Goal: Submit feedback/report problem

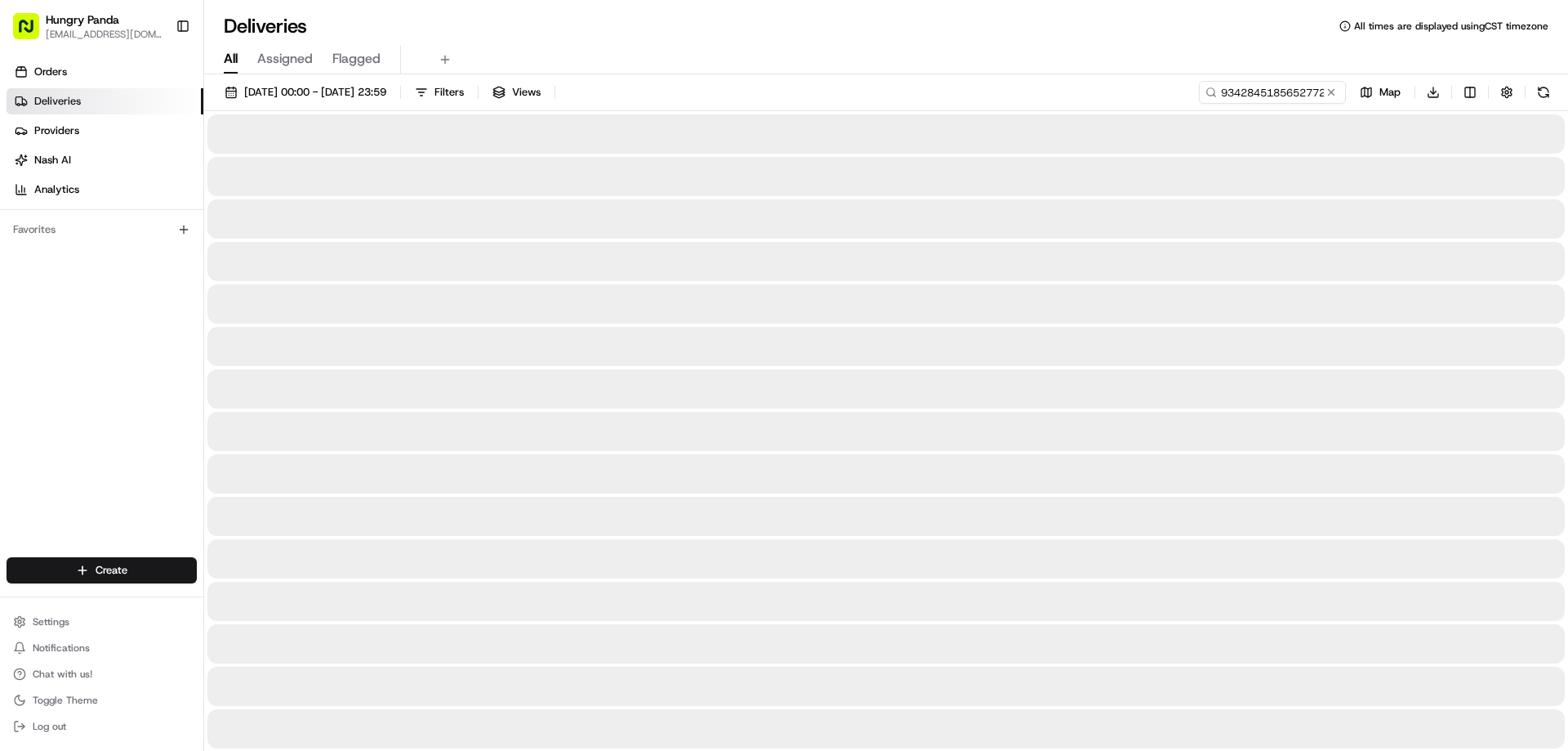
type input "9342845185652772311673"
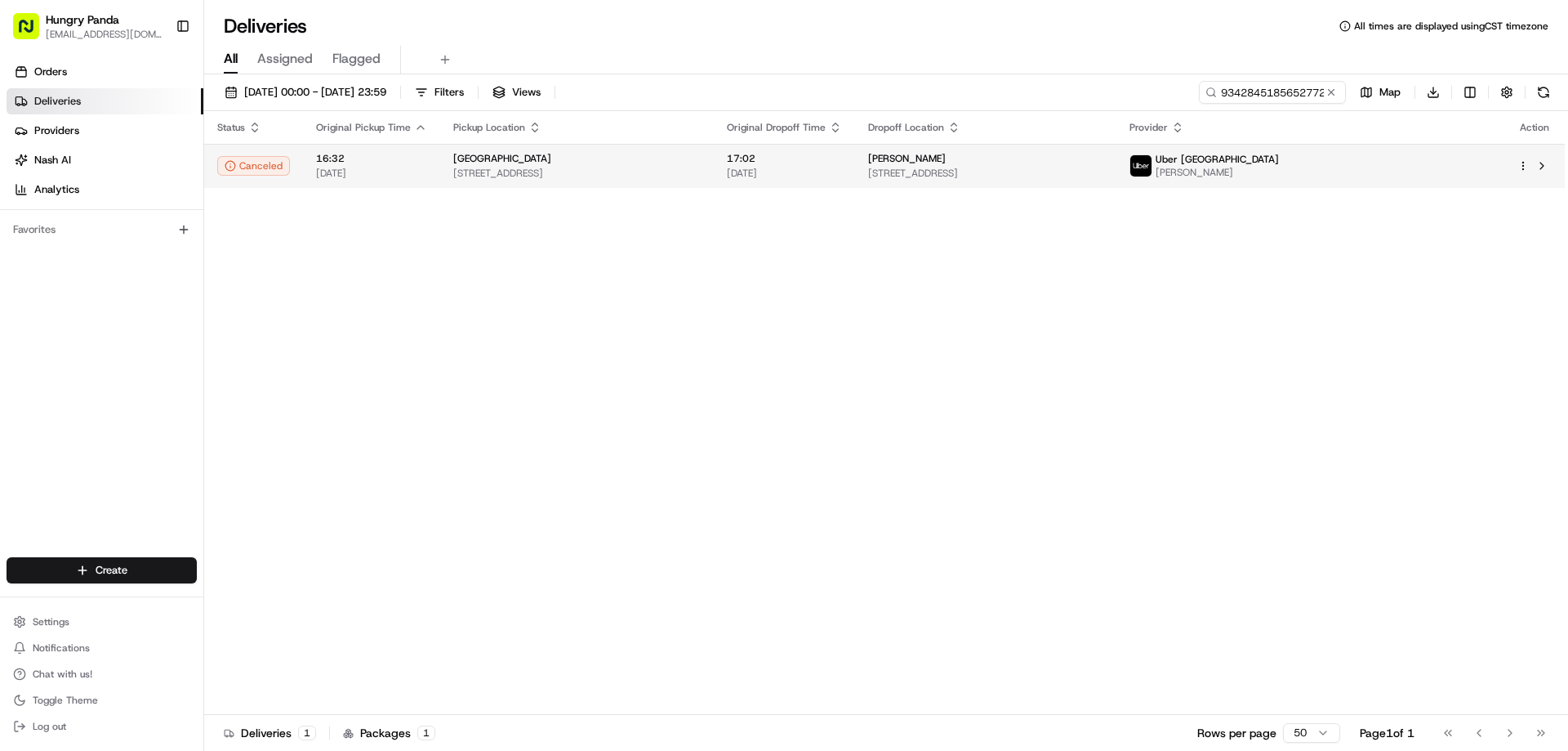
click at [804, 144] on tr "Canceled 16:32 [DATE] [GEOGRAPHIC_DATA] [STREET_ADDRESS] 17:02 [DATE] [PERSON_N…" at bounding box center [884, 165] width 1360 height 44
click at [973, 144] on td "[PERSON_NAME] [STREET_ADDRESS][PERSON_NAME]" at bounding box center [986, 165] width 262 height 44
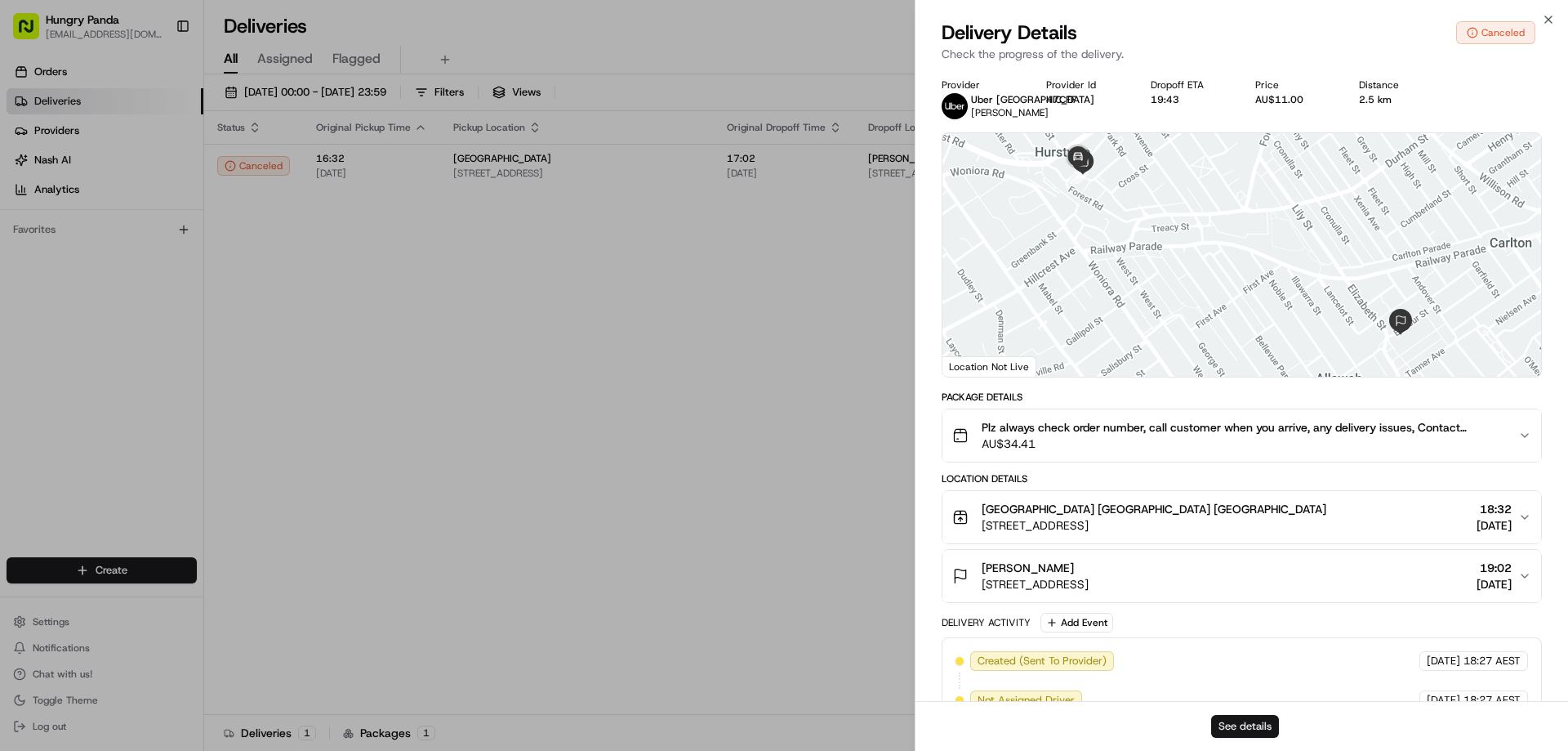
click at [1241, 727] on button "See details" at bounding box center [1244, 726] width 68 height 23
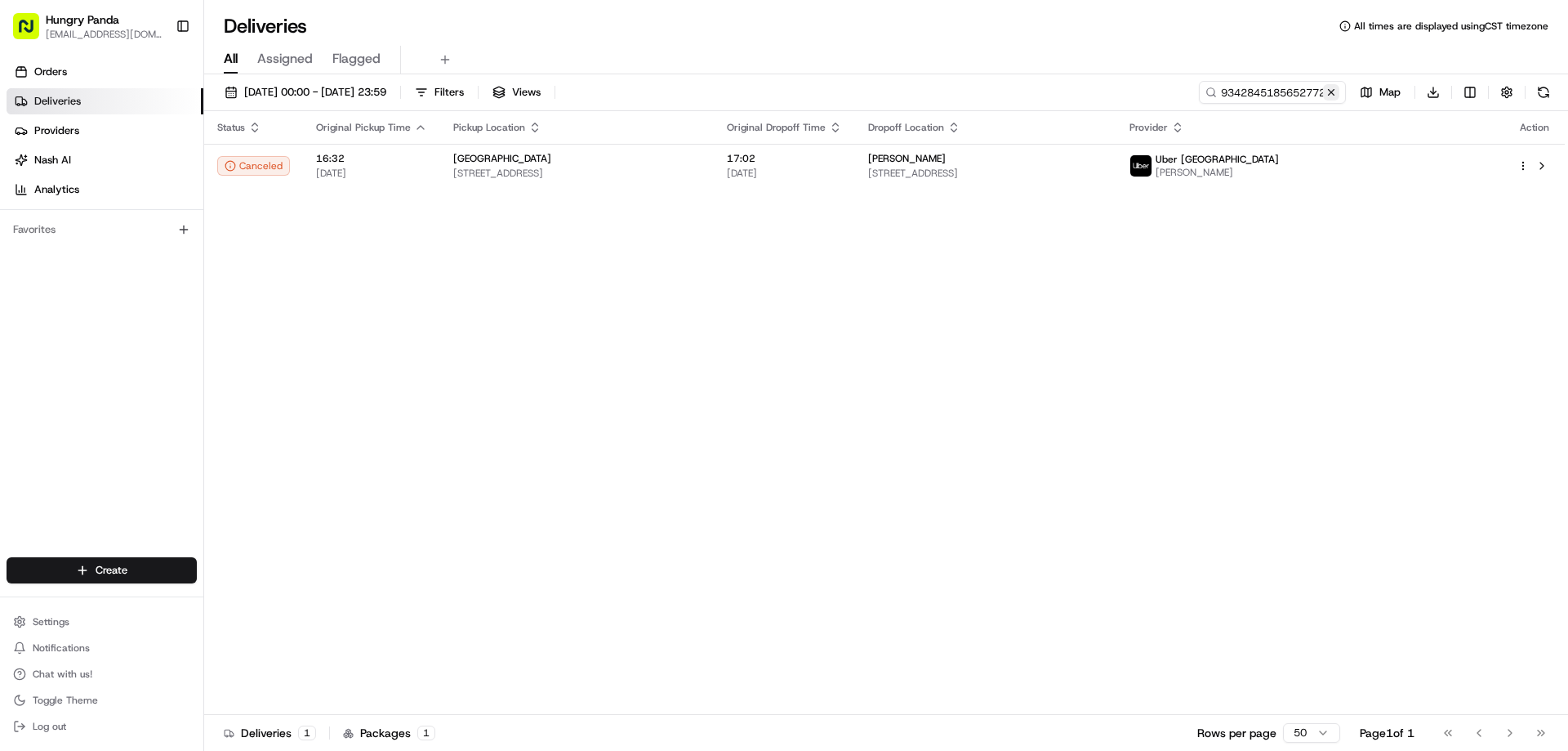
click at [1323, 90] on button at bounding box center [1331, 92] width 16 height 16
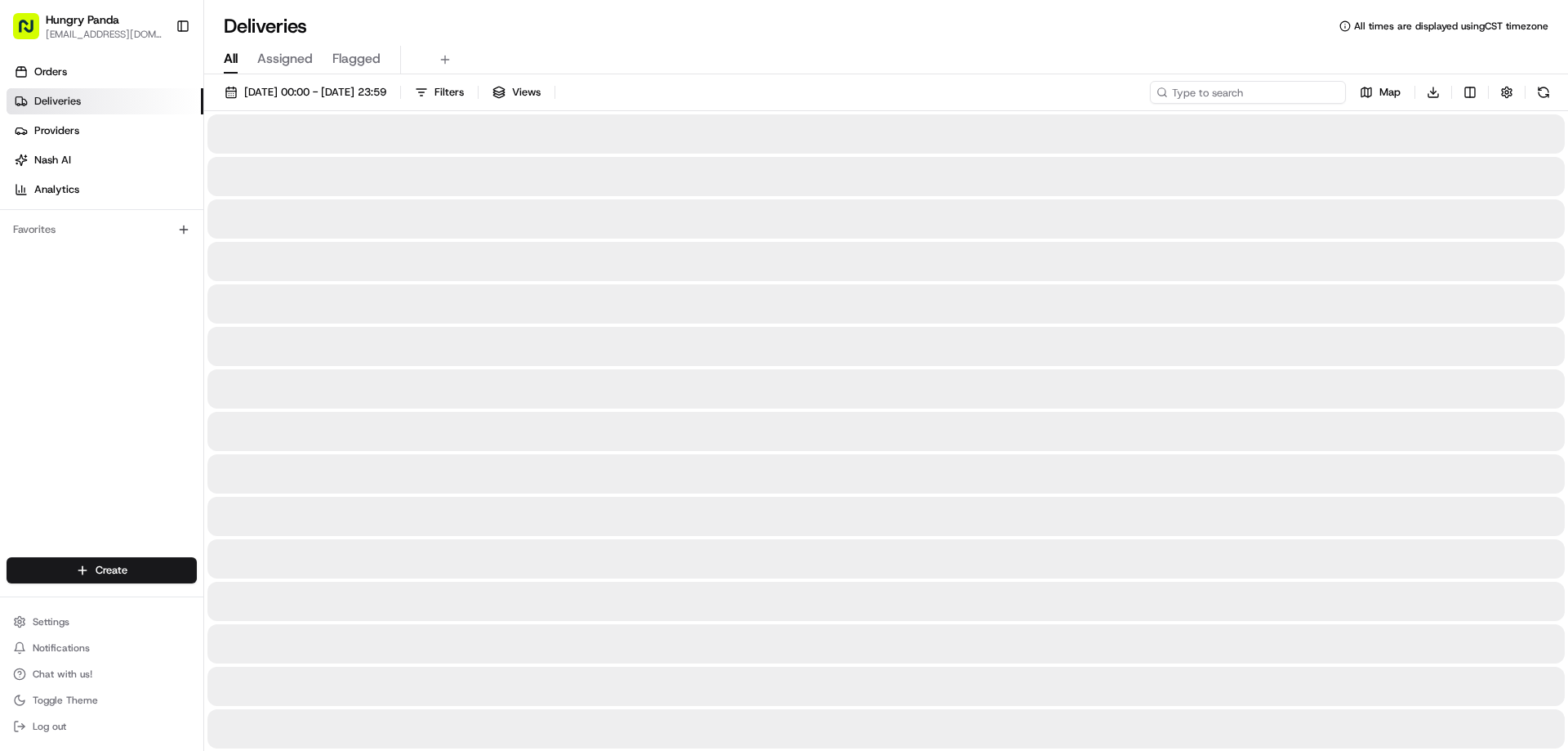
click at [1323, 89] on input at bounding box center [1247, 92] width 196 height 23
paste input "145484741525970384829"
type input "145484741525970384829"
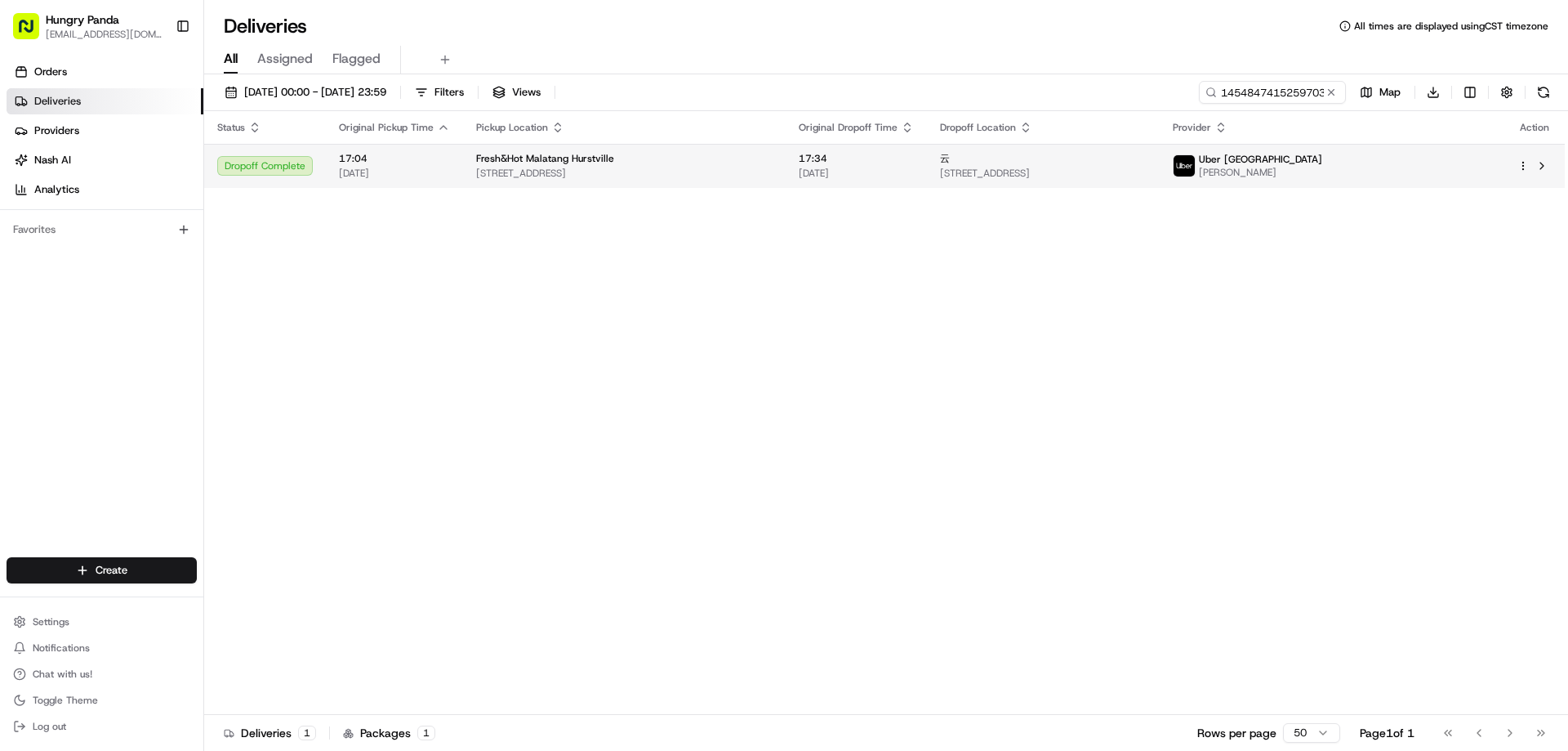
click at [1137, 171] on span "[STREET_ADDRESS]" at bounding box center [1043, 173] width 207 height 13
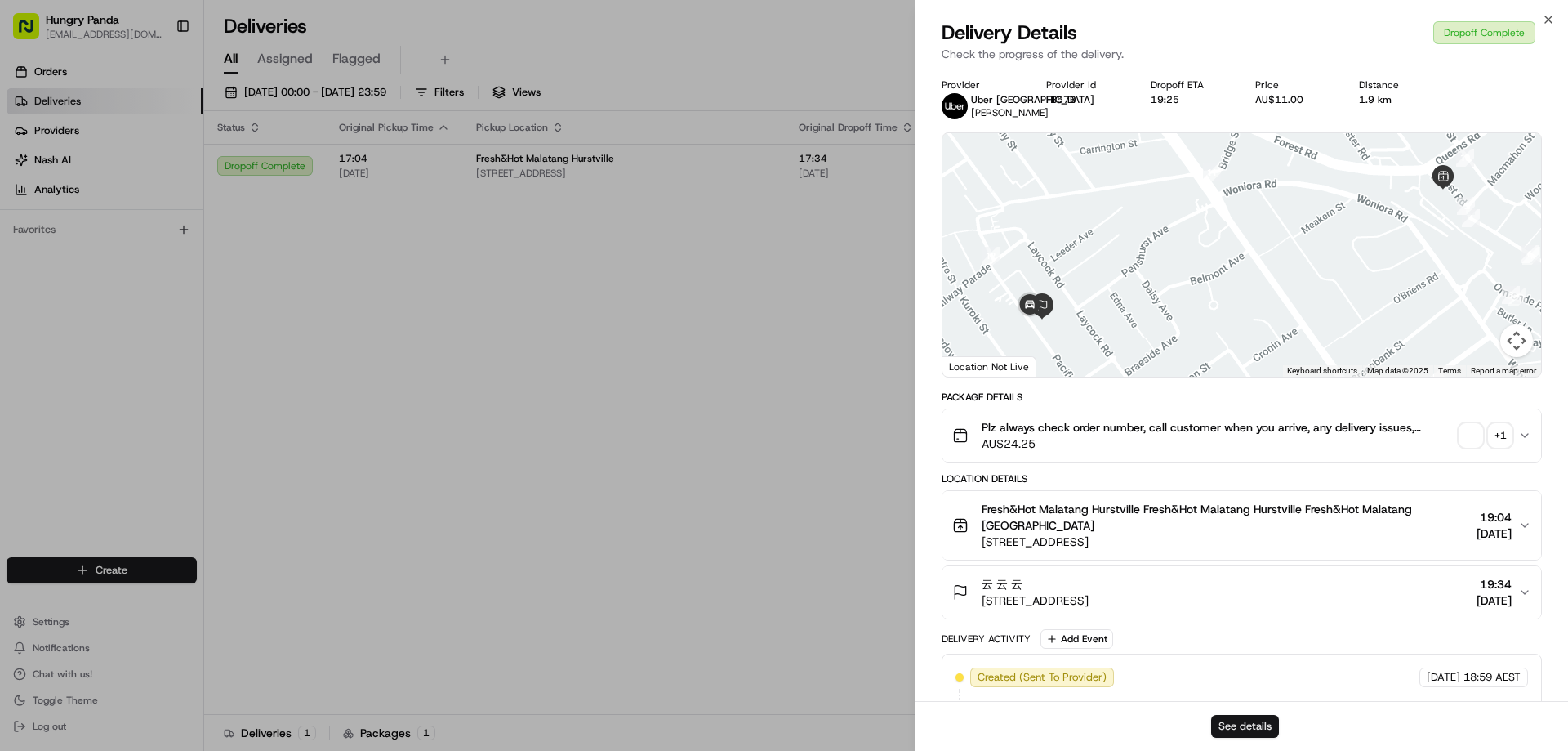
click at [1253, 730] on button "See details" at bounding box center [1244, 726] width 68 height 23
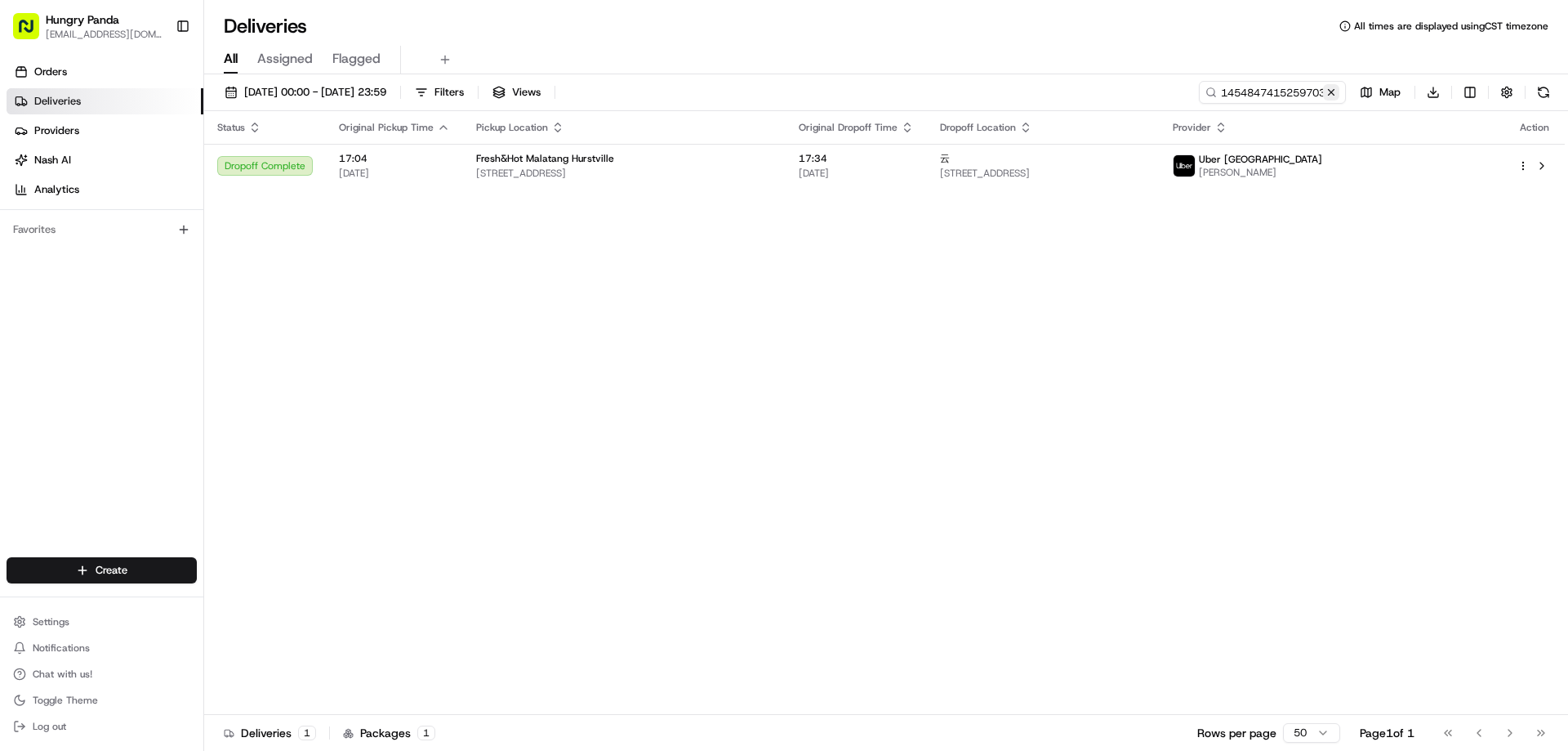
click at [1335, 86] on button at bounding box center [1331, 92] width 16 height 16
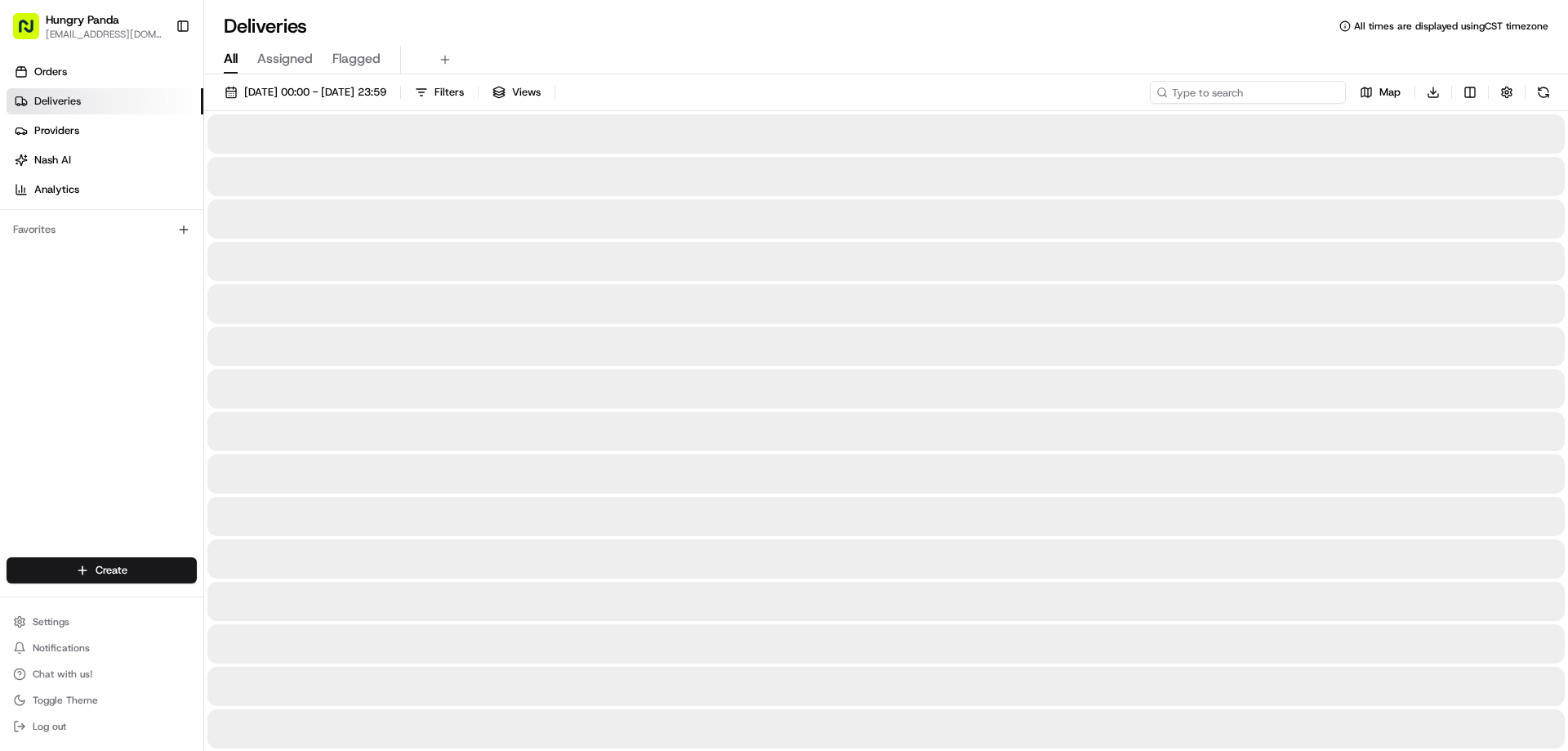
click at [1335, 86] on input at bounding box center [1247, 92] width 196 height 23
paste input "8841840235251738221898"
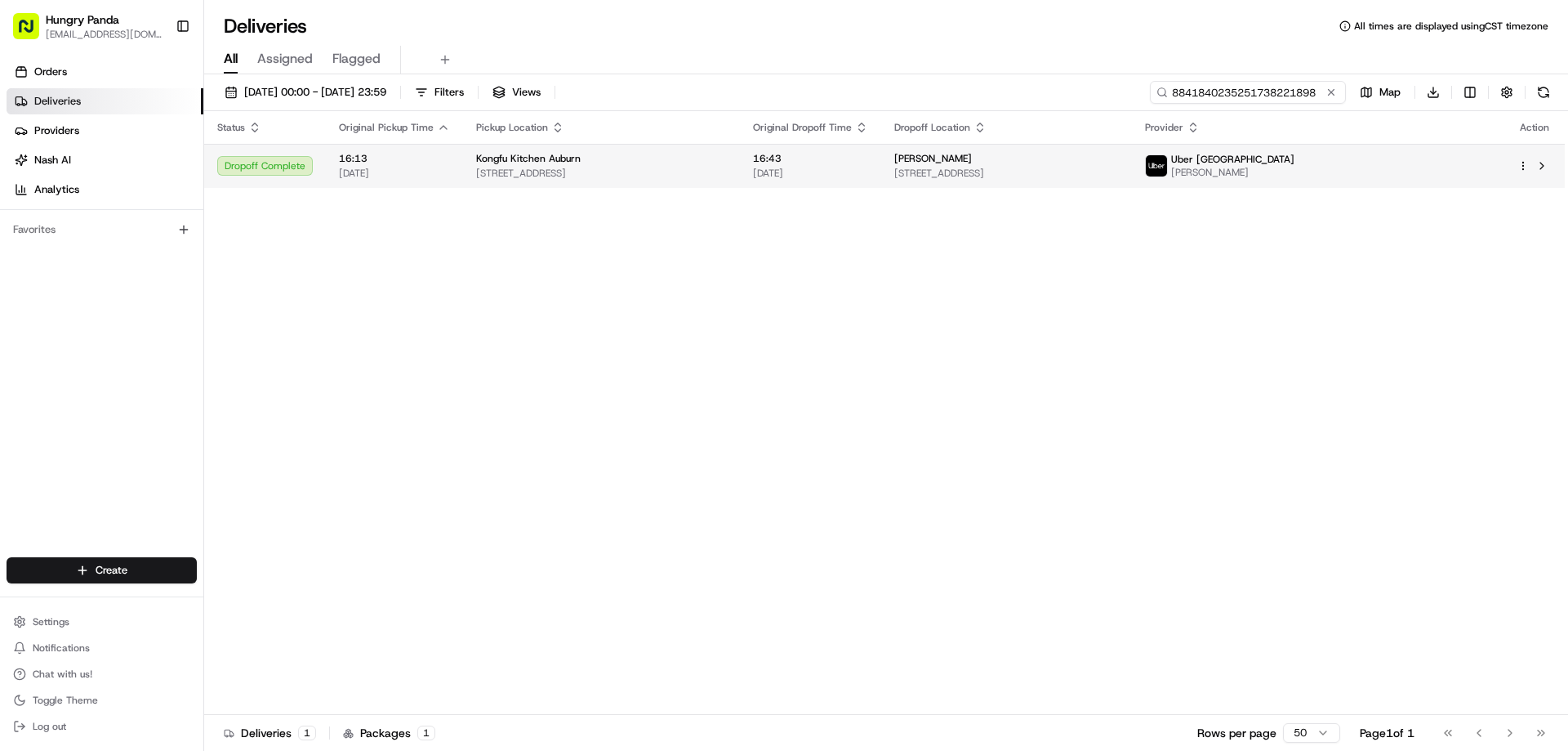
type input "8841840235251738221898"
click at [881, 149] on td "16:43 22/08/2025" at bounding box center [810, 165] width 142 height 44
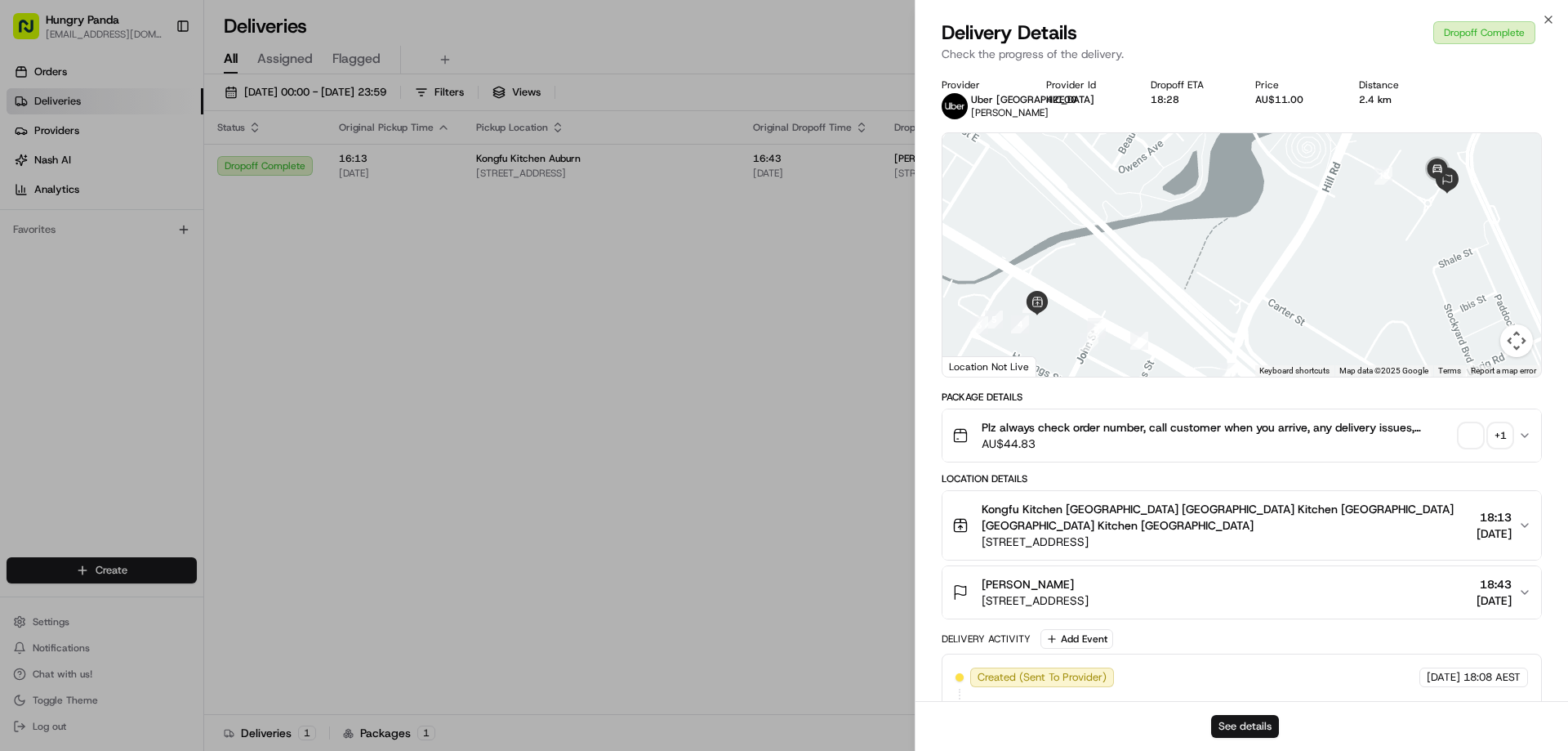
click at [1246, 719] on button "See details" at bounding box center [1244, 726] width 68 height 23
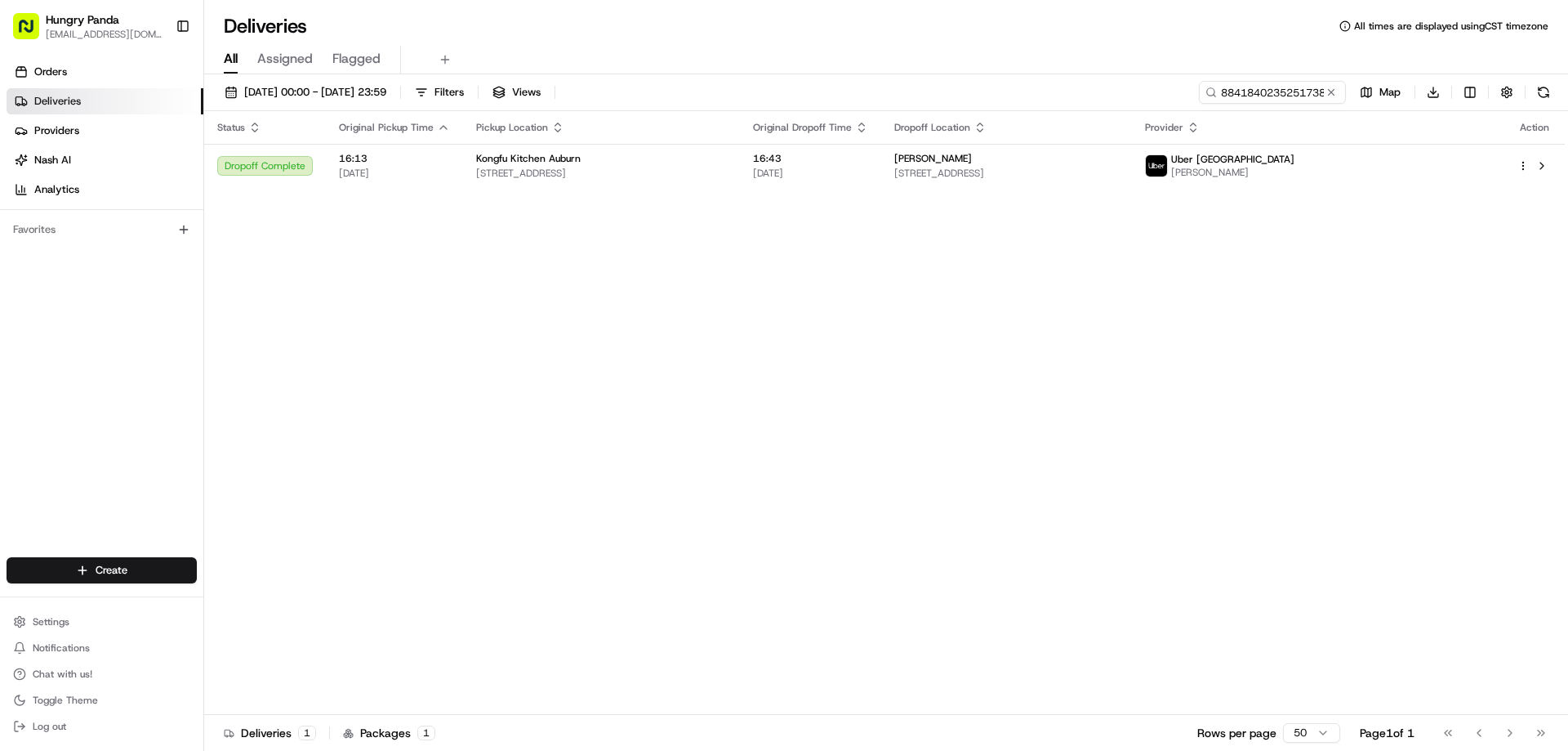
click at [1327, 92] on button at bounding box center [1331, 92] width 16 height 16
click at [1327, 91] on input at bounding box center [1247, 92] width 196 height 23
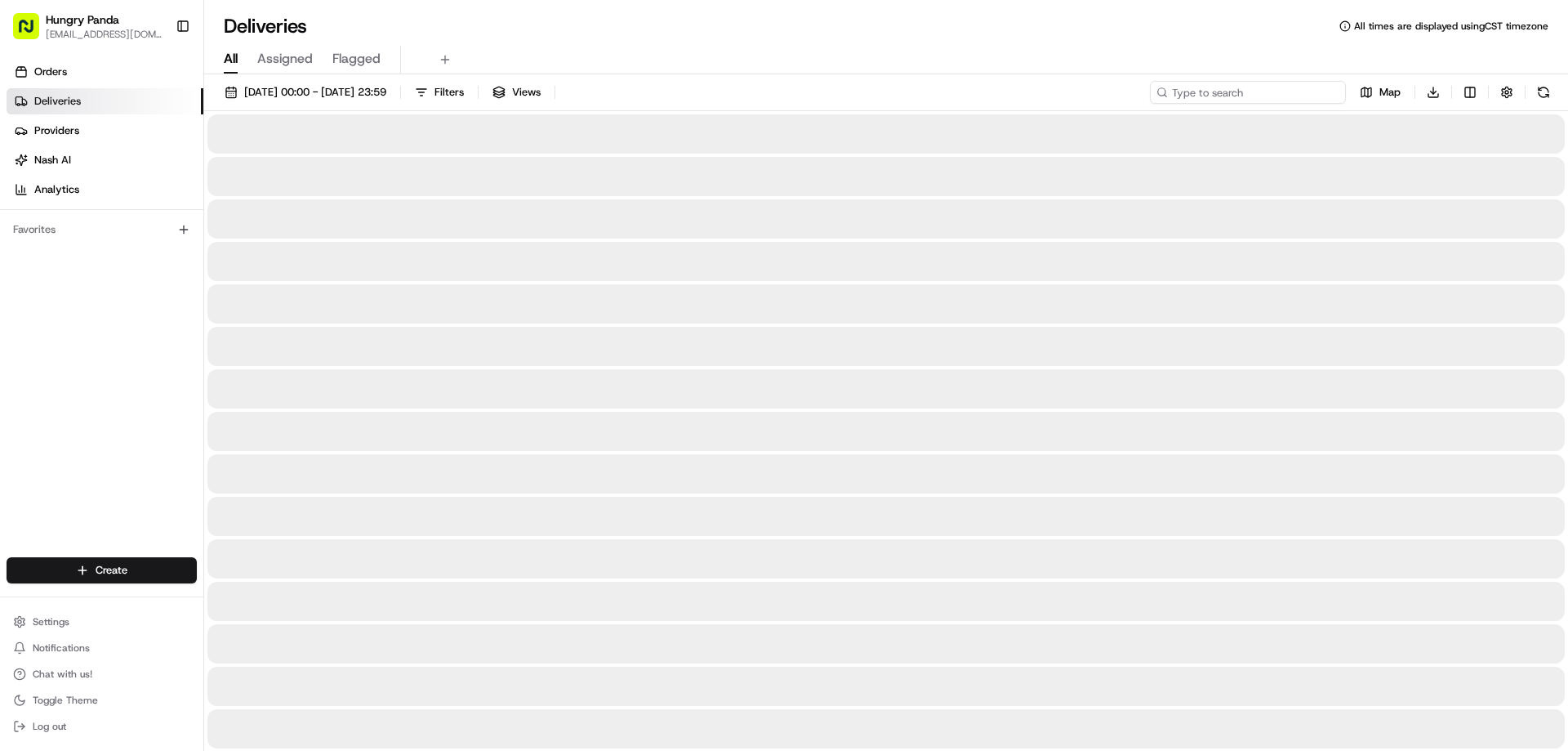
paste input "674482689595776373658"
type input "674482689595776373658"
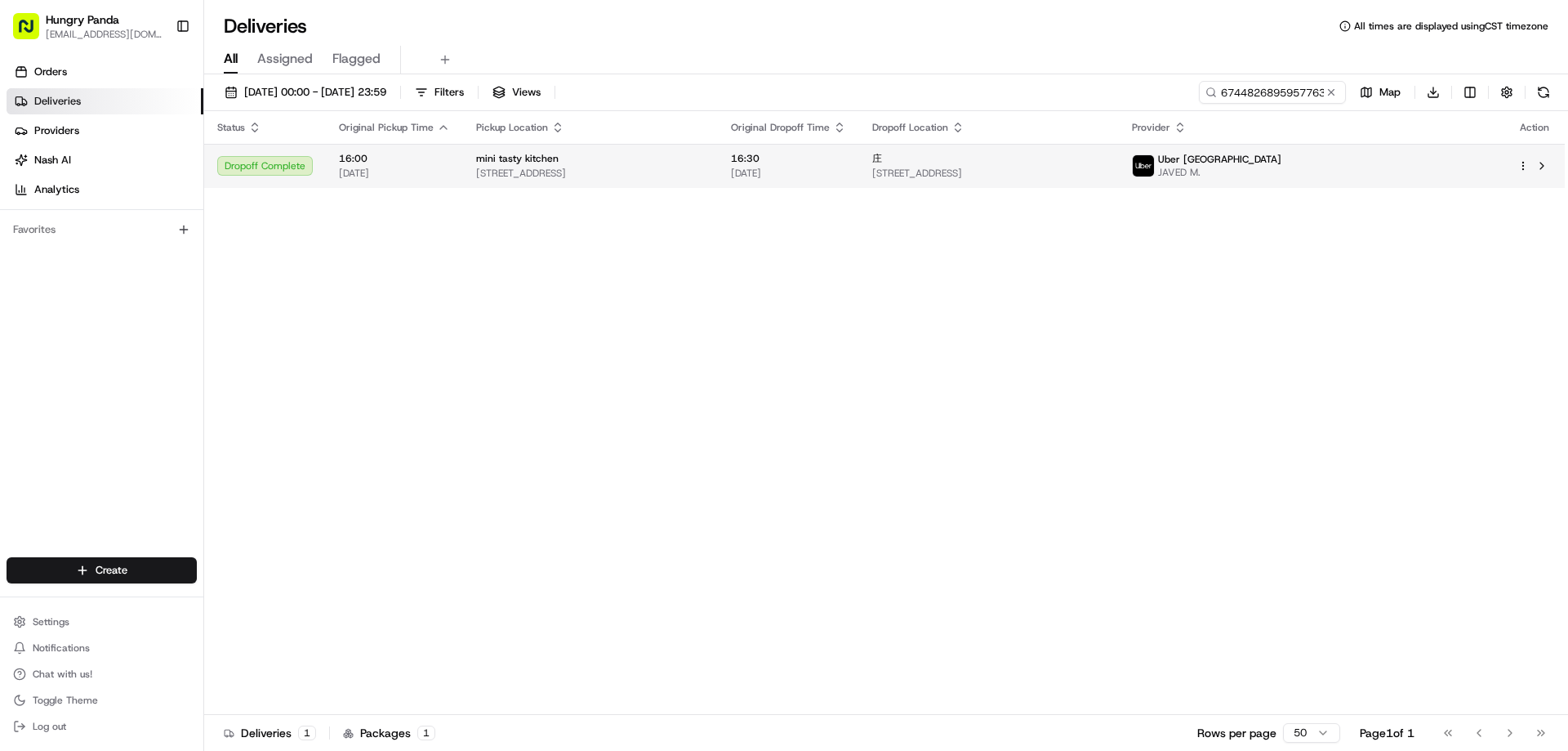
click at [705, 153] on div "mini tasty kitchen" at bounding box center [590, 158] width 228 height 13
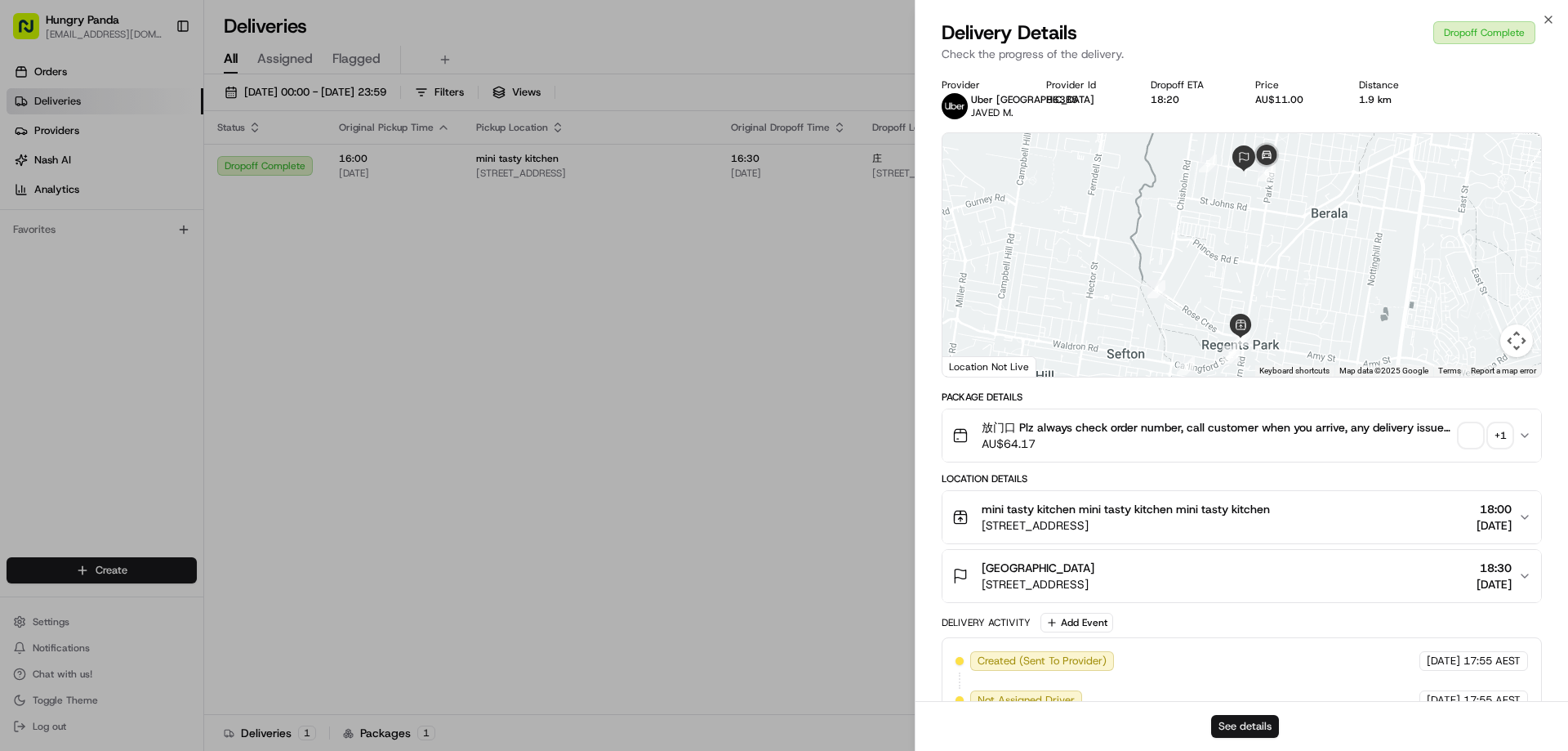
click at [1244, 719] on button "See details" at bounding box center [1244, 726] width 68 height 23
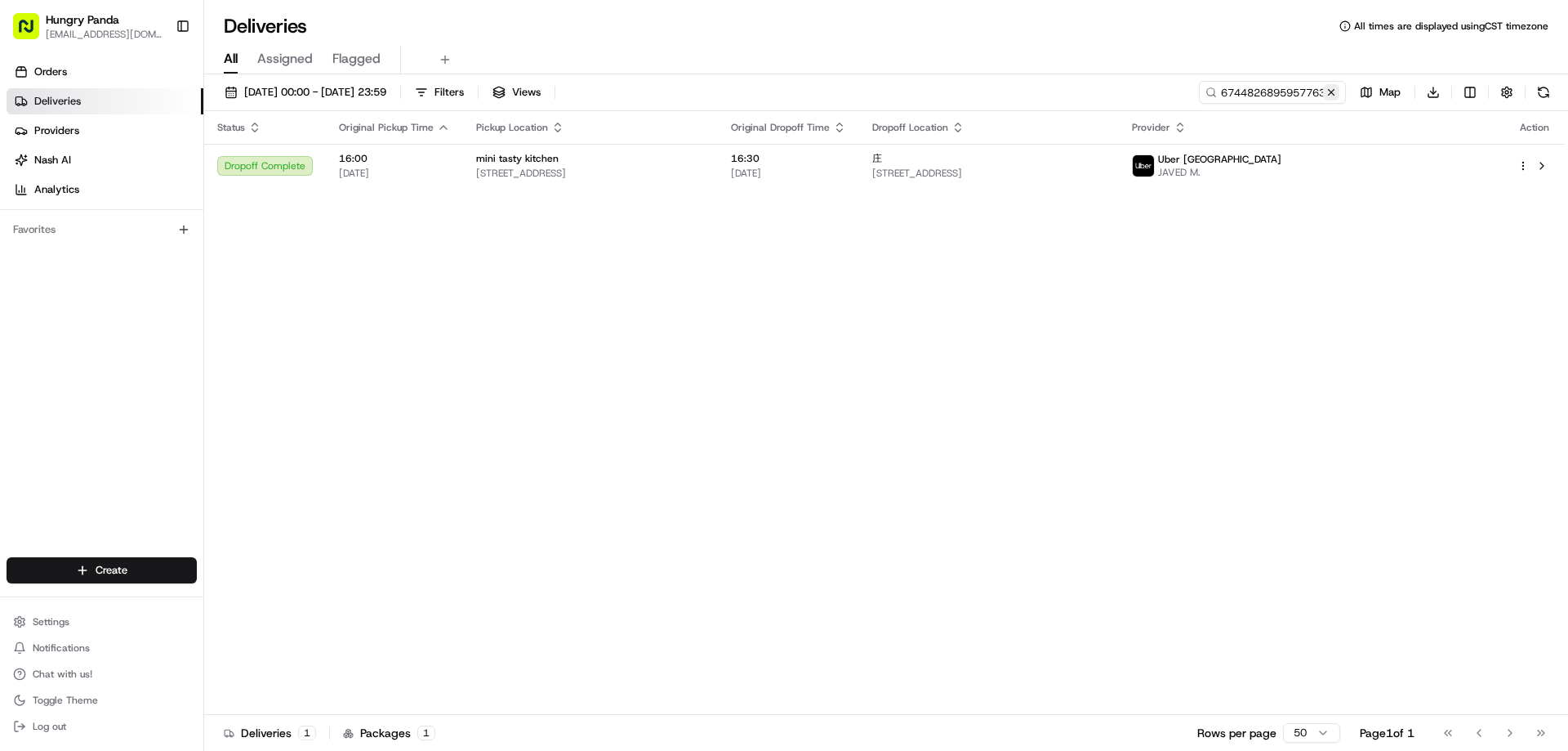
click at [1329, 97] on button at bounding box center [1331, 92] width 16 height 16
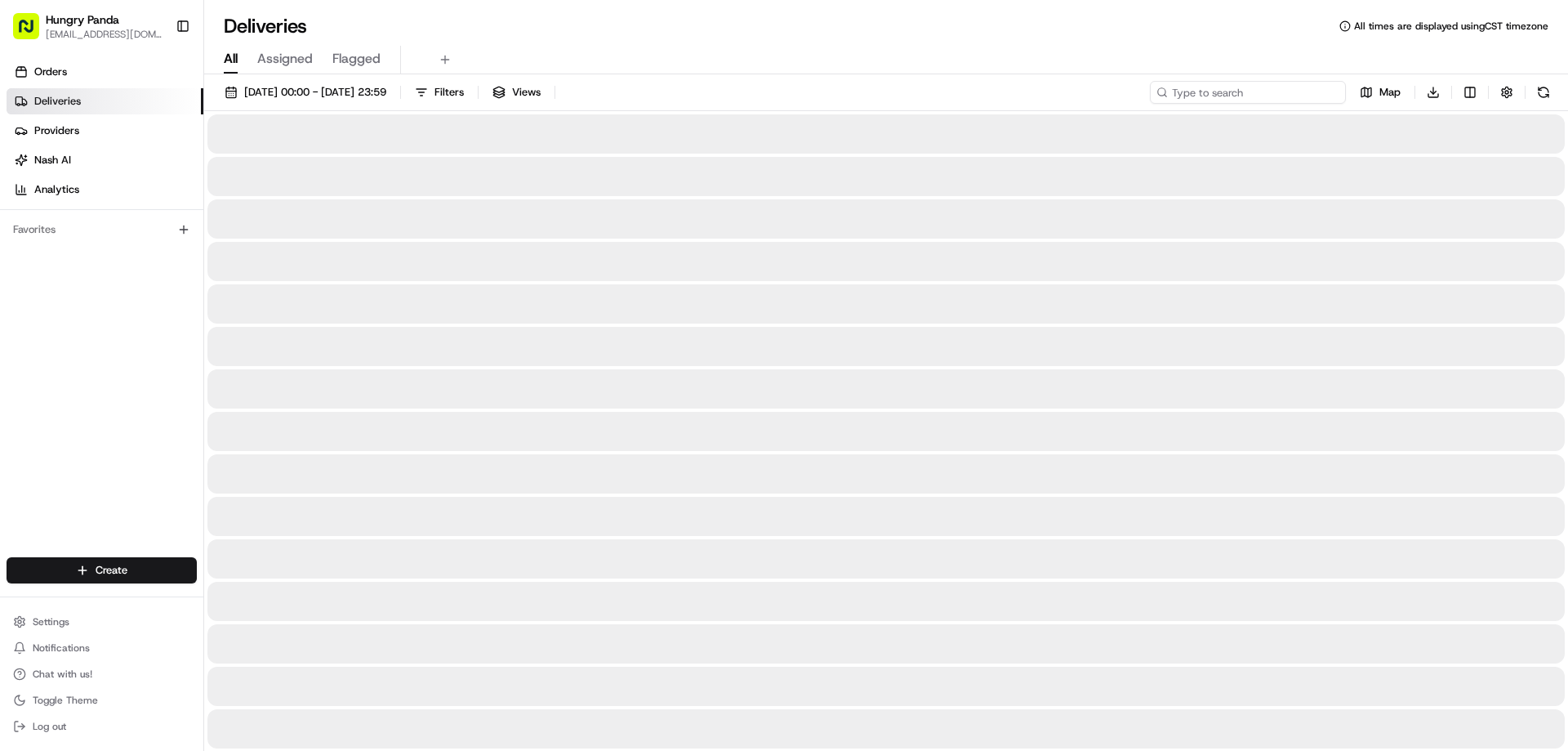
click at [1329, 97] on input at bounding box center [1247, 92] width 196 height 23
paste input "445982459575572980522"
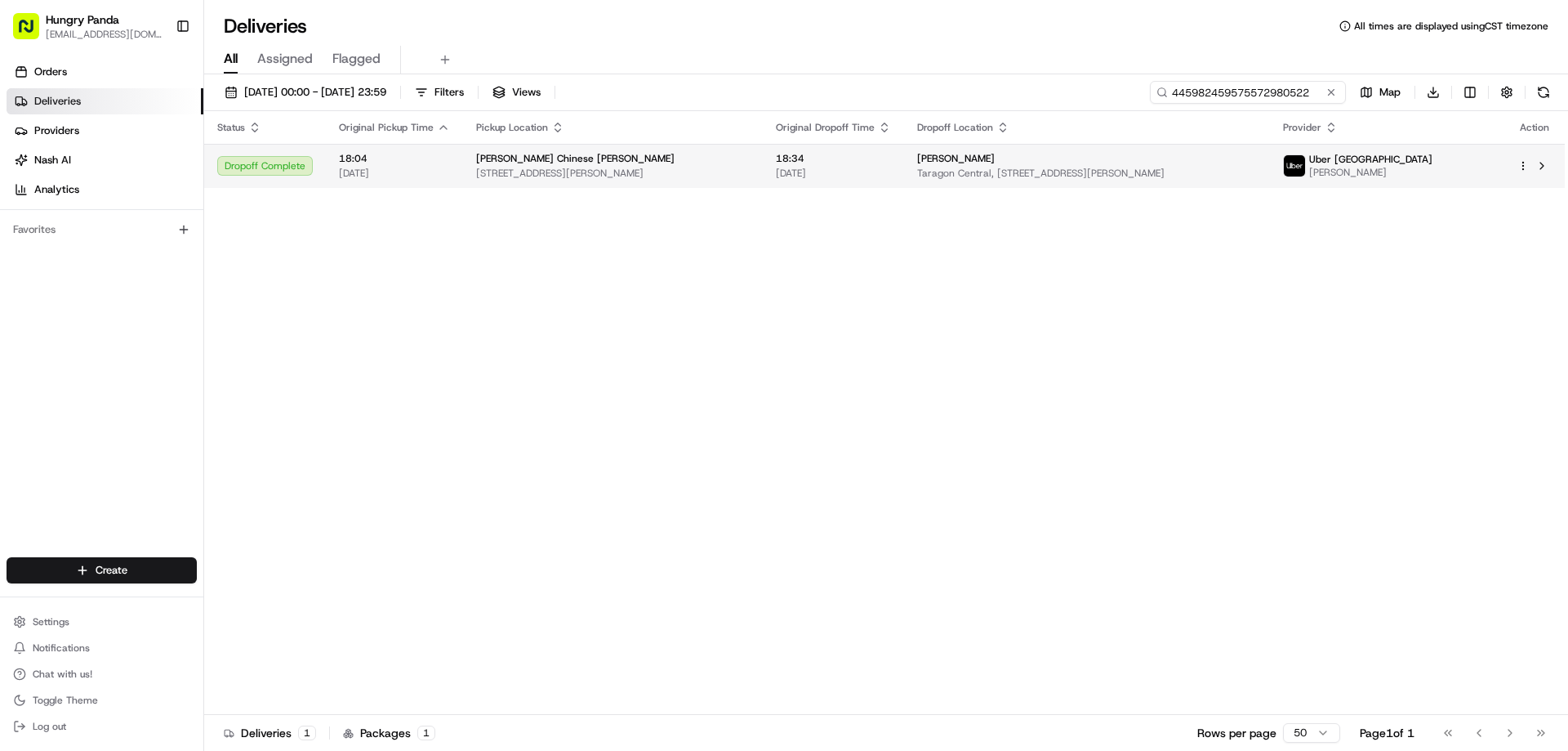
type input "445982459575572980522"
click at [890, 172] on span "[DATE]" at bounding box center [834, 173] width 115 height 13
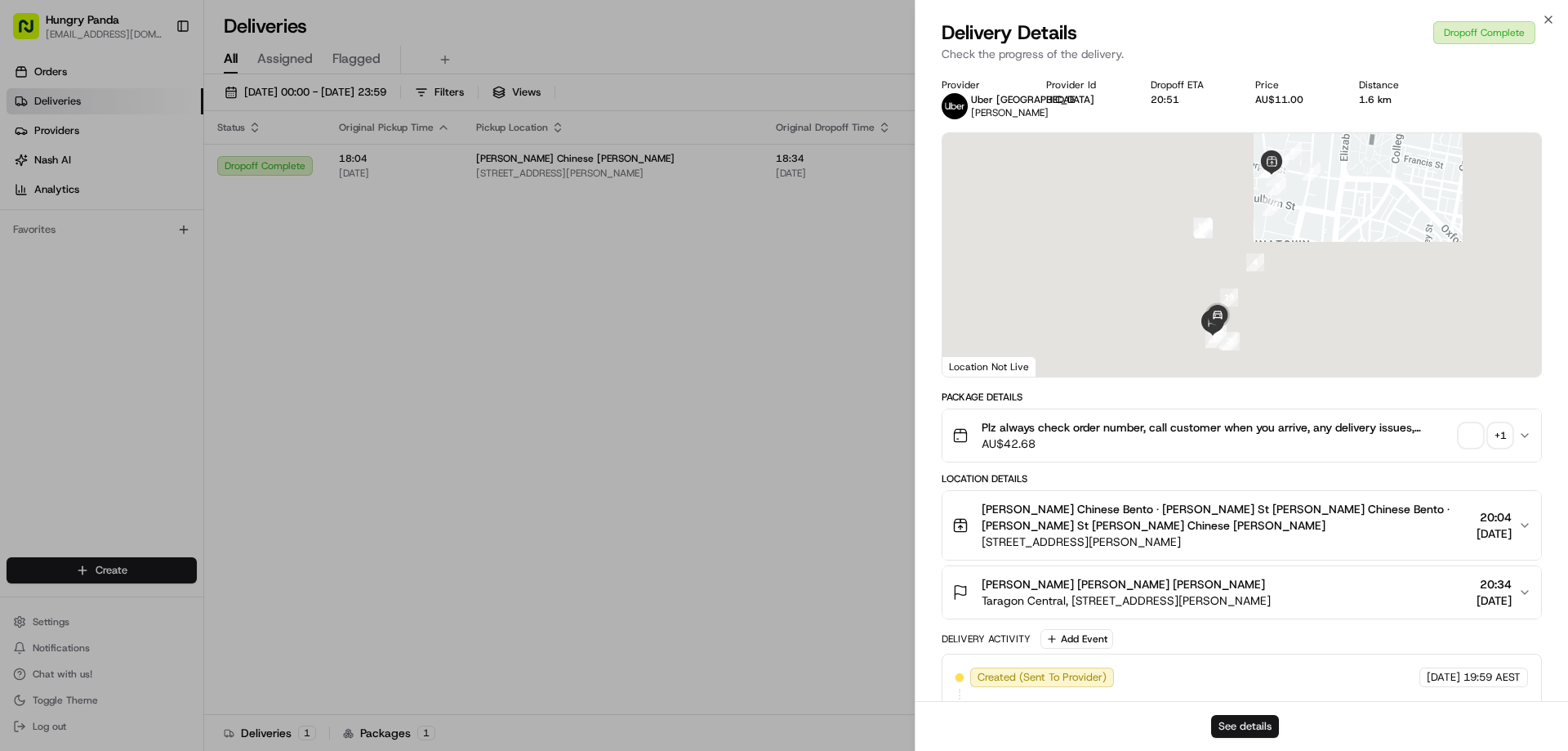
click at [1258, 734] on button "See details" at bounding box center [1244, 726] width 68 height 23
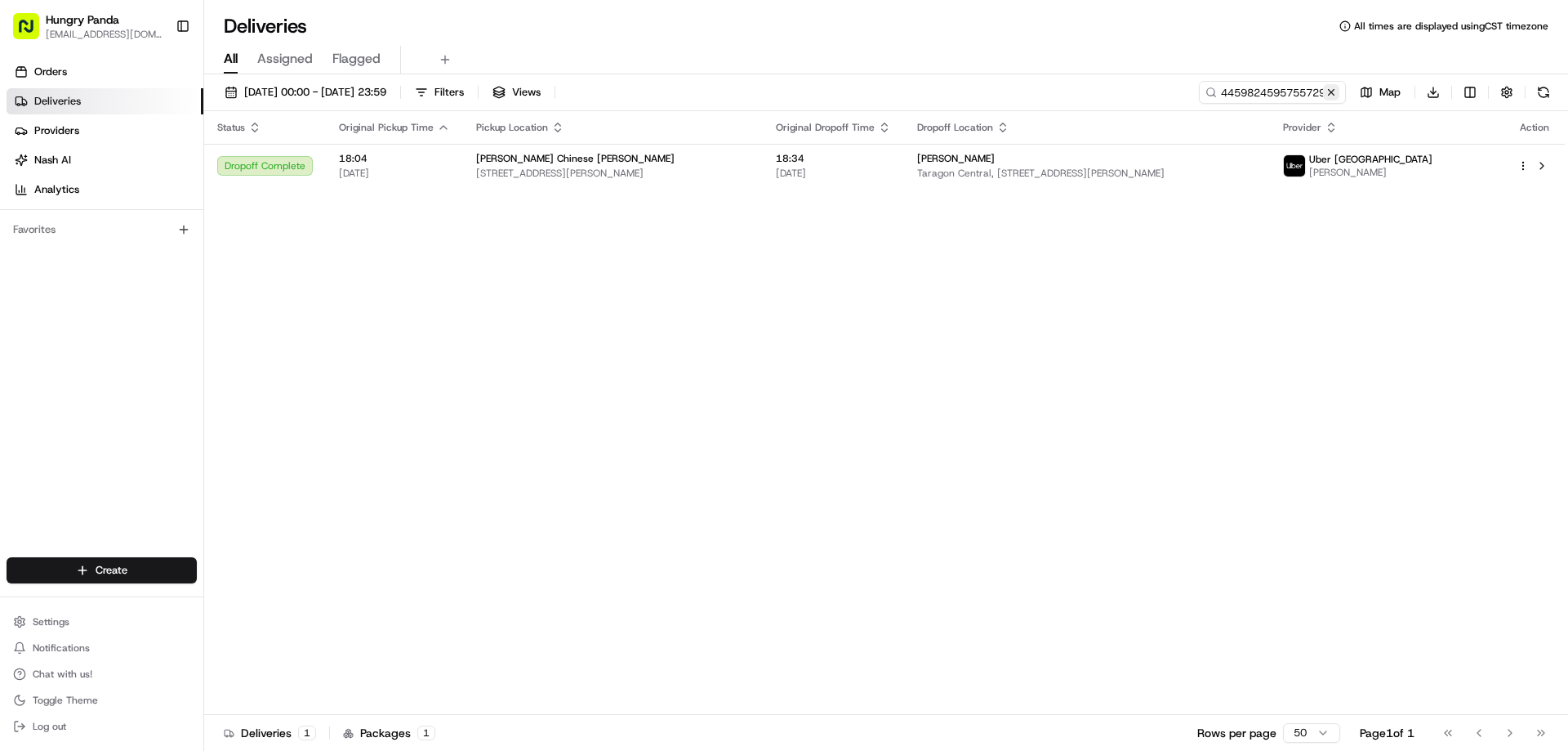
click at [1334, 97] on button at bounding box center [1331, 92] width 16 height 16
click at [1334, 97] on input at bounding box center [1247, 92] width 196 height 23
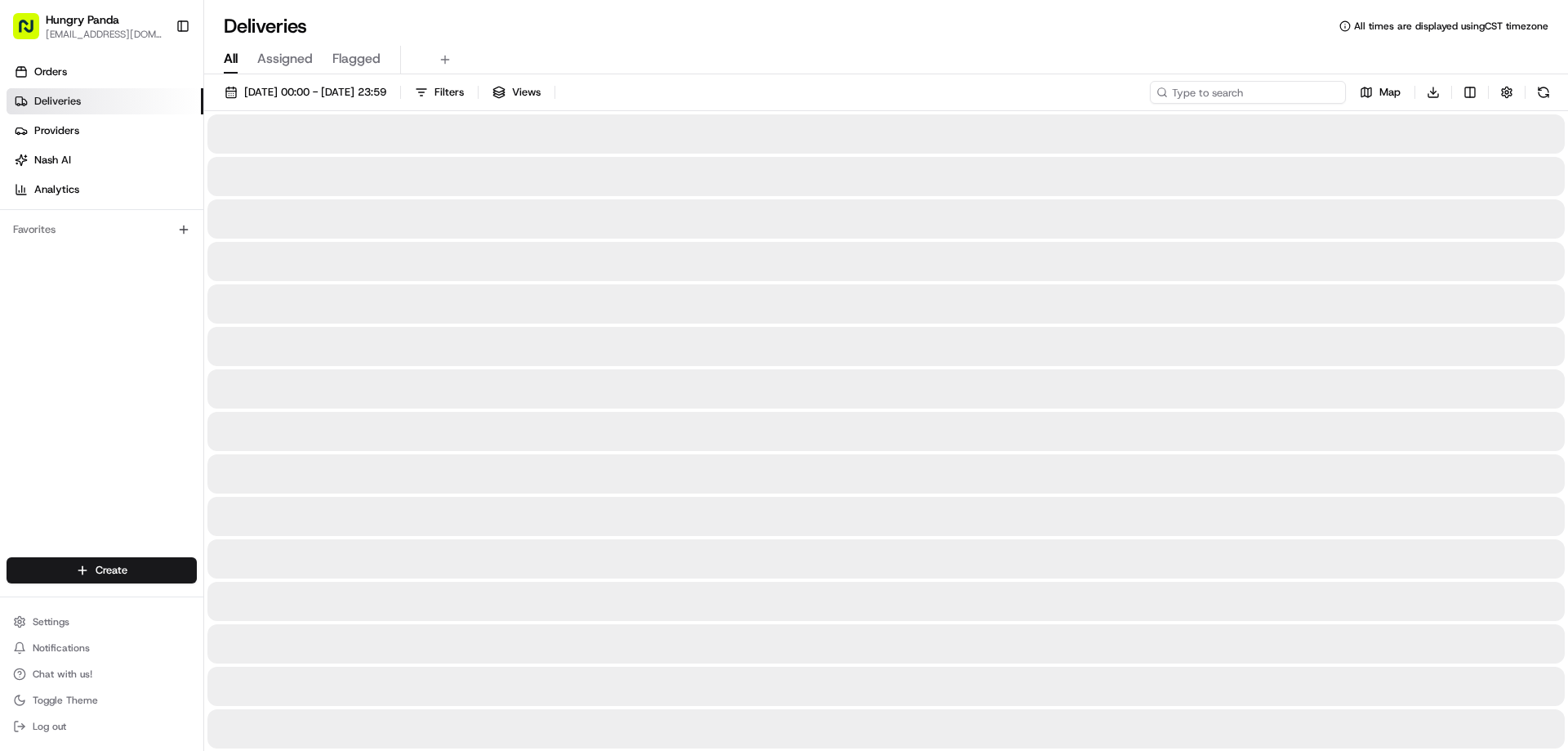
paste input "0557824265352763921754"
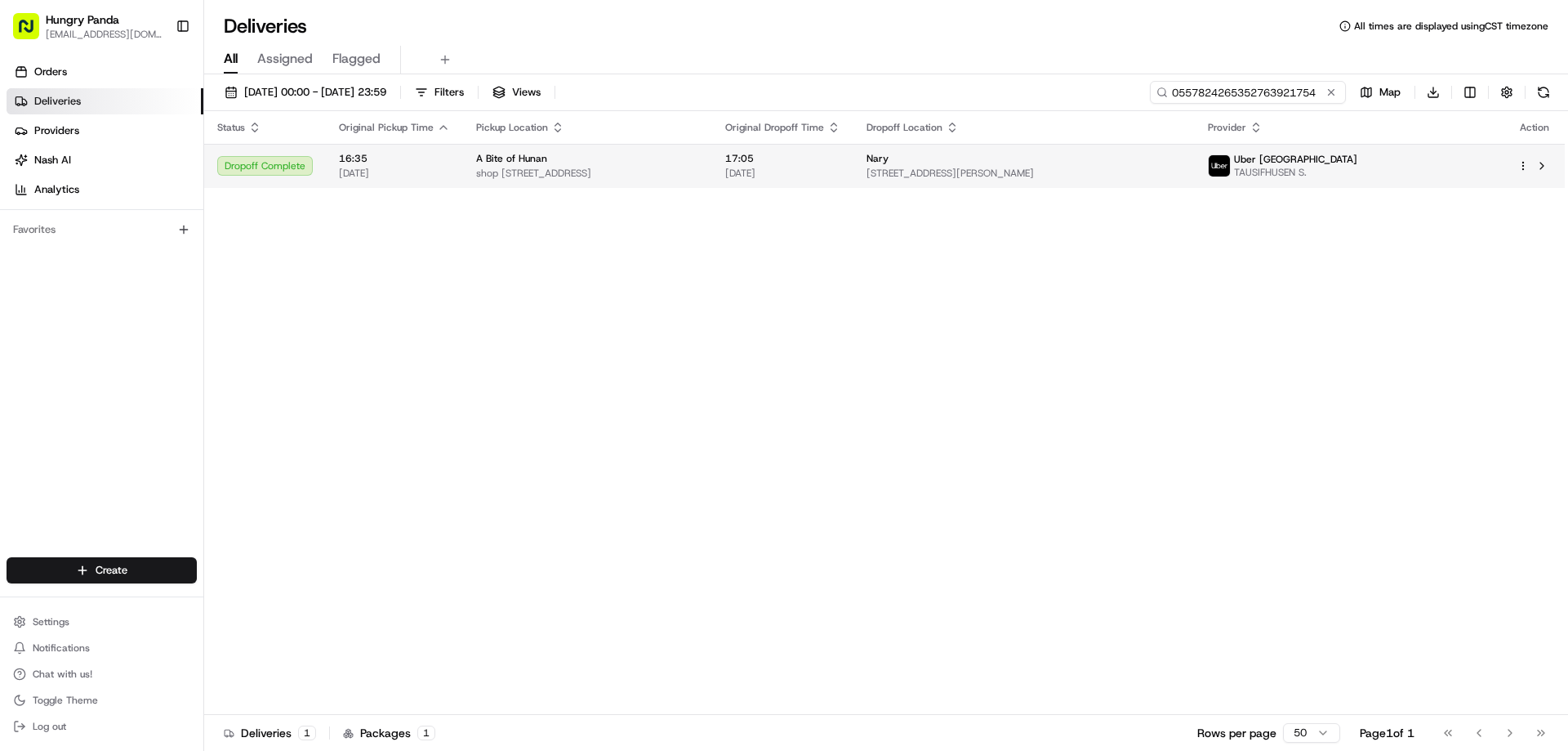
type input "0557824265352763921754"
click at [840, 177] on span "[DATE]" at bounding box center [783, 173] width 115 height 13
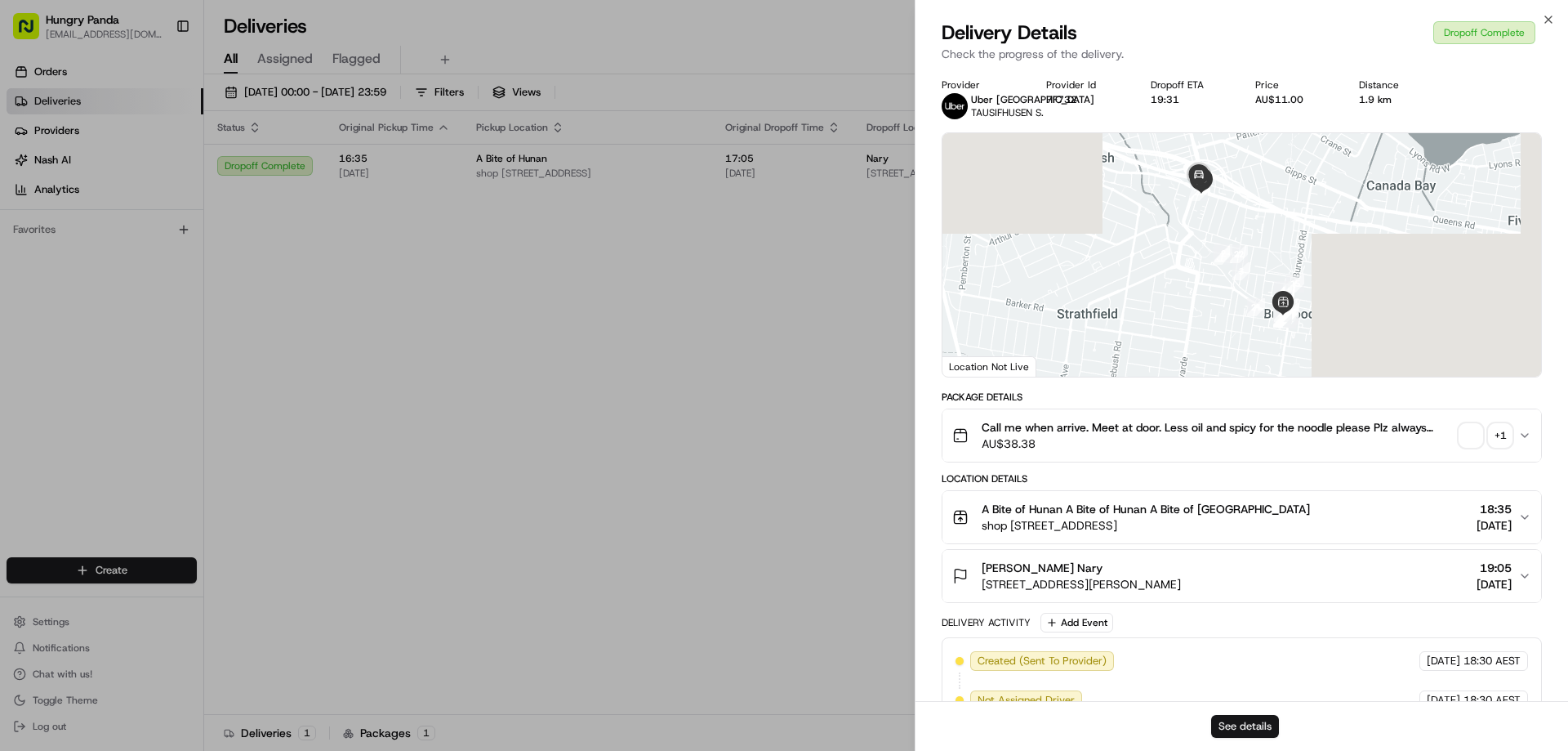
click at [1268, 730] on button "See details" at bounding box center [1244, 726] width 68 height 23
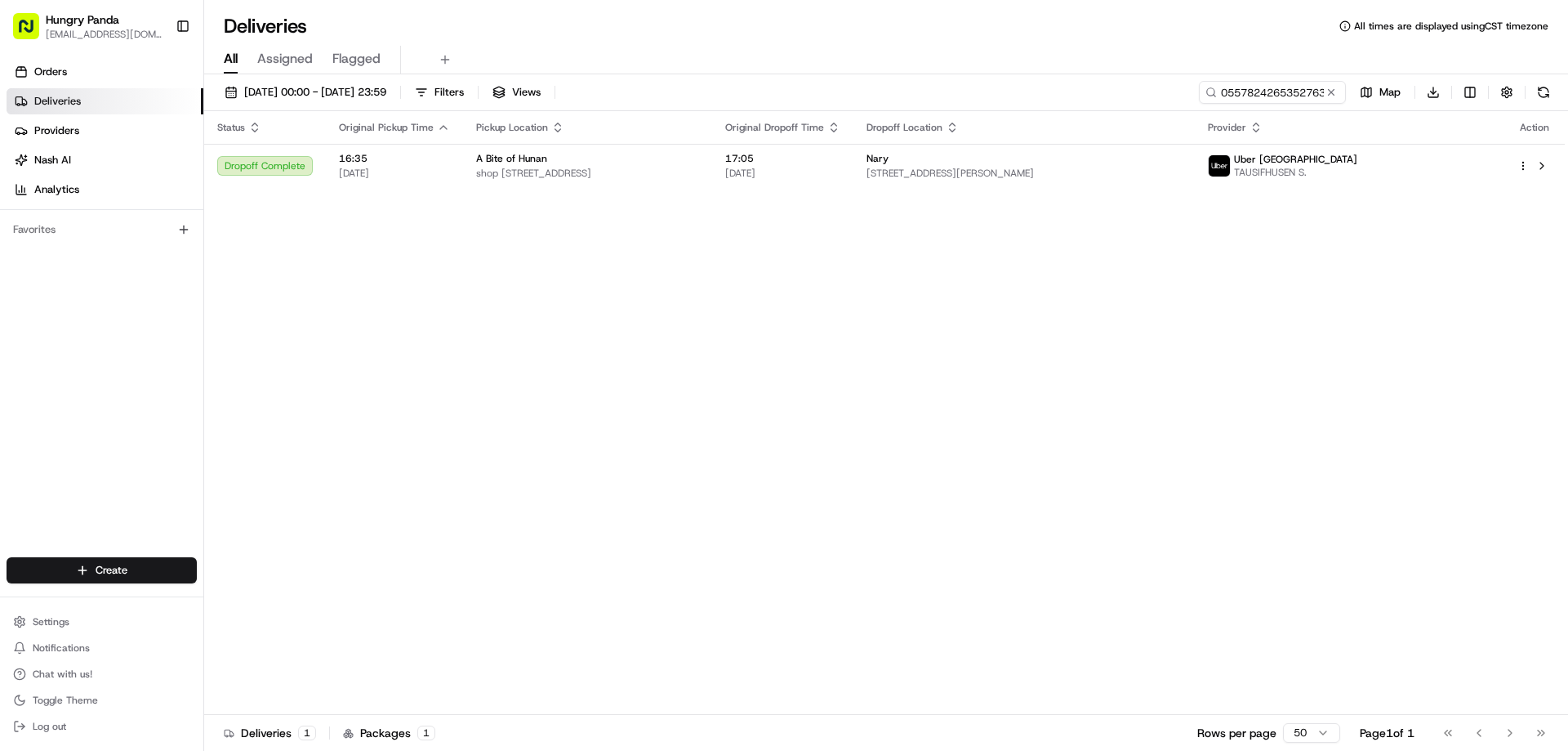
click at [1330, 90] on button at bounding box center [1331, 92] width 16 height 16
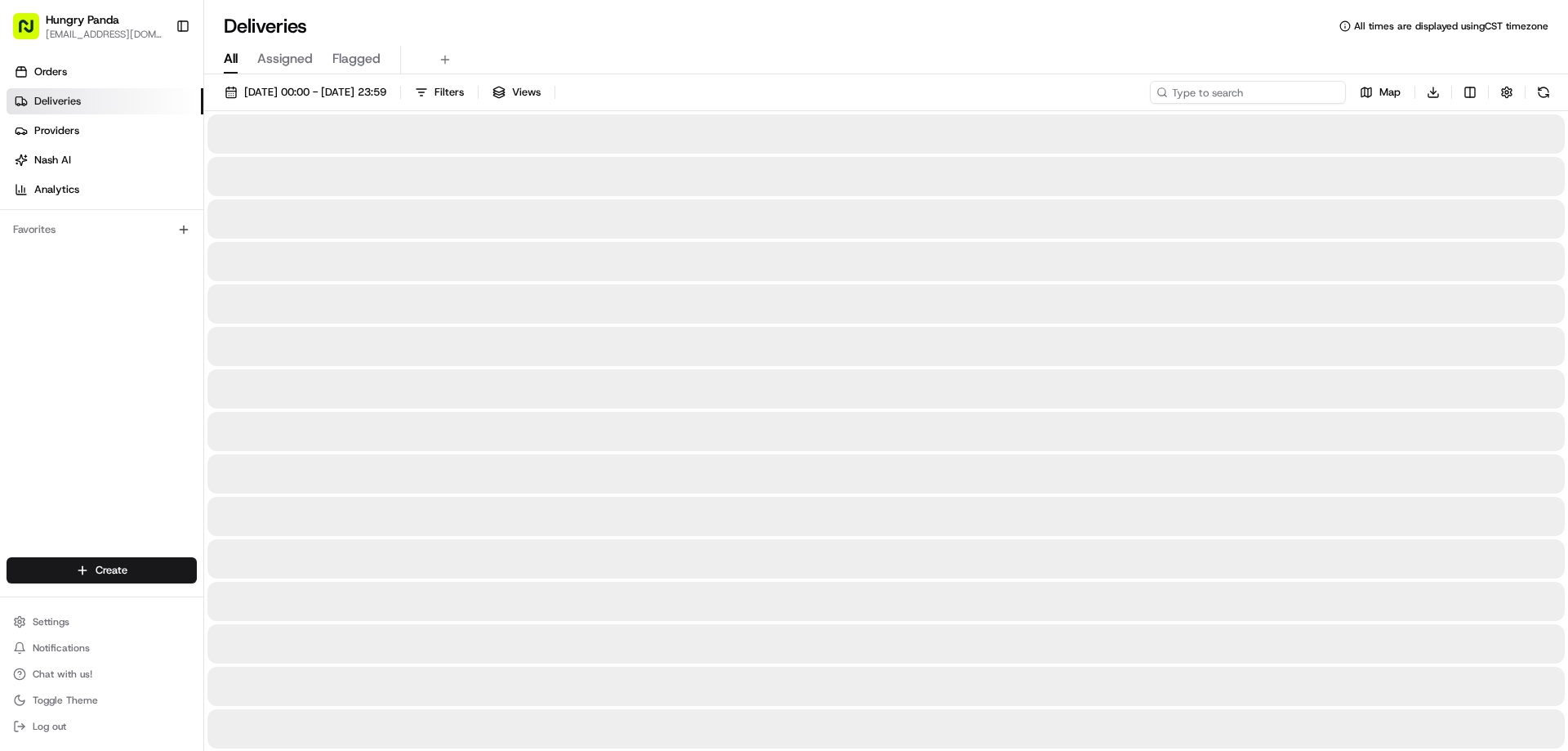
click at [1328, 90] on input at bounding box center [1247, 92] width 196 height 23
paste input "2054837105354721681029"
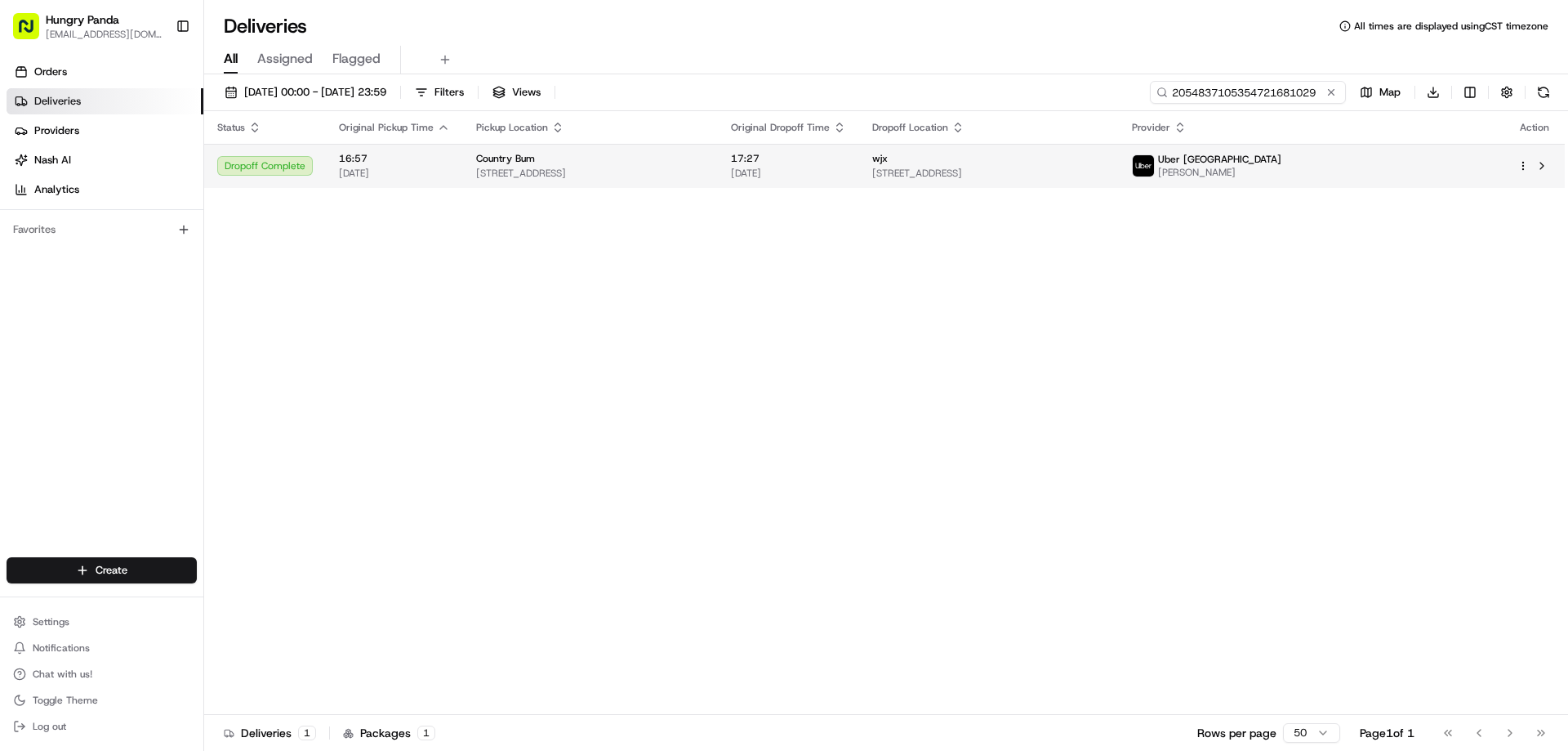
type input "2054837105354721681029"
click at [846, 173] on span "[DATE]" at bounding box center [789, 173] width 115 height 13
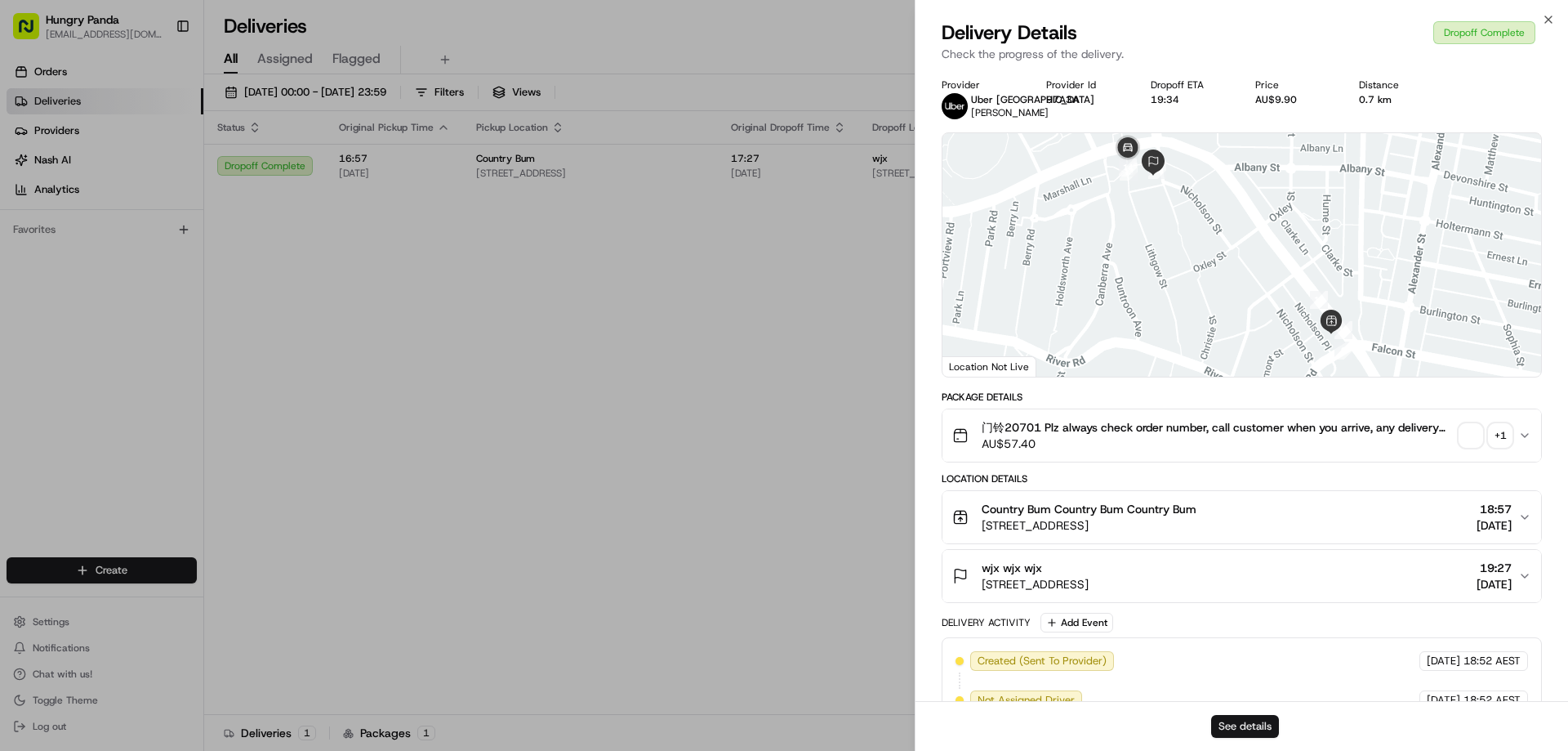
click at [1268, 725] on button "See details" at bounding box center [1244, 726] width 68 height 23
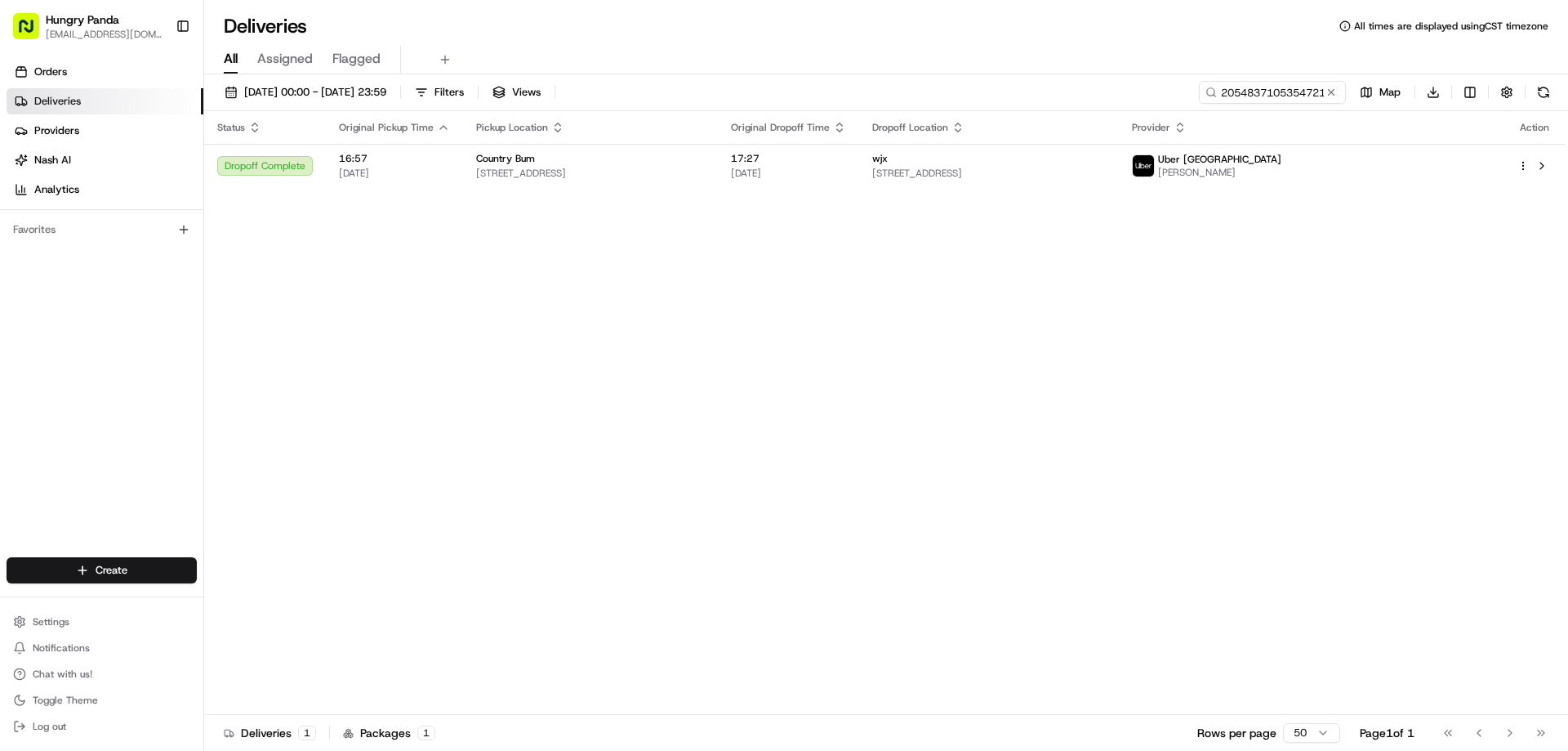
click at [1330, 88] on button at bounding box center [1331, 92] width 16 height 16
click at [1330, 88] on input at bounding box center [1247, 92] width 196 height 23
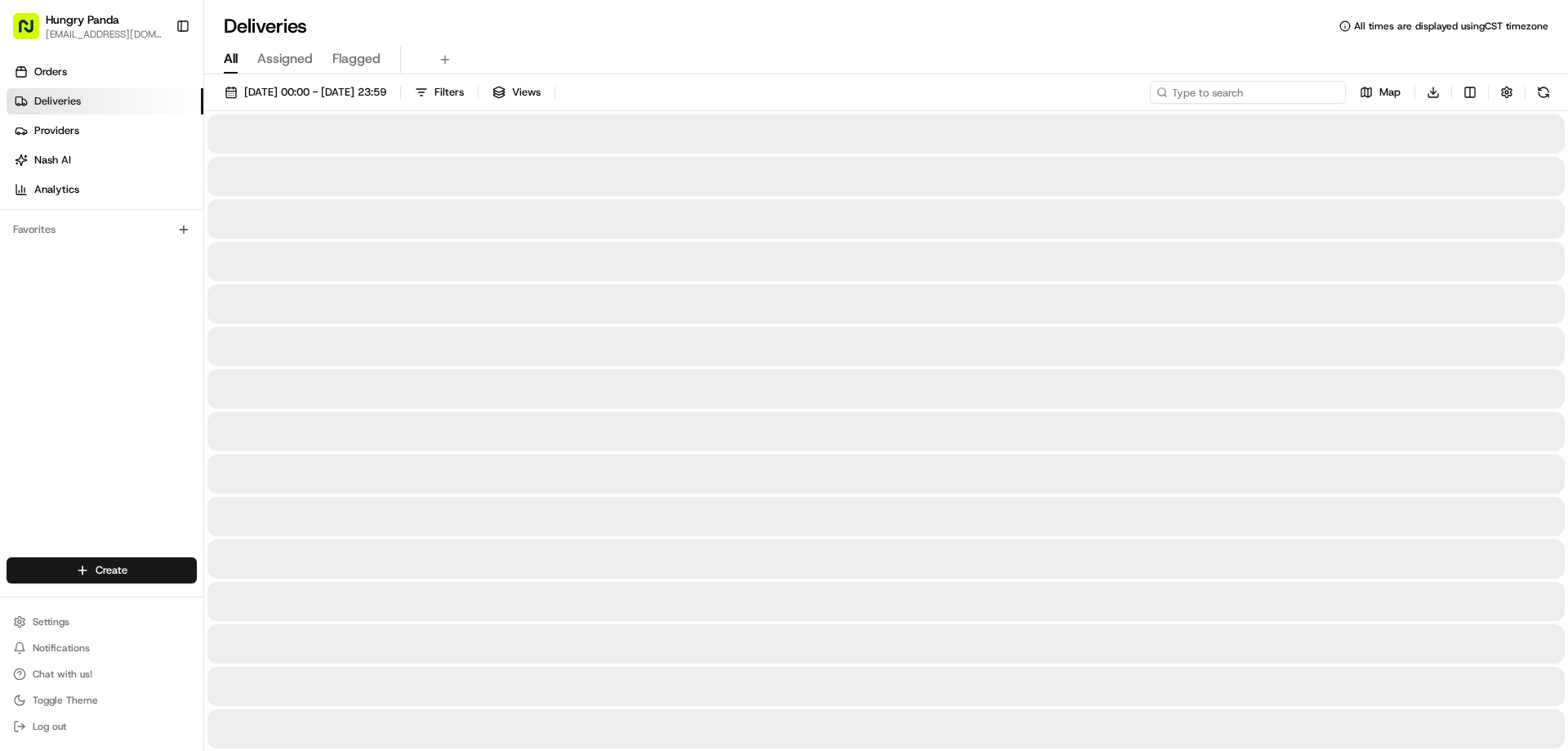
paste input "1368813825250724991681"
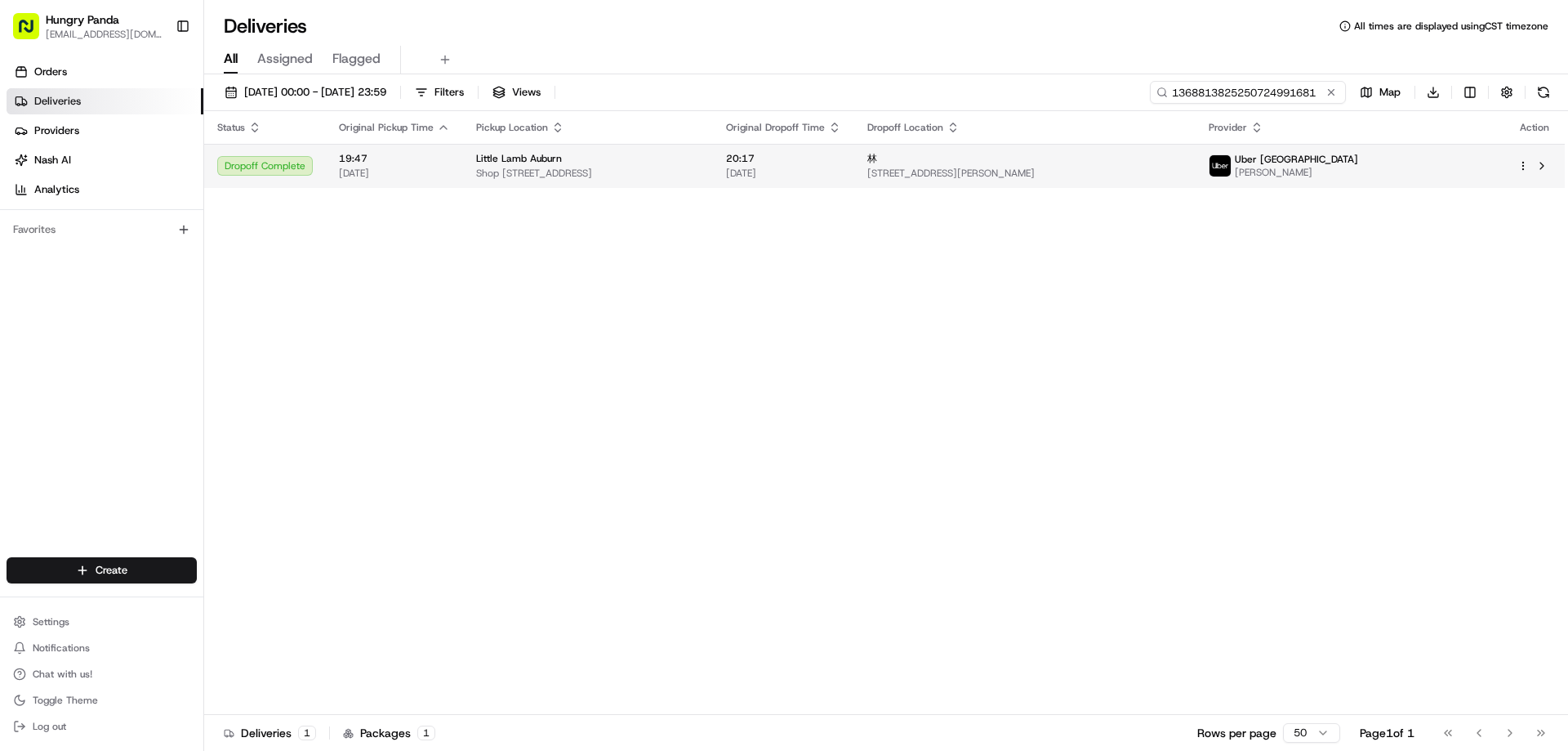
type input "1368813825250724991681"
click at [854, 181] on td "20:17 22/08/2025" at bounding box center [783, 165] width 142 height 44
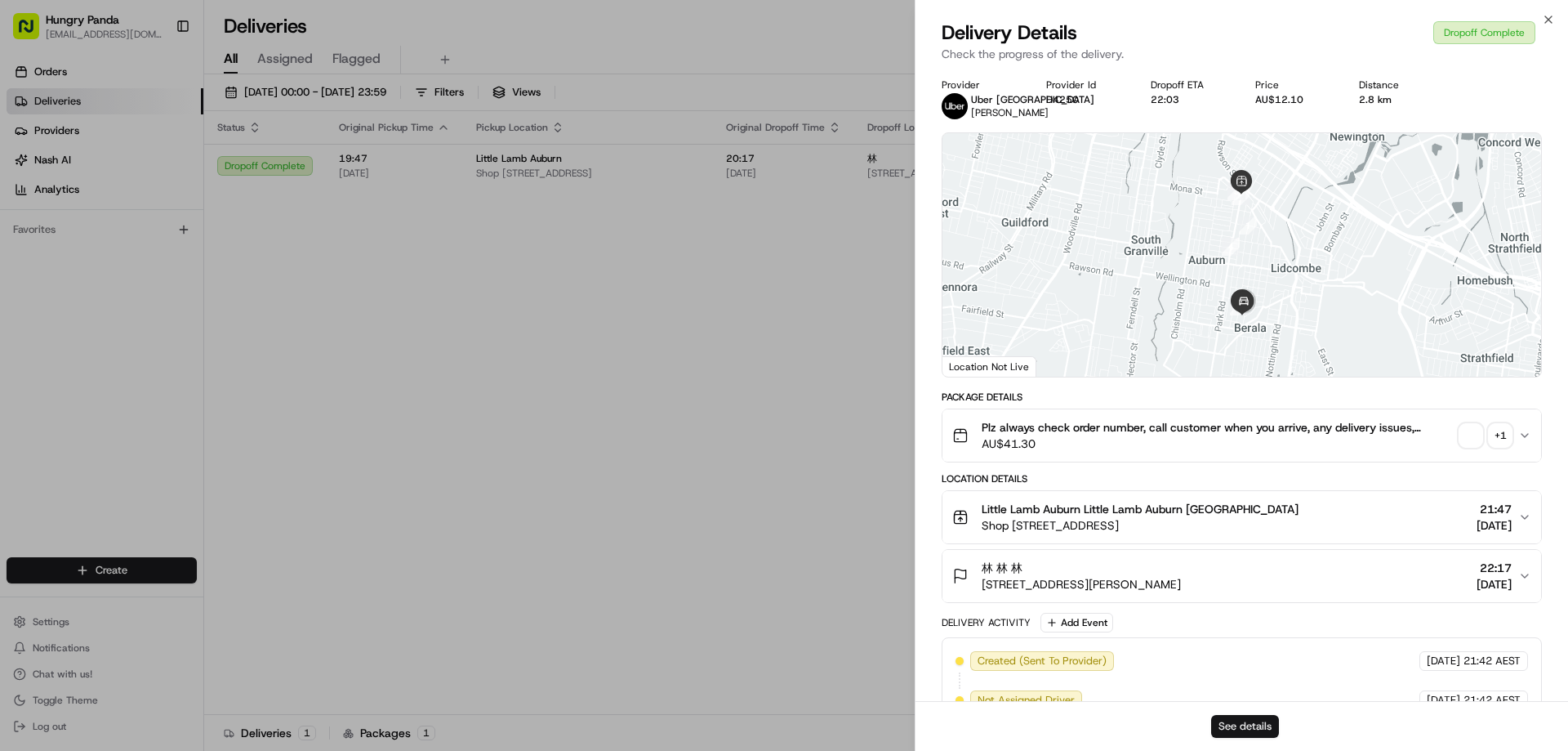
click at [1236, 732] on button "See details" at bounding box center [1244, 726] width 68 height 23
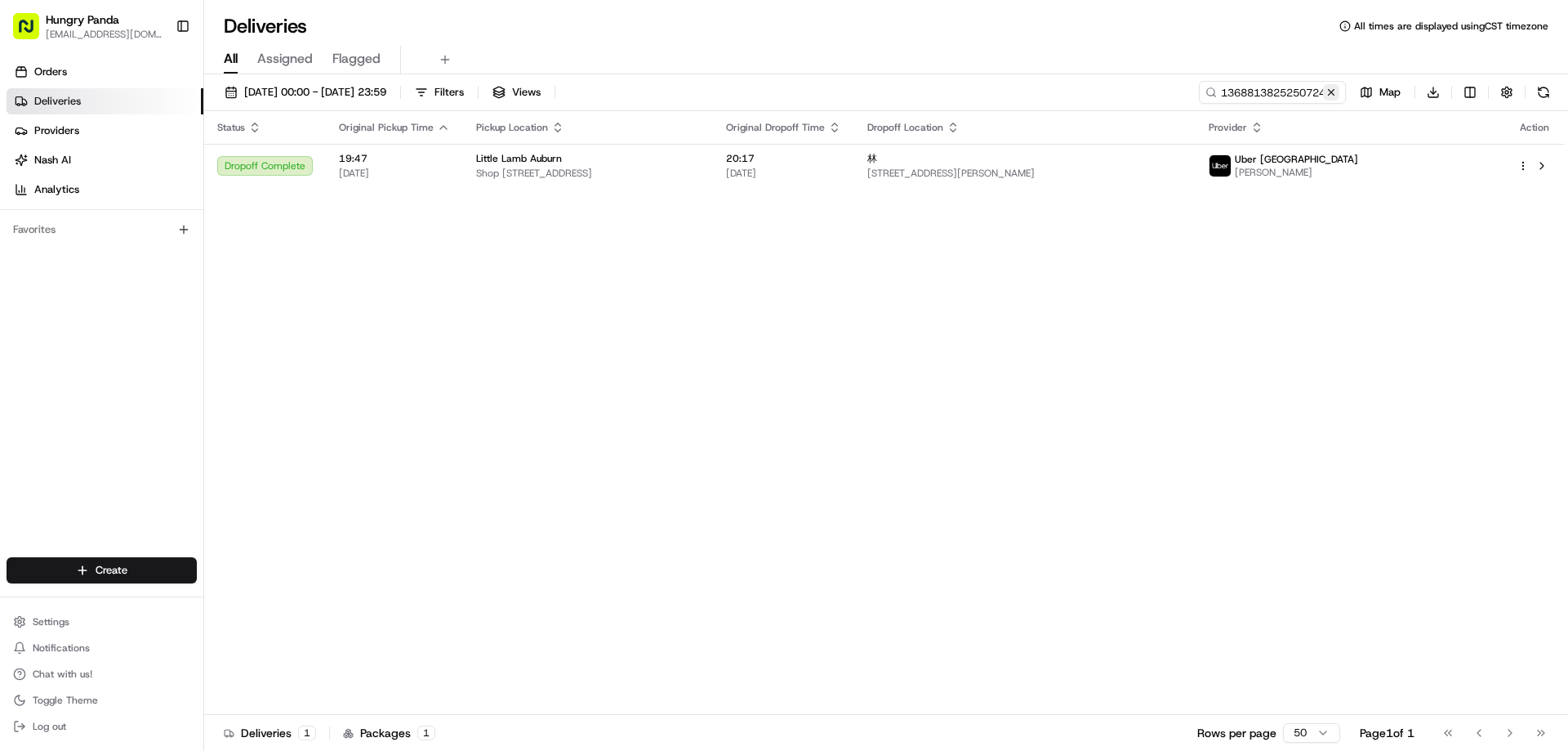
click at [1324, 98] on button at bounding box center [1331, 92] width 16 height 16
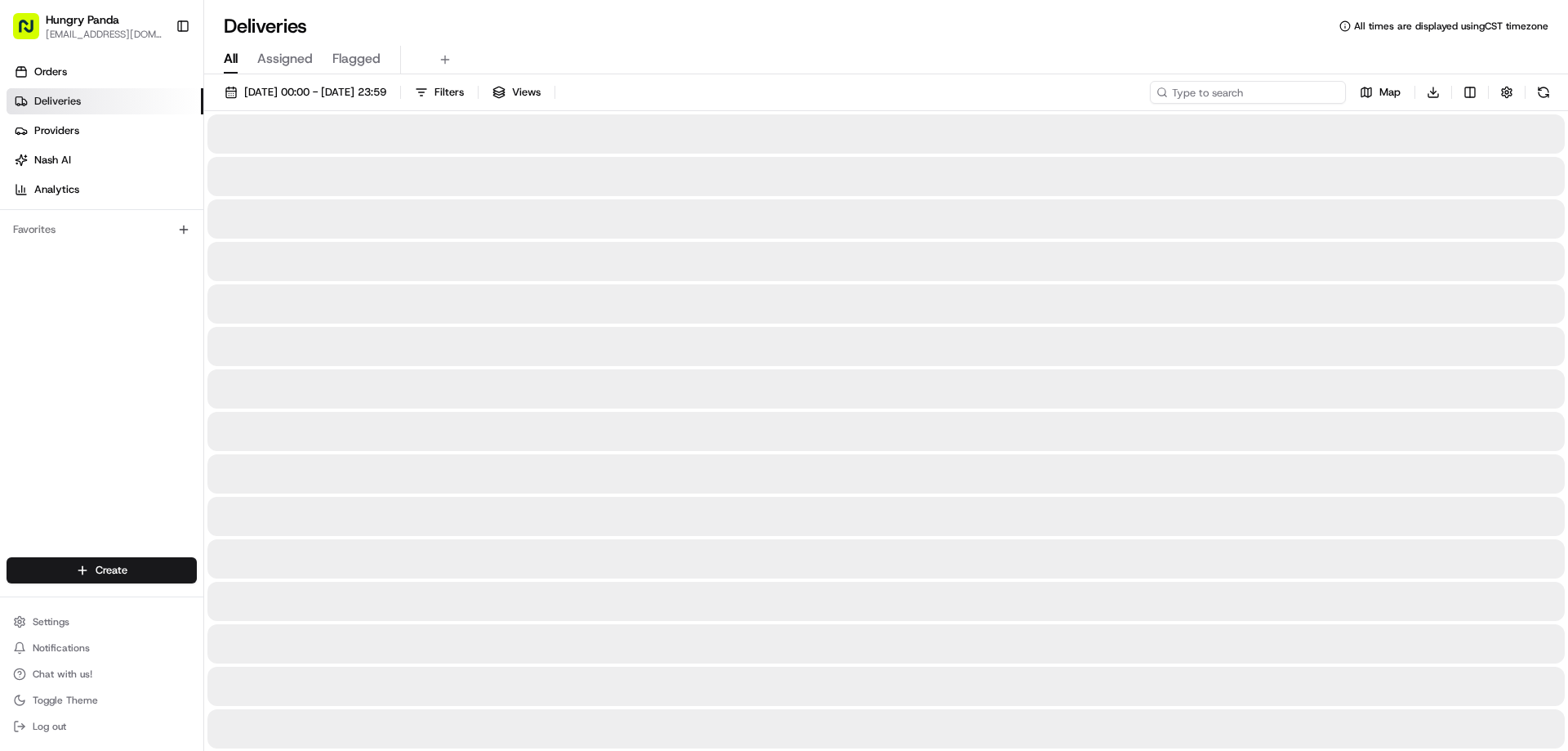
drag, startPoint x: 1324, startPoint y: 98, endPoint x: 1303, endPoint y: 105, distance: 22.1
click at [1324, 98] on input at bounding box center [1247, 92] width 196 height 23
paste input "785281067595076238322"
type input "785281067595076238322"
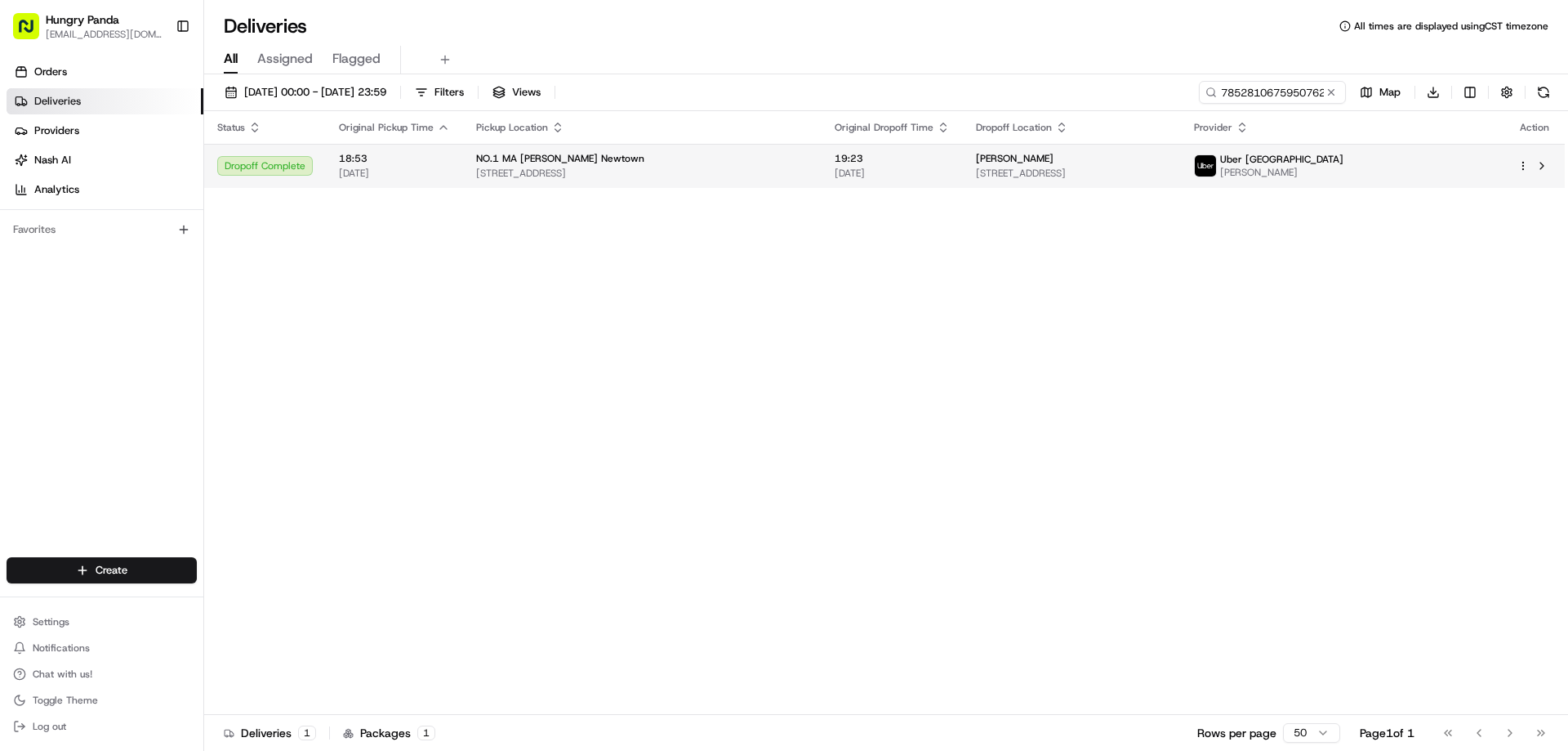
click at [870, 176] on span "[DATE]" at bounding box center [892, 173] width 115 height 13
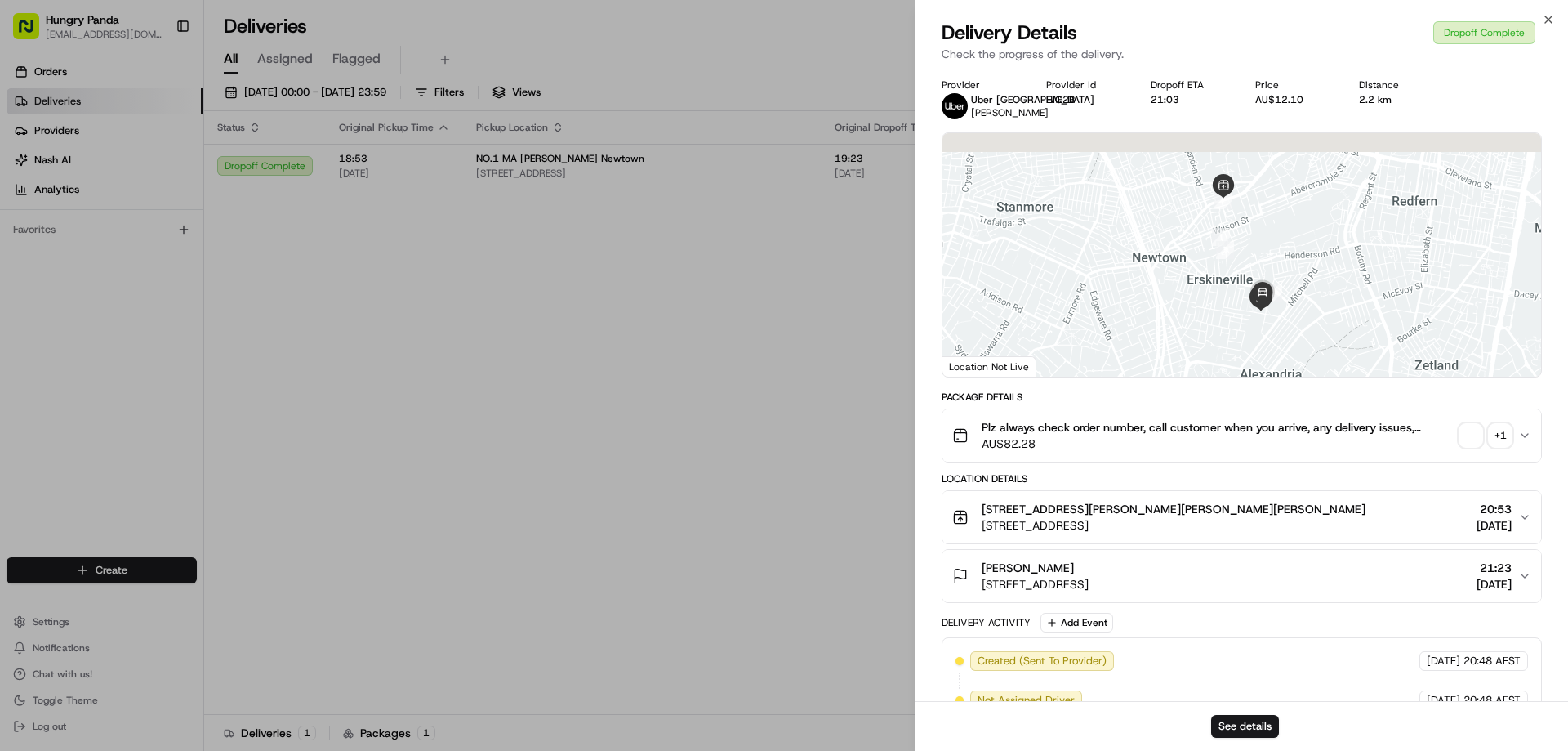
click at [1240, 717] on div "See details" at bounding box center [1241, 725] width 652 height 50
click at [1240, 717] on button "See details" at bounding box center [1244, 726] width 68 height 23
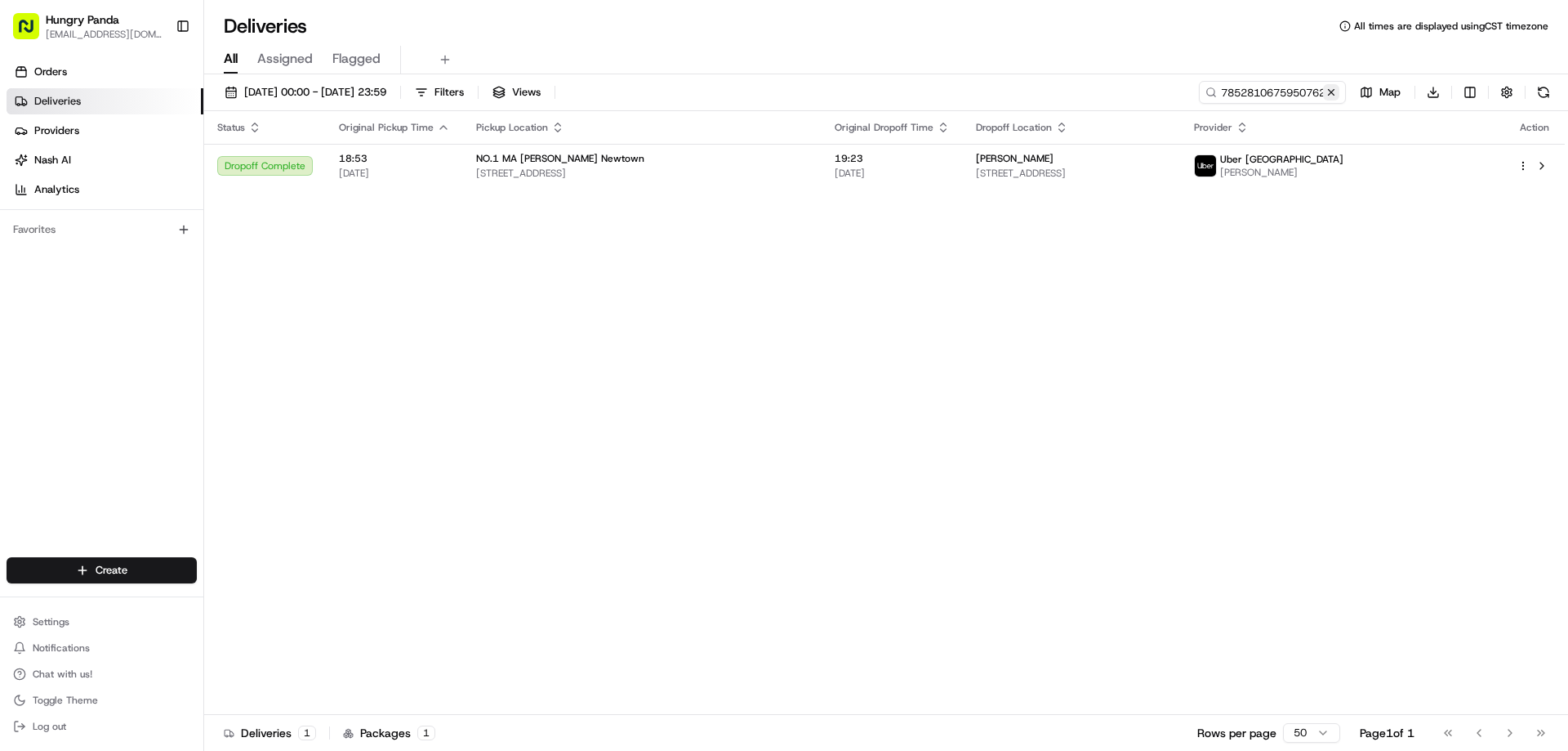
click at [1326, 99] on button at bounding box center [1331, 92] width 16 height 16
click at [1326, 99] on input at bounding box center [1247, 92] width 196 height 23
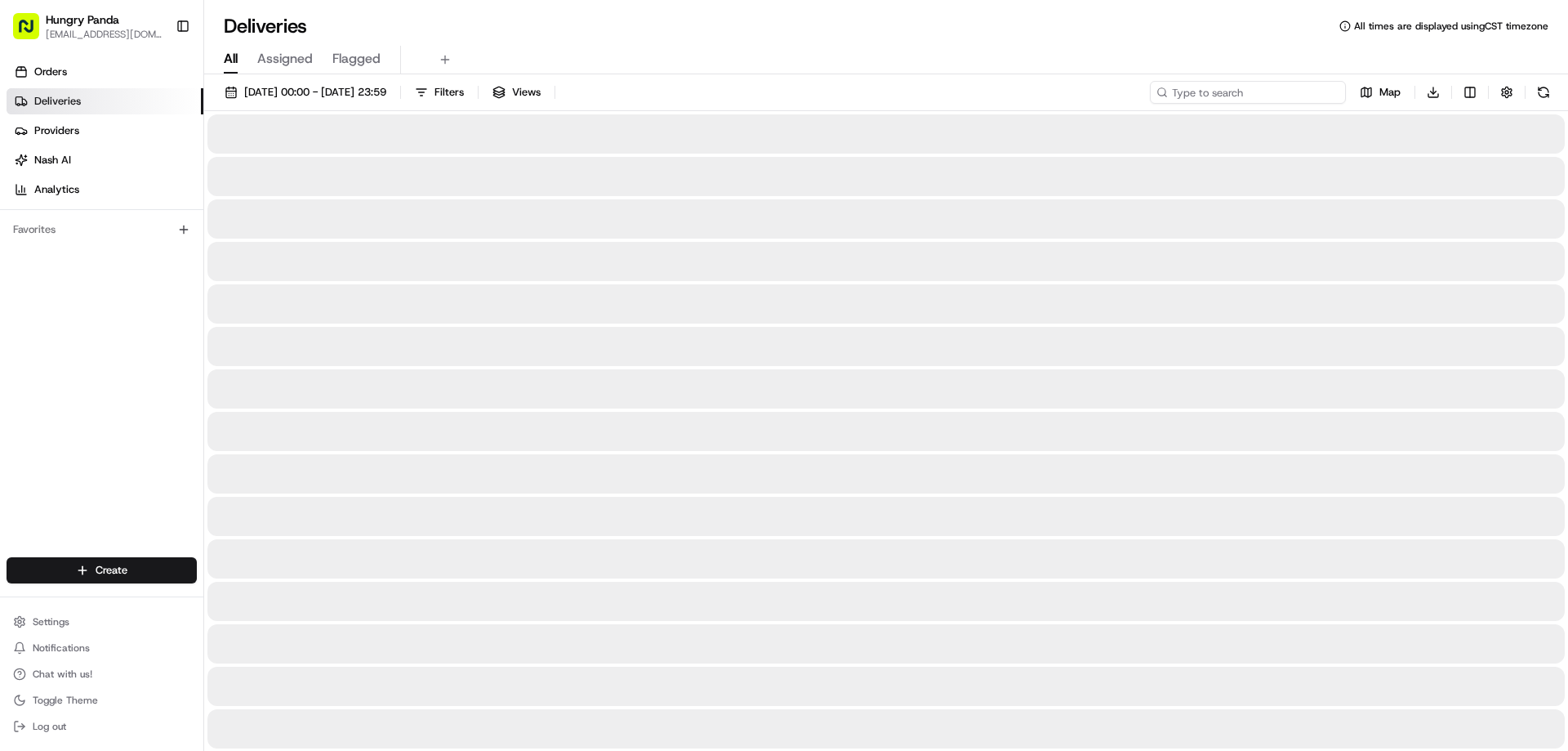
paste input "1269890105654708941895"
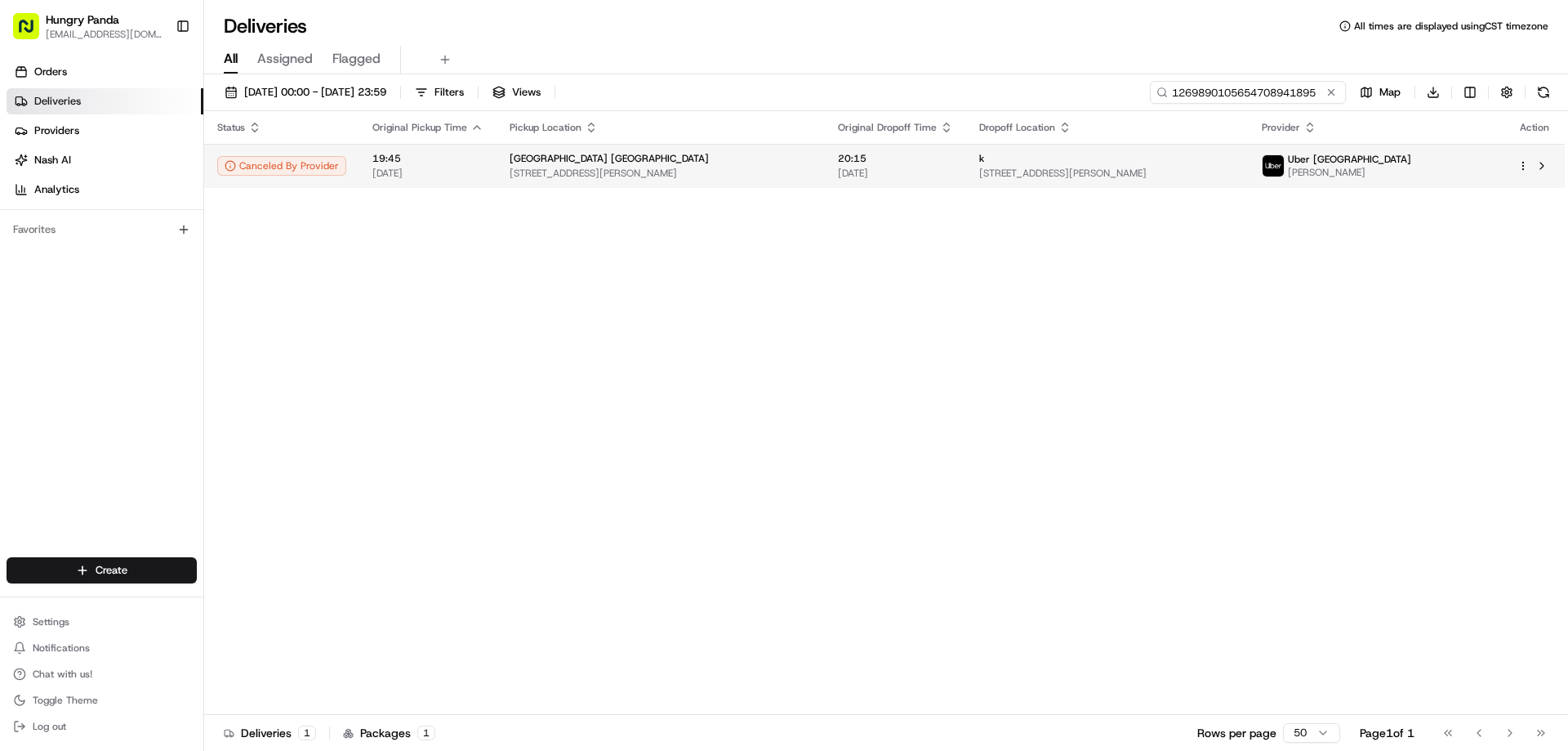
type input "1269890105654708941895"
click at [909, 168] on span "[DATE]" at bounding box center [896, 173] width 115 height 13
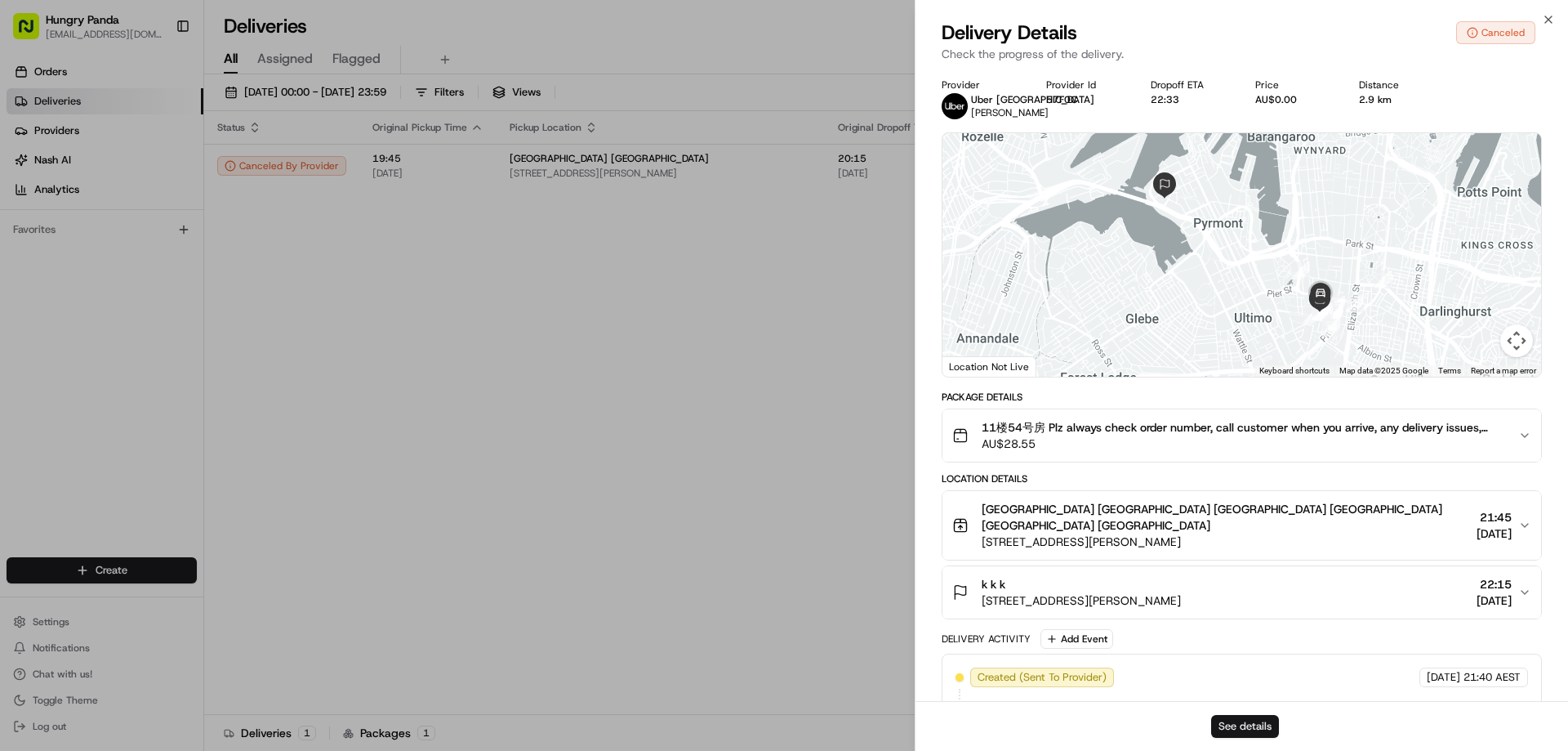
click at [1248, 728] on button "See details" at bounding box center [1244, 726] width 68 height 23
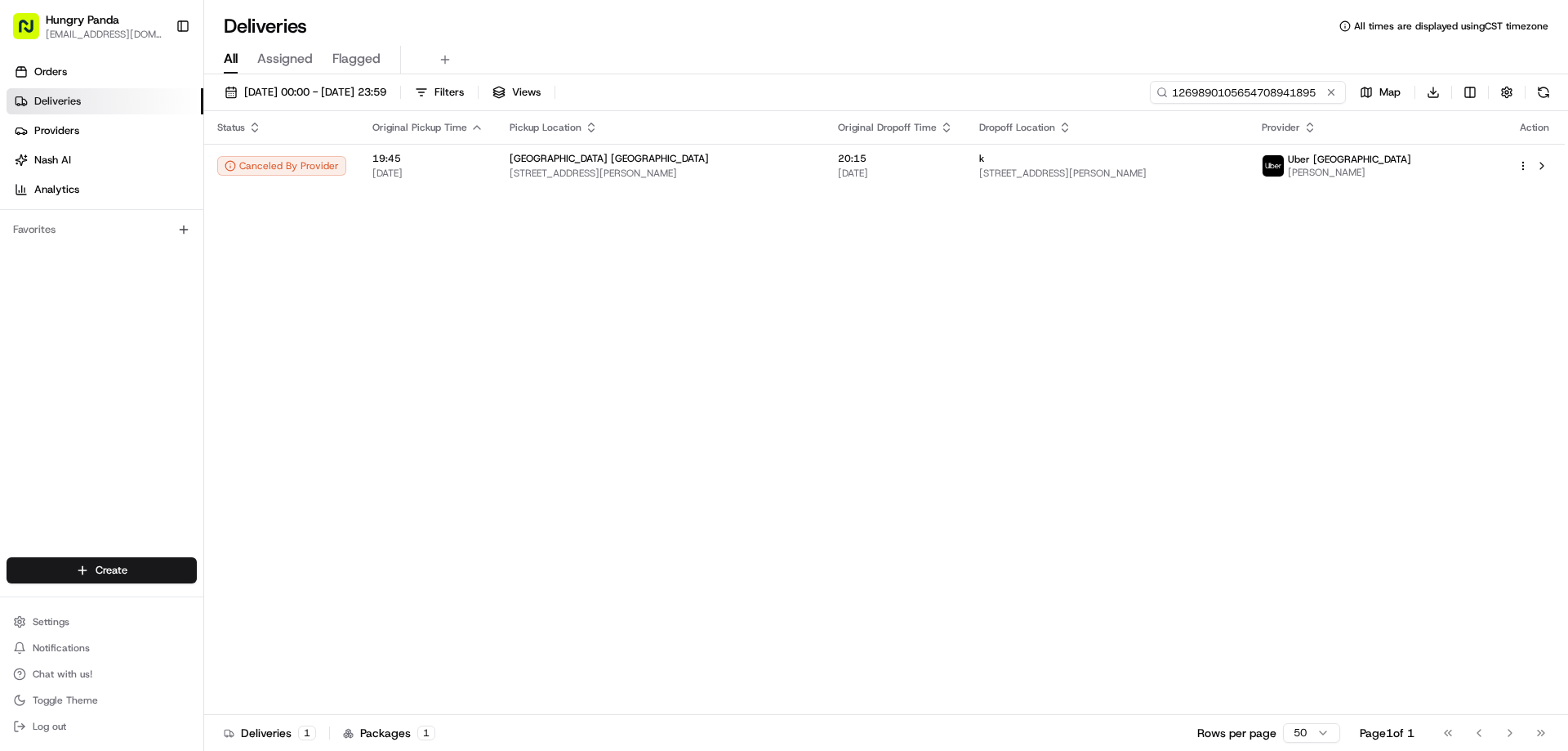
click at [1340, 81] on input "1269890105654708941895" at bounding box center [1247, 92] width 196 height 23
click at [1329, 88] on button at bounding box center [1331, 92] width 16 height 16
click at [1329, 88] on input at bounding box center [1247, 92] width 196 height 23
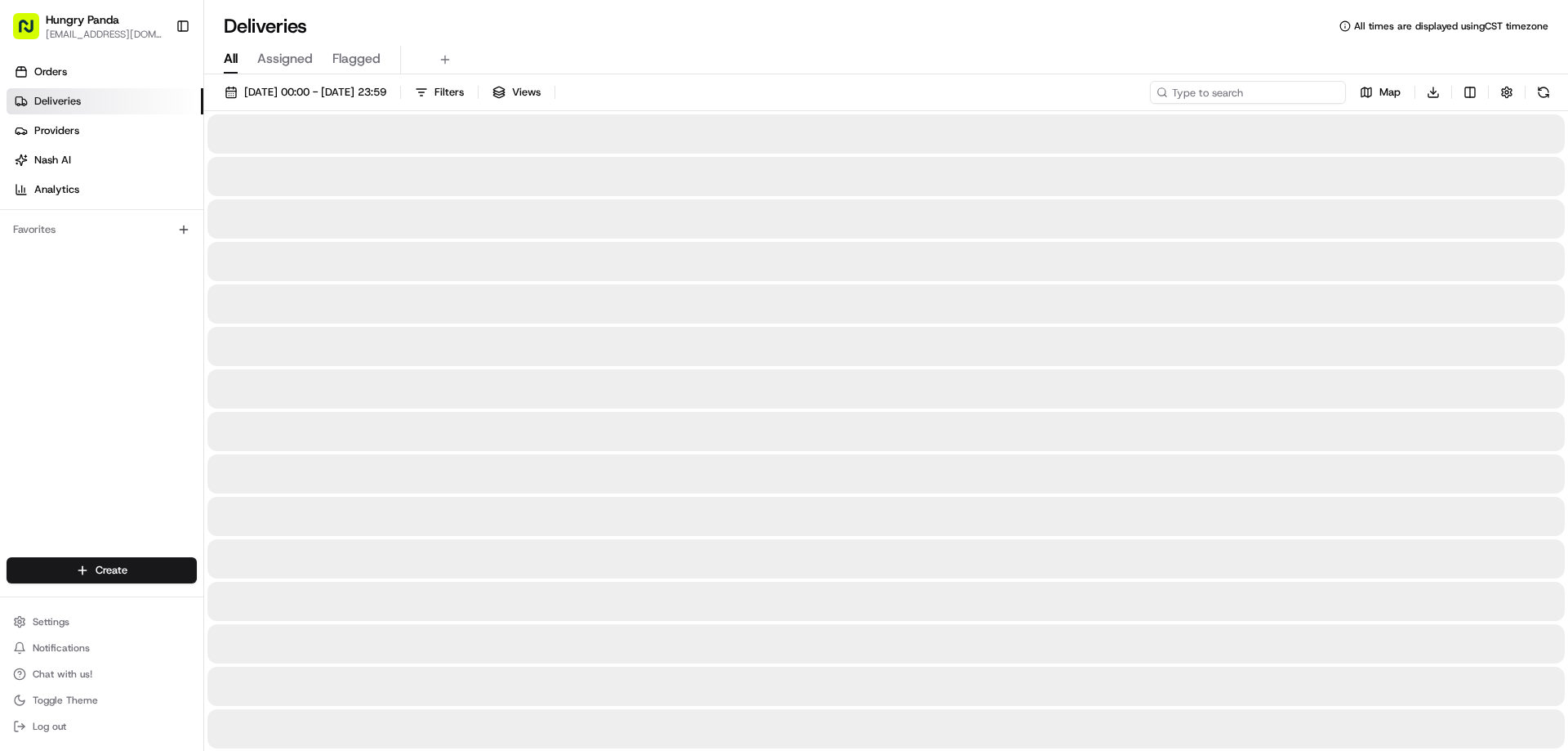
paste input "775081014585670146270"
type input "775081014585670146270"
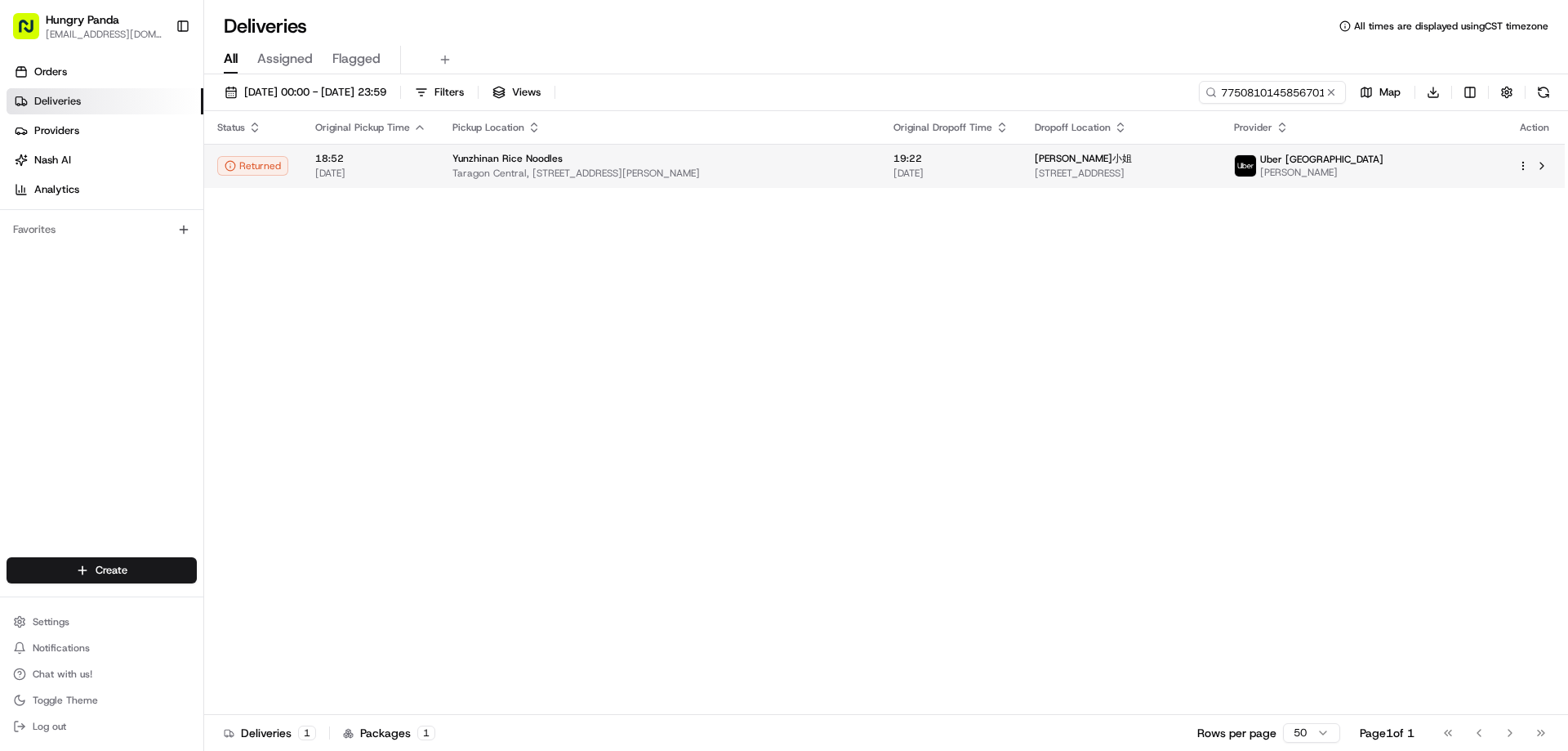
click at [973, 180] on span "[DATE]" at bounding box center [951, 173] width 115 height 13
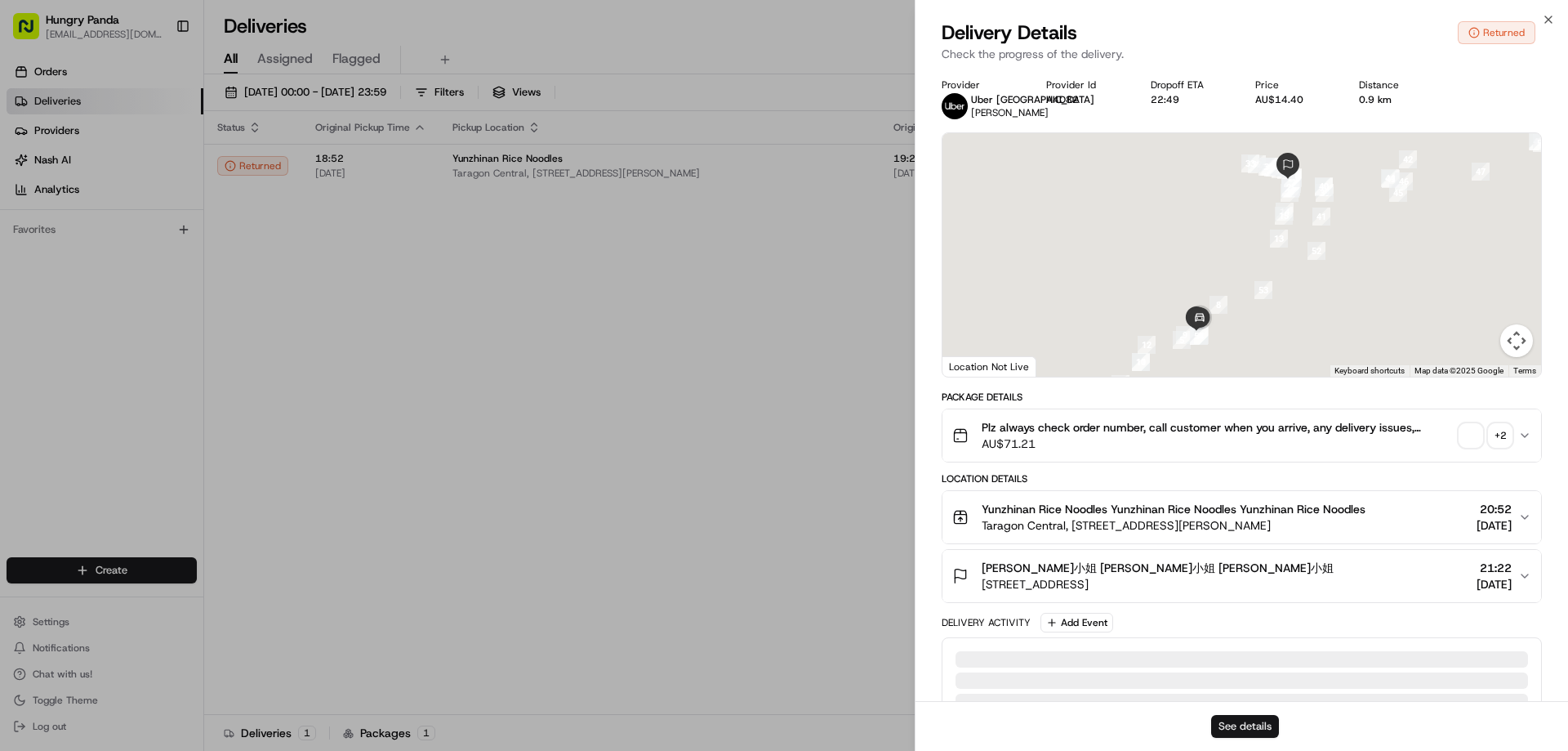
click at [1282, 727] on div "See details" at bounding box center [1241, 725] width 652 height 50
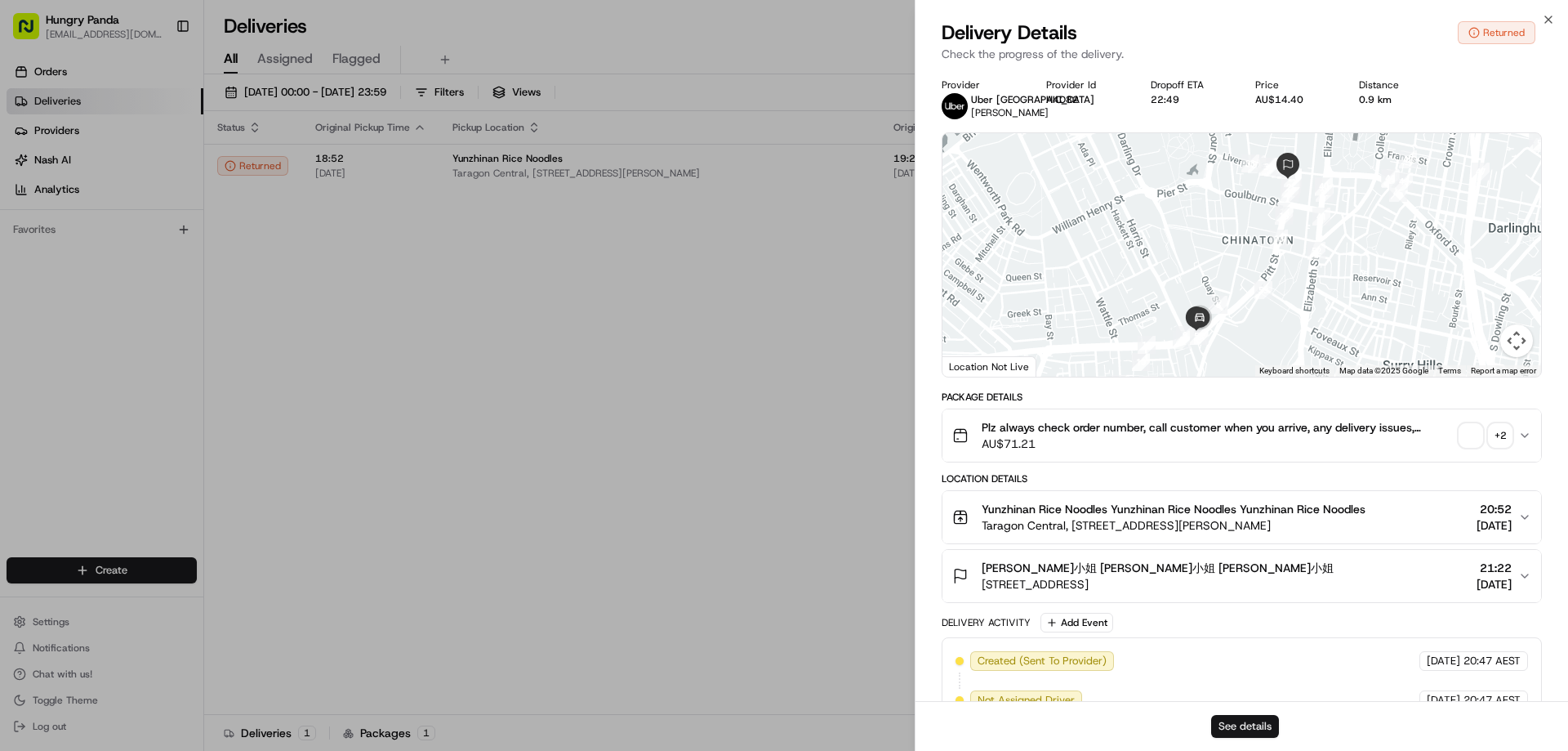
click at [1263, 727] on button "See details" at bounding box center [1244, 726] width 68 height 23
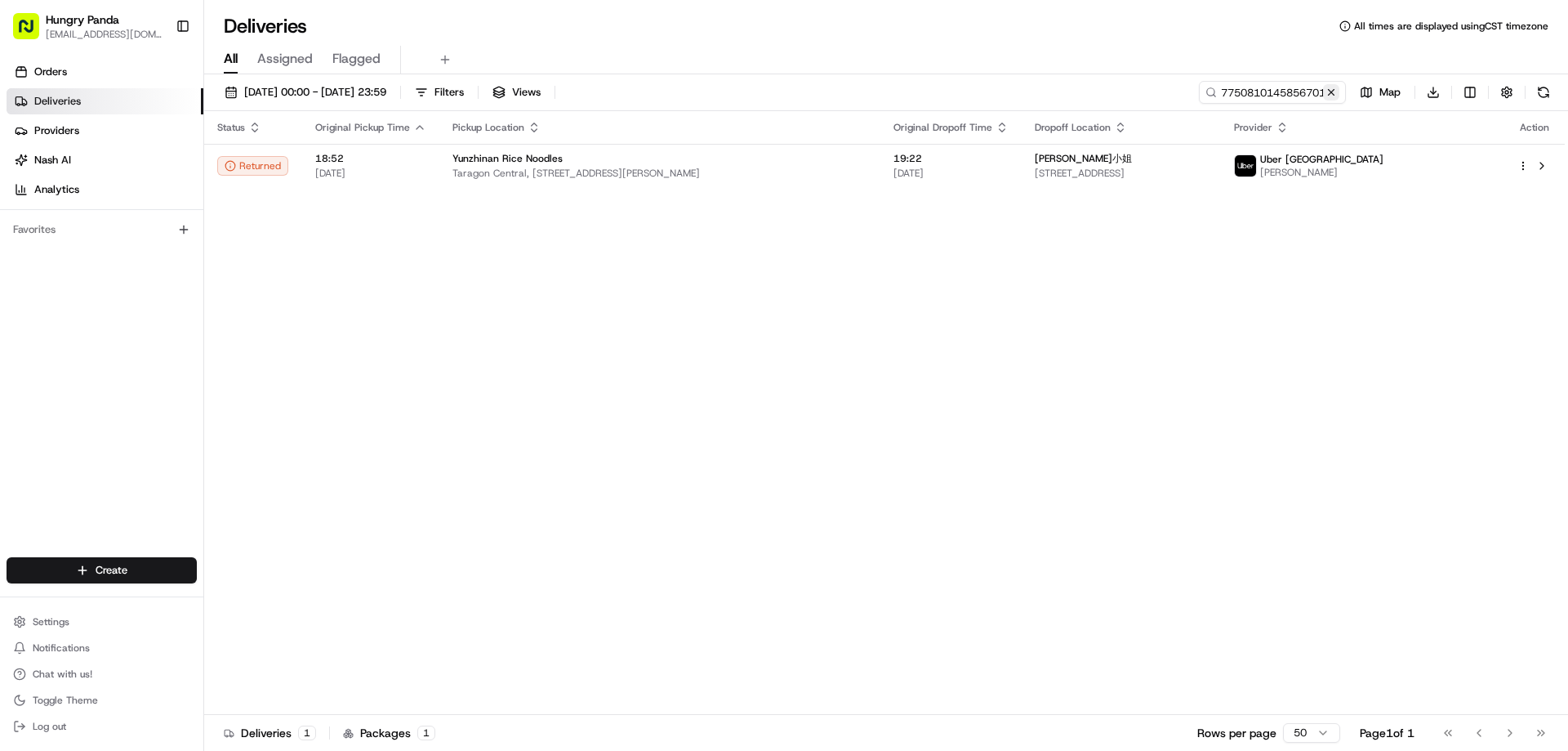
click at [1327, 90] on button at bounding box center [1331, 92] width 16 height 16
click at [1327, 90] on input at bounding box center [1247, 92] width 196 height 23
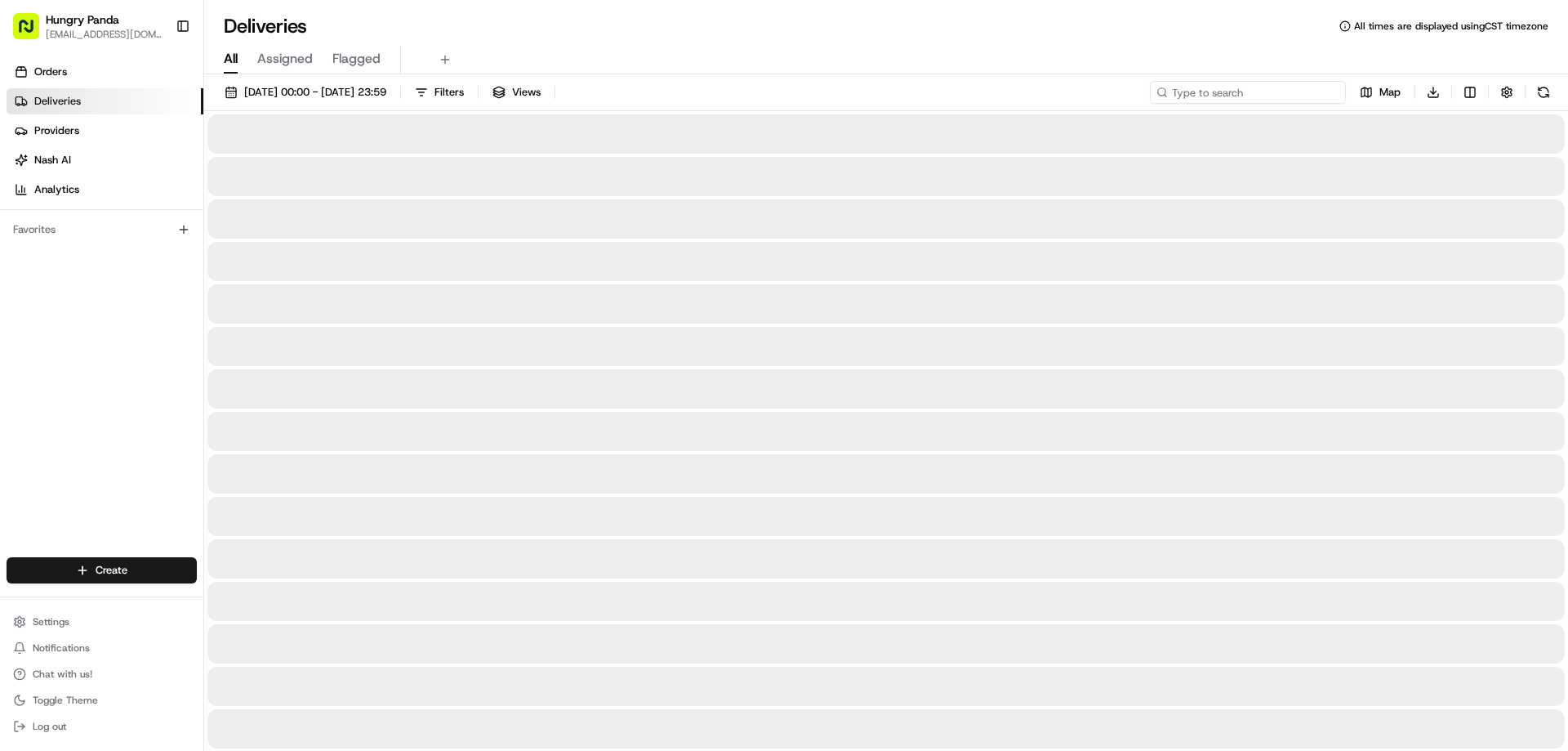
paste input "226980525555572696554"
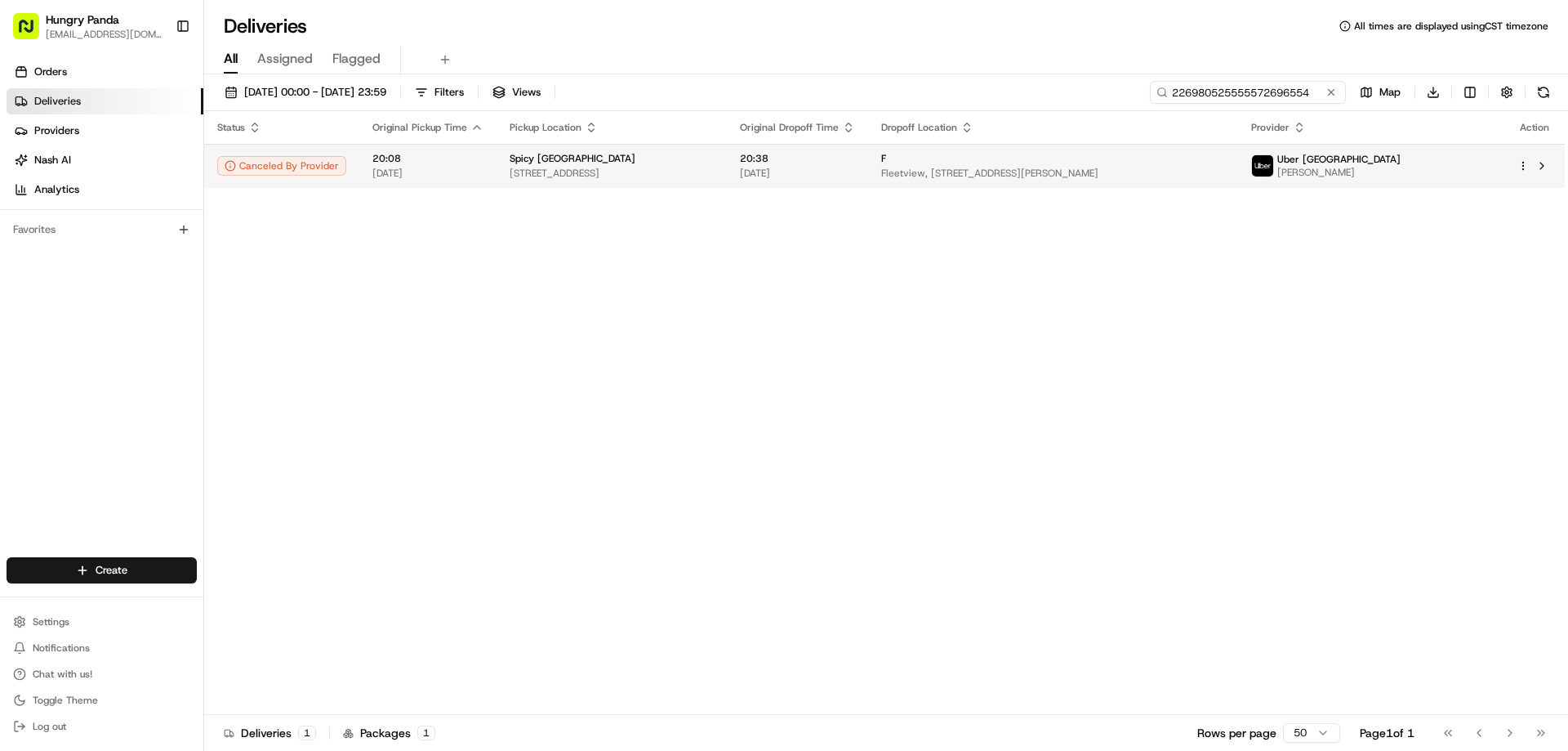
type input "226980525555572696554"
drag, startPoint x: 950, startPoint y: 171, endPoint x: 950, endPoint y: 181, distance: 10.0
click at [950, 171] on span "Fleetview, 66 Bowman St, Pyrmont NSW 2009, Australia" at bounding box center [1052, 173] width 343 height 13
click at [855, 171] on span "[DATE]" at bounding box center [798, 173] width 115 height 13
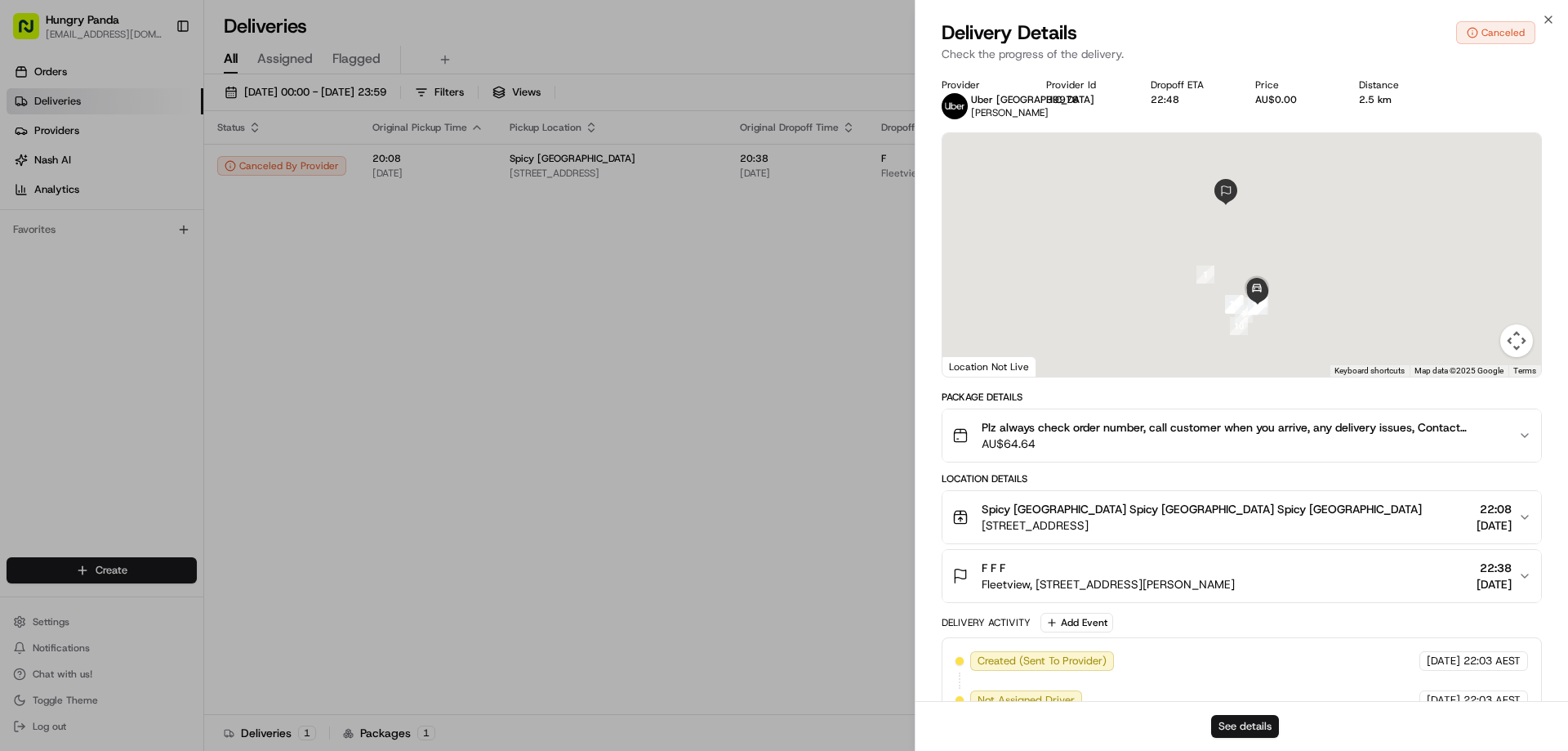
click at [1233, 722] on button "See details" at bounding box center [1244, 726] width 68 height 23
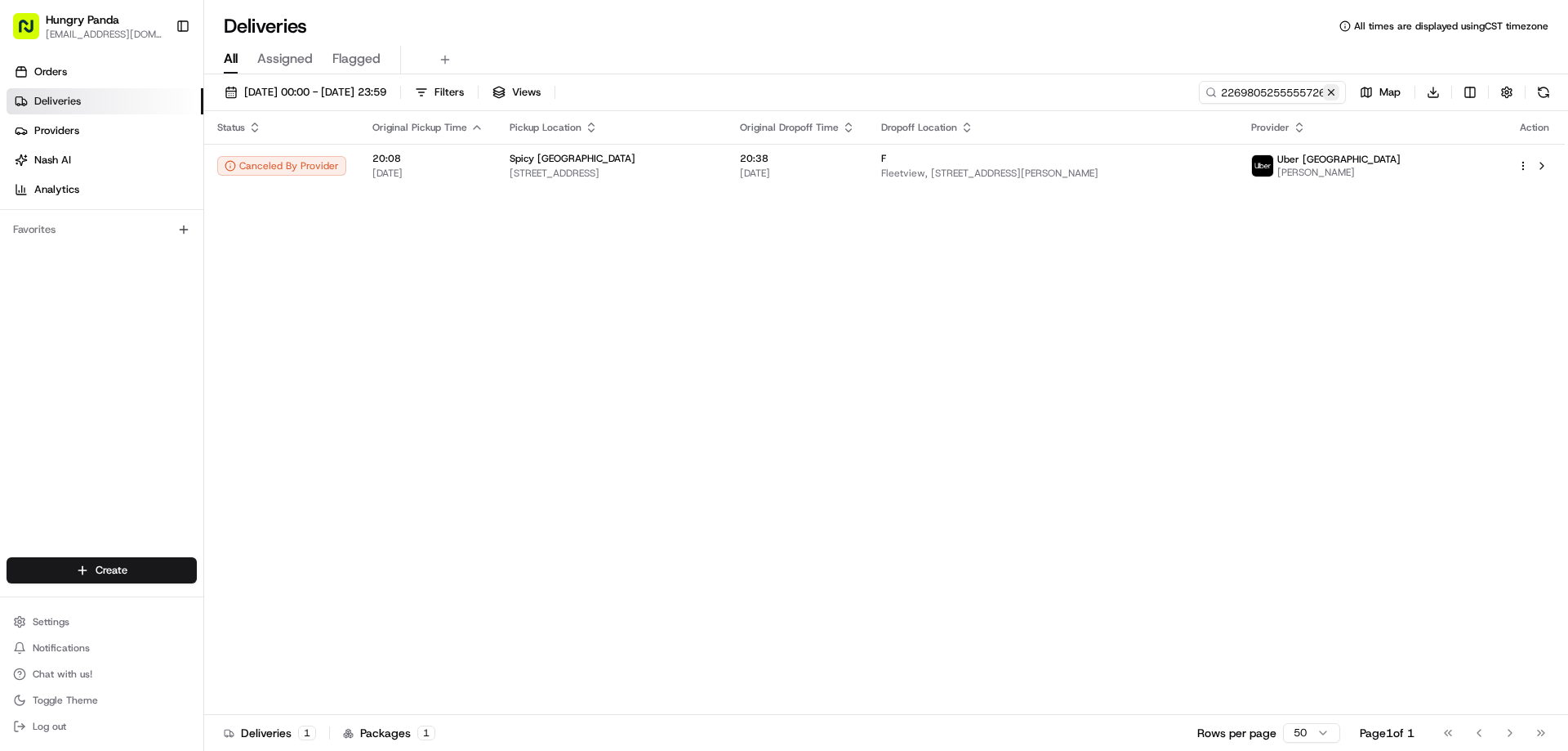
click at [1334, 92] on button at bounding box center [1331, 92] width 16 height 16
click at [1334, 92] on input at bounding box center [1247, 92] width 196 height 23
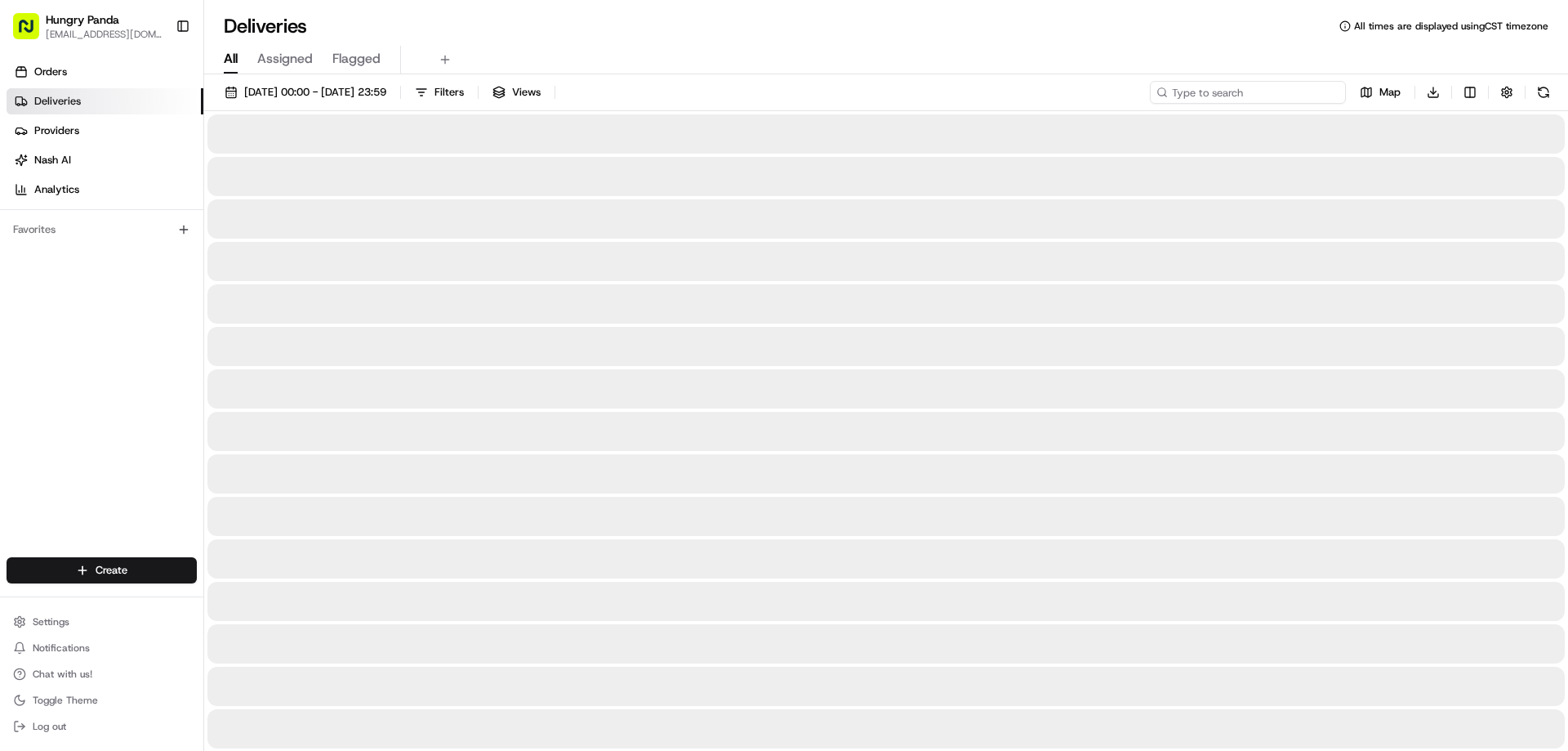
paste input "6265842695258777281315"
type input "6265842695258777281315"
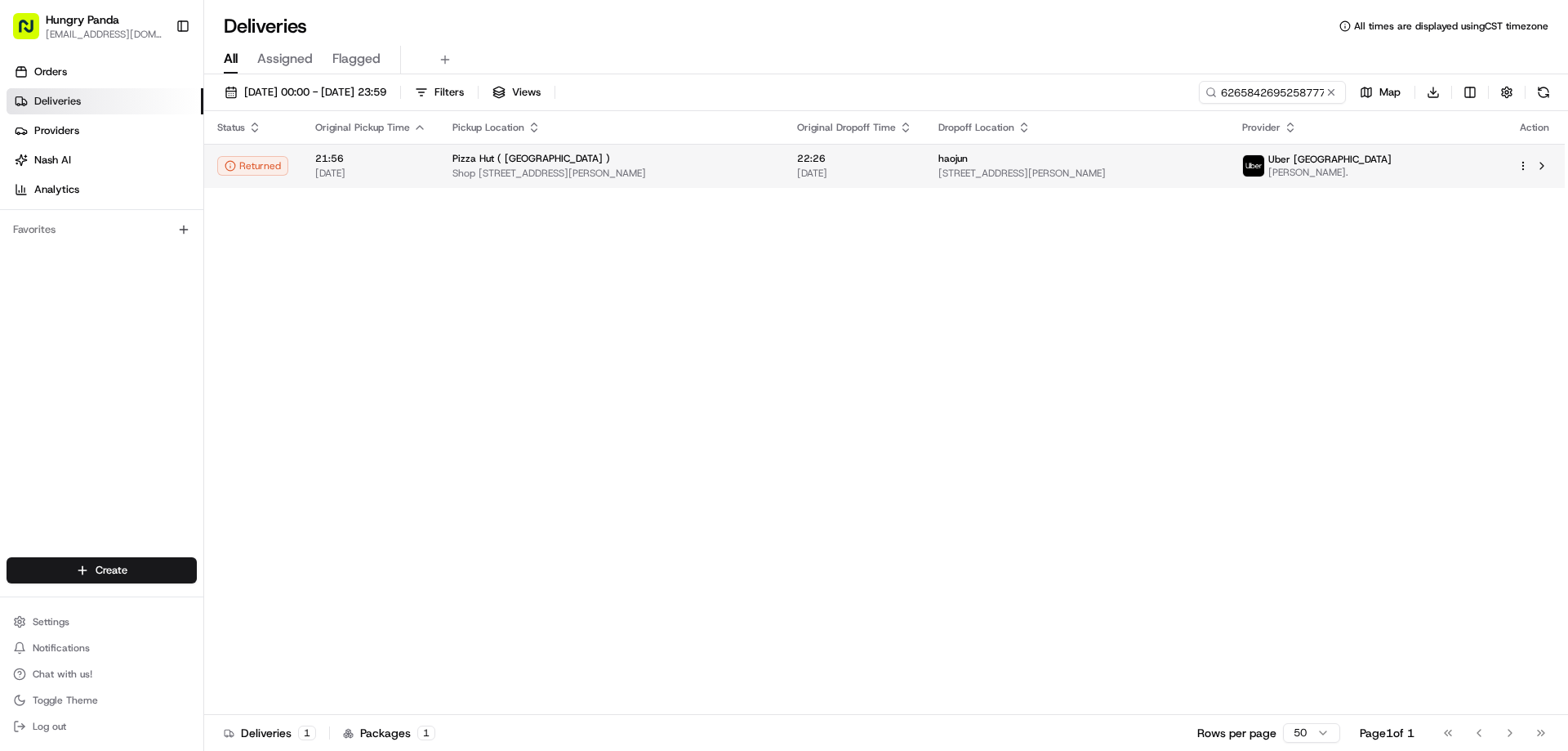
click at [995, 176] on span "811 S Dowling St, Waterloo NSW 2017, Australia" at bounding box center [1077, 173] width 278 height 13
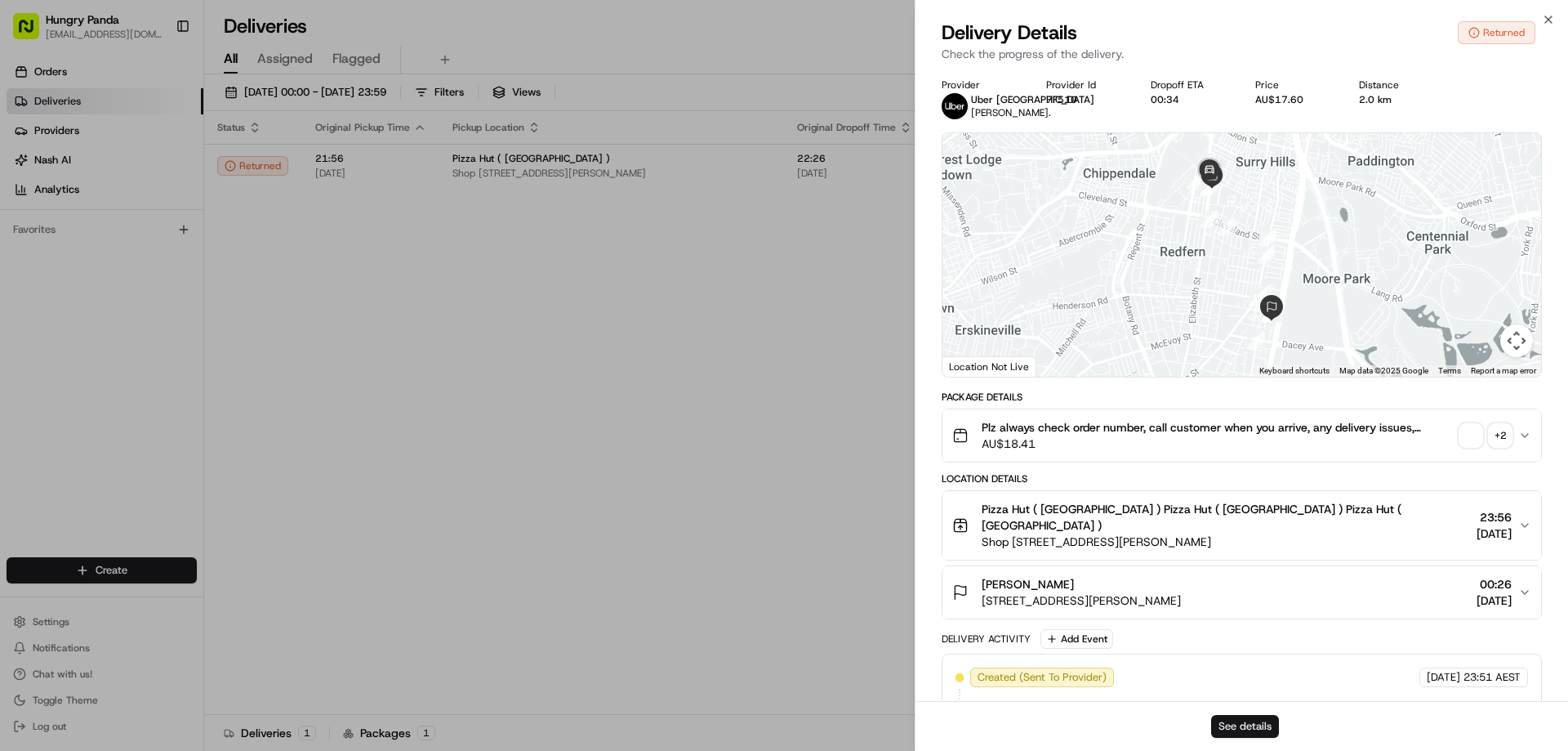
click at [1239, 722] on button "See details" at bounding box center [1244, 726] width 68 height 23
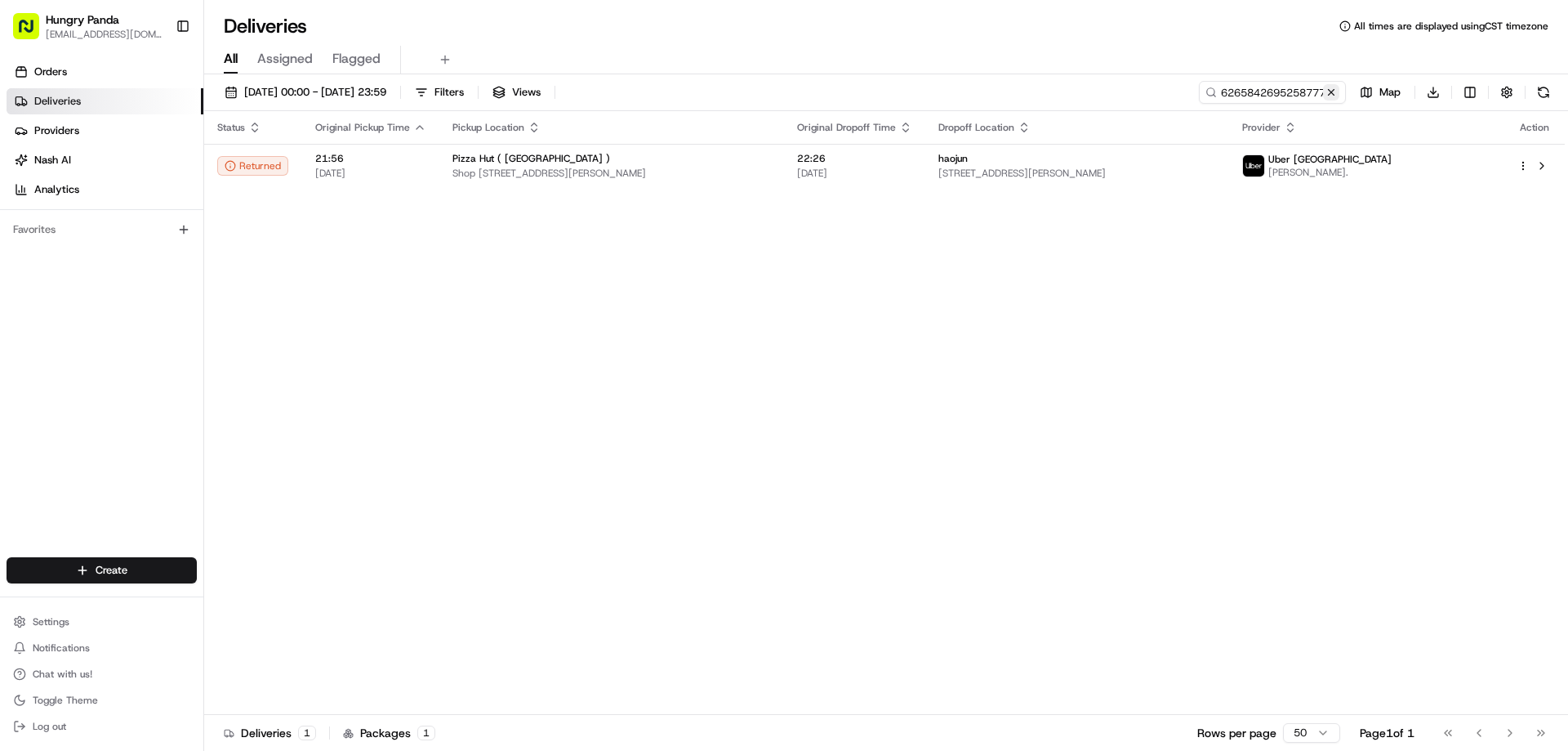
click at [1336, 91] on button at bounding box center [1331, 92] width 16 height 16
click at [1336, 91] on input at bounding box center [1247, 92] width 196 height 23
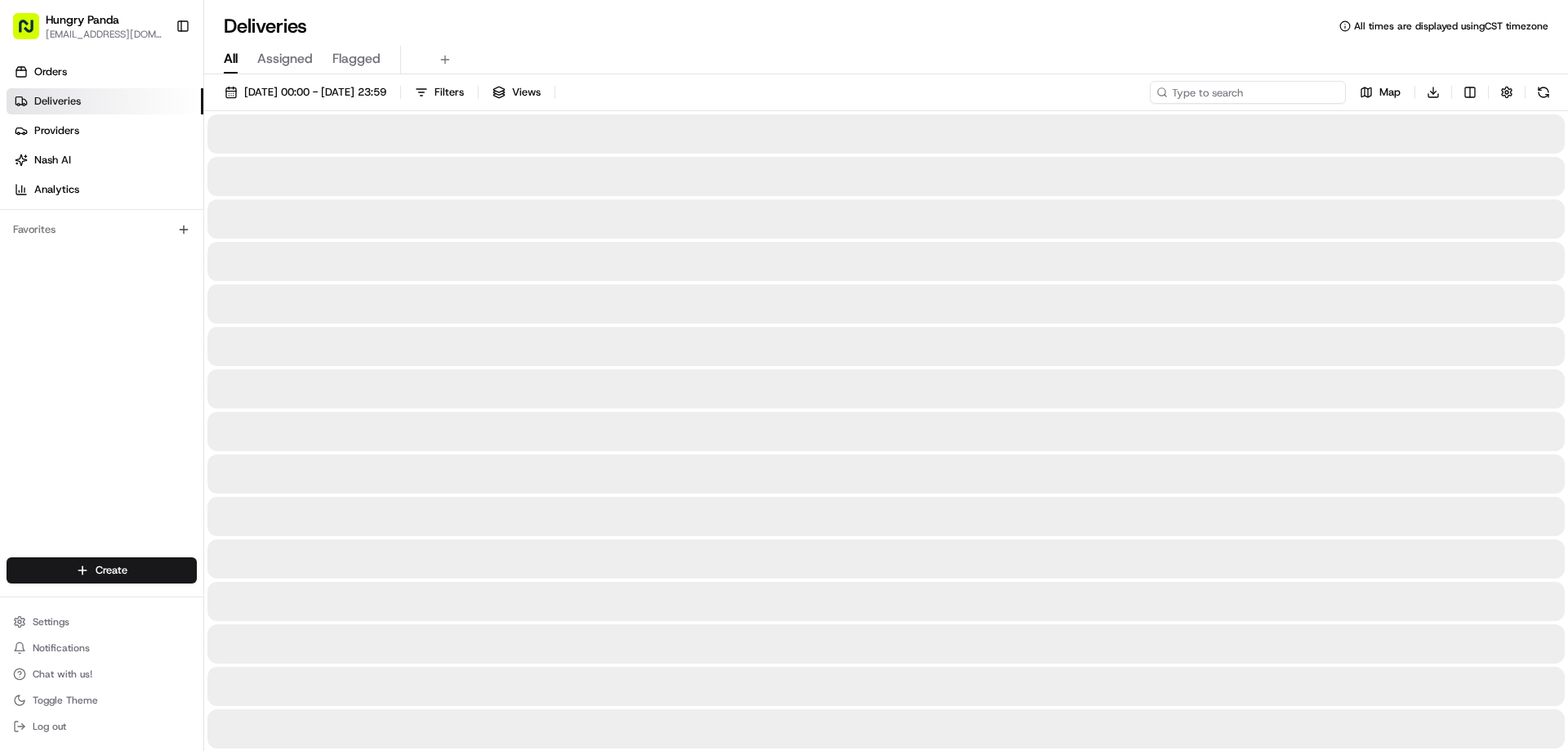
paste input "027585523595879005804"
type input "027585523595879005804"
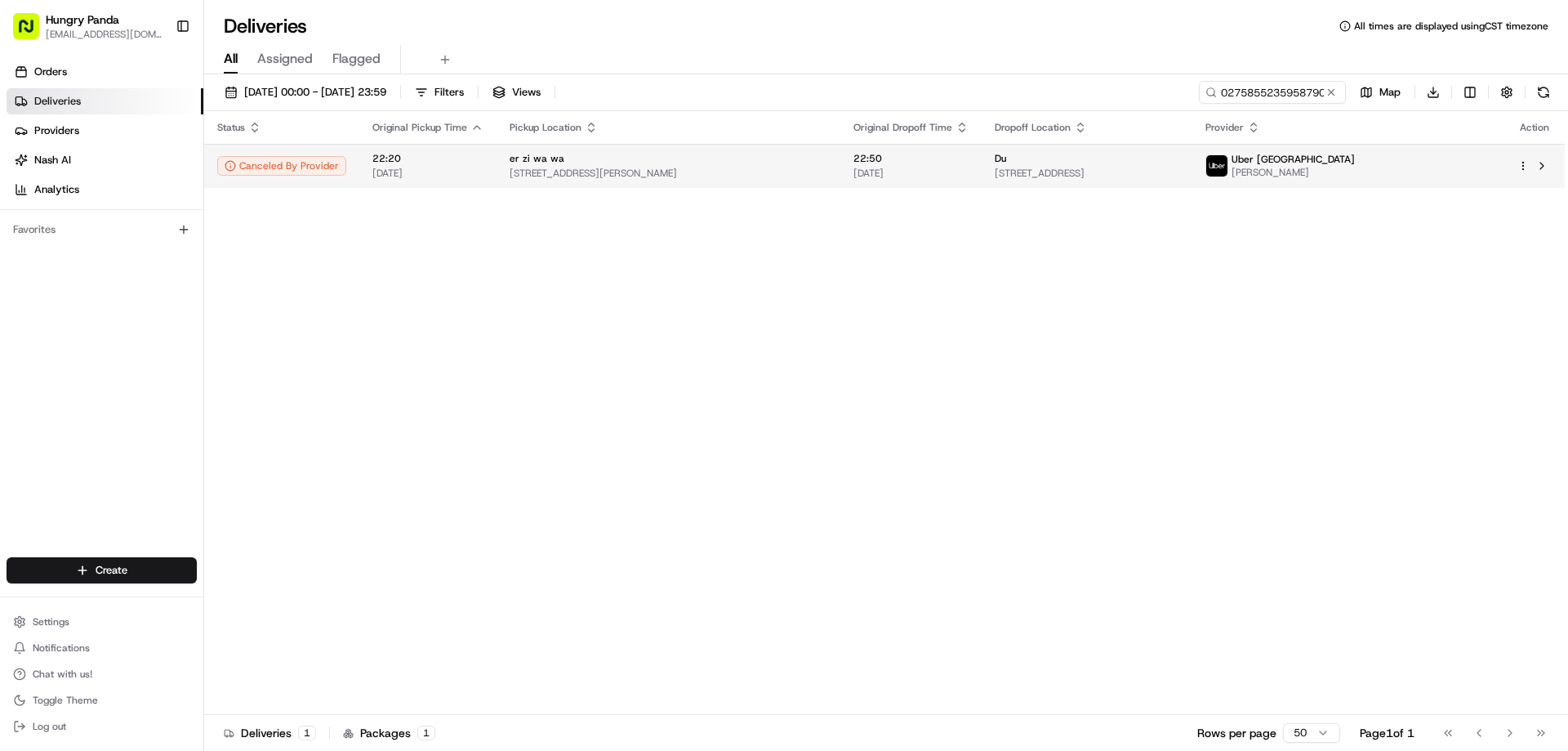
click at [1001, 168] on span "115 Bathurst St, Sydney NSW 2000, Australia" at bounding box center [1086, 173] width 185 height 13
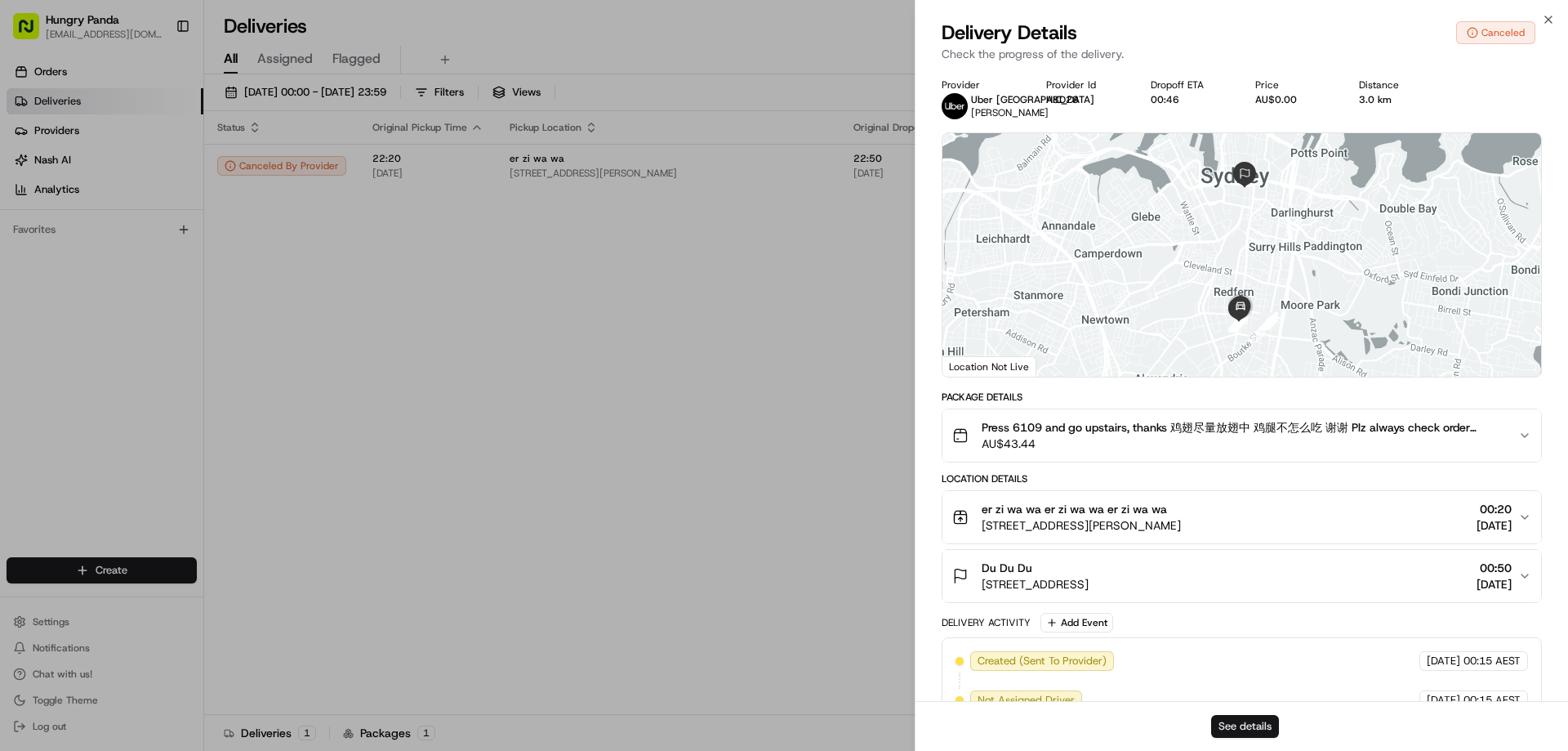
click at [1250, 733] on button "See details" at bounding box center [1244, 726] width 68 height 23
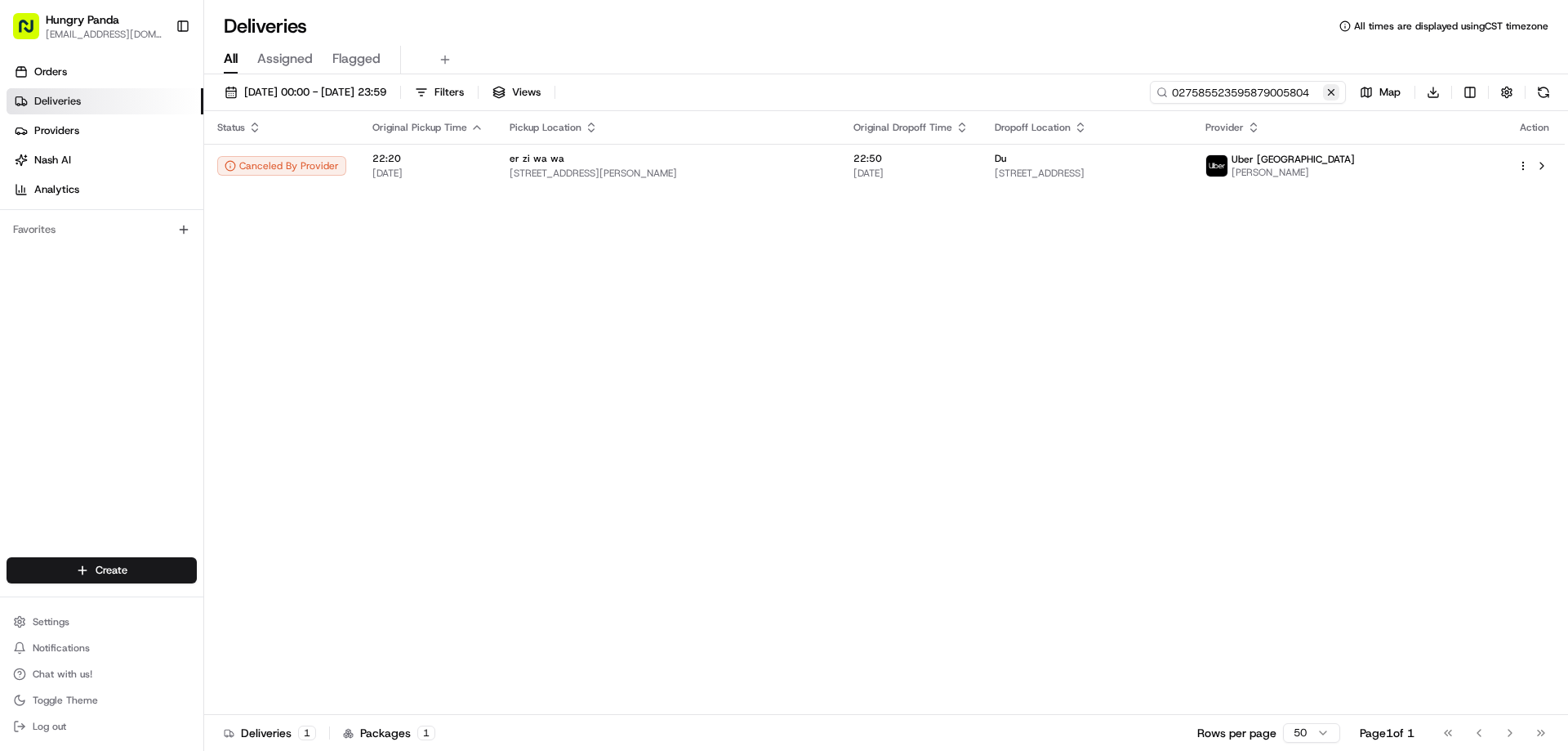
click at [1325, 85] on div "027585523595879005804" at bounding box center [1247, 92] width 196 height 23
click at [1326, 88] on button at bounding box center [1331, 92] width 16 height 16
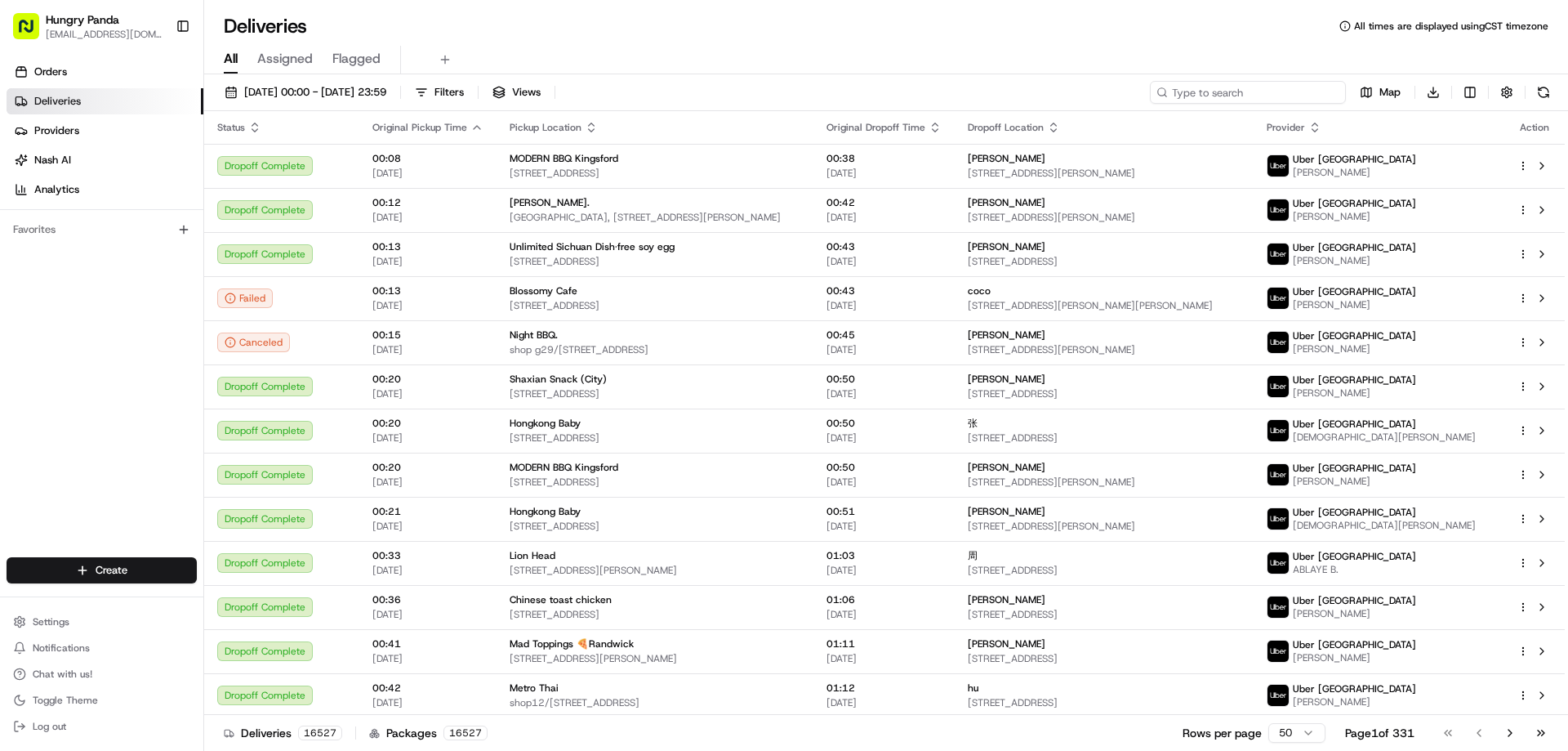
click at [1326, 89] on input at bounding box center [1247, 92] width 196 height 23
paste input "0572865775351751072445"
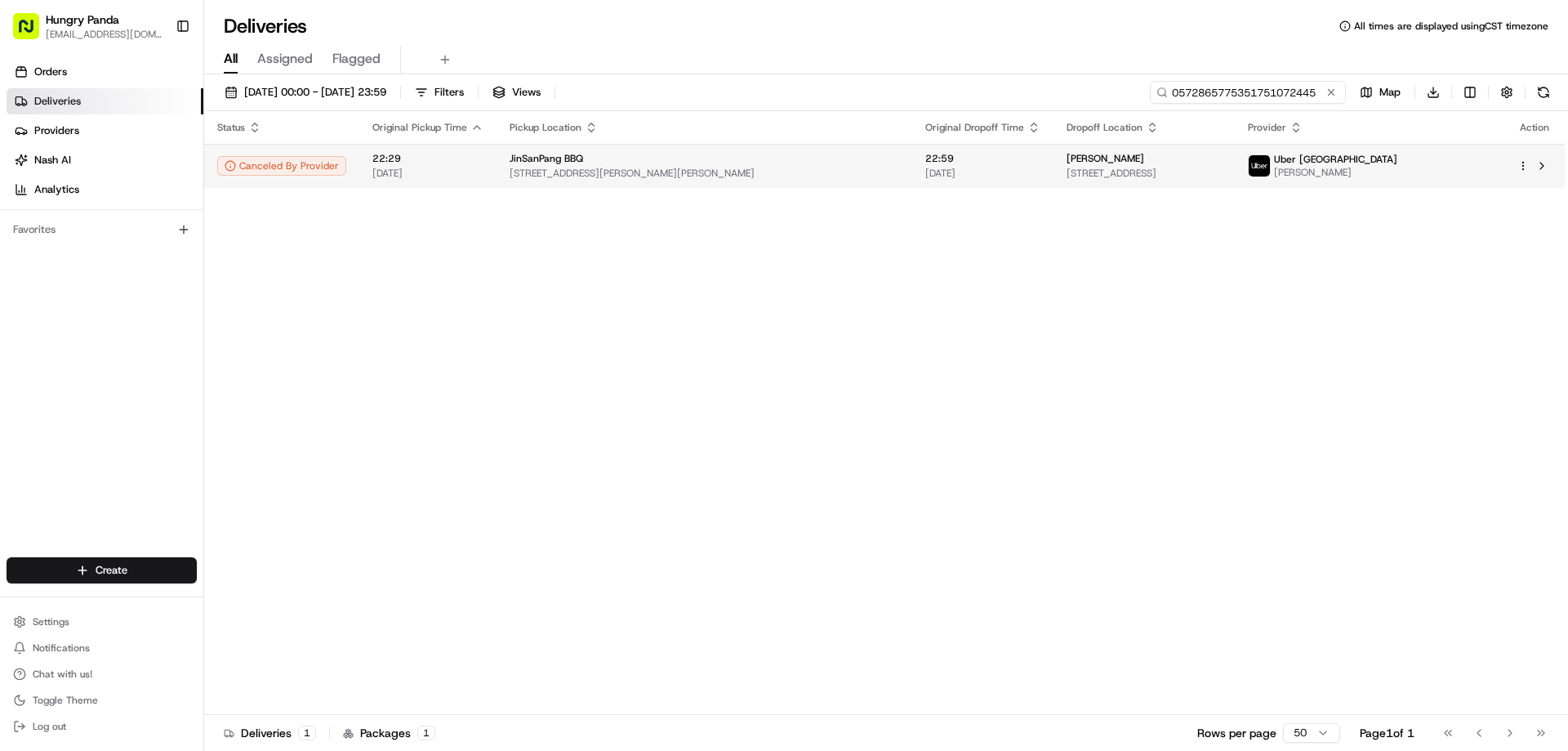
type input "0572865775351751072445"
click at [824, 187] on td "JinSanPang BBQ 557 Elizabeth St, Redfern NSW 2016, Australia" at bounding box center [704, 165] width 416 height 44
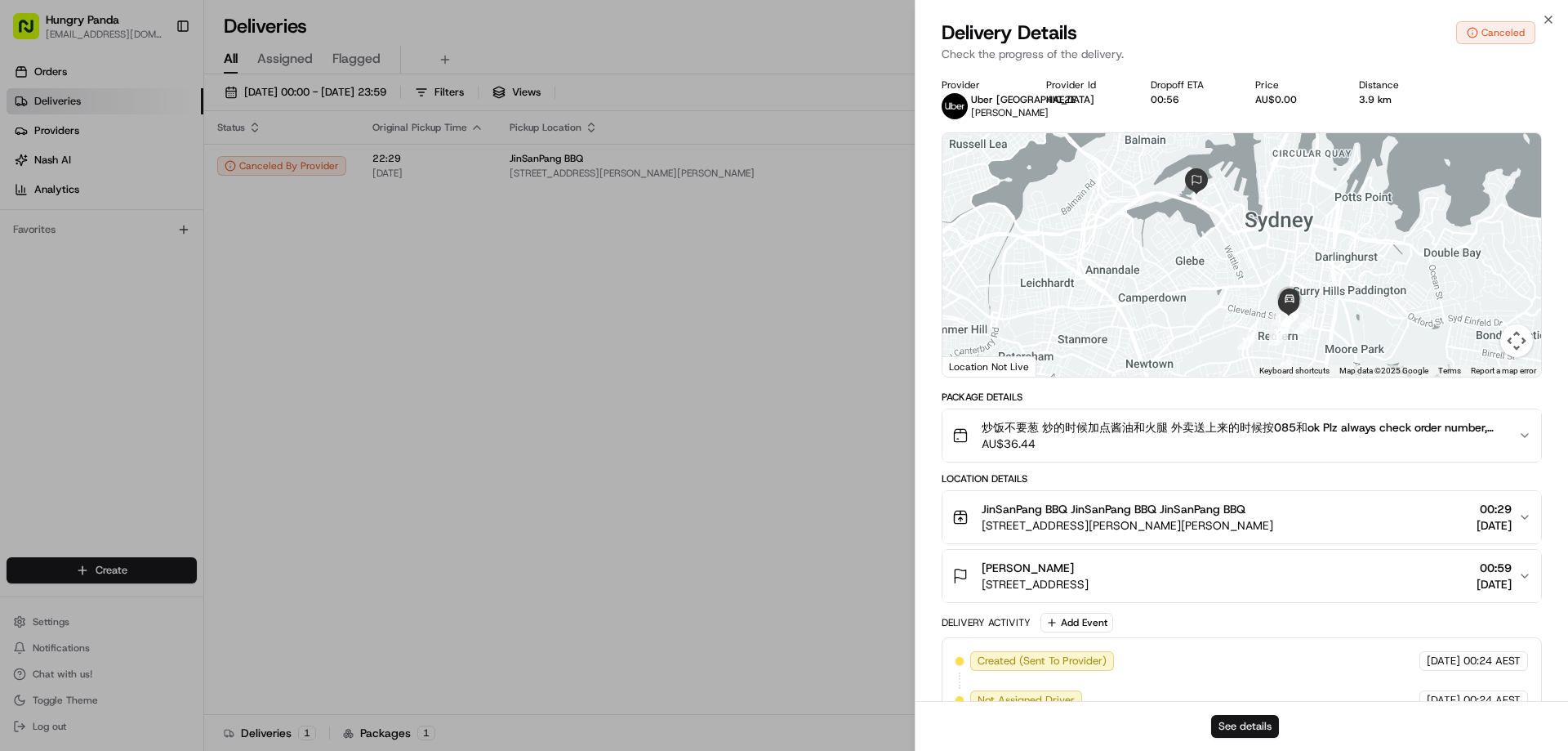
click at [1242, 721] on button "See details" at bounding box center [1244, 726] width 68 height 23
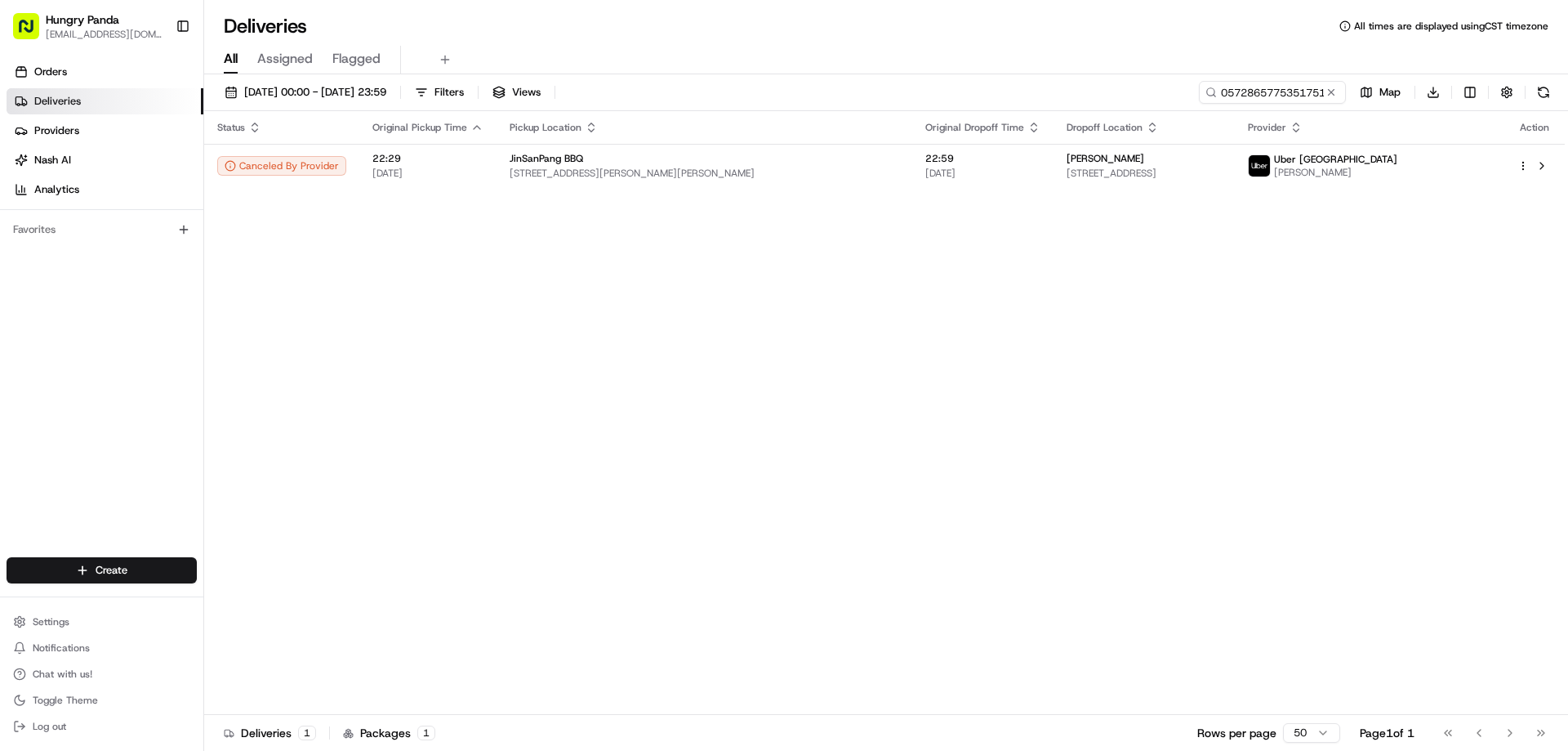
click at [1328, 97] on button at bounding box center [1331, 92] width 16 height 16
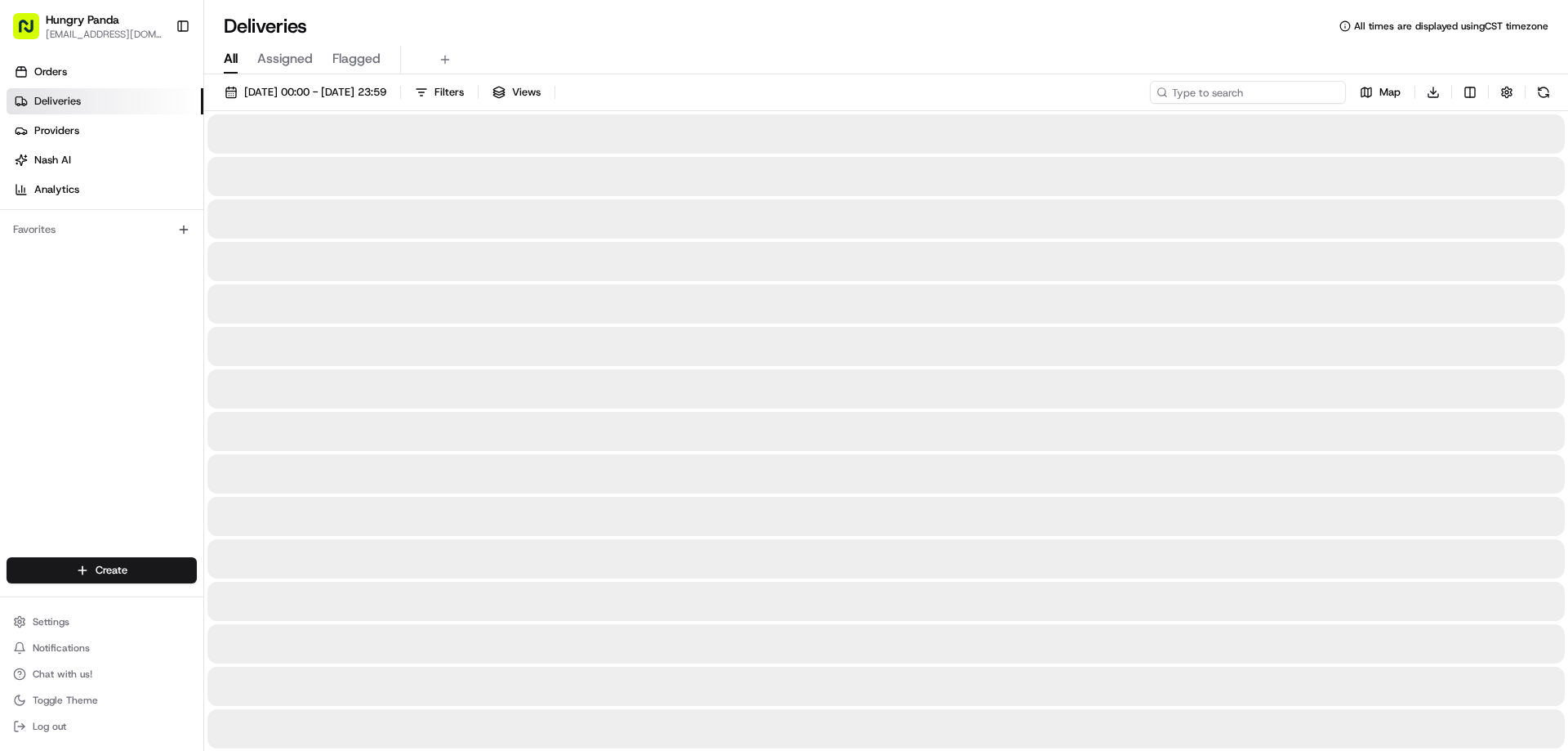
click at [1328, 96] on input at bounding box center [1247, 92] width 196 height 23
paste input "327082835535971287899"
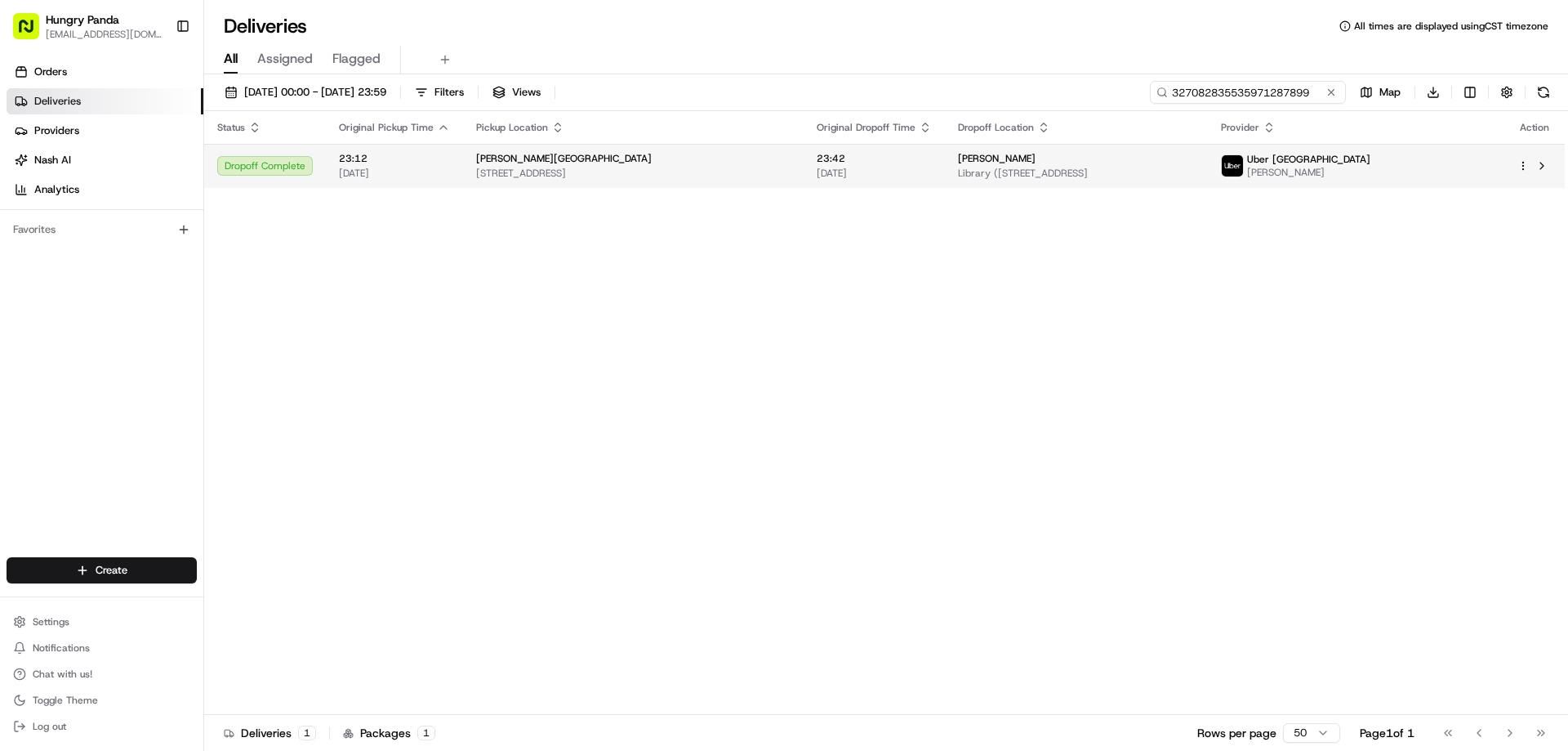
type input "327082835535971287899"
click at [893, 174] on span "[DATE]" at bounding box center [874, 173] width 115 height 13
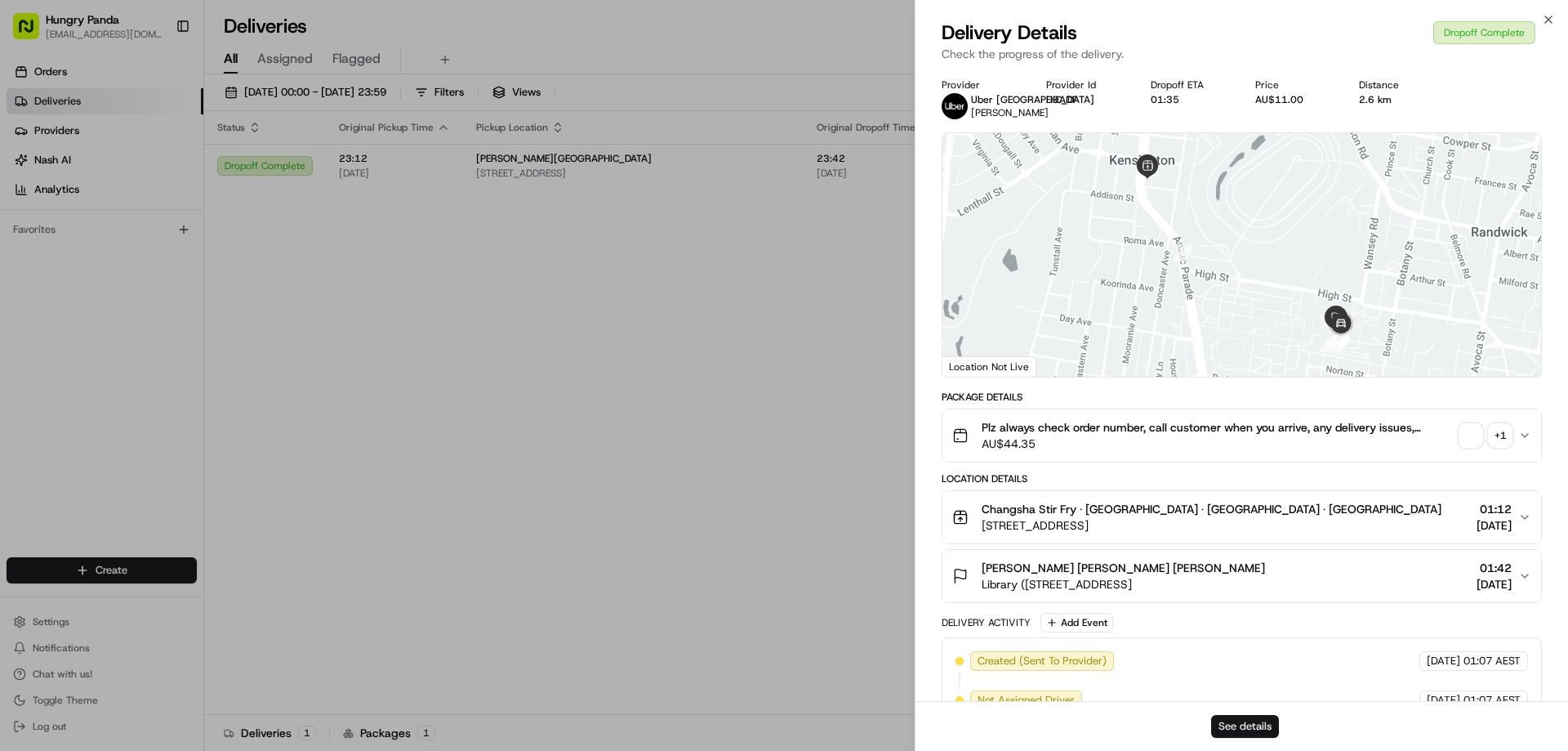
click at [1228, 718] on button "See details" at bounding box center [1244, 726] width 68 height 23
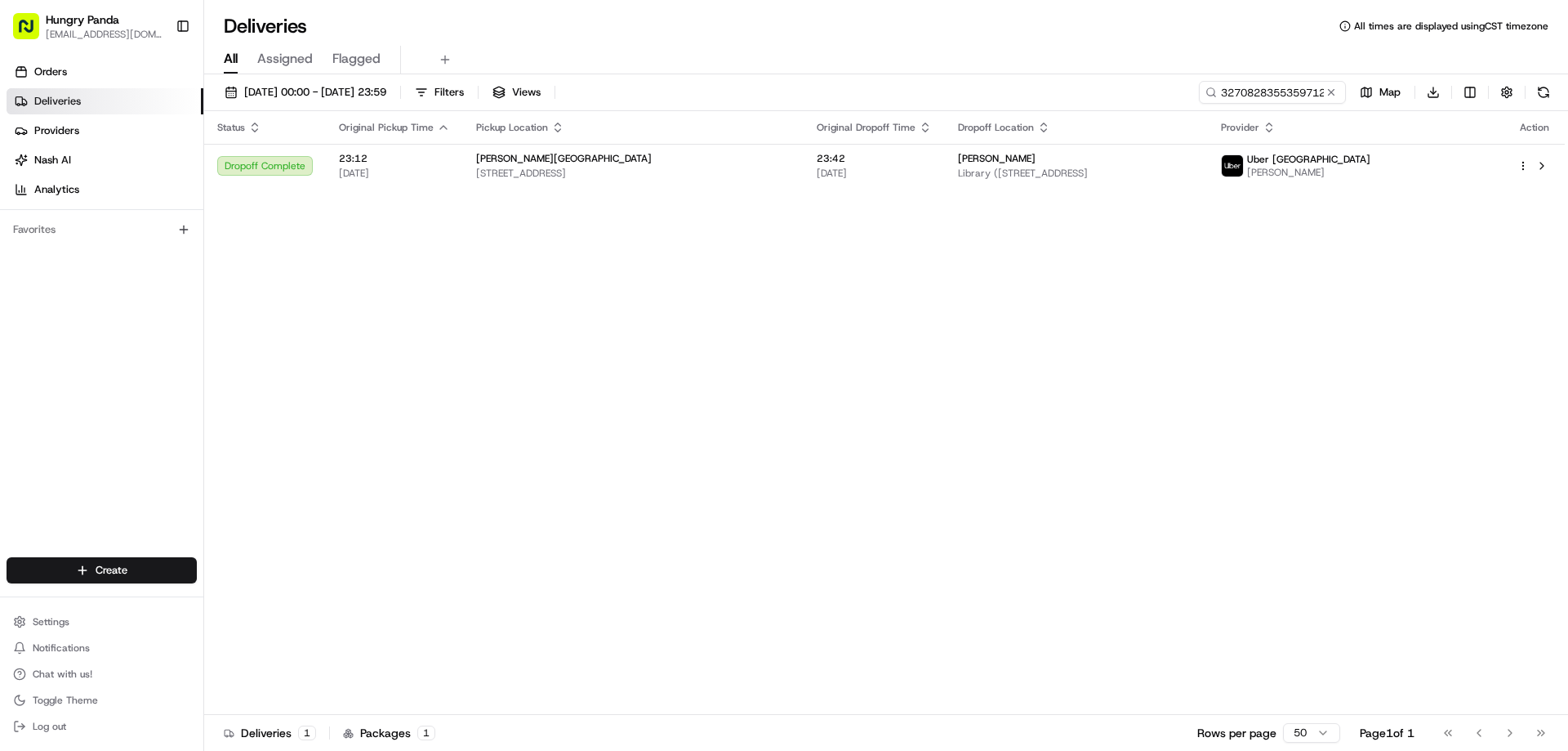
click at [1333, 88] on button at bounding box center [1331, 92] width 16 height 16
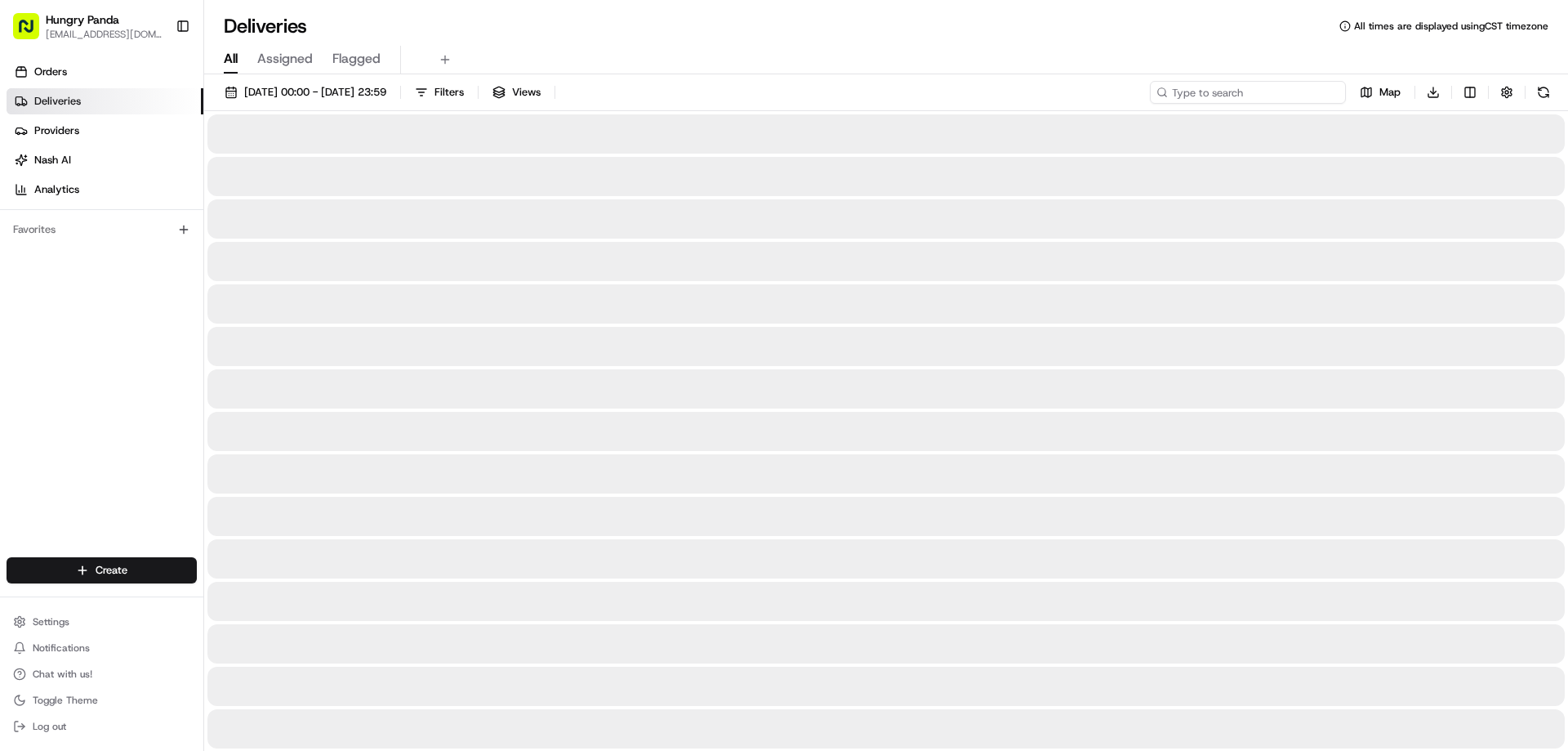
click at [1333, 88] on input at bounding box center [1247, 92] width 196 height 23
paste input "0306983095952778381439"
type input "0306983095952778381439"
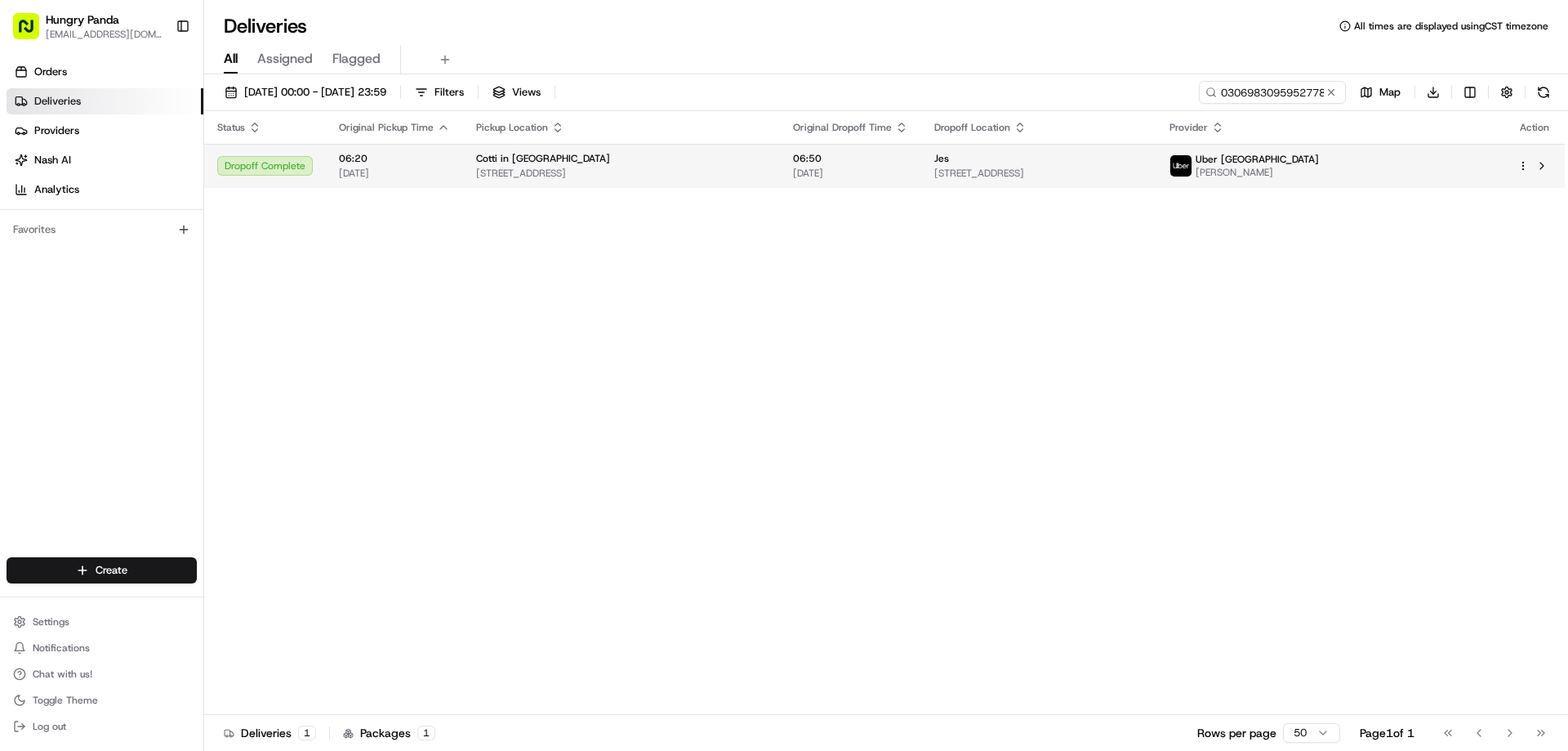
click at [766, 175] on span "171 Broadway, Ultimo NSW 2007, Australia" at bounding box center [622, 173] width 291 height 13
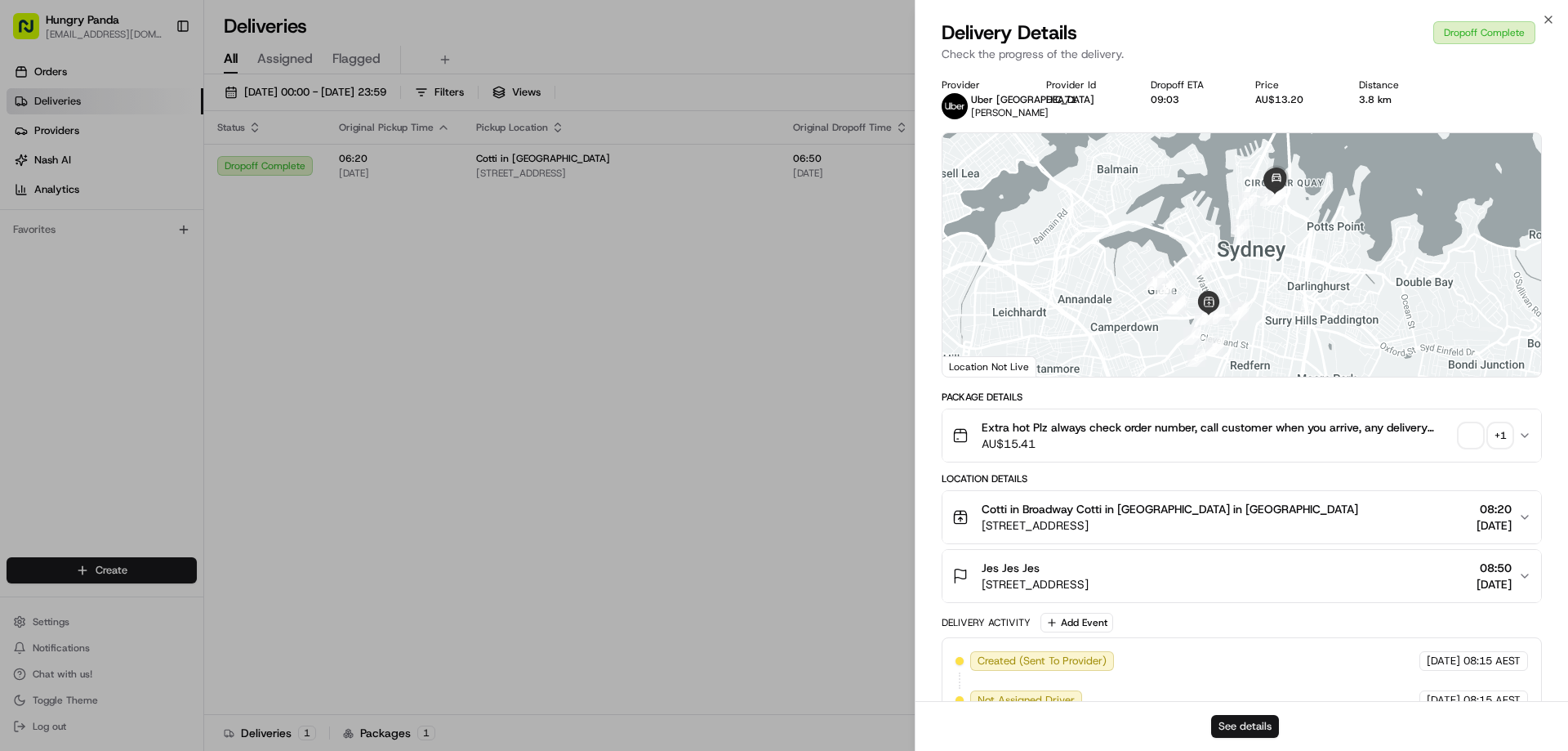
click at [1234, 722] on button "See details" at bounding box center [1244, 726] width 68 height 23
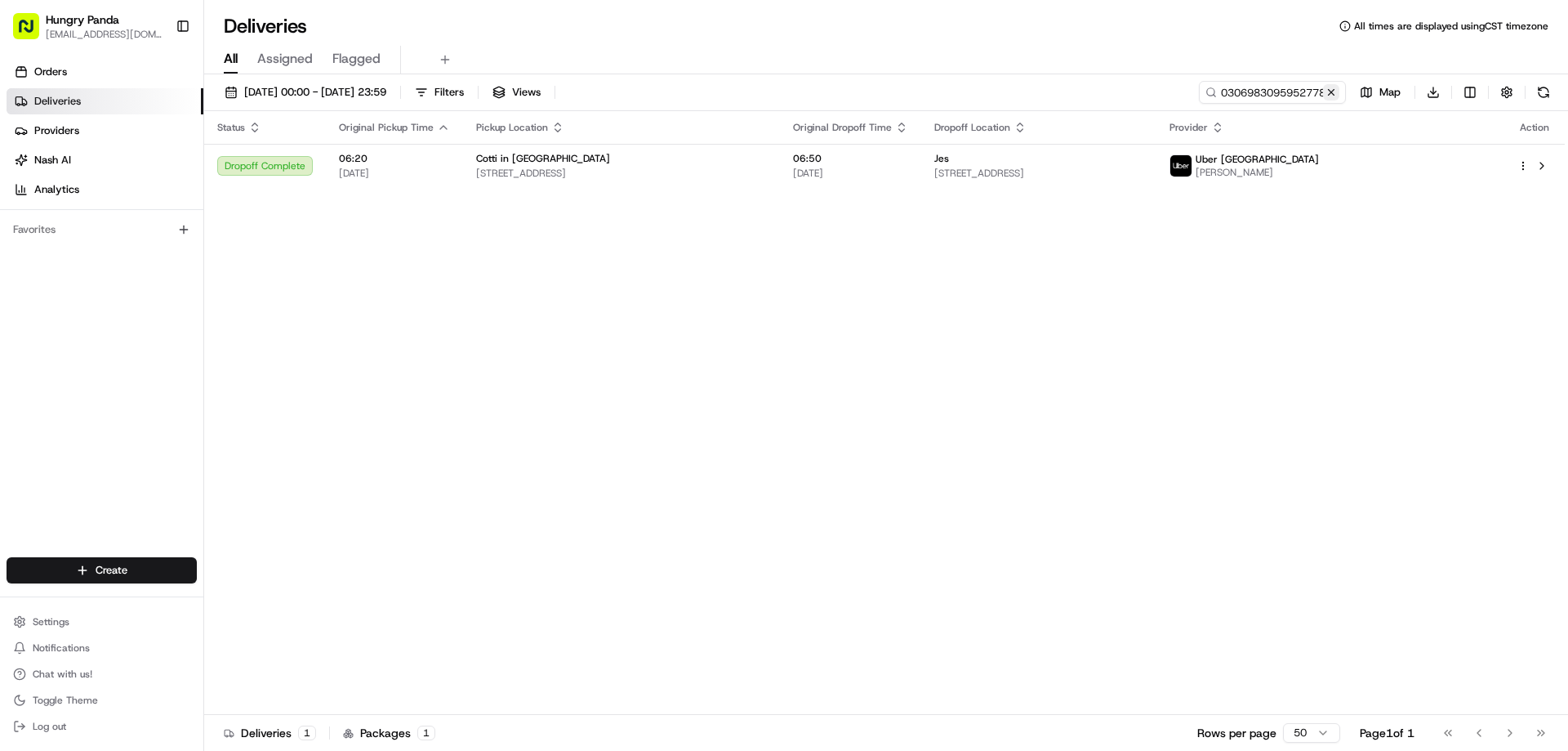
click at [1328, 96] on button at bounding box center [1331, 92] width 16 height 16
click at [1328, 96] on input at bounding box center [1247, 92] width 196 height 23
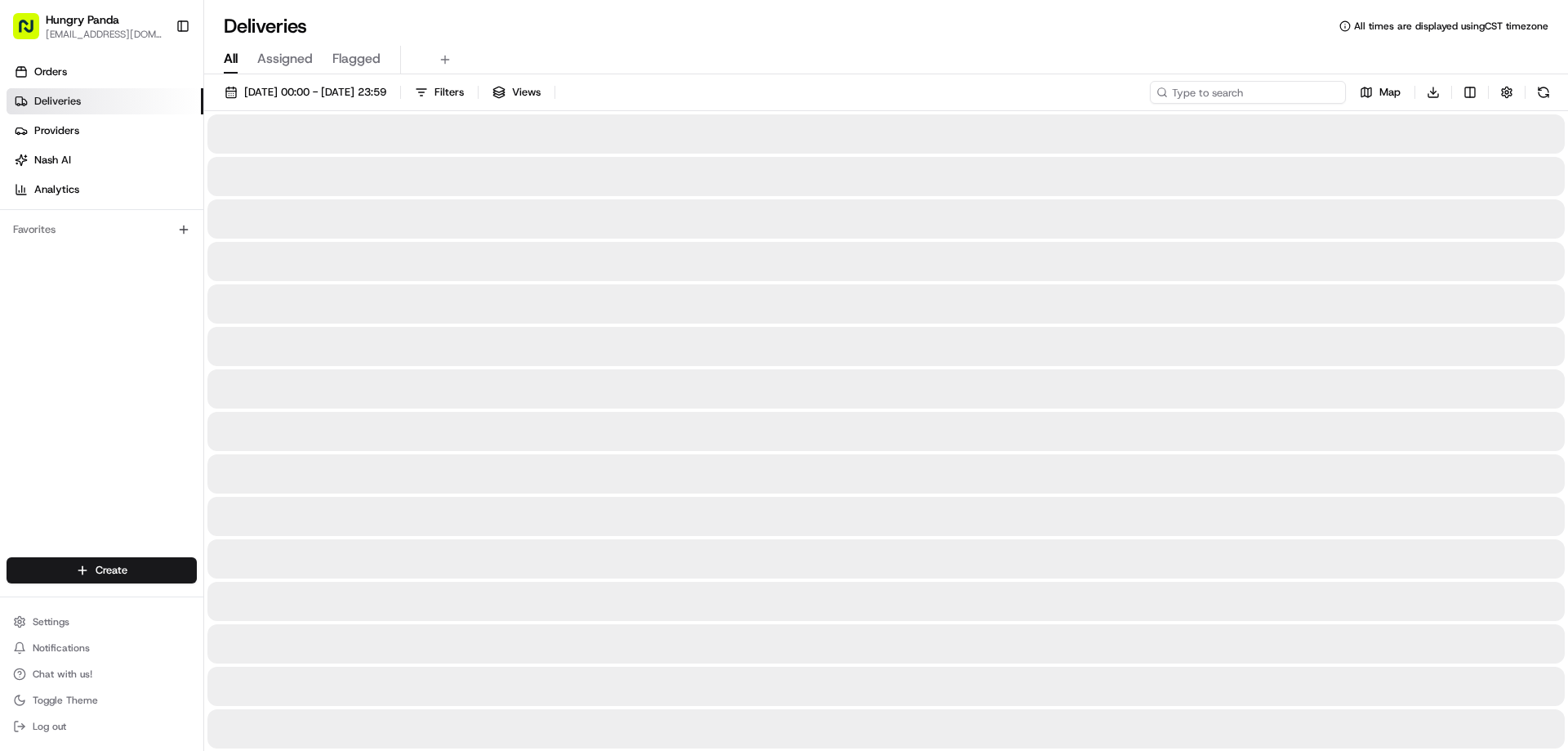
paste input "750593758535676238840"
type input "750593758535676238840"
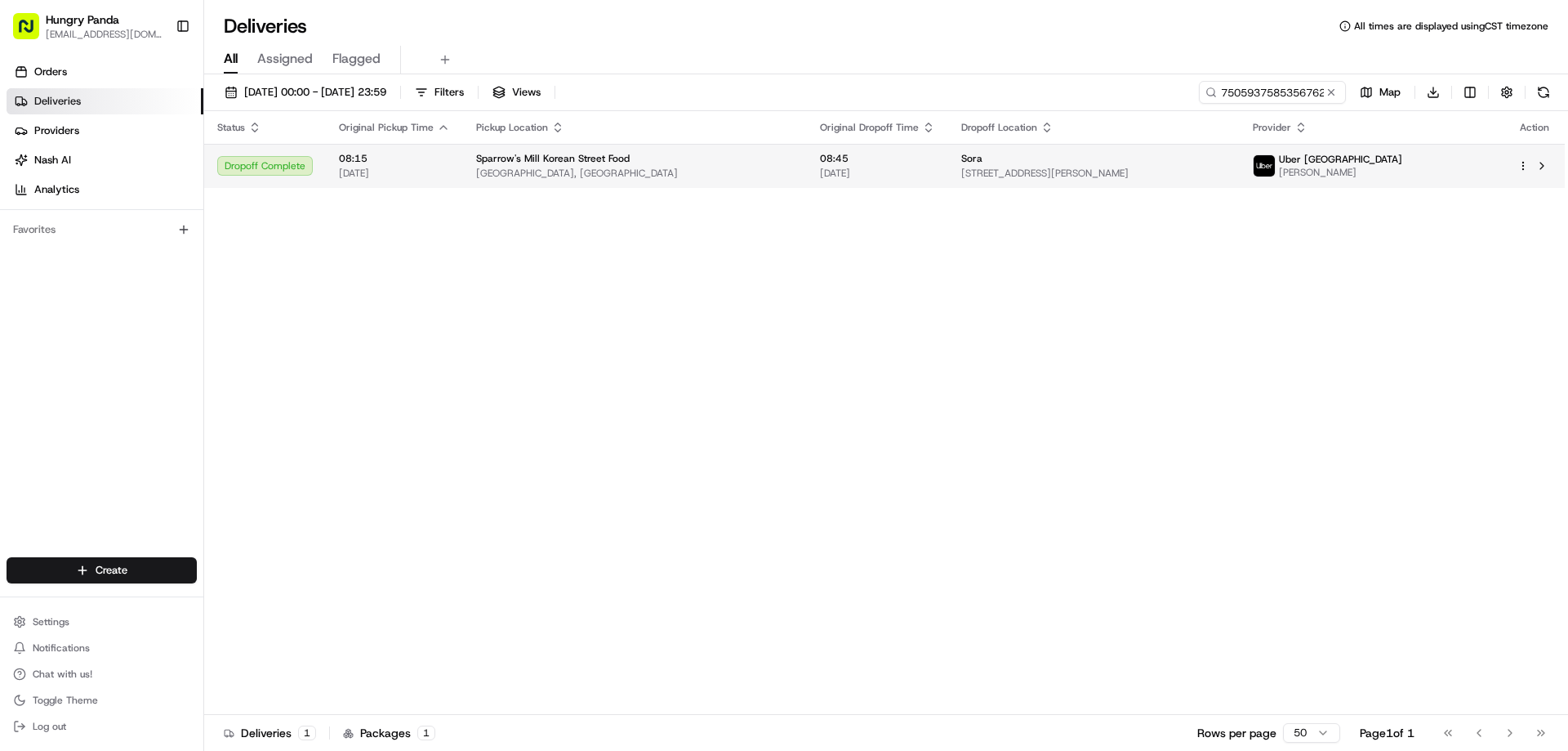
click at [789, 168] on span "Sussex Centre Food Court, Sussex St, Haymarket NSW 2000, Australia" at bounding box center [635, 173] width 318 height 13
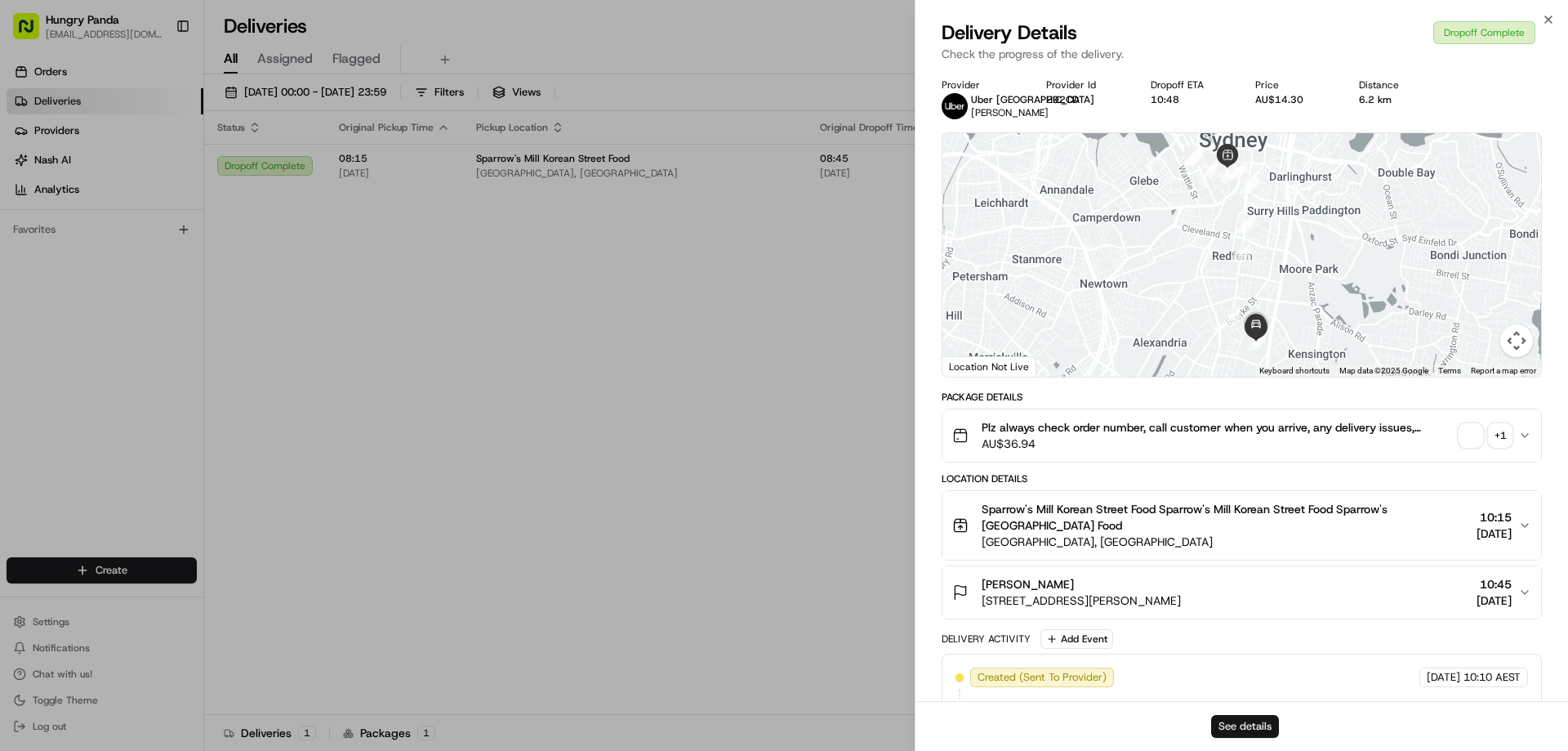
click at [1243, 726] on button "See details" at bounding box center [1244, 726] width 68 height 23
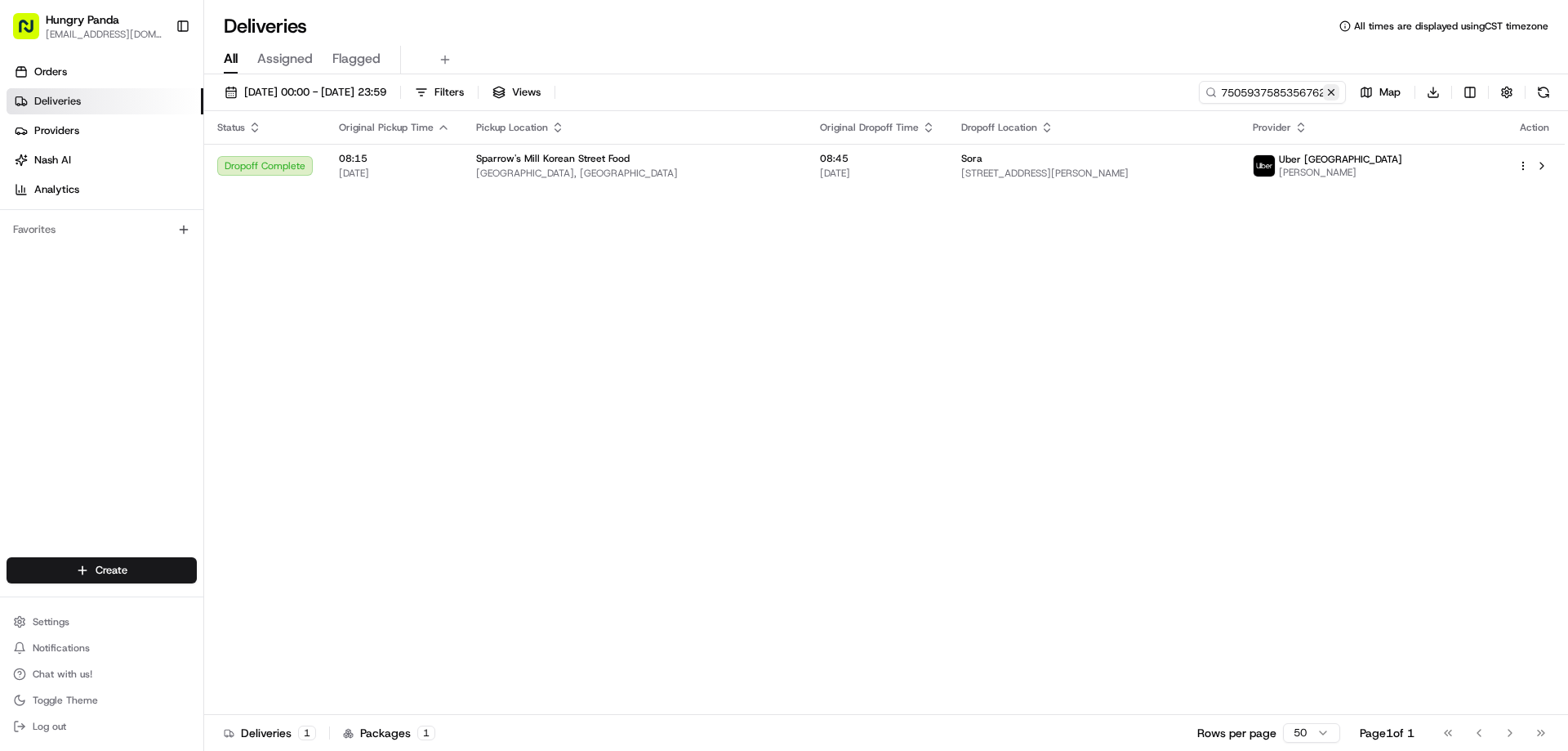
click at [1333, 95] on button at bounding box center [1331, 92] width 16 height 16
click at [1333, 95] on input at bounding box center [1247, 92] width 196 height 23
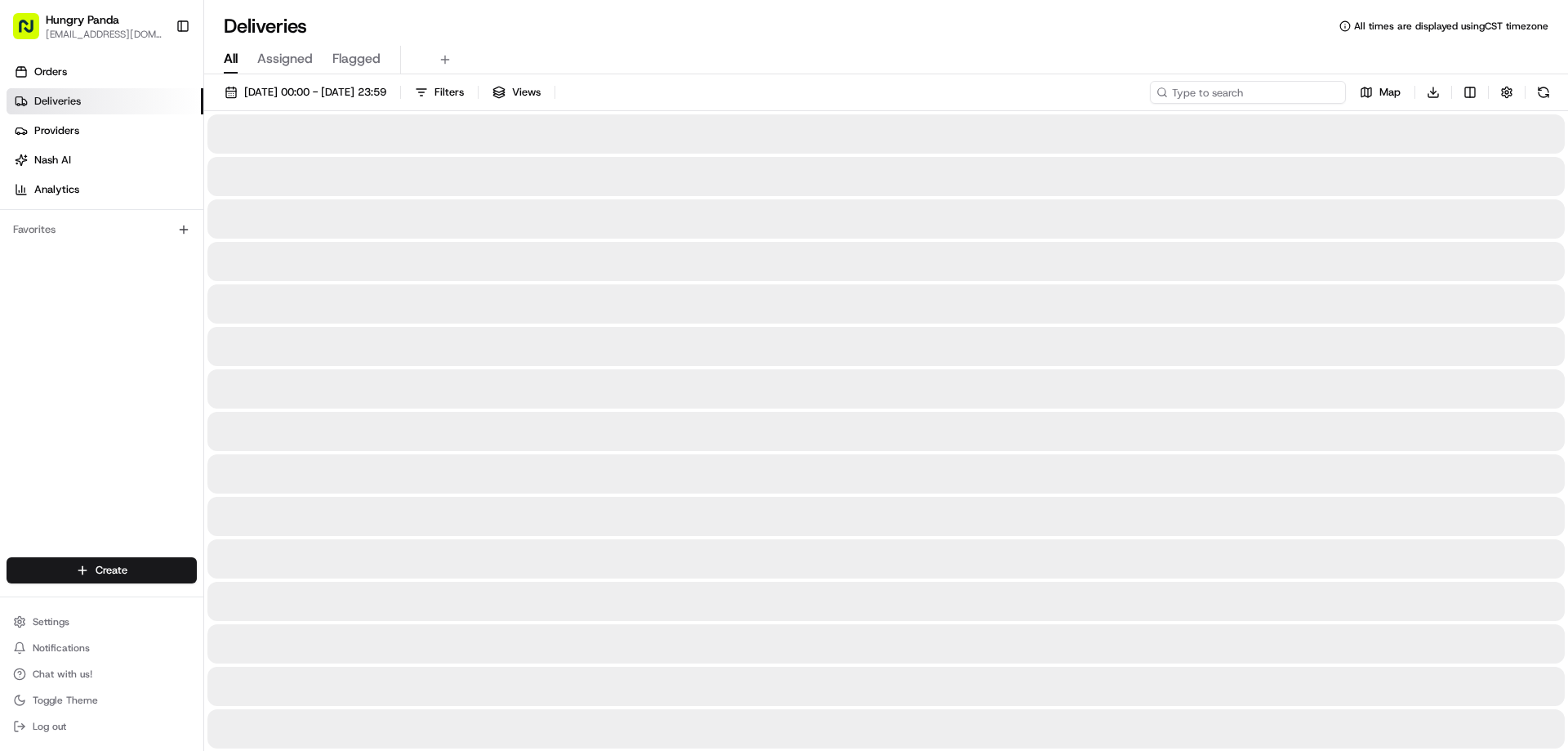
paste input "3413973585055714461438"
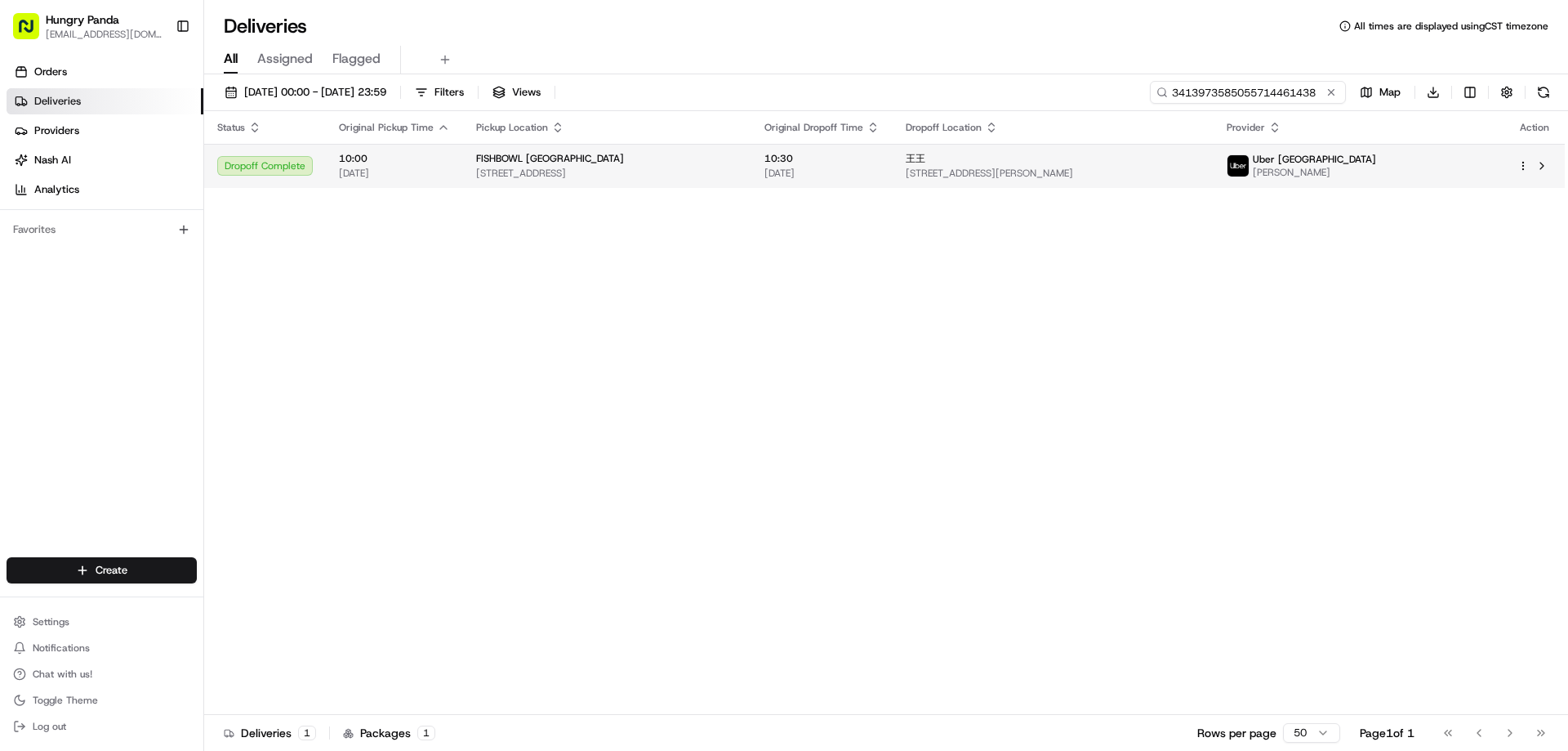
type input "3413973585055714461438"
click at [892, 150] on td "10:30 23/08/2025" at bounding box center [822, 165] width 142 height 44
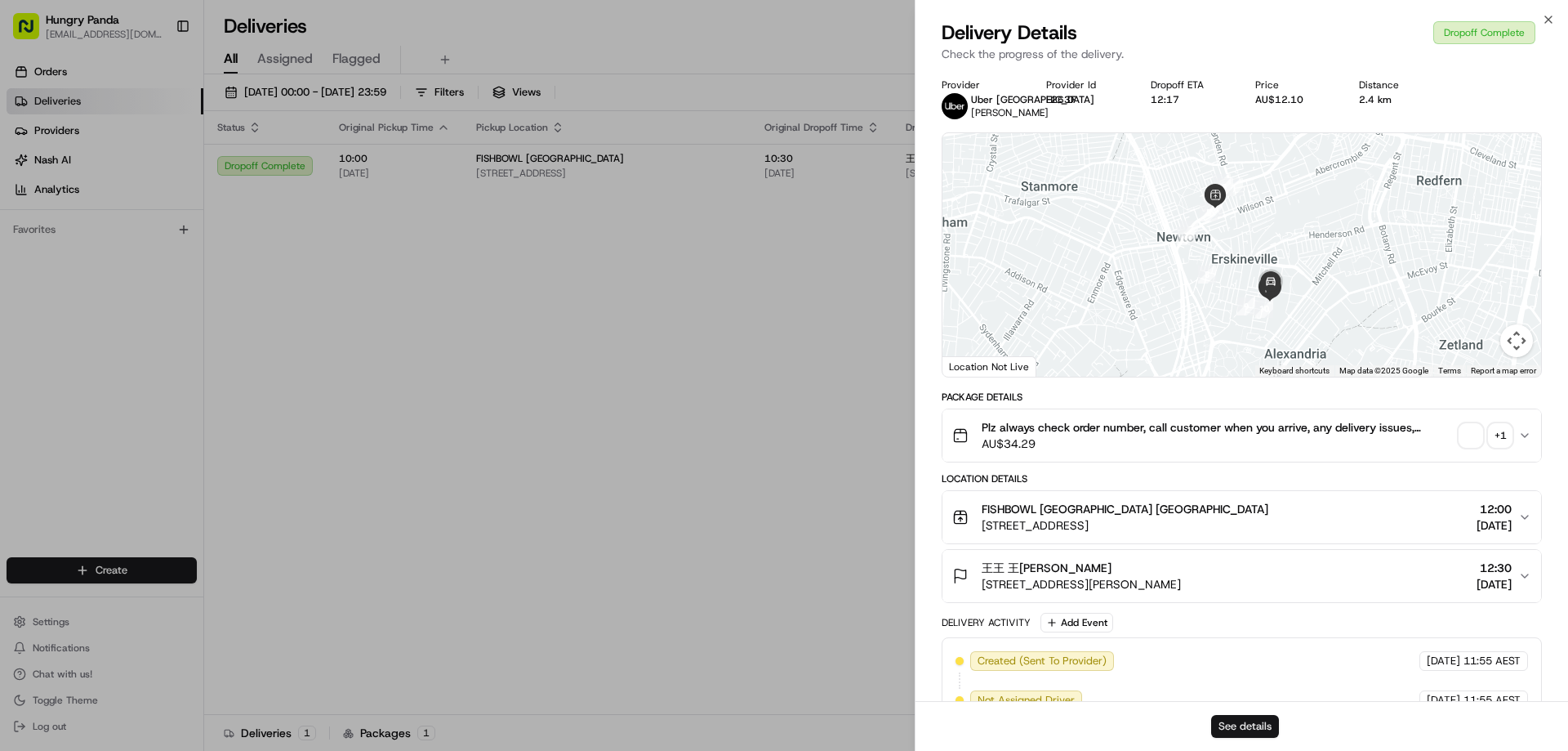
click at [1235, 727] on button "See details" at bounding box center [1244, 726] width 68 height 23
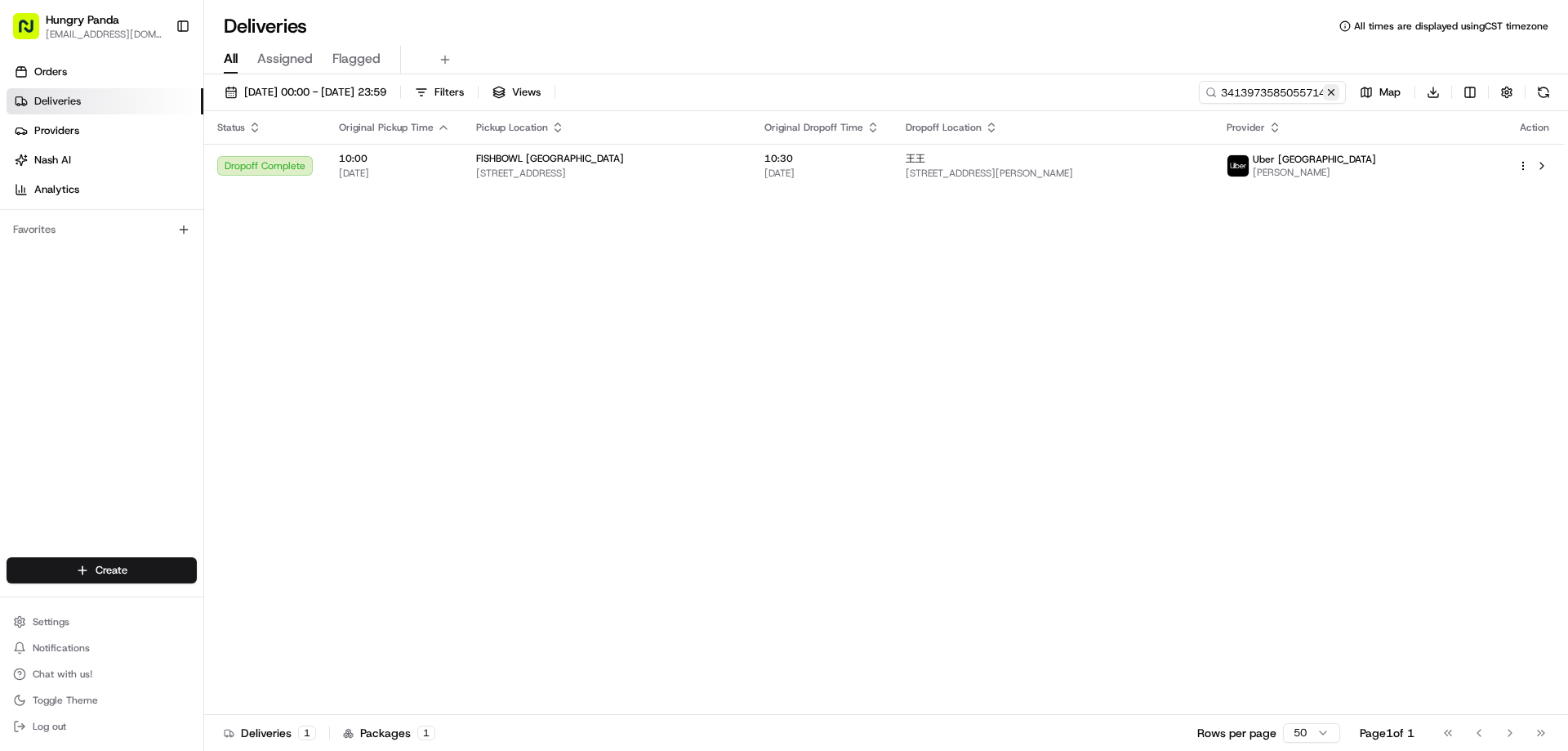
click at [1331, 90] on button at bounding box center [1331, 92] width 16 height 16
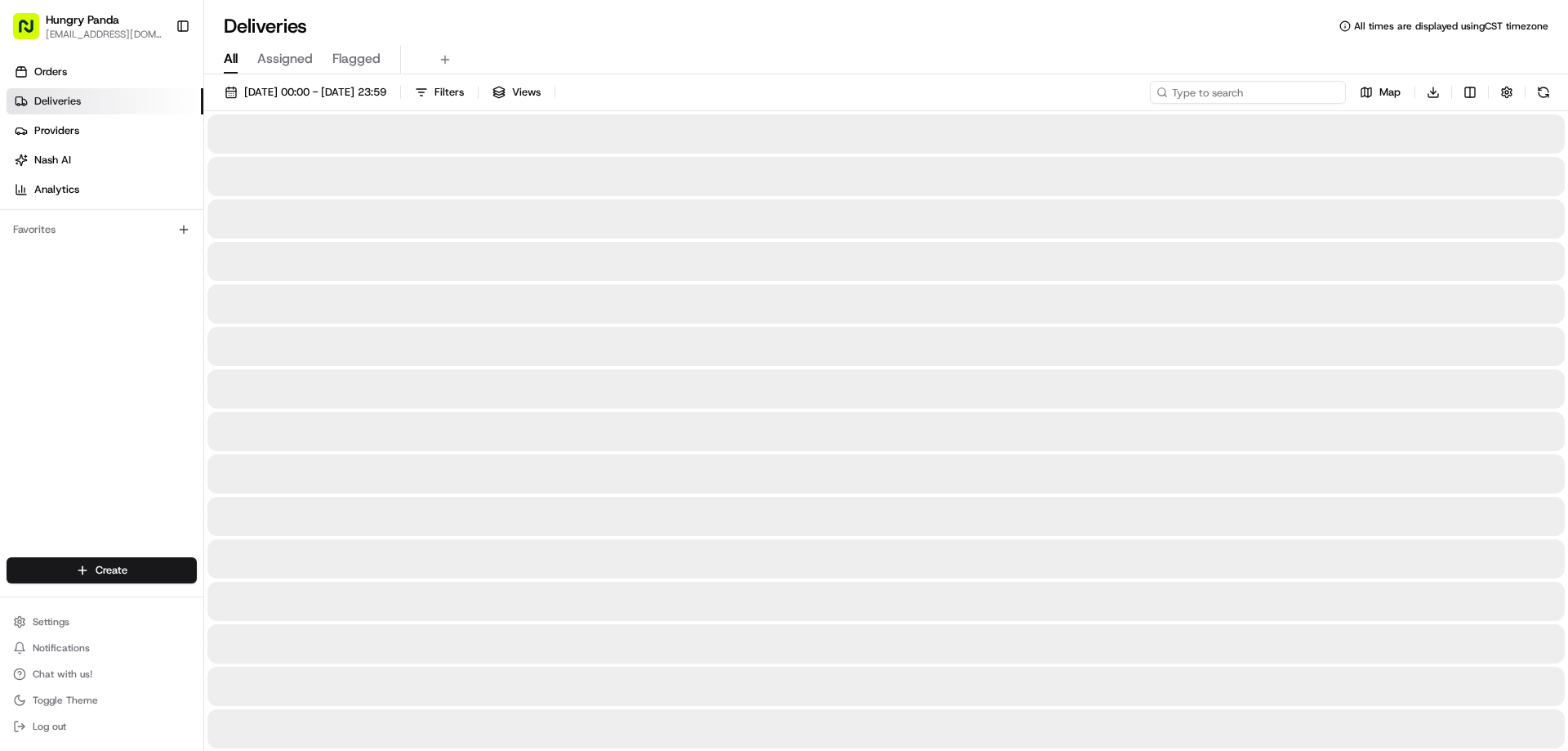
drag, startPoint x: 1331, startPoint y: 90, endPoint x: 1295, endPoint y: 93, distance: 36.1
click at [1331, 90] on input at bounding box center [1247, 92] width 196 height 23
paste input "5415953795950739771432"
type input "5415953795950739771432"
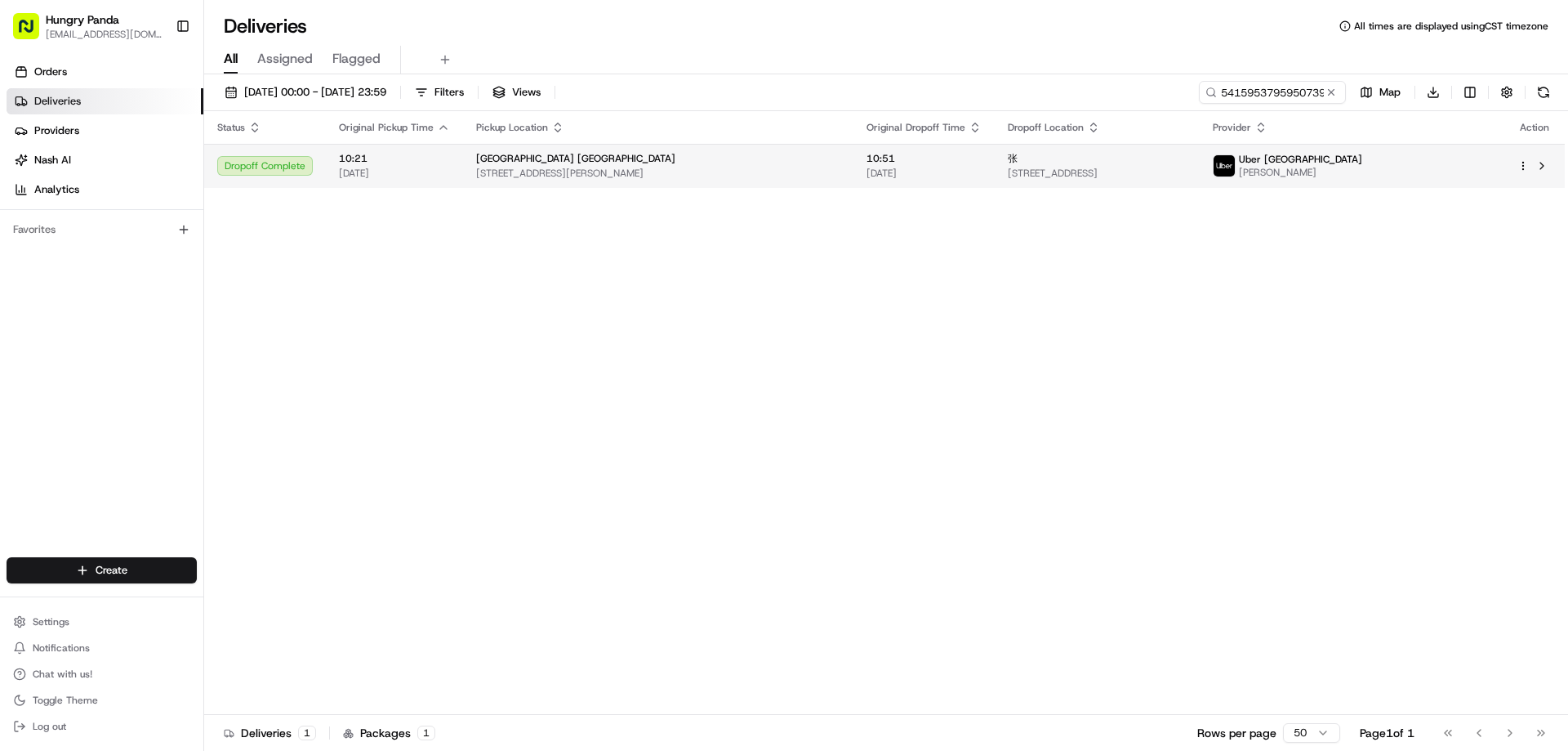
click at [994, 167] on td "张 23-25 Rosebery Ave, Rosebery NSW 2018, Australia" at bounding box center [1096, 165] width 205 height 44
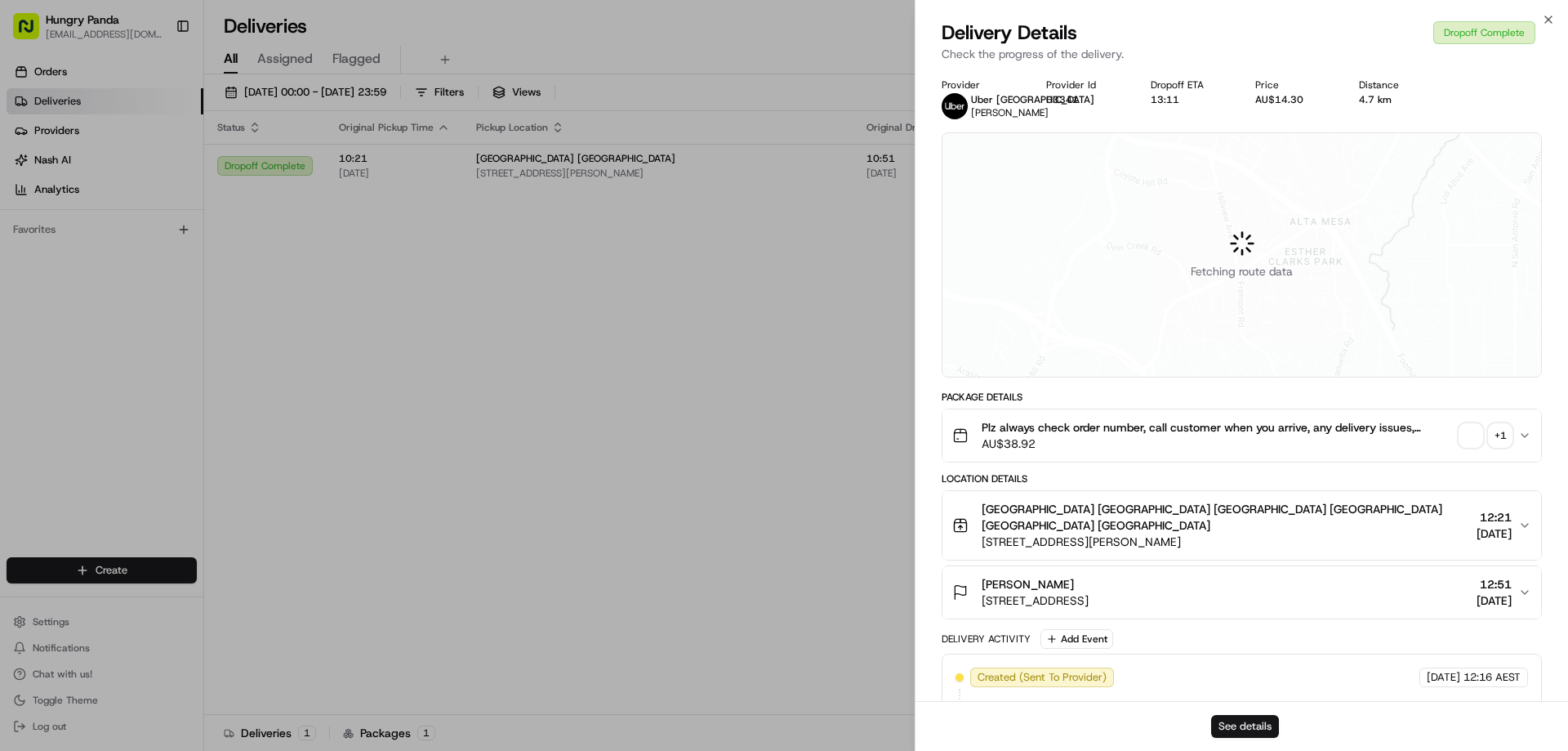
click at [1244, 724] on button "See details" at bounding box center [1244, 726] width 68 height 23
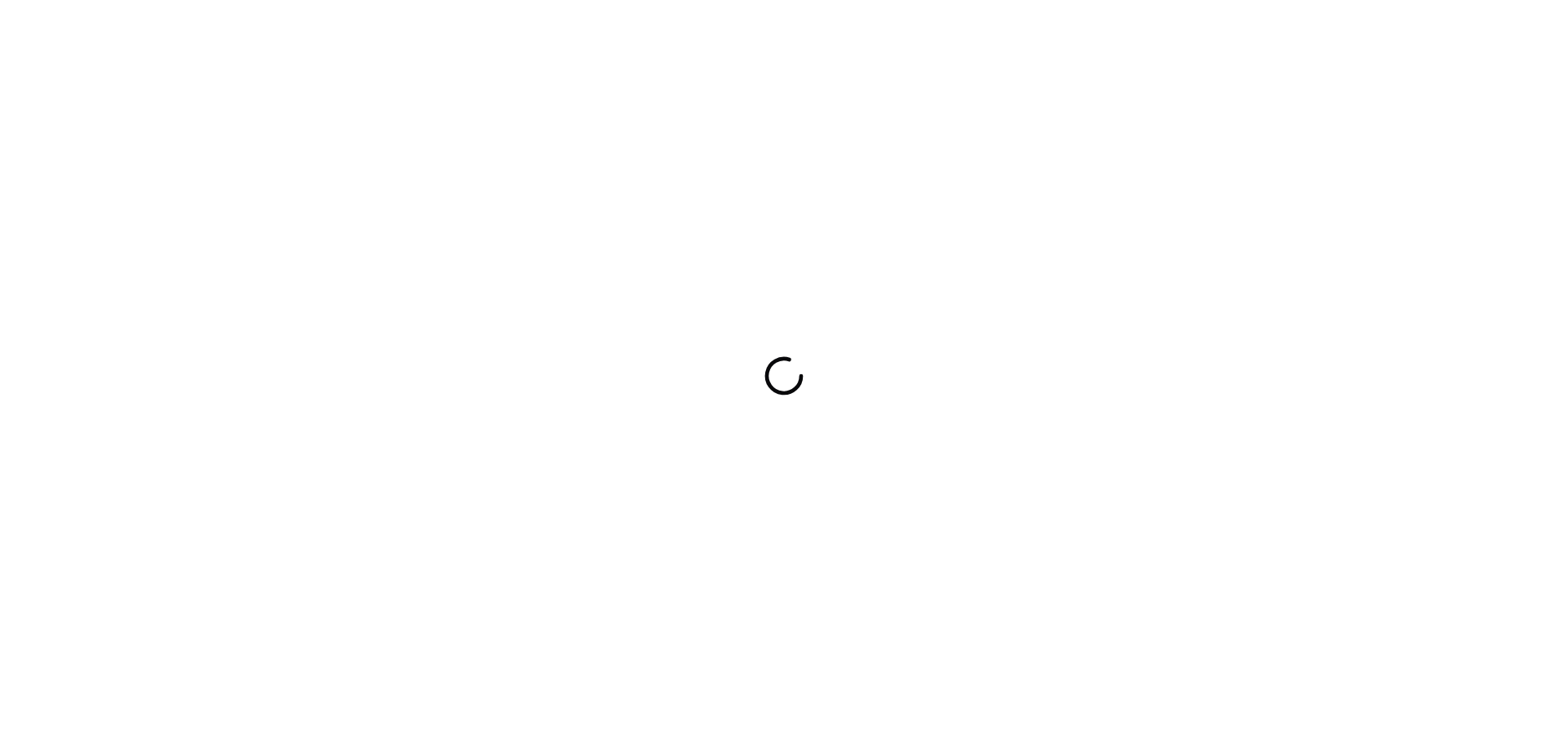
click at [743, 486] on div at bounding box center [784, 376] width 1568 height 751
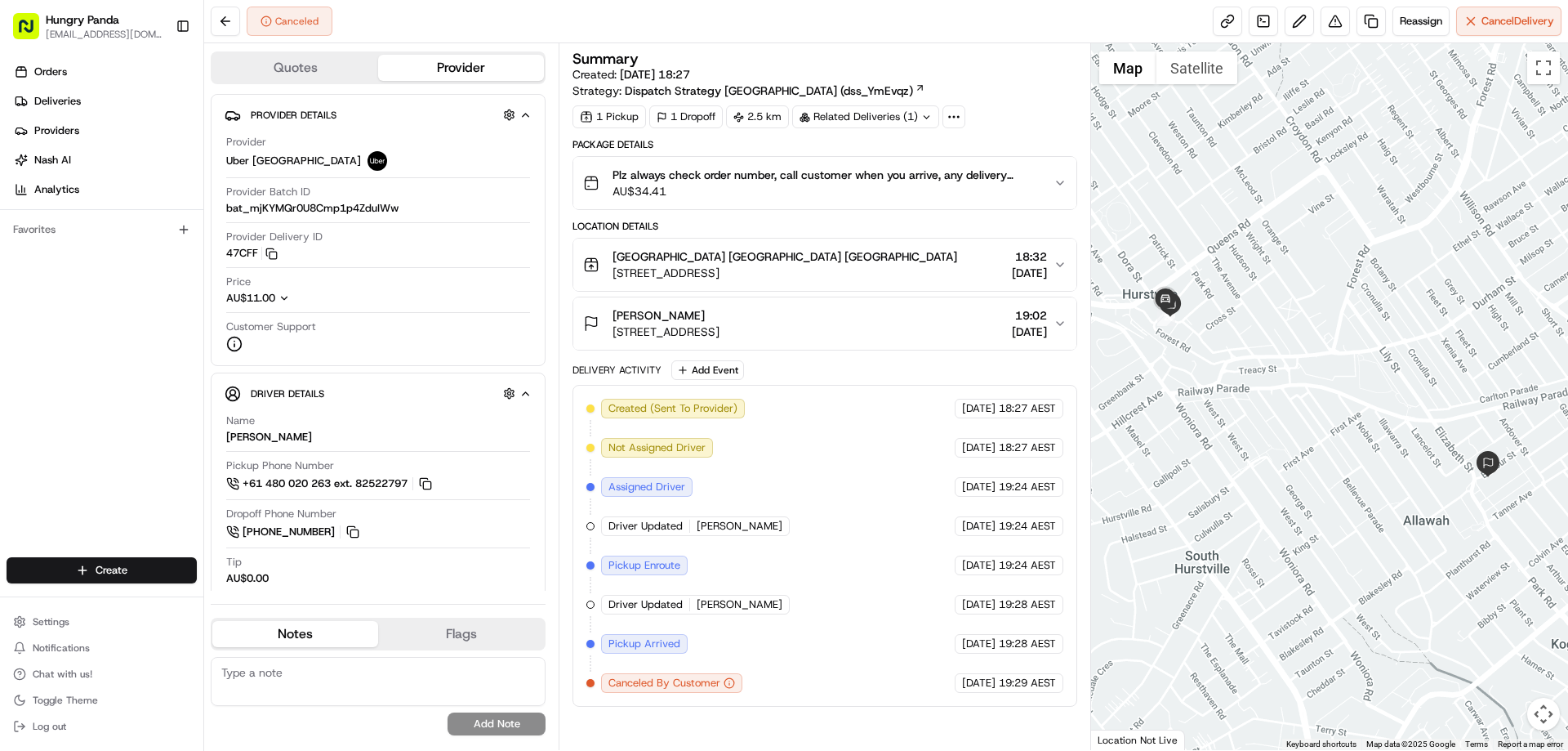
click at [1050, 172] on div "Plz always check order number, call customer when you arrive, any delivery issu…" at bounding box center [817, 183] width 469 height 32
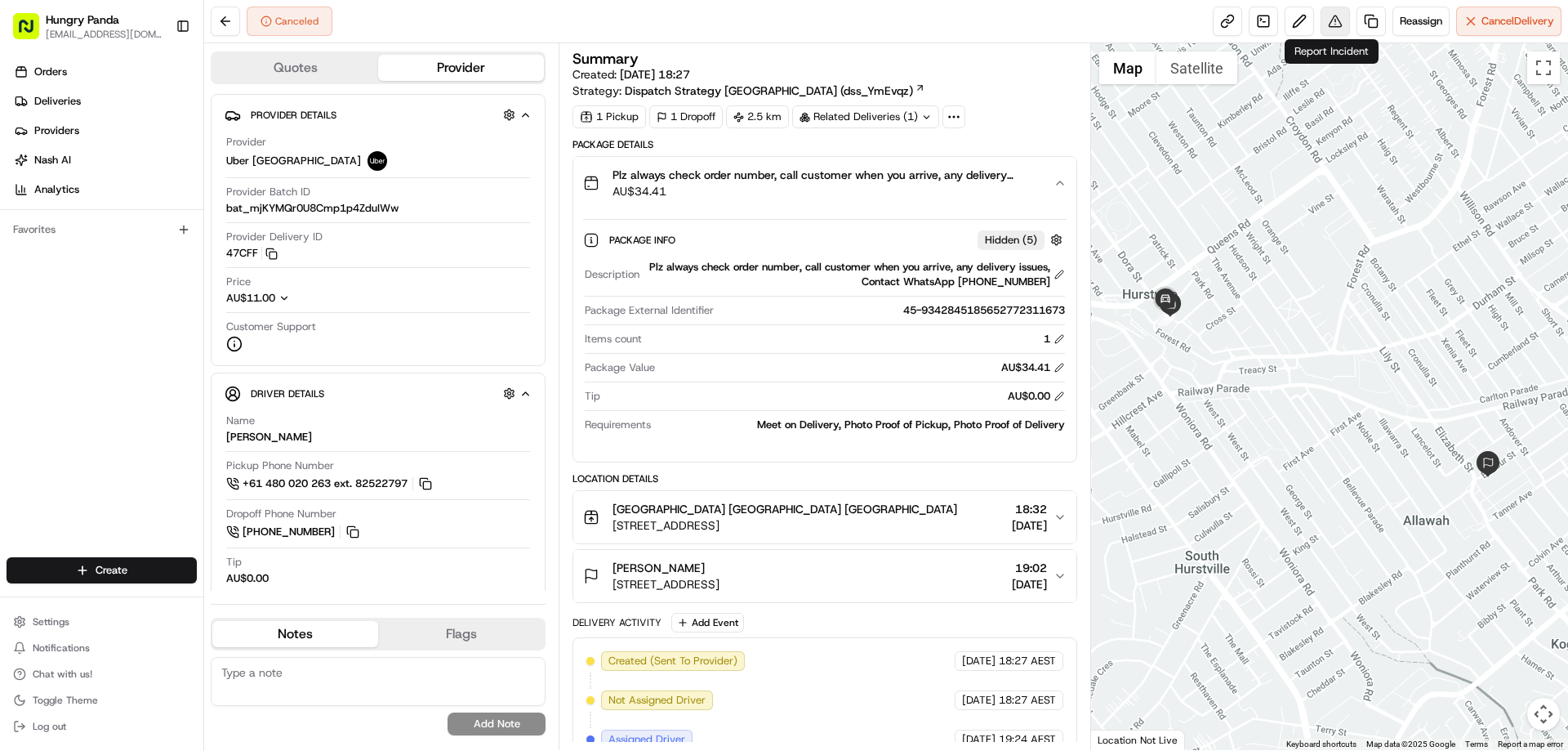
click at [1324, 23] on button at bounding box center [1334, 21] width 30 height 30
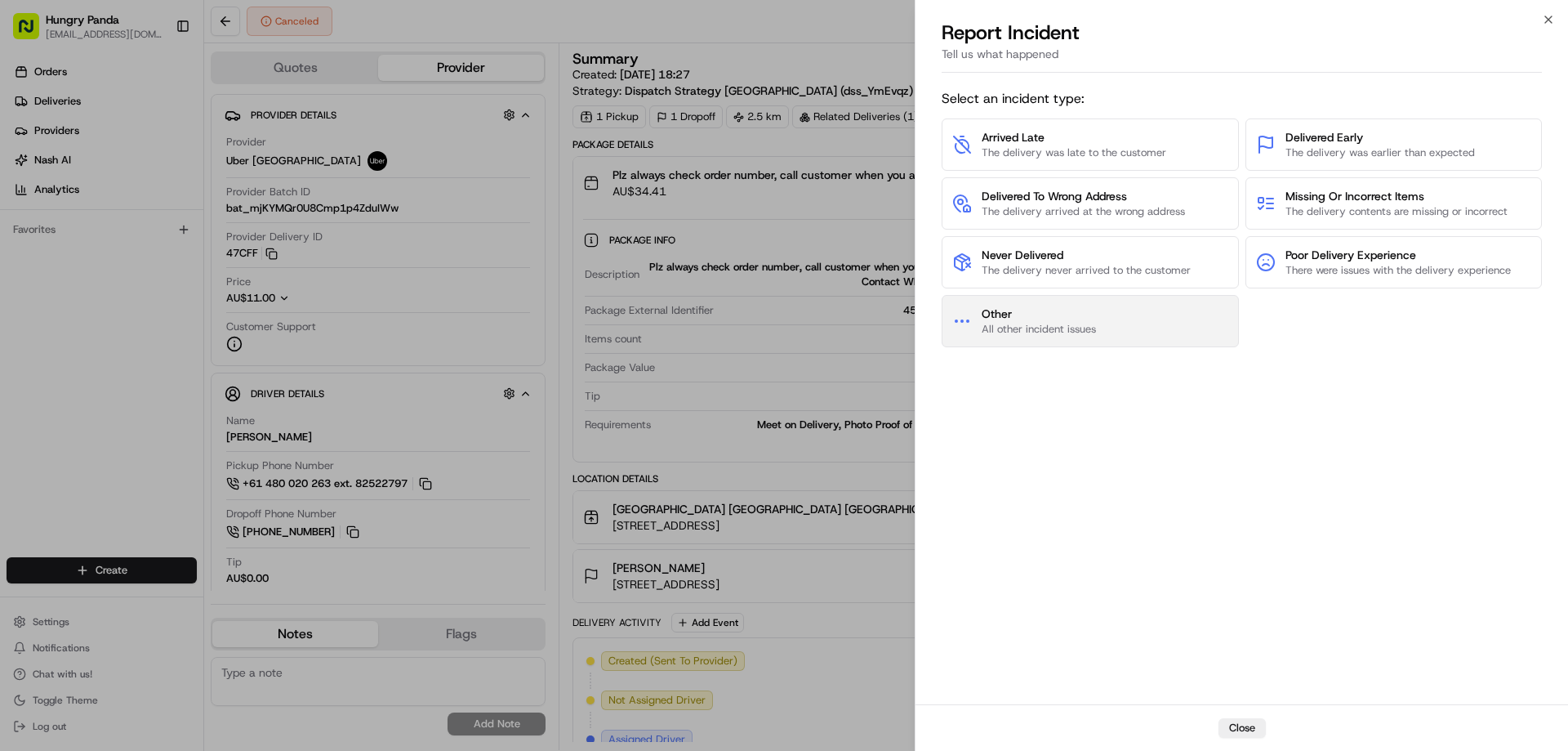
click at [1019, 318] on span "Other" at bounding box center [1038, 313] width 115 height 16
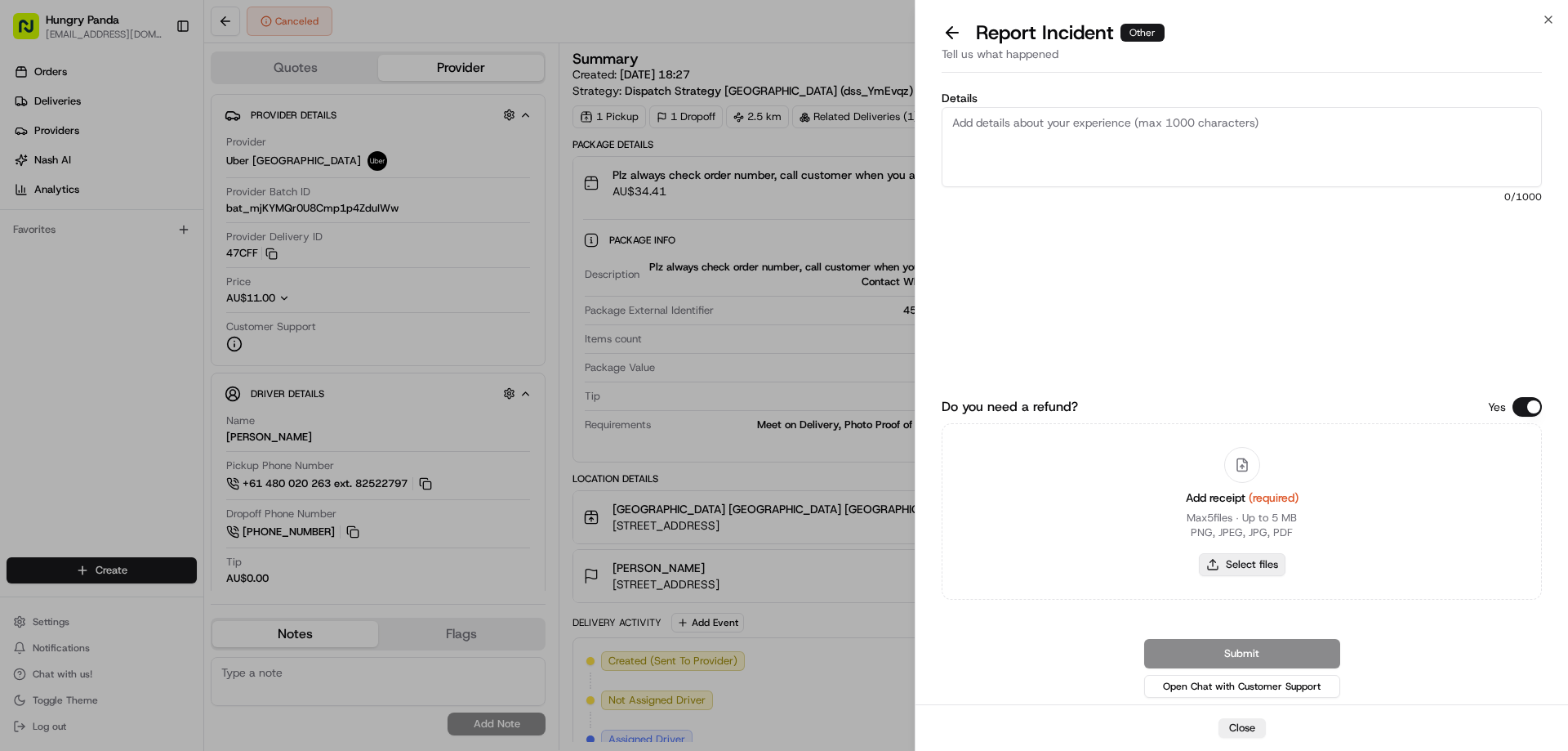
click at [1253, 560] on button "Select files" at bounding box center [1242, 564] width 87 height 23
type input "C:\fakepath\screenshot_2025-08-23_13-03-34.png"
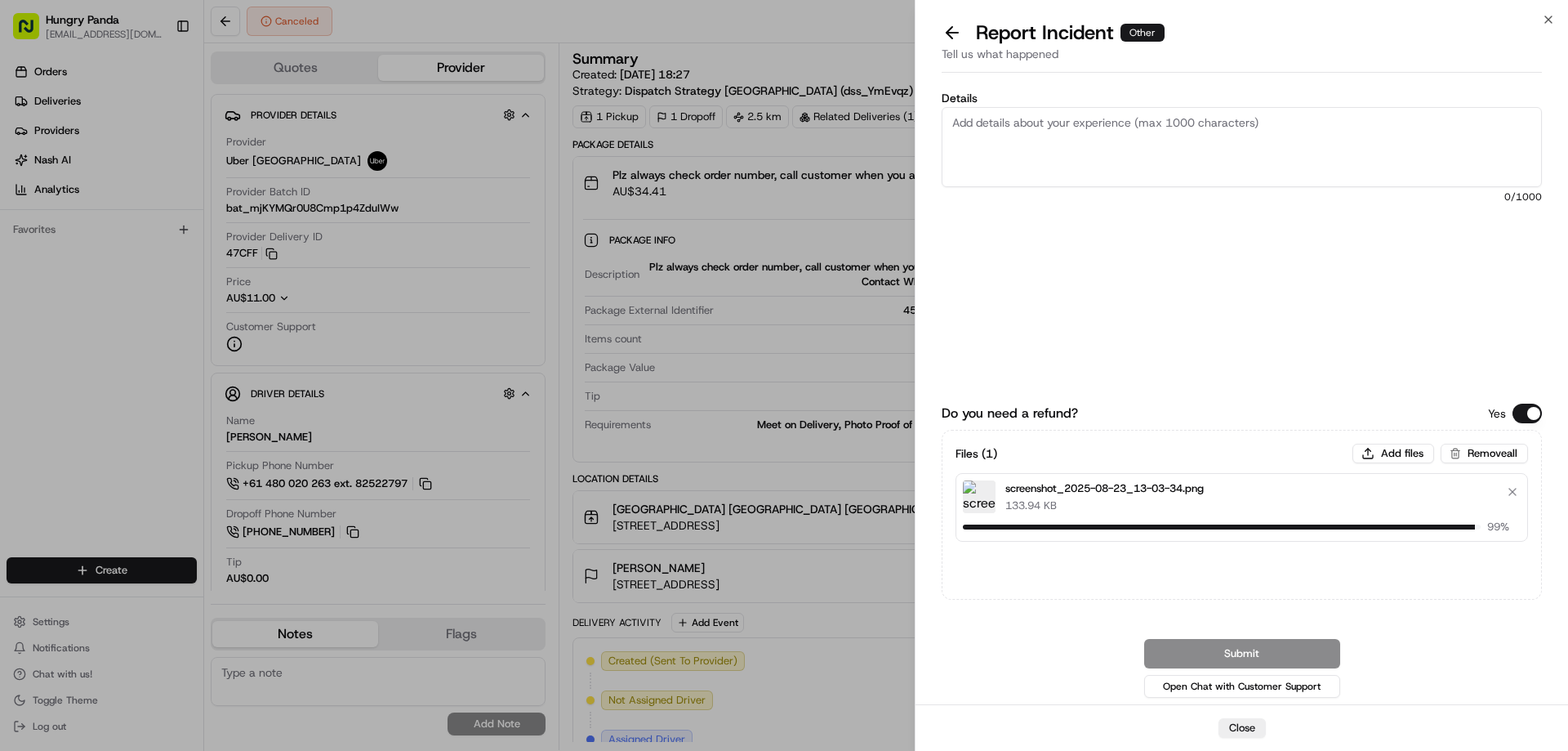
drag, startPoint x: 992, startPoint y: 99, endPoint x: 958, endPoint y: 1, distance: 103.7
click at [992, 99] on label "Details" at bounding box center [1241, 97] width 600 height 12
click at [992, 107] on textarea "Details" at bounding box center [1241, 147] width 600 height 80
click at [1053, 140] on textarea "Details" at bounding box center [1241, 147] width 600 height 80
paste textarea "The order pickup was seriously overdue. The order log showed that the rider rec…"
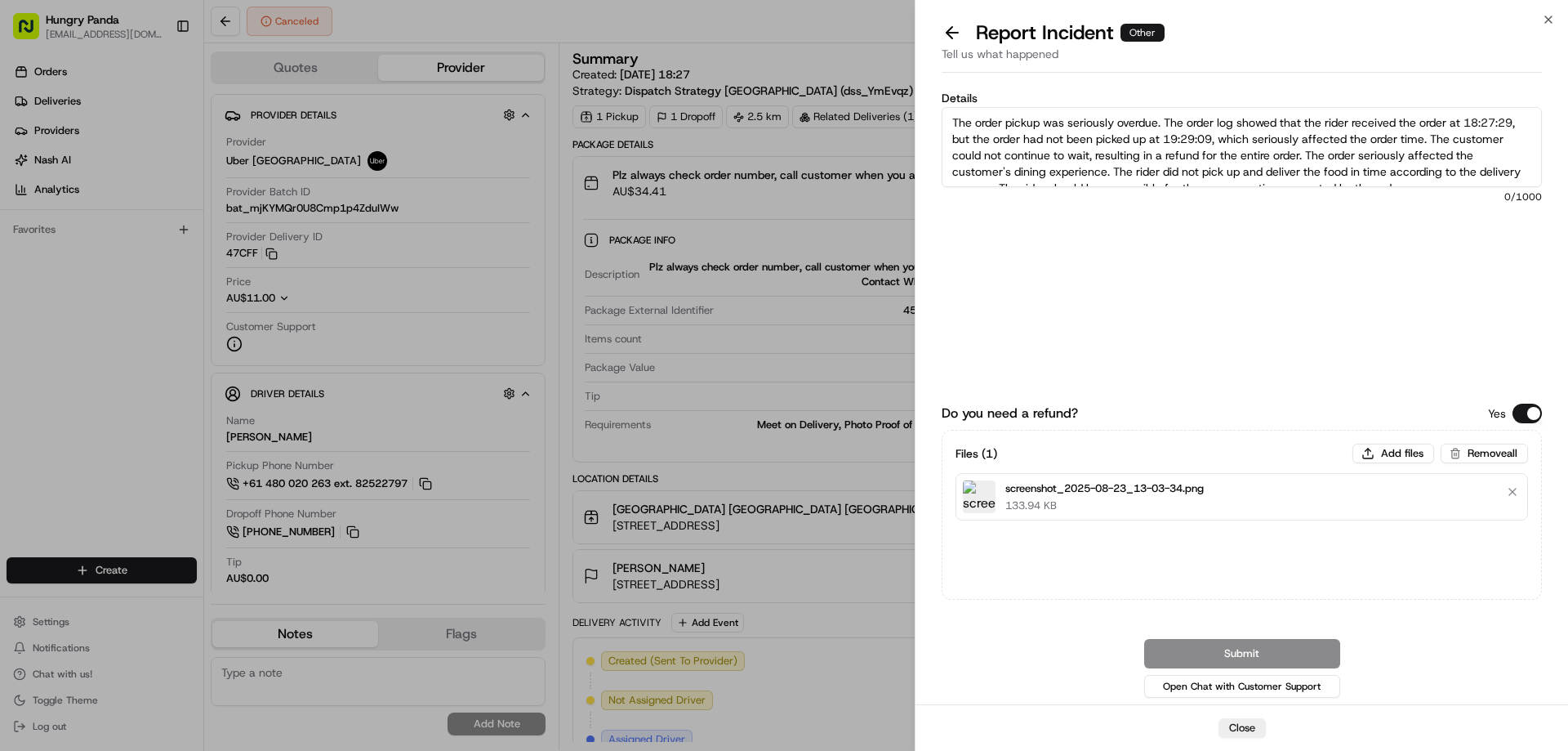
scroll to position [9, 0]
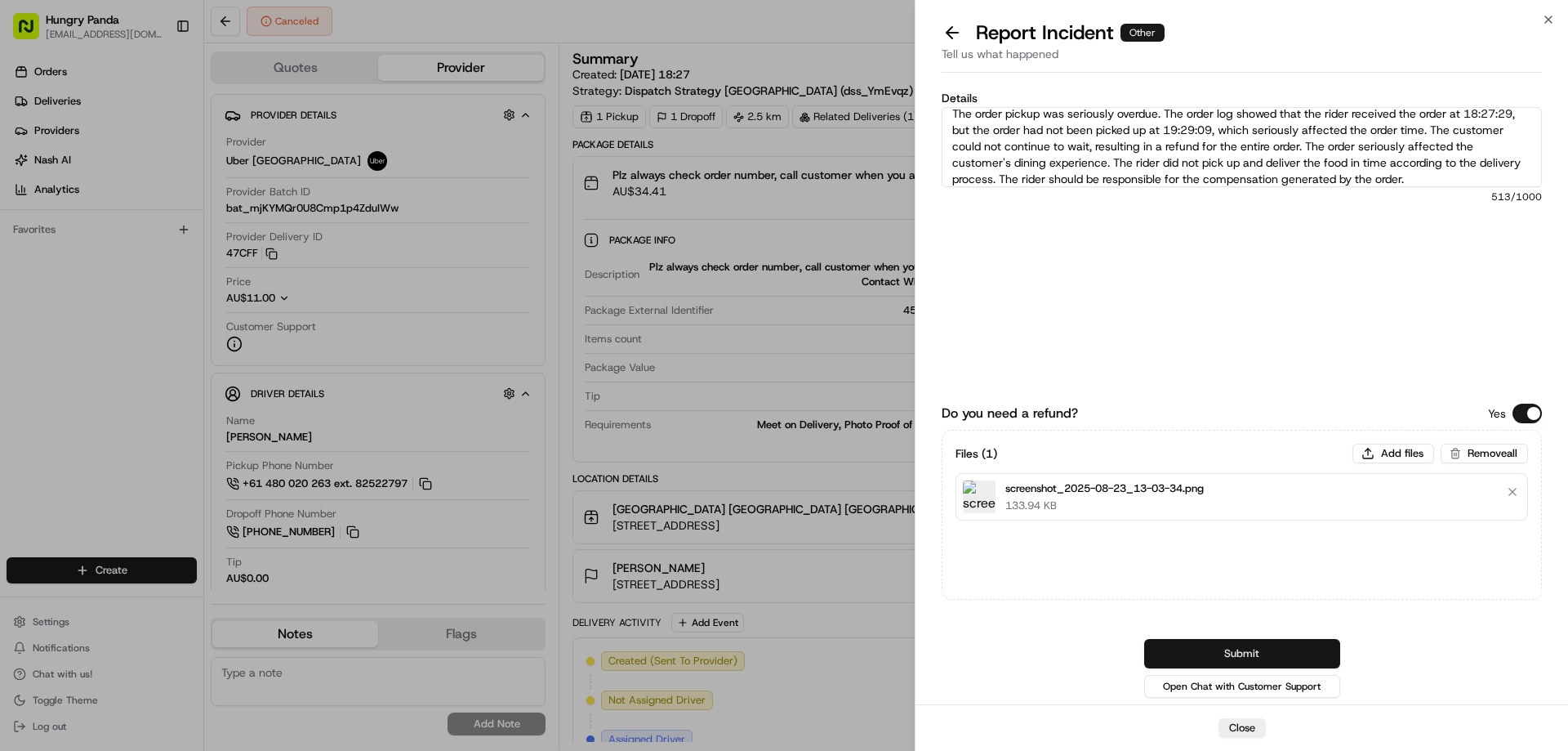
type textarea "The order pickup was seriously overdue. The order log showed that the rider rec…"
click at [1252, 648] on button "Submit" at bounding box center [1241, 654] width 196 height 30
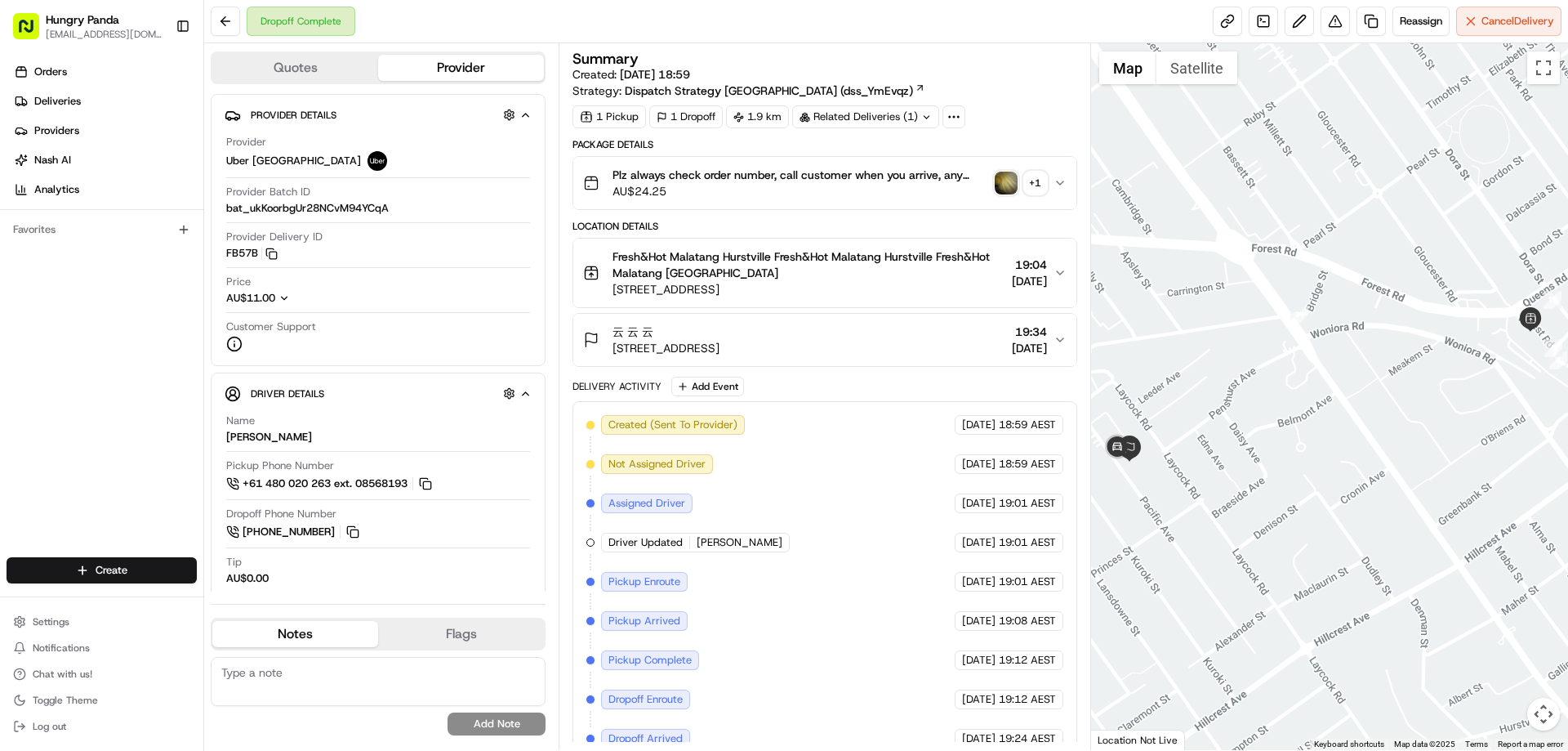
click at [997, 185] on img "button" at bounding box center [1005, 182] width 23 height 23
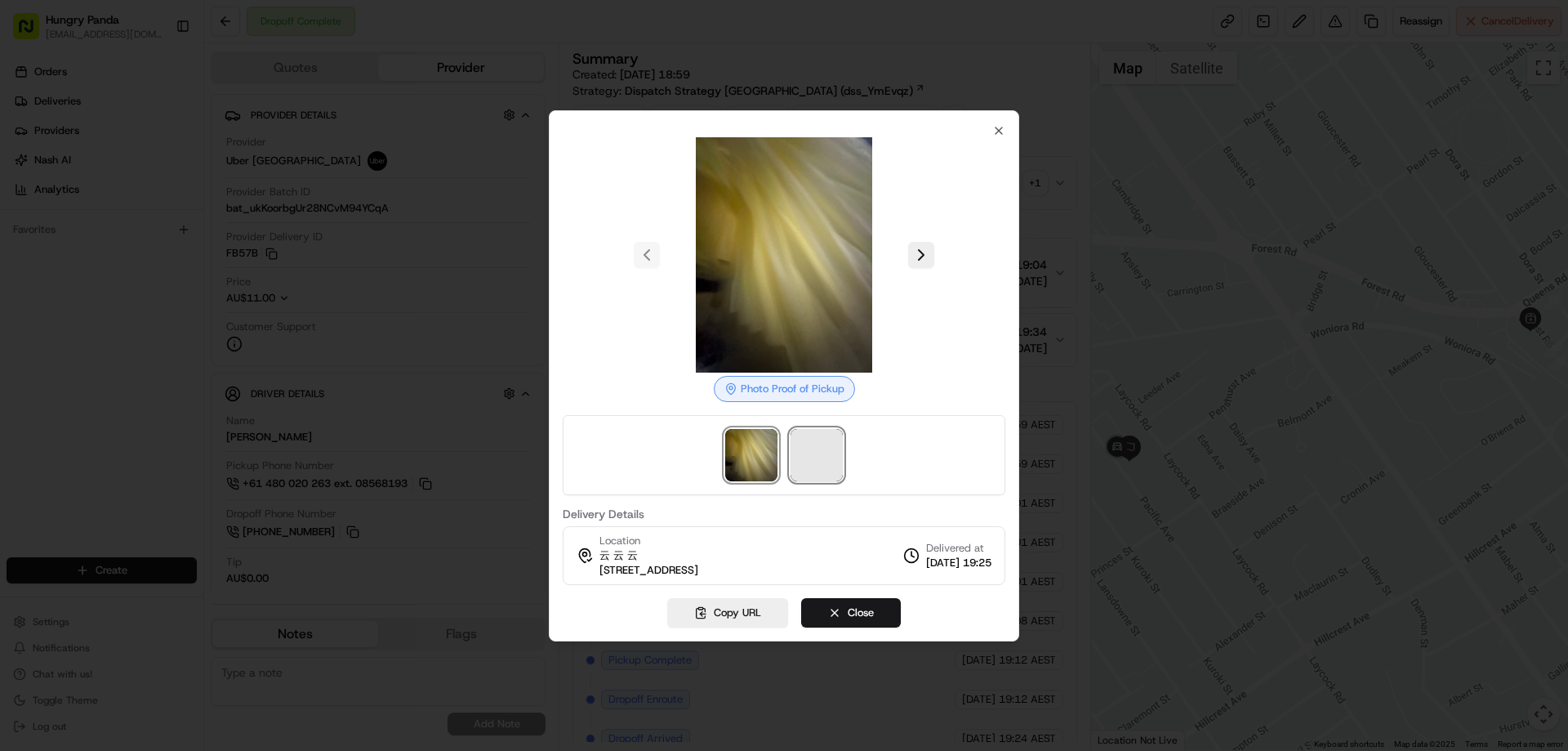
click at [821, 435] on span at bounding box center [816, 455] width 52 height 52
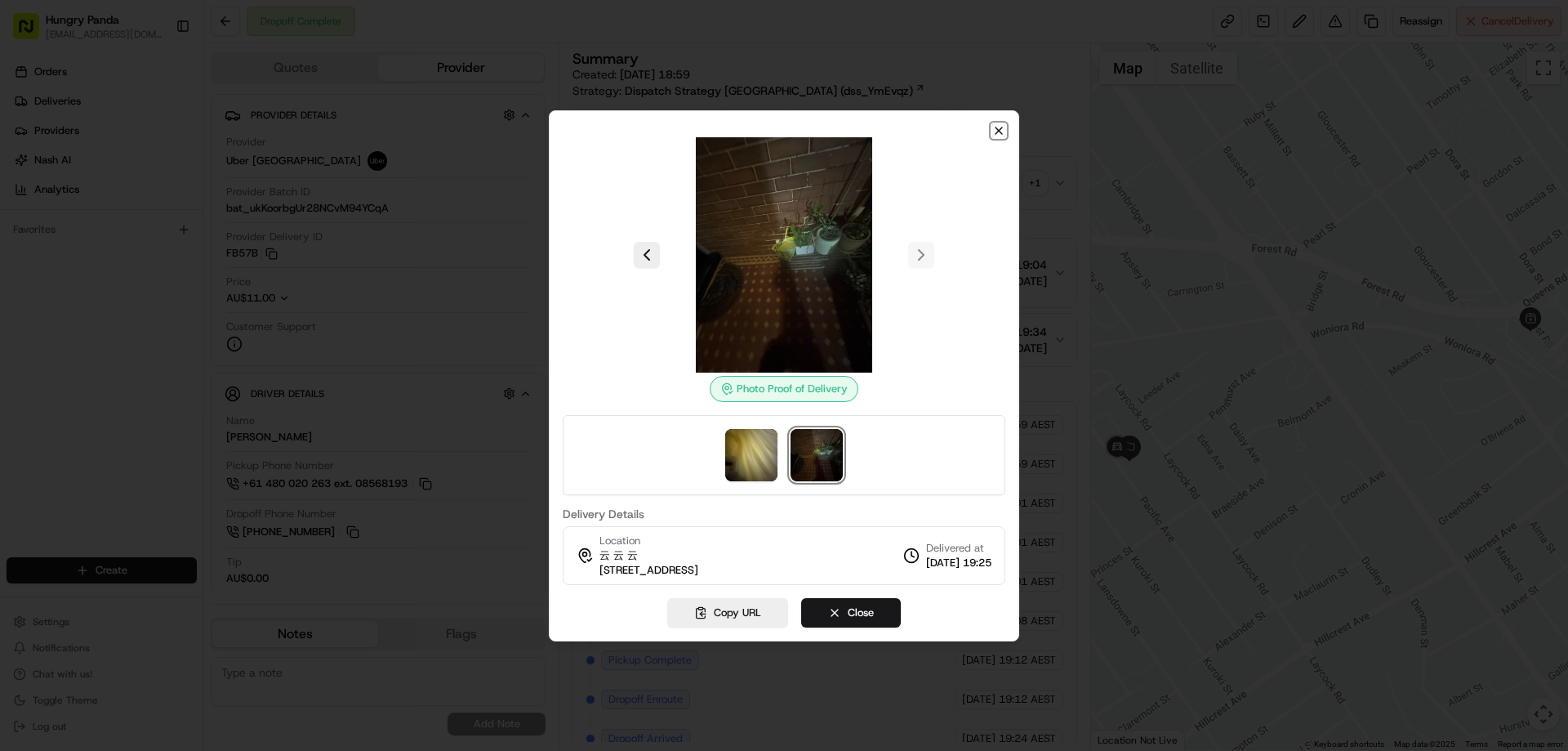
click at [992, 128] on icon "button" at bounding box center [999, 131] width 13 height 13
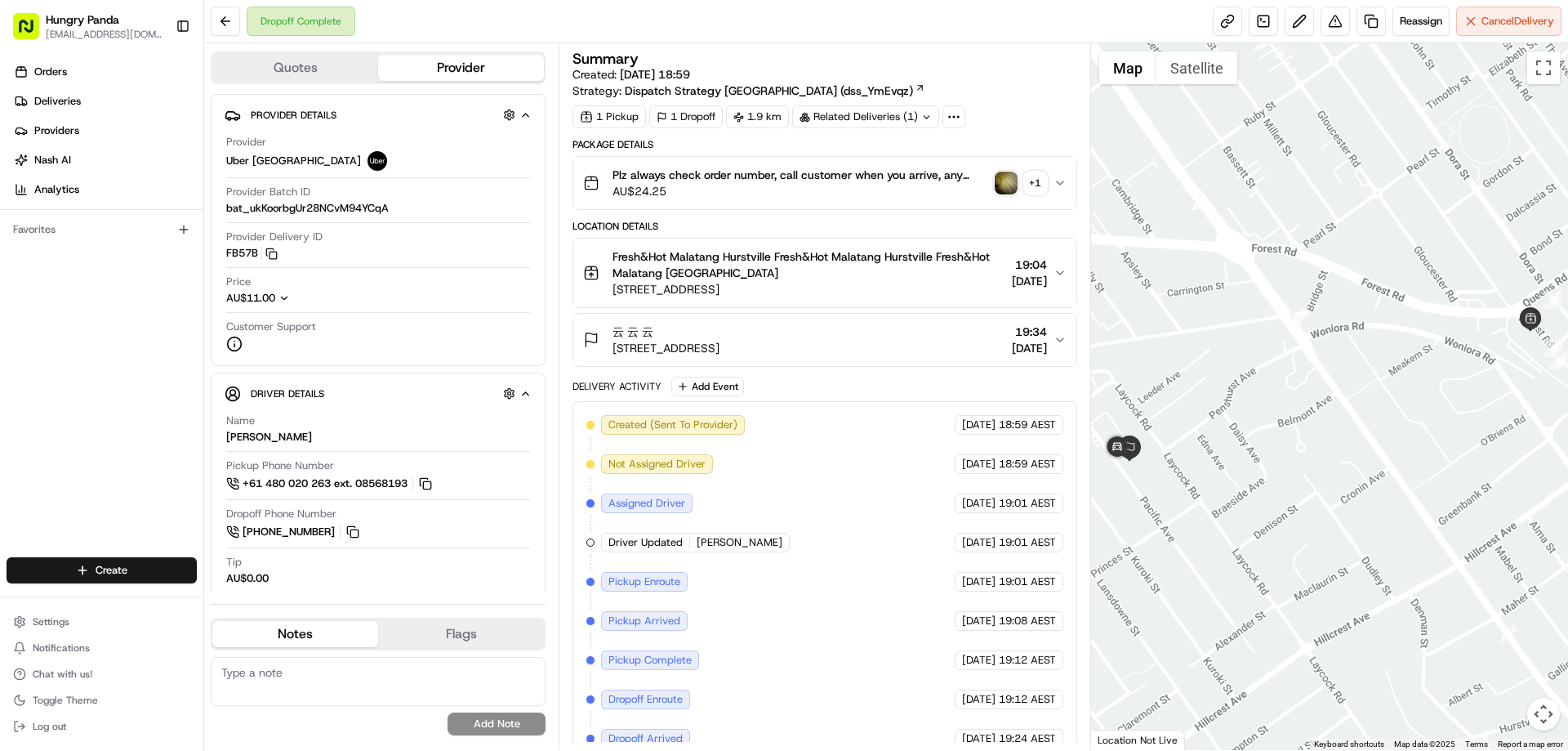
click at [1049, 189] on div "Plz always check order number, call customer when you arrive, any delivery issu…" at bounding box center [817, 183] width 469 height 32
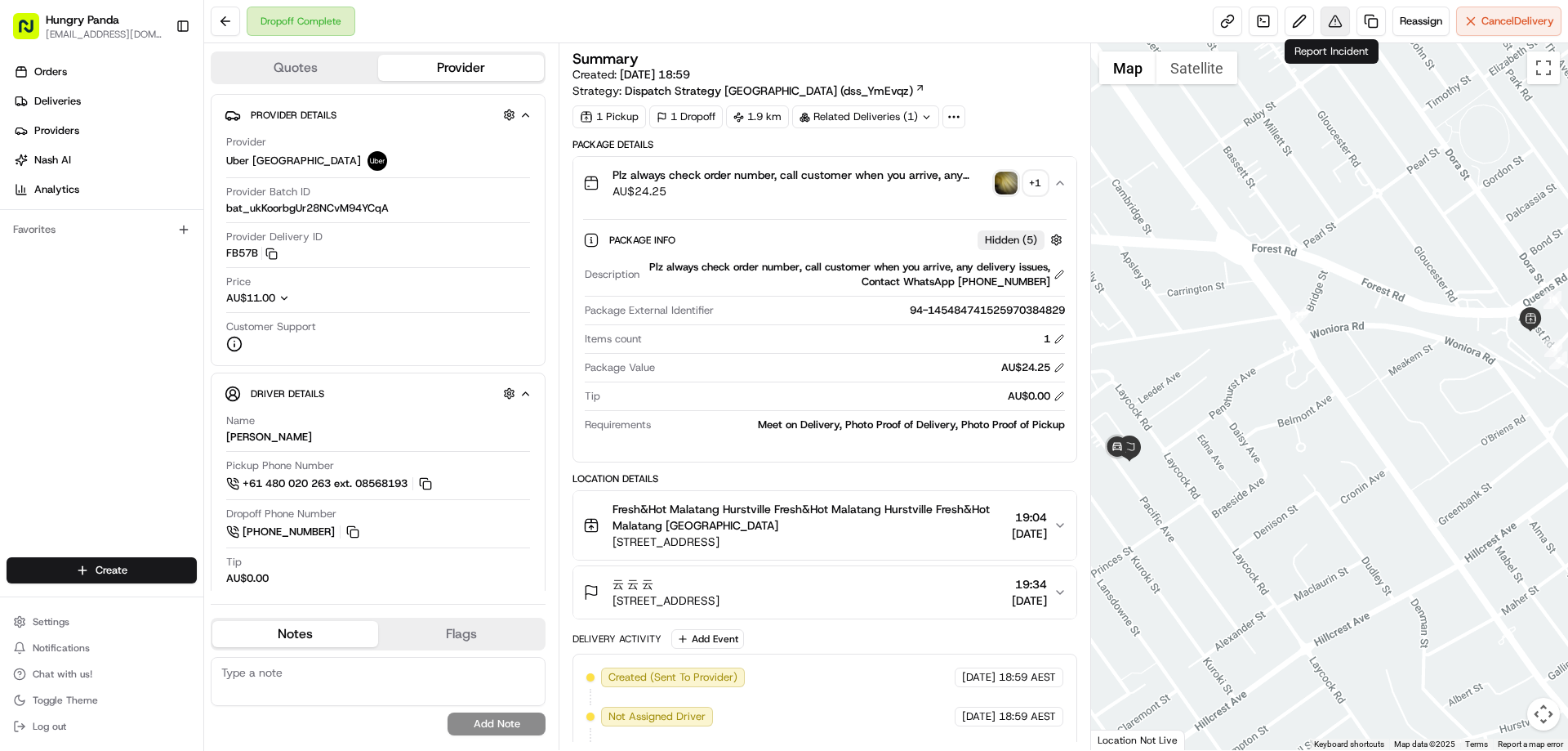
click at [1323, 16] on button at bounding box center [1334, 21] width 30 height 30
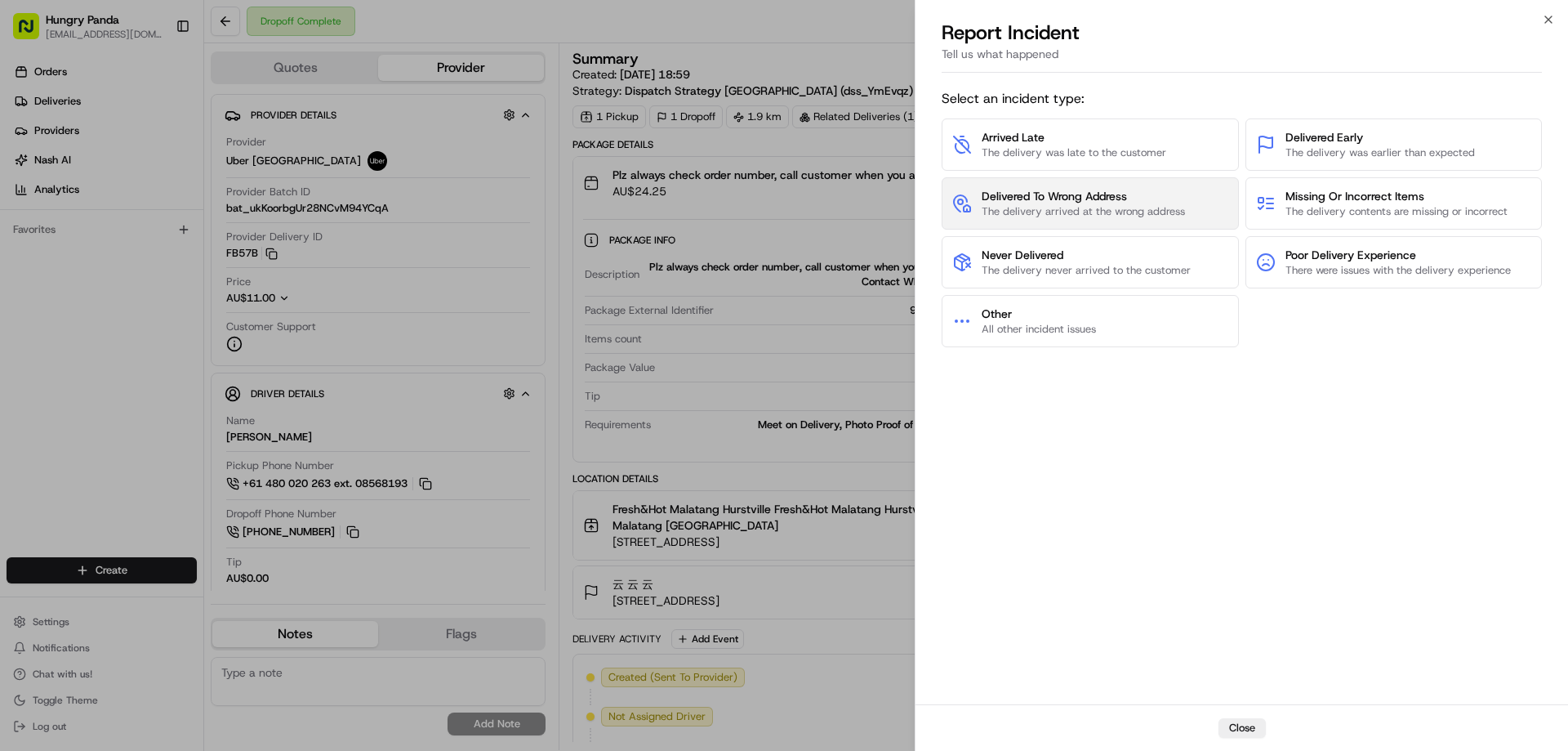
click at [1171, 192] on span "Delivered To Wrong Address" at bounding box center [1083, 196] width 203 height 16
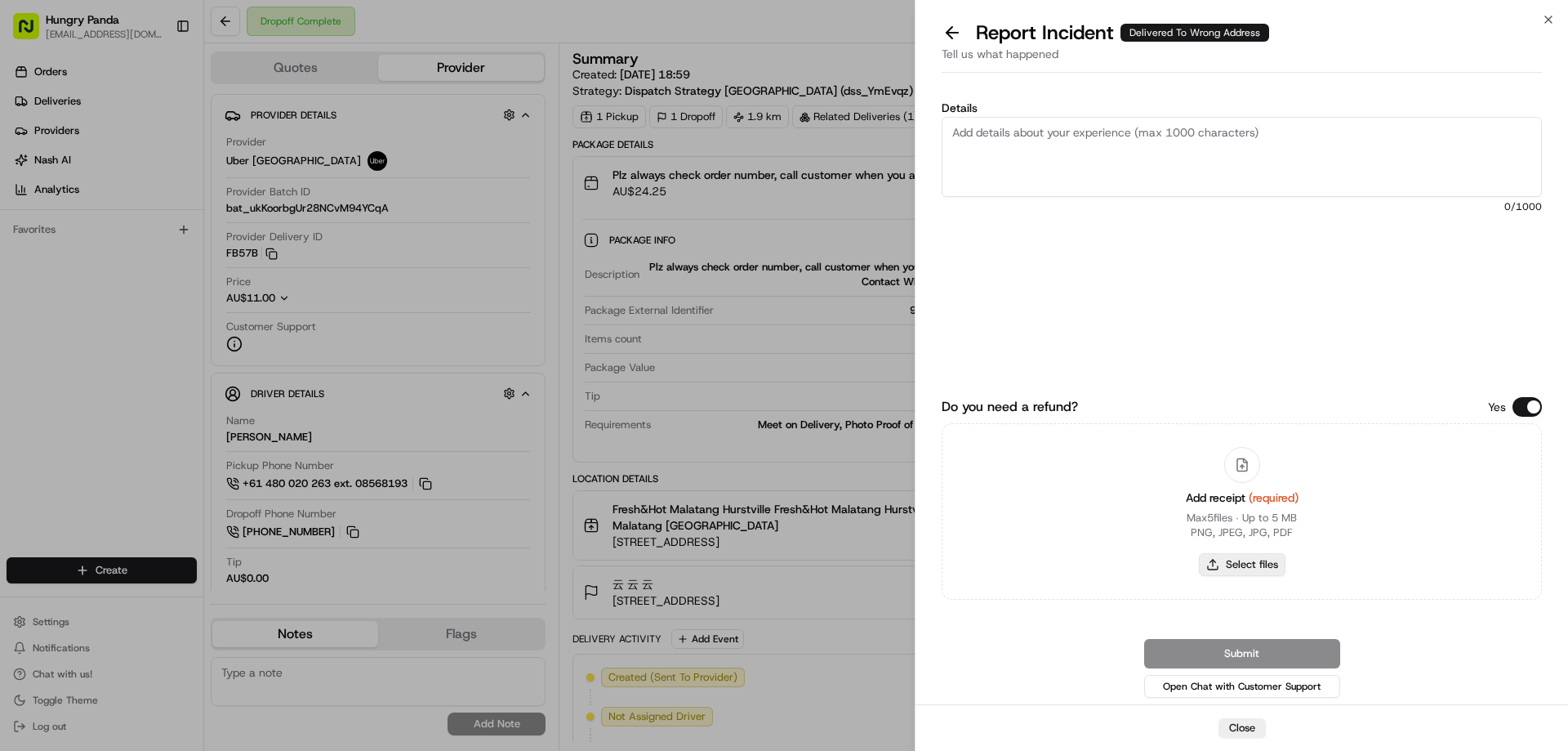
click at [1246, 558] on button "Select files" at bounding box center [1242, 564] width 87 height 23
type input "C:\fakepath\screenshot_2025-08-23_13-05-07.png"
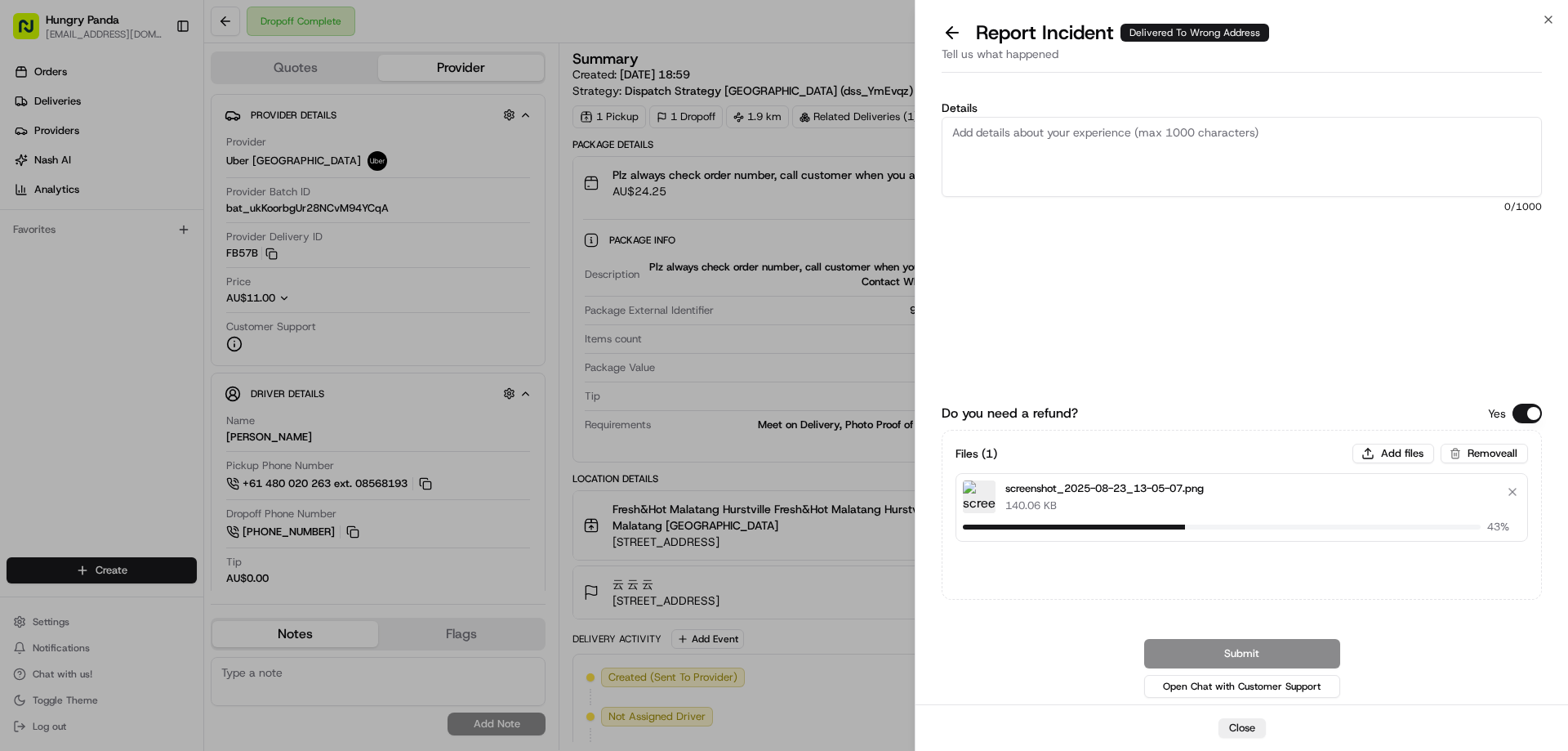
click at [1014, 136] on textarea "Details" at bounding box center [1241, 156] width 600 height 80
click at [1153, 168] on textarea "Details" at bounding box center [1241, 156] width 600 height 80
paste textarea "The customer reported that he did not receive the food. The photo taken by the …"
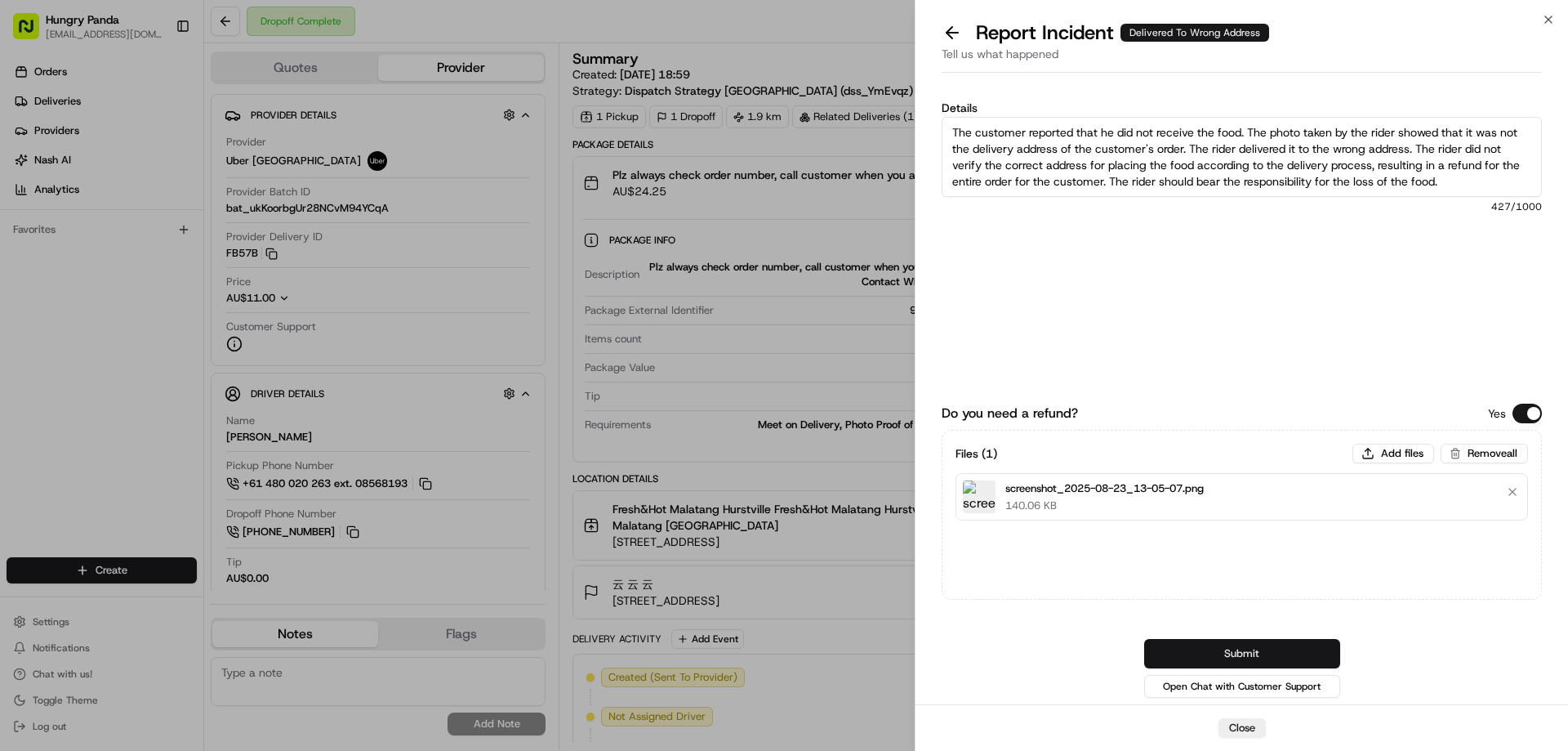
type textarea "The customer reported that he did not receive the food. The photo taken by the …"
click at [1249, 641] on button "Submit" at bounding box center [1241, 654] width 196 height 30
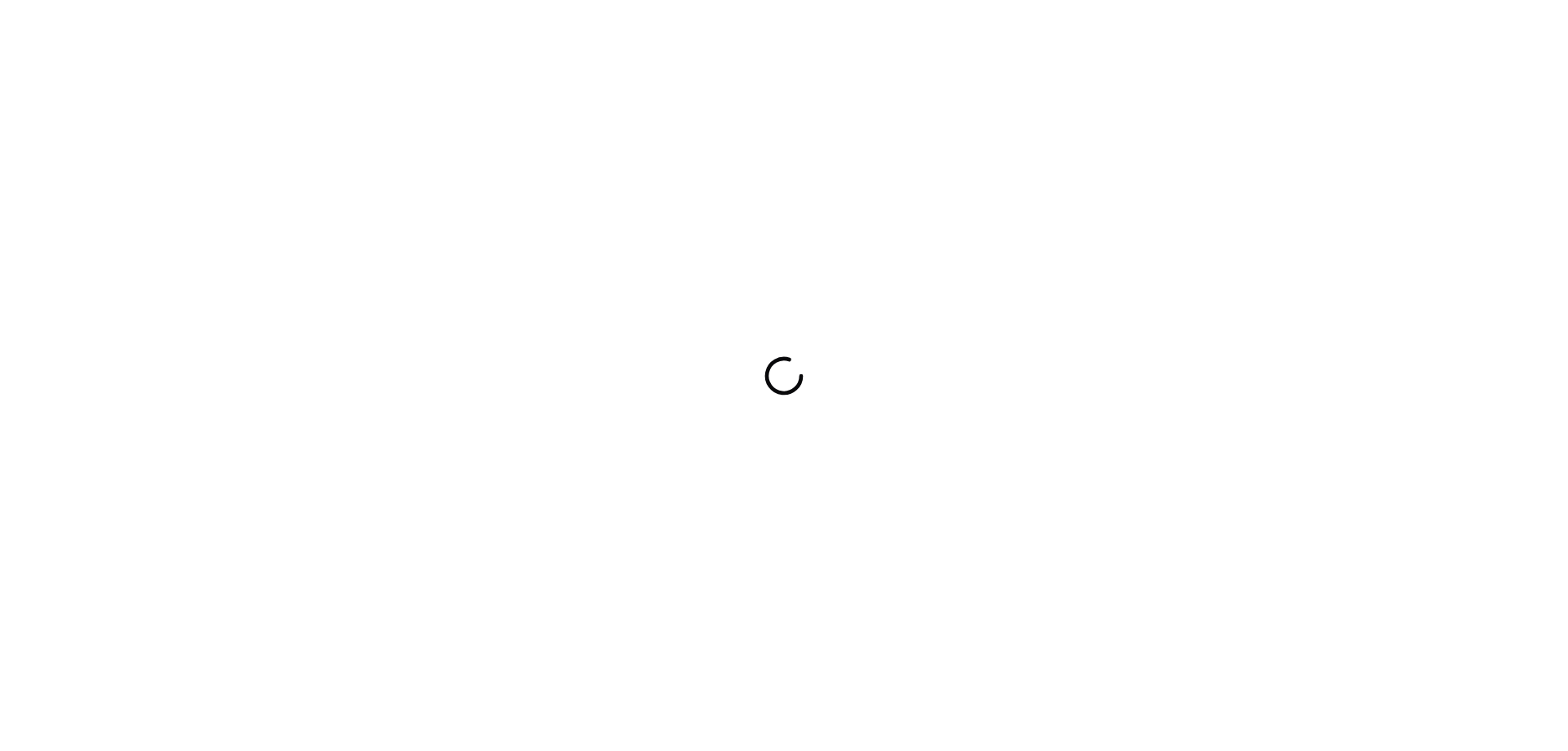
click at [869, 424] on div at bounding box center [784, 376] width 1568 height 751
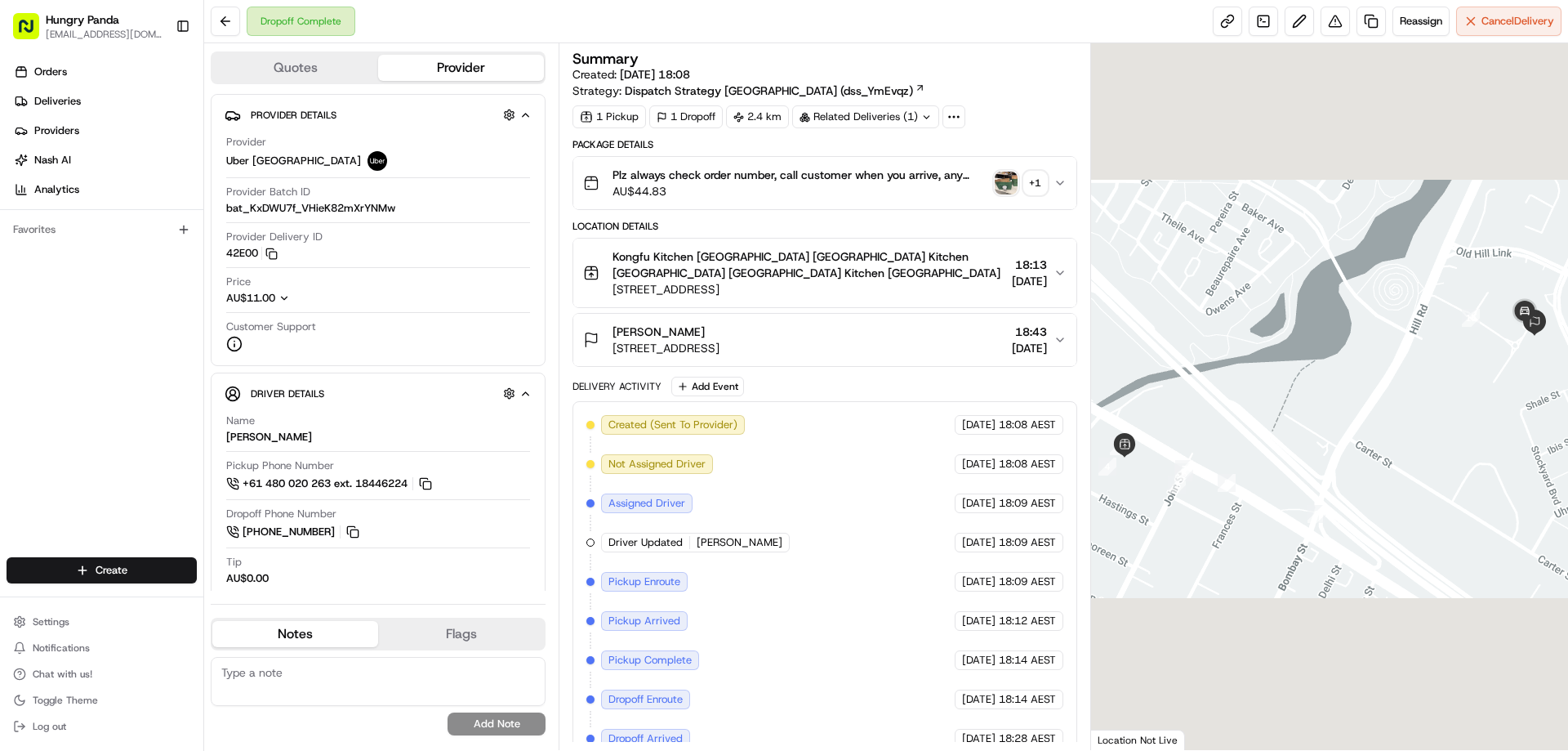
click at [1006, 184] on img "button" at bounding box center [1005, 182] width 23 height 23
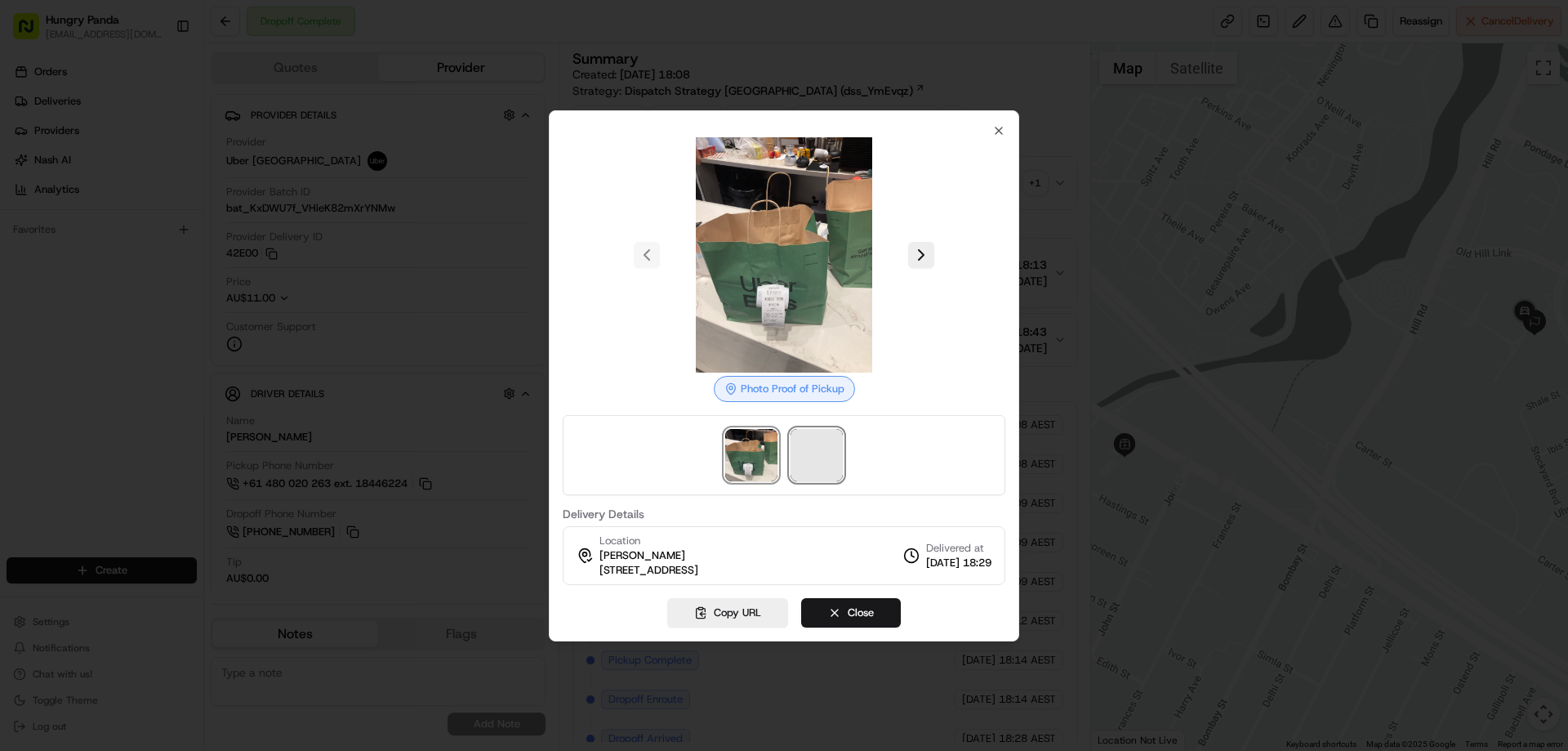
click at [816, 439] on span at bounding box center [816, 455] width 52 height 52
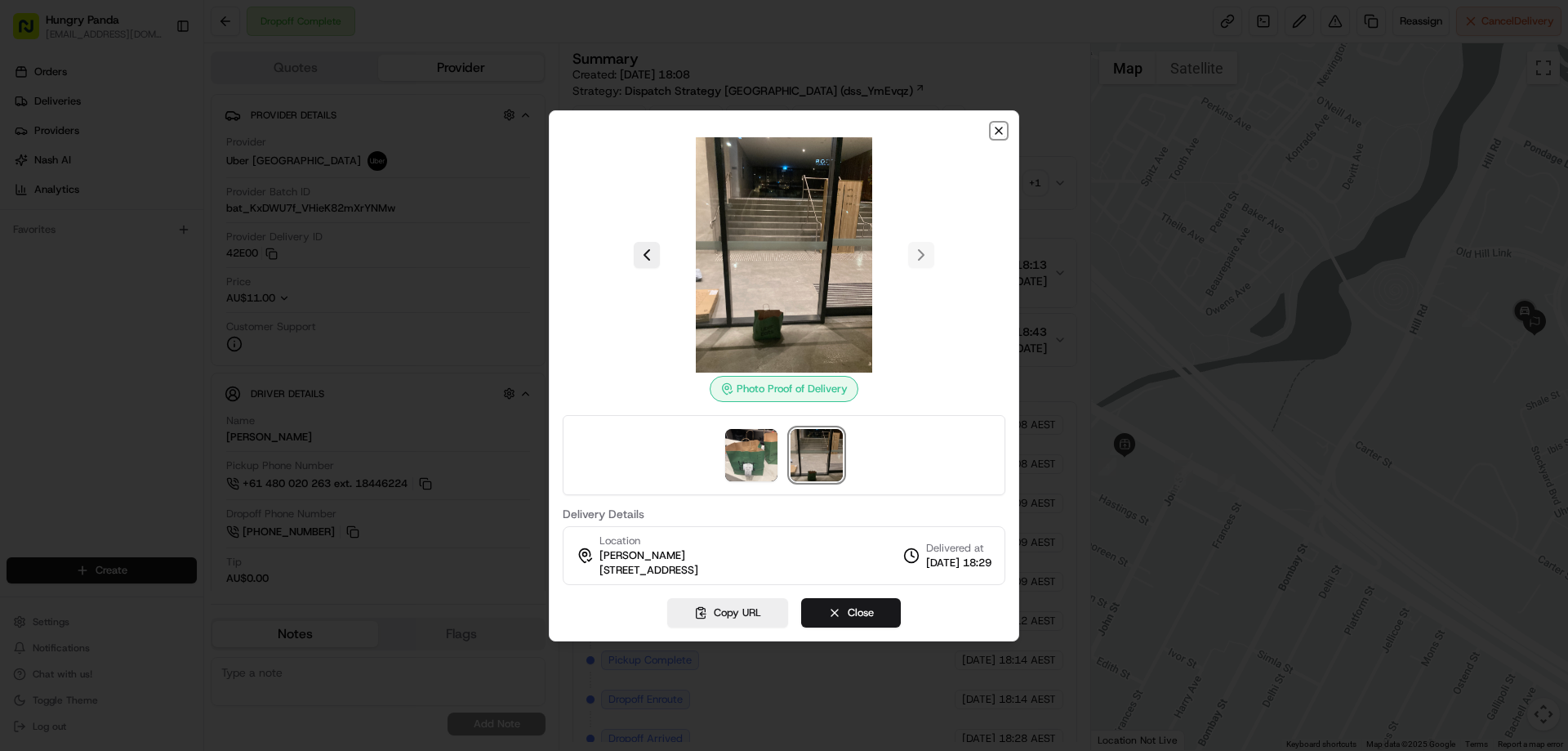
click at [992, 130] on icon "button" at bounding box center [999, 131] width 13 height 13
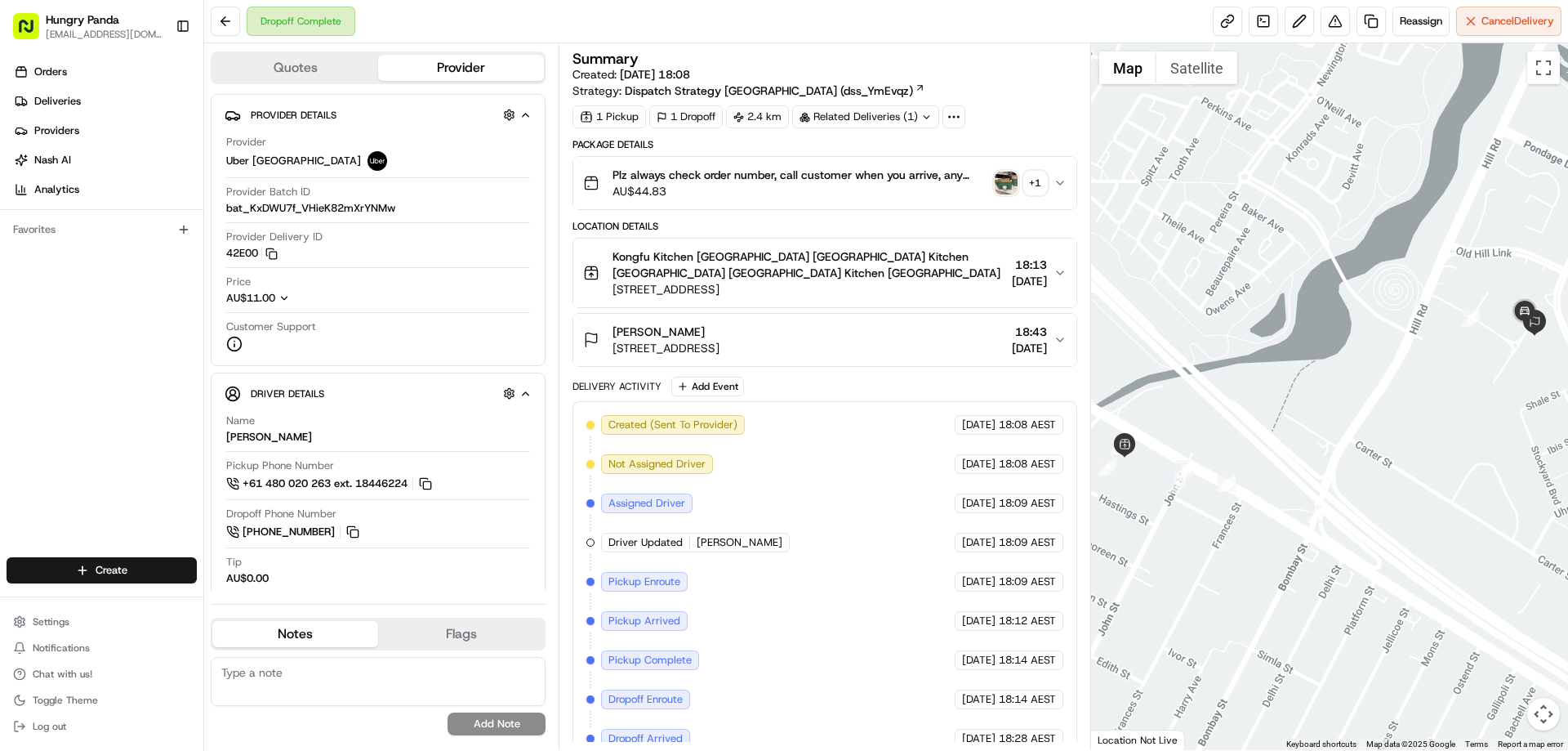
click at [1064, 184] on icon "button" at bounding box center [1059, 182] width 13 height 13
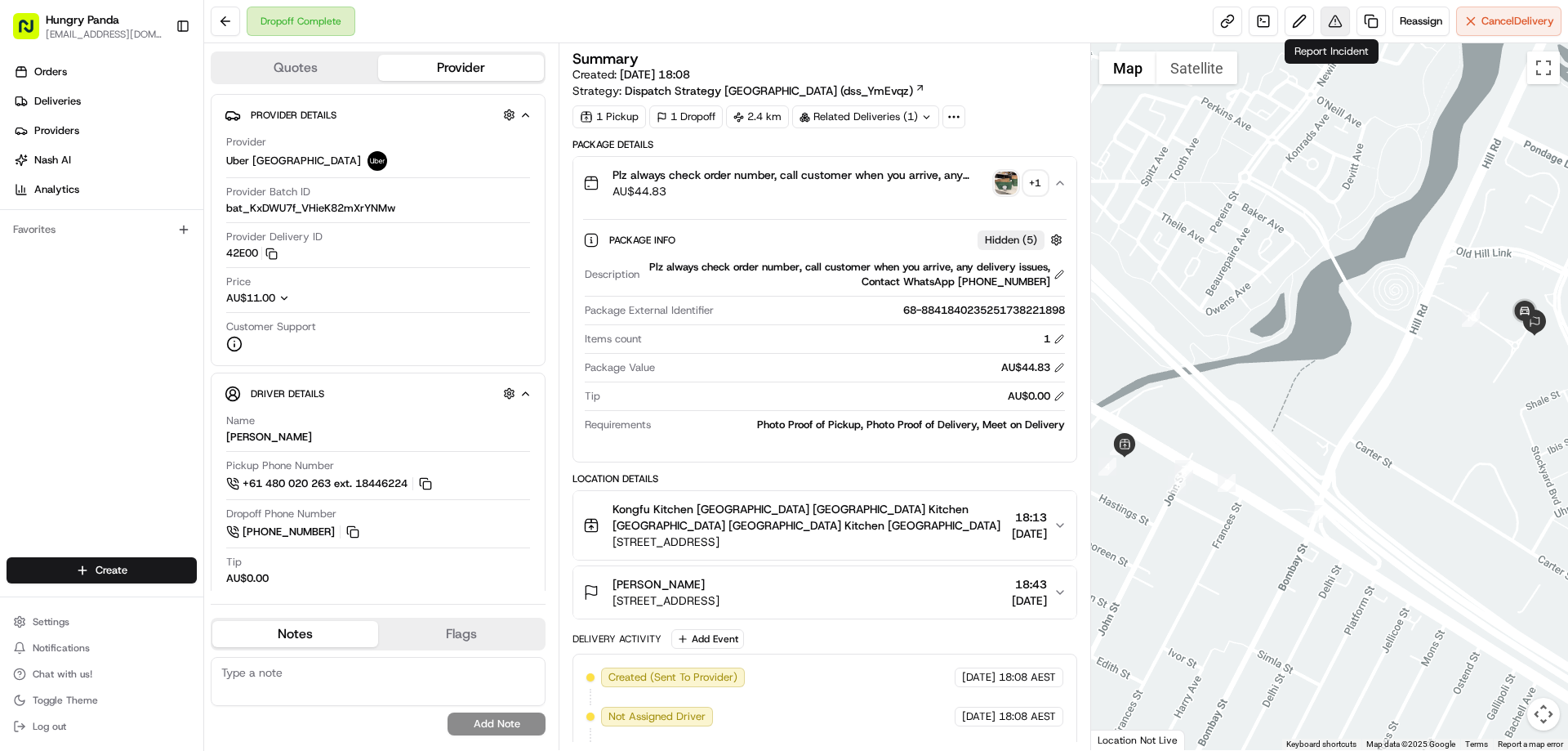
click at [1328, 15] on button at bounding box center [1334, 21] width 30 height 30
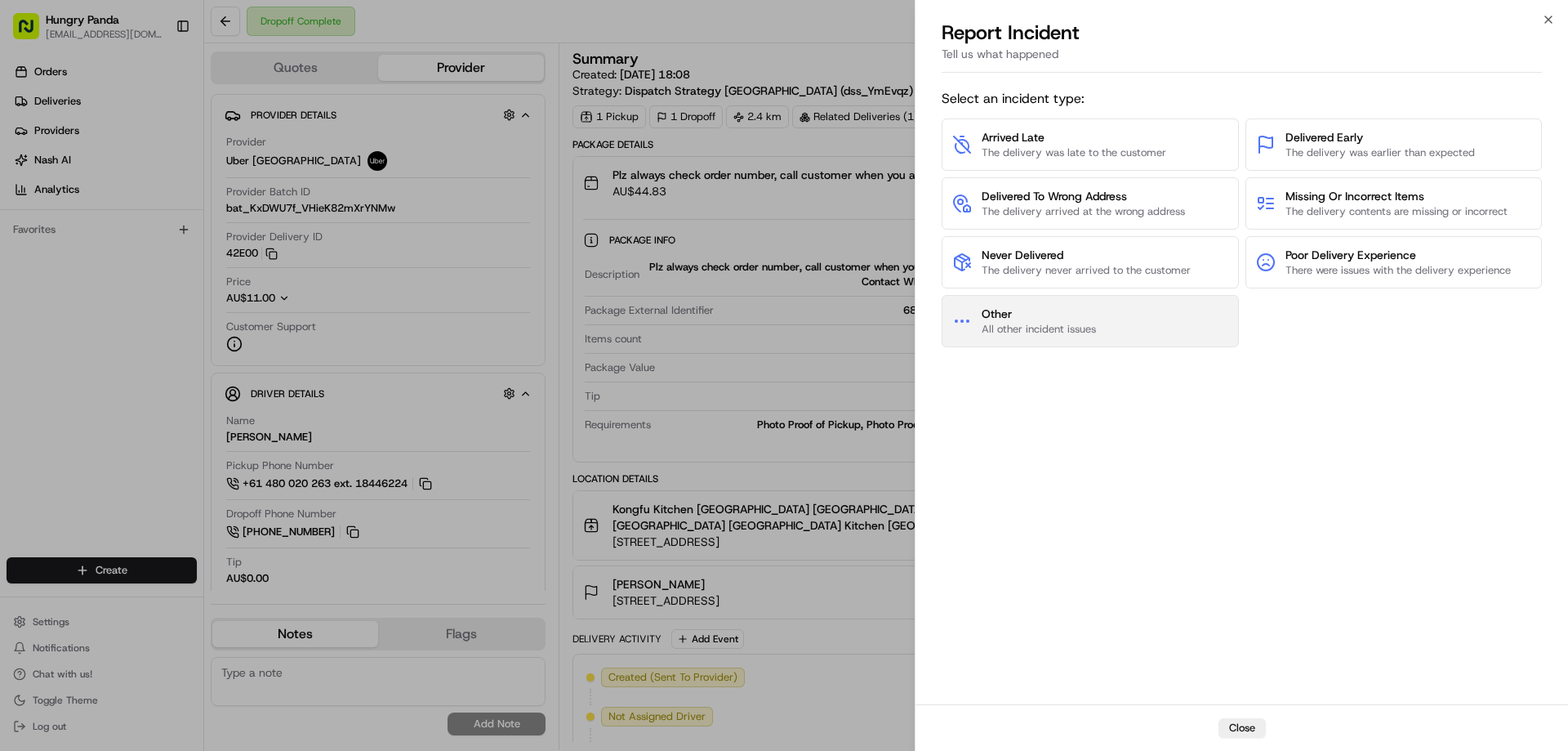
click at [1131, 341] on button "Other All other incident issues" at bounding box center [1089, 321] width 297 height 52
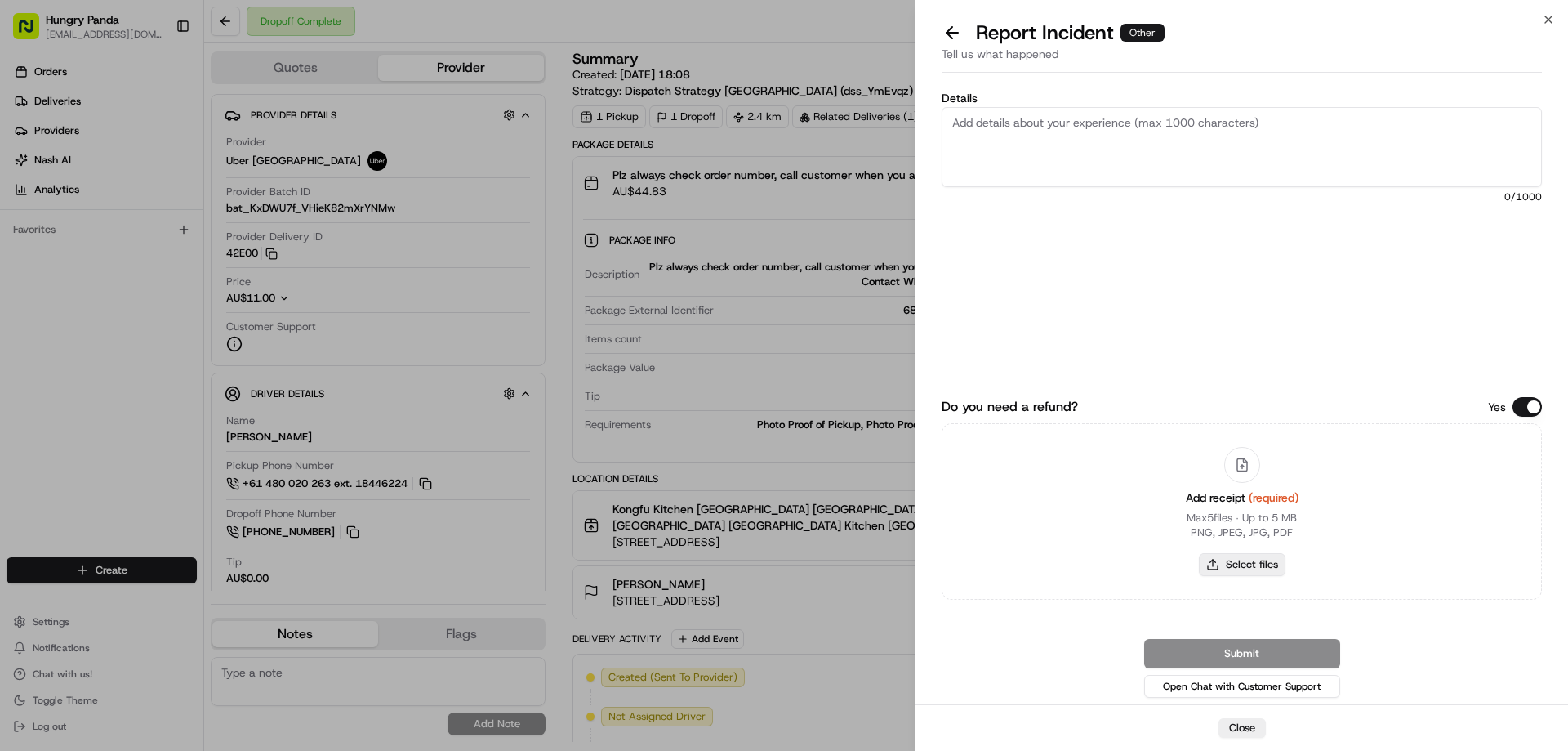
click at [1243, 566] on button "Select files" at bounding box center [1242, 564] width 87 height 23
type input "C:\fakepath\screenshot_2025-08-23_13-06-13.png"
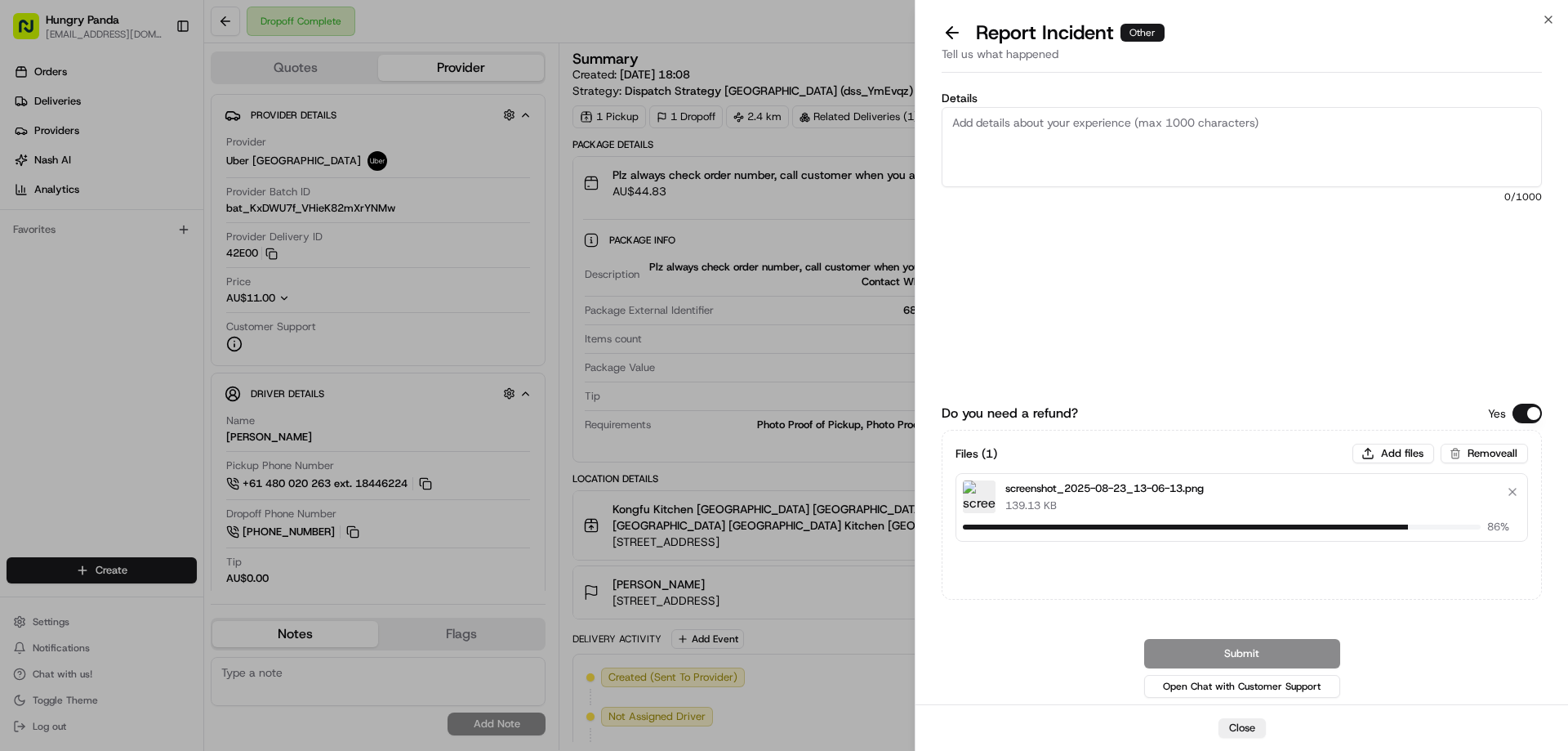
click at [1019, 150] on textarea "Details" at bounding box center [1241, 147] width 600 height 80
click at [1120, 120] on textarea "Details" at bounding box center [1241, 147] width 600 height 80
paste textarea "The customer reported that he did not receive the meal, and the delivery photo …"
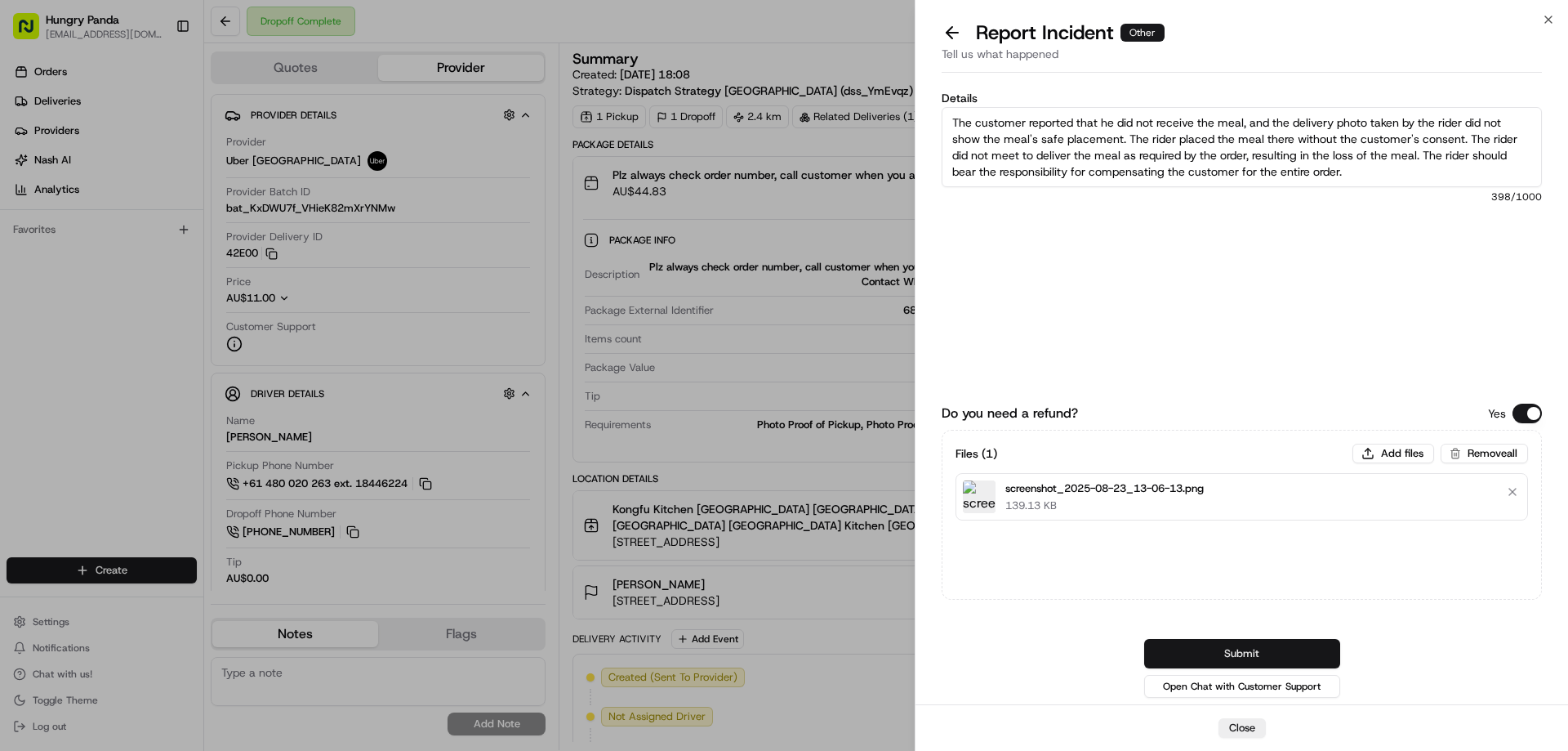
type textarea "The customer reported that he did not receive the meal, and the delivery photo …"
click at [1241, 651] on button "Submit" at bounding box center [1241, 654] width 196 height 30
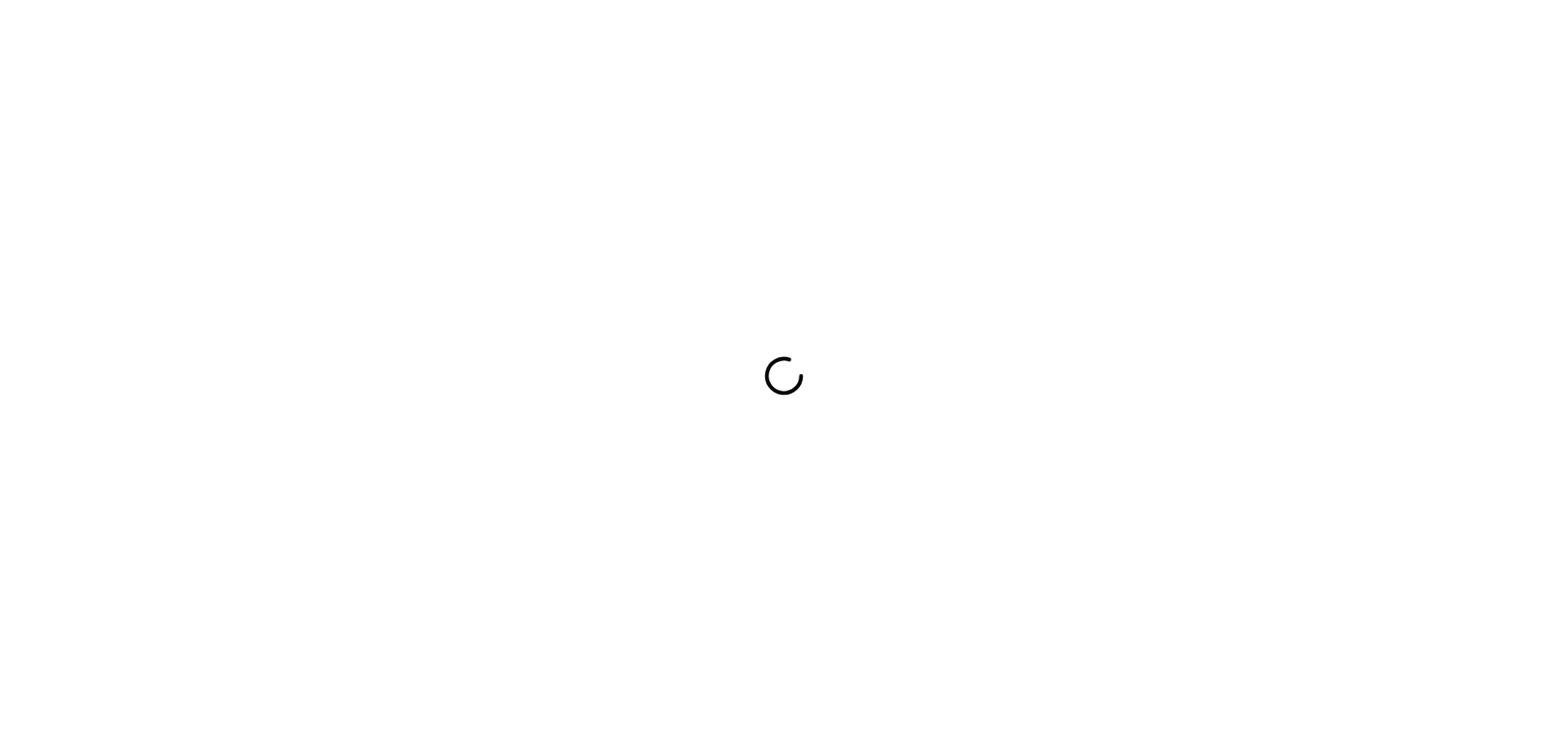
click at [855, 407] on div at bounding box center [784, 376] width 1568 height 751
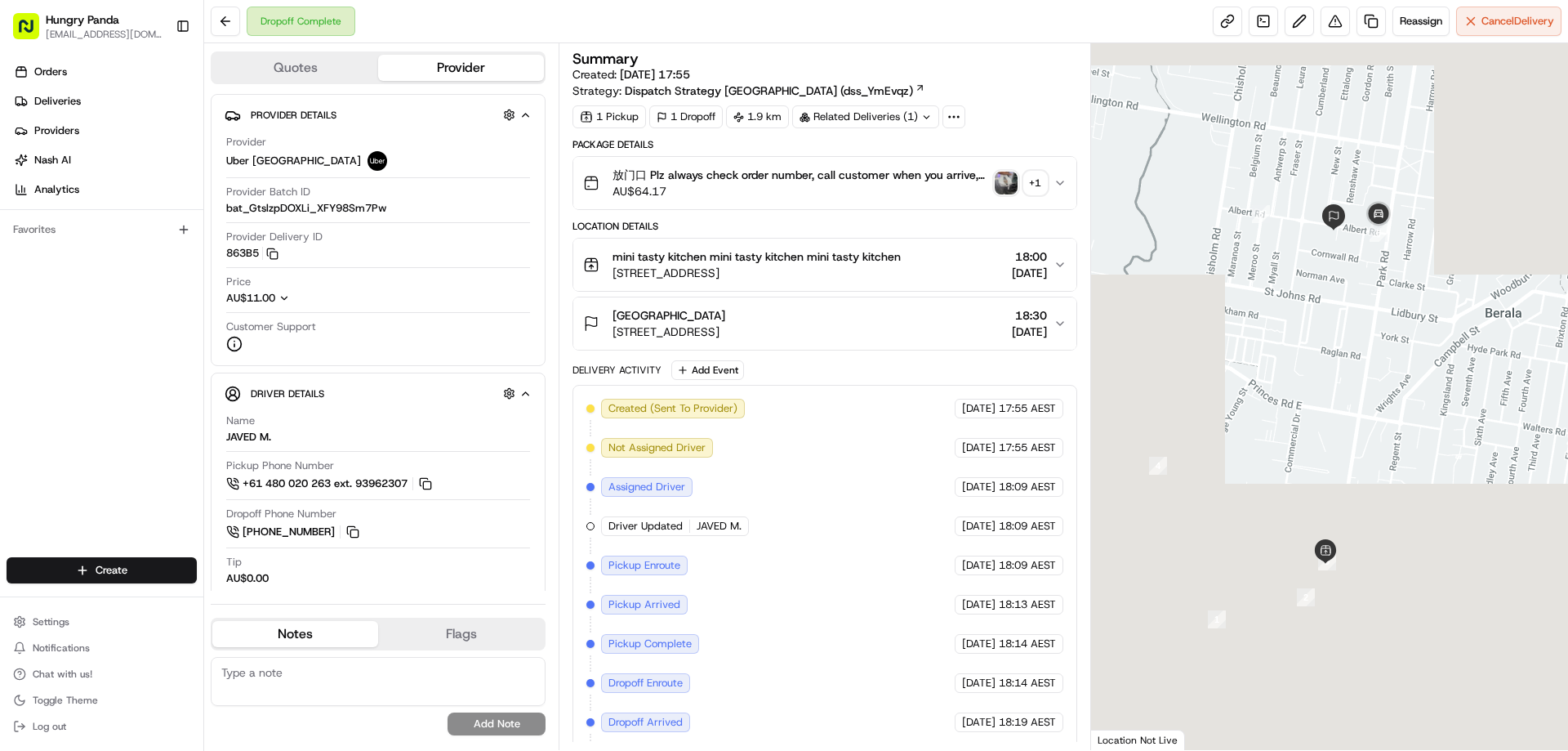
click at [996, 178] on img "button" at bounding box center [1005, 182] width 23 height 23
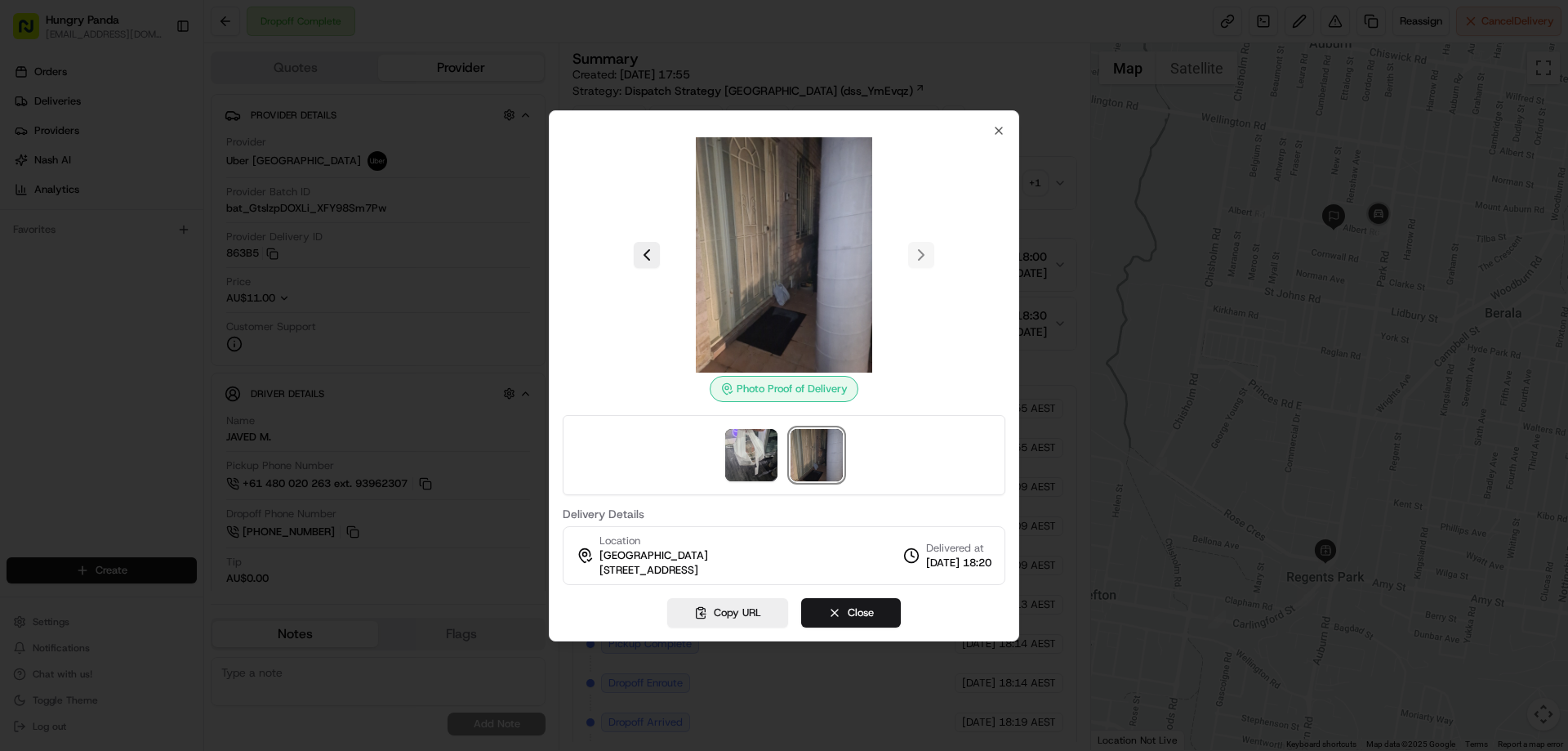
click at [997, 123] on div "Photo Proof of Delivery Delivery Details Location 庄 庄 庄 2/22 Albert Rd, Auburn …" at bounding box center [783, 376] width 470 height 531
click at [1031, 149] on div at bounding box center [784, 376] width 1568 height 751
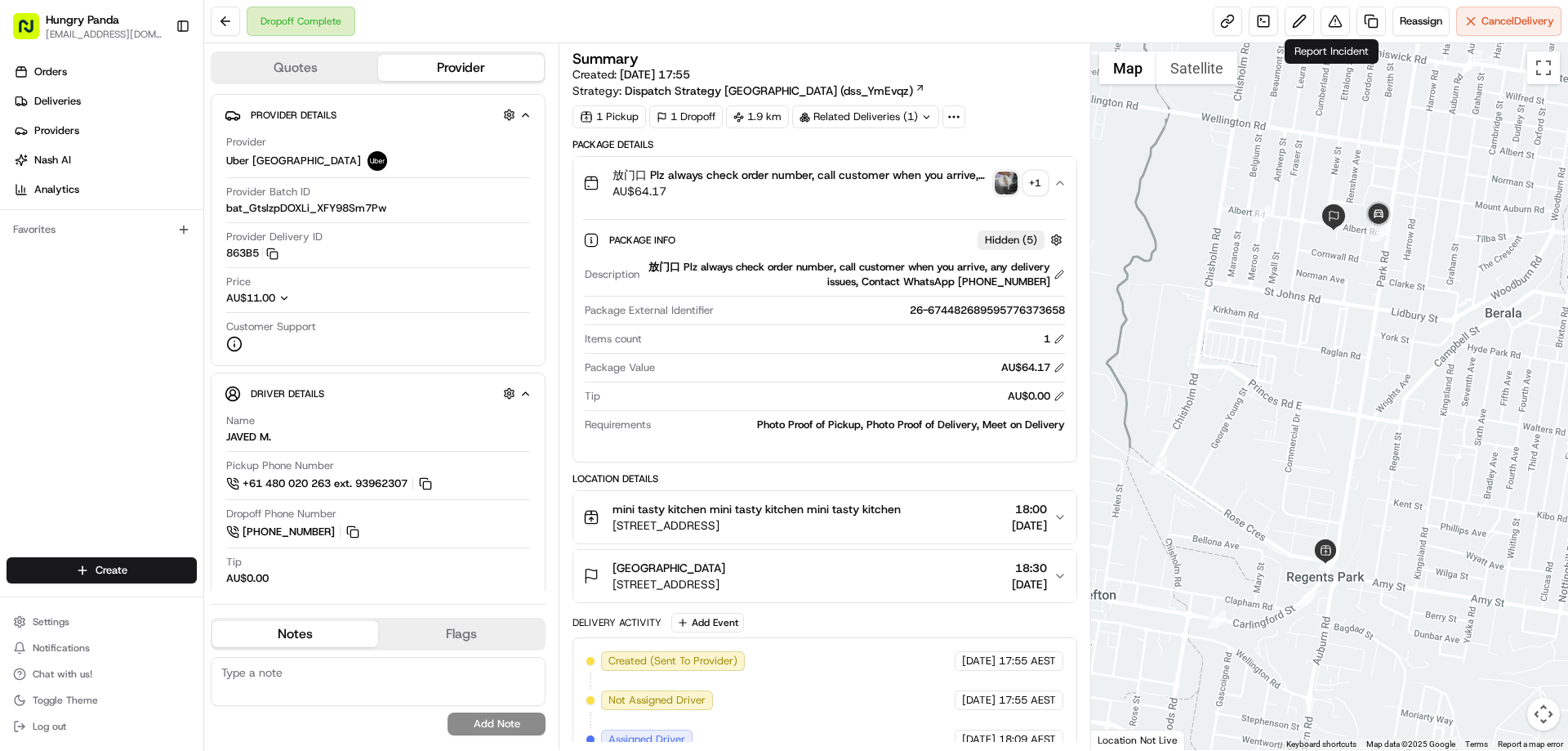
click at [1331, 5] on div "Dropoff Complete Reassign Cancel Delivery" at bounding box center [885, 22] width 1363 height 43
click at [1336, 21] on button at bounding box center [1334, 21] width 30 height 30
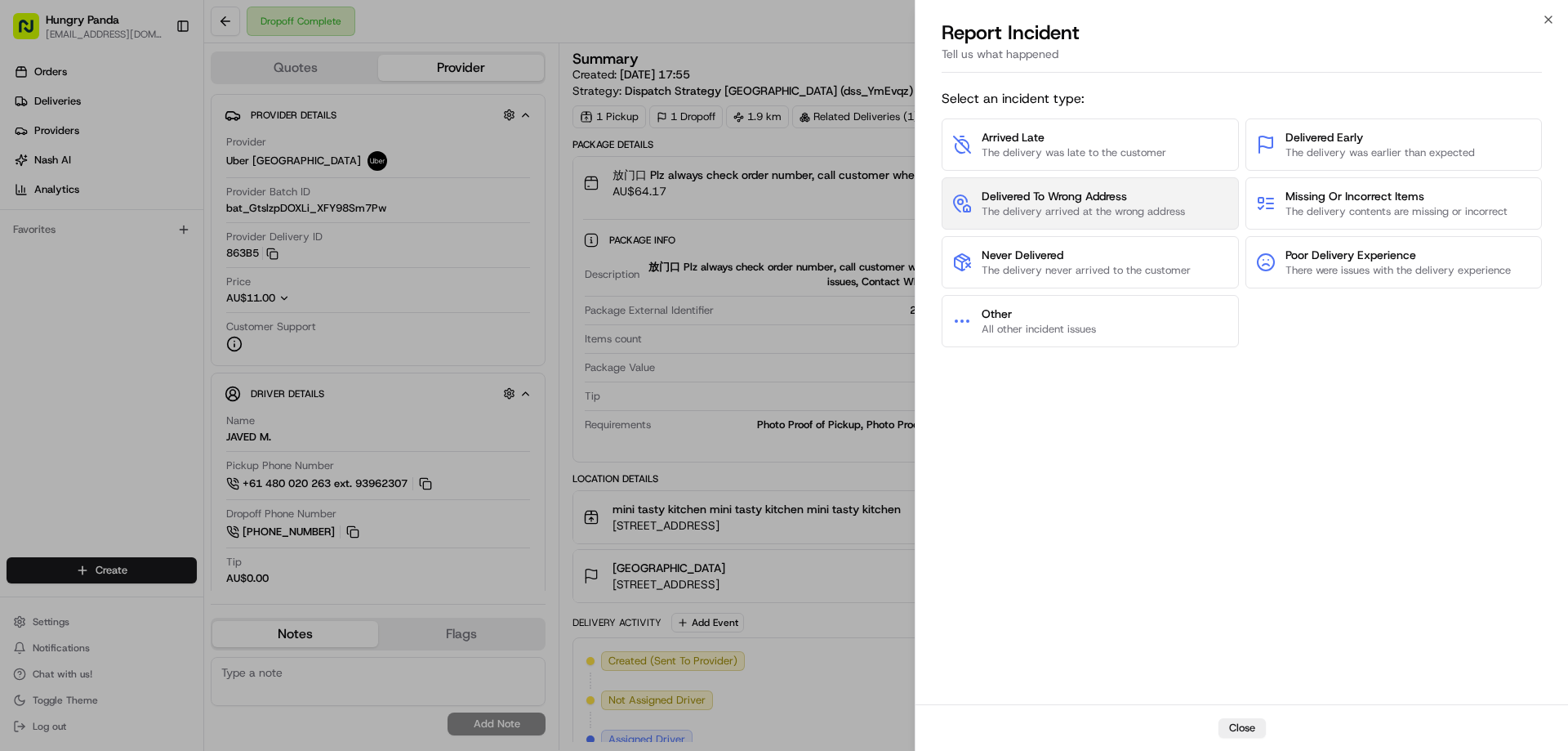
click at [1122, 203] on span "Delivered To Wrong Address" at bounding box center [1083, 196] width 203 height 16
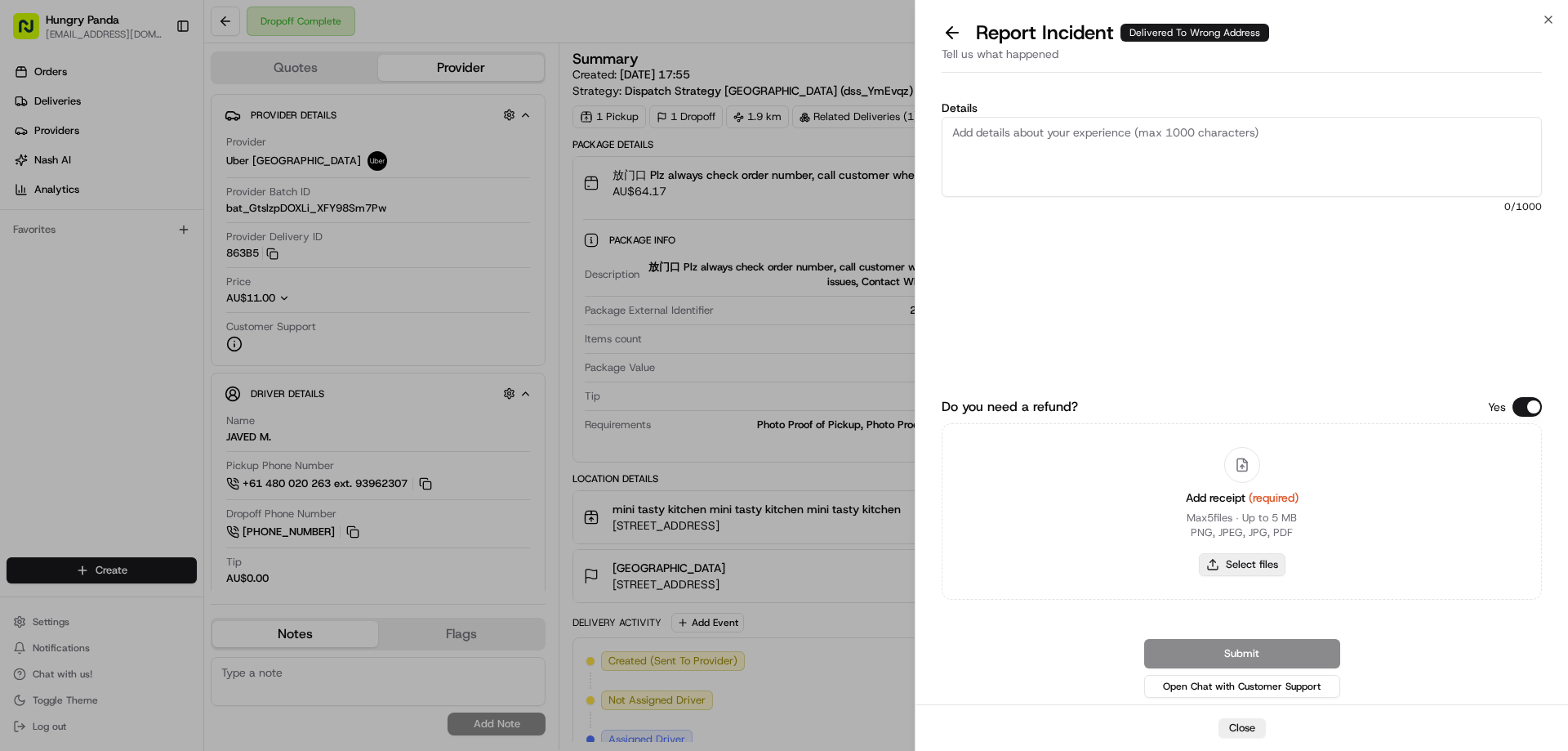
click at [1256, 565] on button "Select files" at bounding box center [1242, 564] width 87 height 23
type input "C:\fakepath\screenshot_2025-08-23_13-07-57.png"
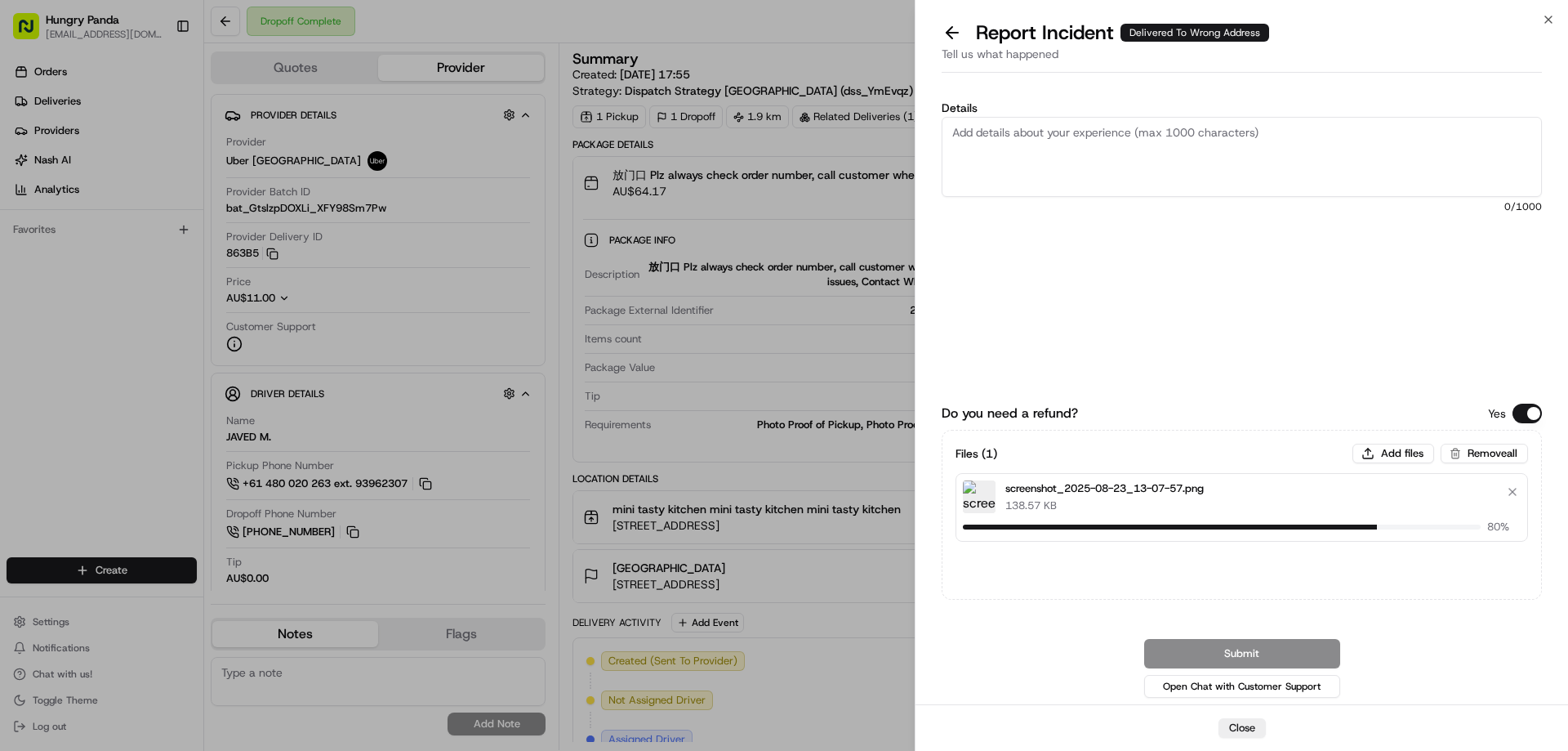
drag, startPoint x: 1053, startPoint y: 148, endPoint x: 1068, endPoint y: 113, distance: 38.1
click at [1053, 148] on textarea "Details" at bounding box center [1241, 156] width 600 height 80
click at [1115, 167] on textarea "Details" at bounding box center [1241, 156] width 600 height 80
paste textarea "The customer reported that he did not receive the food. The photo taken by the …"
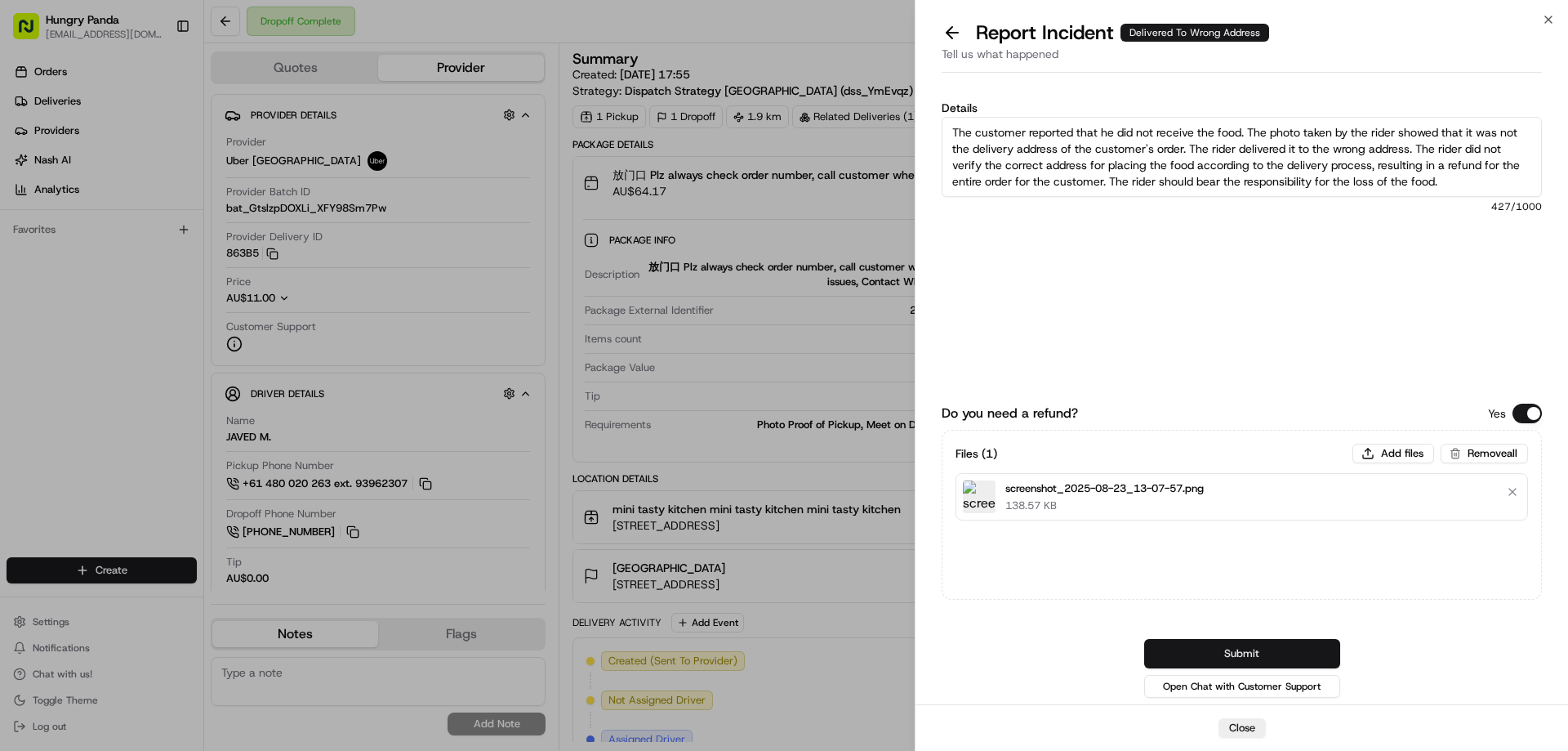
type textarea "The customer reported that he did not receive the food. The photo taken by the …"
drag, startPoint x: 1231, startPoint y: 656, endPoint x: 1224, endPoint y: 636, distance: 21.2
click at [1231, 656] on button "Submit" at bounding box center [1241, 654] width 196 height 30
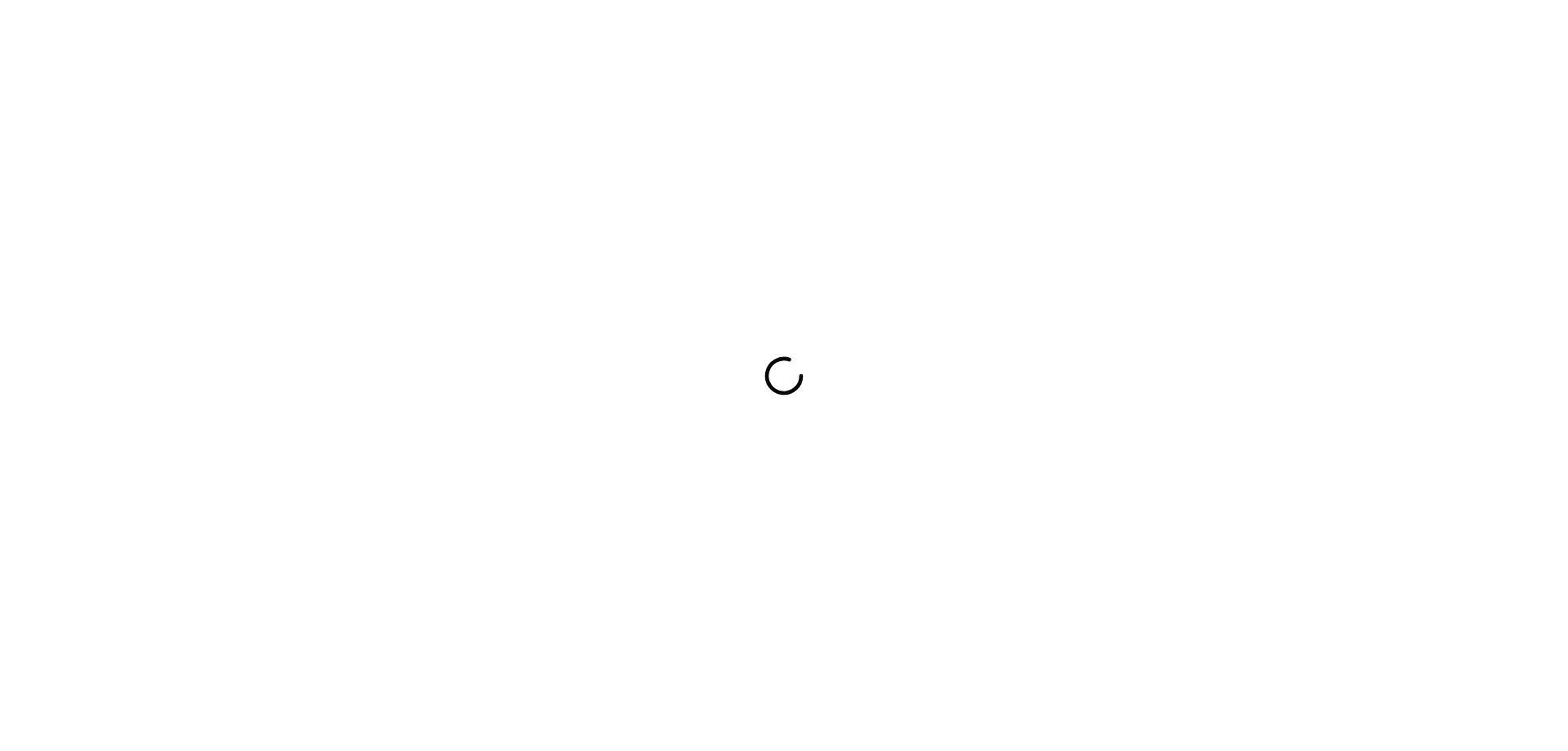
click at [1072, 388] on div at bounding box center [784, 376] width 1568 height 751
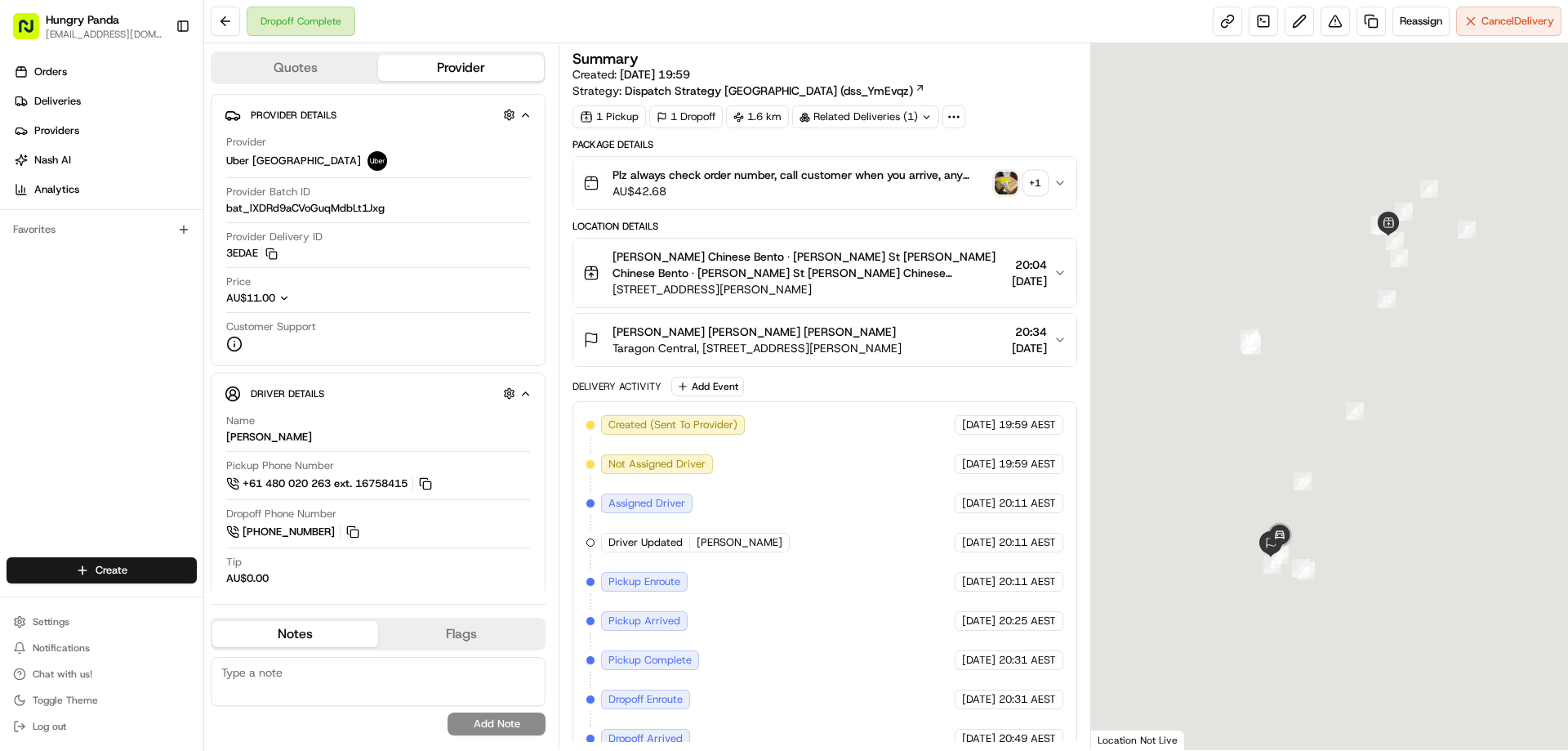
click at [1004, 182] on img "button" at bounding box center [1005, 182] width 23 height 23
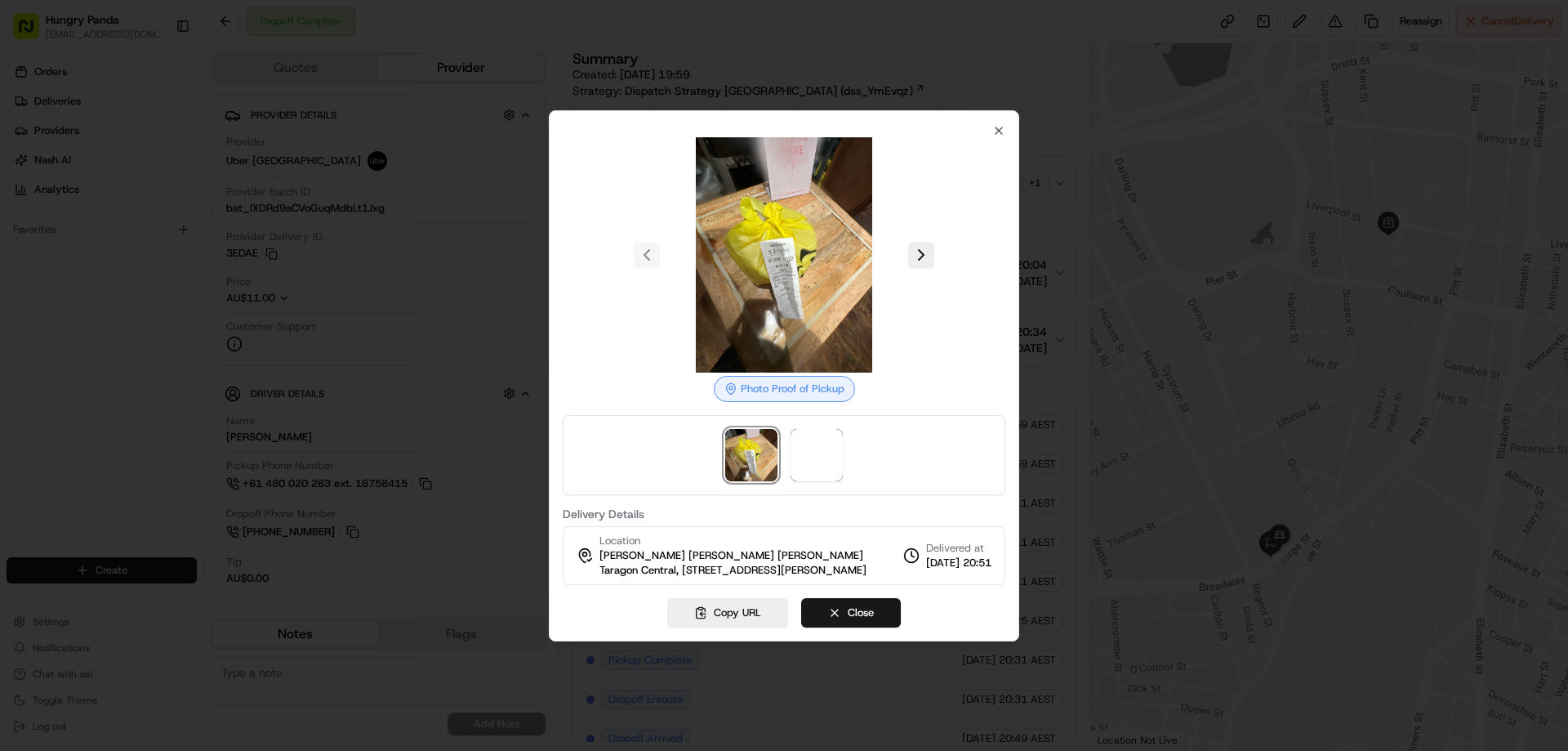
click at [828, 478] on div at bounding box center [784, 455] width 443 height 80
click at [825, 457] on img at bounding box center [816, 455] width 52 height 52
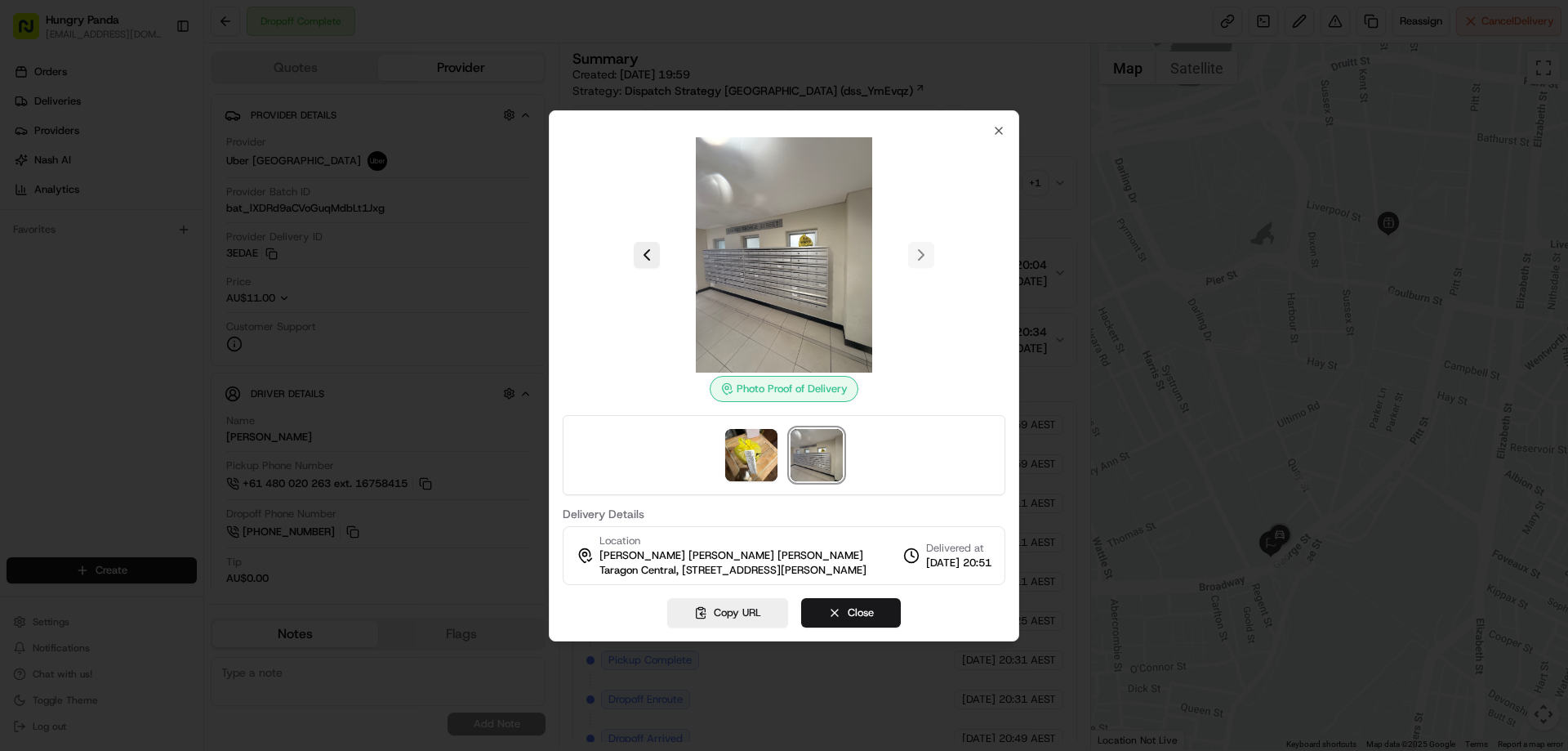
click at [996, 137] on div at bounding box center [784, 255] width 443 height 236
click at [1070, 178] on div at bounding box center [784, 376] width 1568 height 751
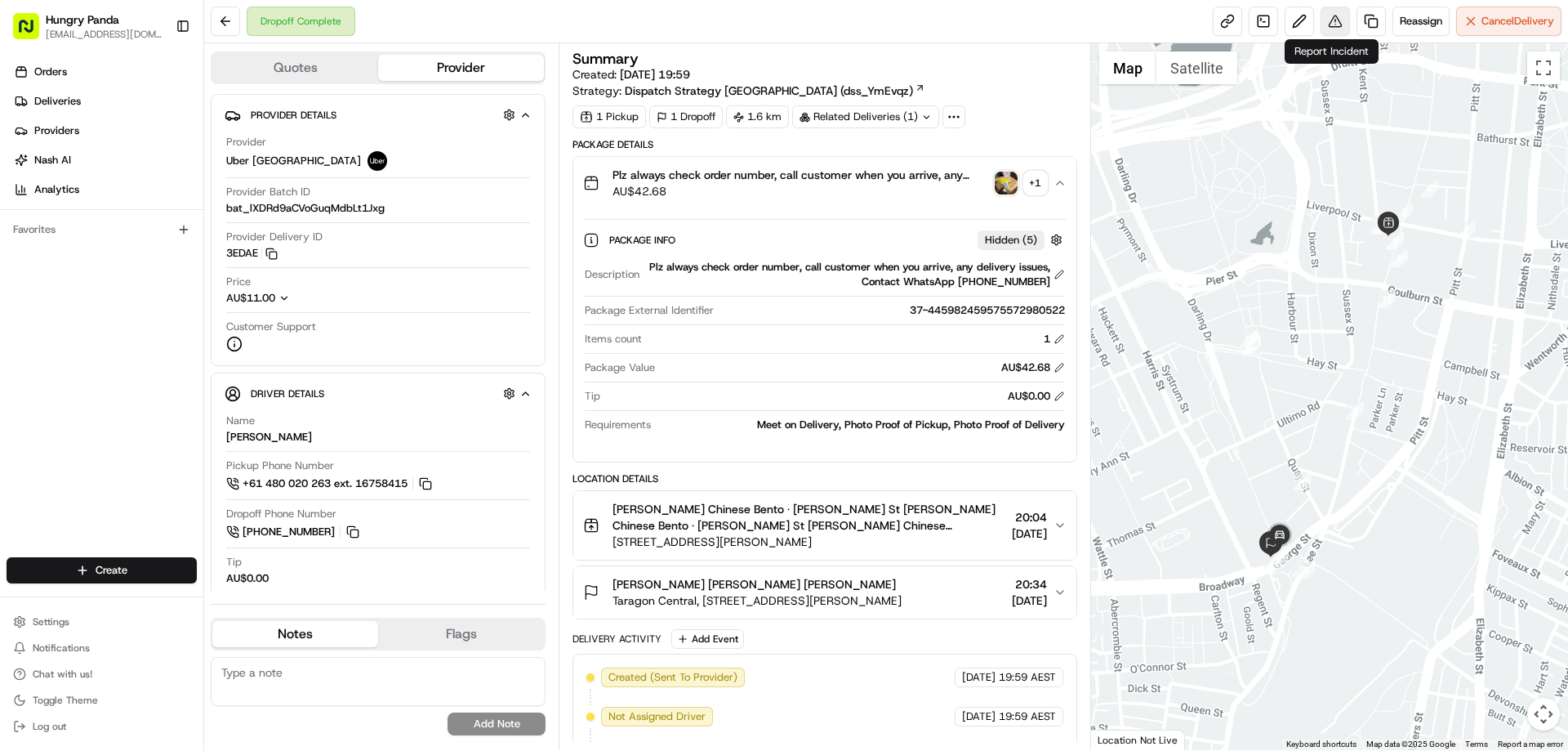
click at [1324, 19] on button at bounding box center [1334, 21] width 30 height 30
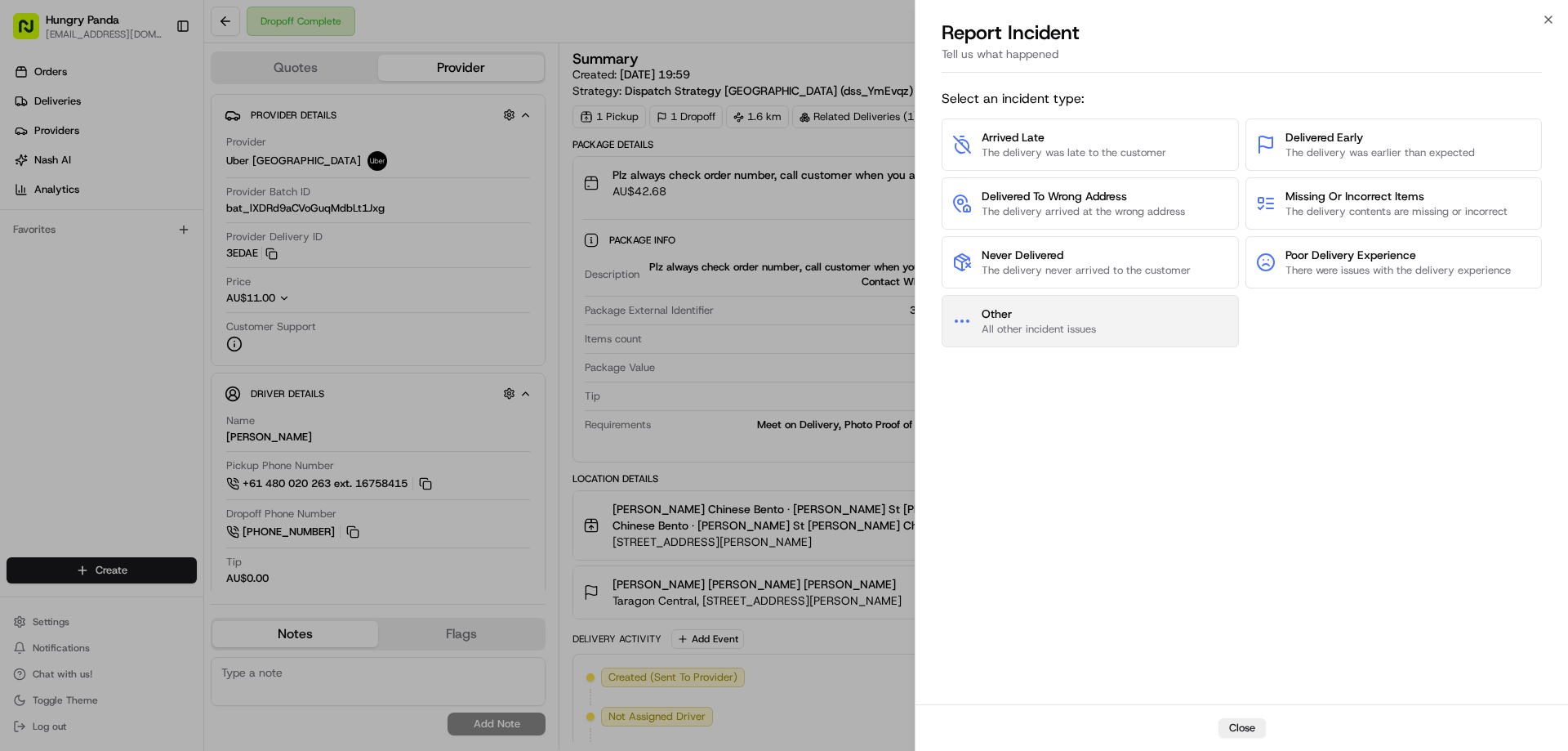
click at [1070, 320] on span "Other" at bounding box center [1038, 313] width 115 height 16
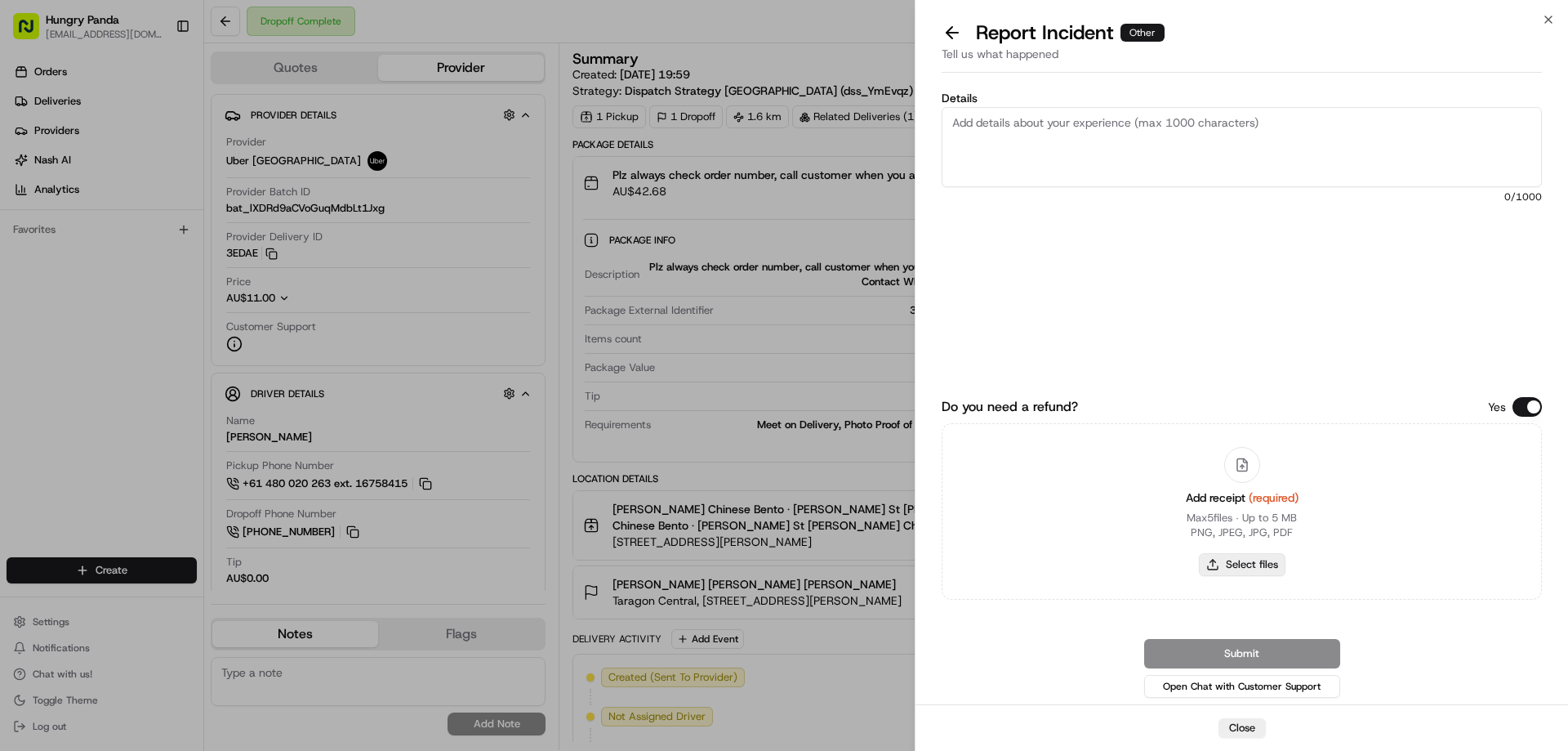
click at [1241, 566] on button "Select files" at bounding box center [1242, 564] width 87 height 23
type input "C:\fakepath\screenshot_2025-08-23_13-09-04.png"
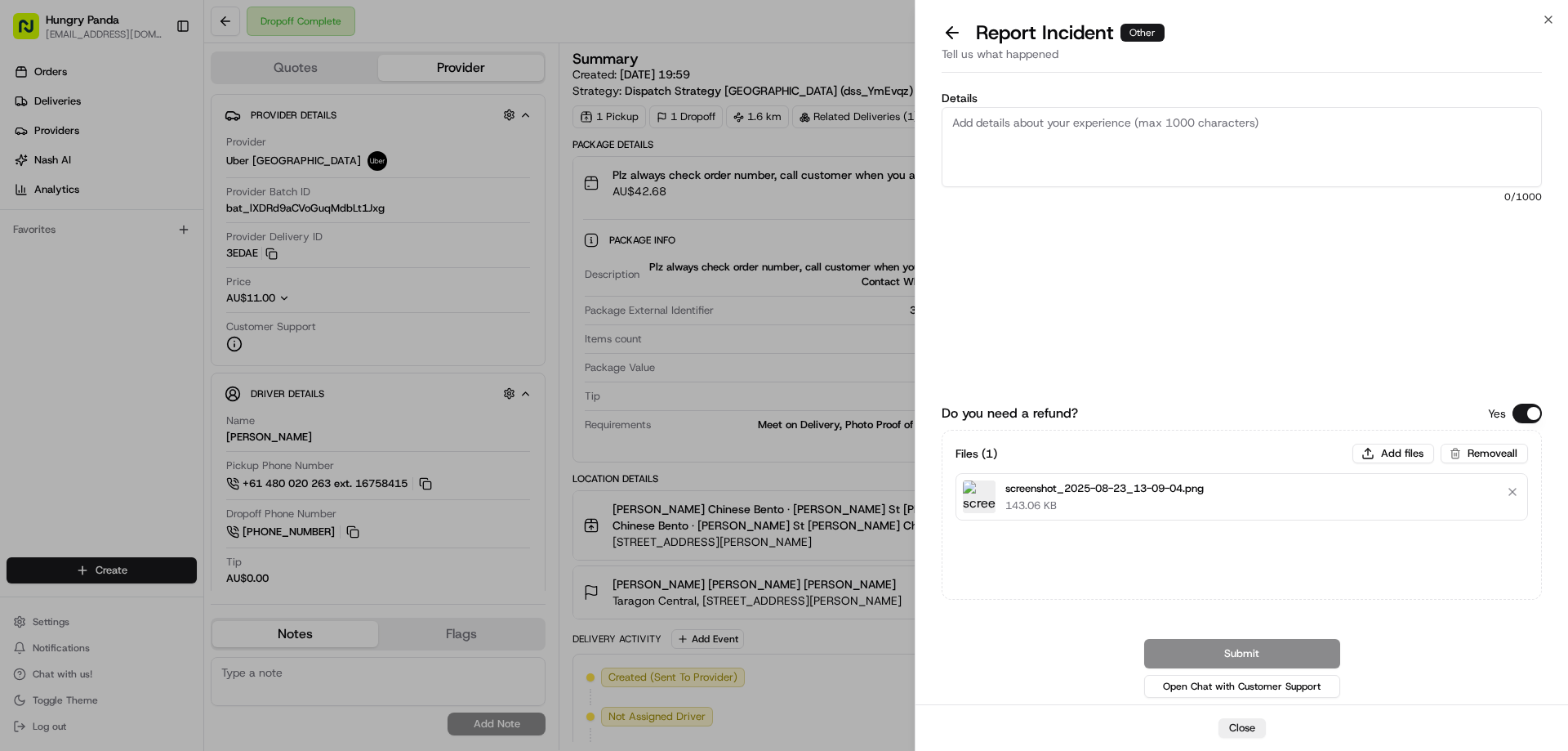
click at [1099, 132] on textarea "Details" at bounding box center [1241, 147] width 600 height 80
paste textarea "The customer reported that he did not receive the meal, the delivery photo take…"
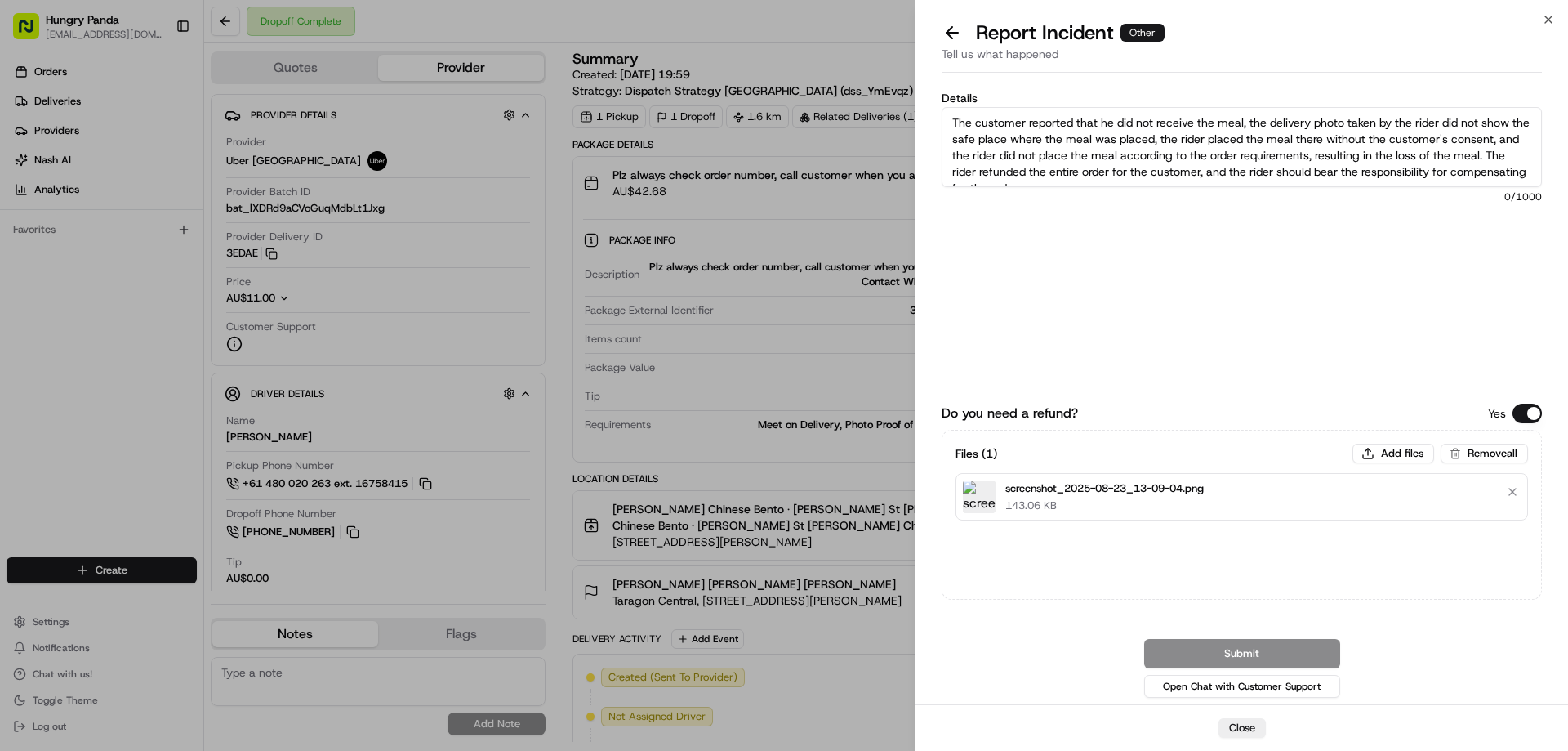
scroll to position [9, 0]
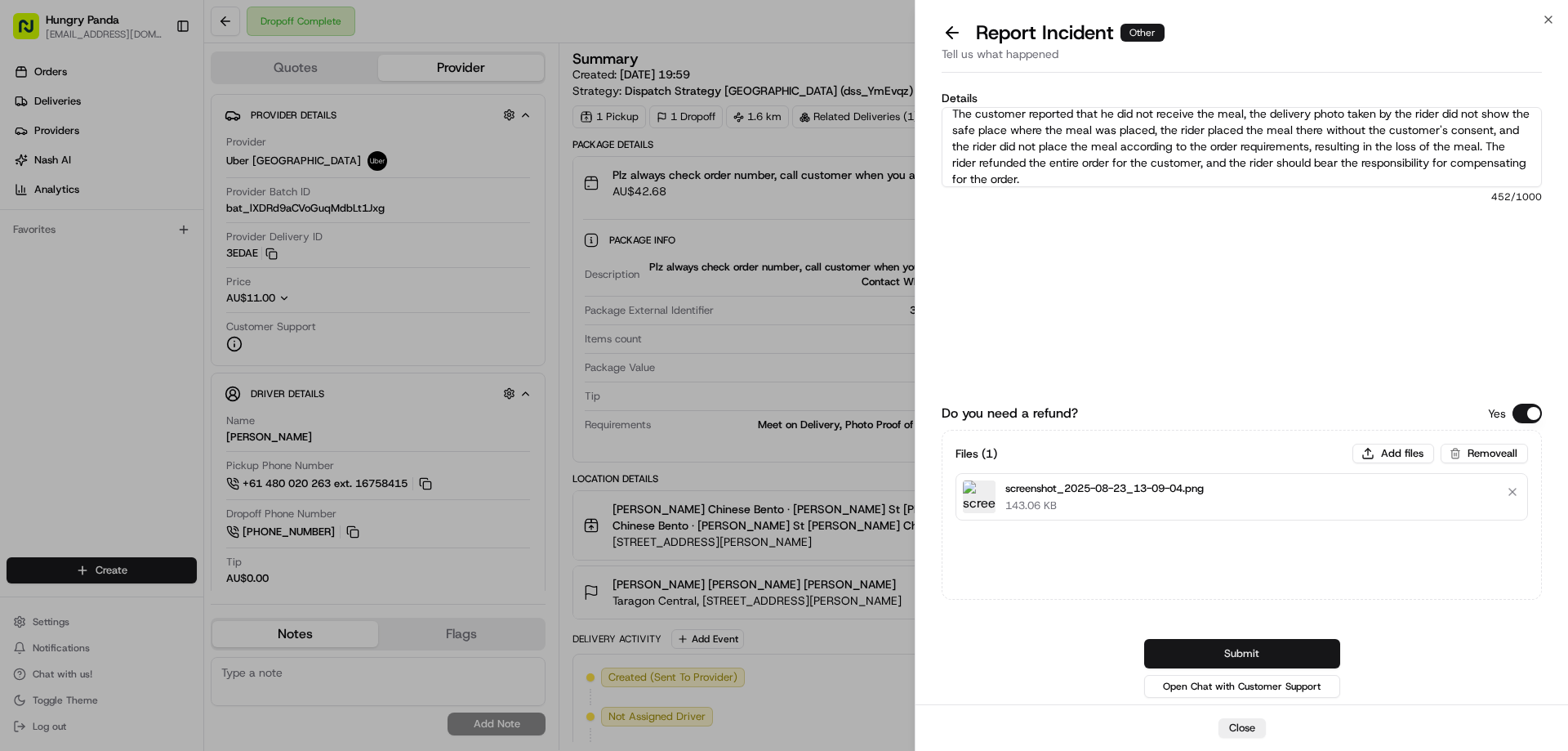
type textarea "The customer reported that he did not receive the meal, the delivery photo take…"
click at [1239, 652] on button "Submit" at bounding box center [1241, 654] width 196 height 30
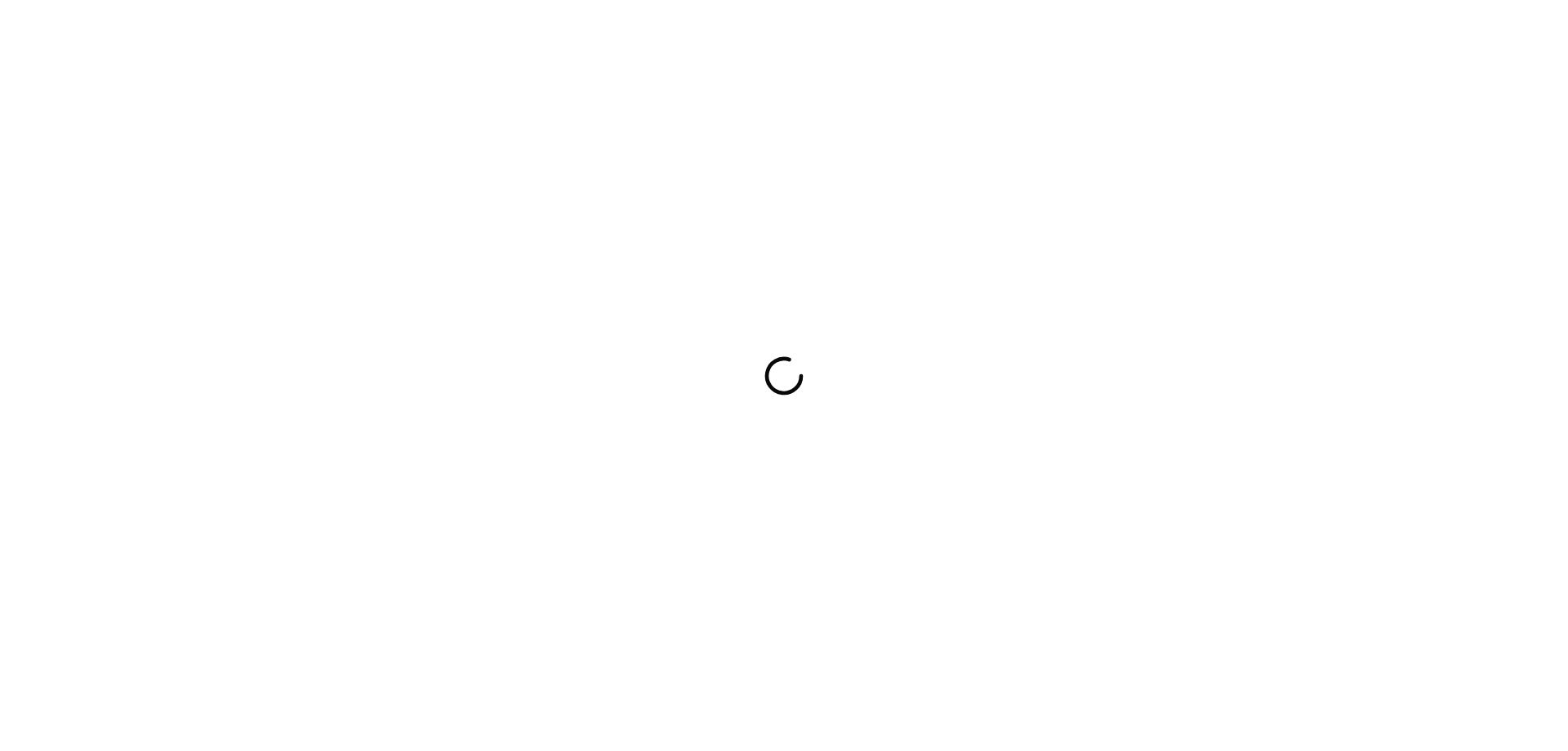
click at [763, 470] on div at bounding box center [784, 376] width 1568 height 751
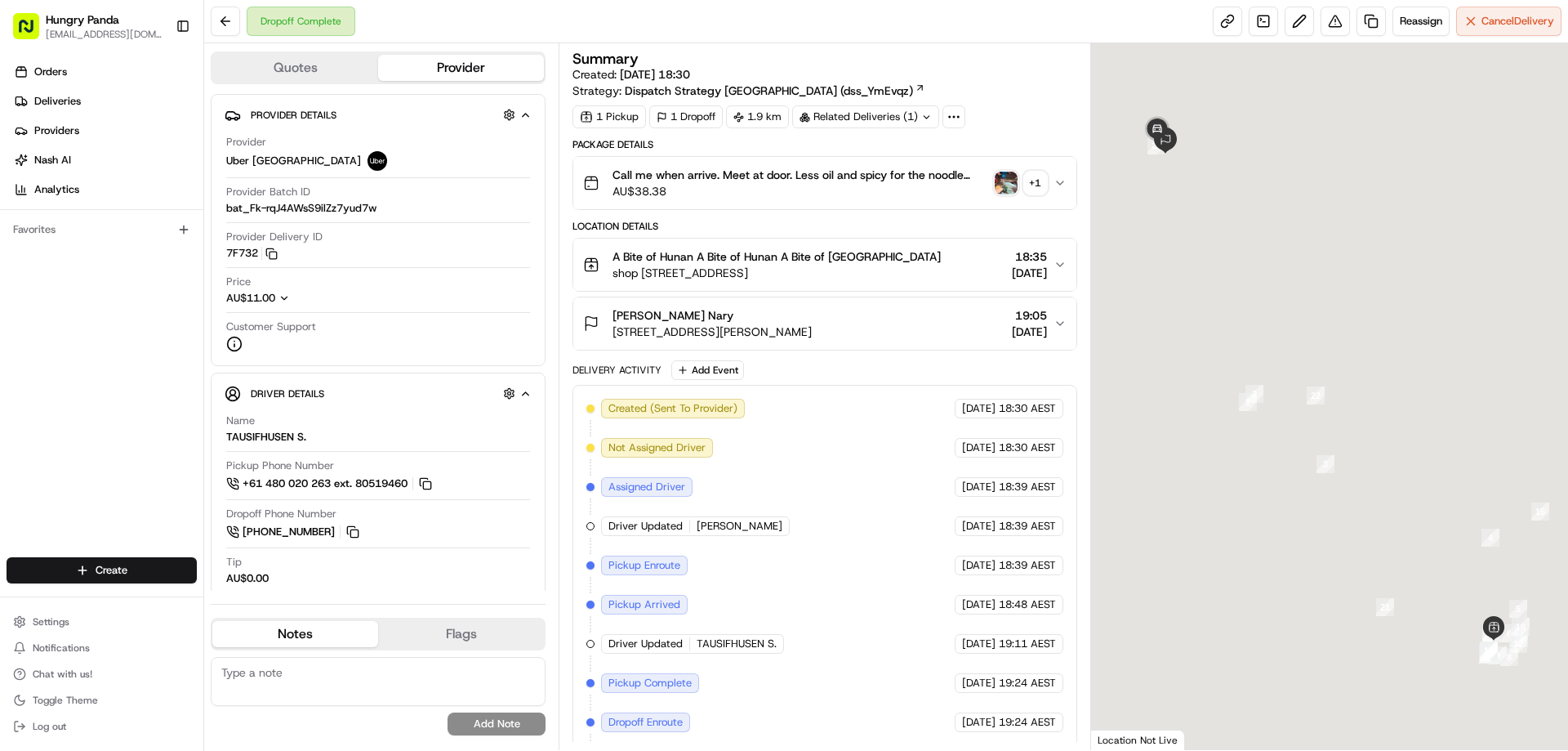
click at [1004, 184] on img "button" at bounding box center [1005, 182] width 23 height 23
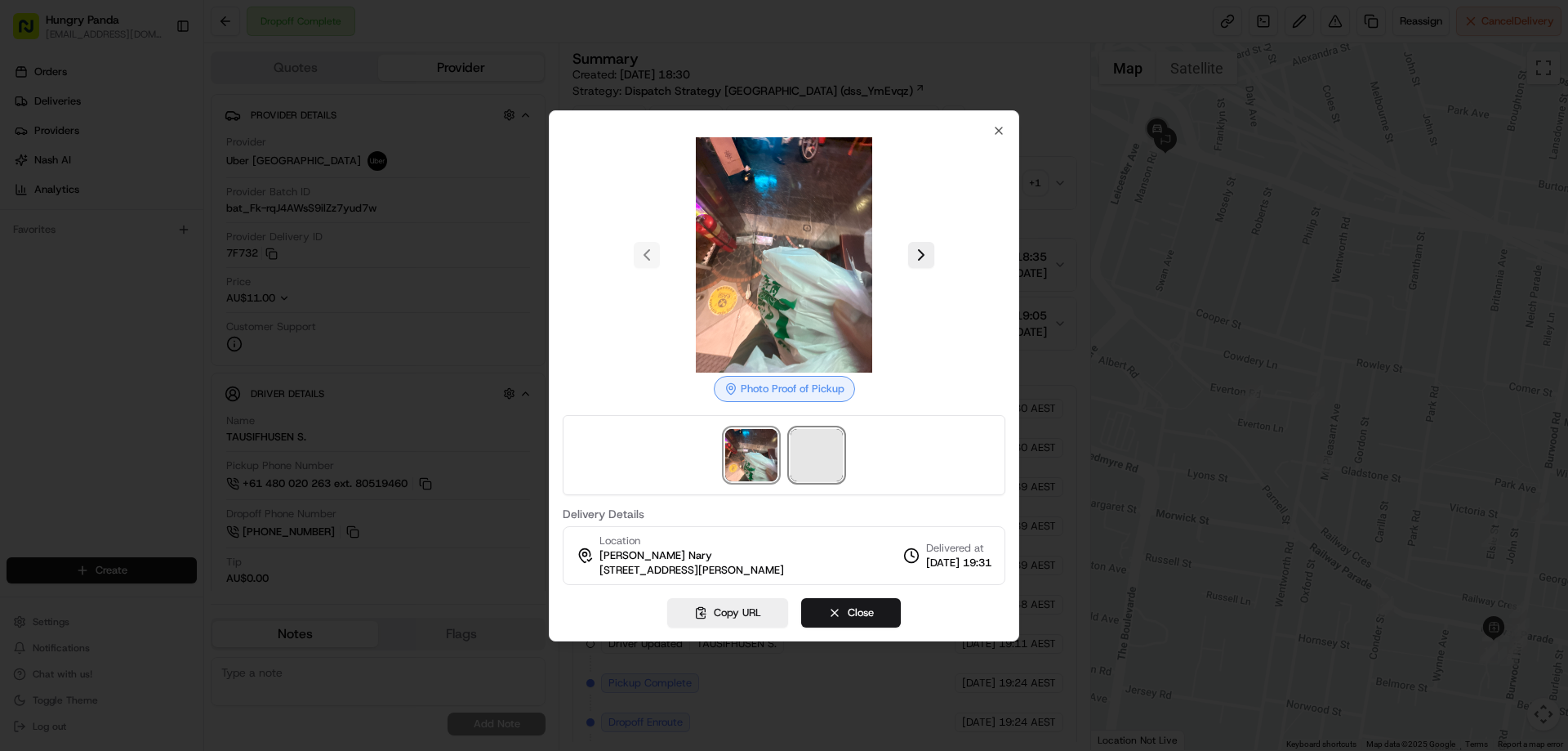
click at [821, 457] on span at bounding box center [816, 455] width 52 height 52
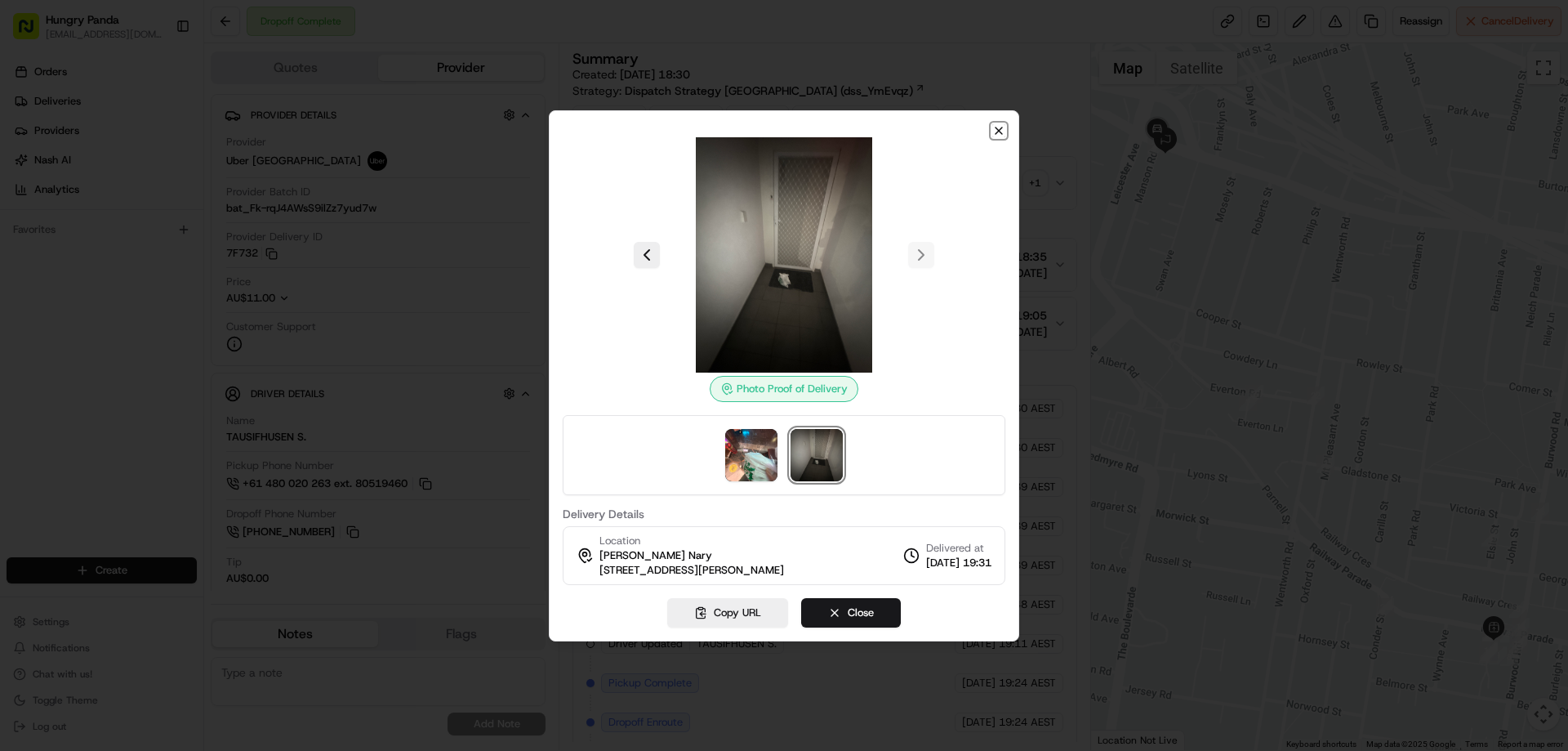
click at [993, 127] on icon "button" at bounding box center [999, 131] width 13 height 13
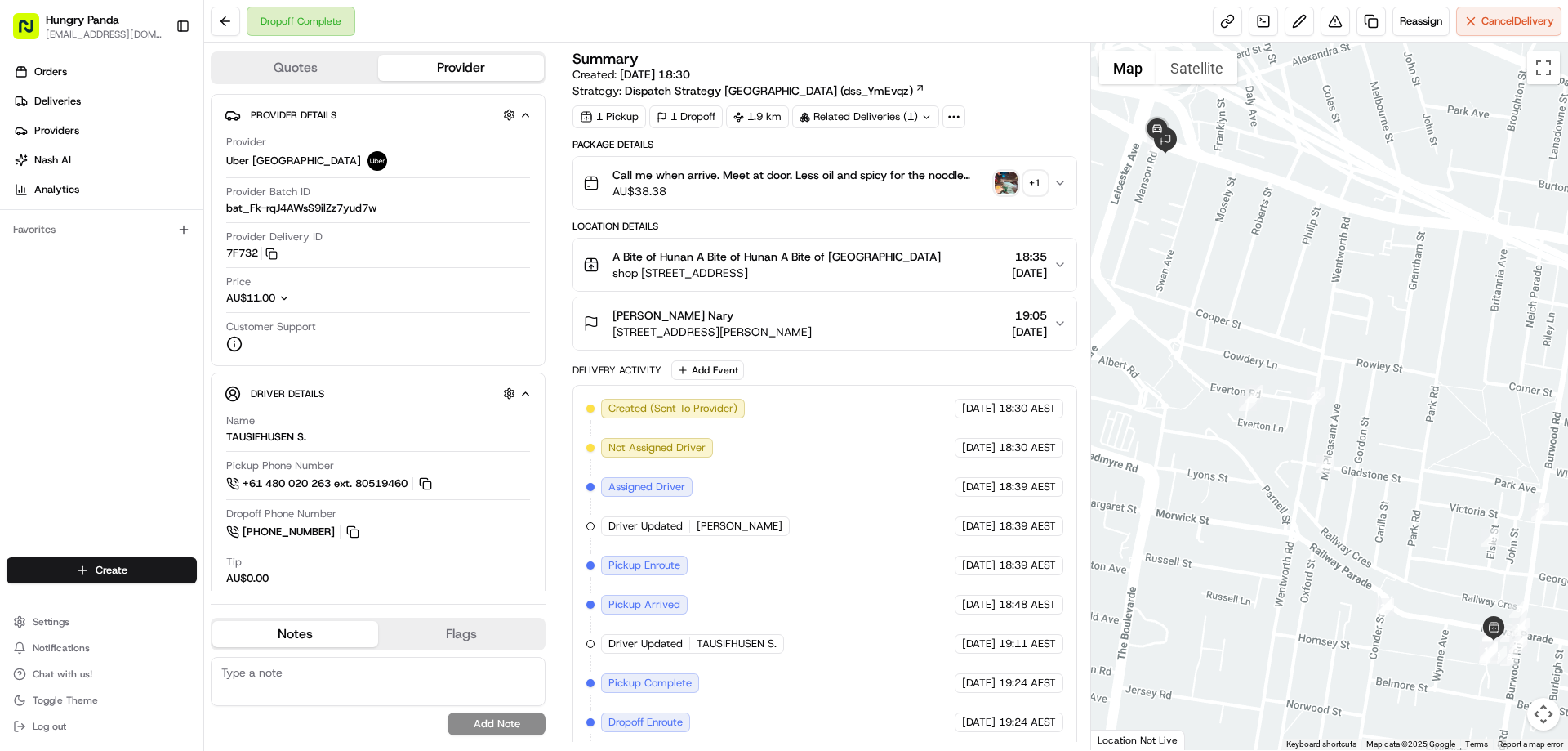
click at [1058, 180] on icon "button" at bounding box center [1059, 182] width 13 height 13
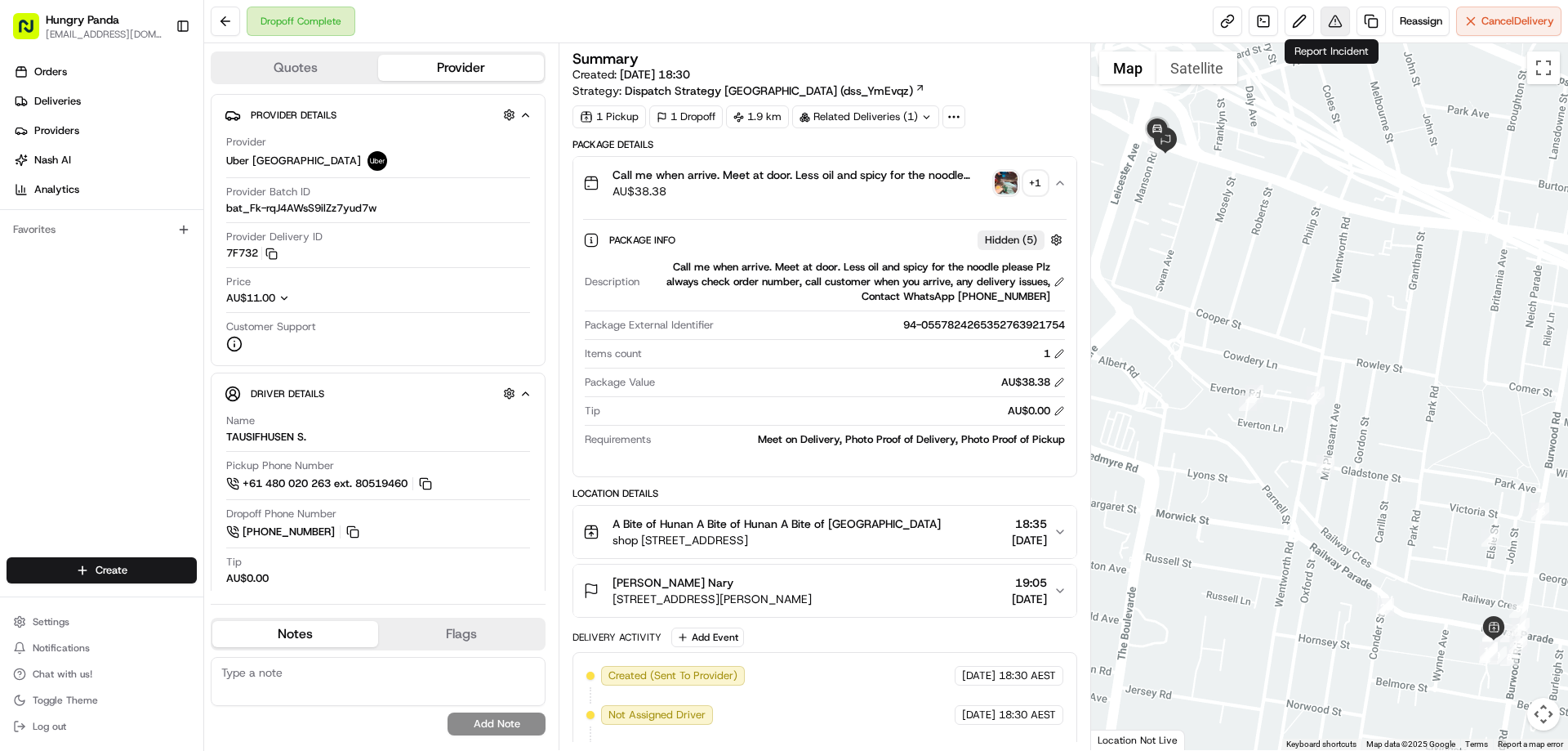
click at [1341, 14] on button at bounding box center [1334, 21] width 30 height 30
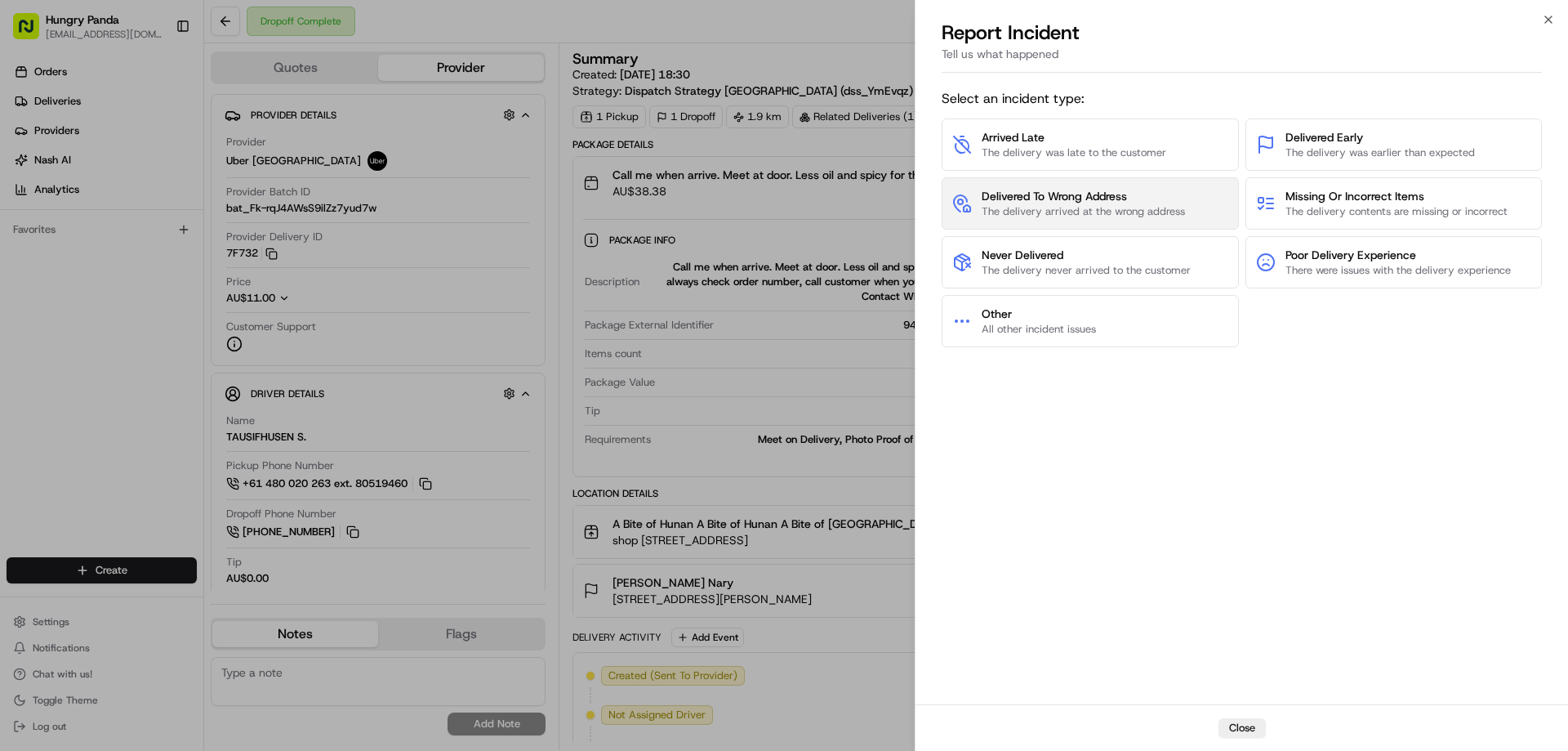
click at [1092, 218] on span "The delivery arrived at the wrong address" at bounding box center [1083, 211] width 203 height 14
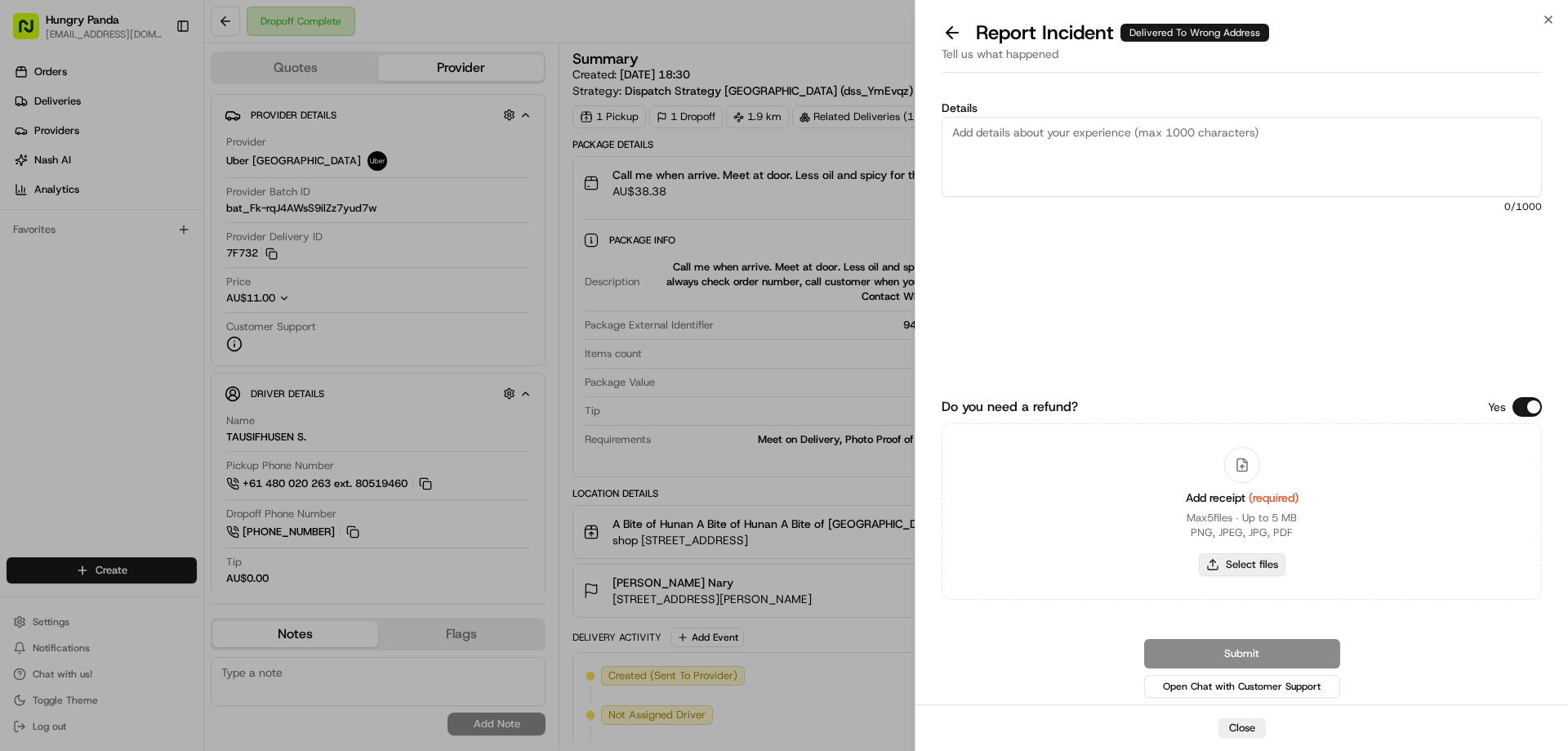
click at [1253, 564] on button "Select files" at bounding box center [1242, 564] width 87 height 23
type input "C:\fakepath\screenshot_2025-08-23_13-10-48.png"
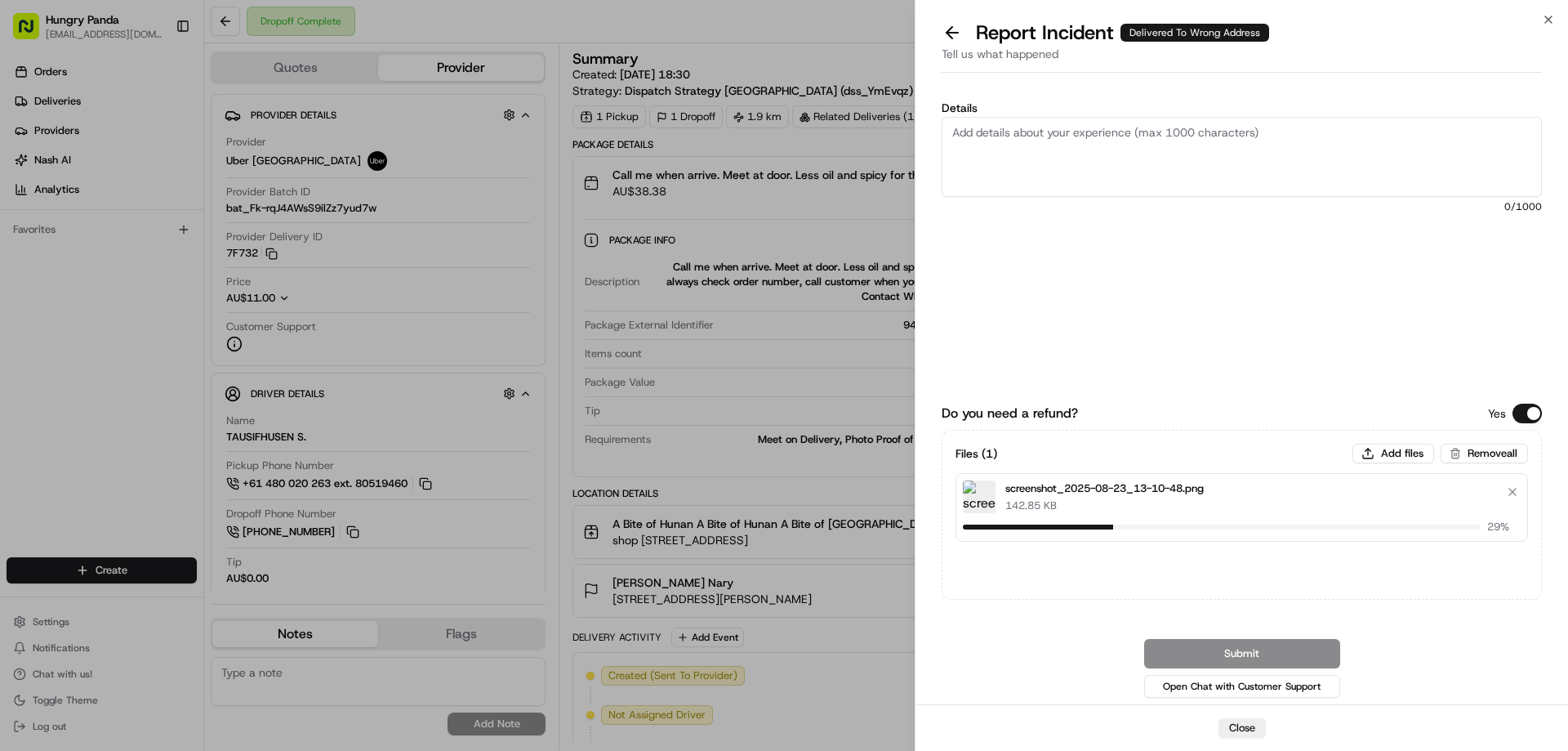
drag, startPoint x: 1010, startPoint y: 137, endPoint x: 1105, endPoint y: 71, distance: 115.7
click at [1010, 137] on textarea "Details" at bounding box center [1241, 156] width 600 height 80
drag, startPoint x: 1114, startPoint y: 134, endPoint x: 1121, endPoint y: 145, distance: 13.0
click at [1114, 141] on textarea "Details" at bounding box center [1241, 156] width 600 height 80
paste textarea "The customer reported that he did not receive the food. The photo taken by the …"
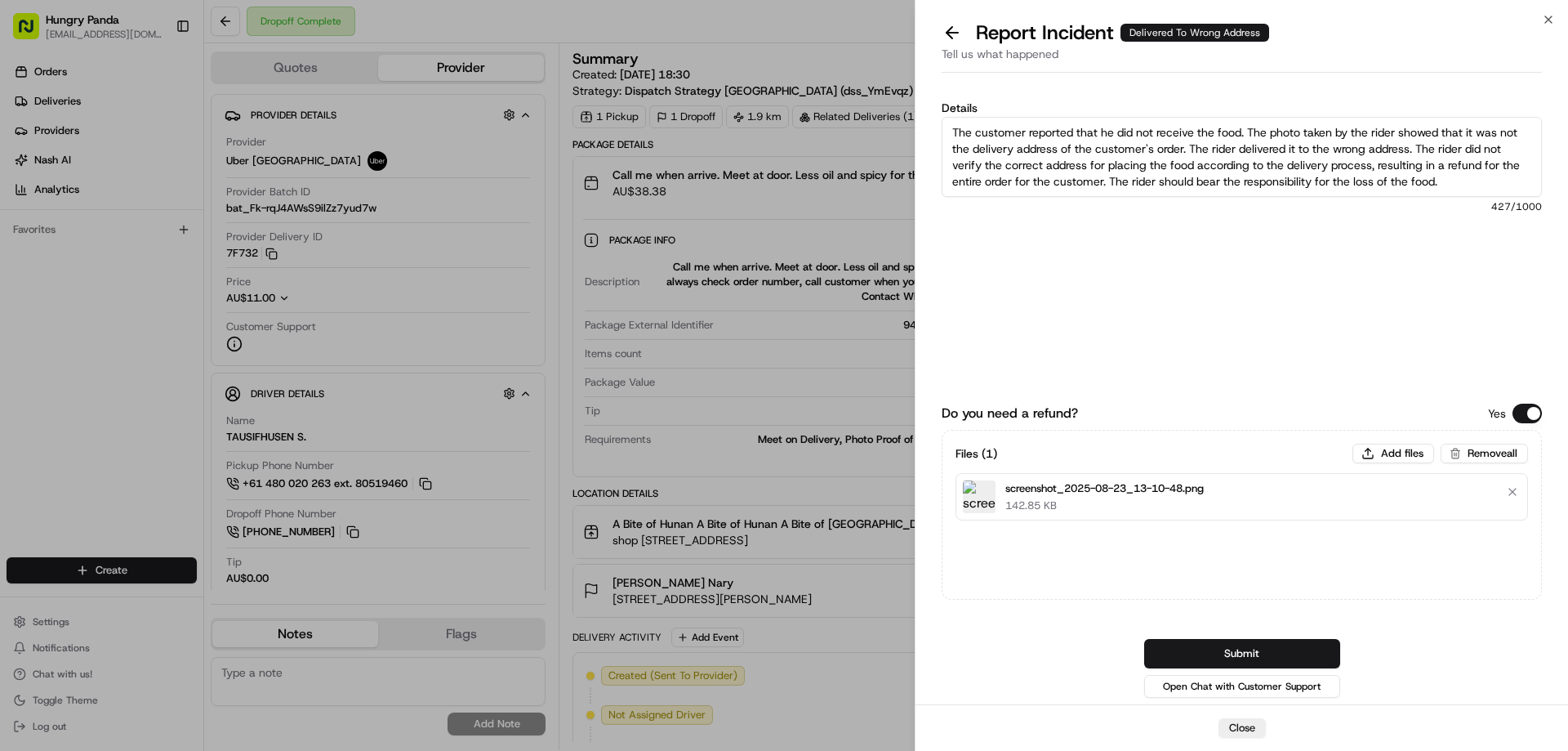
type textarea "The customer reported that he did not receive the food. The photo taken by the …"
click at [1284, 660] on button "Submit" at bounding box center [1241, 654] width 196 height 30
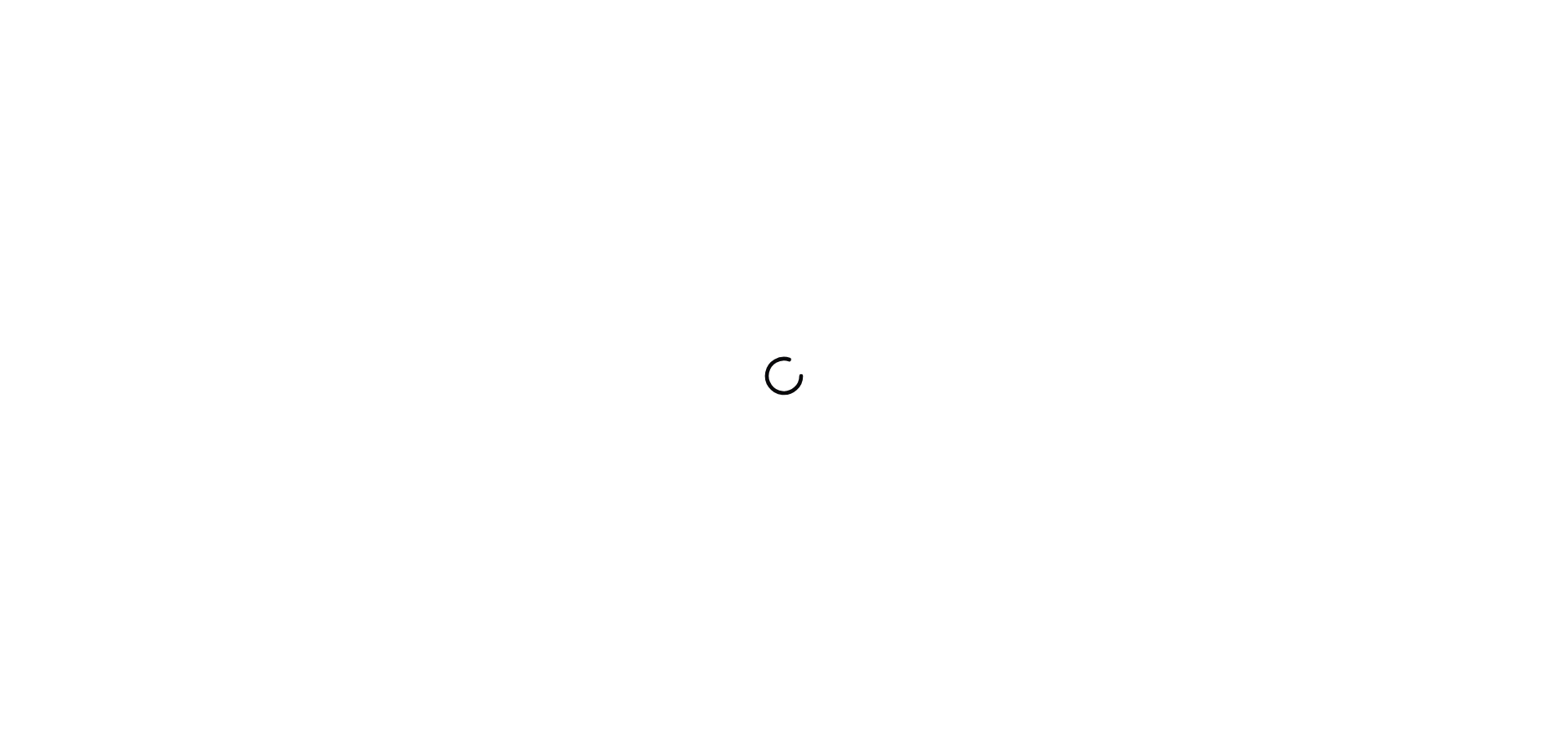
click at [833, 434] on div at bounding box center [784, 376] width 1568 height 751
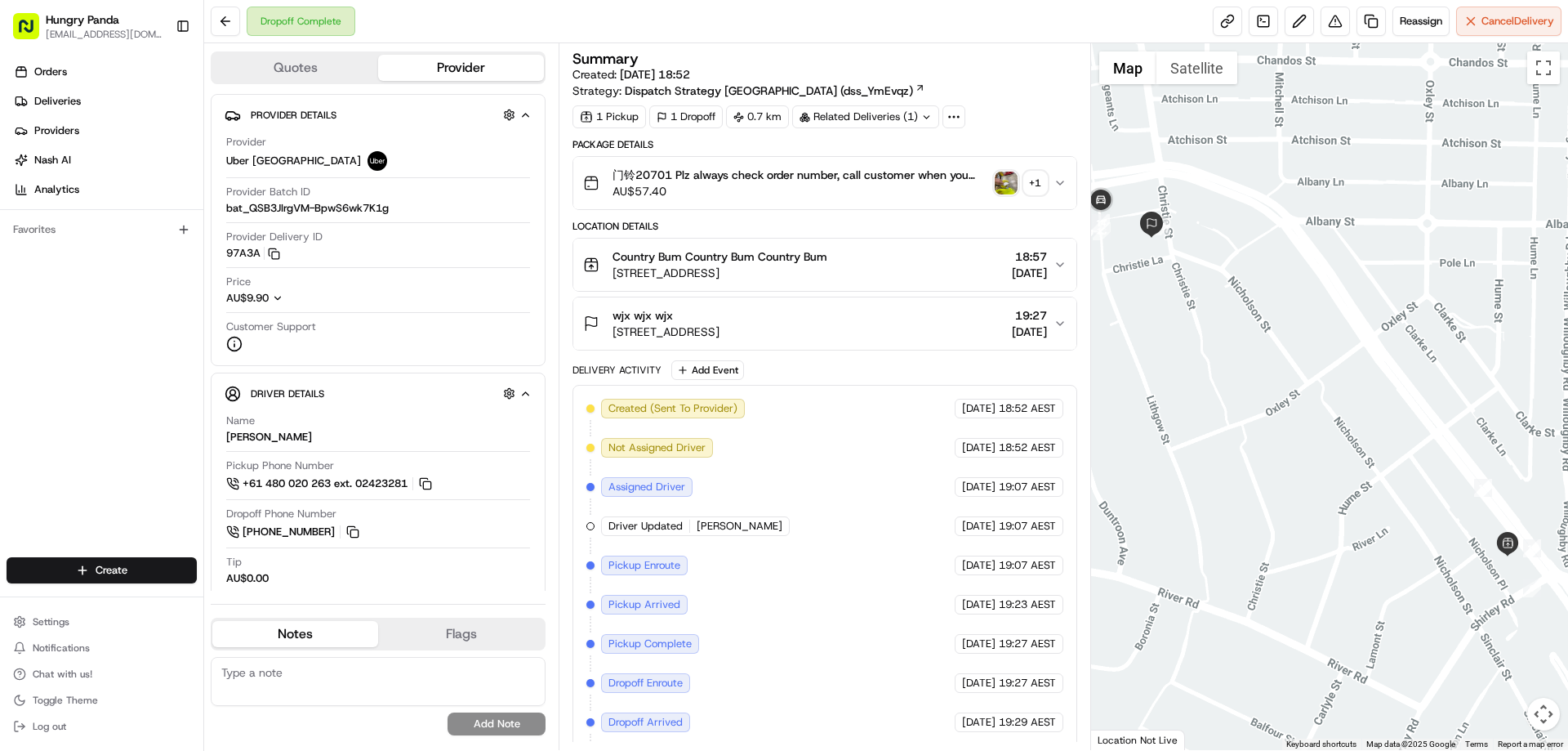
click at [1008, 183] on img "button" at bounding box center [1005, 182] width 23 height 23
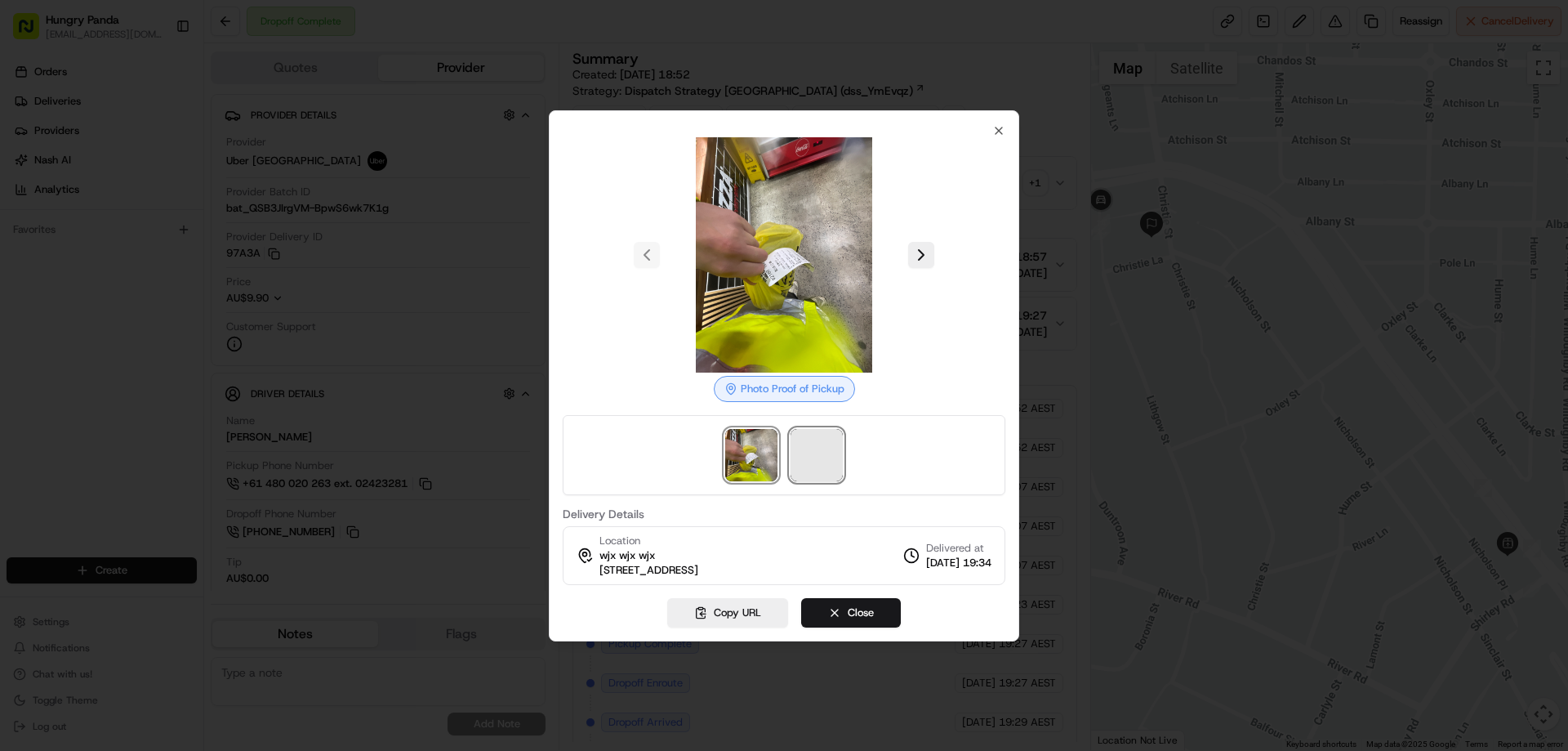
click at [813, 450] on span at bounding box center [816, 455] width 52 height 52
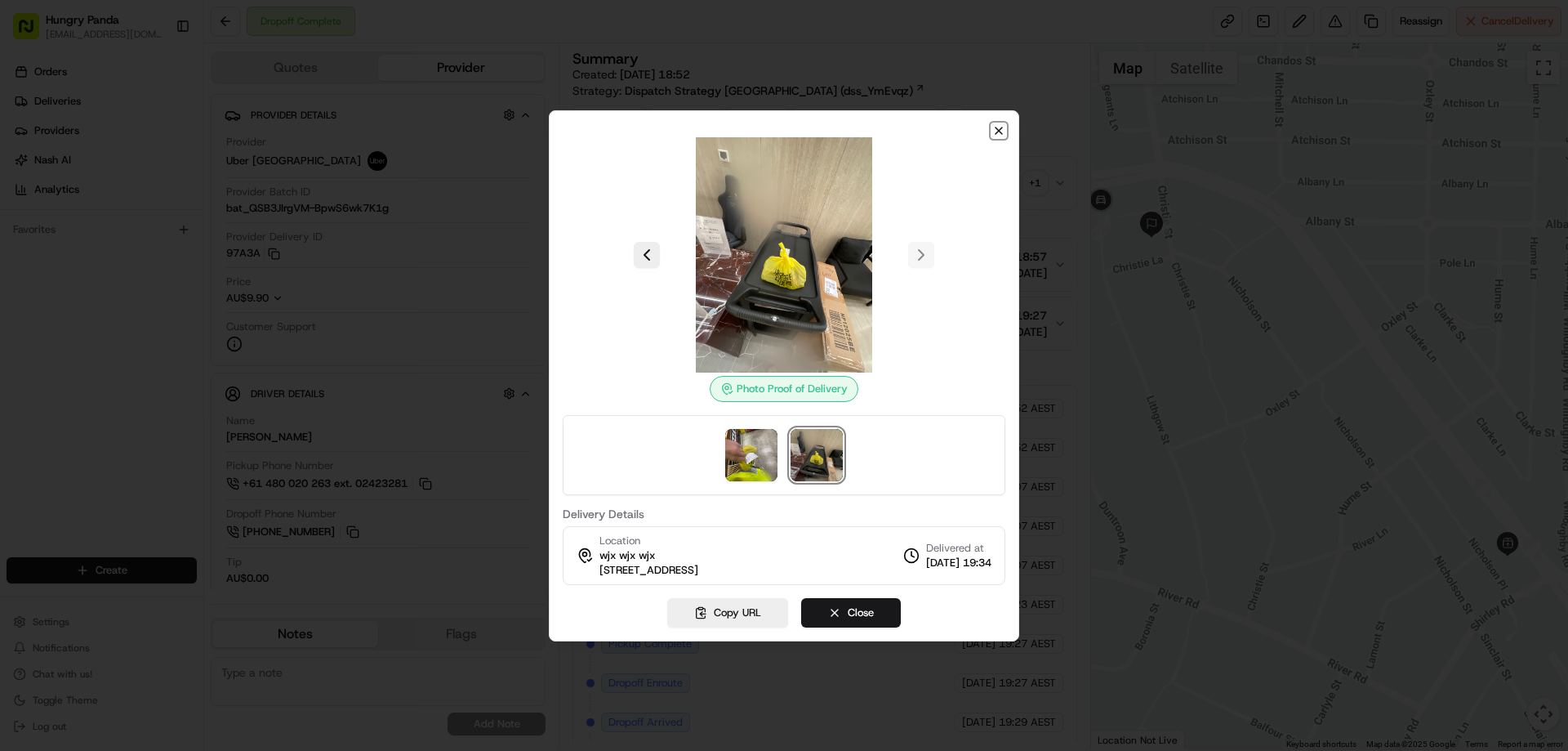
click at [1000, 134] on icon "button" at bounding box center [999, 131] width 13 height 13
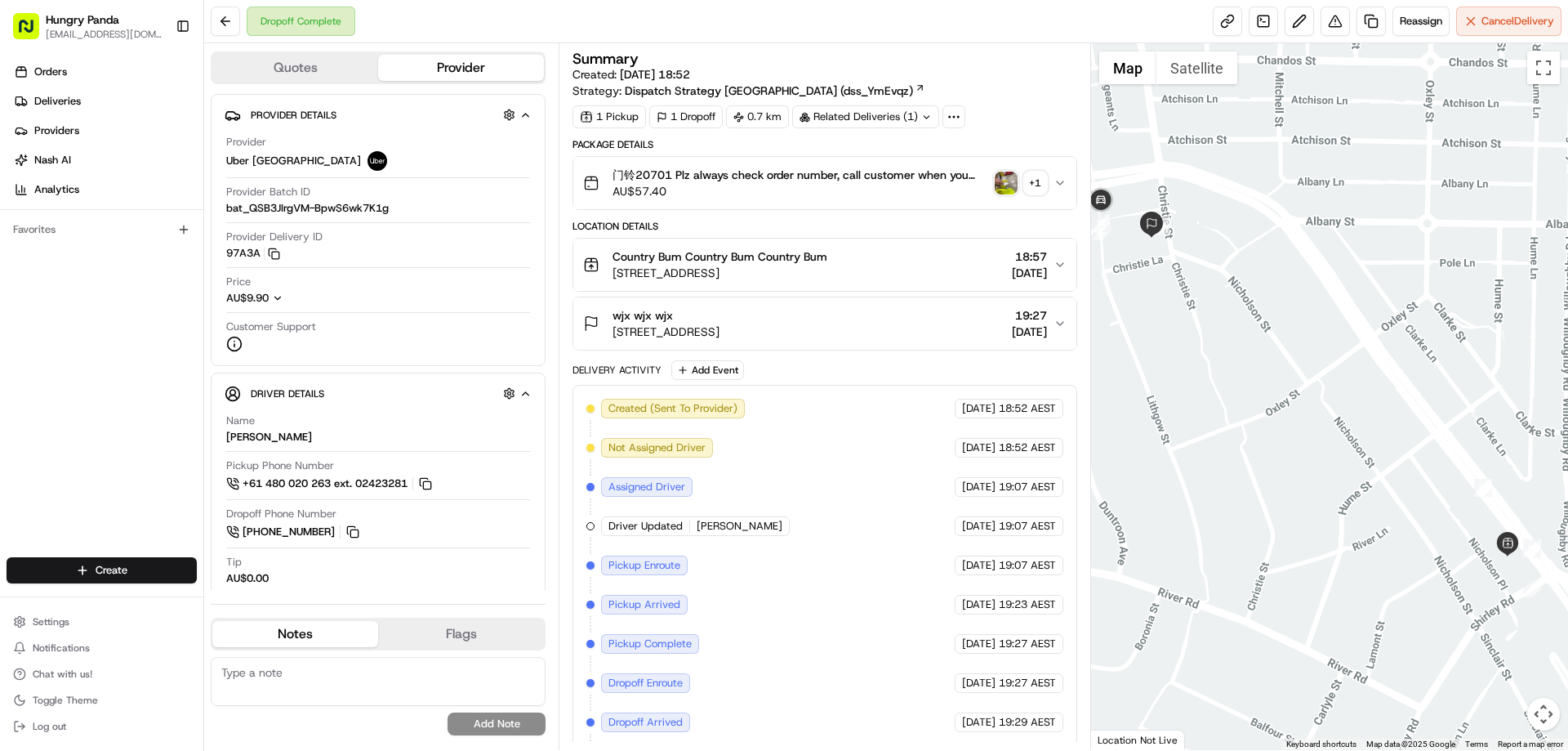
click at [1052, 176] on div "门铃20701 Plz always check order number, call customer when you arrive, any deliv…" at bounding box center [817, 183] width 469 height 32
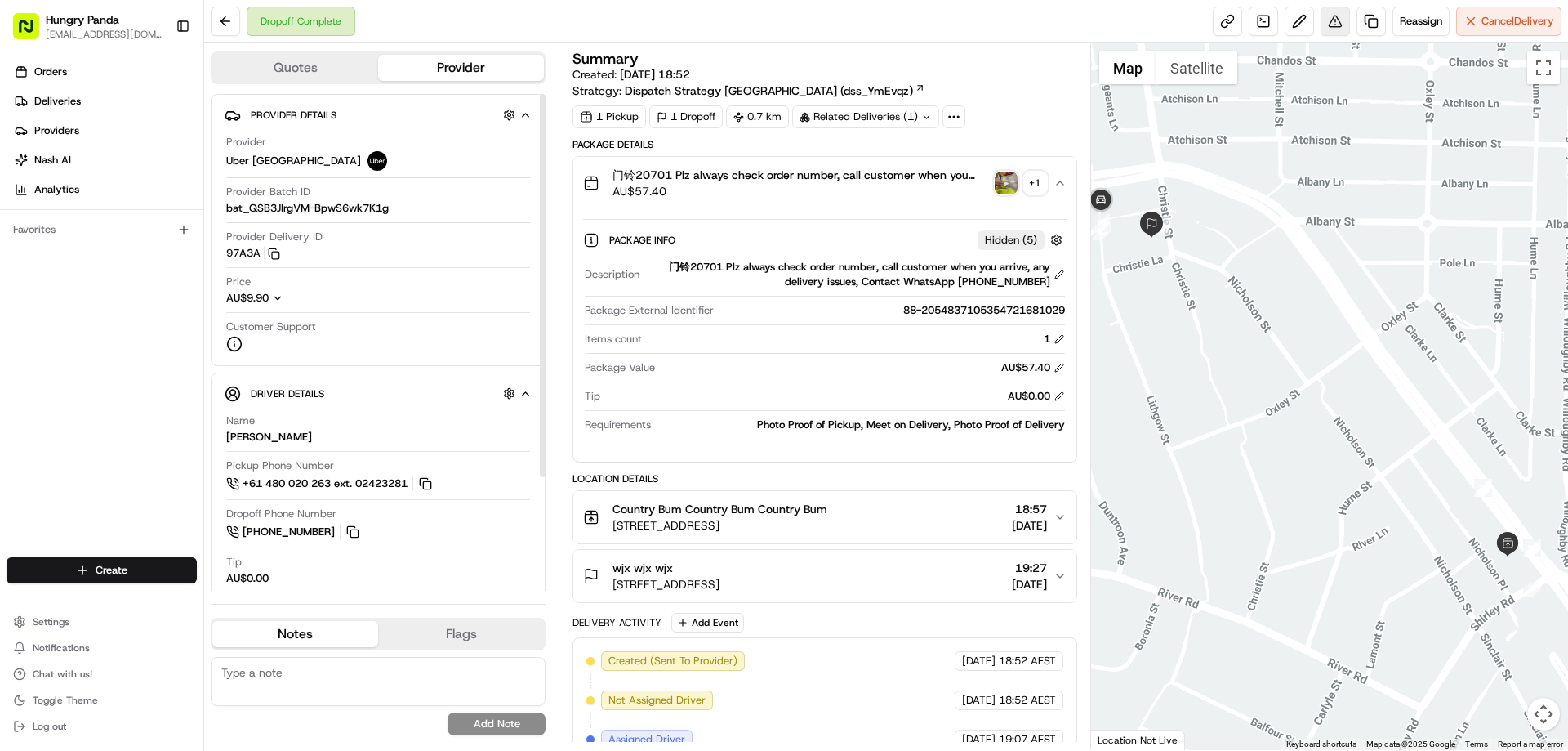
click at [1333, 20] on button at bounding box center [1334, 21] width 30 height 30
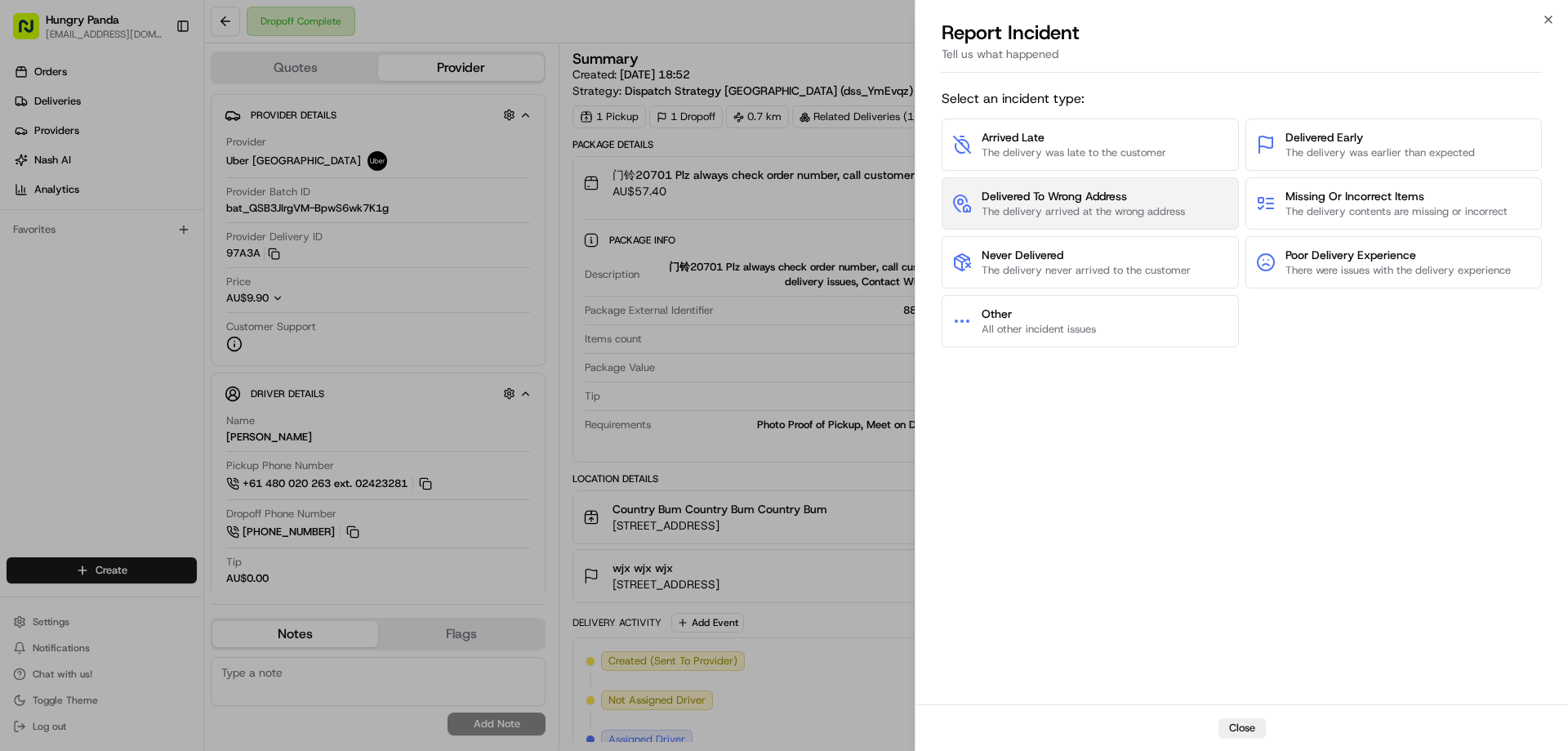
click at [1075, 199] on span "Delivered To Wrong Address" at bounding box center [1083, 196] width 203 height 16
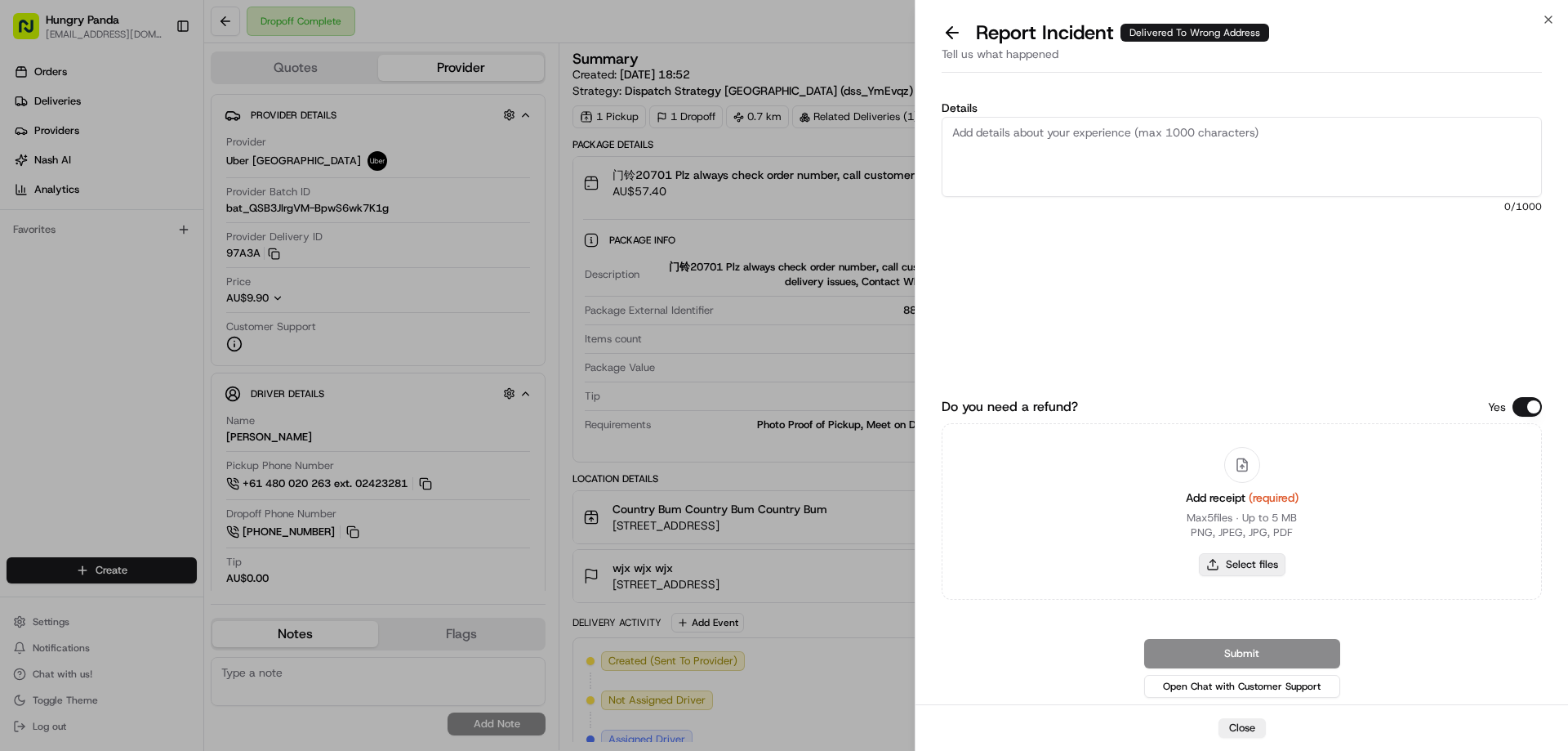
click at [1246, 561] on button "Select files" at bounding box center [1242, 564] width 87 height 23
type input "C:\fakepath\screenshot_2025-08-23_13-12-01.png"
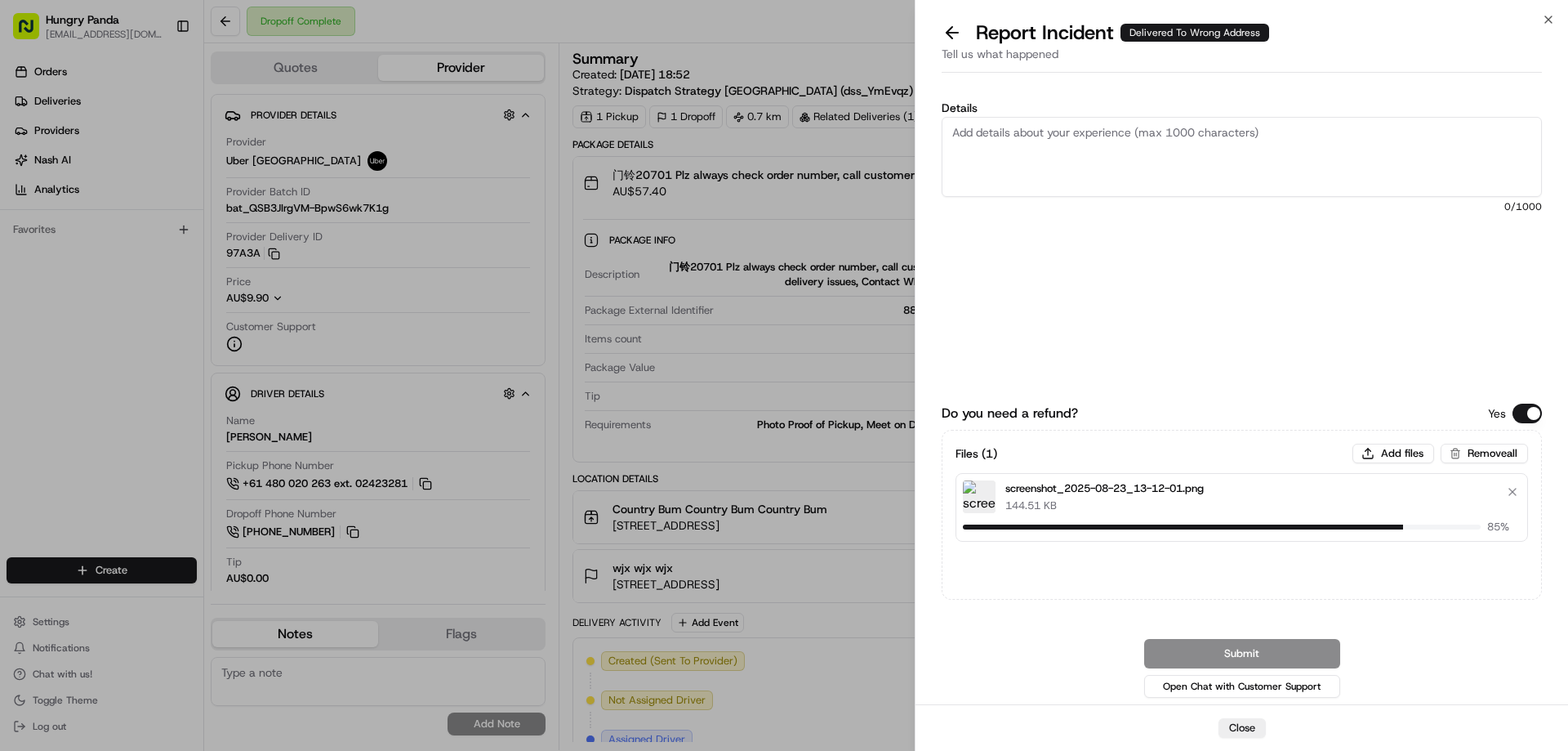
click at [1108, 162] on textarea "Details" at bounding box center [1241, 156] width 600 height 80
click at [1088, 142] on textarea "Details" at bounding box center [1241, 156] width 600 height 80
paste textarea "The customer reported that he did not receive the food. The photo taken by the …"
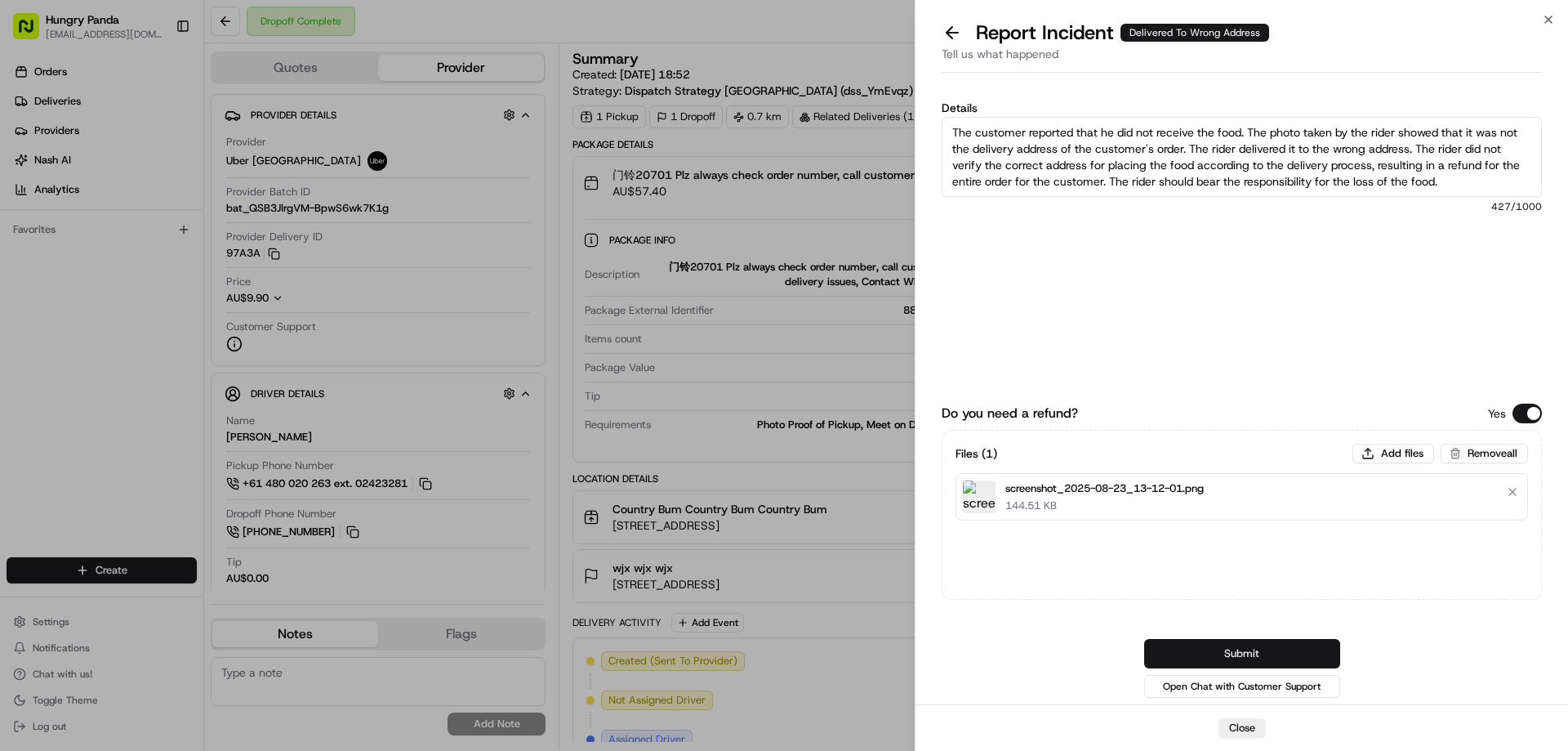
type textarea "The customer reported that he did not receive the food. The photo taken by the …"
click at [1234, 649] on button "Submit" at bounding box center [1241, 654] width 196 height 30
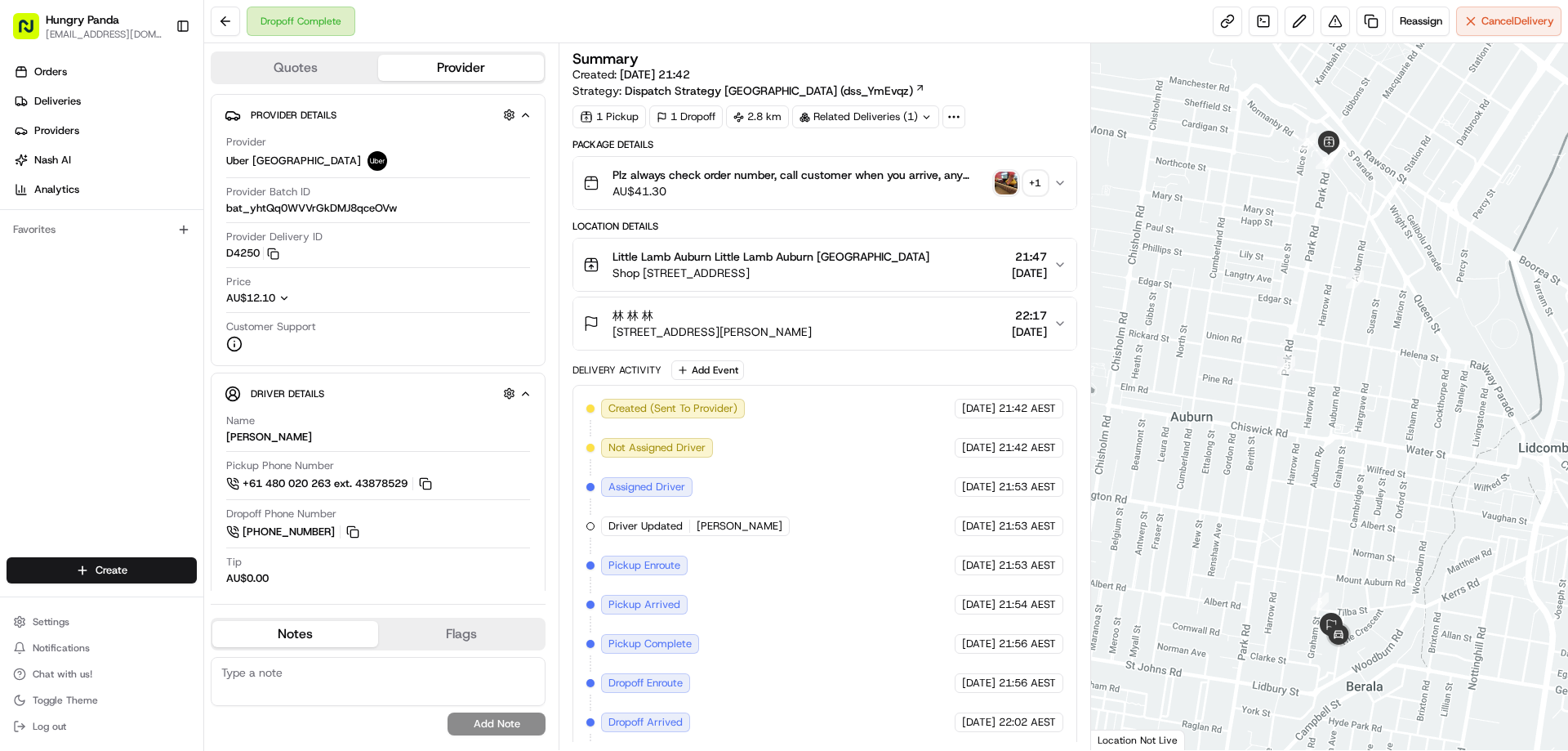
click at [1010, 177] on img "button" at bounding box center [1005, 182] width 23 height 23
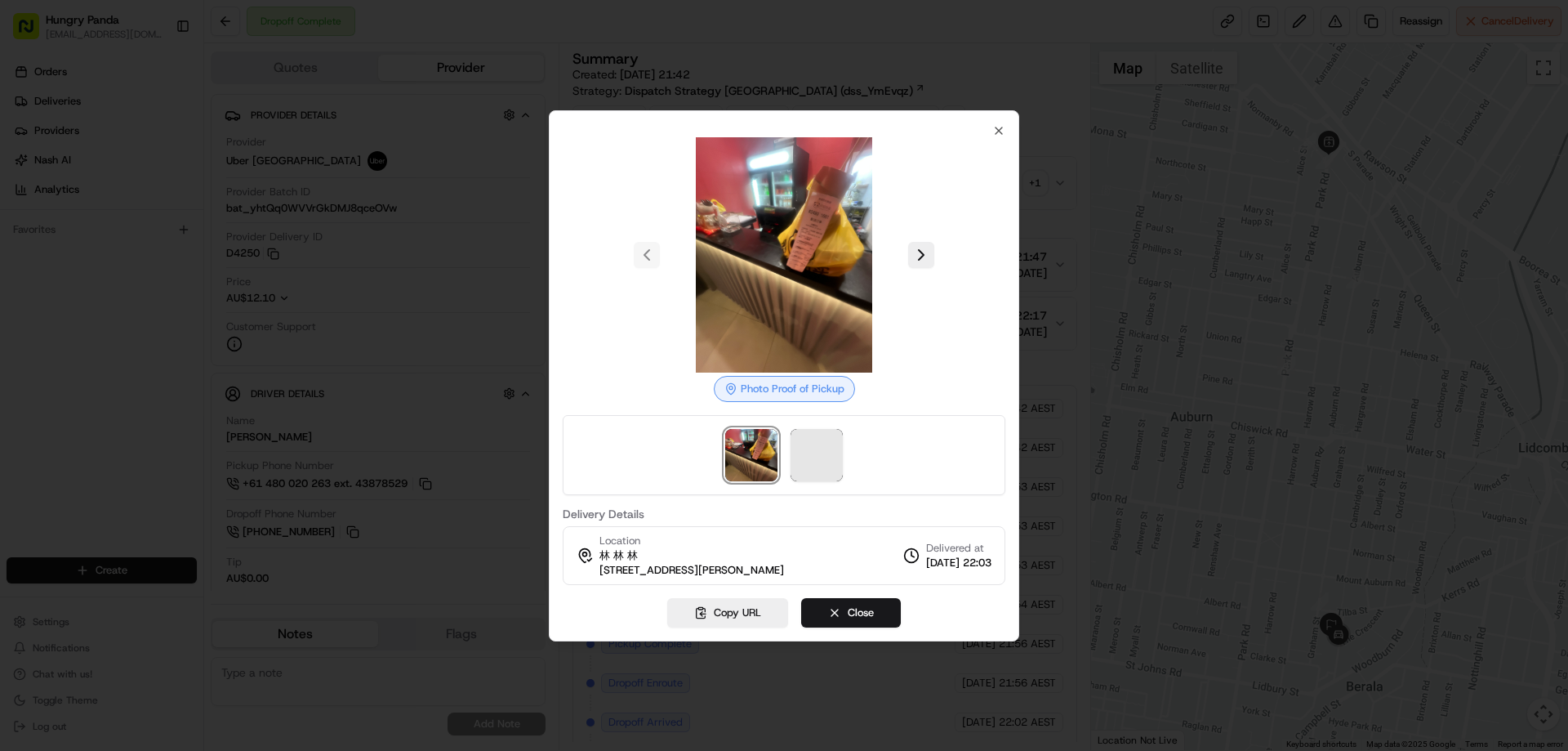
click at [842, 443] on div at bounding box center [784, 455] width 443 height 80
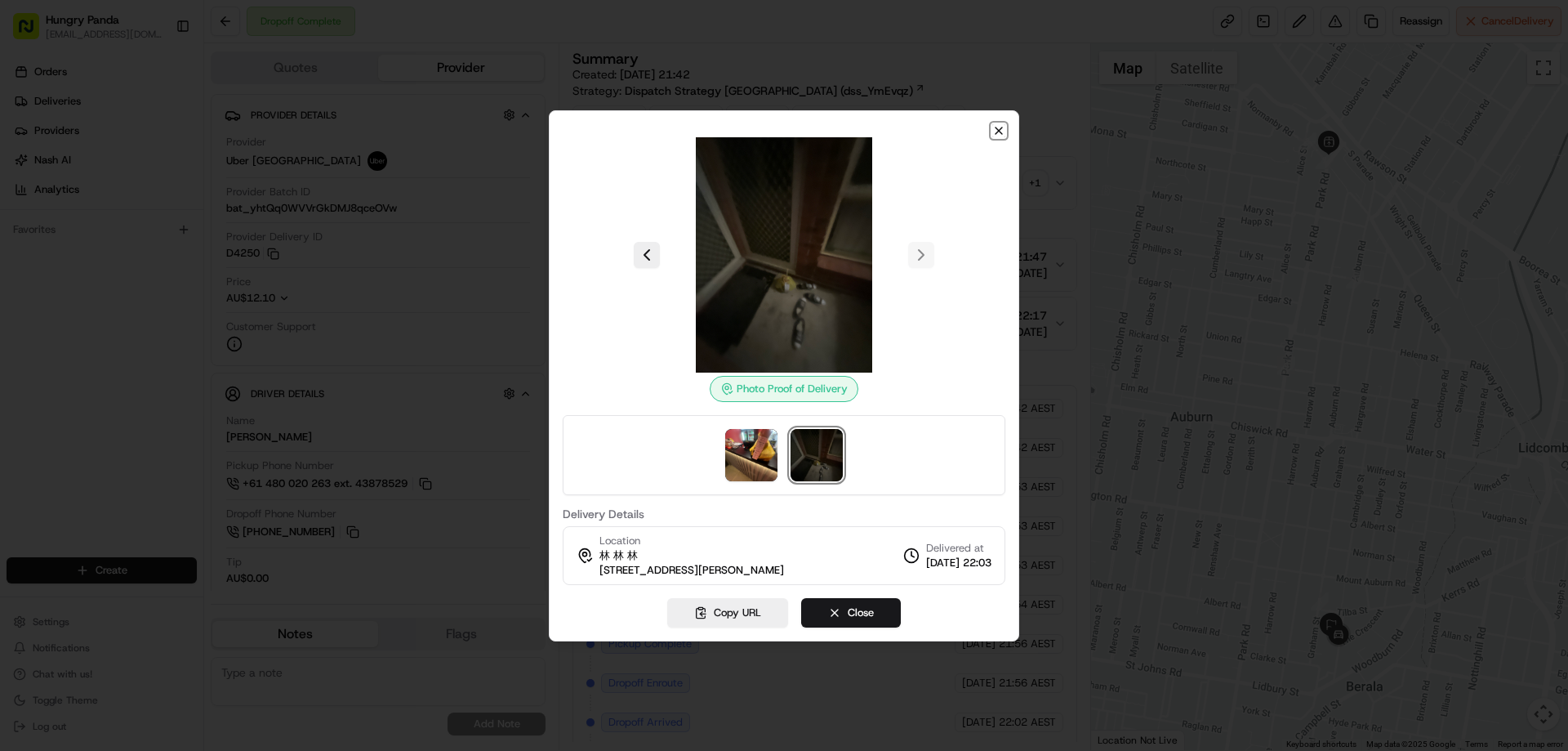
click at [1000, 135] on icon "button" at bounding box center [999, 131] width 13 height 13
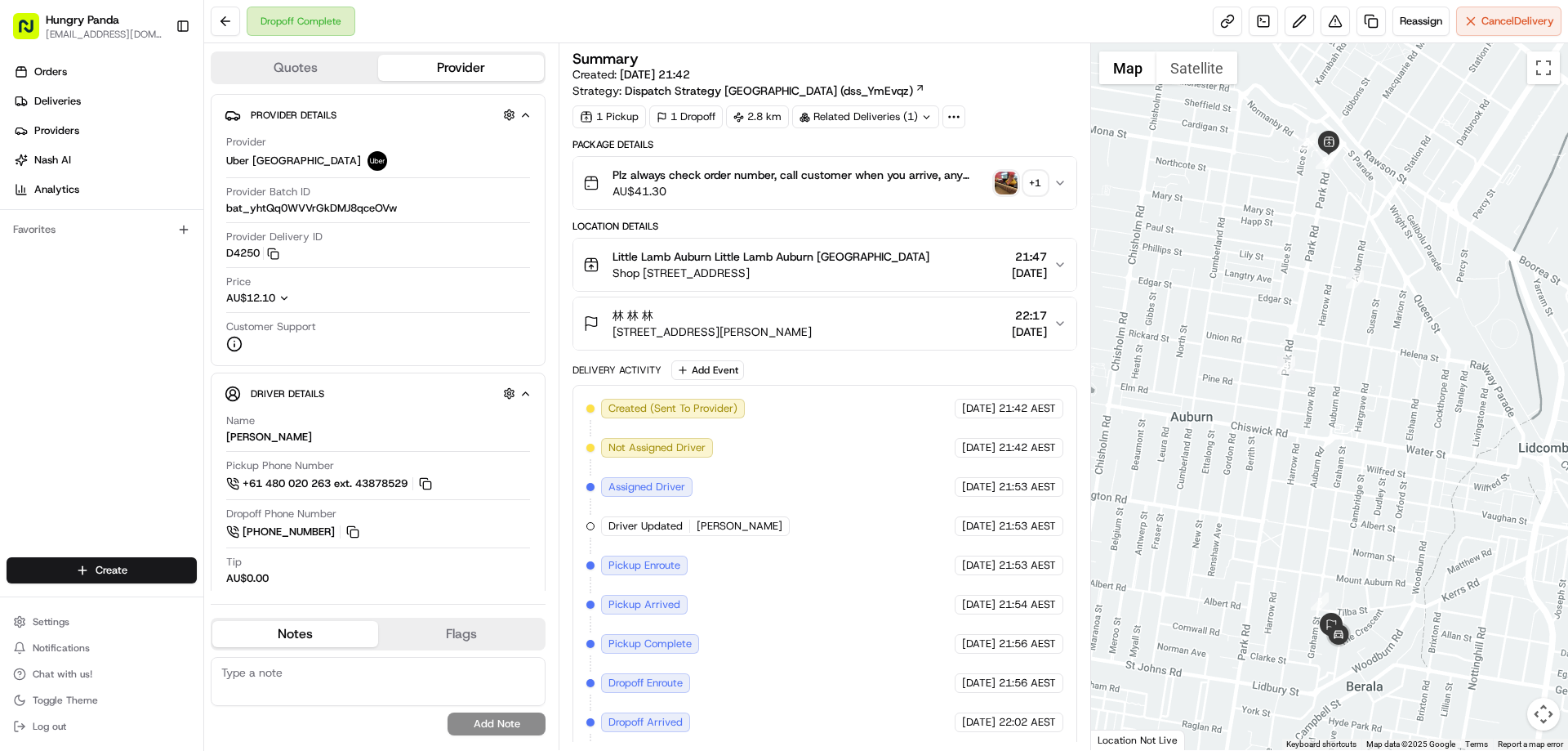
click at [1054, 180] on button "Plz always check order number, call customer when you arrive, any delivery issu…" at bounding box center [824, 183] width 503 height 52
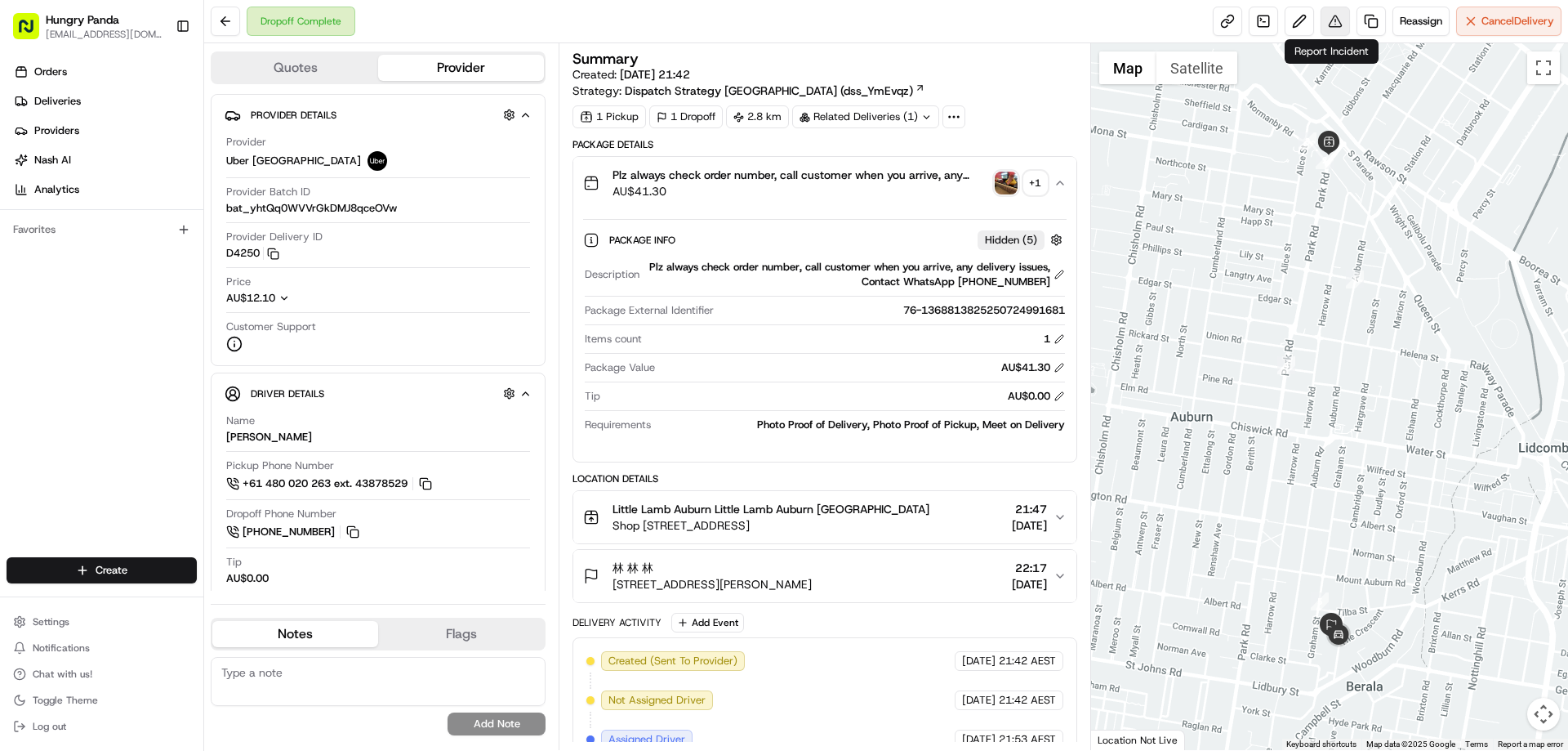
click at [1330, 19] on button at bounding box center [1334, 21] width 30 height 30
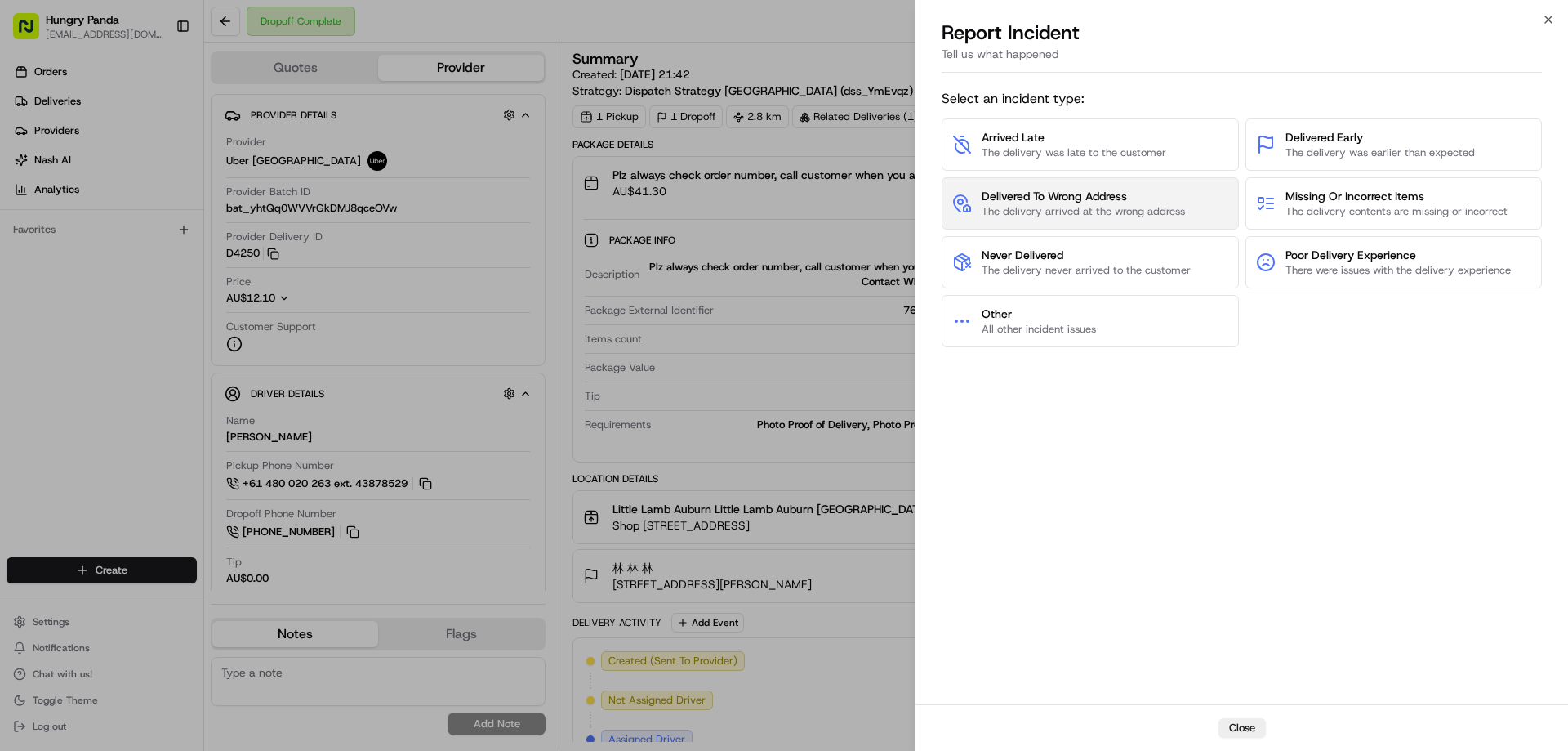
click at [1126, 212] on span "The delivery arrived at the wrong address" at bounding box center [1083, 211] width 203 height 14
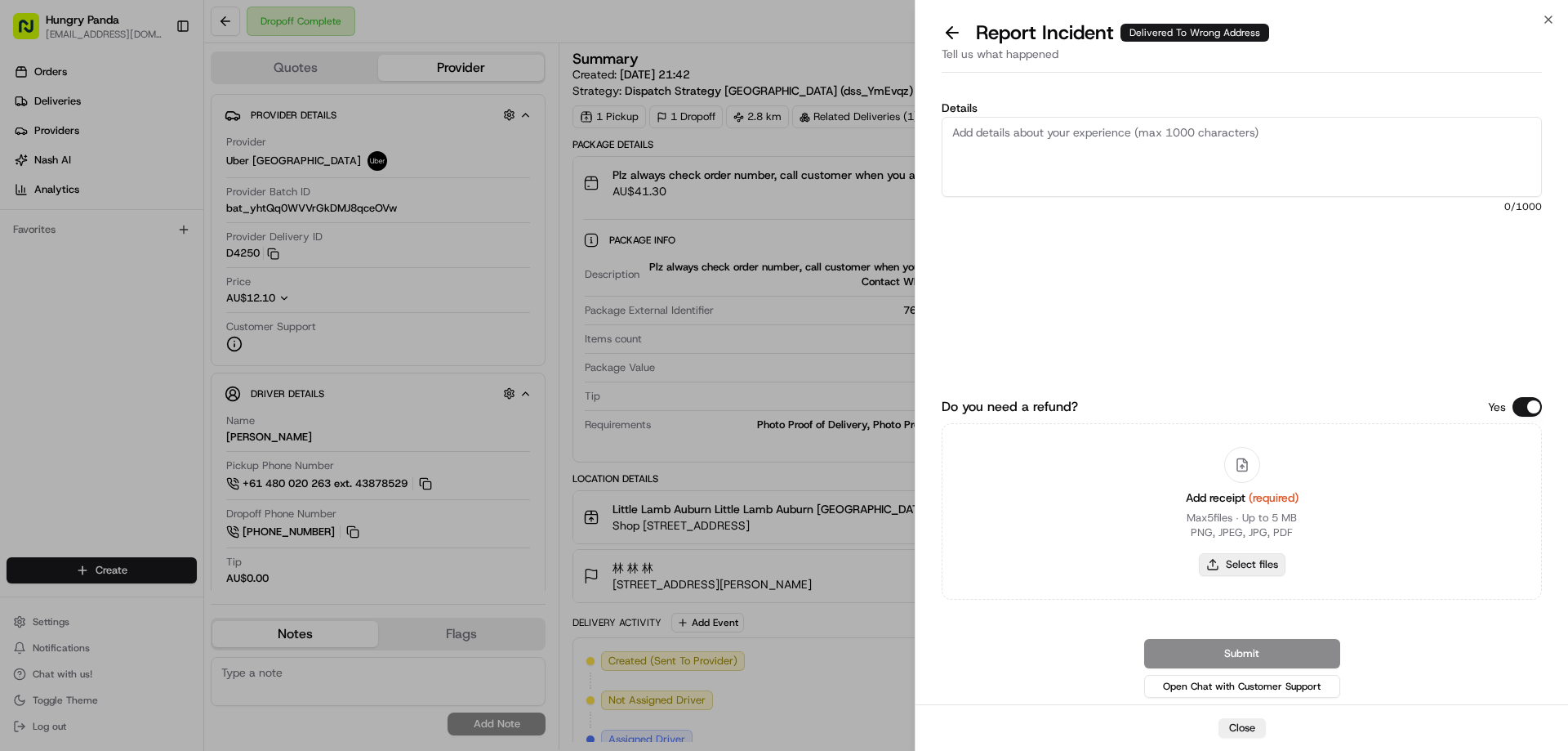
click at [1248, 570] on button "Select files" at bounding box center [1242, 564] width 87 height 23
type input "C:\fakepath\screenshot_2025-08-23_13-13-14.png"
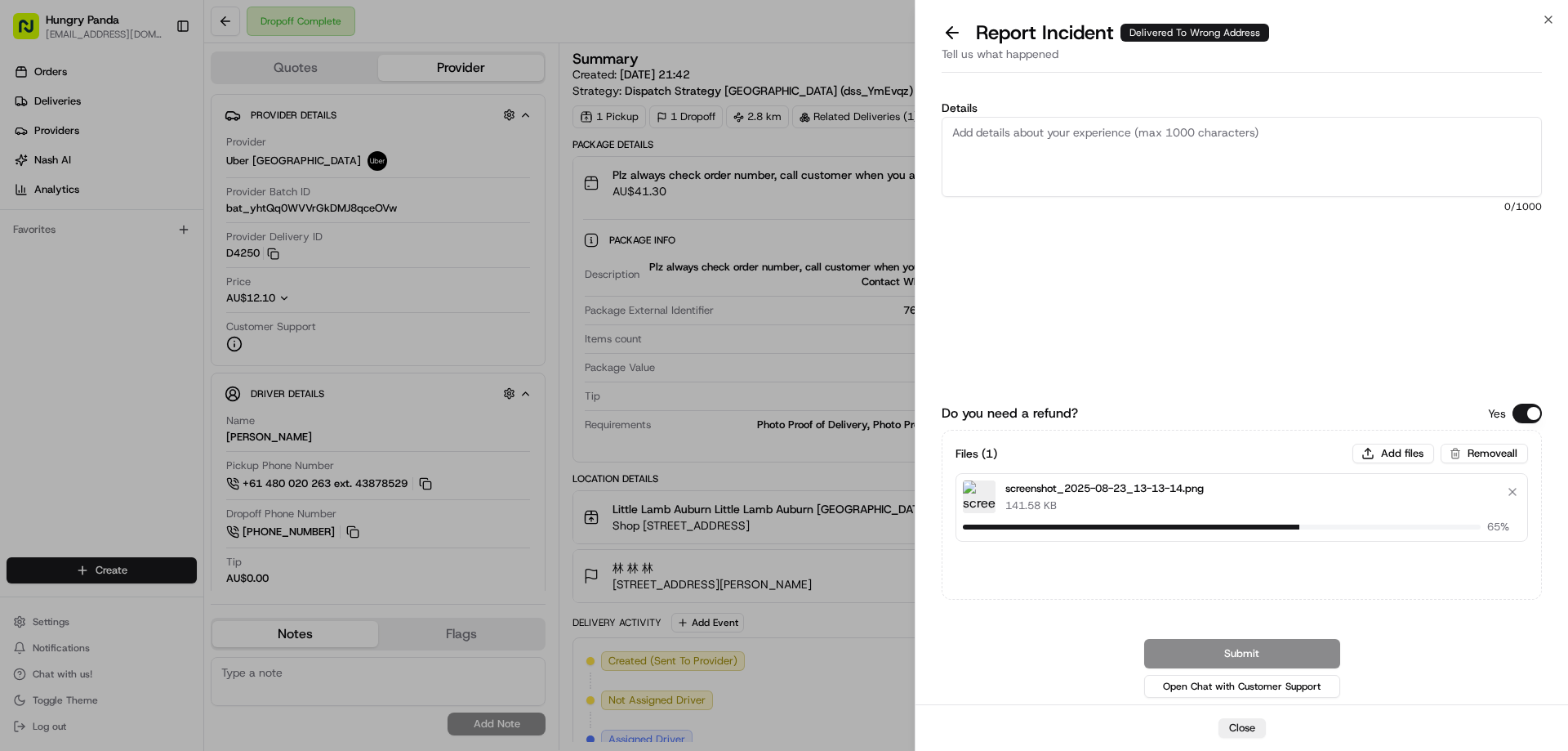
click at [1036, 161] on textarea "Details" at bounding box center [1241, 156] width 600 height 80
click at [1093, 146] on textarea "Details" at bounding box center [1241, 156] width 600 height 80
paste textarea "The customer reported that he did not receive the food. The photo taken by the …"
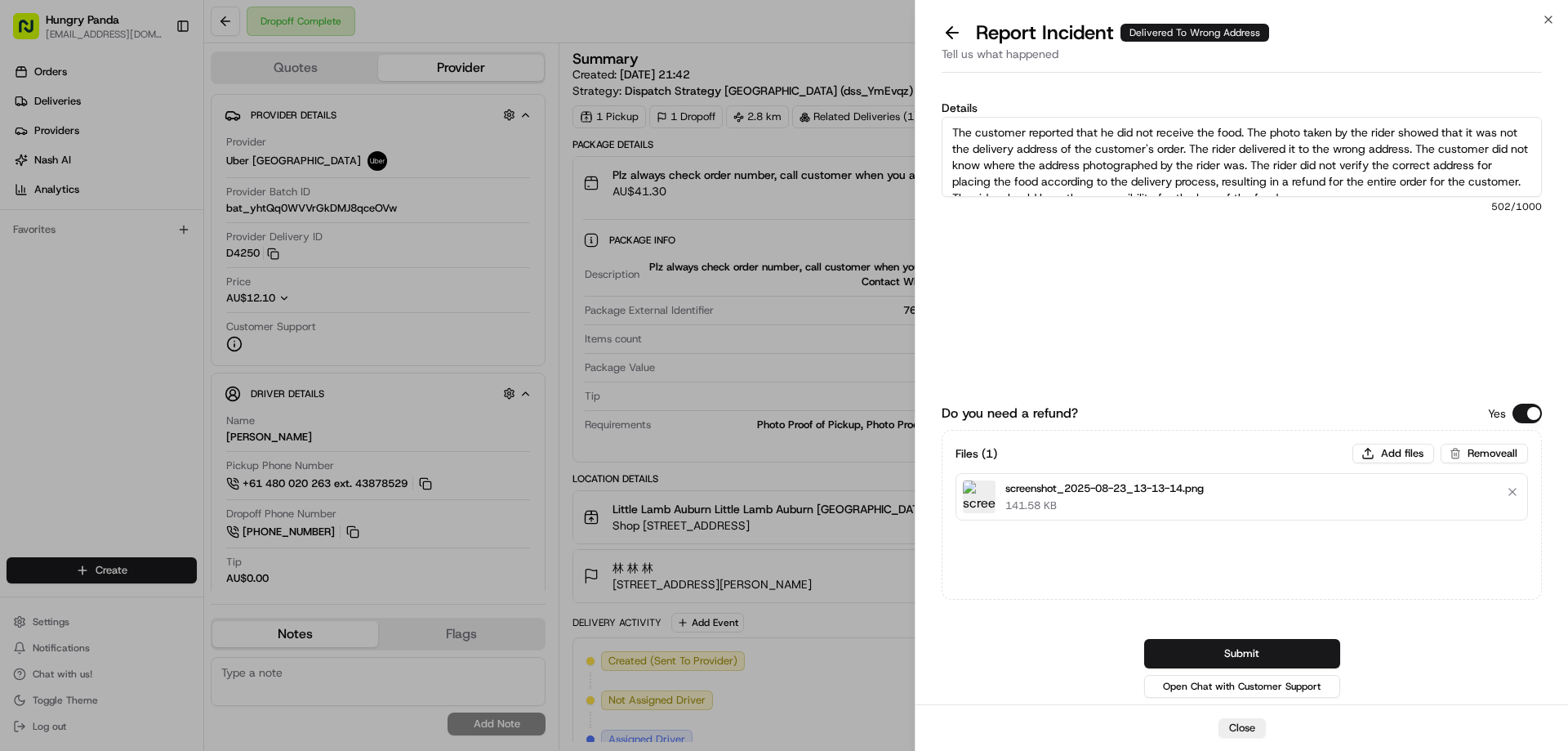
scroll to position [9, 0]
type textarea "The customer reported that he did not receive the food. The photo taken by the …"
drag, startPoint x: 1235, startPoint y: 649, endPoint x: 1218, endPoint y: 601, distance: 50.9
click at [1235, 650] on button "Submit" at bounding box center [1241, 654] width 196 height 30
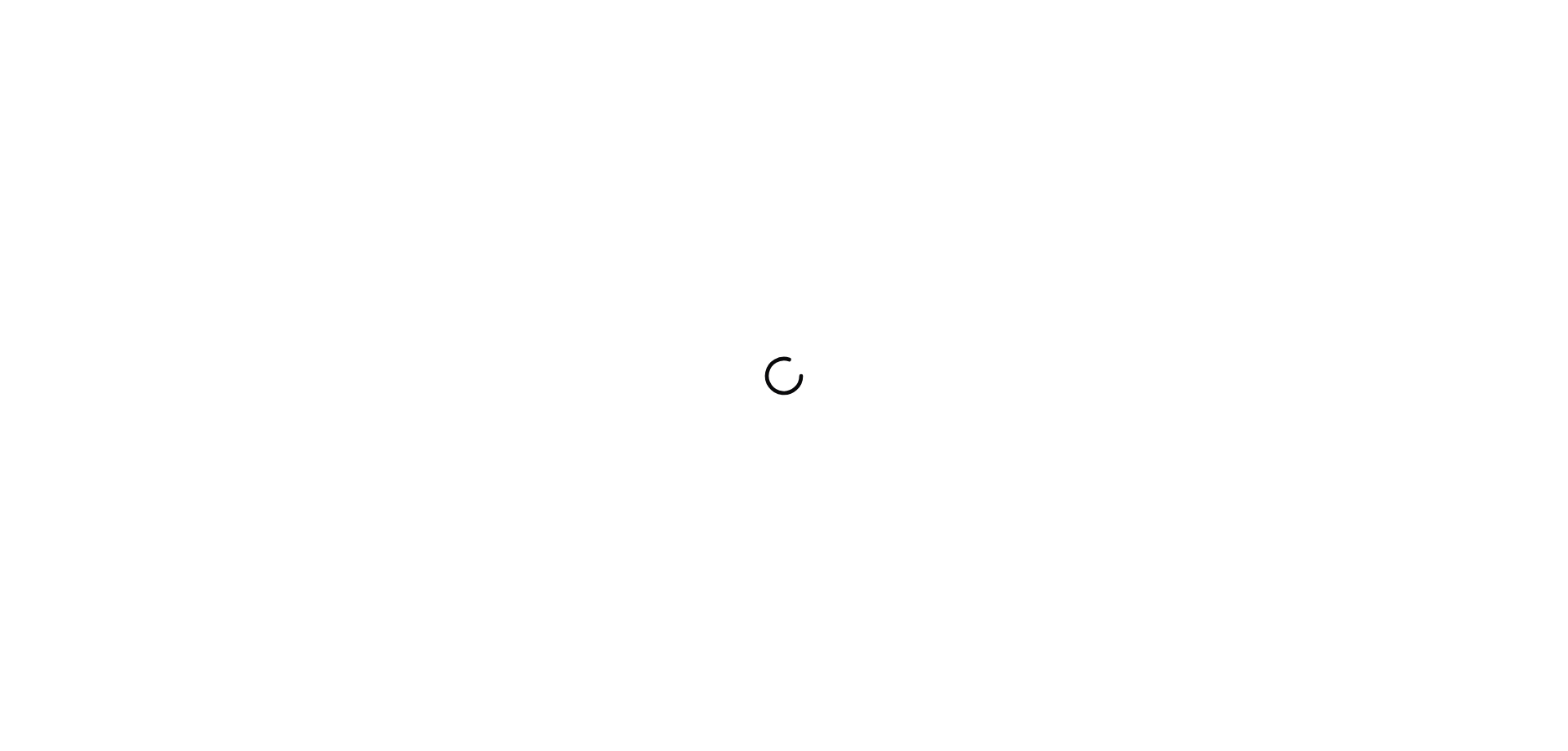
click at [754, 517] on div at bounding box center [784, 376] width 1568 height 751
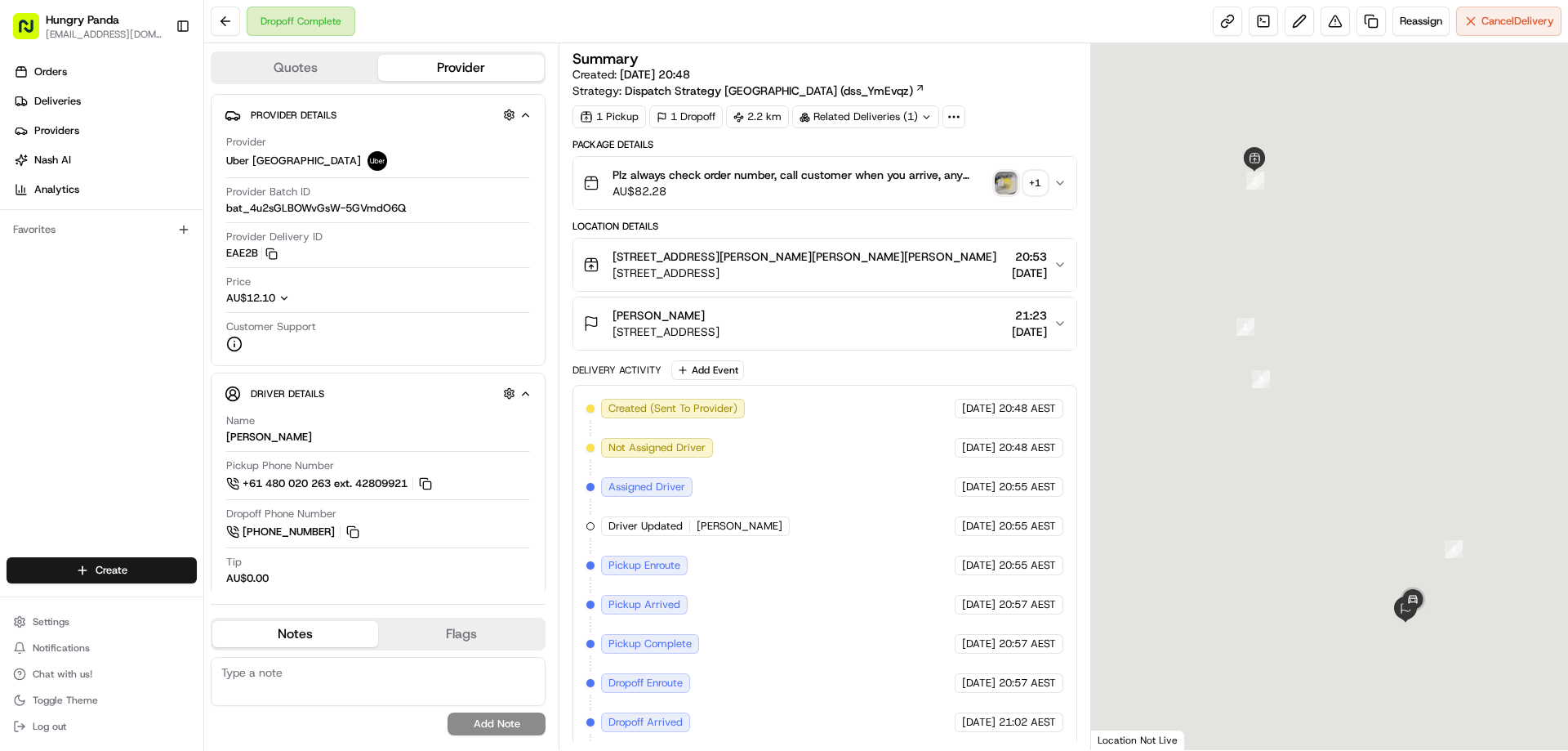
click at [1010, 181] on img "button" at bounding box center [1005, 182] width 23 height 23
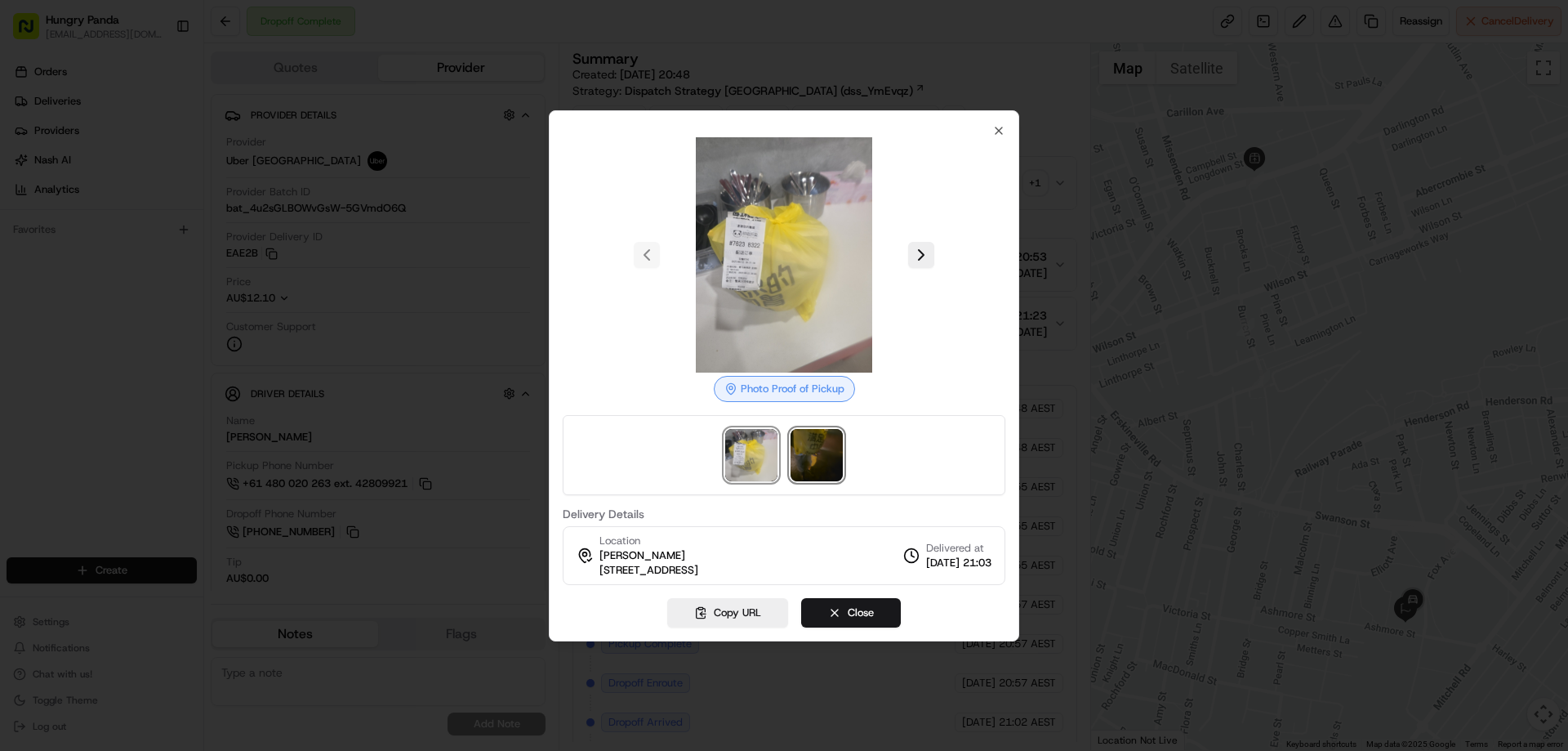
click at [834, 441] on img at bounding box center [816, 455] width 52 height 52
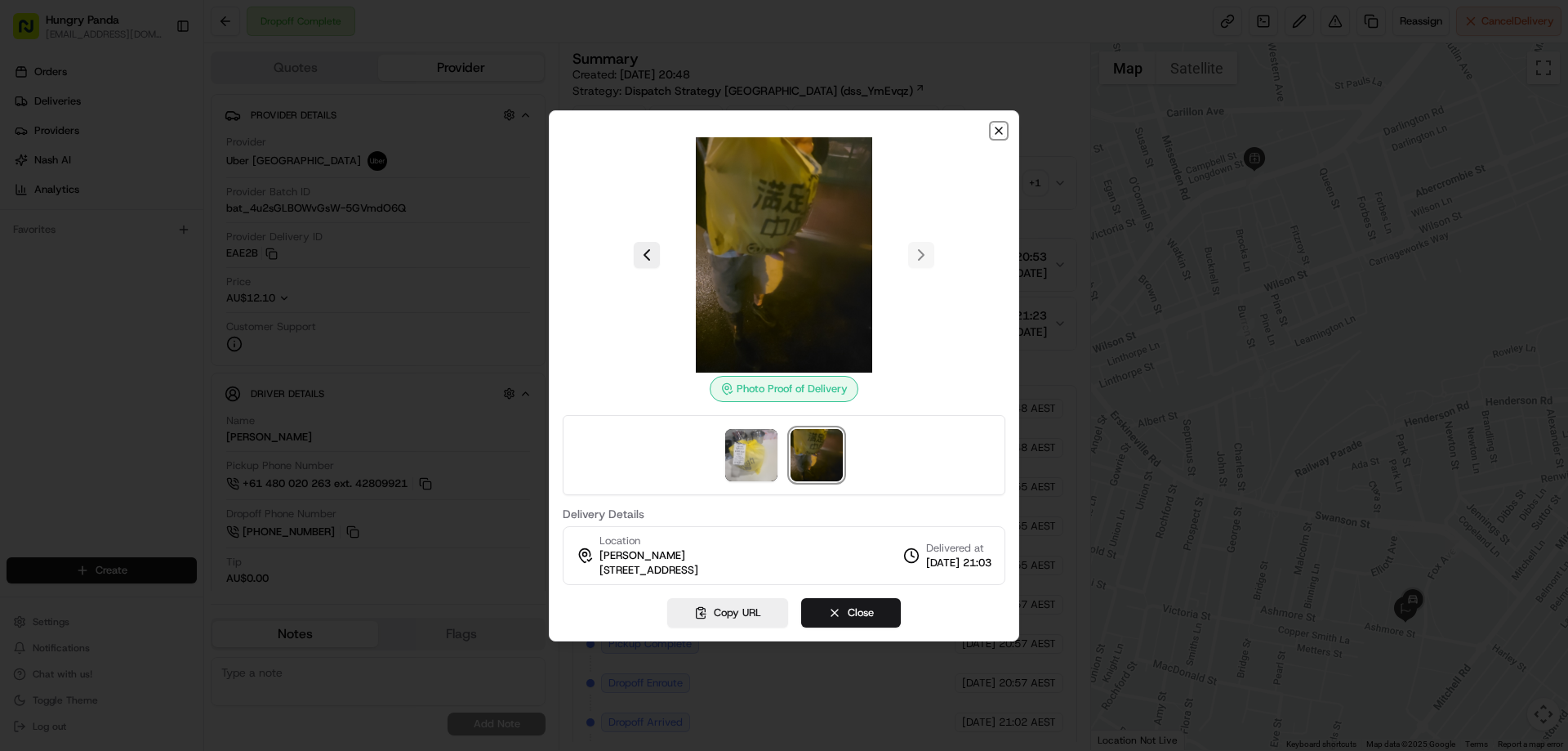
click at [998, 134] on icon "button" at bounding box center [999, 131] width 13 height 13
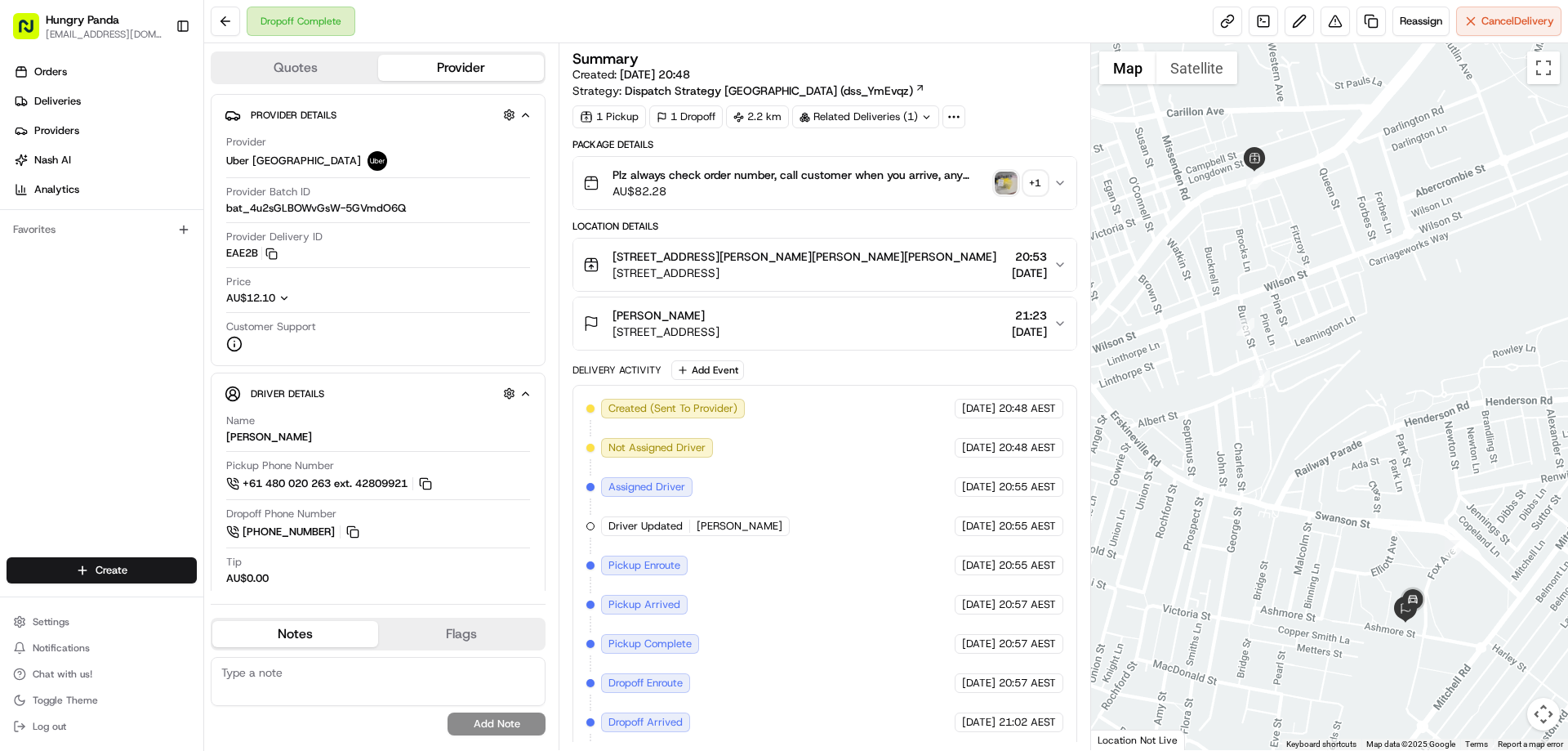
drag, startPoint x: 1055, startPoint y: 181, endPoint x: 1039, endPoint y: 190, distance: 18.4
click at [1056, 181] on button "Plz always check order number, call customer when you arrive, any delivery issu…" at bounding box center [824, 183] width 503 height 52
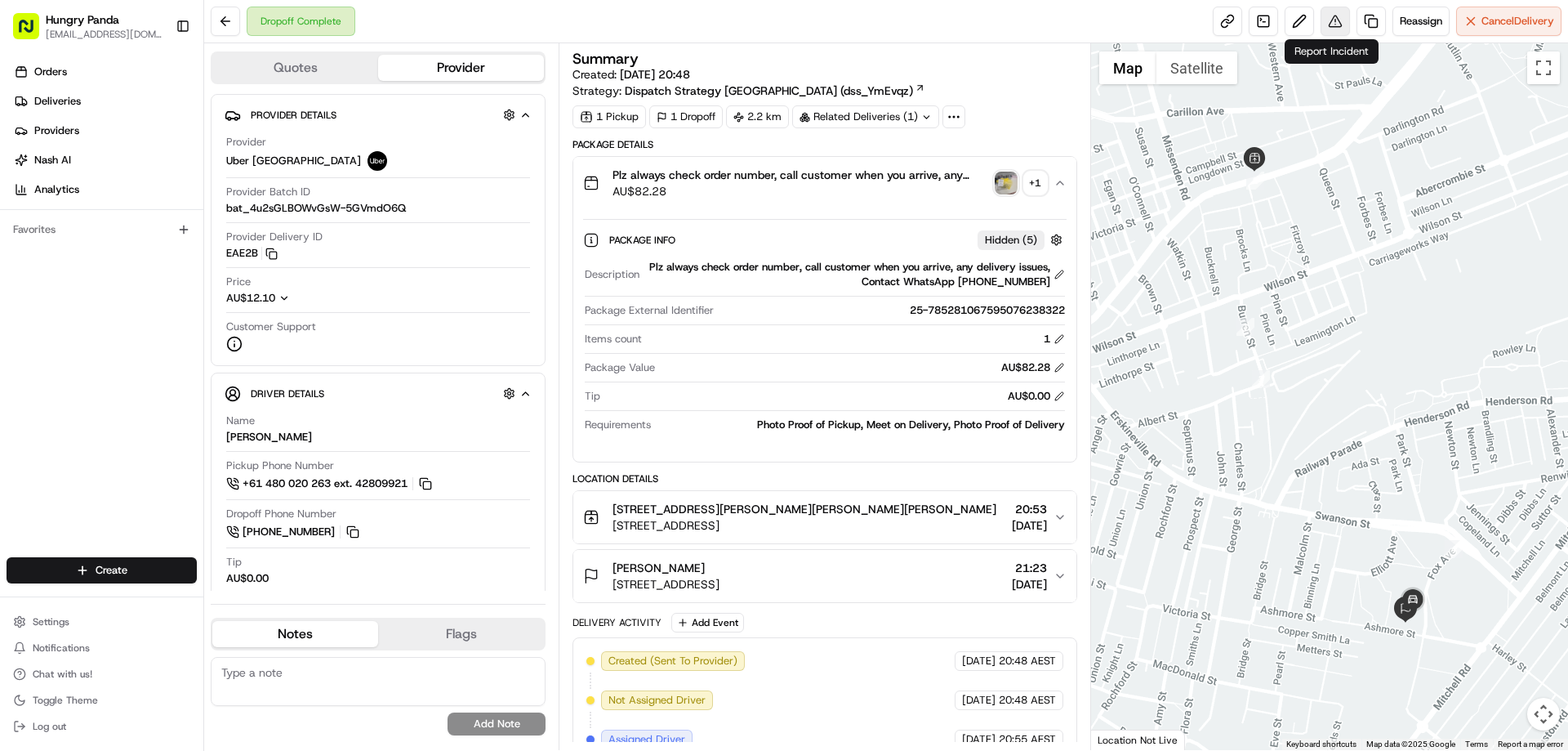
click at [1326, 24] on button at bounding box center [1334, 21] width 30 height 30
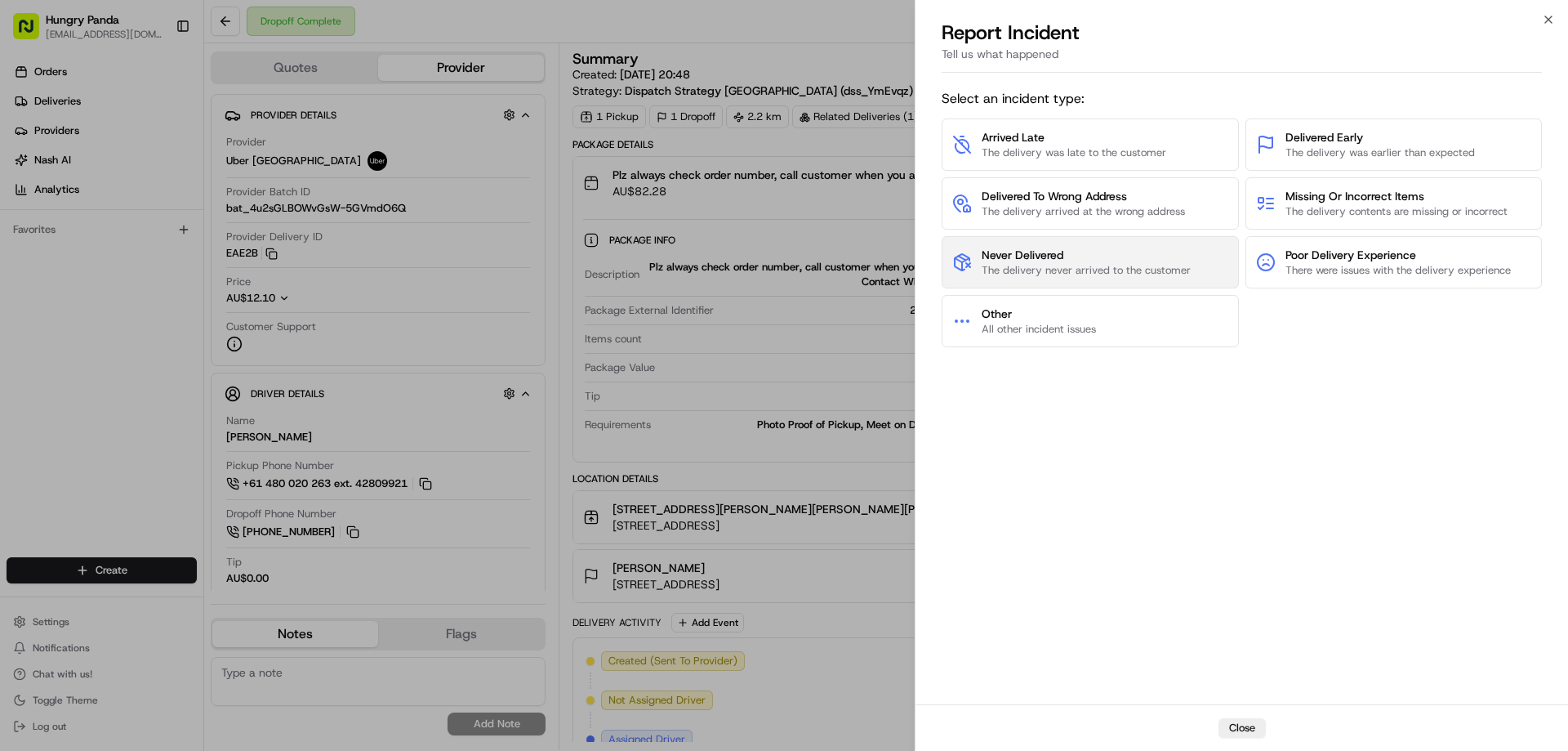
click at [1046, 265] on span "The delivery never arrived to the customer" at bounding box center [1086, 270] width 209 height 14
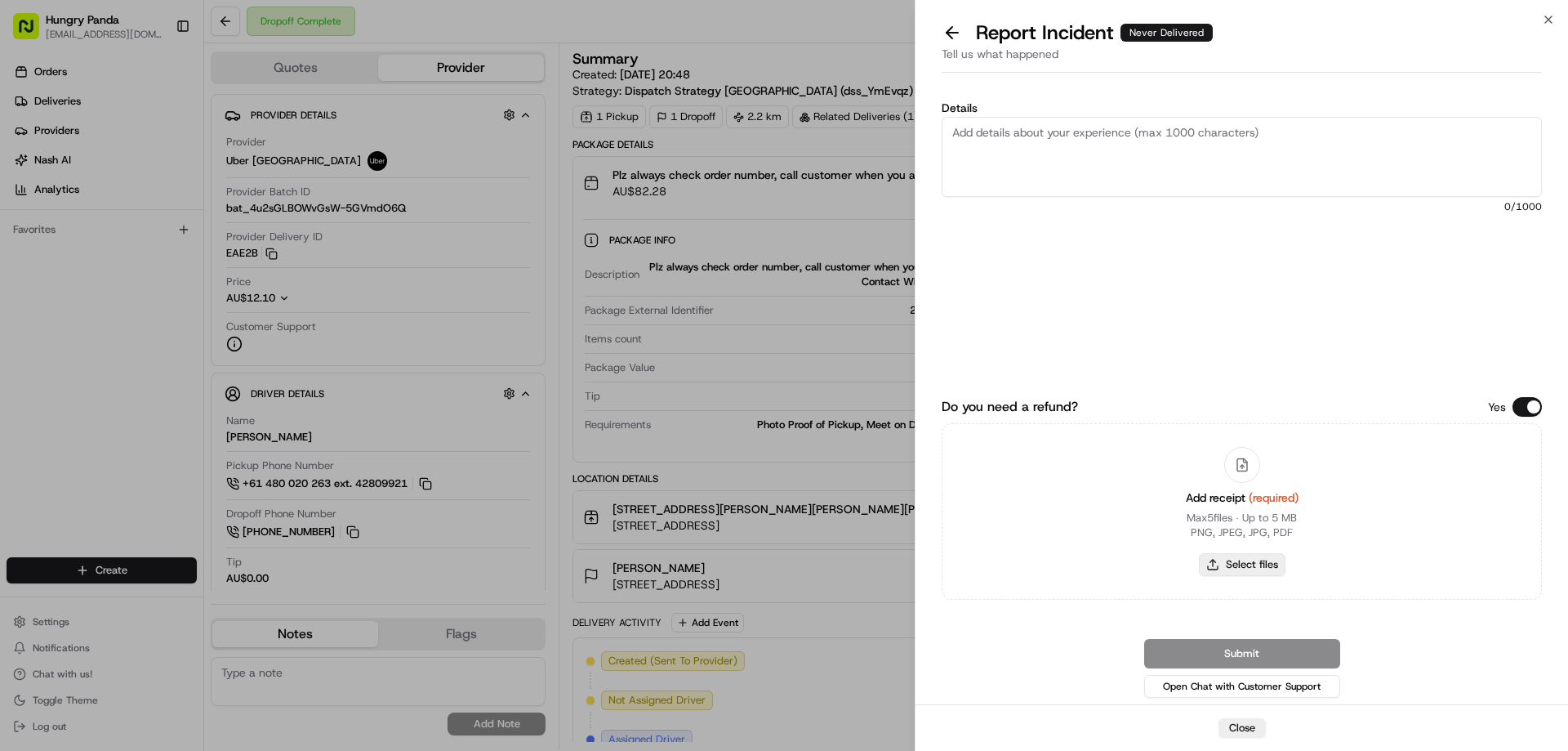
click at [1246, 571] on button "Select files" at bounding box center [1242, 564] width 87 height 23
type input "C:\fakepath\screenshot_2025-08-23_13-14-42.png"
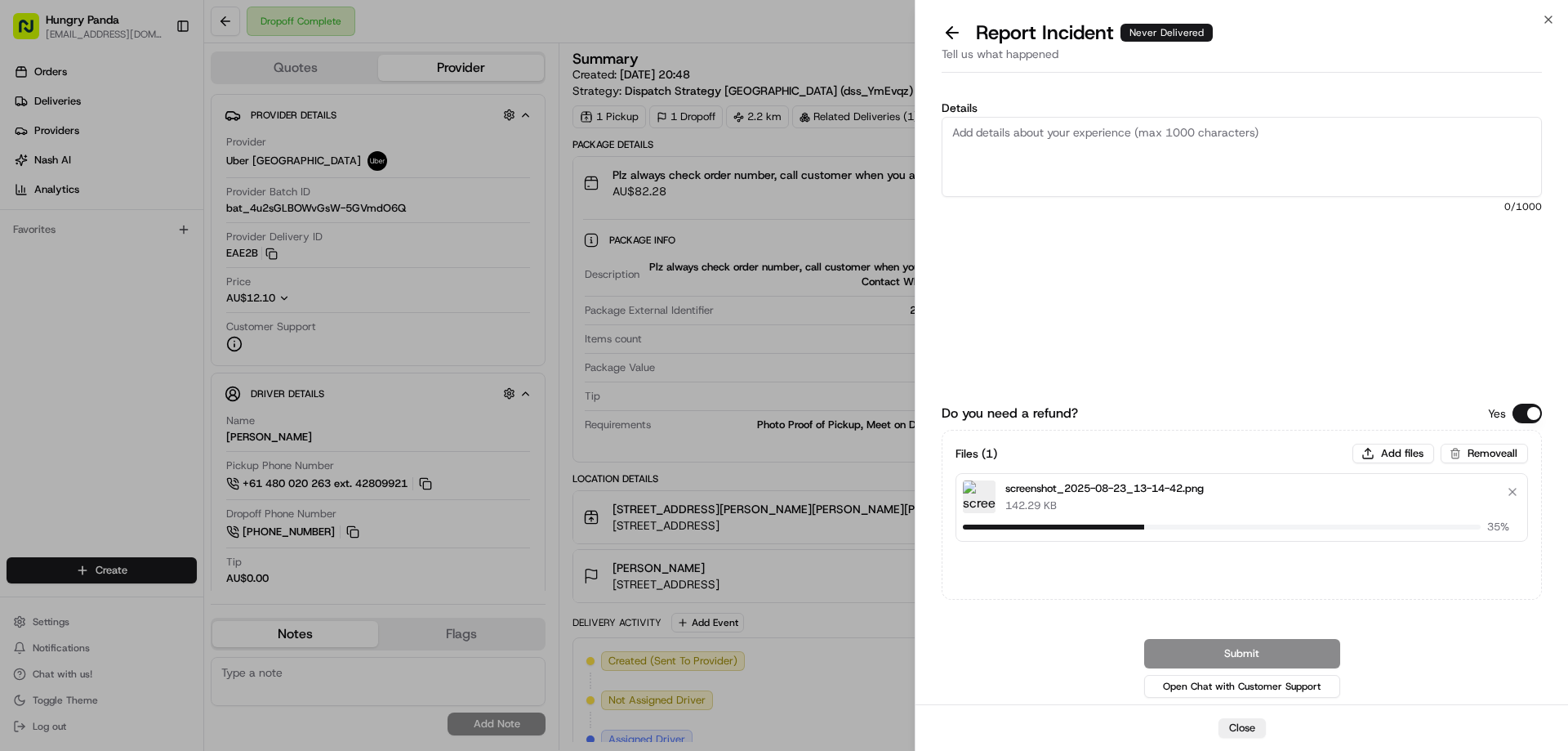
click at [1078, 172] on textarea "Details" at bounding box center [1241, 156] width 600 height 80
click at [1133, 148] on textarea "Details" at bounding box center [1241, 156] width 600 height 80
paste textarea "The customer reported that he did not receive the food, the photo taken by the …"
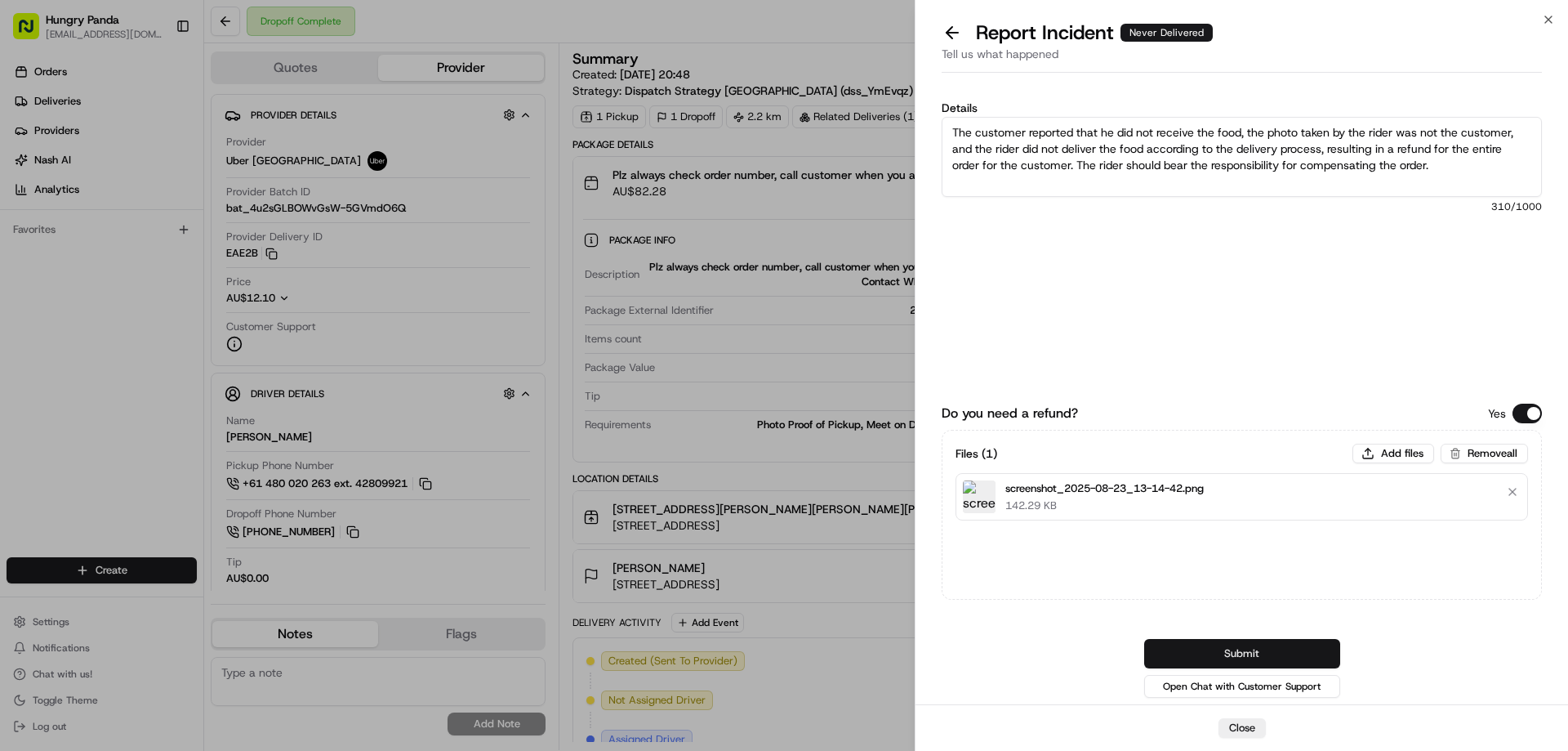
type textarea "The customer reported that he did not receive the food, the photo taken by the …"
click at [1241, 642] on button "Submit" at bounding box center [1241, 654] width 196 height 30
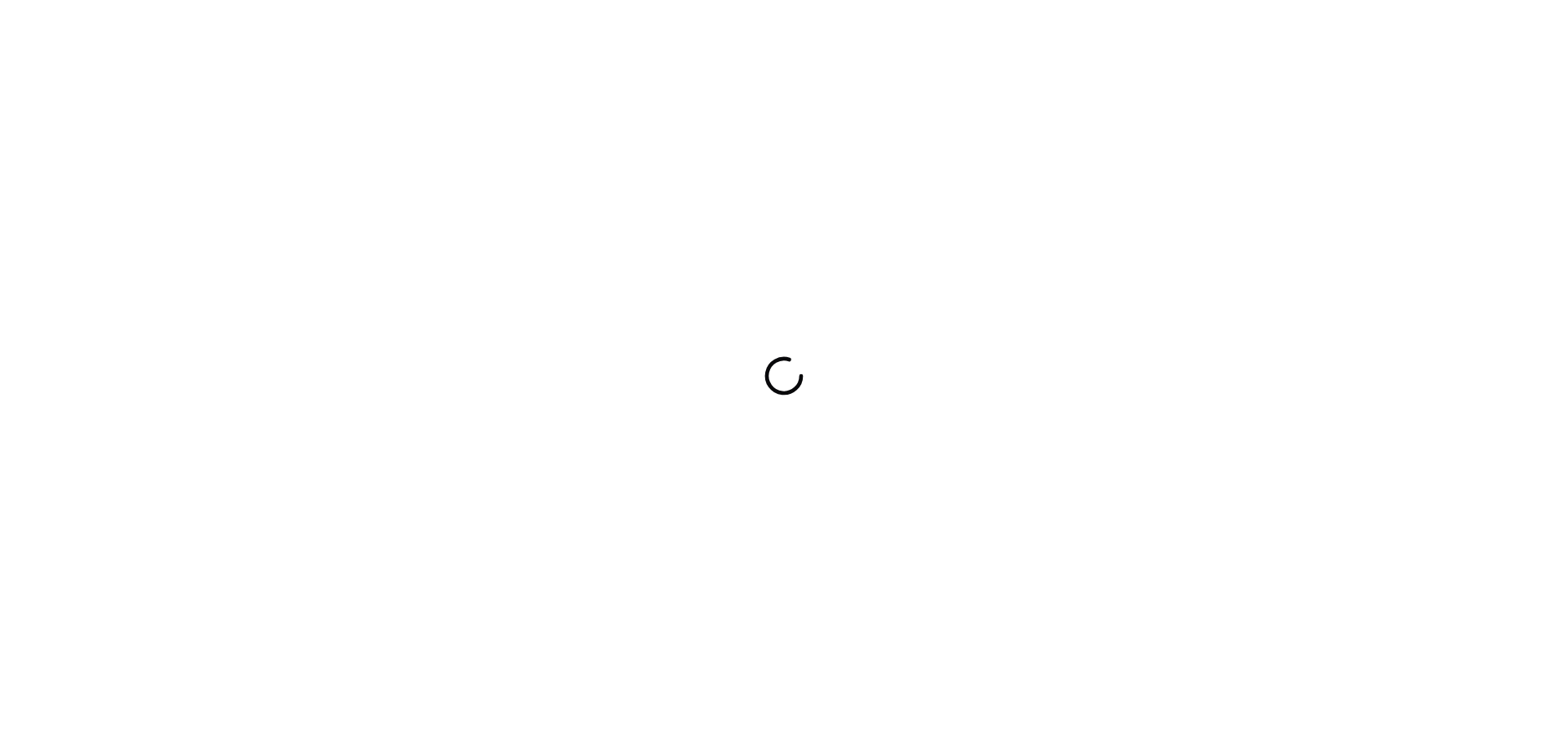
click at [1097, 497] on div at bounding box center [784, 376] width 1568 height 751
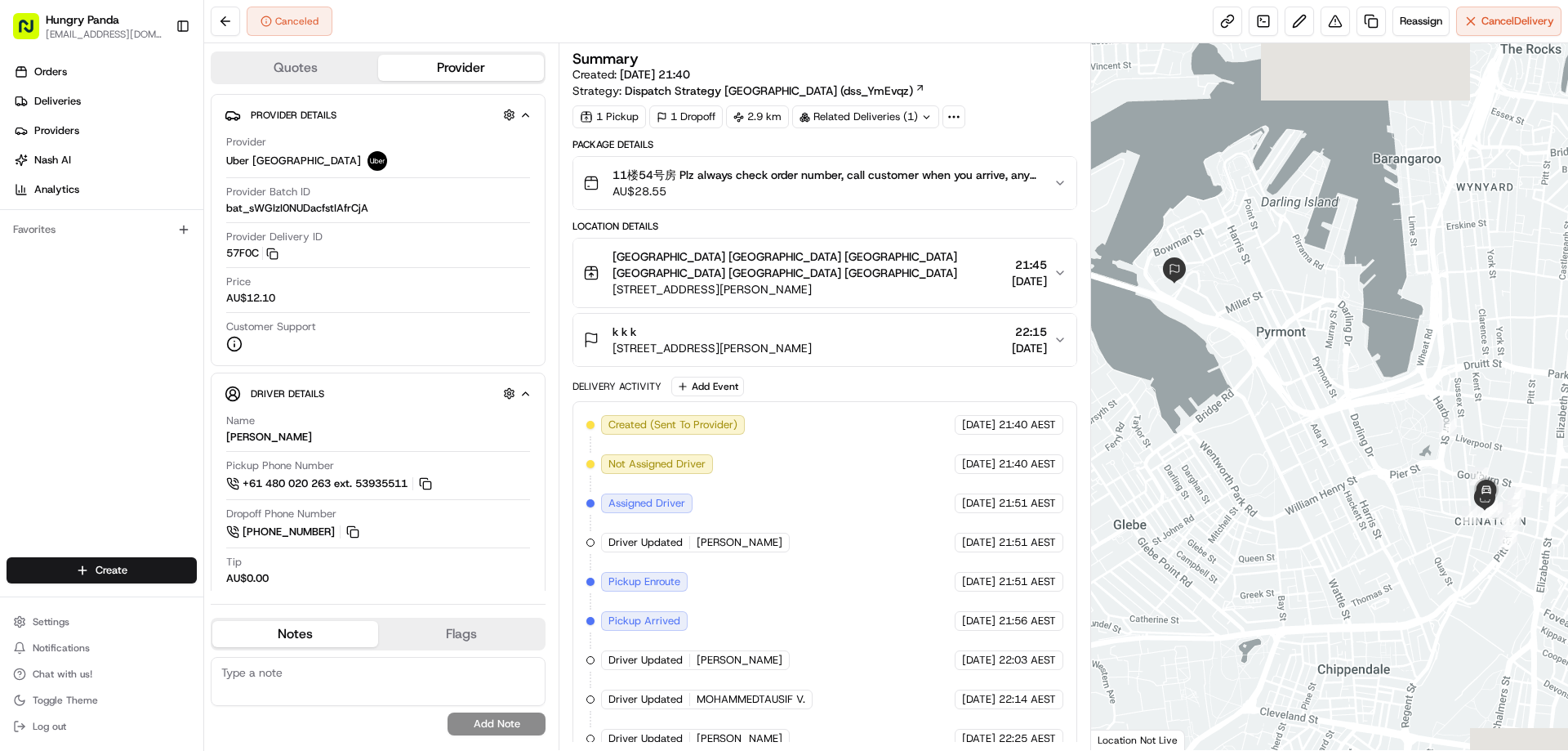
click at [1047, 183] on div "11楼54号房 Plz always check order number, call customer when you arrive, any deliv…" at bounding box center [817, 183] width 469 height 32
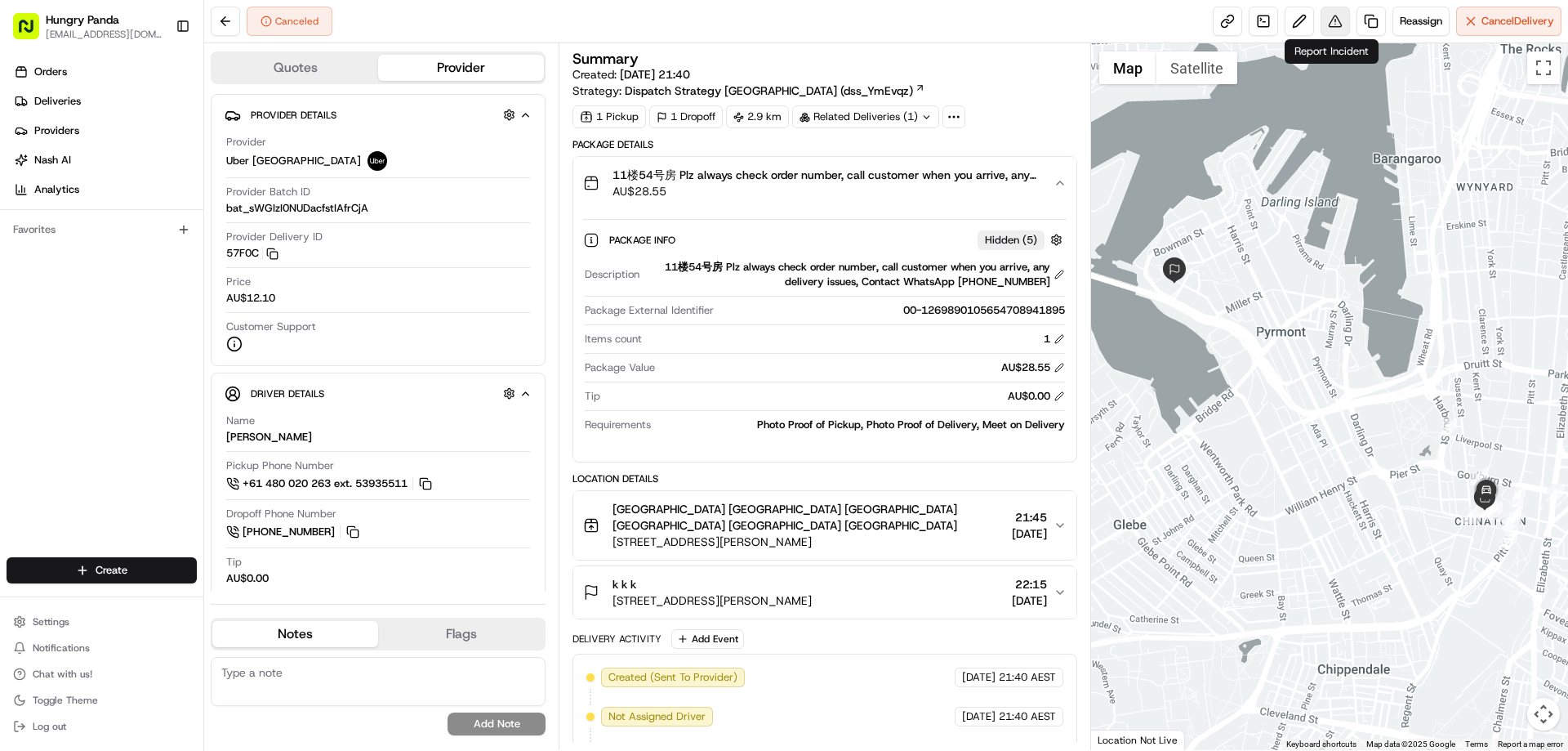
click at [1333, 24] on button at bounding box center [1334, 21] width 30 height 30
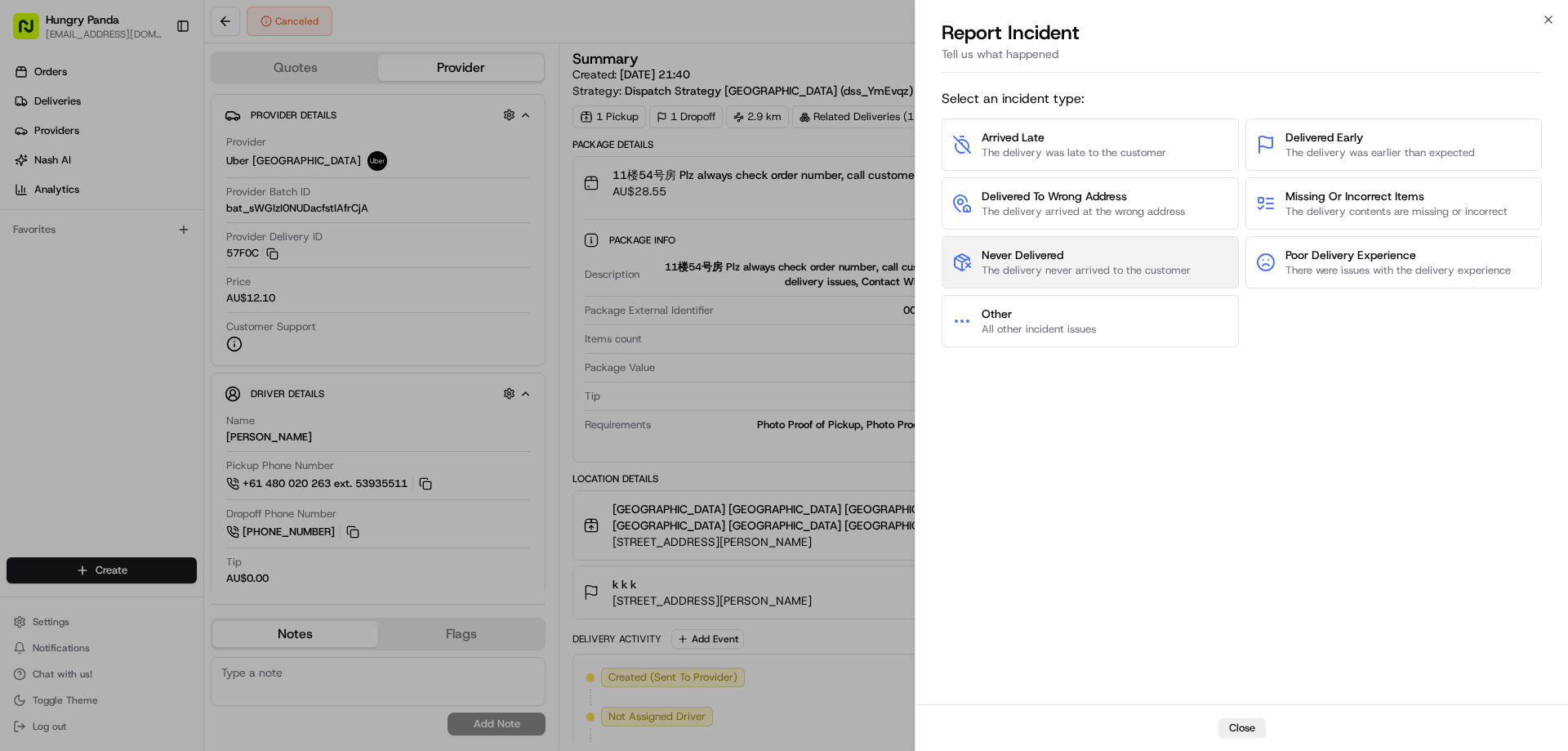
click at [1024, 263] on span "Never Delivered The delivery never arrived to the customer" at bounding box center [1086, 262] width 209 height 31
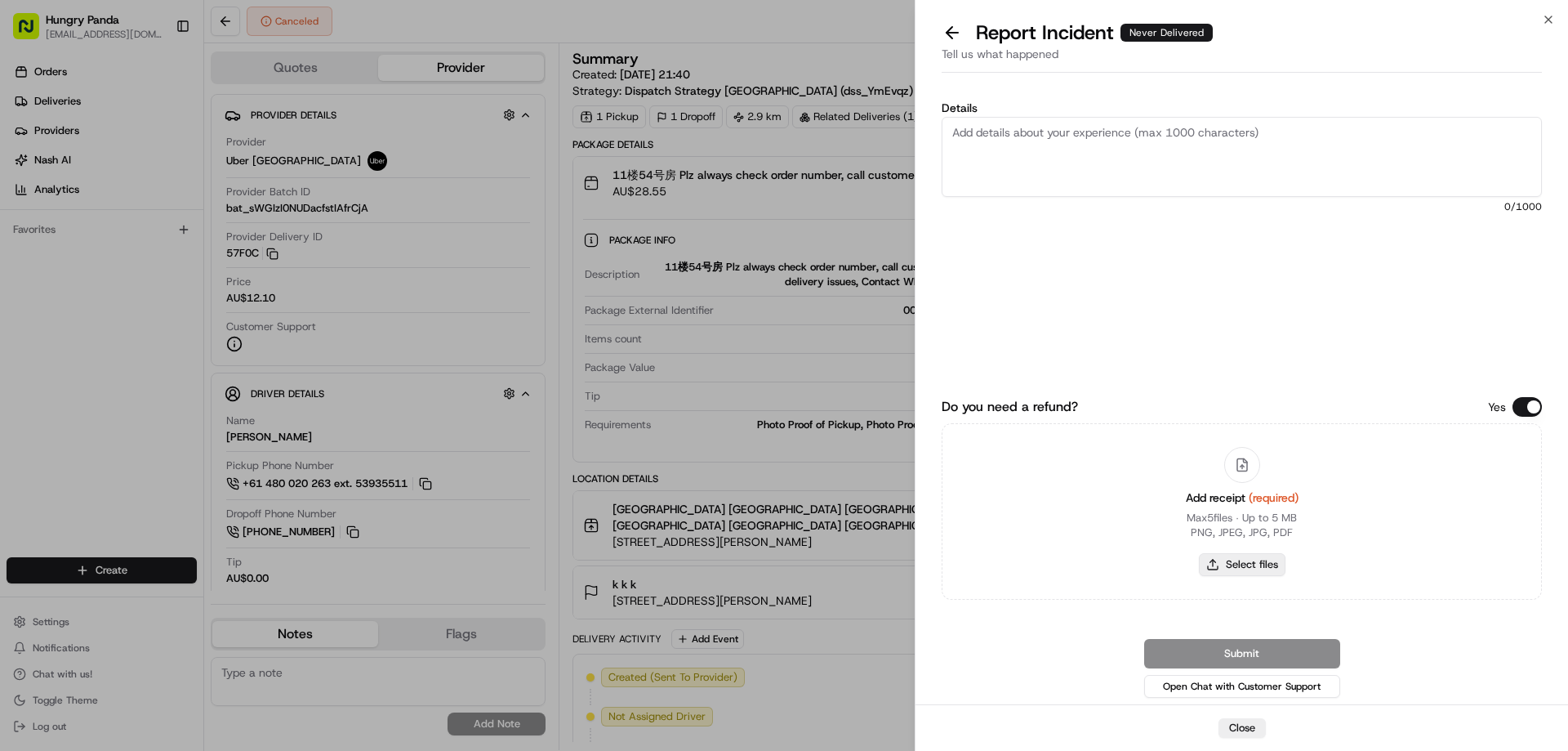
click at [1257, 566] on button "Select files" at bounding box center [1242, 564] width 87 height 23
type input "C:\fakepath\screenshot_2025-08-23_13-16-14.png"
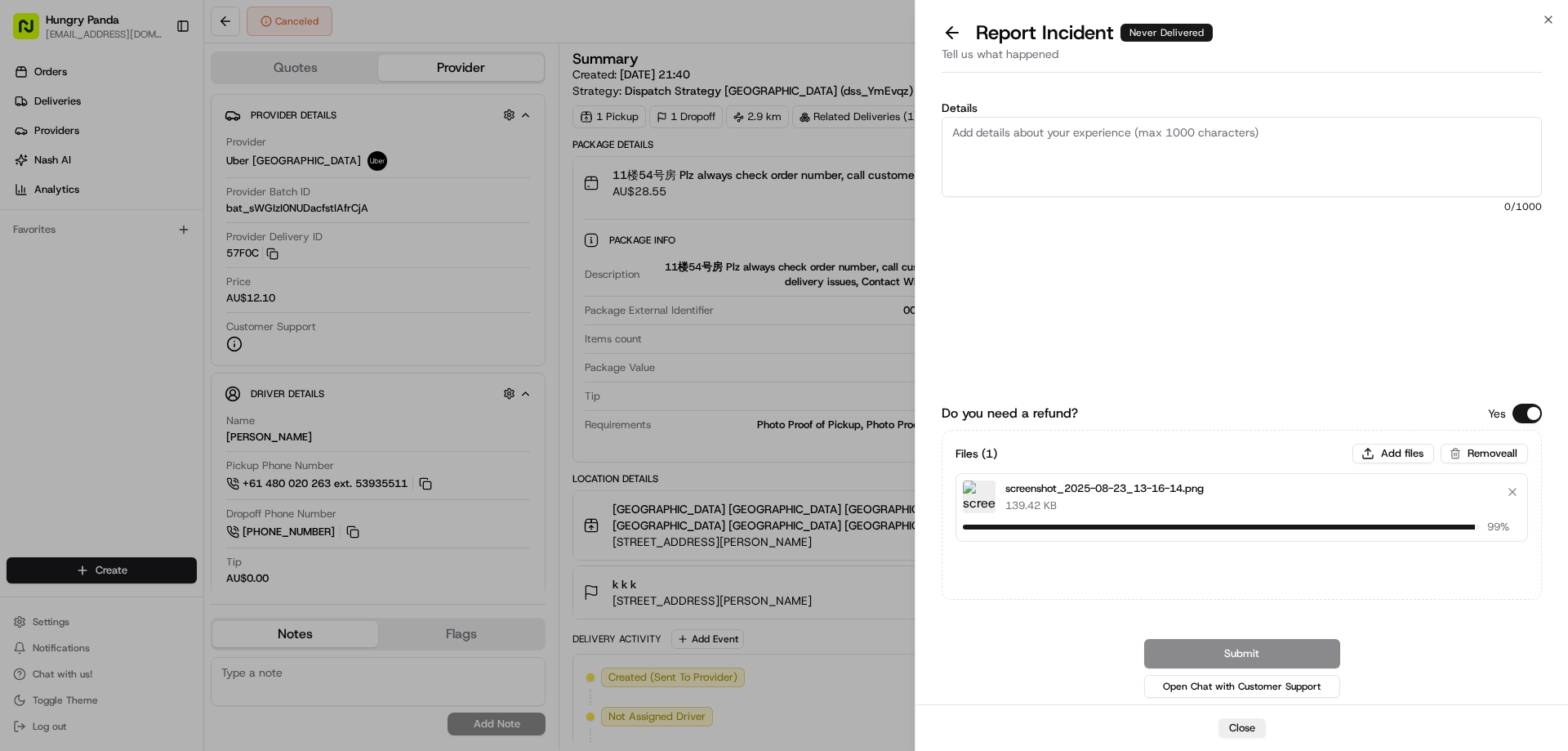
drag, startPoint x: 1168, startPoint y: 165, endPoint x: 1211, endPoint y: 94, distance: 83.0
click at [1168, 165] on textarea "Details" at bounding box center [1241, 156] width 600 height 80
click at [1075, 163] on textarea "Details" at bounding box center [1241, 156] width 600 height 80
paste textarea "The customer reported that they did not receive the food, and the customer repo…"
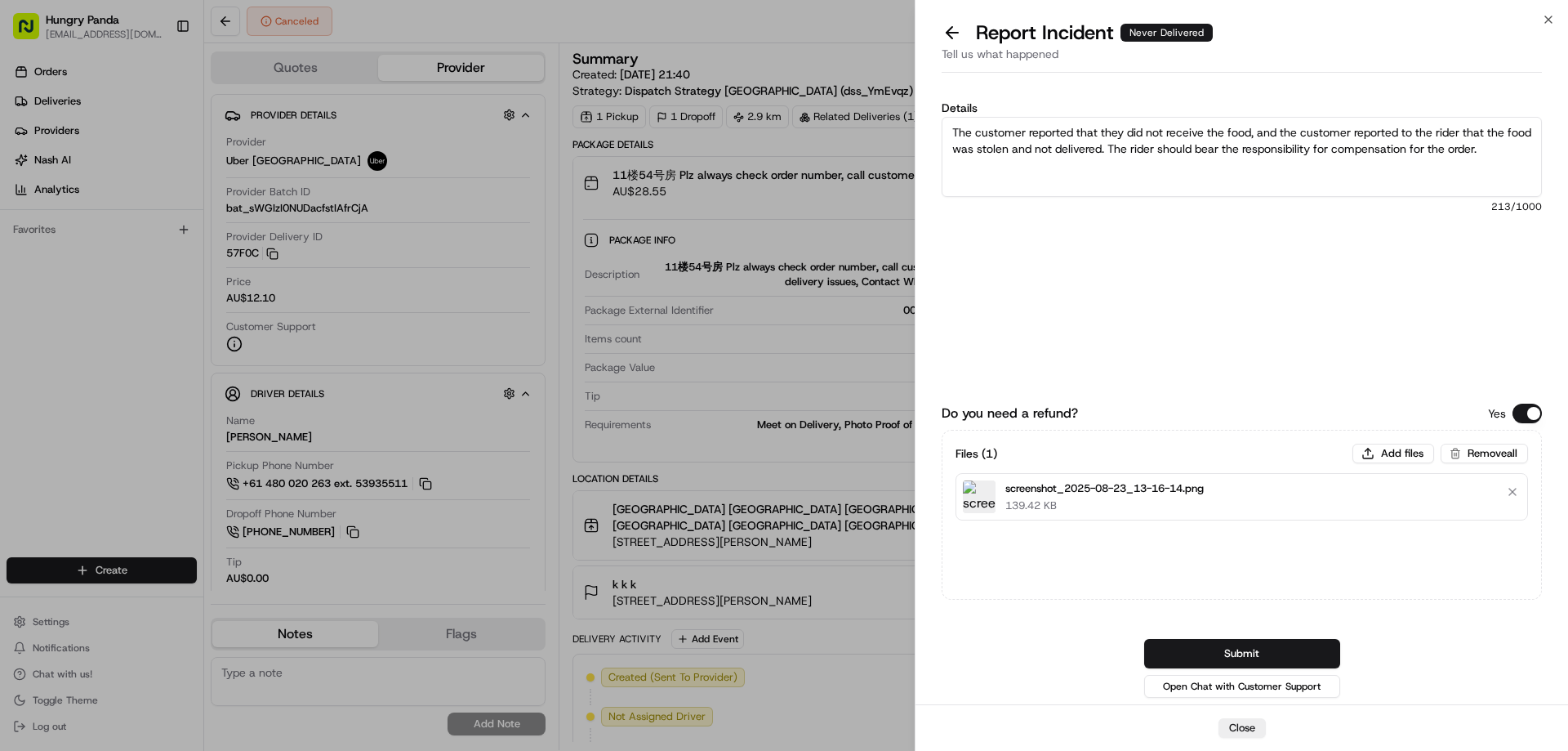
type textarea "The customer reported that they did not receive the food, and the customer repo…"
click at [1263, 644] on button "Submit" at bounding box center [1241, 654] width 196 height 30
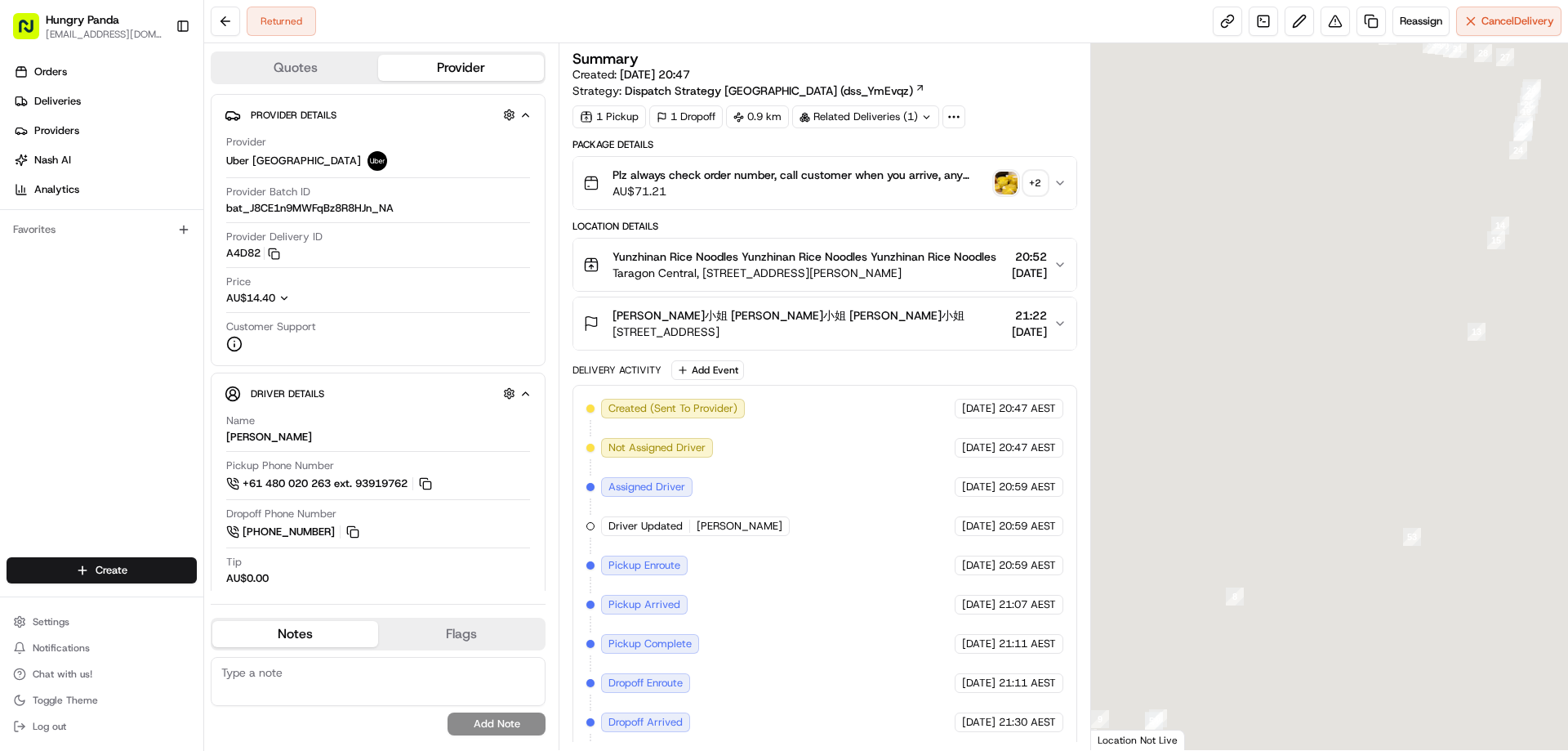
click at [1005, 181] on img "button" at bounding box center [1005, 182] width 23 height 23
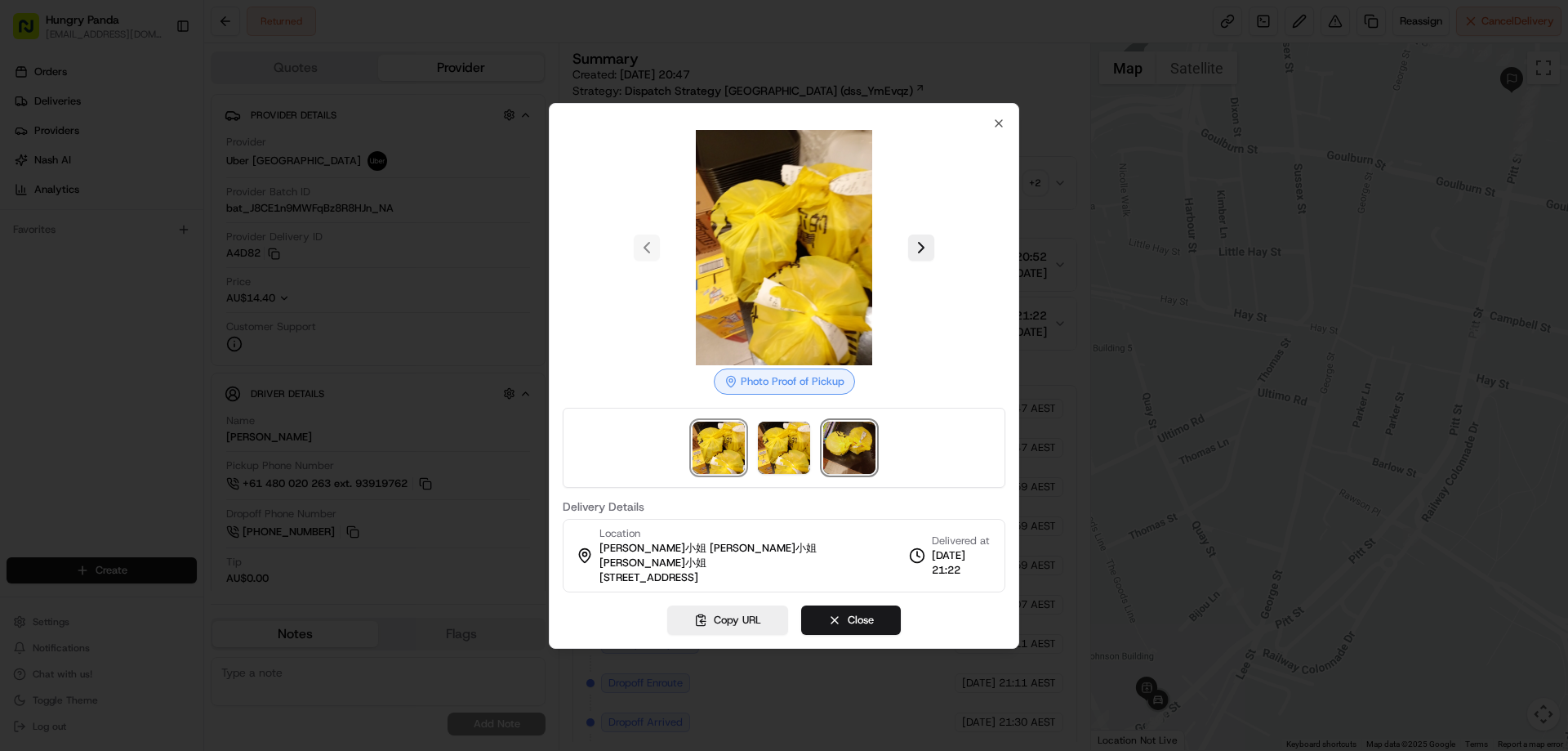
click at [860, 463] on img at bounding box center [849, 448] width 52 height 52
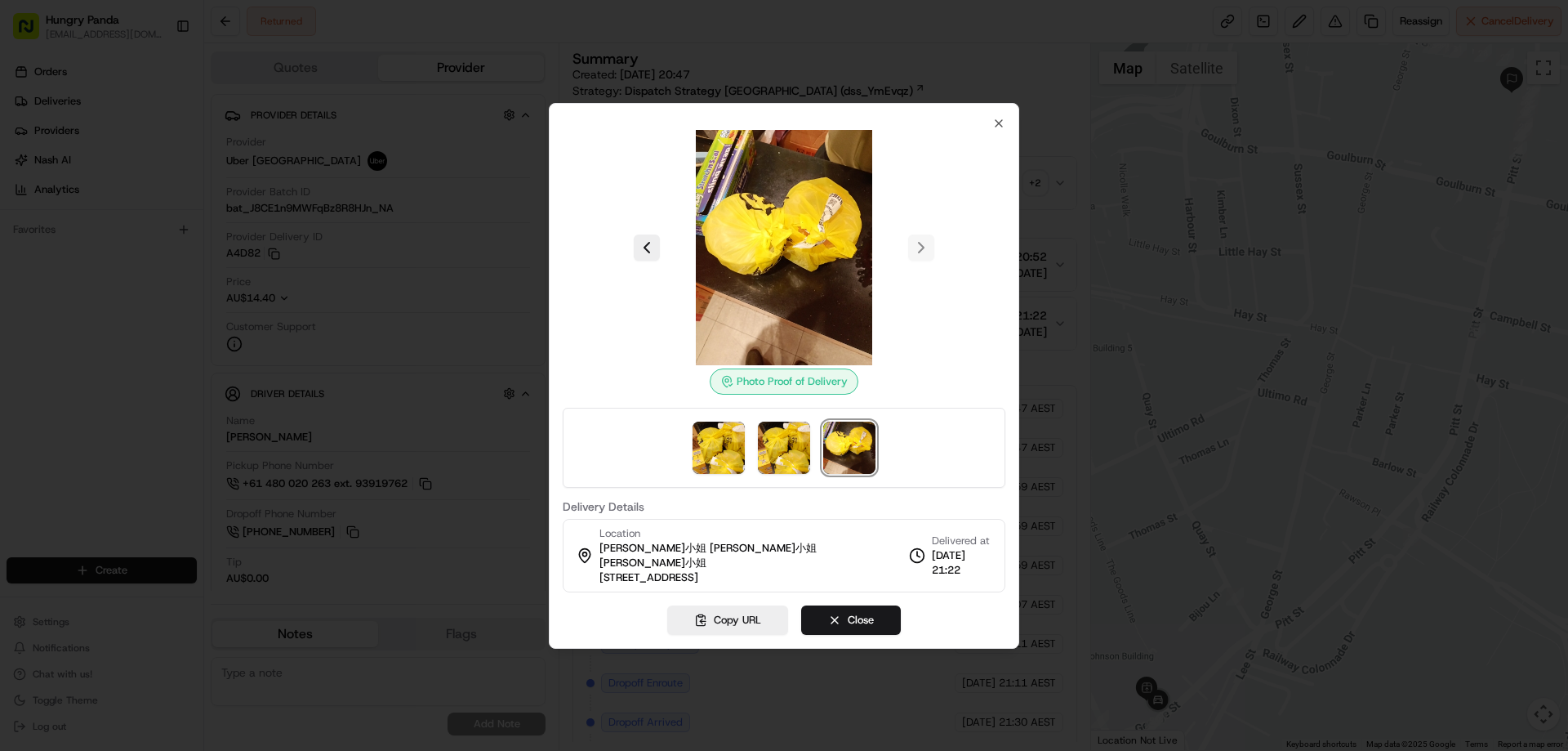
click at [1000, 141] on div at bounding box center [784, 247] width 443 height 236
click at [1000, 130] on icon "button" at bounding box center [999, 123] width 13 height 13
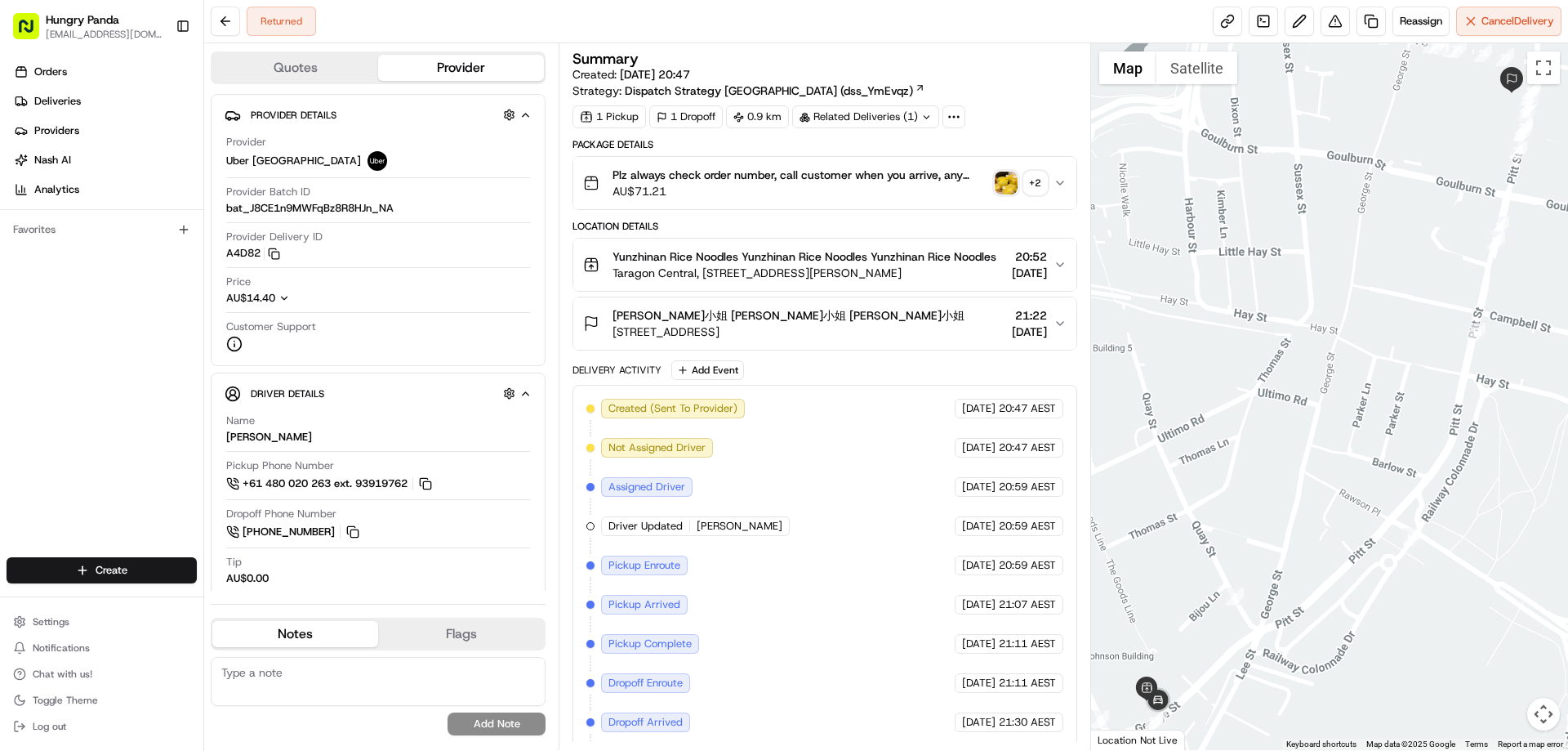
click at [1066, 190] on button "Plz always check order number, call customer when you arrive, any delivery issu…" at bounding box center [824, 183] width 503 height 52
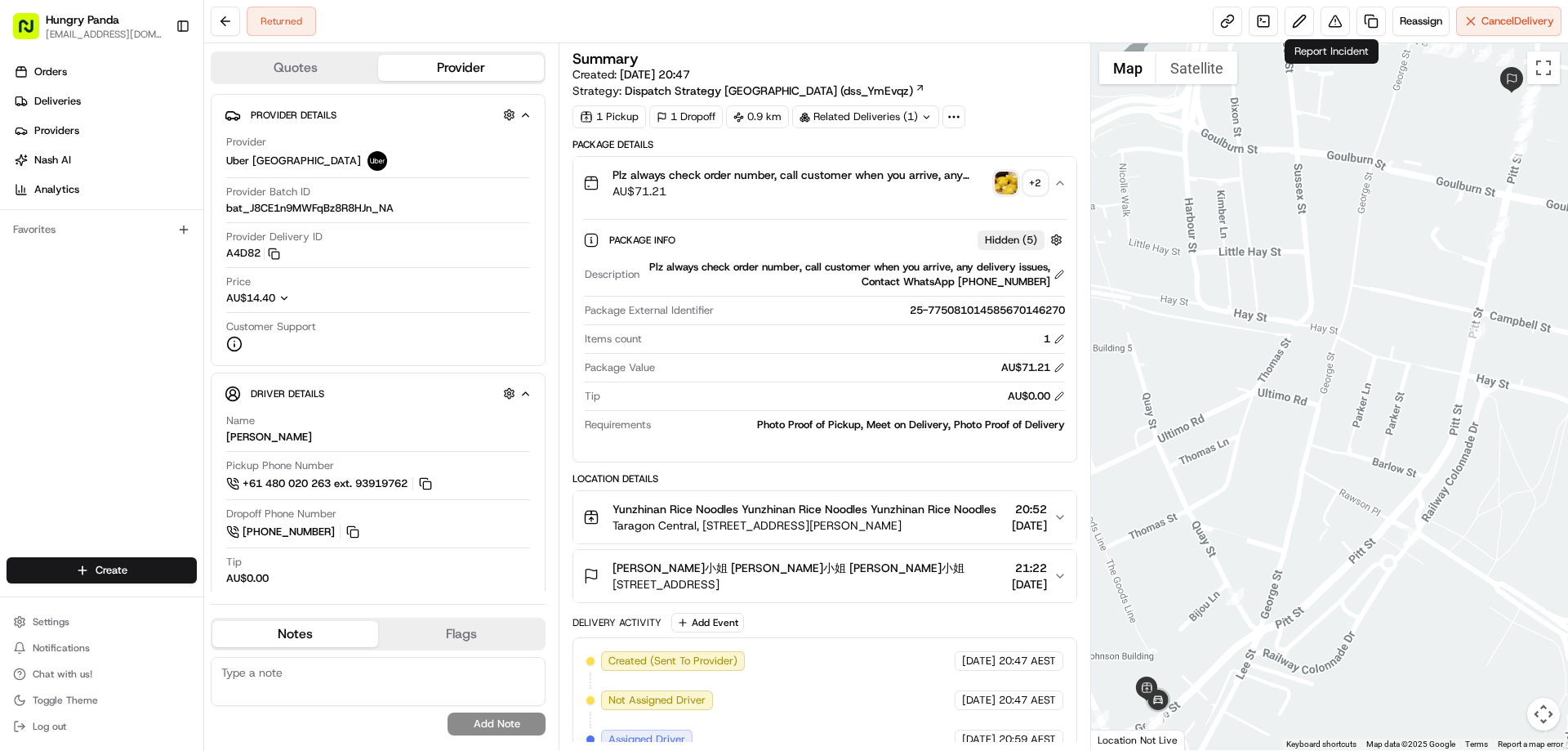
click at [1350, 25] on div "Reassign Cancel Delivery" at bounding box center [1387, 21] width 348 height 30
click at [1336, 23] on button at bounding box center [1334, 21] width 30 height 30
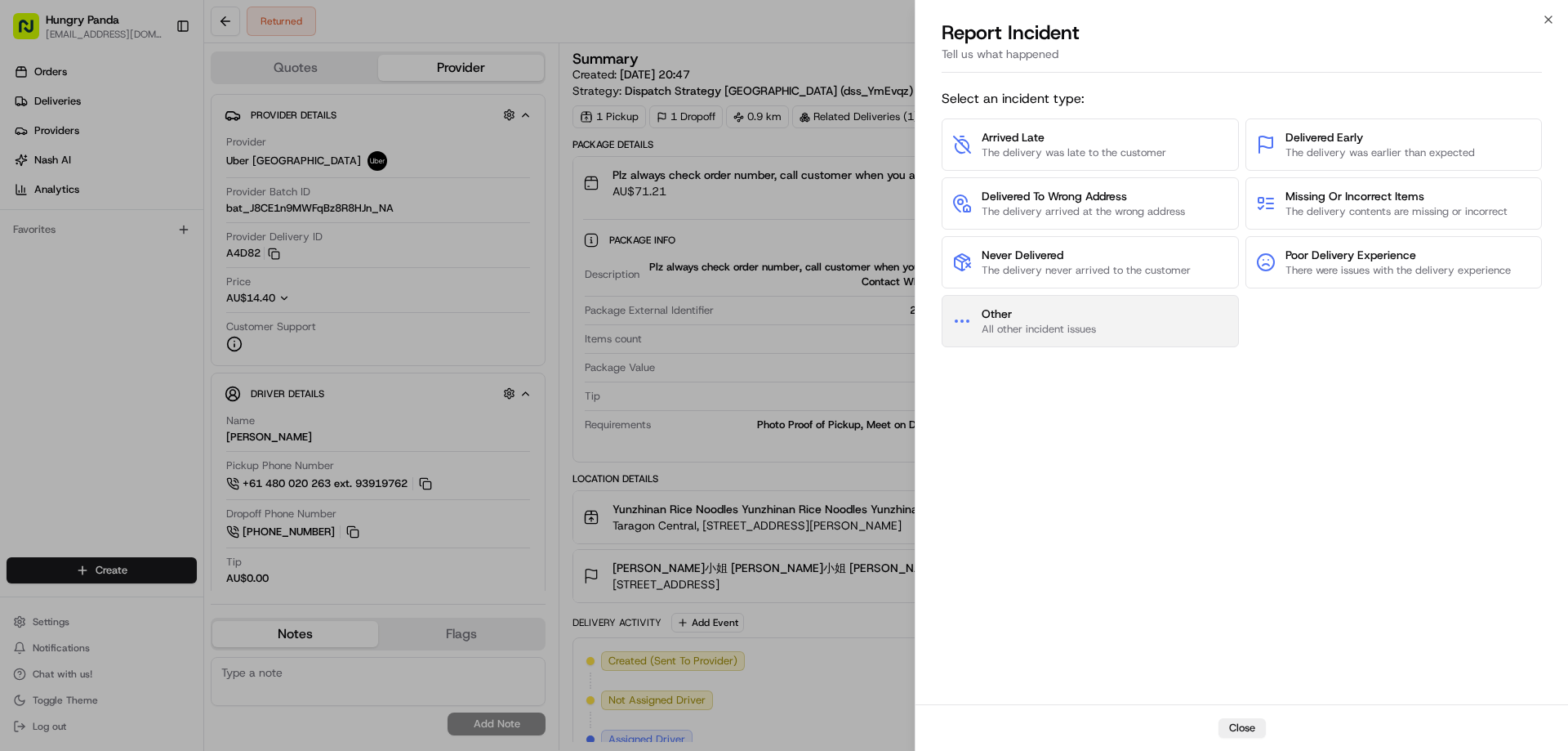
click at [1078, 297] on button "Other All other incident issues" at bounding box center [1089, 321] width 297 height 52
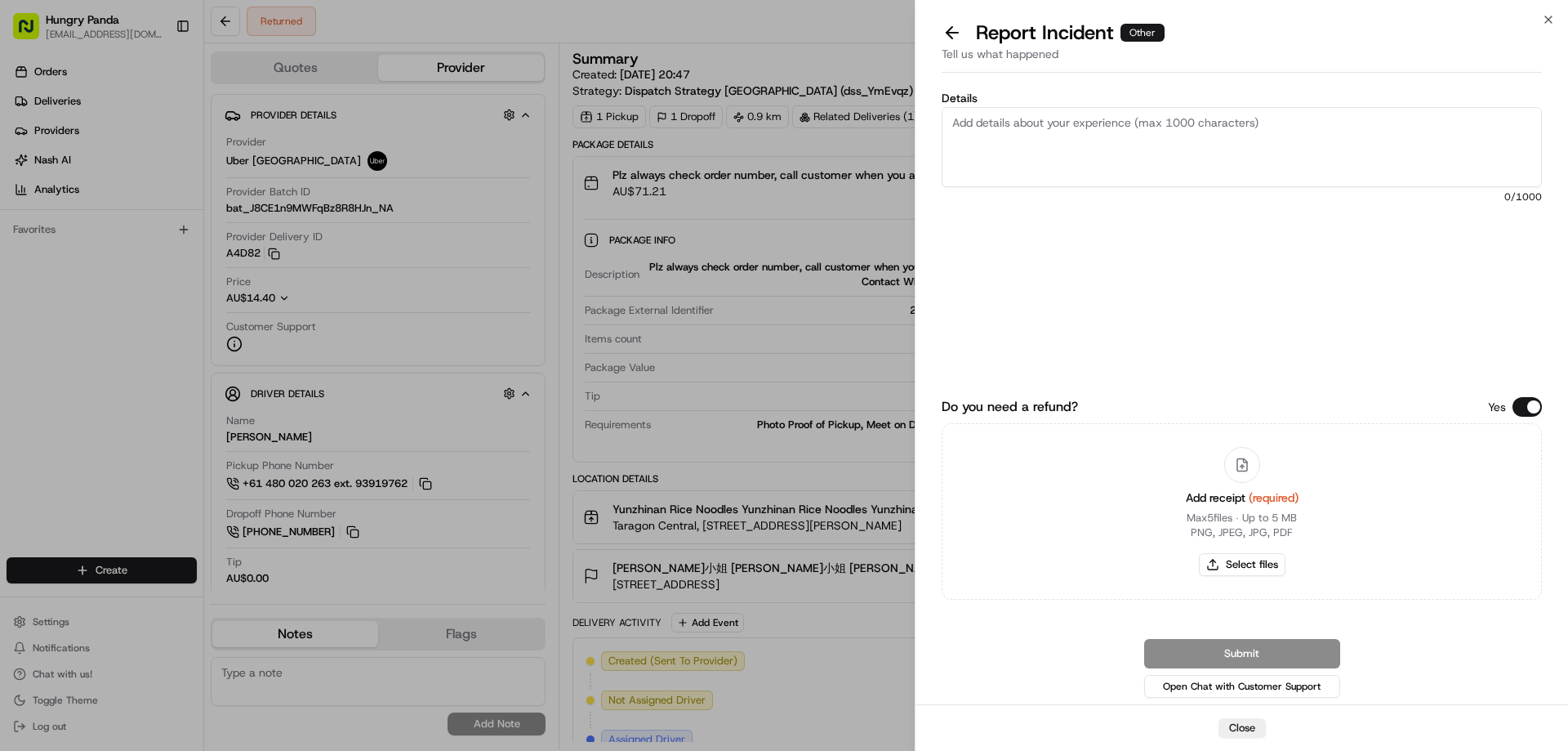
click at [1081, 282] on div "Details 0 /1000" at bounding box center [1241, 214] width 600 height 244
click at [950, 35] on button at bounding box center [952, 32] width 34 height 23
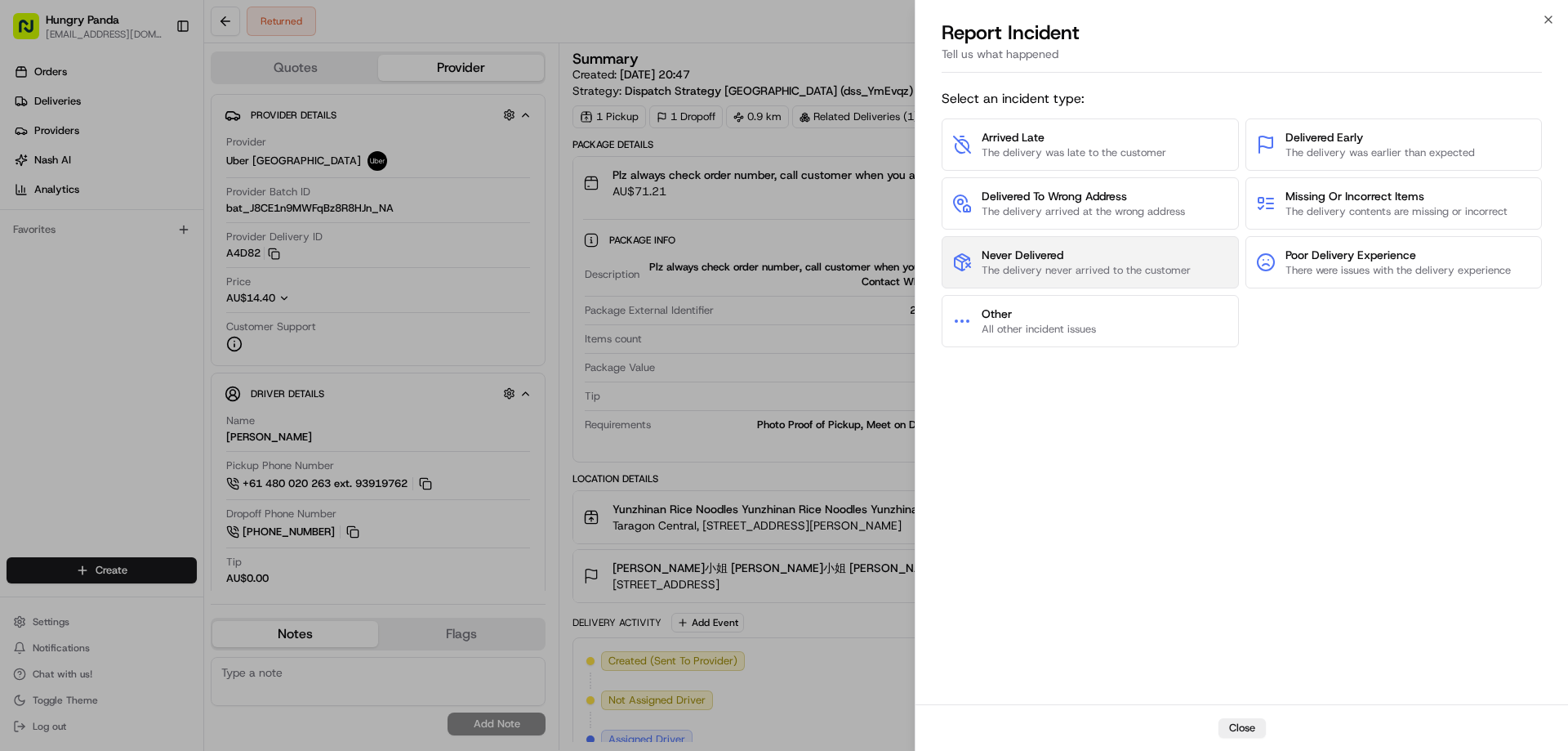
click at [1038, 256] on span "Never Delivered" at bounding box center [1086, 255] width 209 height 16
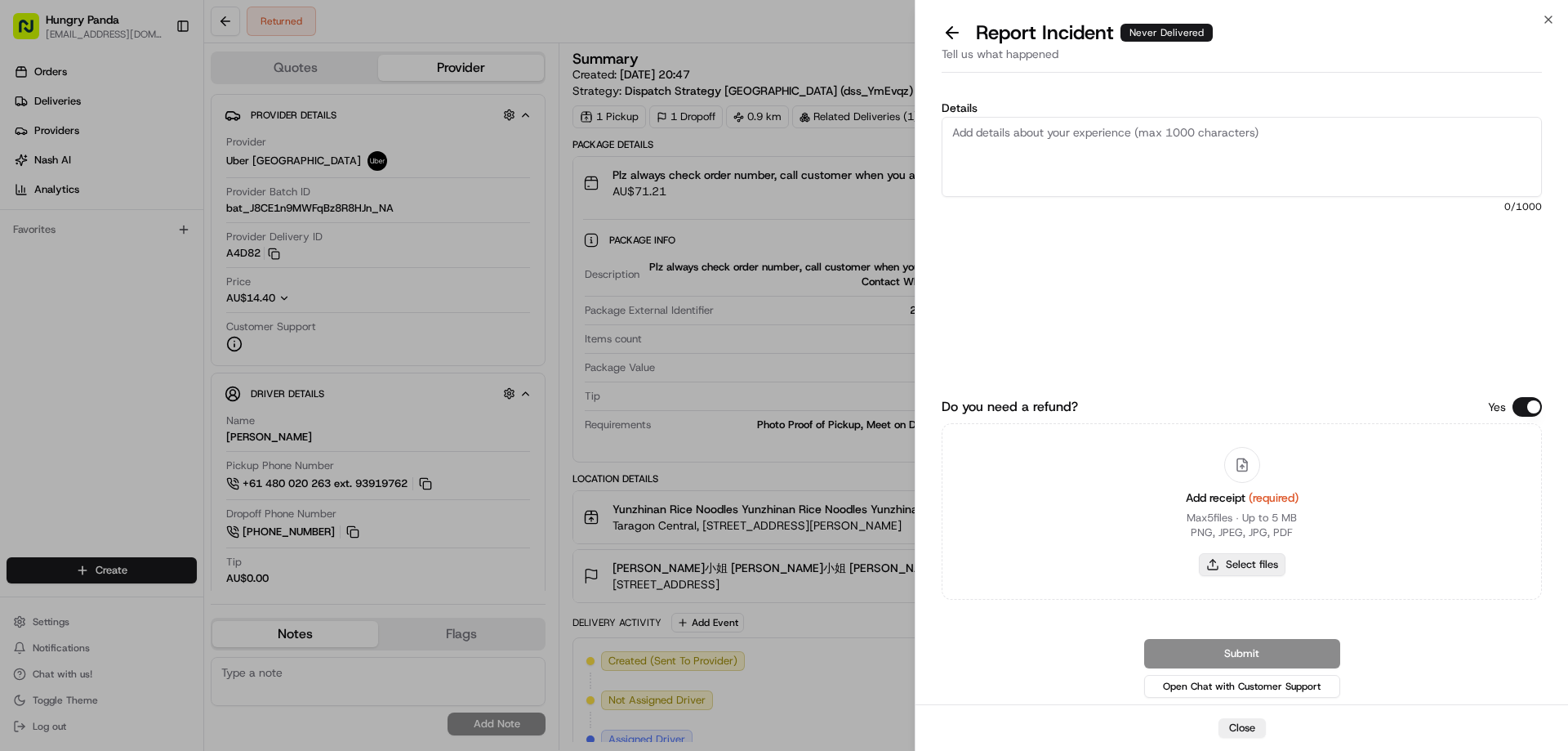
click at [1221, 564] on button "Select files" at bounding box center [1242, 564] width 87 height 23
type input "C:\fakepath\screenshot_2025-08-23_13-18-00.png"
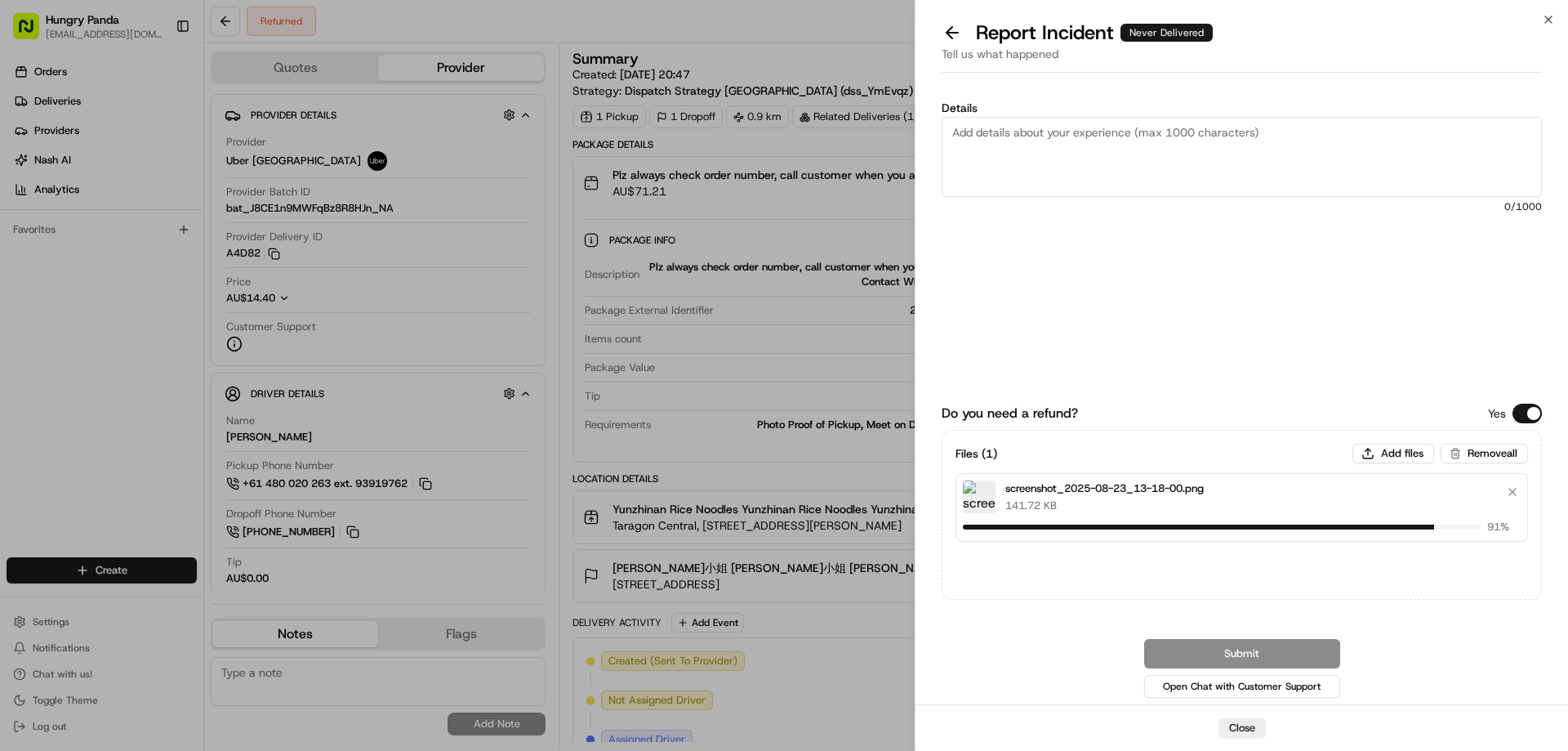
drag, startPoint x: 1124, startPoint y: 155, endPoint x: 1254, endPoint y: 9, distance: 195.5
click at [1127, 158] on textarea "Details" at bounding box center [1241, 156] width 600 height 80
click at [1062, 166] on textarea "Details" at bounding box center [1241, 156] width 600 height 80
paste textarea "The customer reported that he did not receive the meal. The order log showed th…"
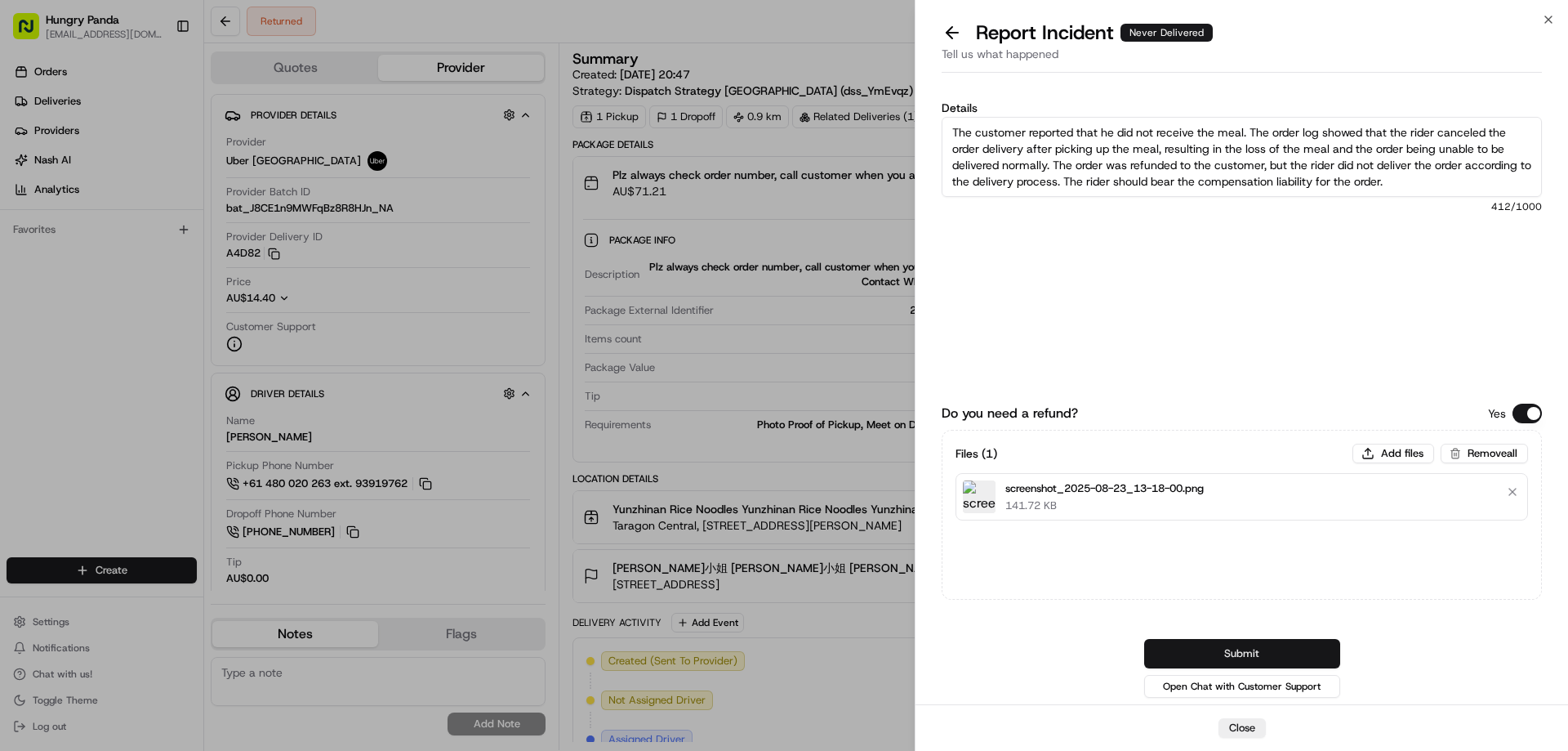
type textarea "The customer reported that he did not receive the meal. The order log showed th…"
click button "Submit"
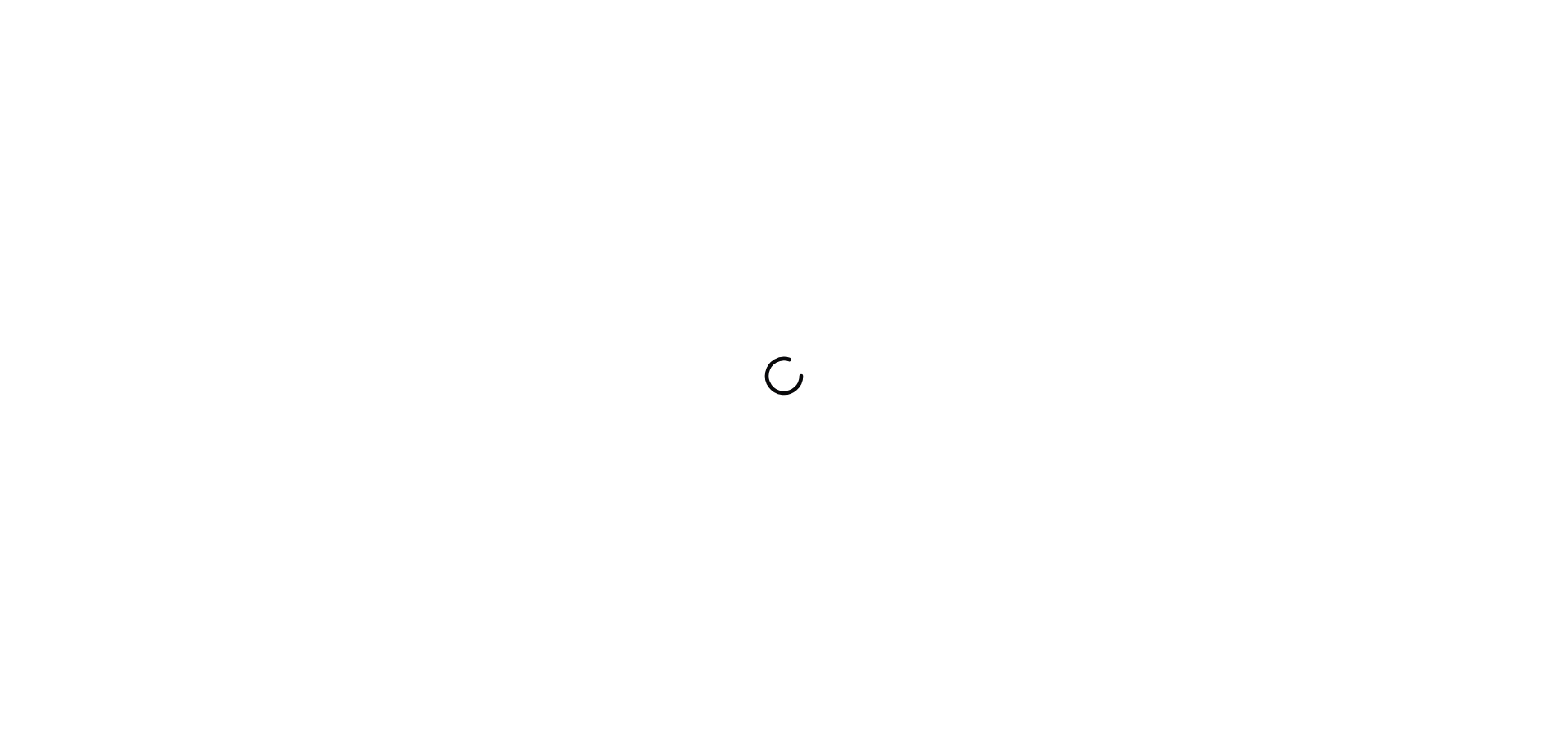
click at [964, 424] on div at bounding box center [784, 376] width 1568 height 751
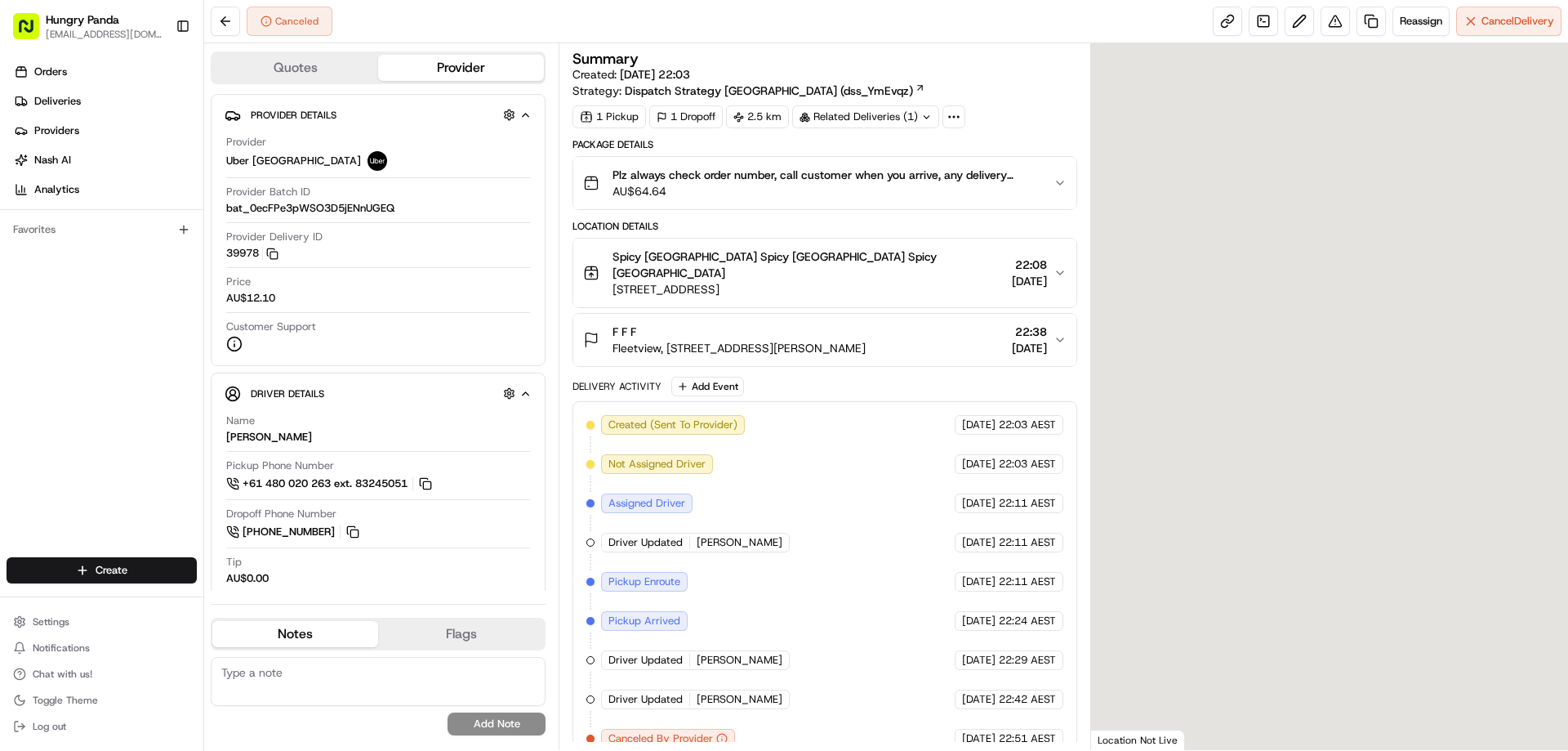
drag, startPoint x: 1043, startPoint y: 175, endPoint x: 1036, endPoint y: 185, distance: 12.2
click at [1045, 176] on div "Plz always check order number, call customer when you arrive, any delivery issu…" at bounding box center [817, 183] width 469 height 32
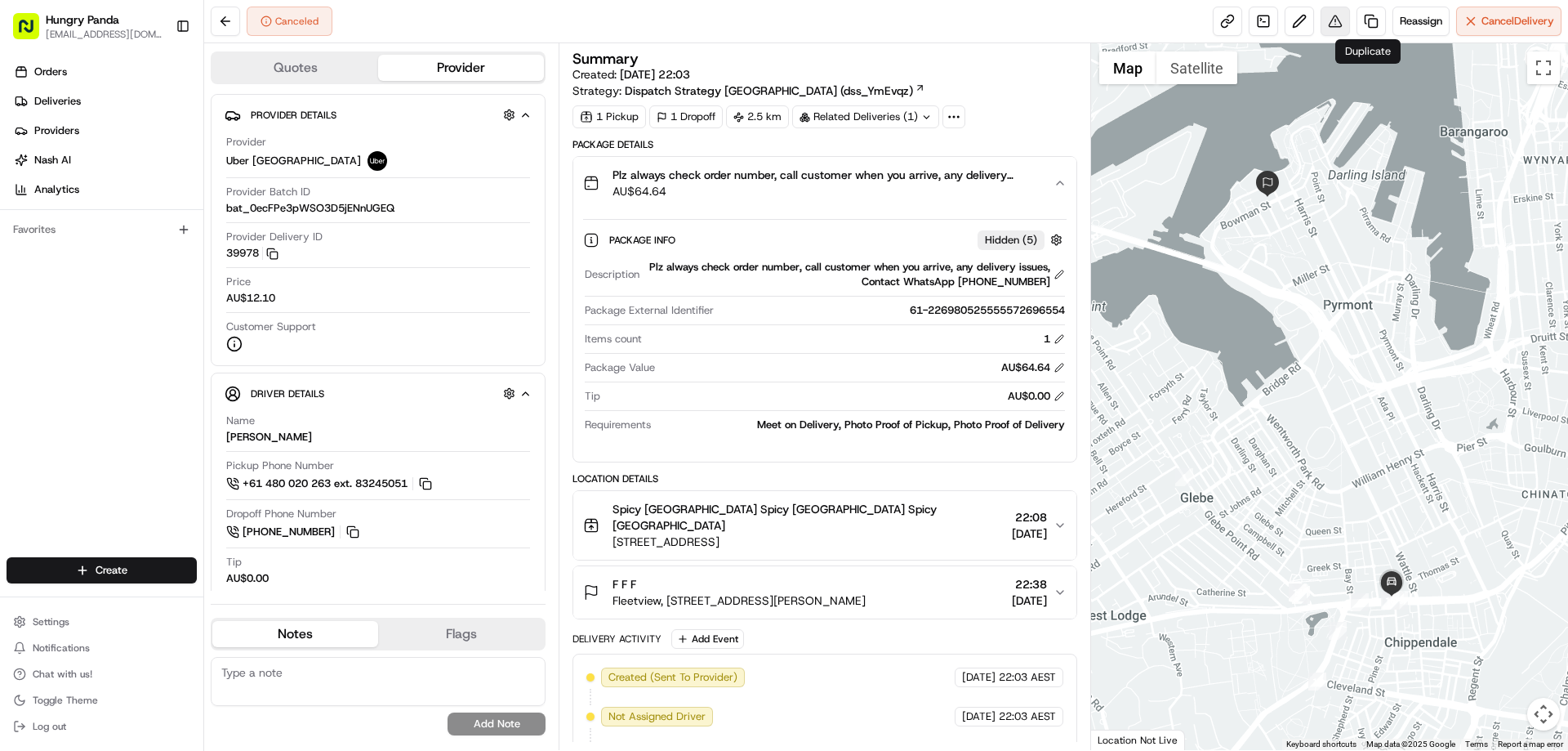
click at [1341, 18] on button at bounding box center [1334, 21] width 30 height 30
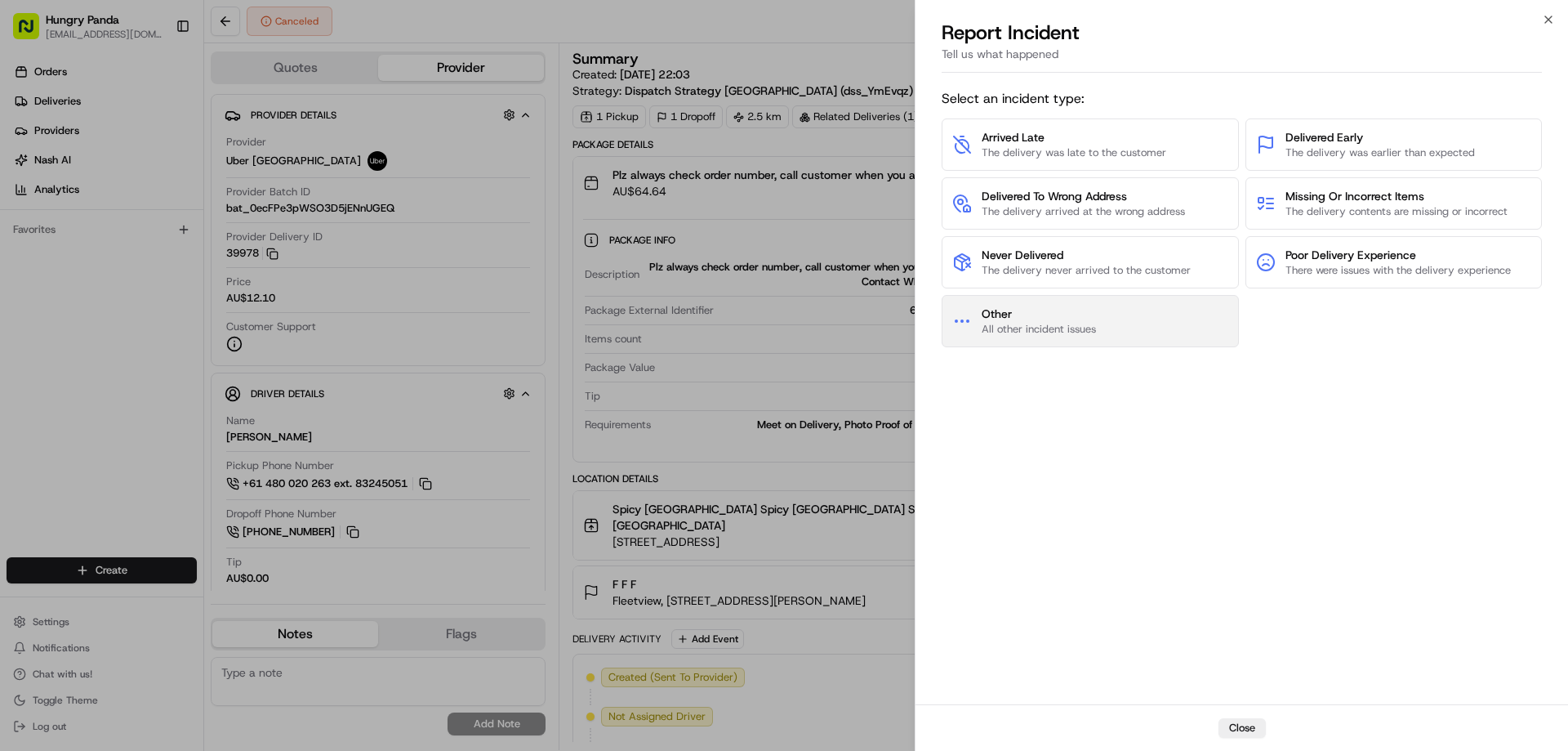
click at [1119, 308] on button "Other All other incident issues" at bounding box center [1089, 321] width 297 height 52
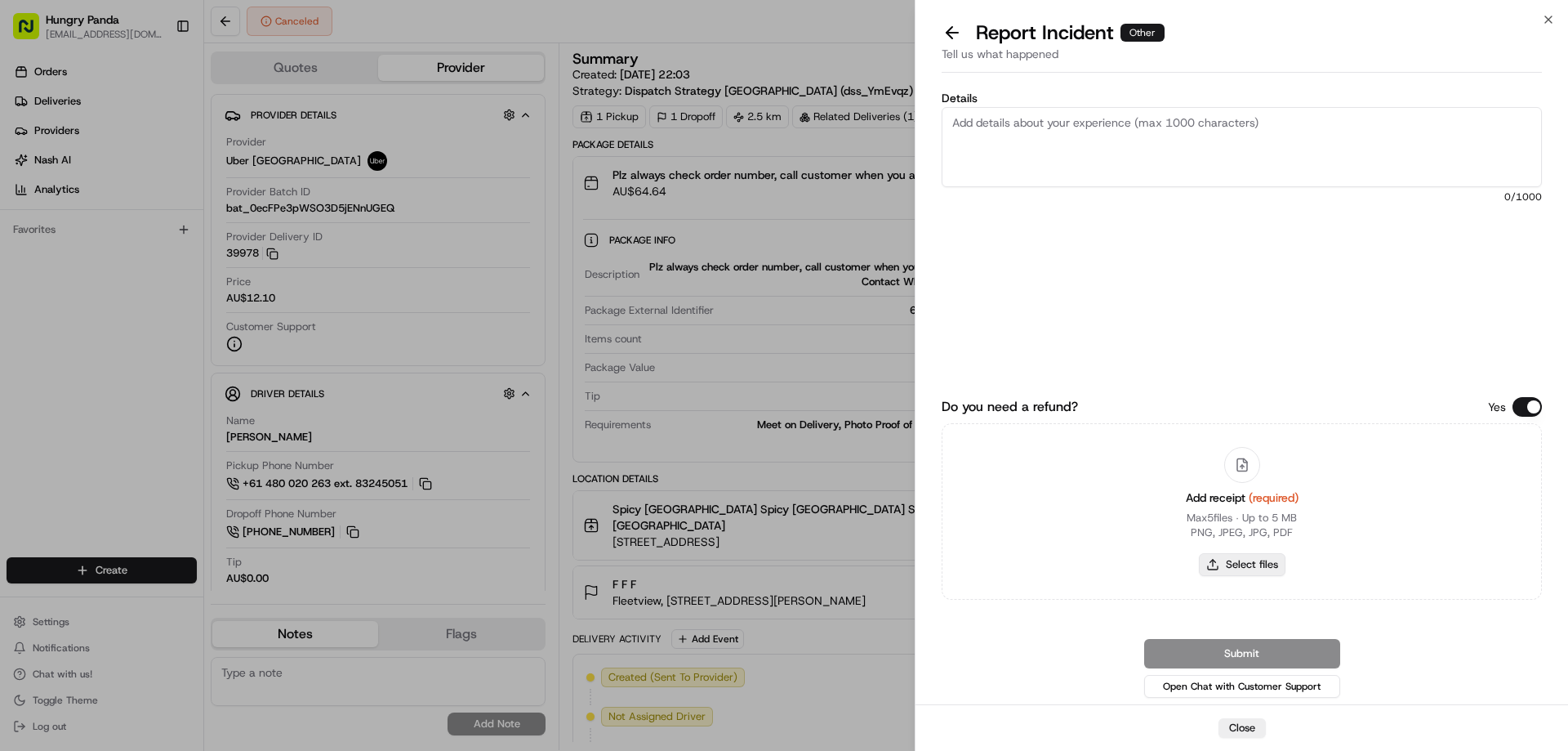
click at [1252, 570] on button "Select files" at bounding box center [1242, 564] width 87 height 23
type input "C:\fakepath\screenshot_2025-08-23_13-18-59.png"
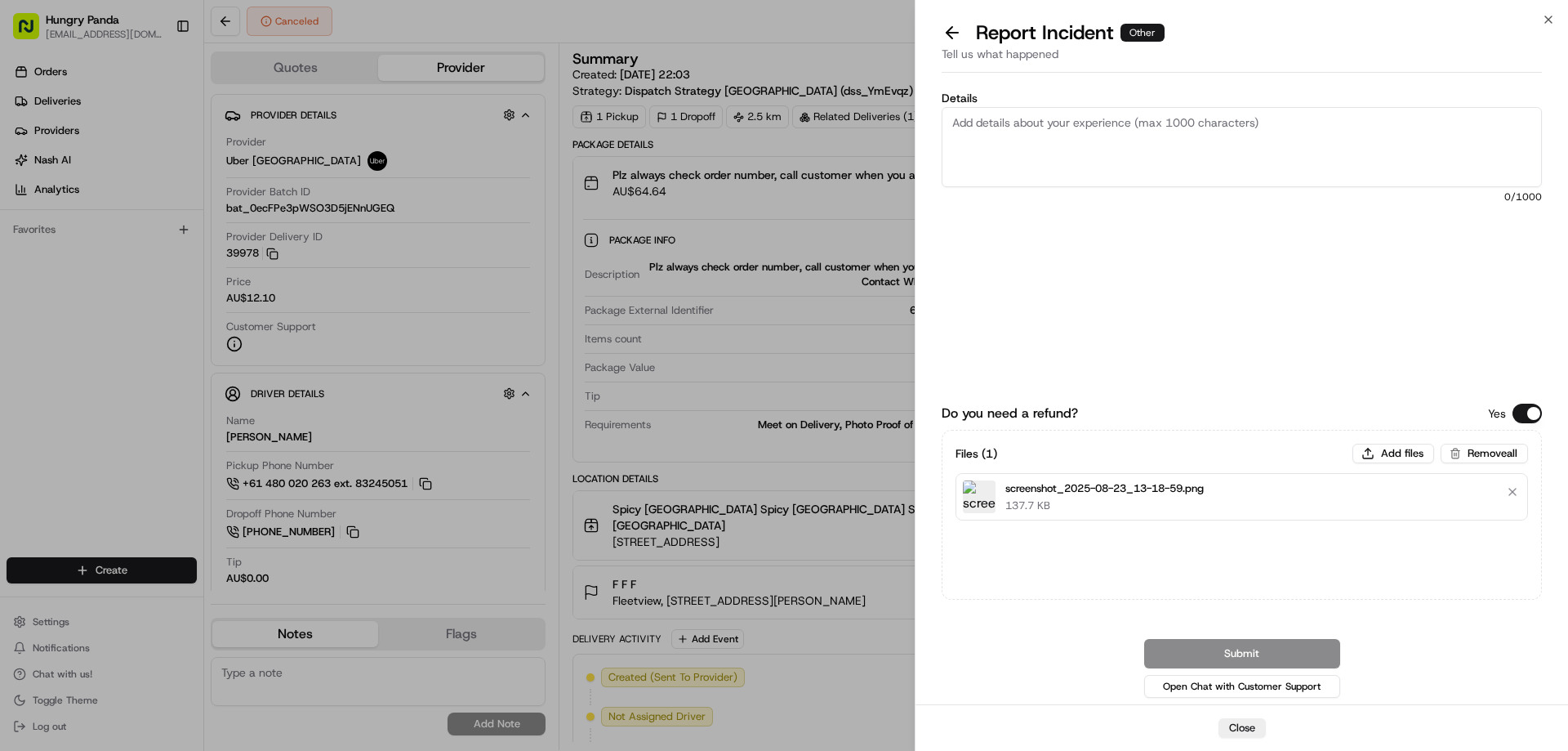
click at [1123, 157] on textarea "Details" at bounding box center [1241, 147] width 600 height 80
paste textarea "The order pickup was seriously overdue. The order log showed that the rider rec…"
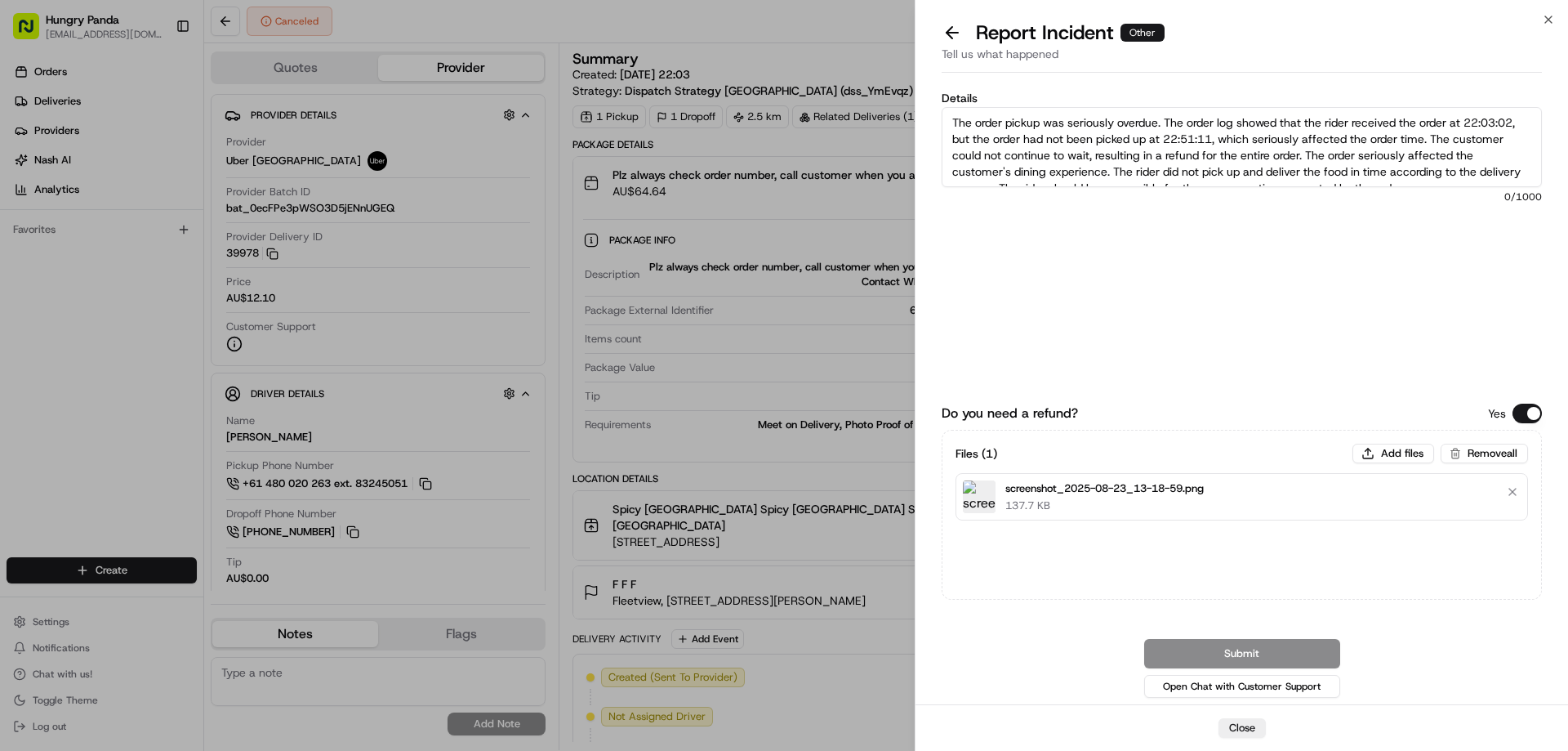
scroll to position [9, 0]
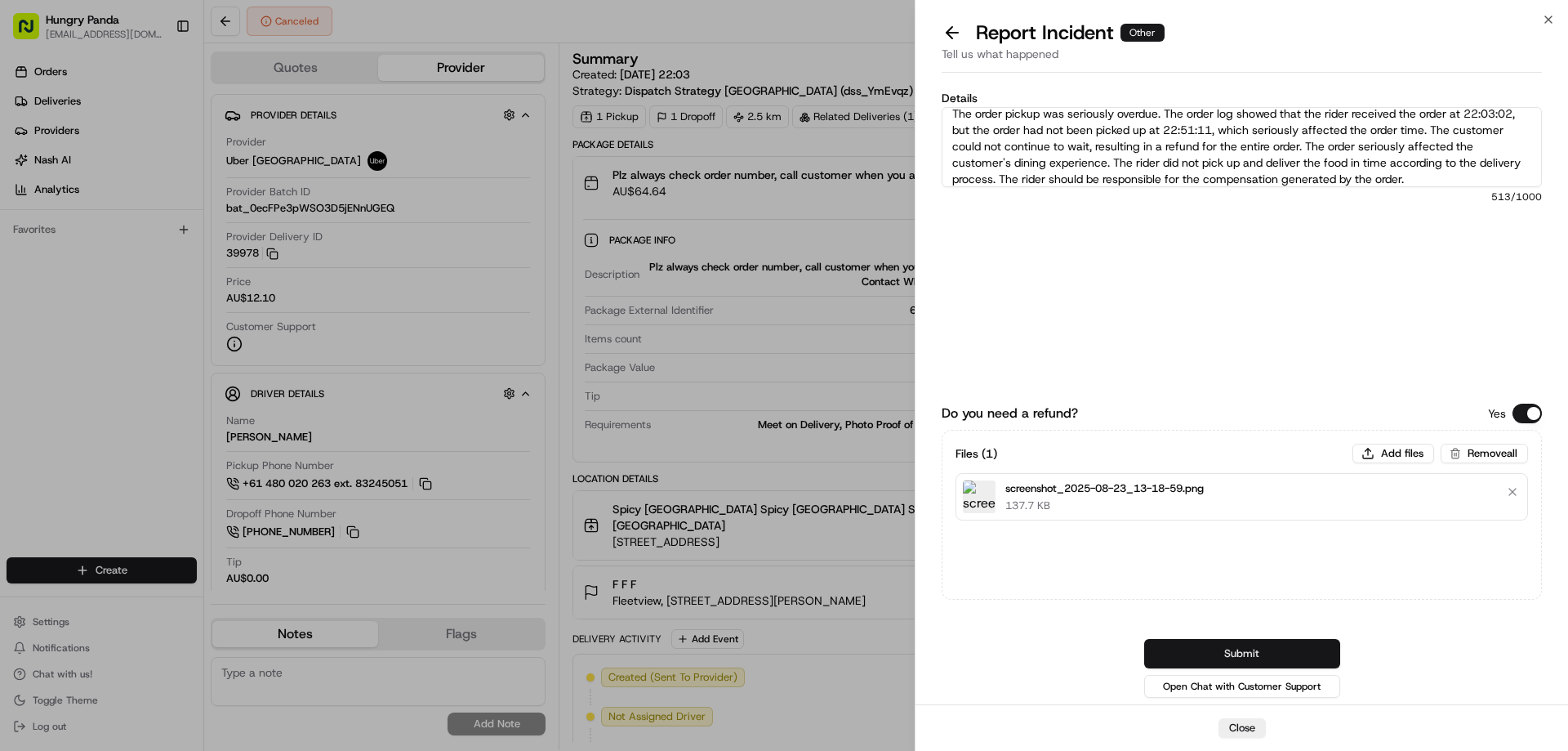
type textarea "The order pickup was seriously overdue. The order log showed that the rider rec…"
click at [1231, 650] on button "Submit" at bounding box center [1241, 654] width 196 height 30
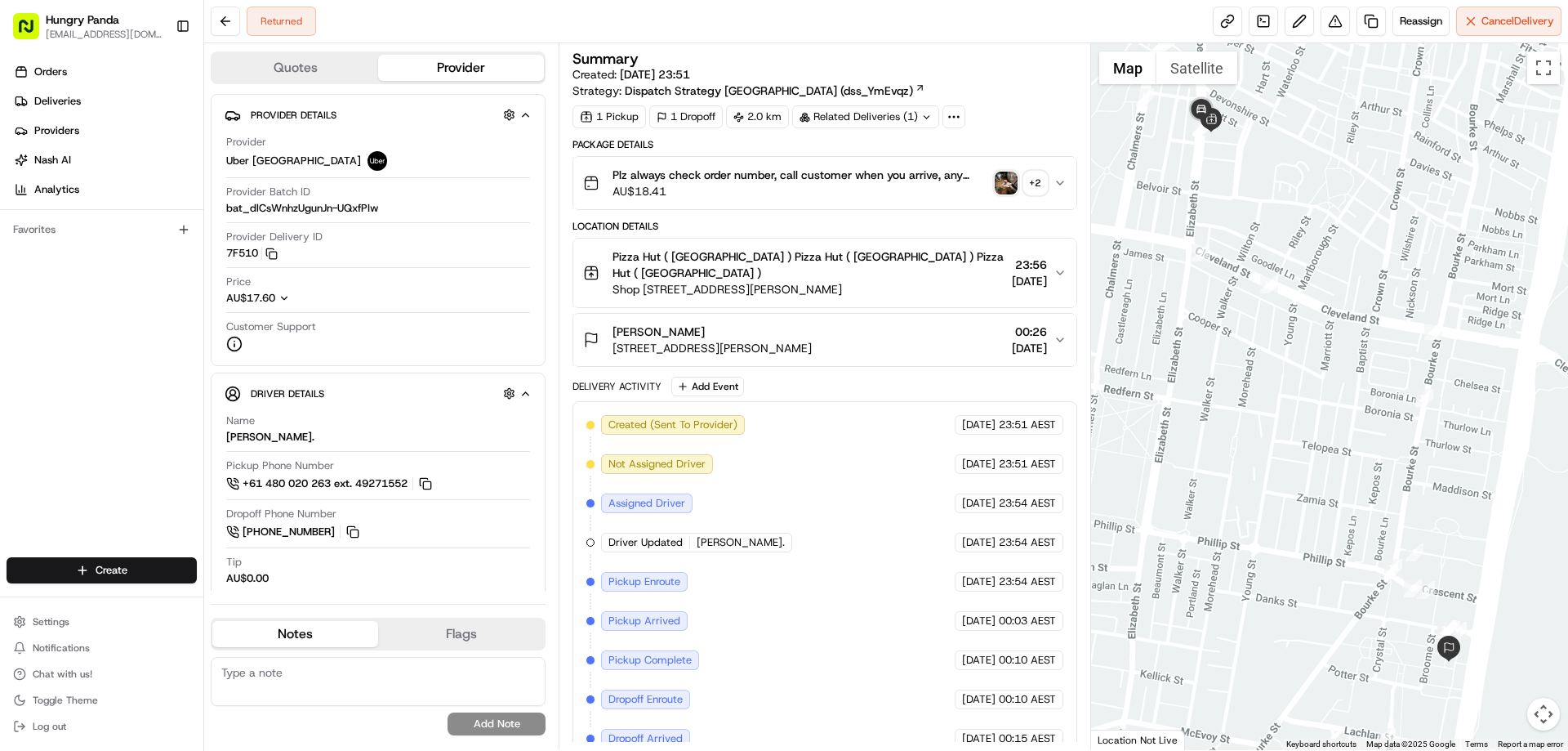
click at [1011, 178] on img "button" at bounding box center [1005, 182] width 23 height 23
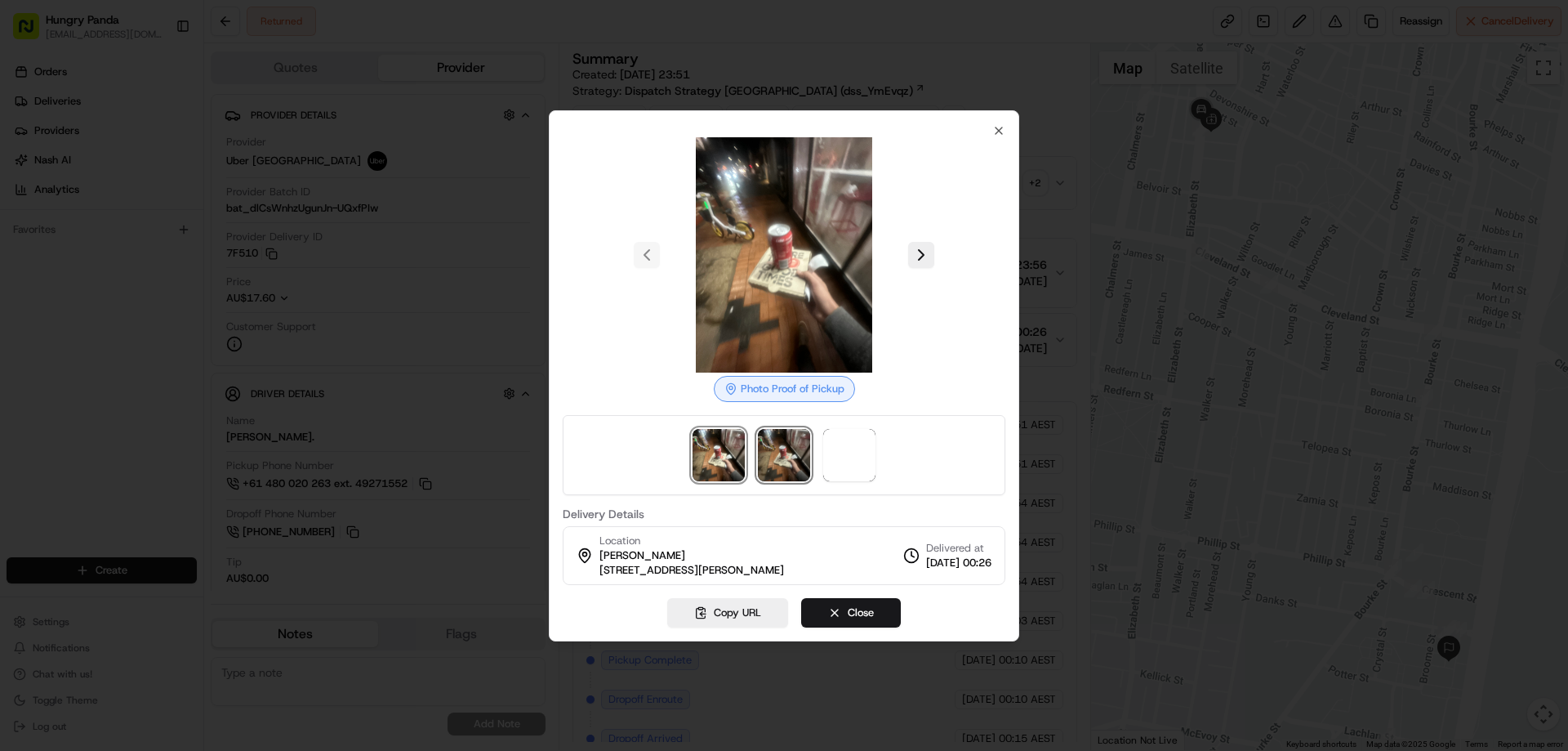
click at [790, 472] on img at bounding box center [784, 455] width 52 height 52
click at [852, 457] on img at bounding box center [849, 455] width 52 height 52
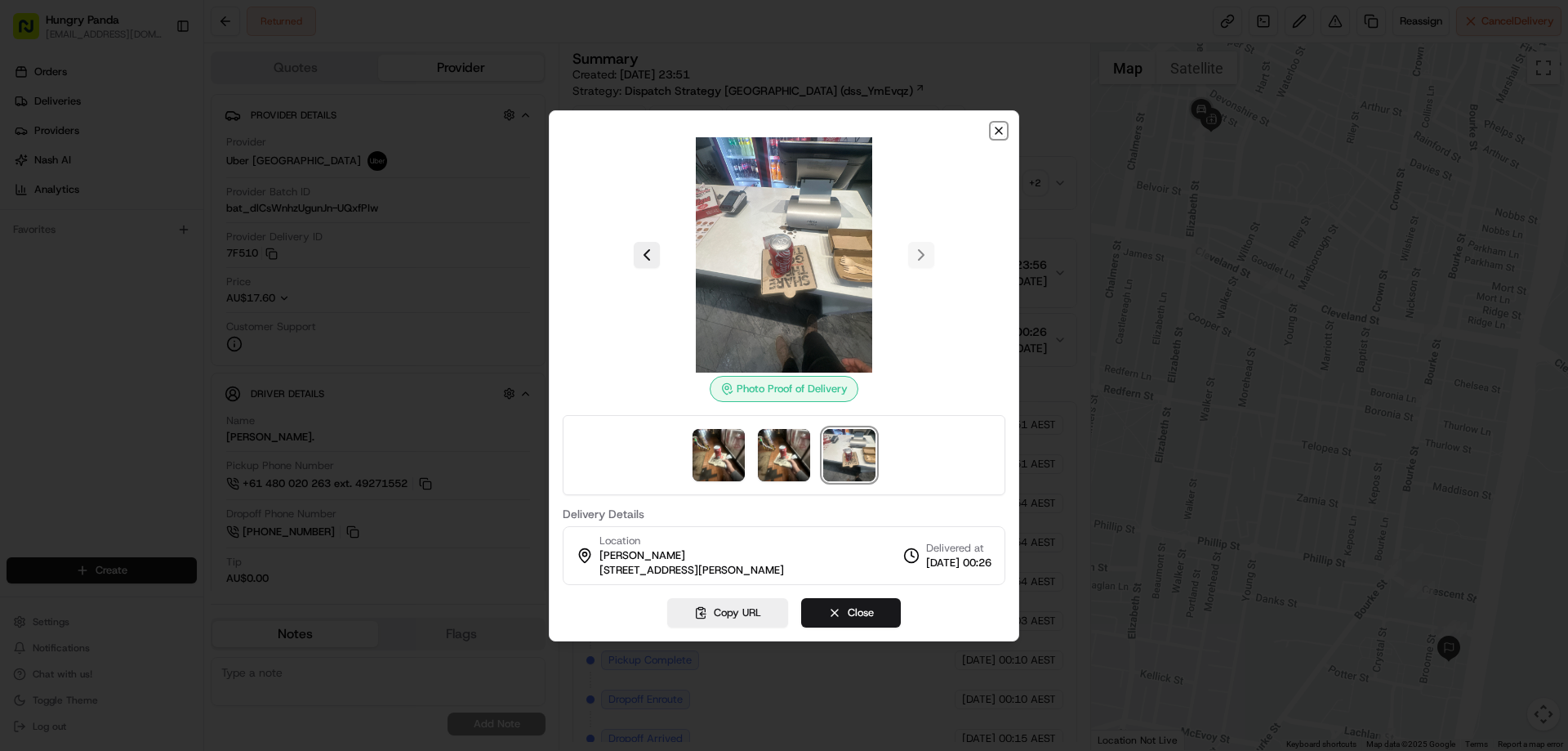
click at [995, 134] on icon "button" at bounding box center [998, 130] width 6 height 6
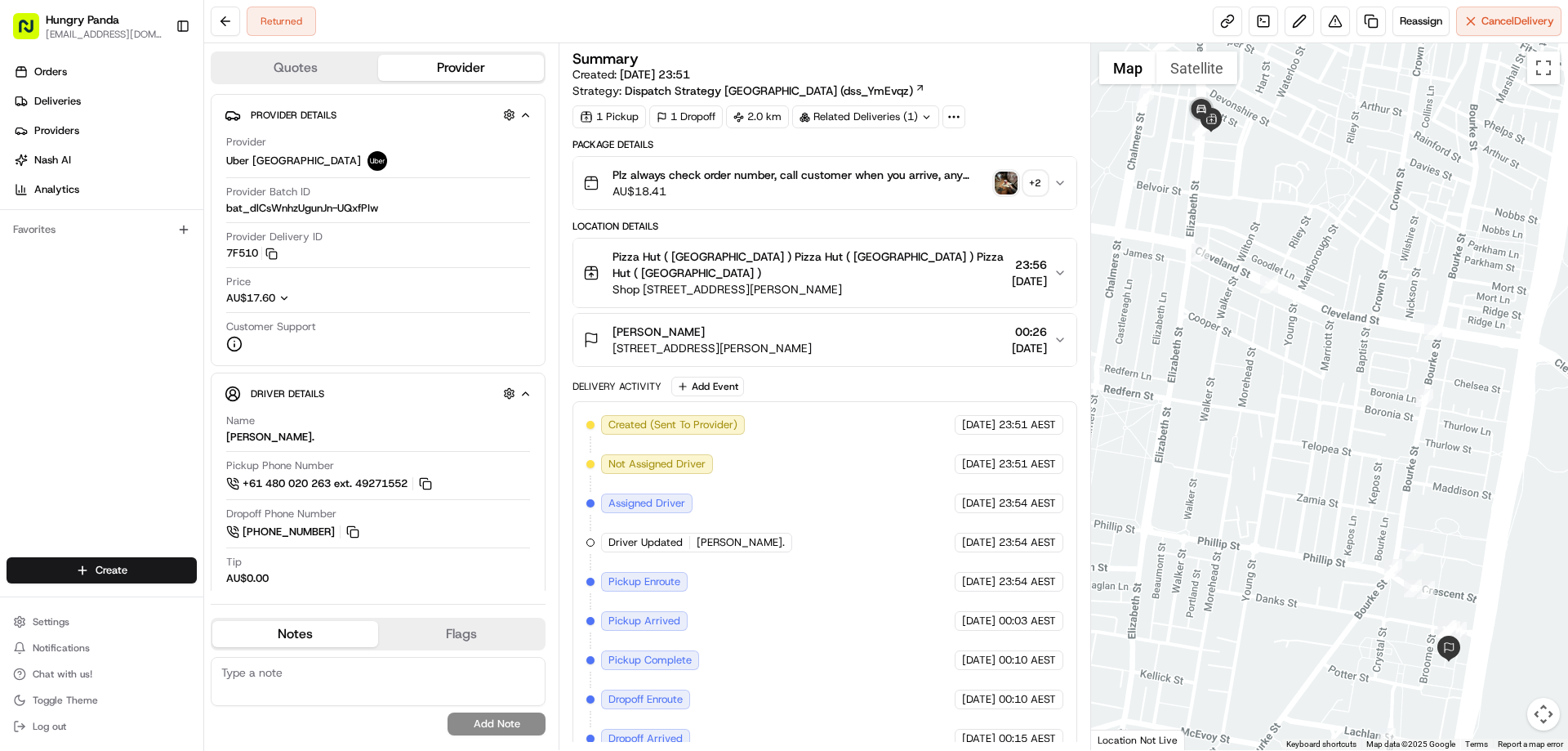
click at [1050, 173] on div "Plz always check order number, call customer when you arrive, any delivery issu…" at bounding box center [817, 183] width 469 height 32
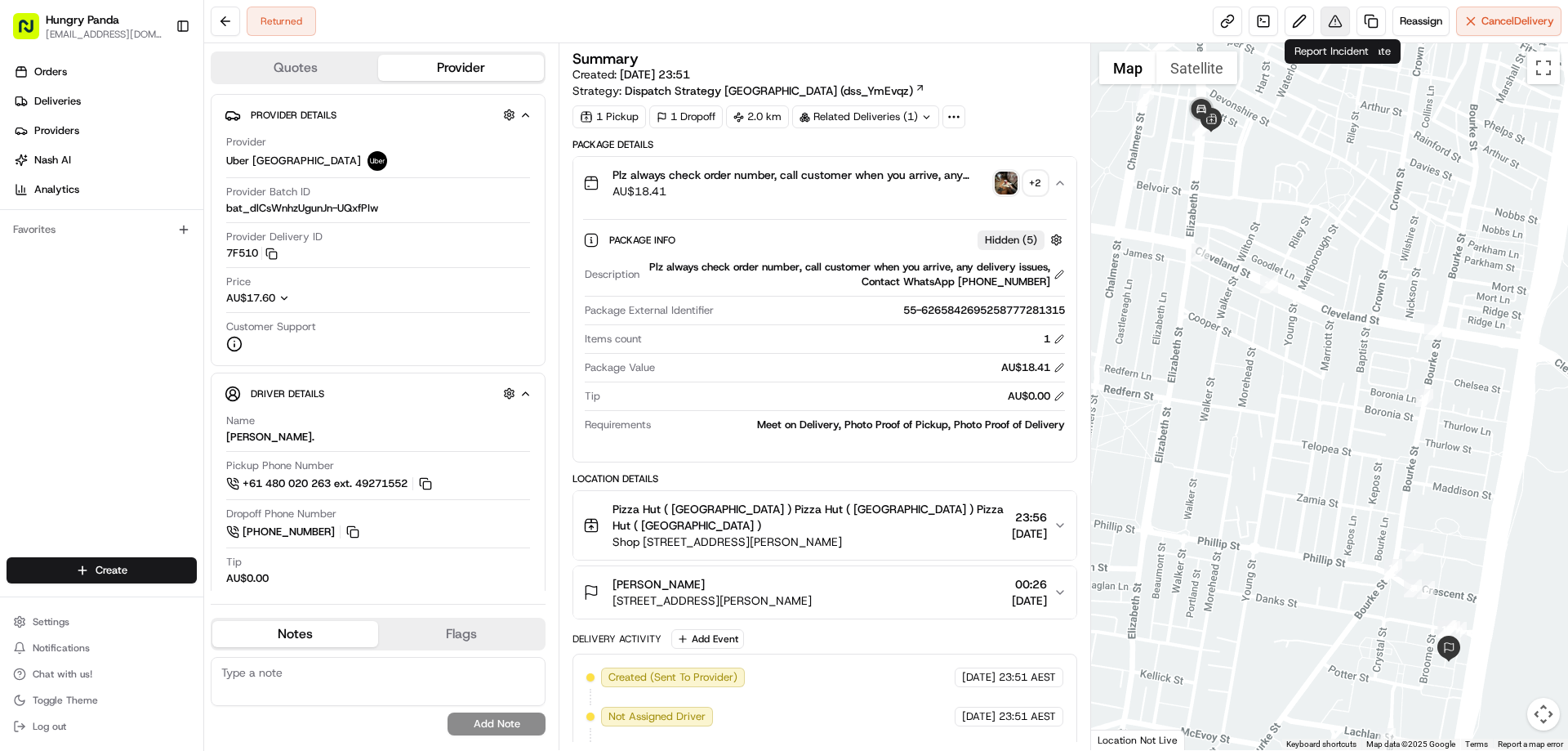
click at [1324, 30] on button at bounding box center [1334, 21] width 30 height 30
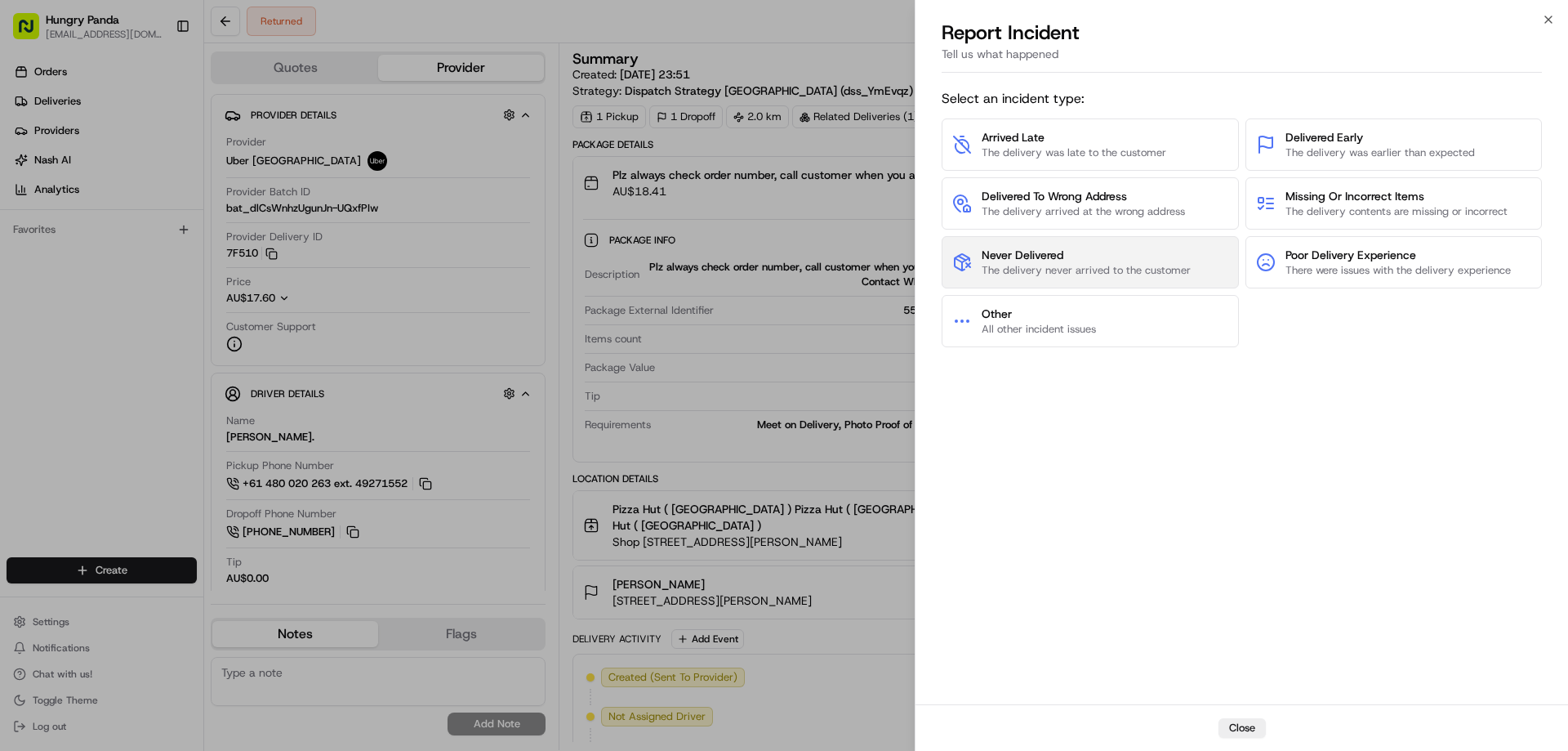
click at [1050, 257] on span "Never Delivered" at bounding box center [1086, 255] width 209 height 16
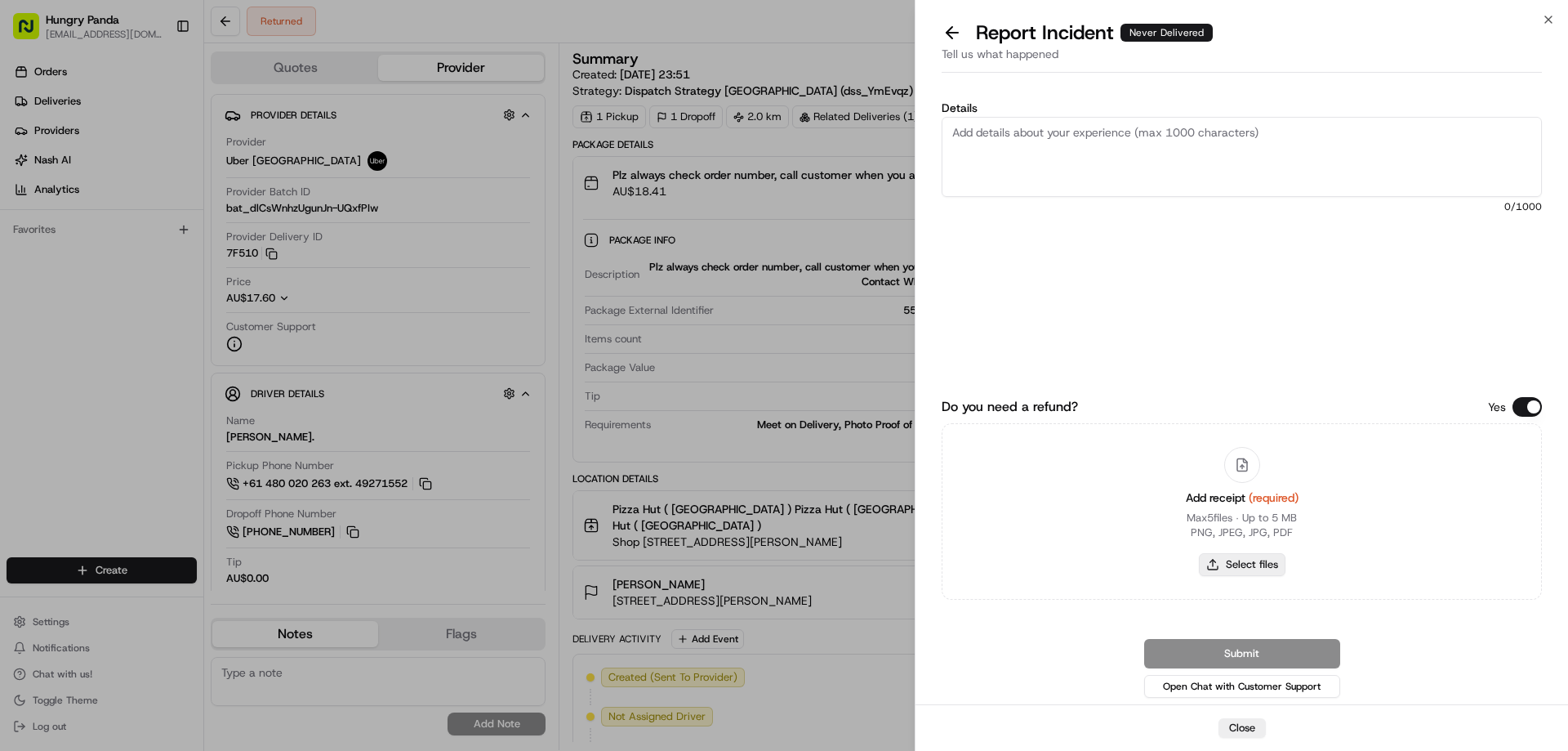
click at [1227, 570] on button "Select files" at bounding box center [1242, 564] width 87 height 23
type input "C:\fakepath\screenshot_2025-08-23_13-21-44.png"
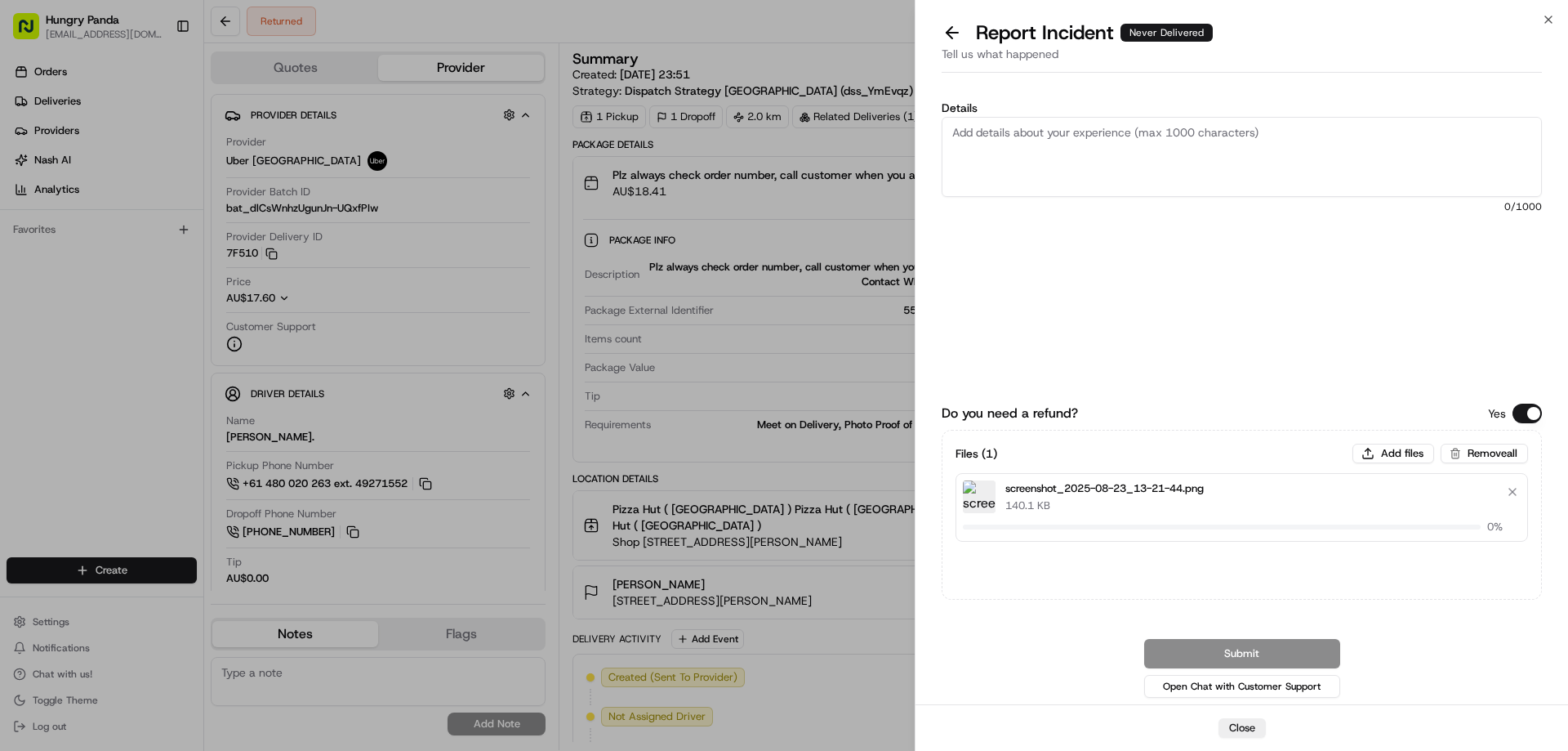
click at [1049, 160] on textarea "Details" at bounding box center [1241, 156] width 600 height 80
click at [1088, 132] on textarea "Details" at bounding box center [1241, 156] width 600 height 80
paste textarea "The customer reported that he did not receive the meal. The order log showed th…"
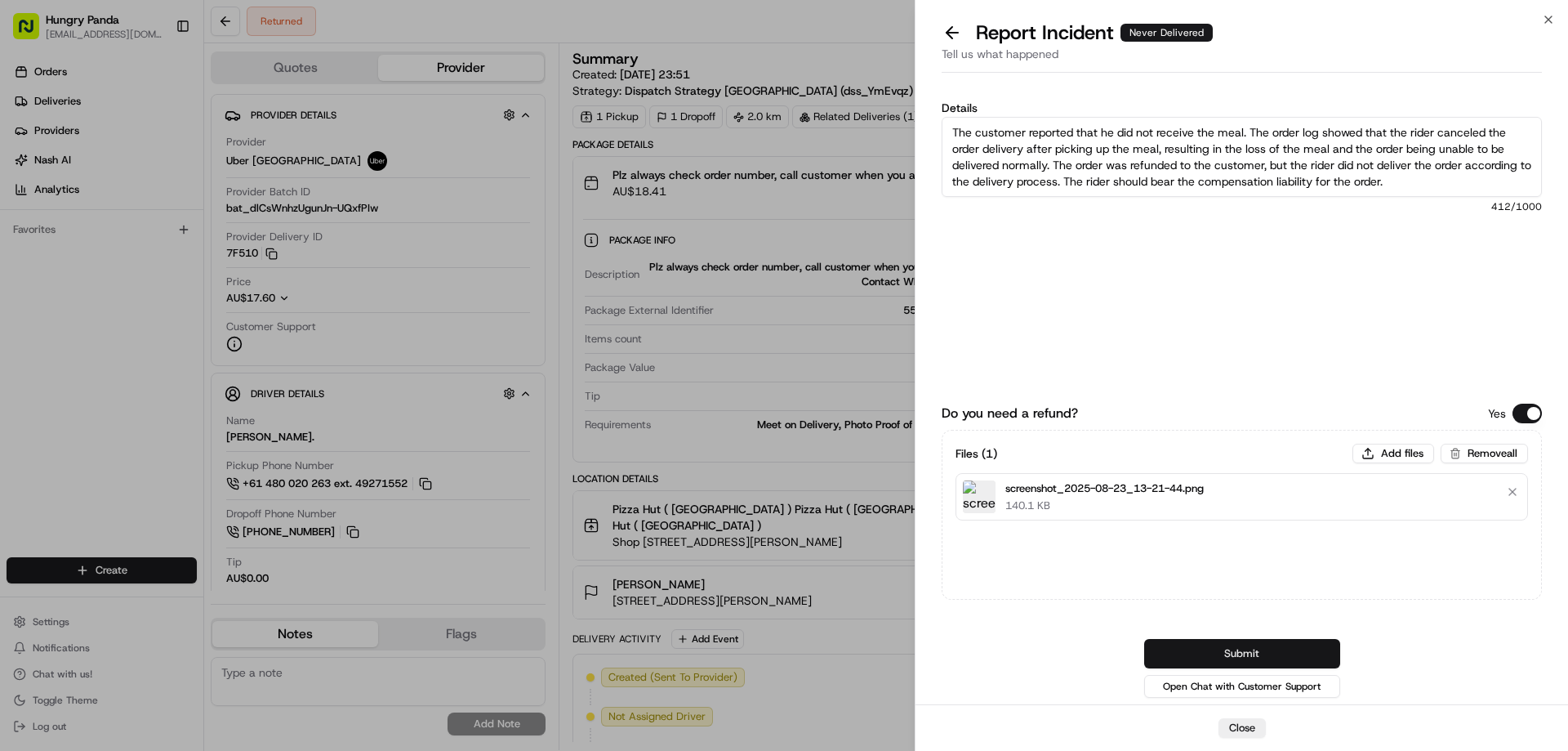
type textarea "The customer reported that he did not receive the meal. The order log showed th…"
click at [1268, 650] on button "Submit" at bounding box center [1241, 654] width 196 height 30
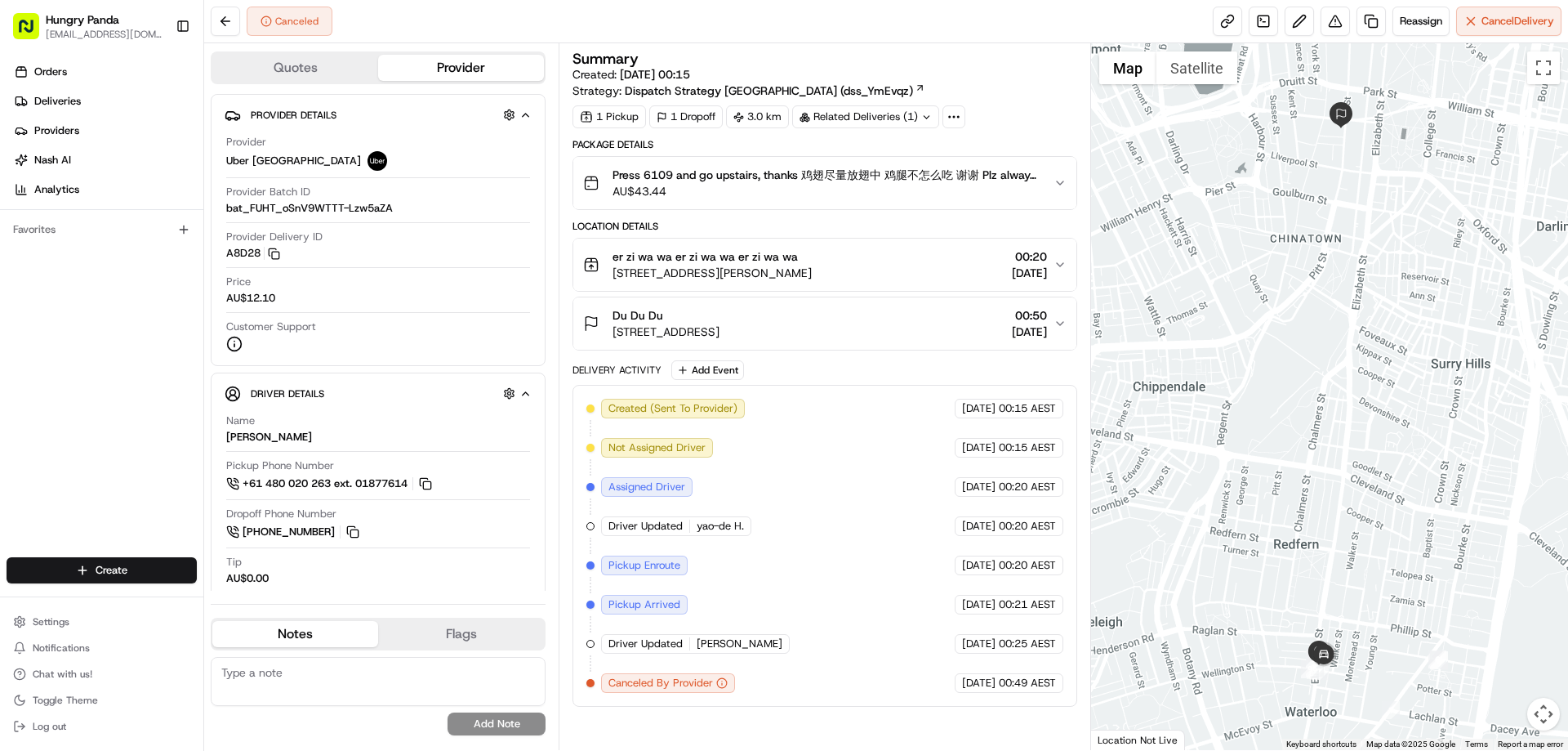
click at [1050, 184] on div "Press 6109 and go upstairs, thanks 鸡翅尽量放翅中 鸡腿不怎么吃 谢谢 Plz always check order num…" at bounding box center [817, 183] width 469 height 32
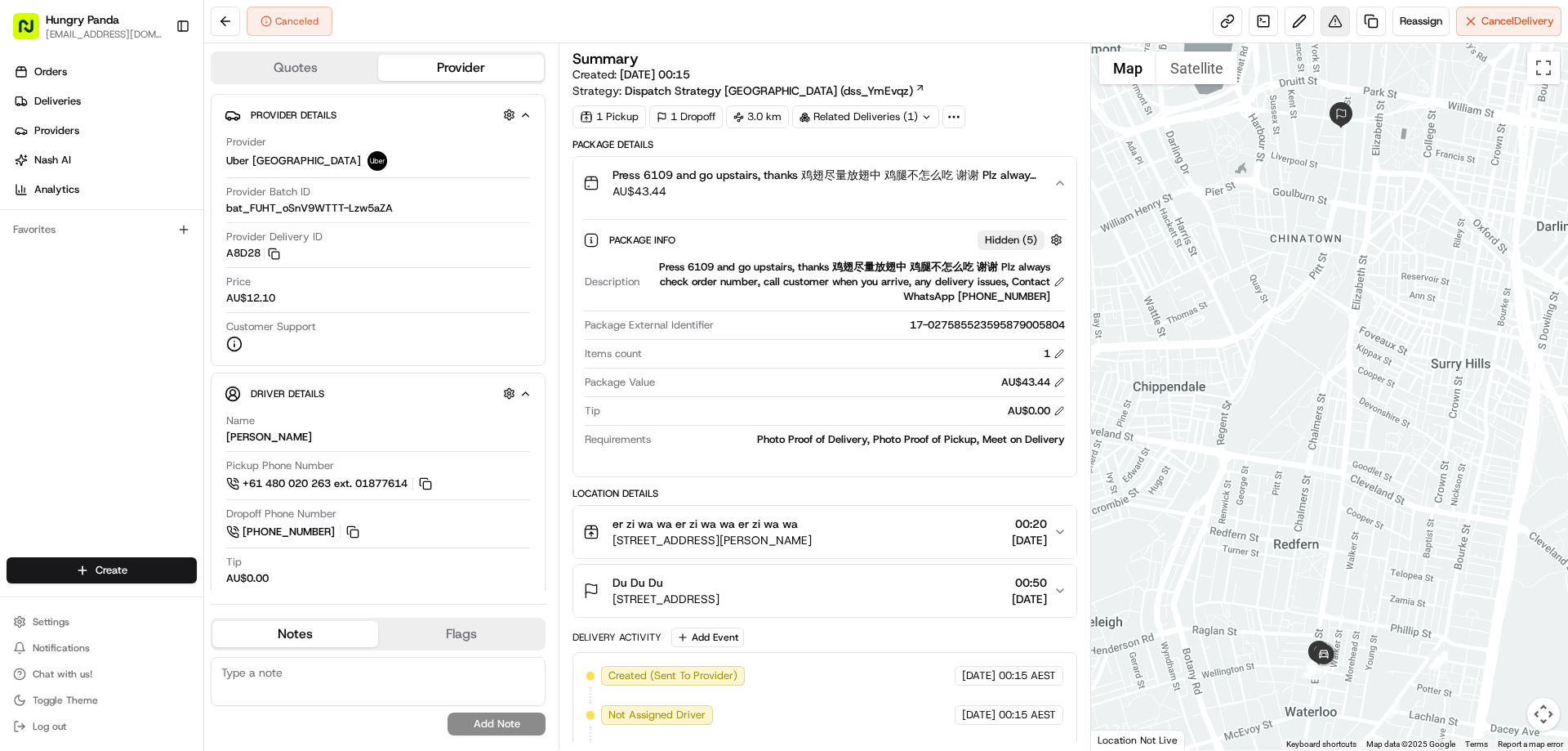
click at [1322, 24] on button at bounding box center [1334, 21] width 30 height 30
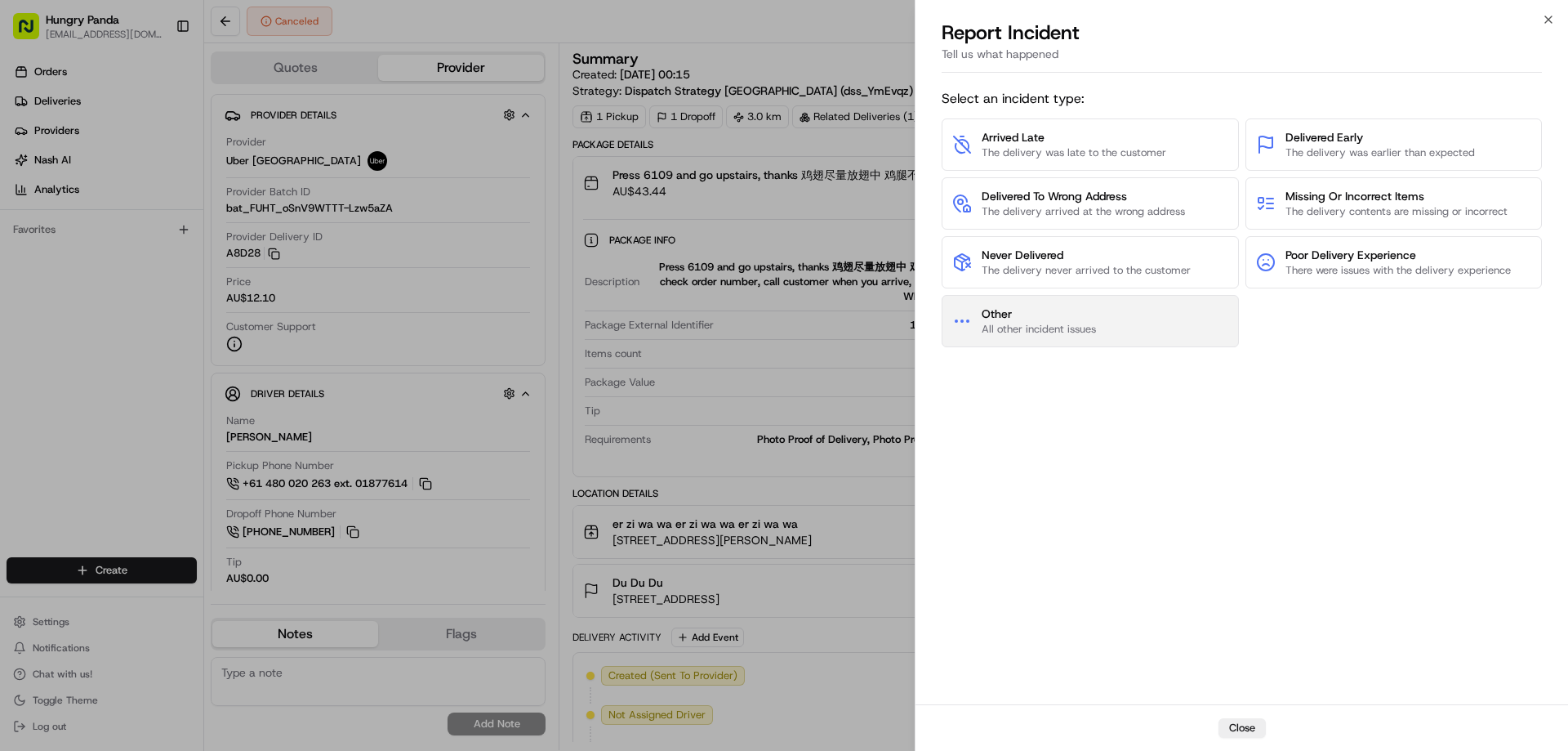
click at [1105, 322] on button "Other All other incident issues" at bounding box center [1089, 321] width 297 height 52
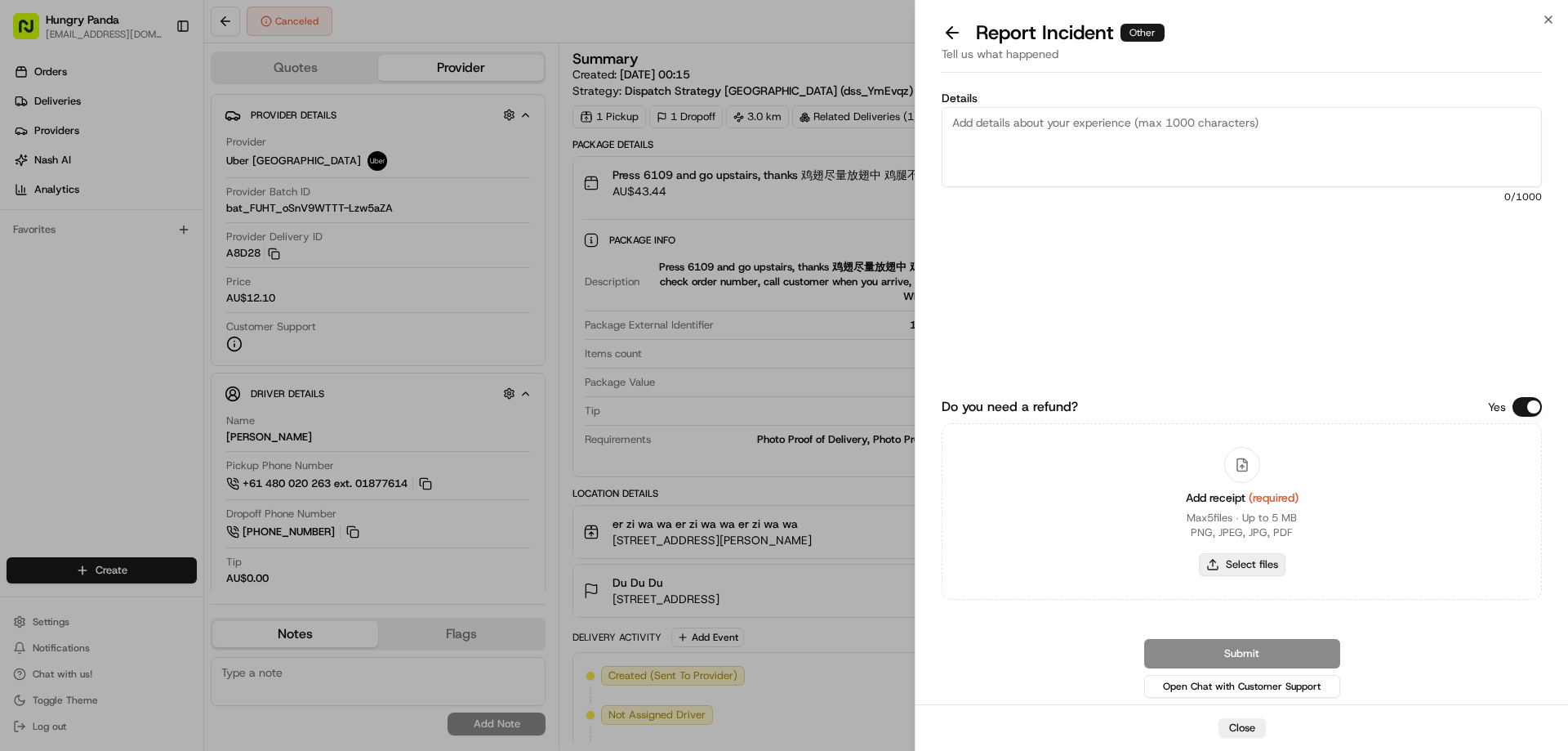
click at [1248, 569] on button "Select files" at bounding box center [1242, 564] width 87 height 23
type input "C:\fakepath\screenshot_2025-08-23_13-23-30.png"
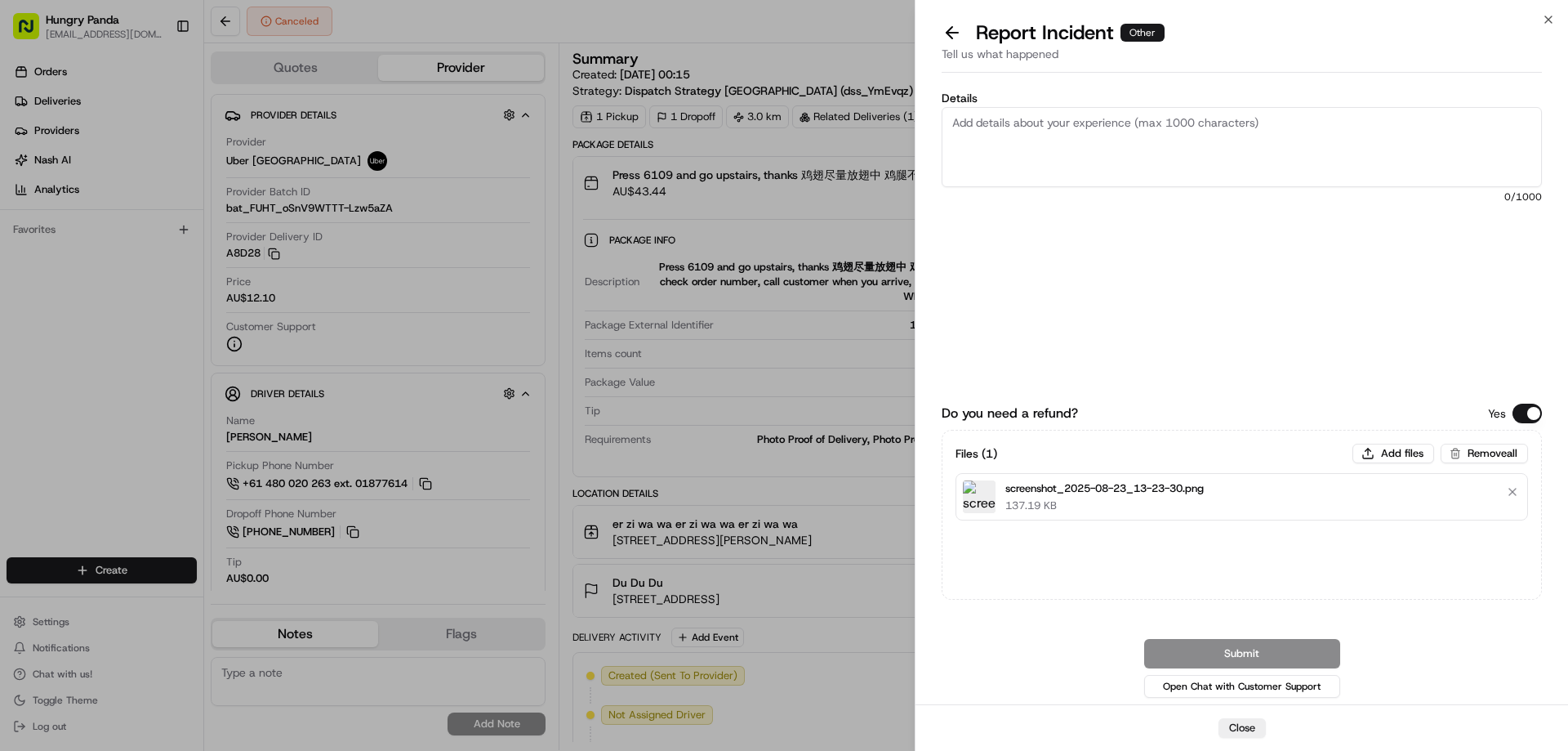
click at [1118, 143] on textarea "Details" at bounding box center [1241, 147] width 600 height 80
paste textarea "The order pickup was seriously overdue. The order log showed that the rider rec…"
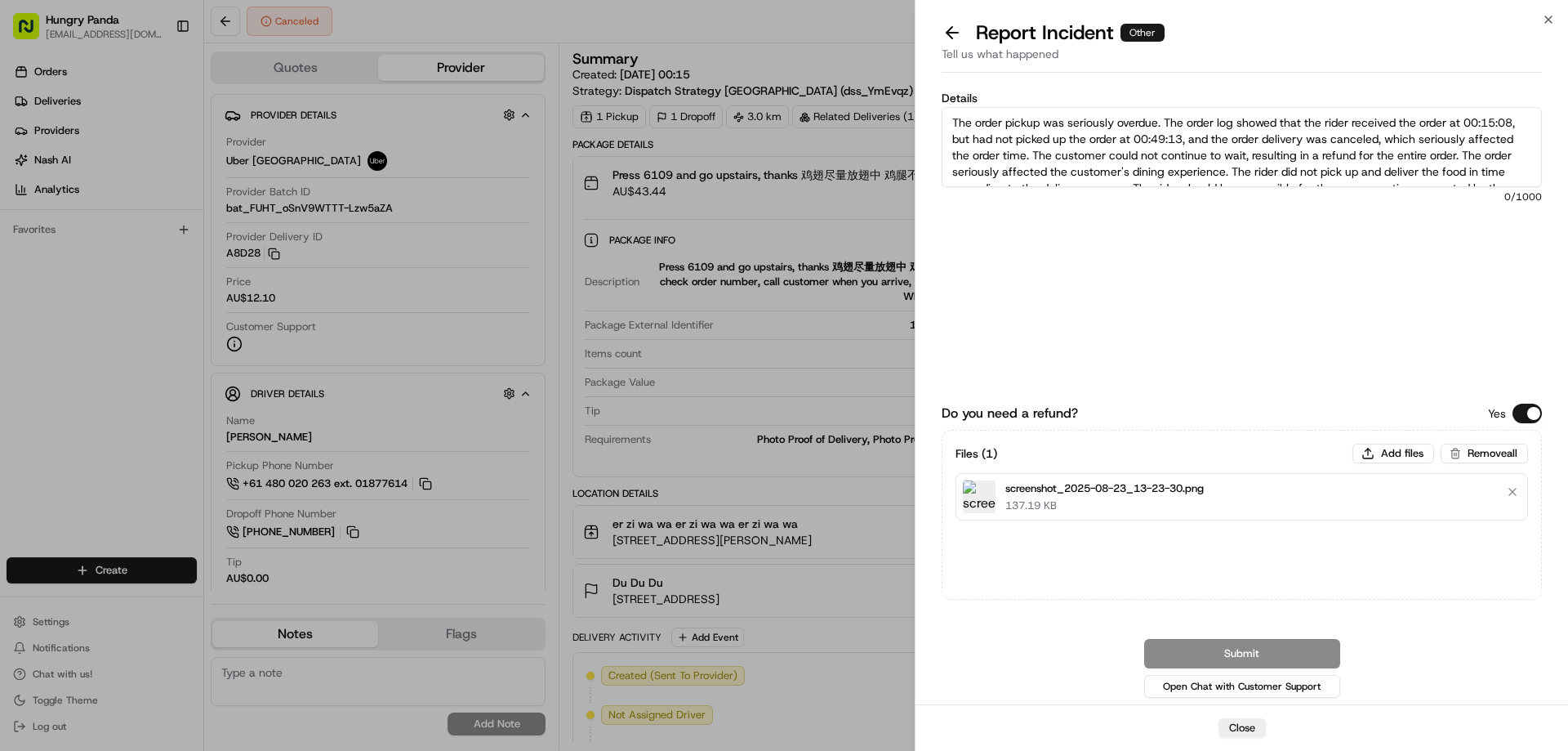
scroll to position [25, 0]
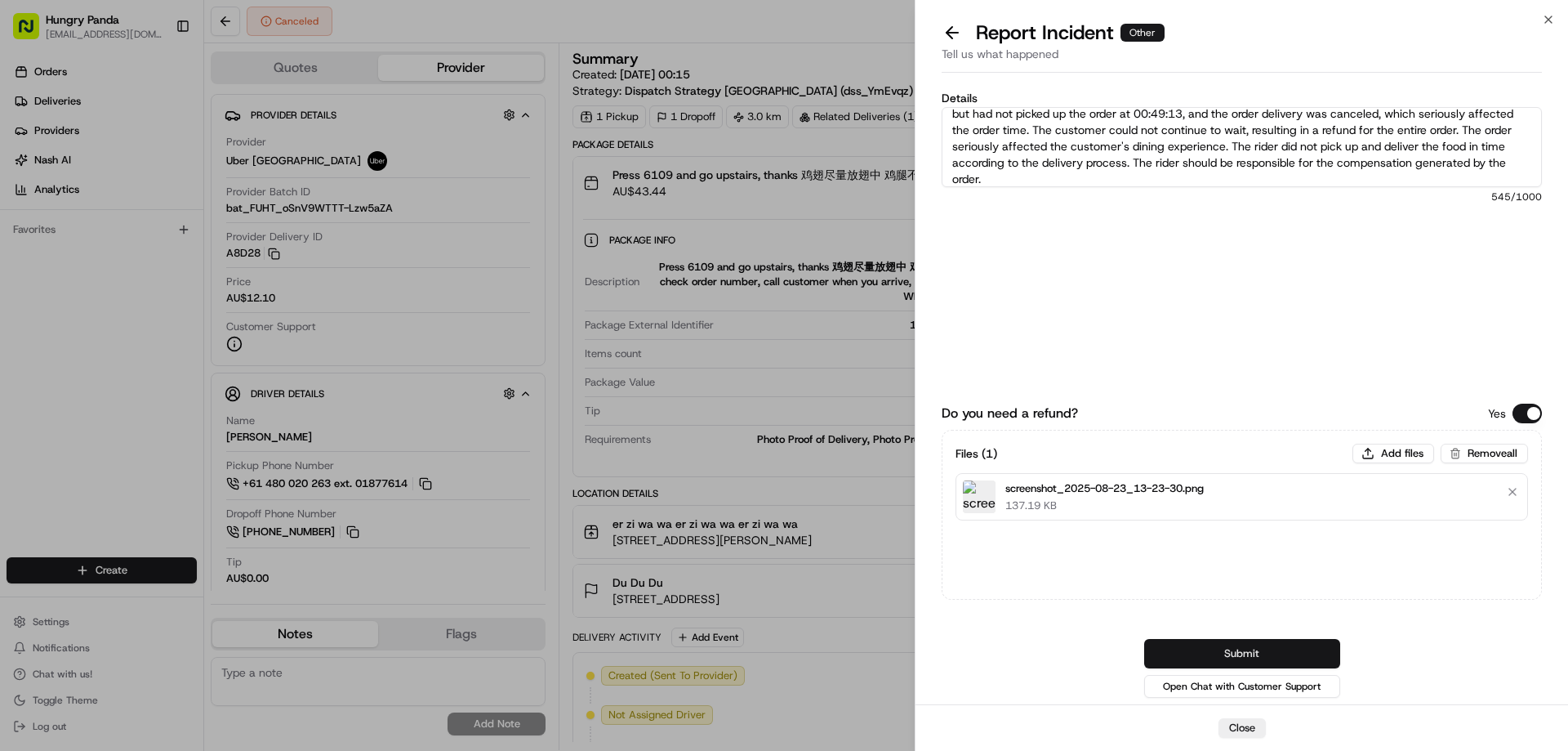
type textarea "The order pickup was seriously overdue. The order log showed that the rider rec…"
click at [1225, 657] on button "Submit" at bounding box center [1241, 654] width 196 height 30
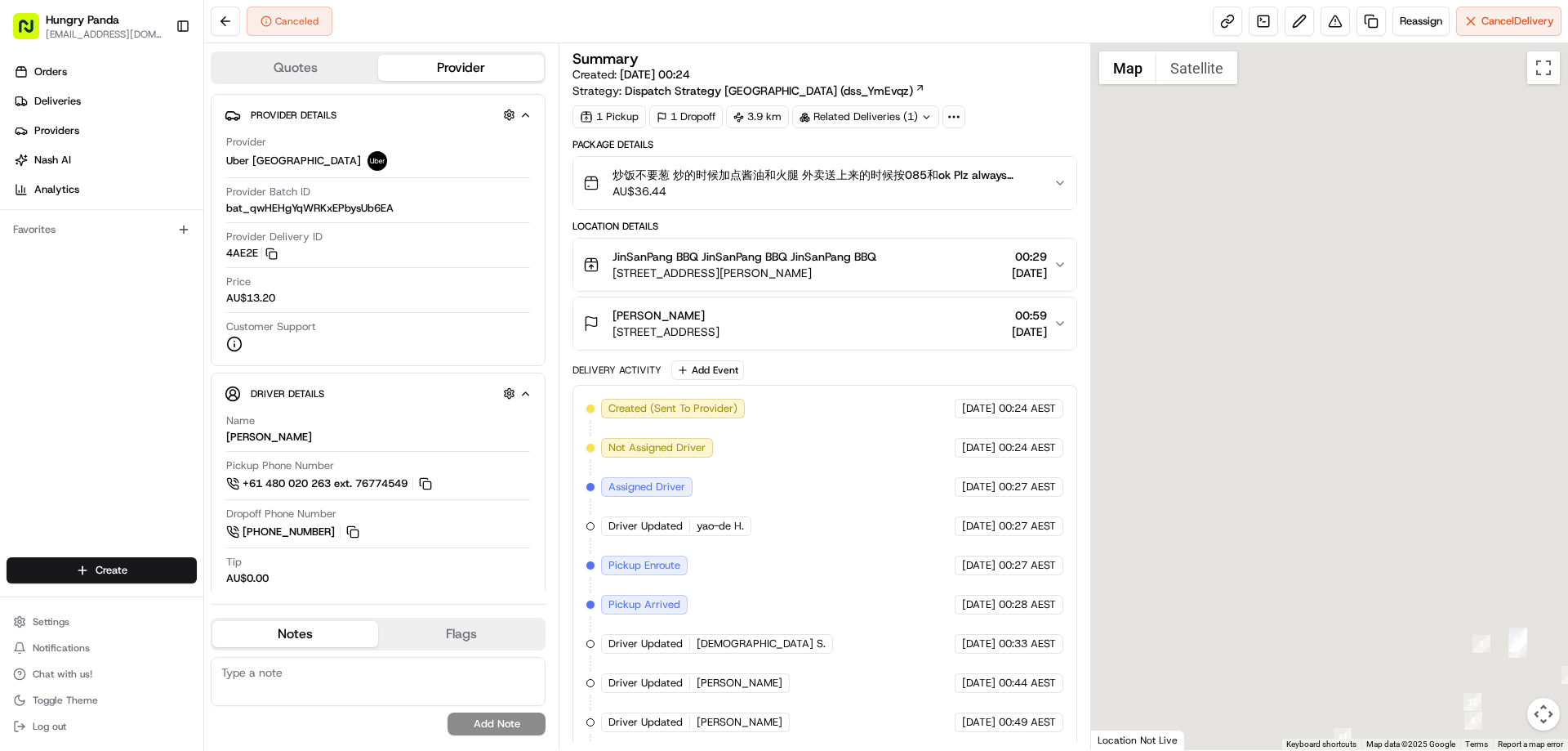
click at [1054, 189] on icon "button" at bounding box center [1059, 182] width 13 height 13
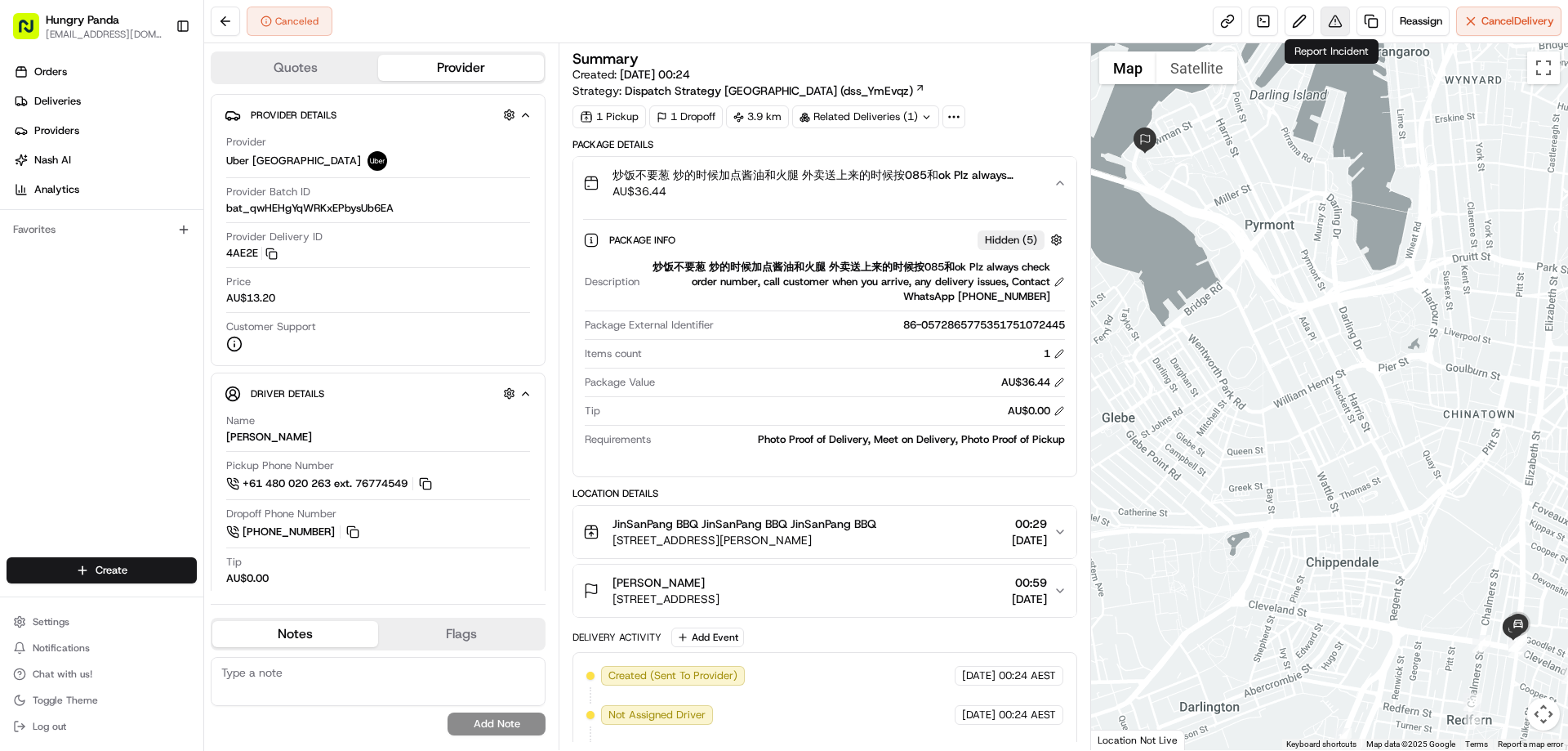
click at [1332, 19] on button at bounding box center [1334, 21] width 30 height 30
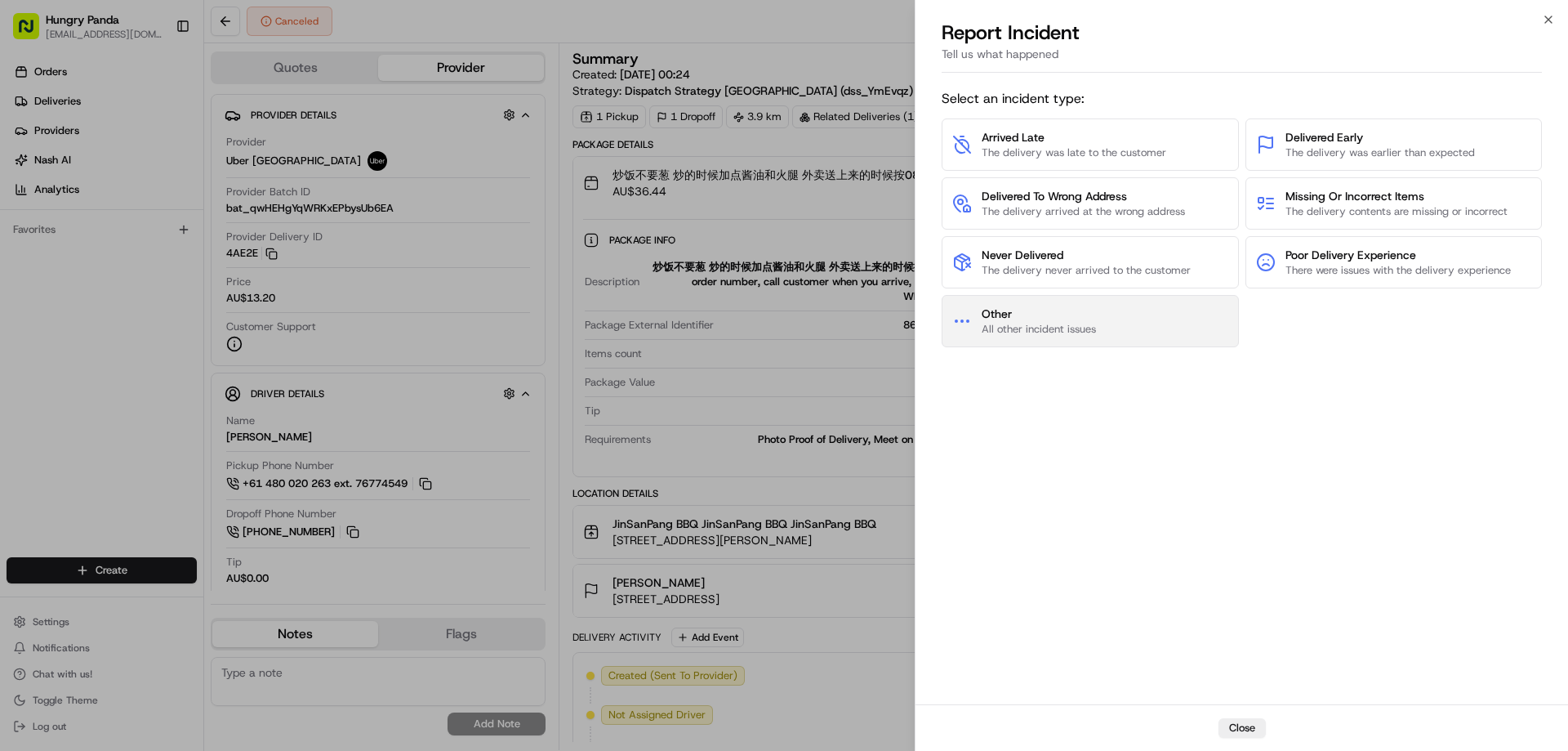
click at [1033, 320] on span "Other" at bounding box center [1038, 313] width 115 height 16
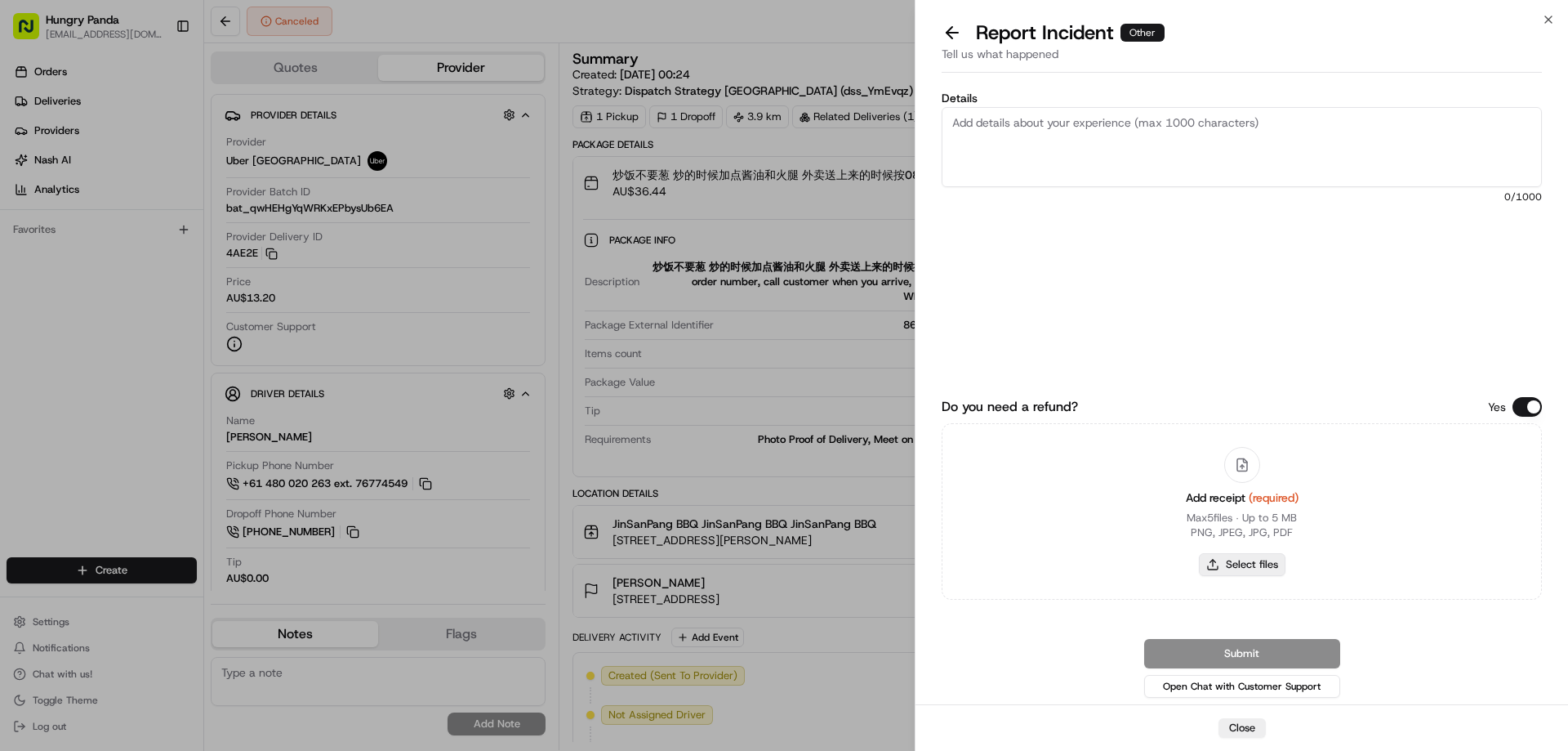
click at [1259, 563] on button "Select files" at bounding box center [1242, 564] width 87 height 23
type input "C:\fakepath\screenshot_2025-08-23_13-26-03.png"
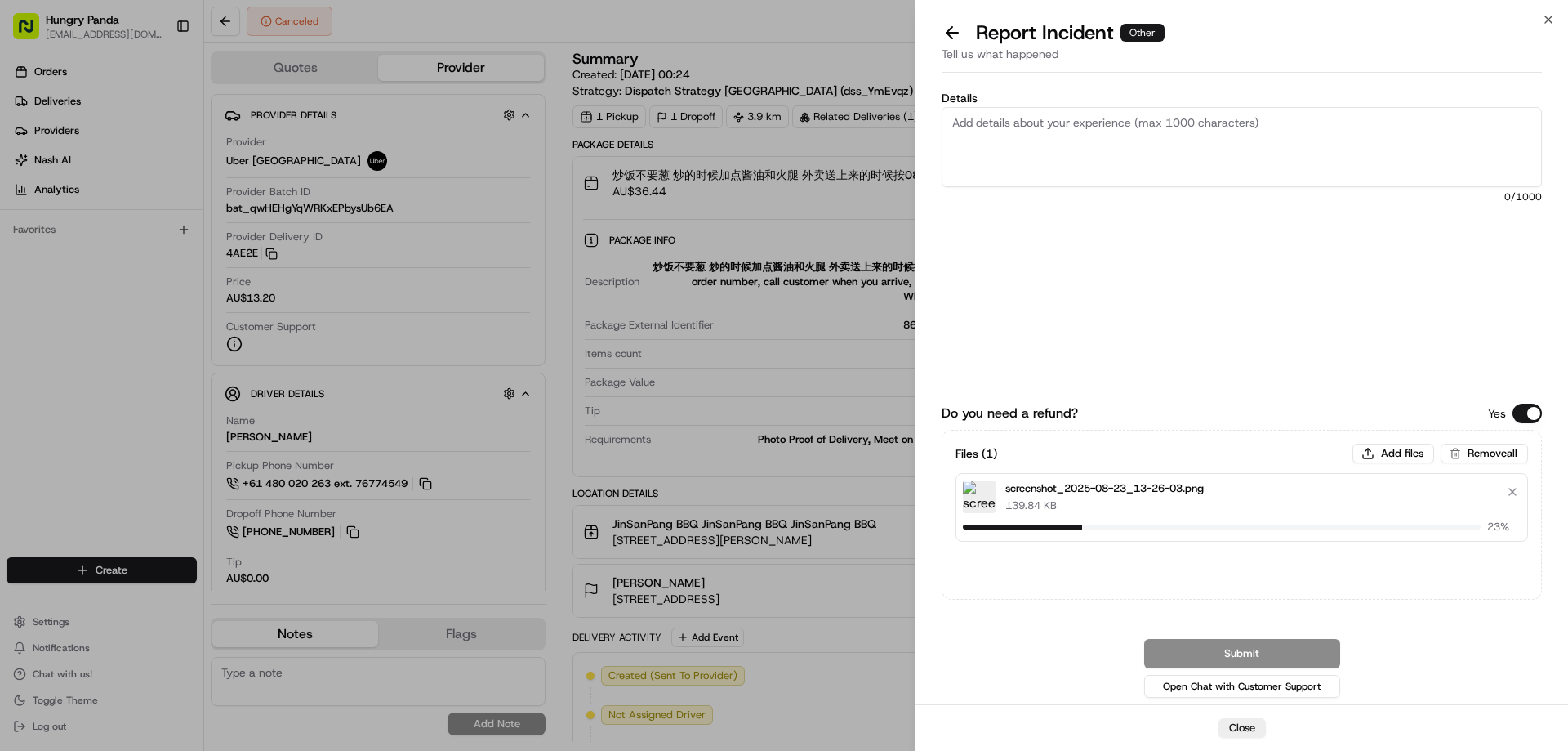
click at [1004, 144] on textarea "Details" at bounding box center [1241, 147] width 600 height 80
click at [1117, 134] on textarea "Details" at bounding box center [1241, 147] width 600 height 80
paste textarea "The order pickup was seriously overdue. The order log showed that the rider rec…"
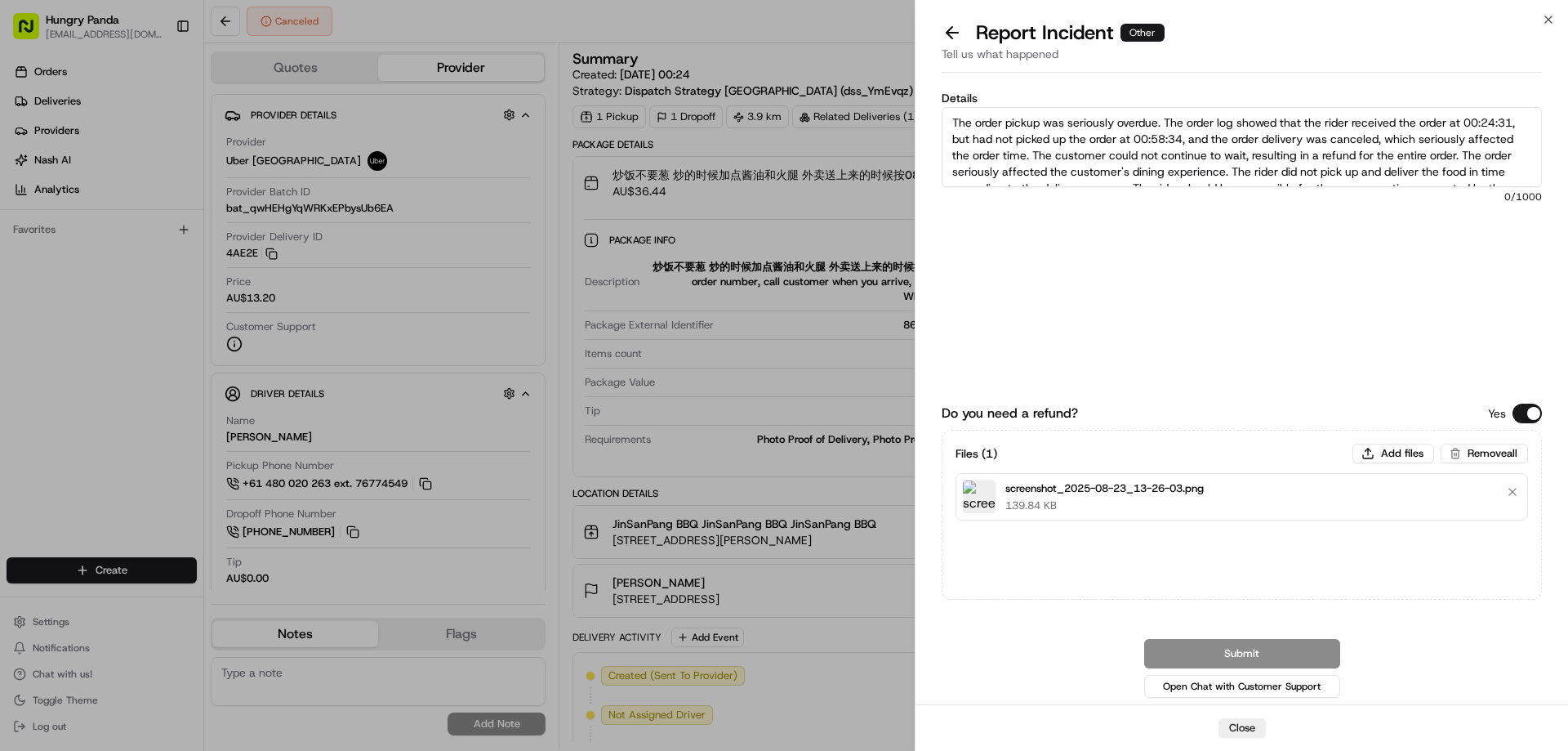
scroll to position [25, 0]
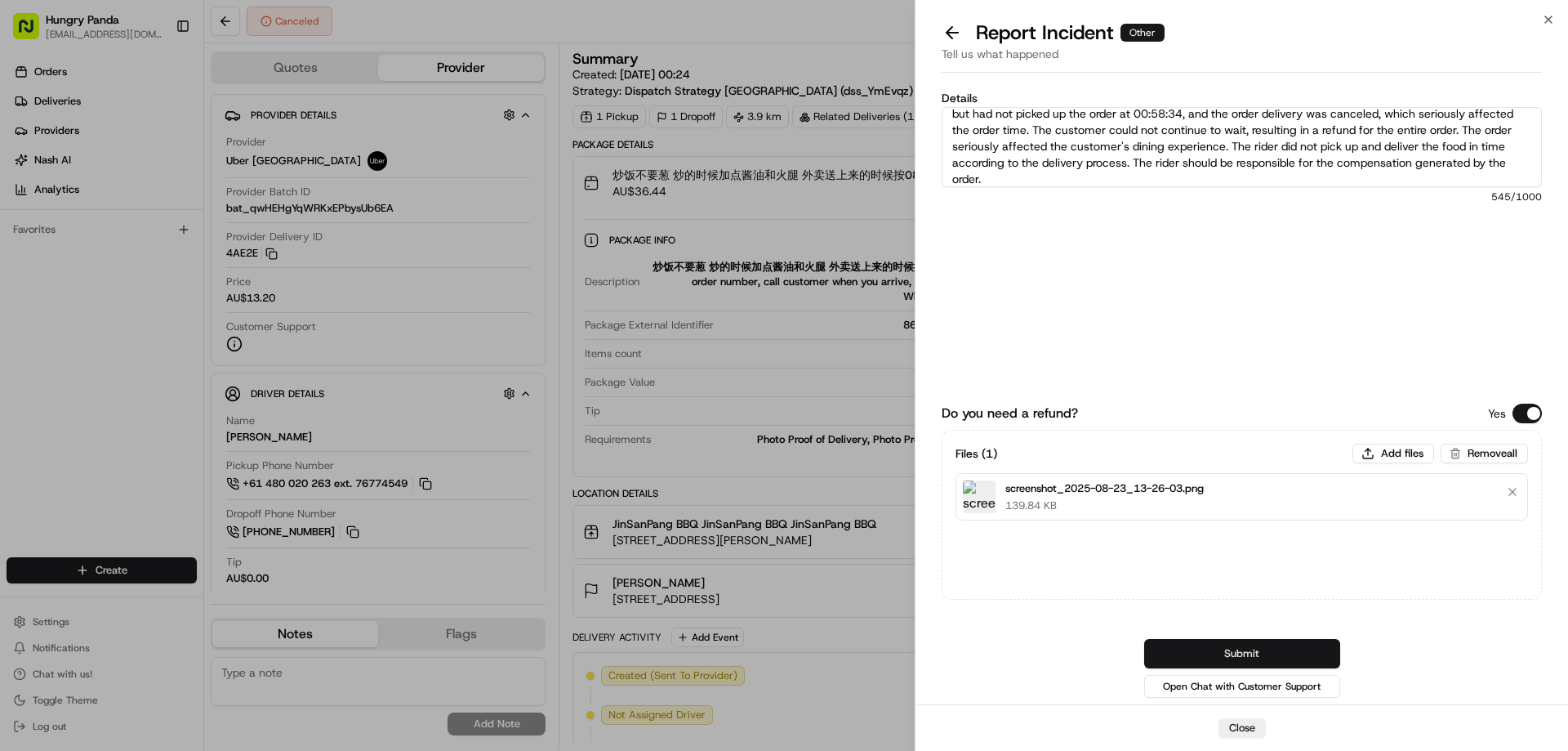
type textarea "The order pickup was seriously overdue. The order log showed that the rider rec…"
drag, startPoint x: 1251, startPoint y: 658, endPoint x: 1224, endPoint y: 617, distance: 49.1
click at [1251, 658] on button "Submit" at bounding box center [1241, 654] width 196 height 30
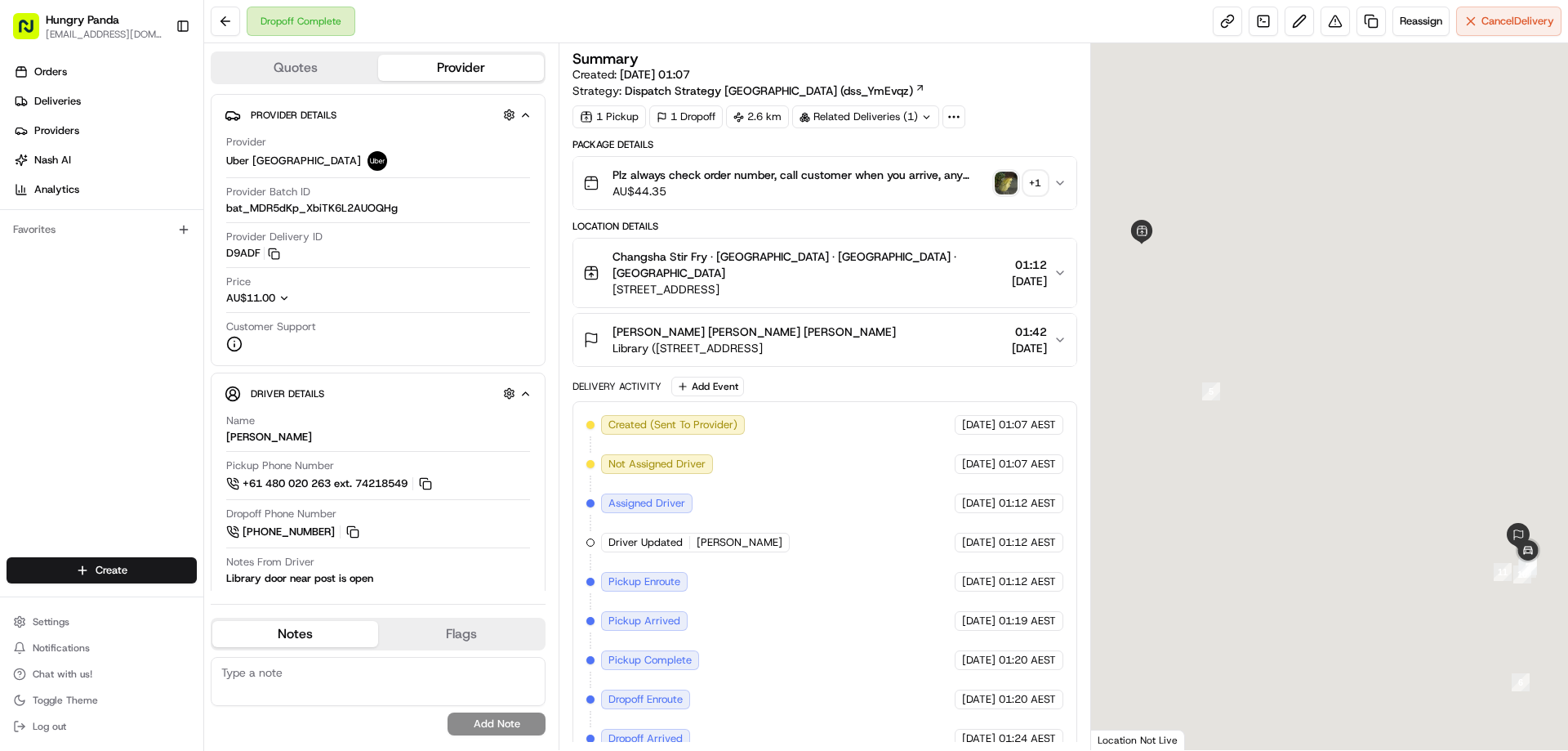
click at [1011, 174] on img "button" at bounding box center [1005, 182] width 23 height 23
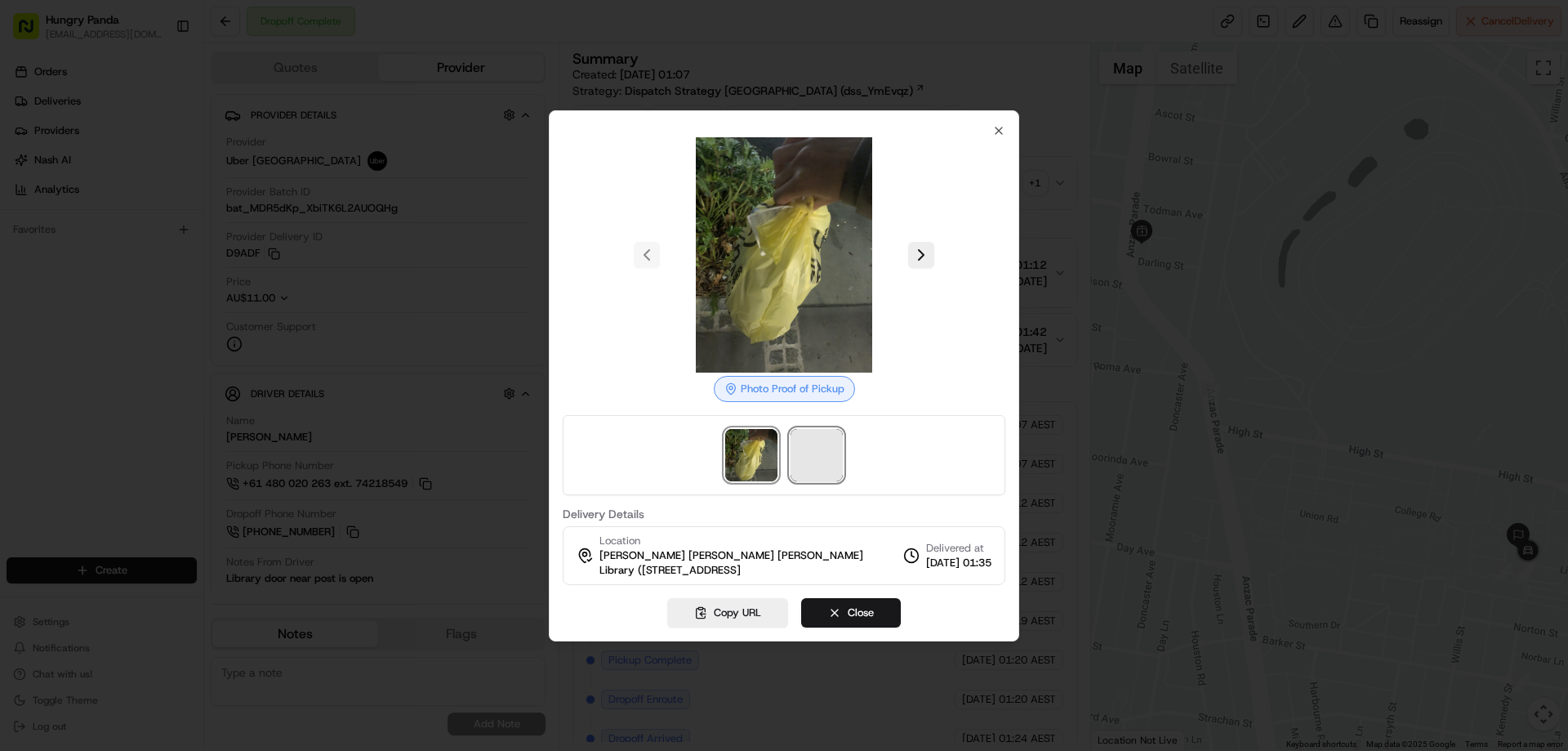
click at [811, 459] on span at bounding box center [816, 455] width 52 height 52
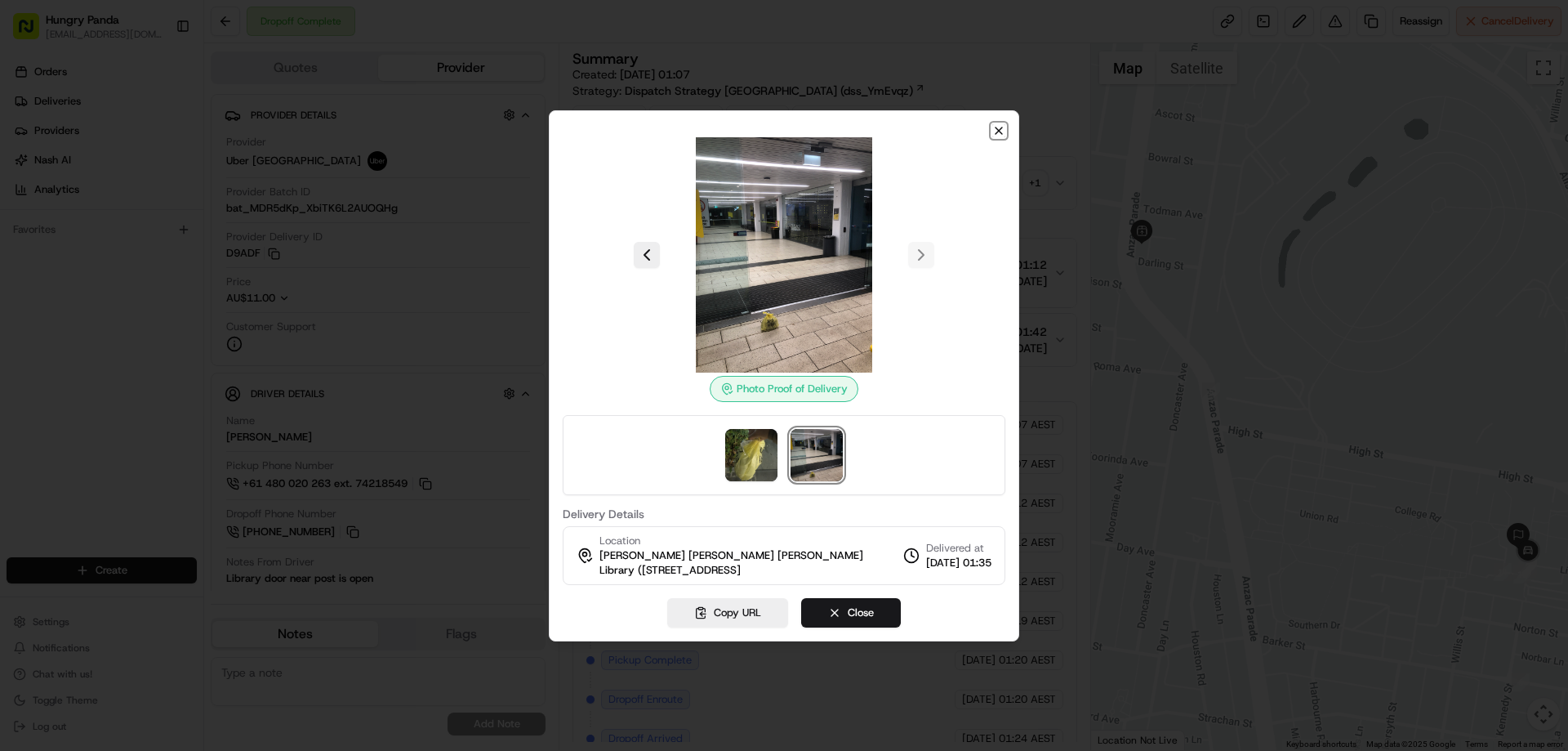
click at [1001, 130] on icon "button" at bounding box center [999, 131] width 13 height 13
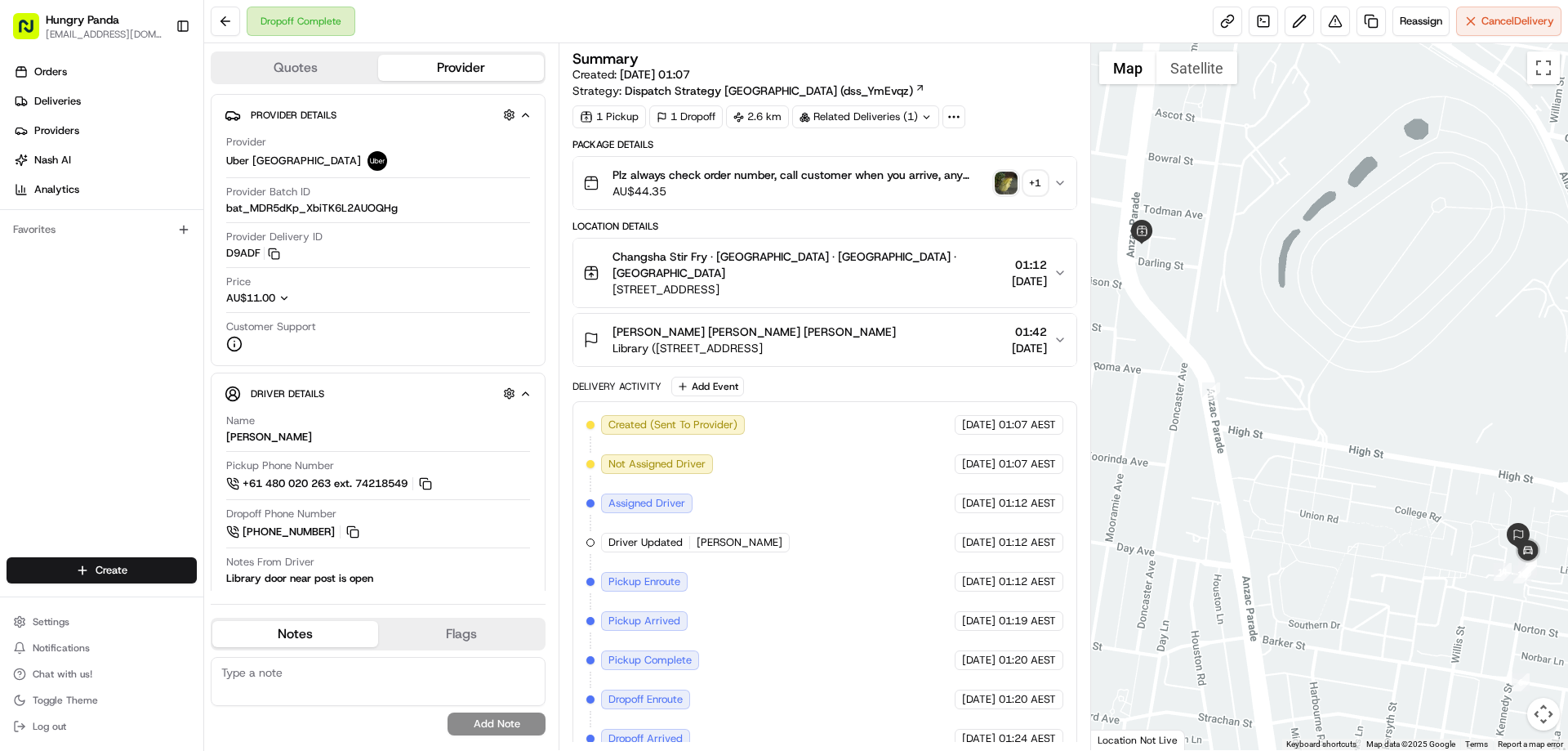
drag, startPoint x: 1049, startPoint y: 182, endPoint x: 992, endPoint y: 203, distance: 60.7
click at [1051, 182] on div "Plz always check order number, call customer when you arrive, any delivery issu…" at bounding box center [817, 183] width 469 height 32
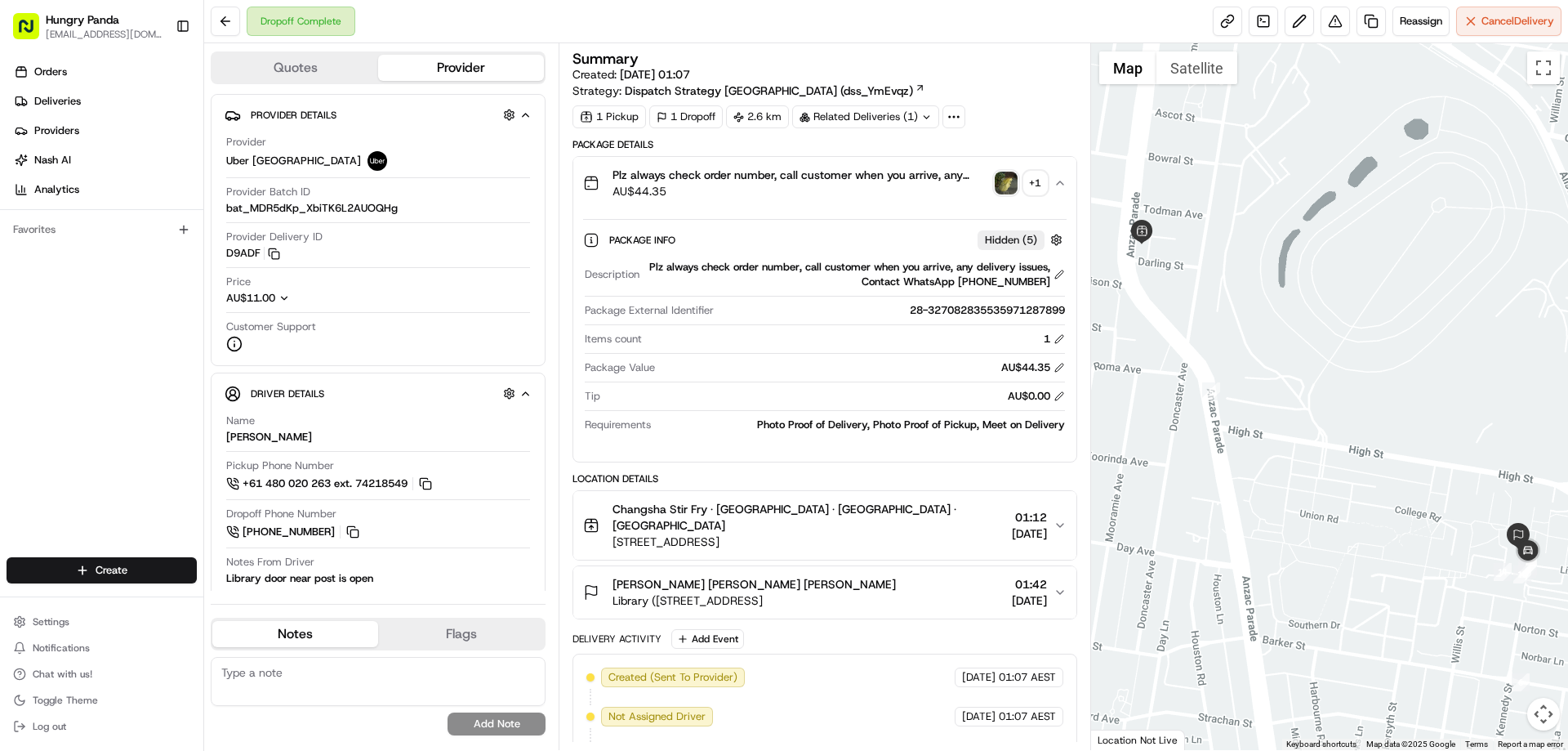
click at [1335, 38] on div "Dropoff Complete Reassign Cancel Delivery" at bounding box center [885, 22] width 1363 height 43
click at [1328, 30] on button at bounding box center [1334, 21] width 30 height 30
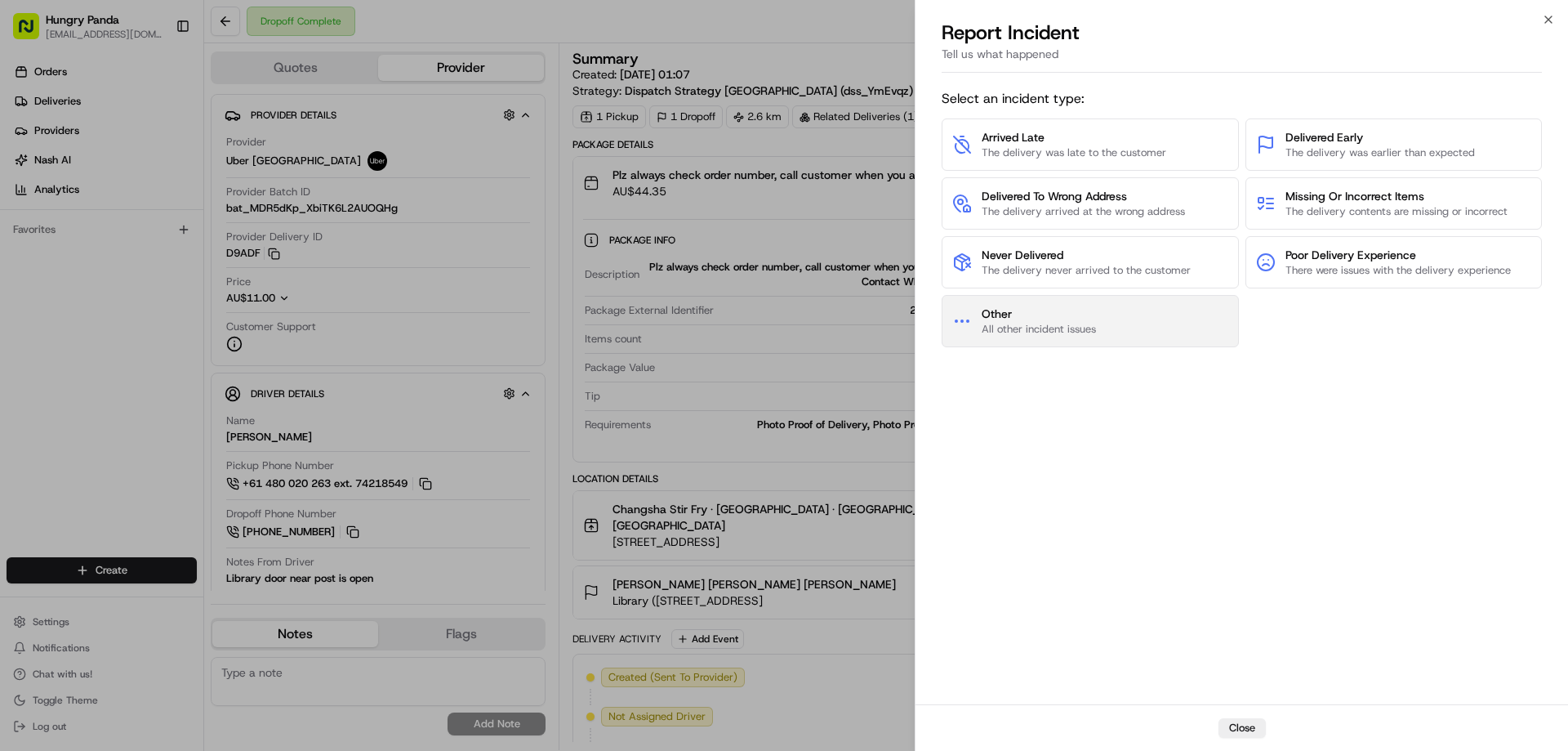
click at [1087, 296] on button "Other All other incident issues" at bounding box center [1089, 321] width 297 height 52
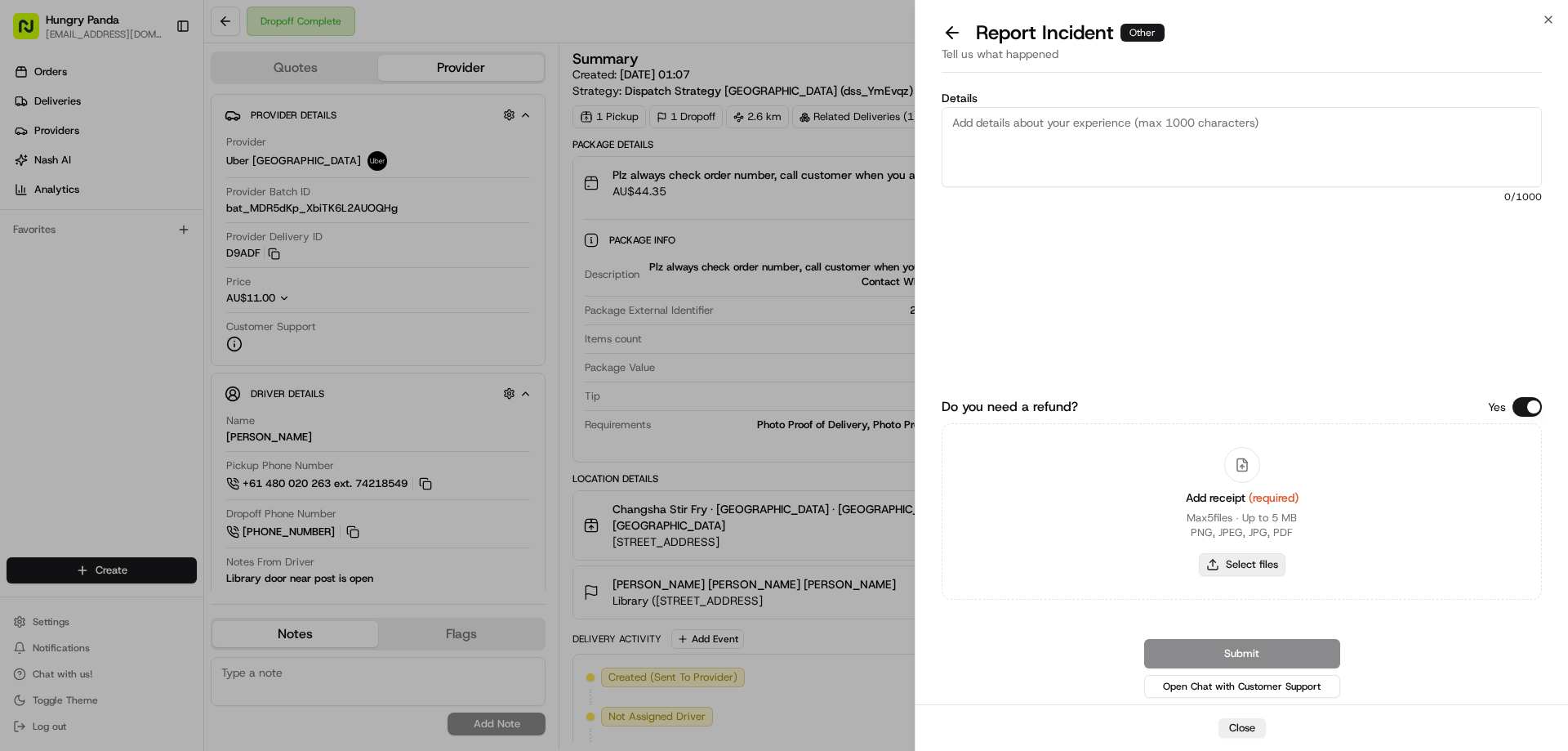
click at [1274, 556] on button "Select files" at bounding box center [1242, 564] width 87 height 23
type input "C:\fakepath\screenshot_2025-08-23_13-27-42.png"
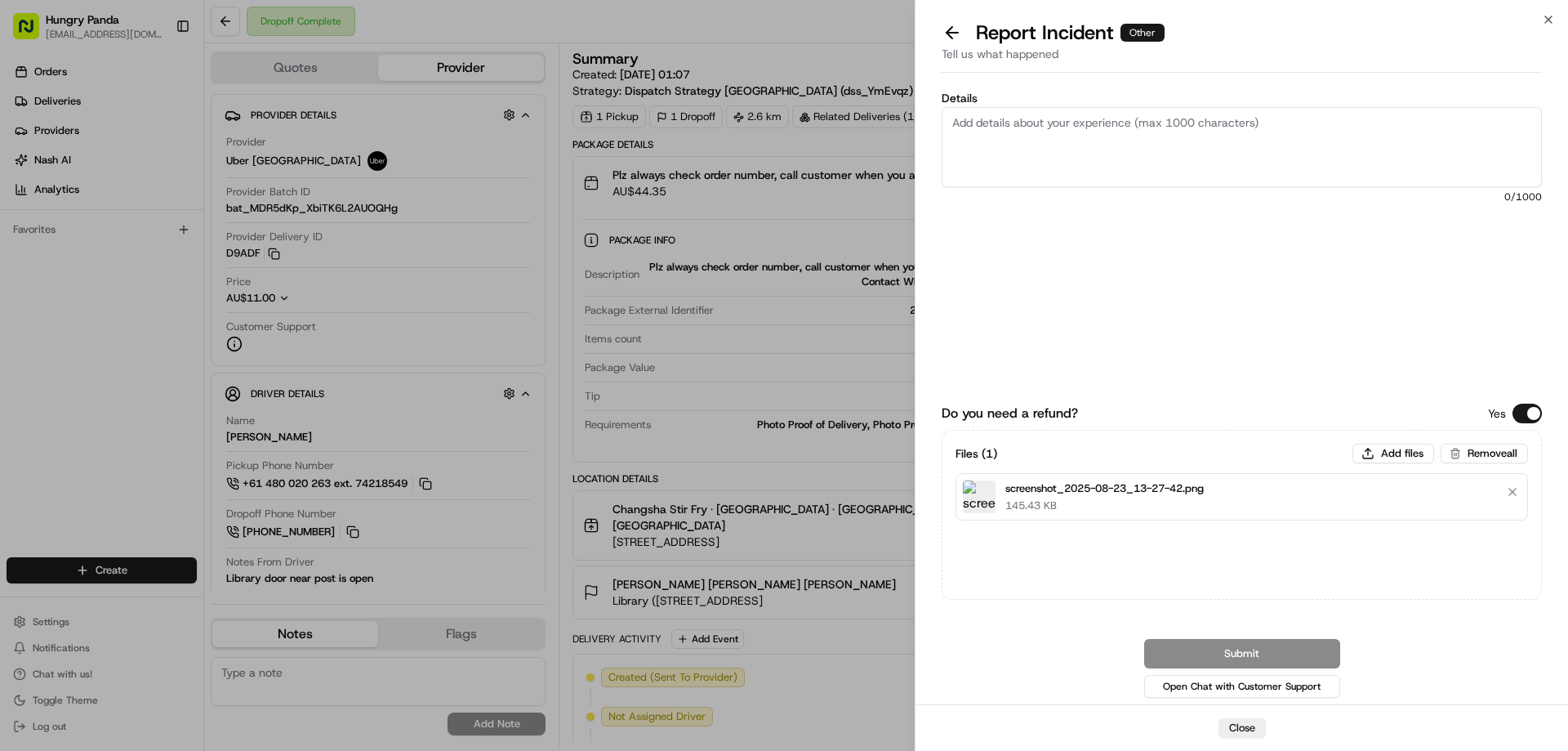
click at [1084, 174] on textarea "Details" at bounding box center [1241, 147] width 600 height 80
paste textarea "The customer reported that he did not receive the meal, the delivery photo take…"
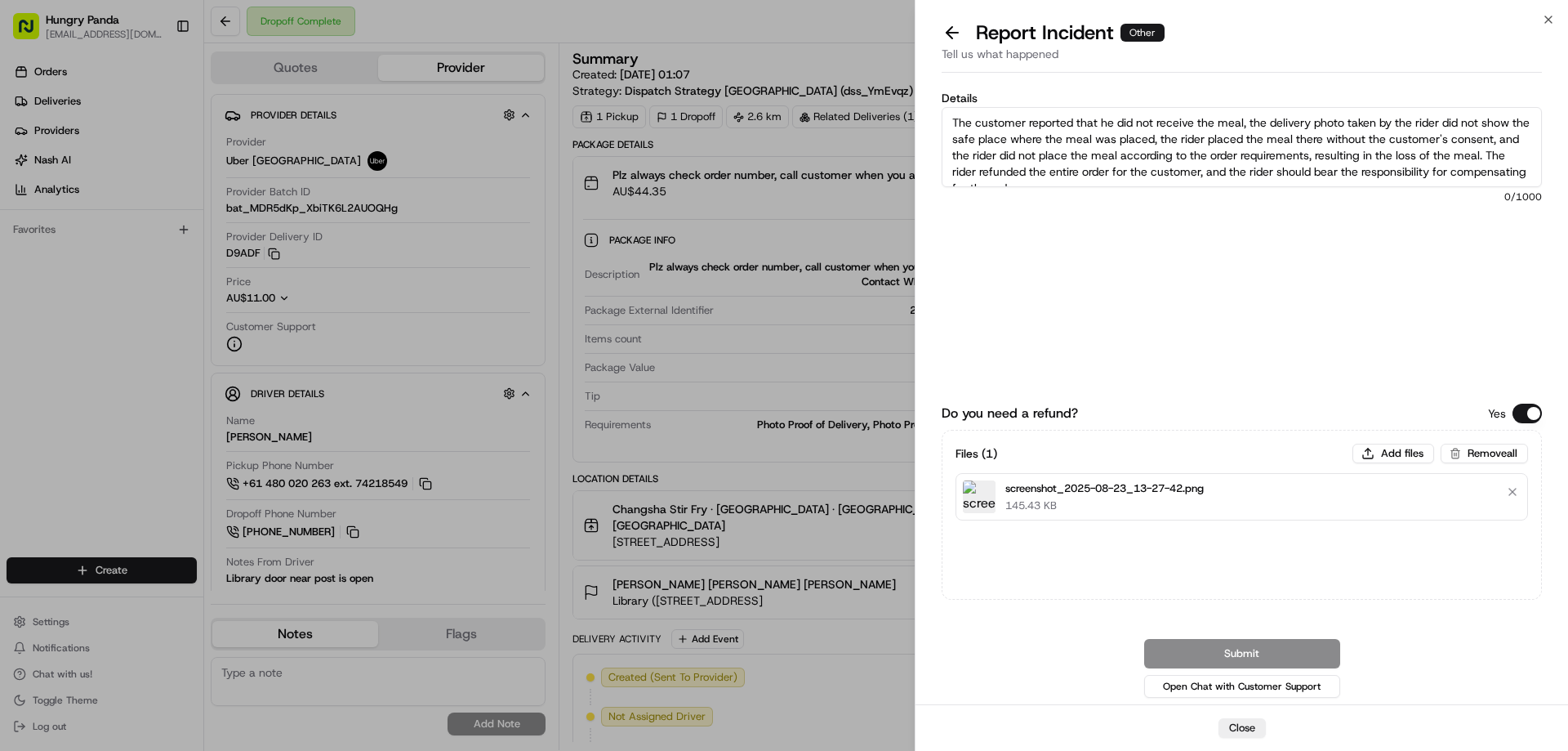
scroll to position [9, 0]
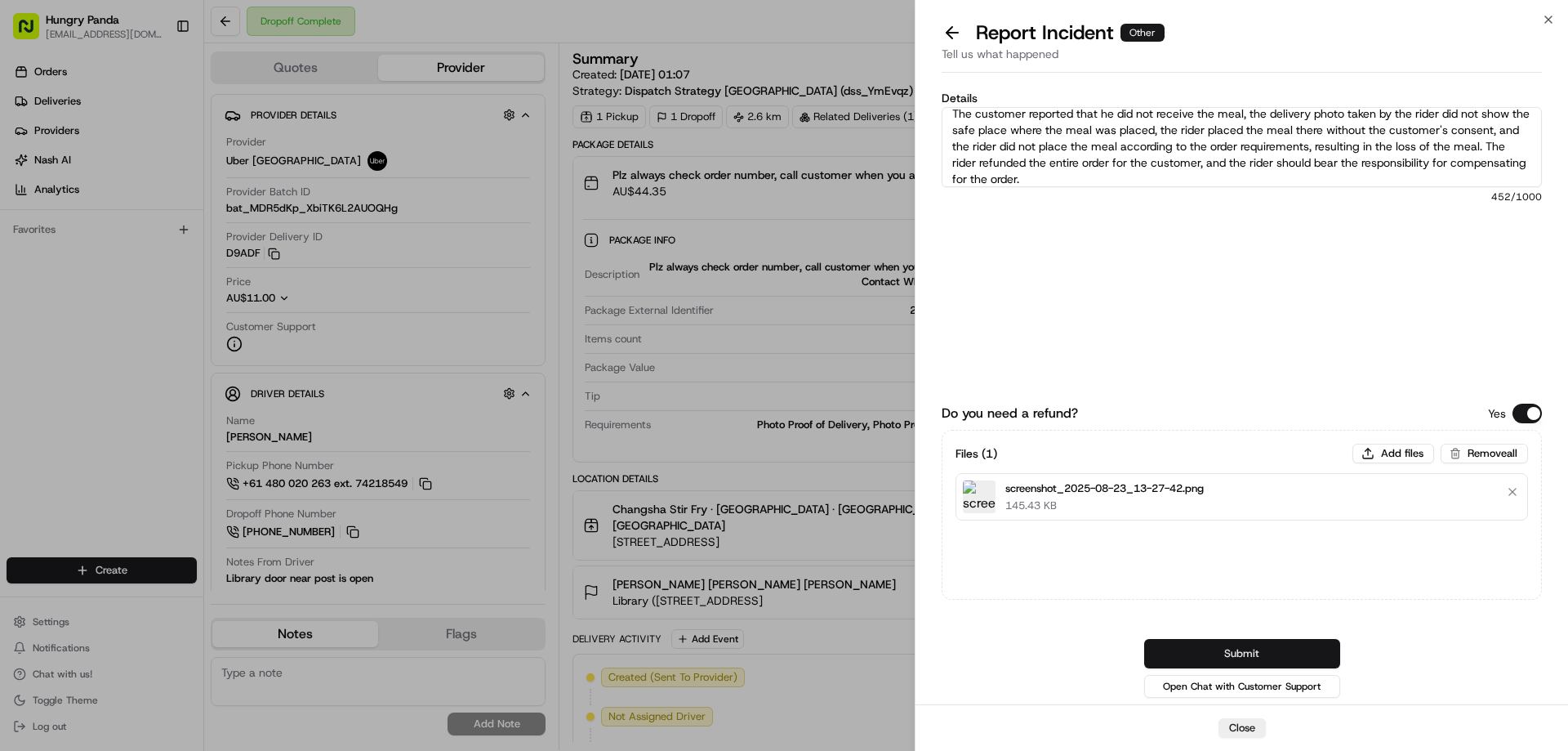
type textarea "The customer reported that he did not receive the meal, the delivery photo take…"
click at [1256, 658] on button "Submit" at bounding box center [1241, 654] width 196 height 30
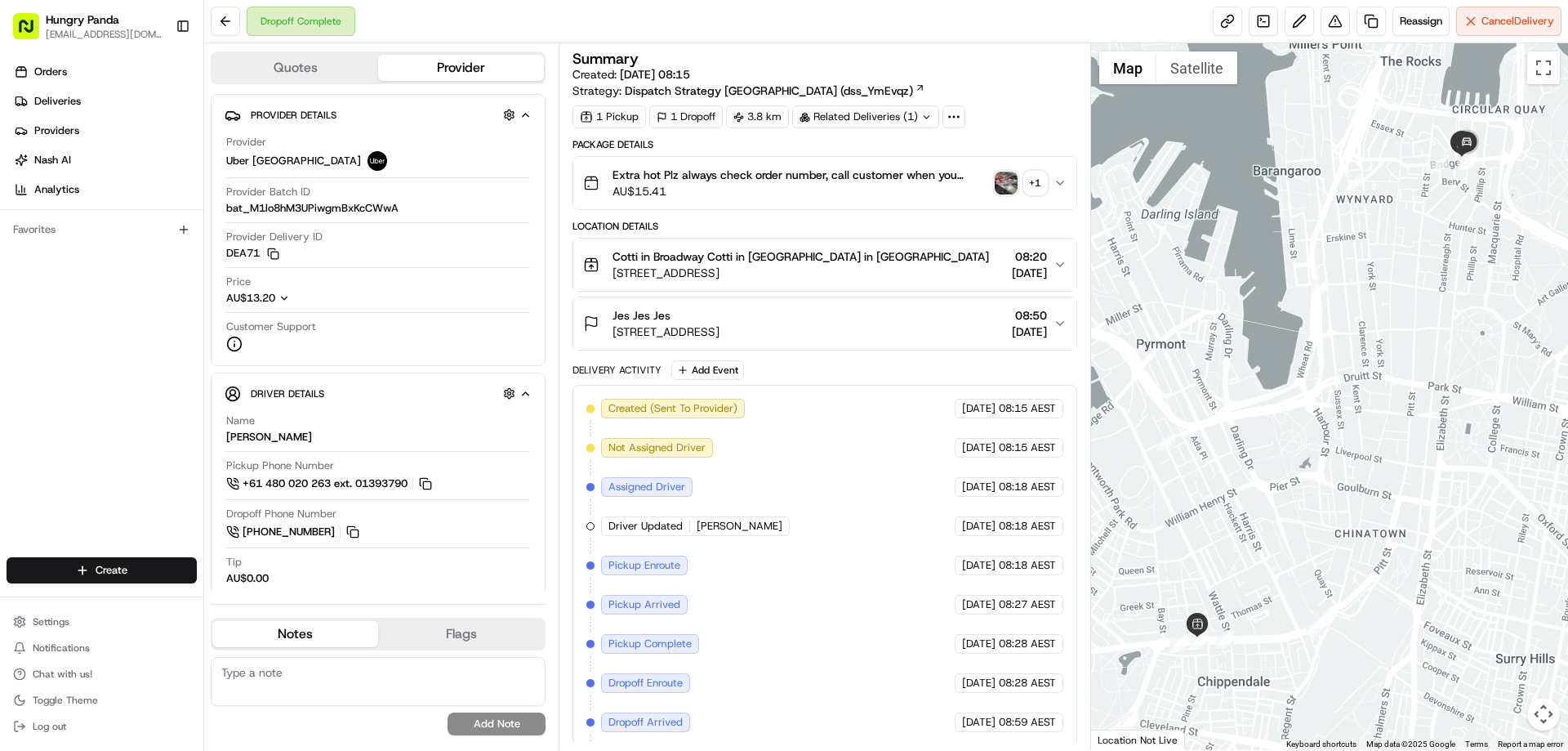
click at [1007, 191] on img "button" at bounding box center [1005, 182] width 23 height 23
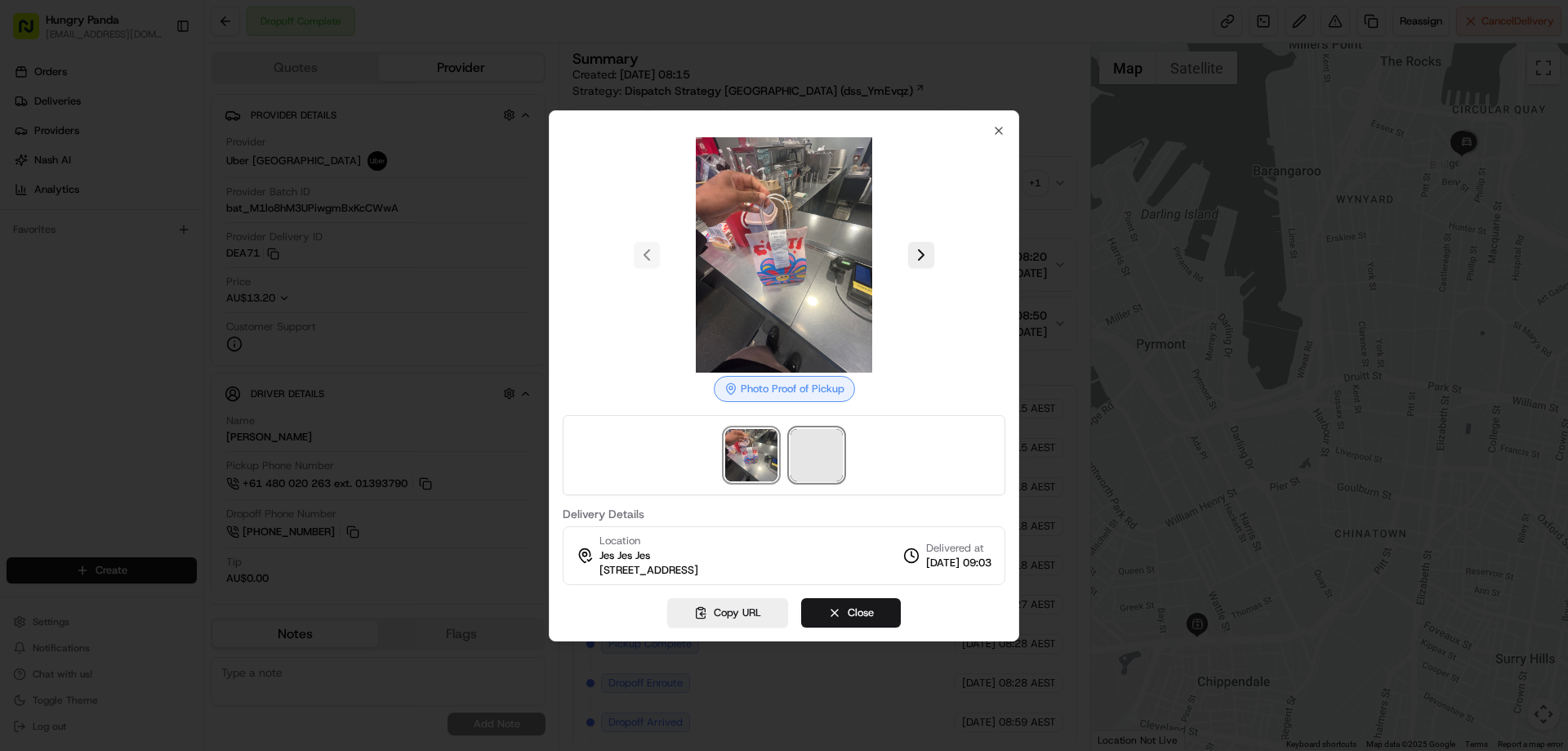
click at [805, 458] on span at bounding box center [816, 455] width 52 height 52
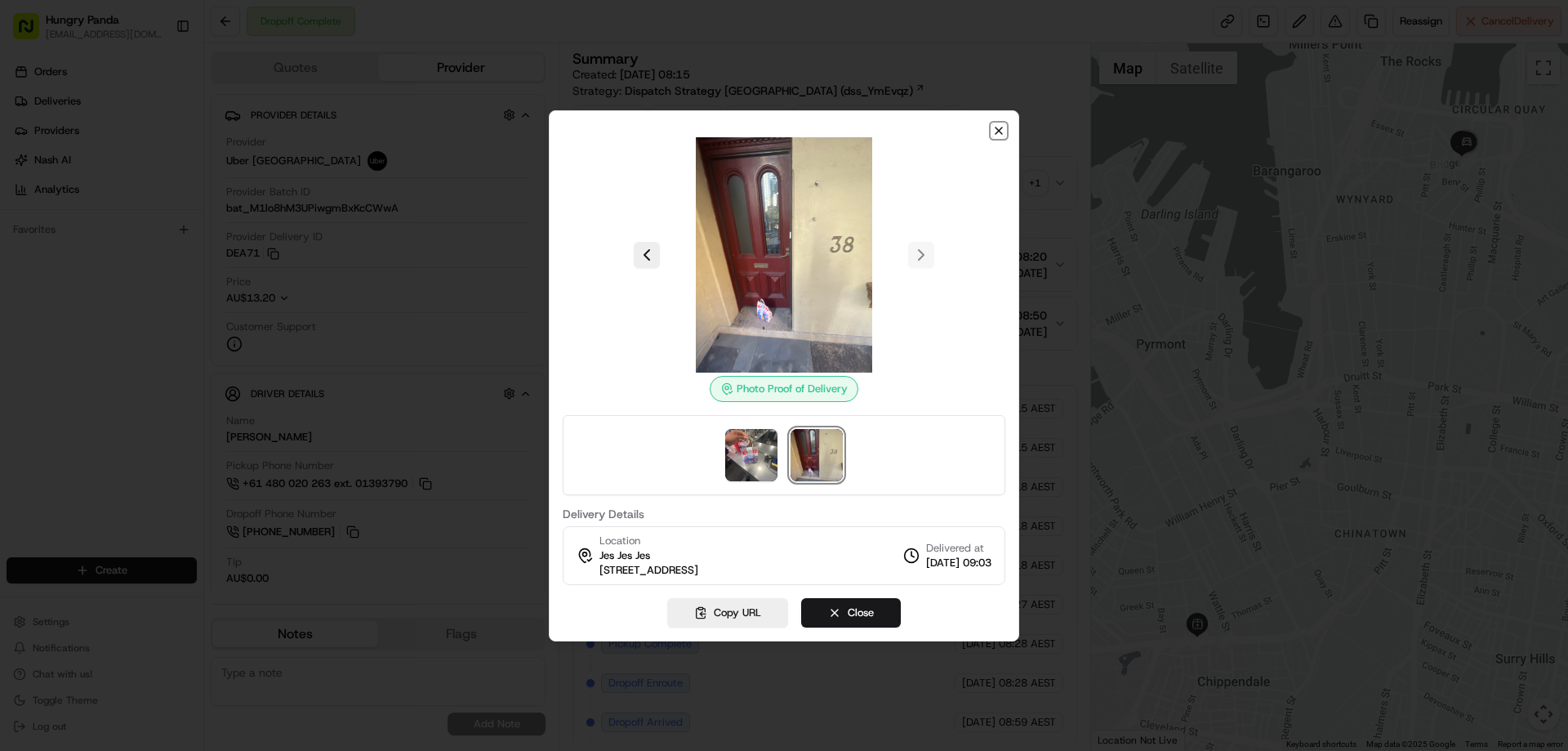
click at [994, 134] on icon "button" at bounding box center [999, 131] width 13 height 13
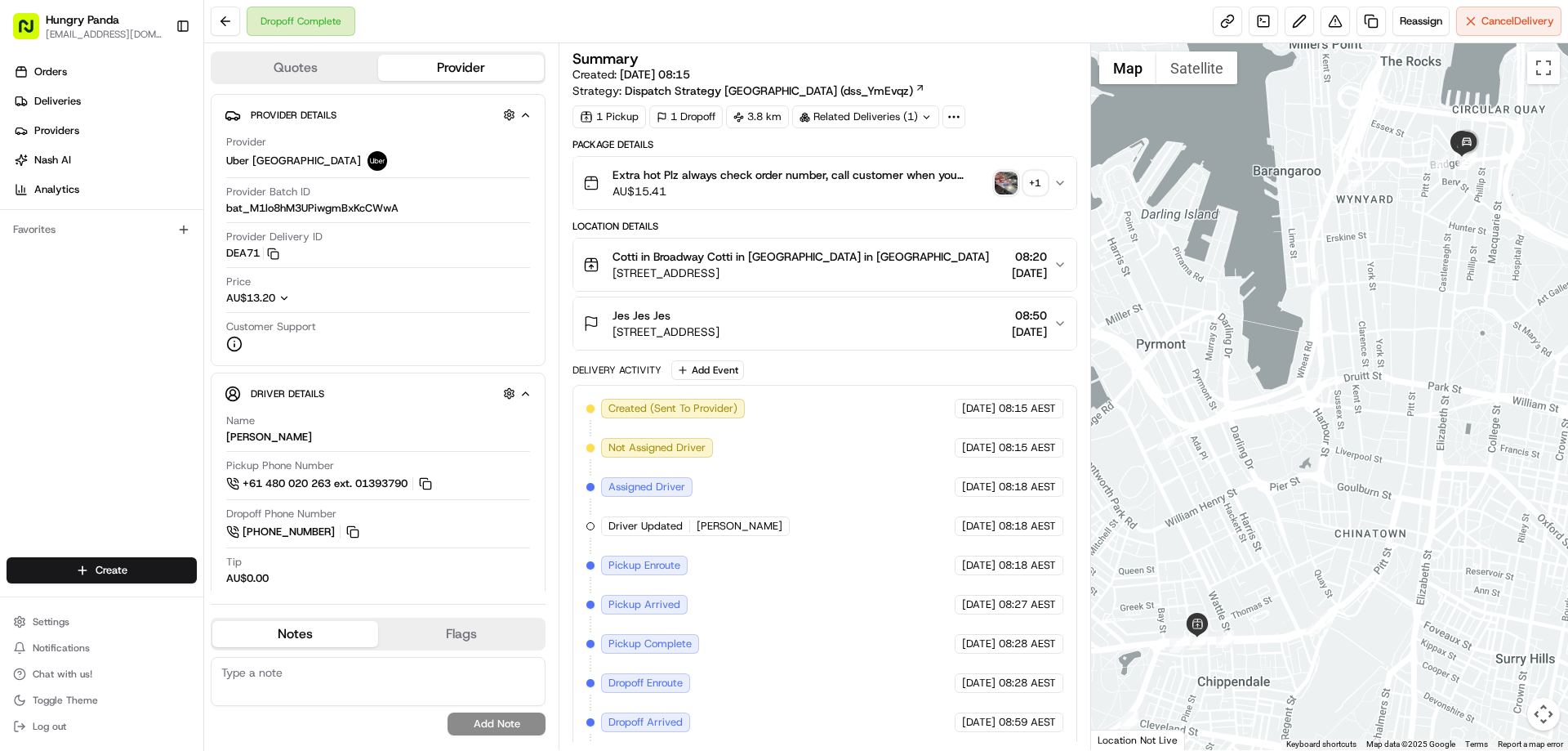
click at [1057, 172] on button "Extra hot Plz always check order number, call customer when you arrive, any del…" at bounding box center [824, 183] width 503 height 52
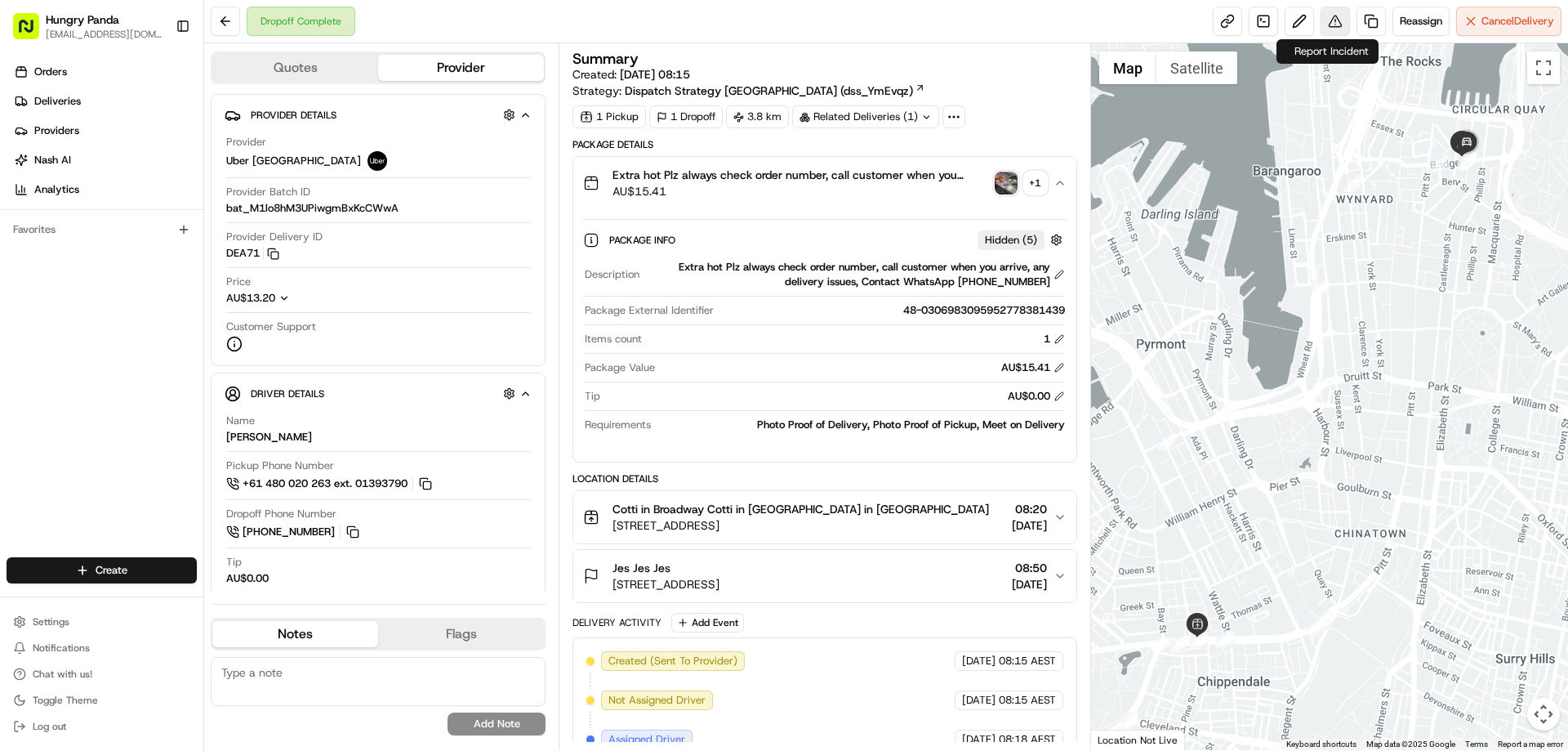
click at [1329, 19] on button at bounding box center [1334, 21] width 30 height 30
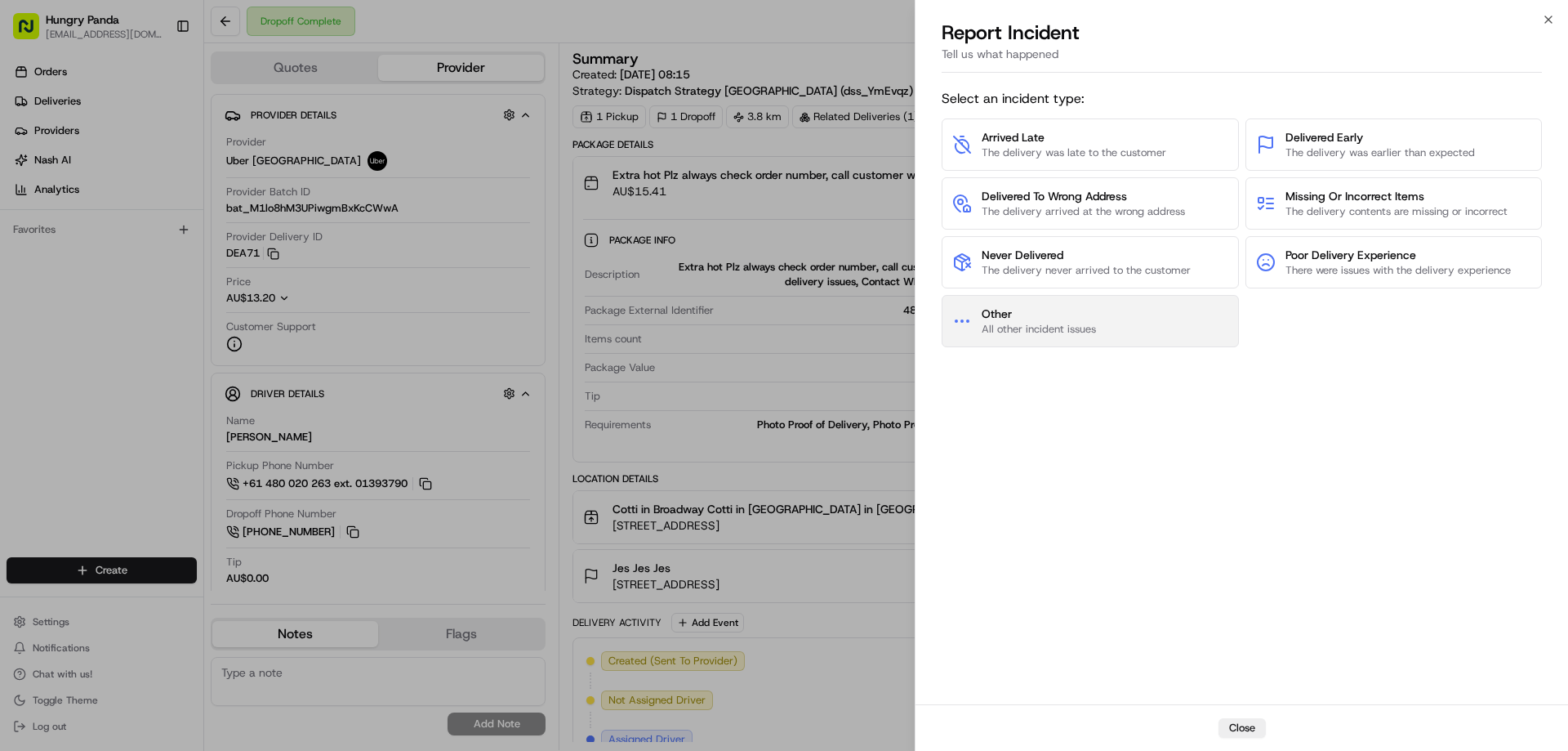
click at [1080, 329] on span "All other incident issues" at bounding box center [1038, 329] width 115 height 14
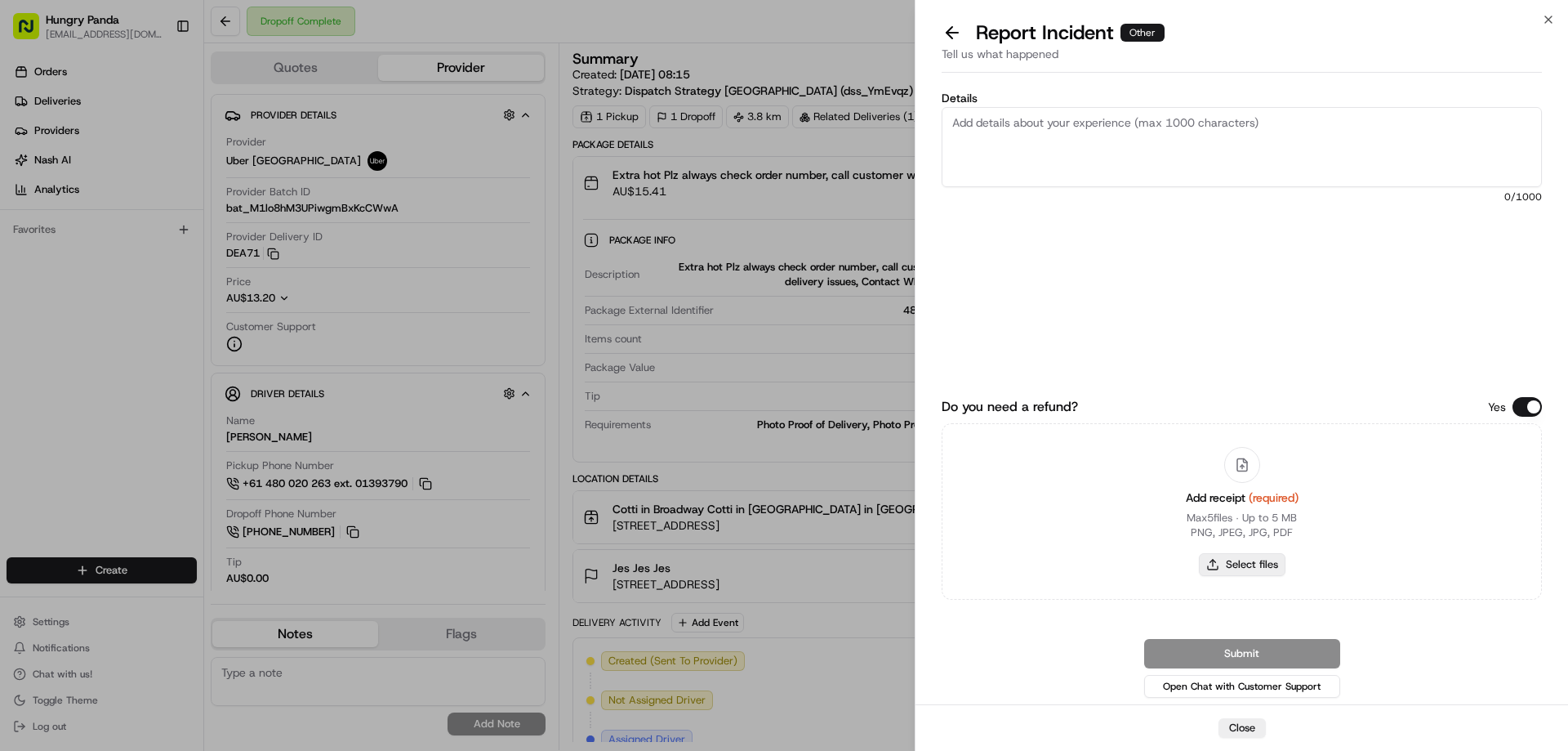
click at [1218, 558] on button "Select files" at bounding box center [1242, 564] width 87 height 23
type input "C:\fakepath\screenshot_2025-08-23_13-29-18.png"
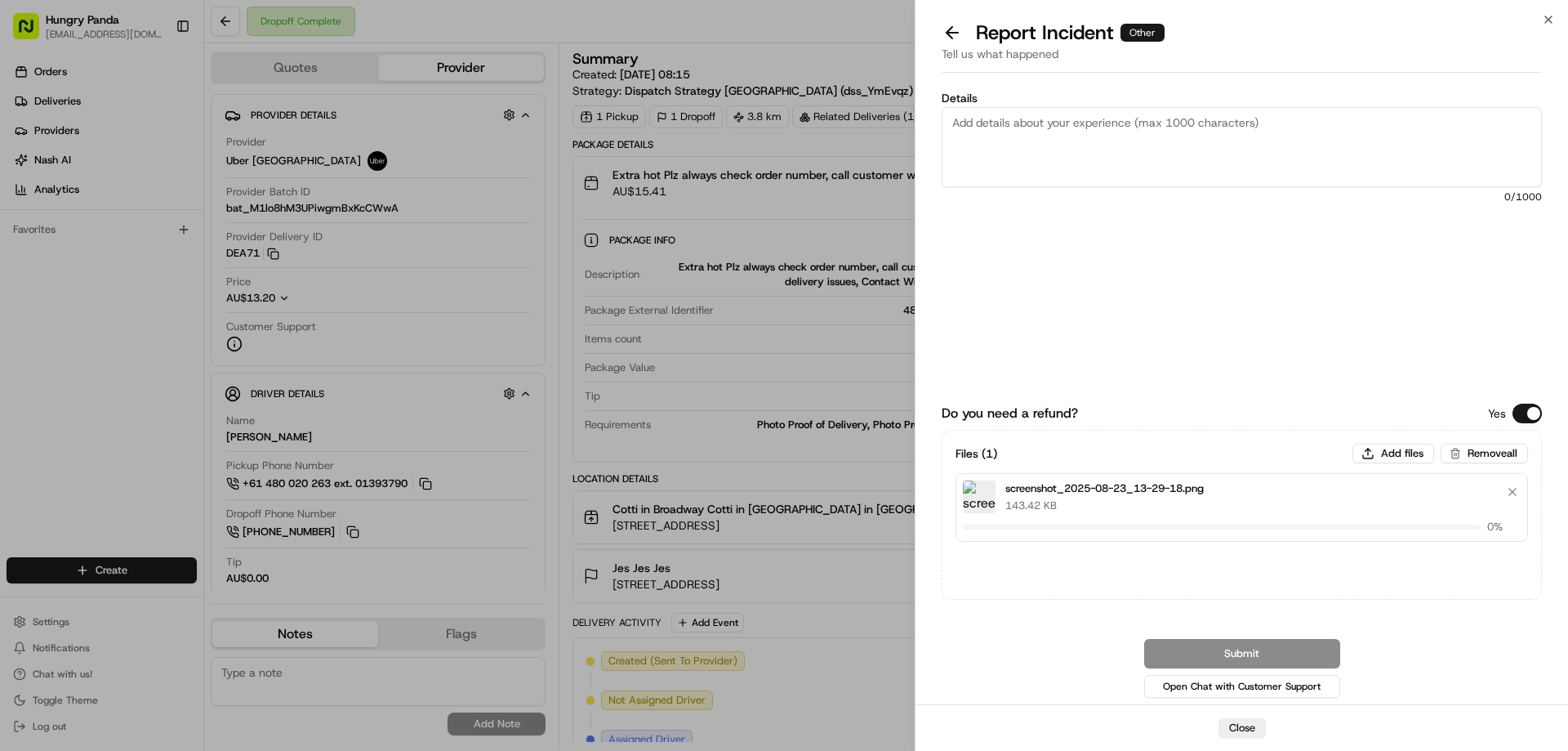
click at [1012, 116] on textarea "Details" at bounding box center [1241, 147] width 600 height 80
click at [1094, 127] on textarea "Details" at bounding box center [1241, 147] width 600 height 80
paste textarea "The customer reported that he did not receive the food. The photo taken by the …"
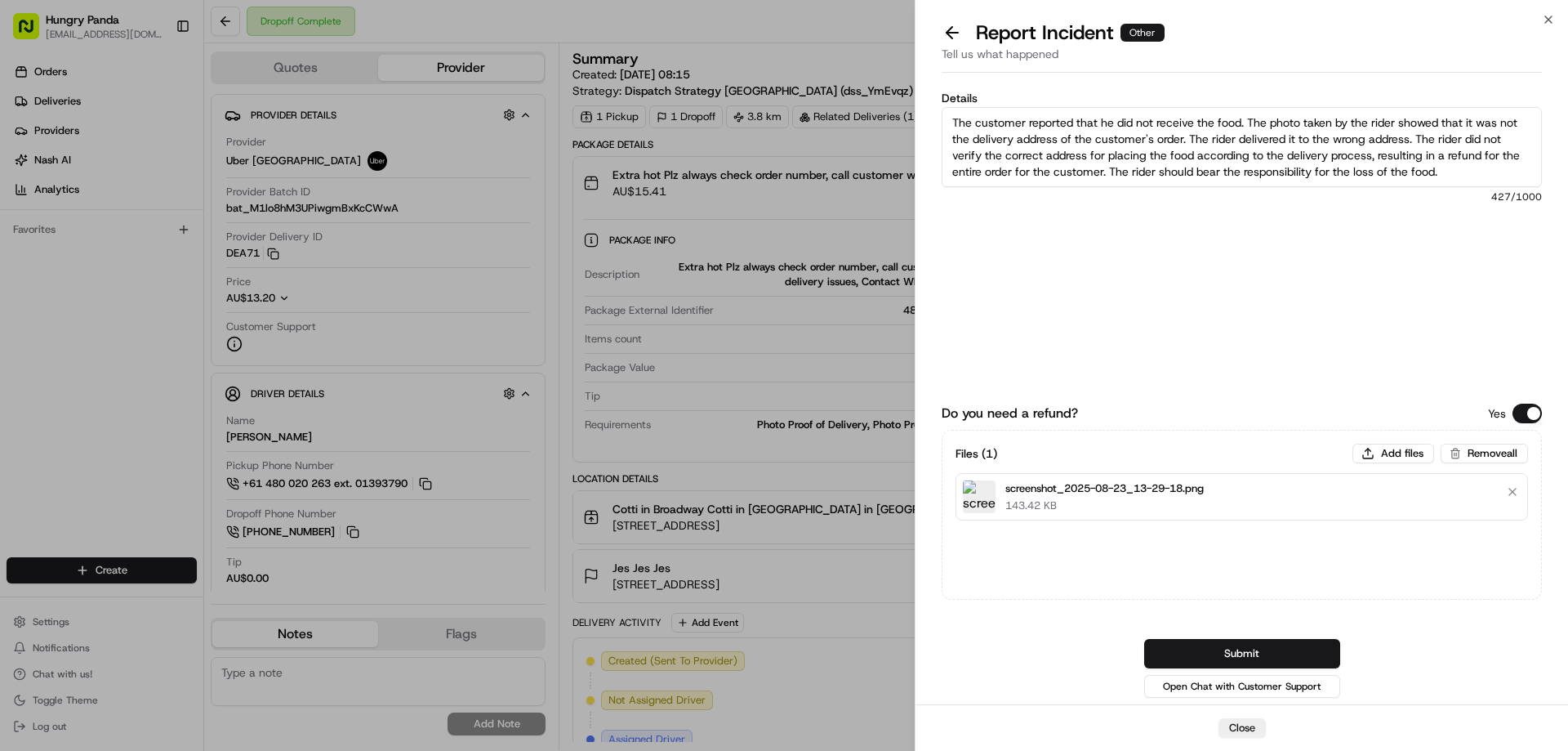
type textarea "The customer reported that he did not receive the food. The photo taken by the …"
click at [1284, 637] on div "Do you need a refund? Yes Files ( 1 ) Add files Remove all screenshot_2025-08-2…" at bounding box center [1241, 526] width 600 height 348
click at [1264, 645] on button "Submit" at bounding box center [1241, 654] width 196 height 30
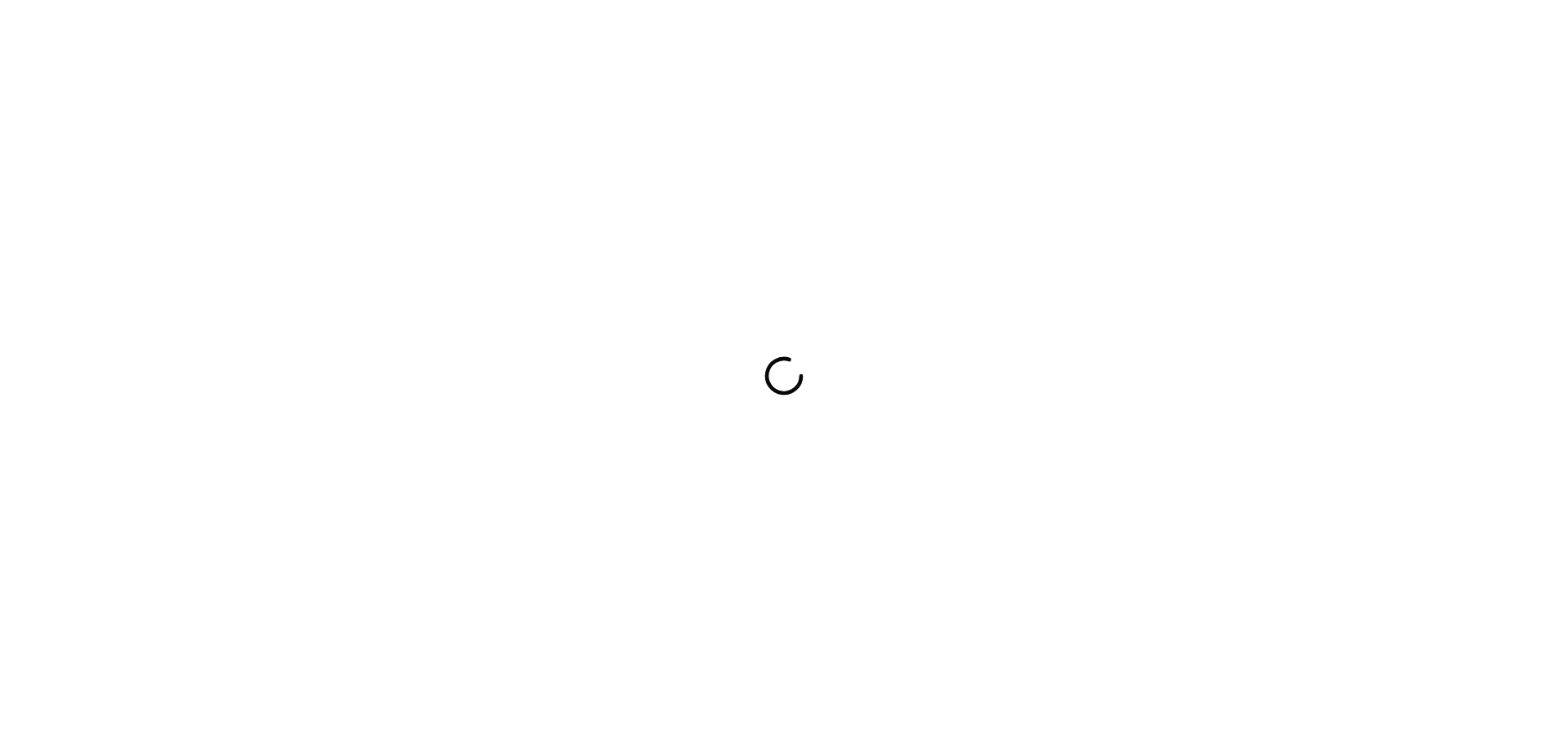
click at [1106, 145] on div at bounding box center [784, 376] width 1568 height 751
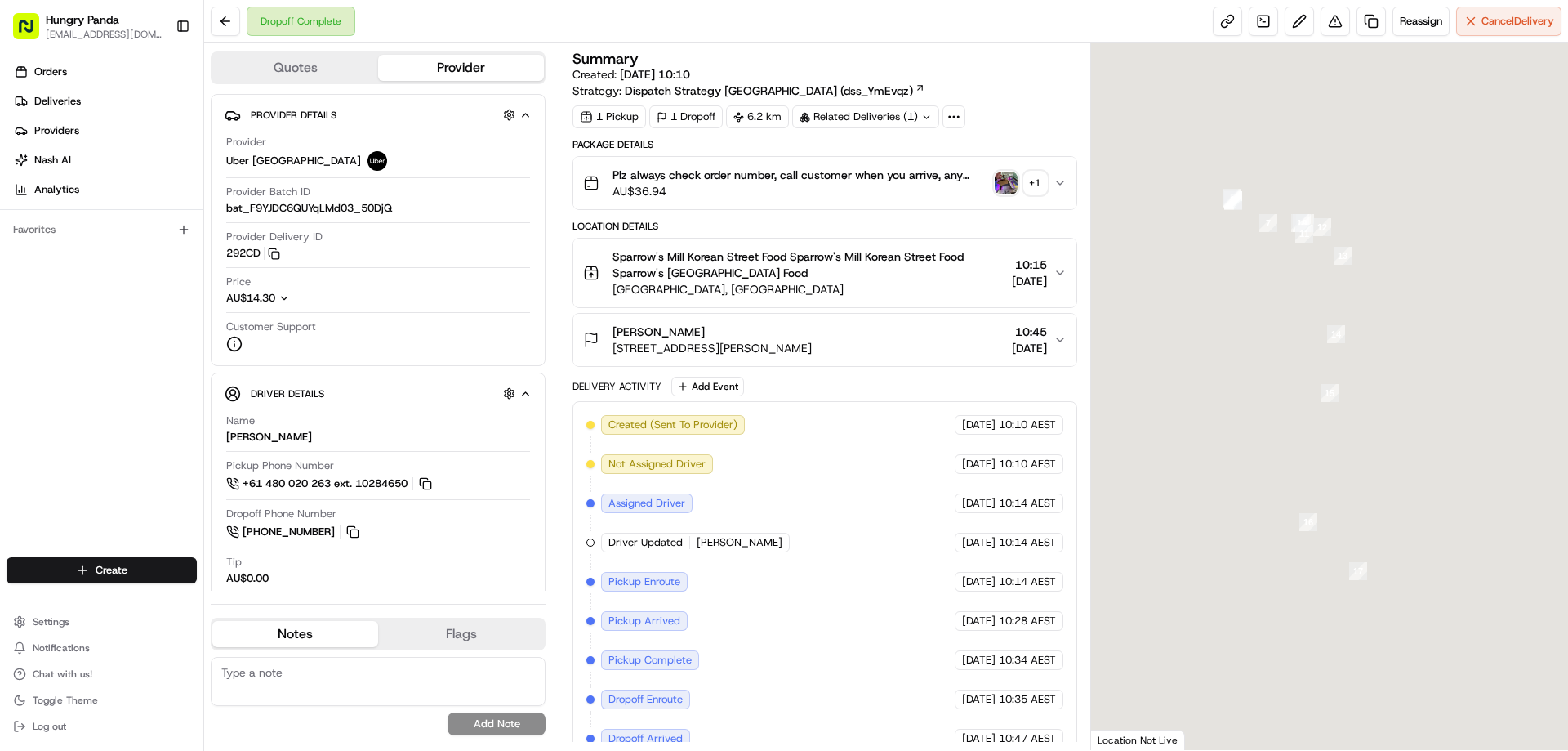
click at [1001, 184] on img "button" at bounding box center [1005, 182] width 23 height 23
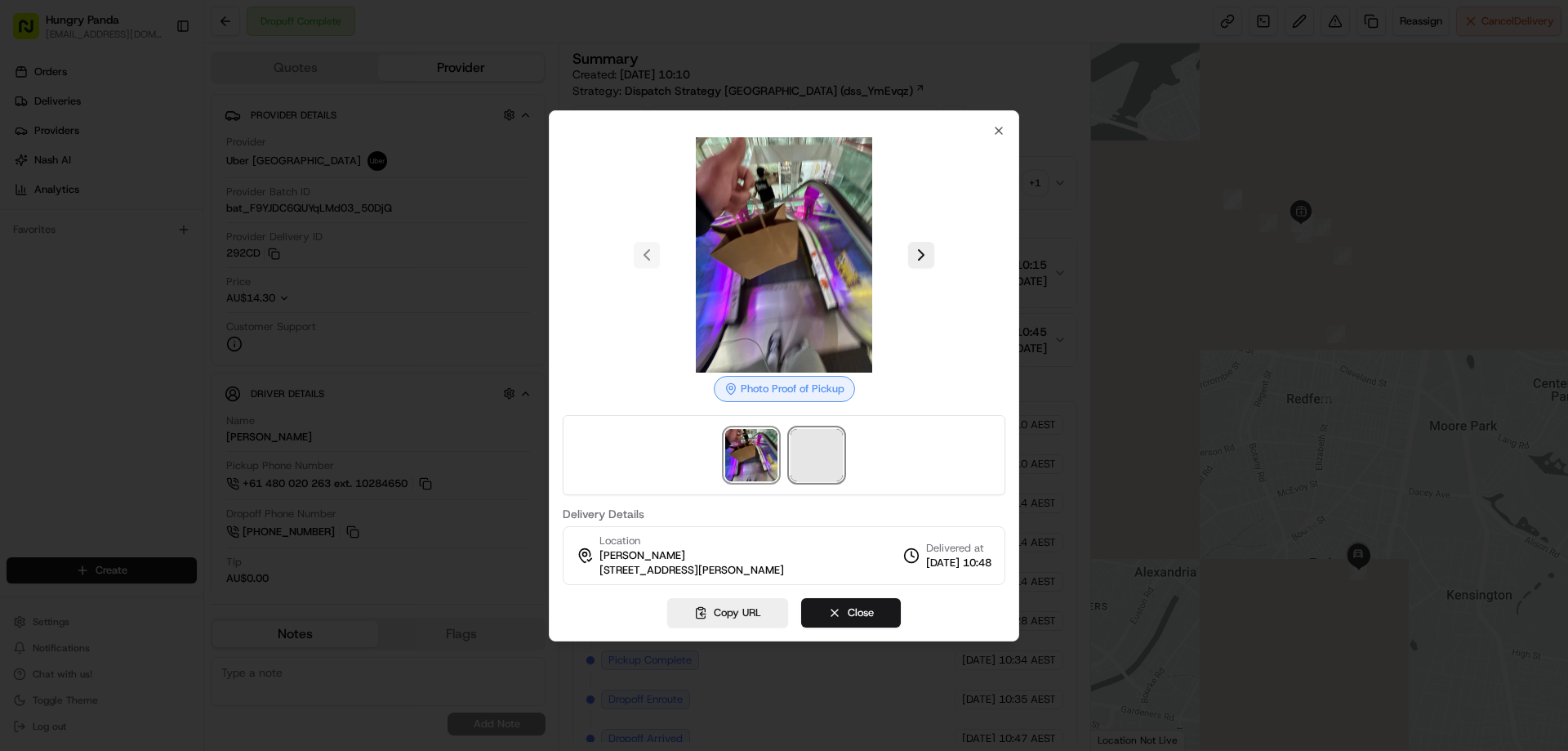
click at [809, 468] on span at bounding box center [816, 455] width 52 height 52
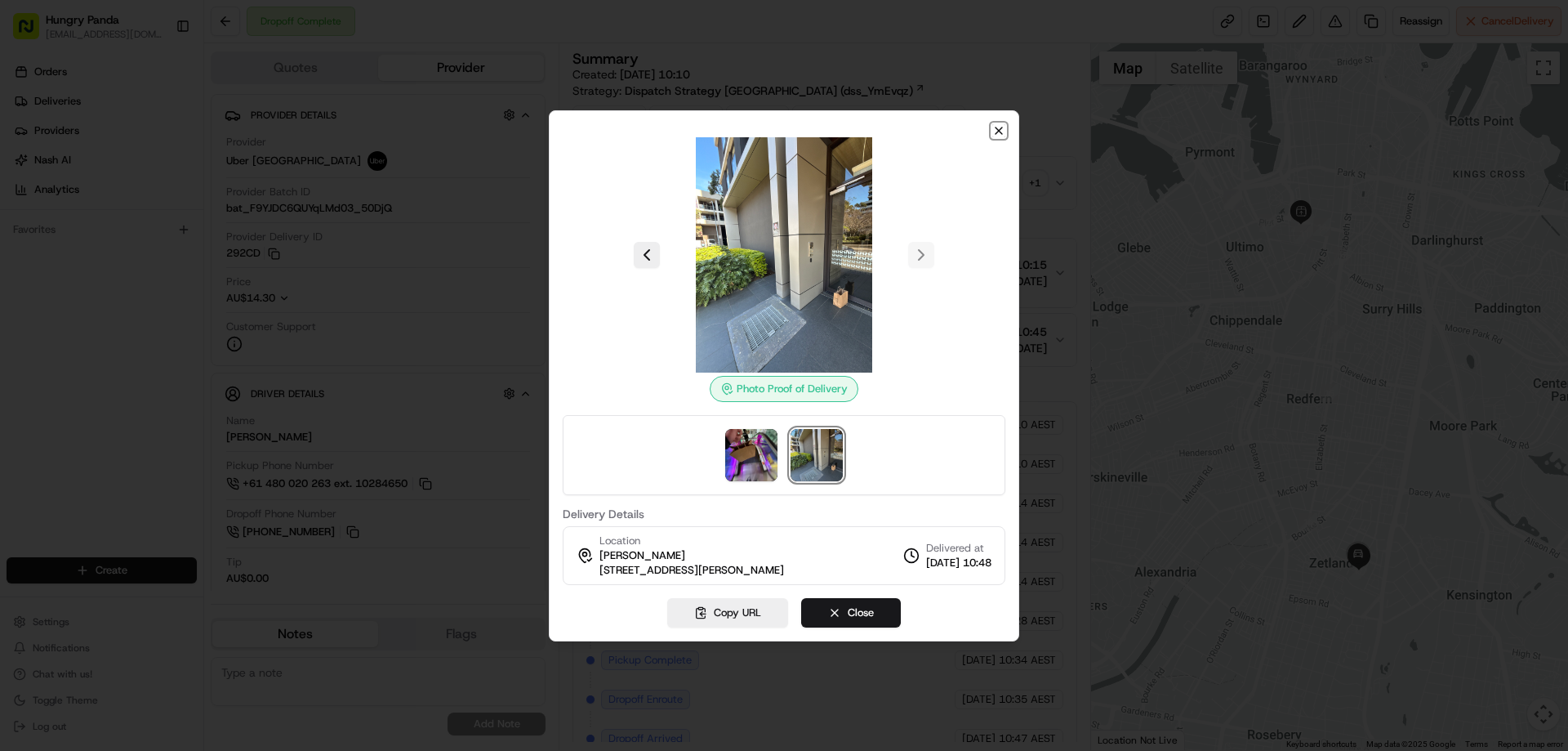
click at [1001, 132] on icon "button" at bounding box center [998, 130] width 6 height 6
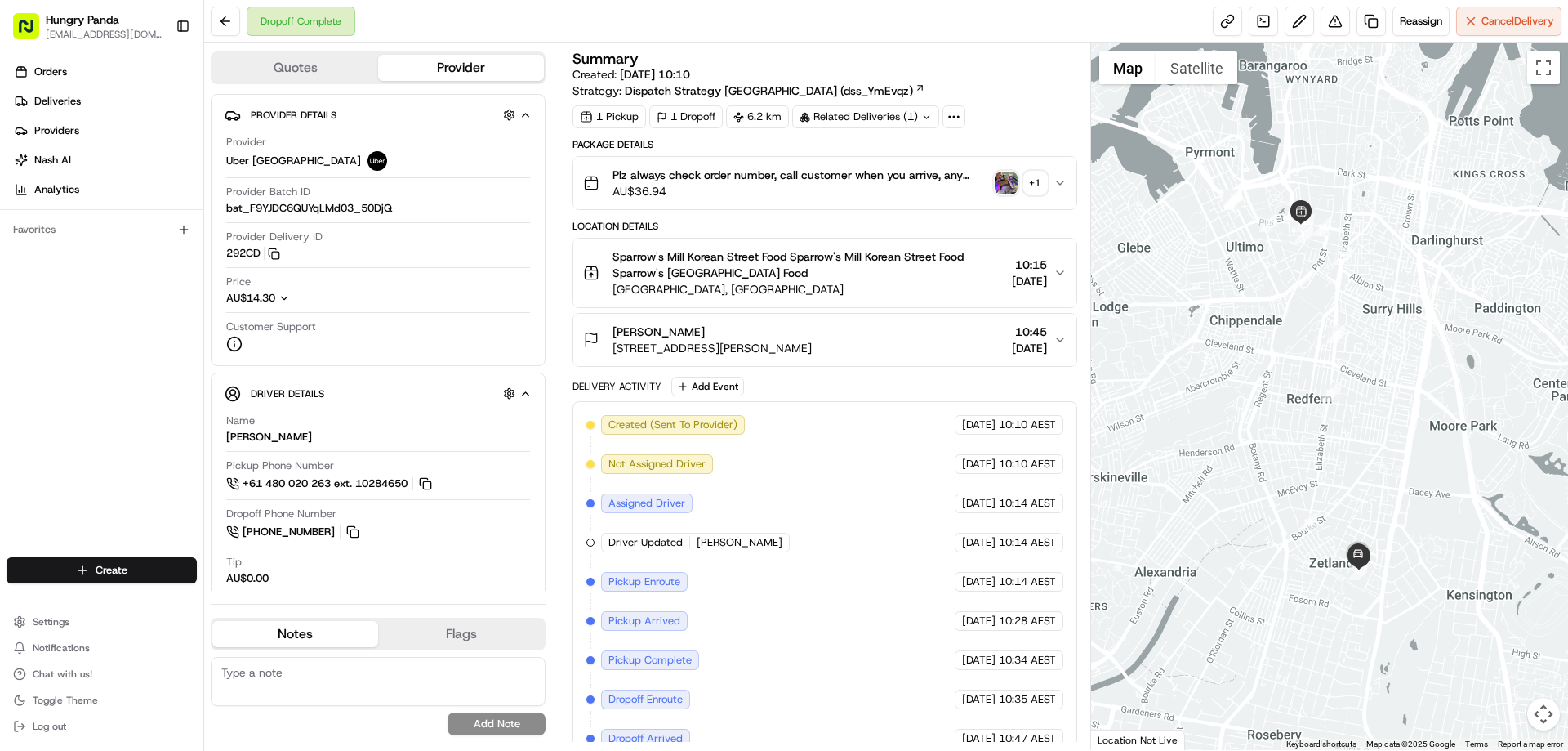
click at [1055, 176] on icon "button" at bounding box center [1059, 182] width 13 height 13
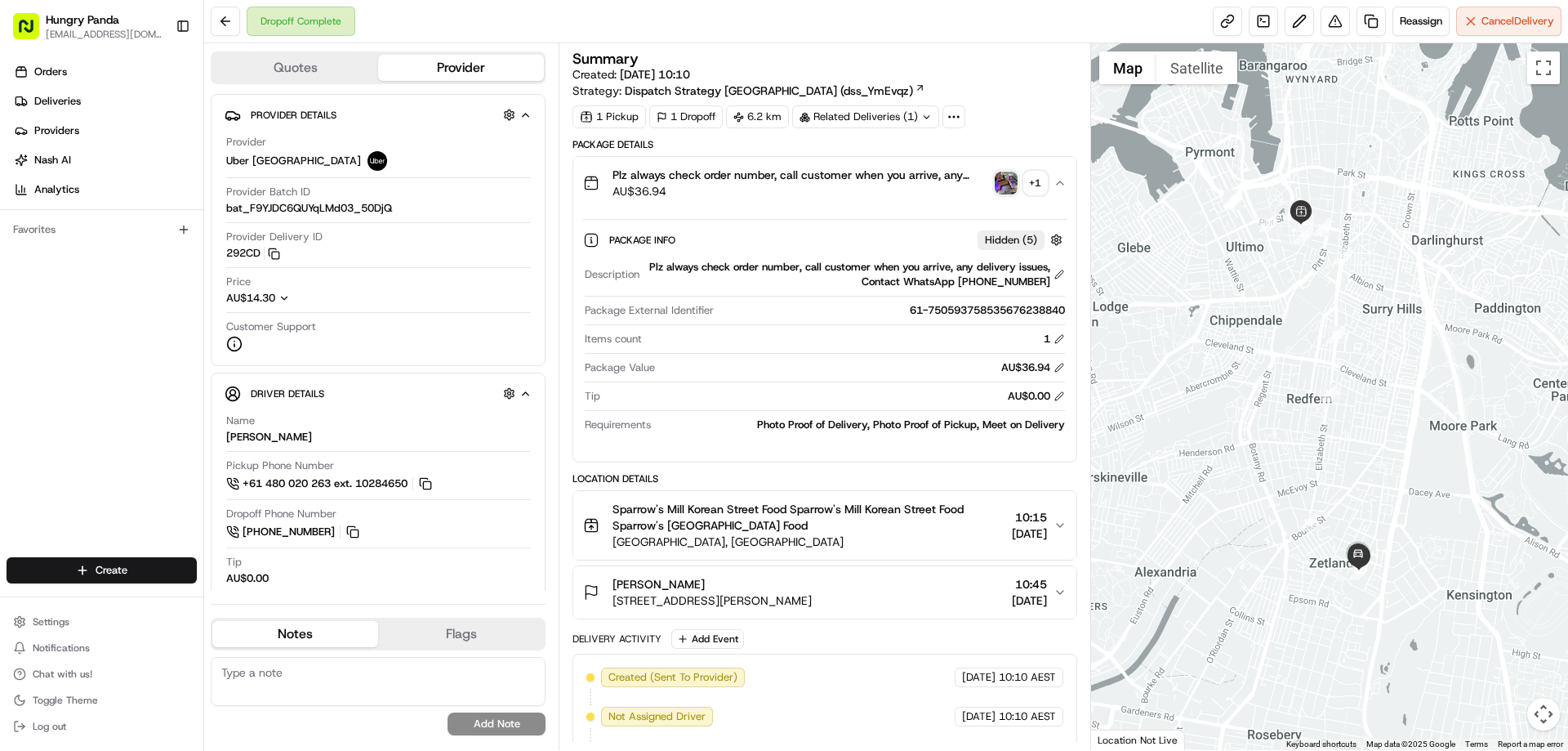
click at [1002, 182] on img "button" at bounding box center [1005, 182] width 23 height 23
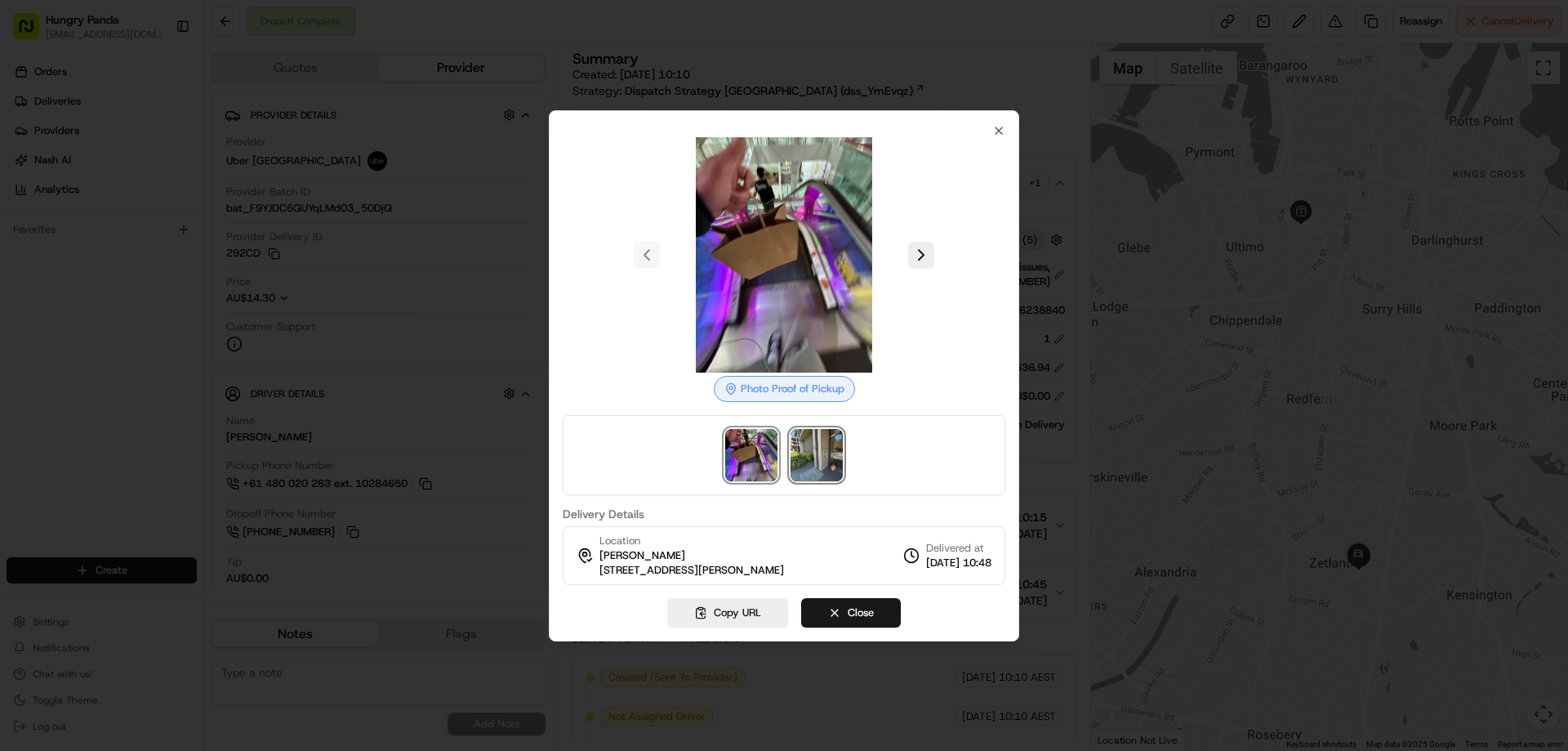
click at [835, 467] on img at bounding box center [816, 455] width 52 height 52
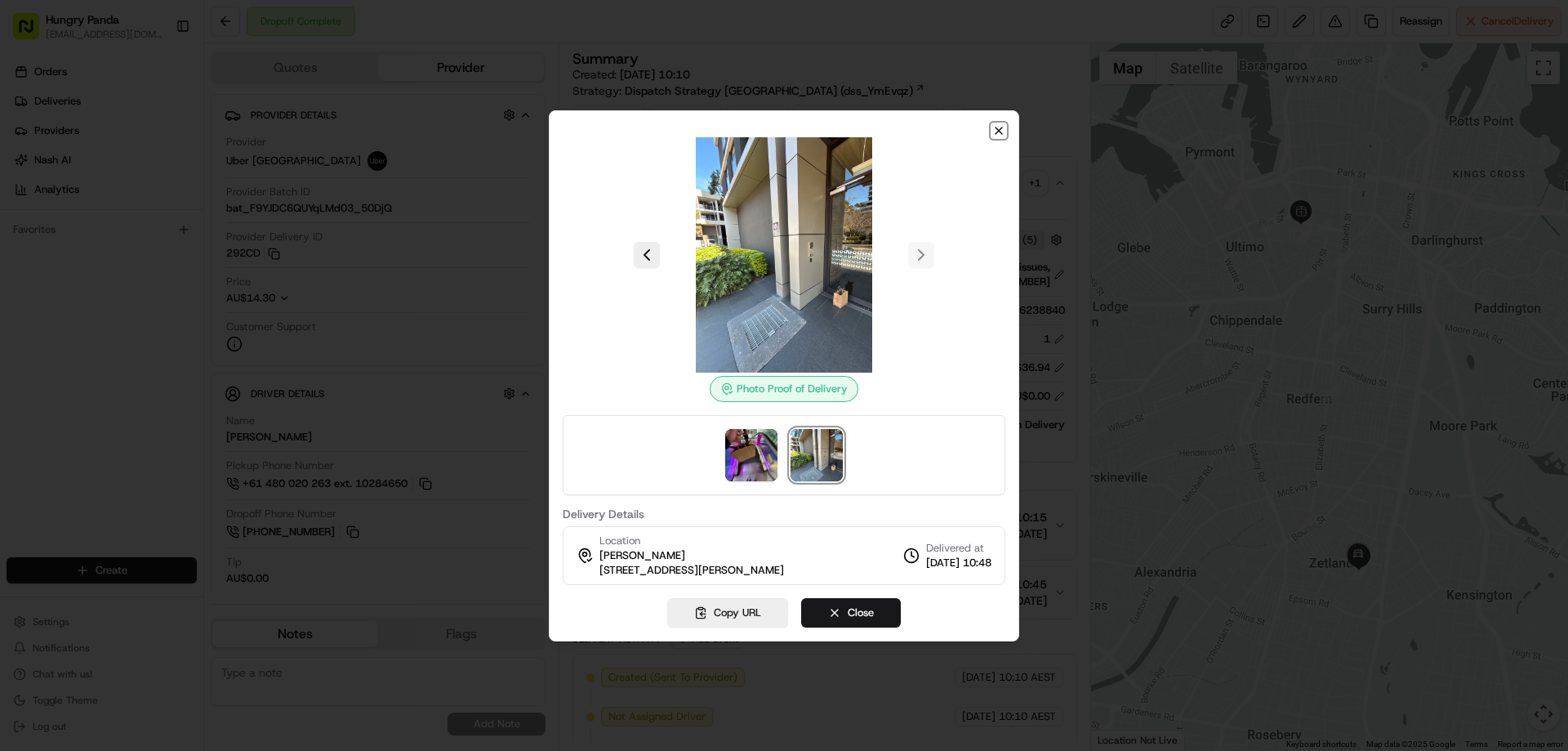
click at [995, 132] on icon "button" at bounding box center [999, 131] width 13 height 13
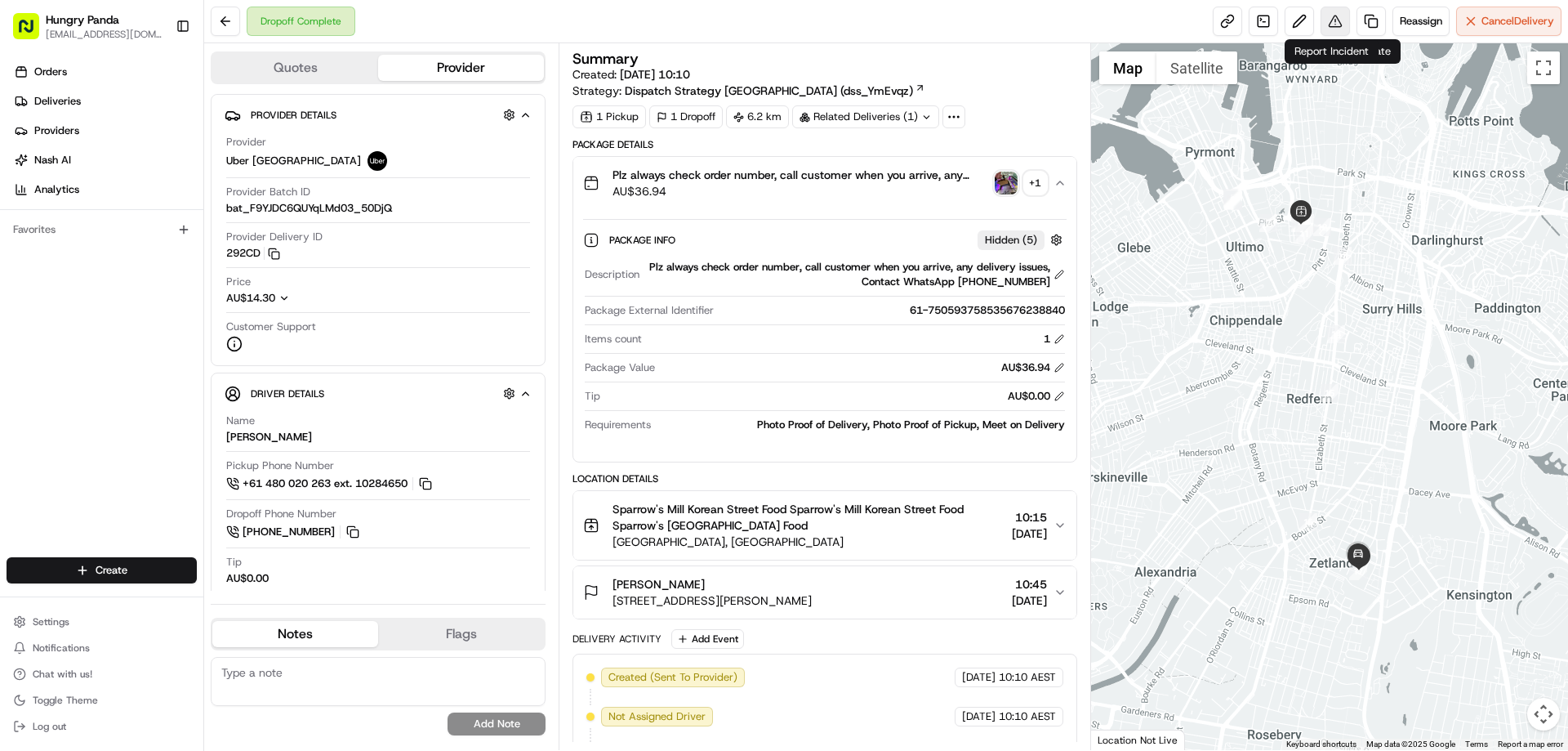
click at [1336, 17] on button at bounding box center [1334, 21] width 30 height 30
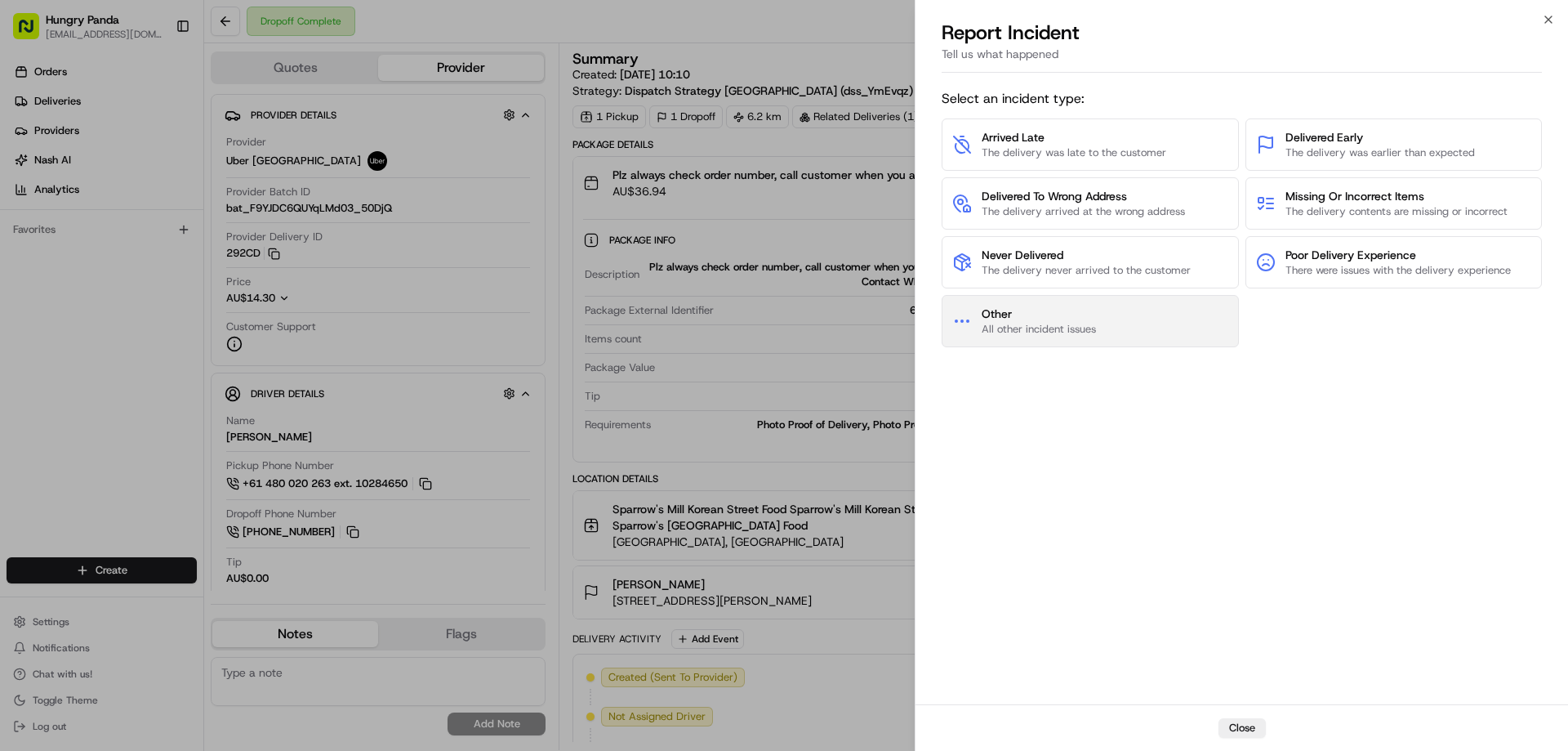
click at [1014, 305] on button "Other All other incident issues" at bounding box center [1089, 321] width 297 height 52
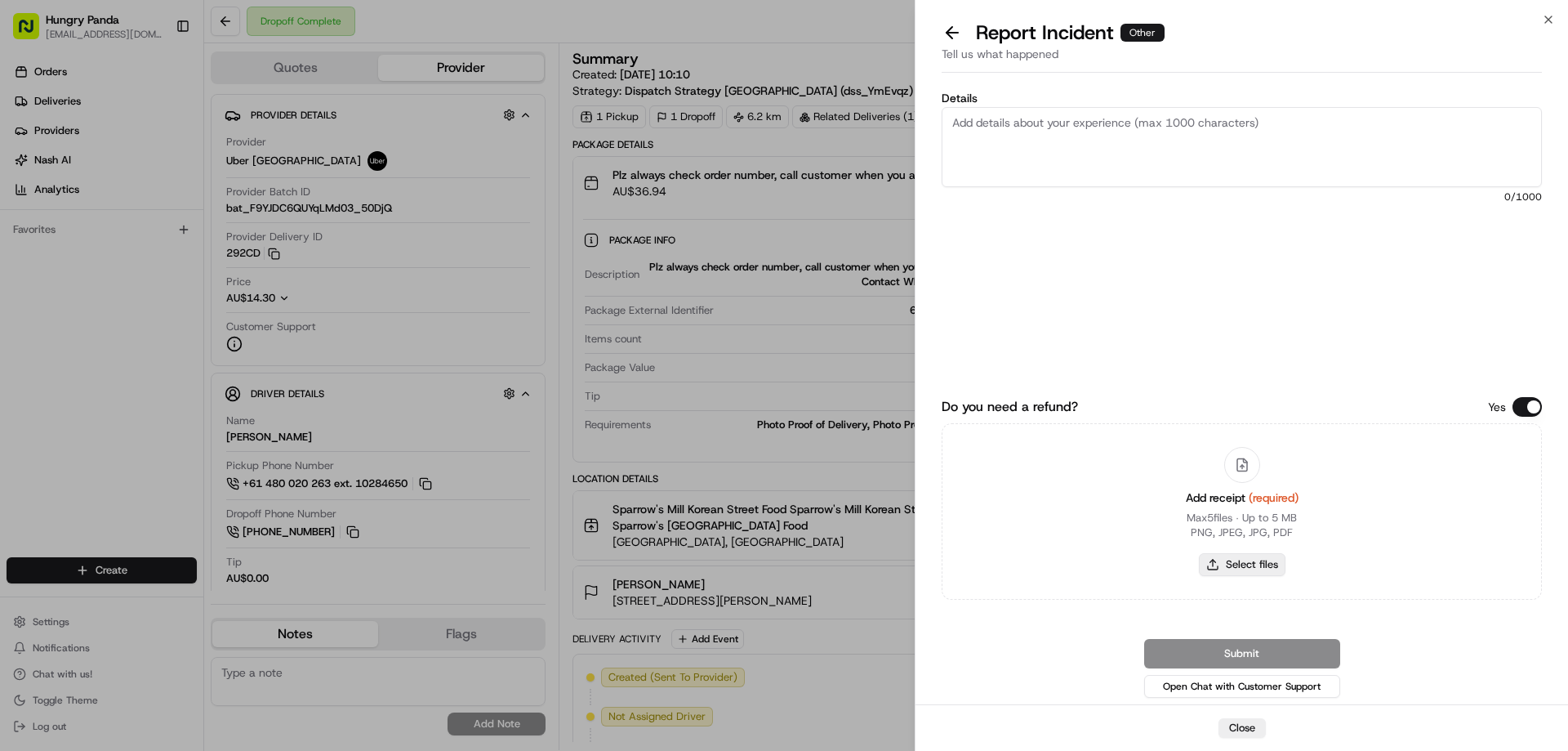
click at [1223, 561] on button "Select files" at bounding box center [1242, 564] width 87 height 23
type input "C:\fakepath\screenshot_2025-08-23_13-31-33.png"
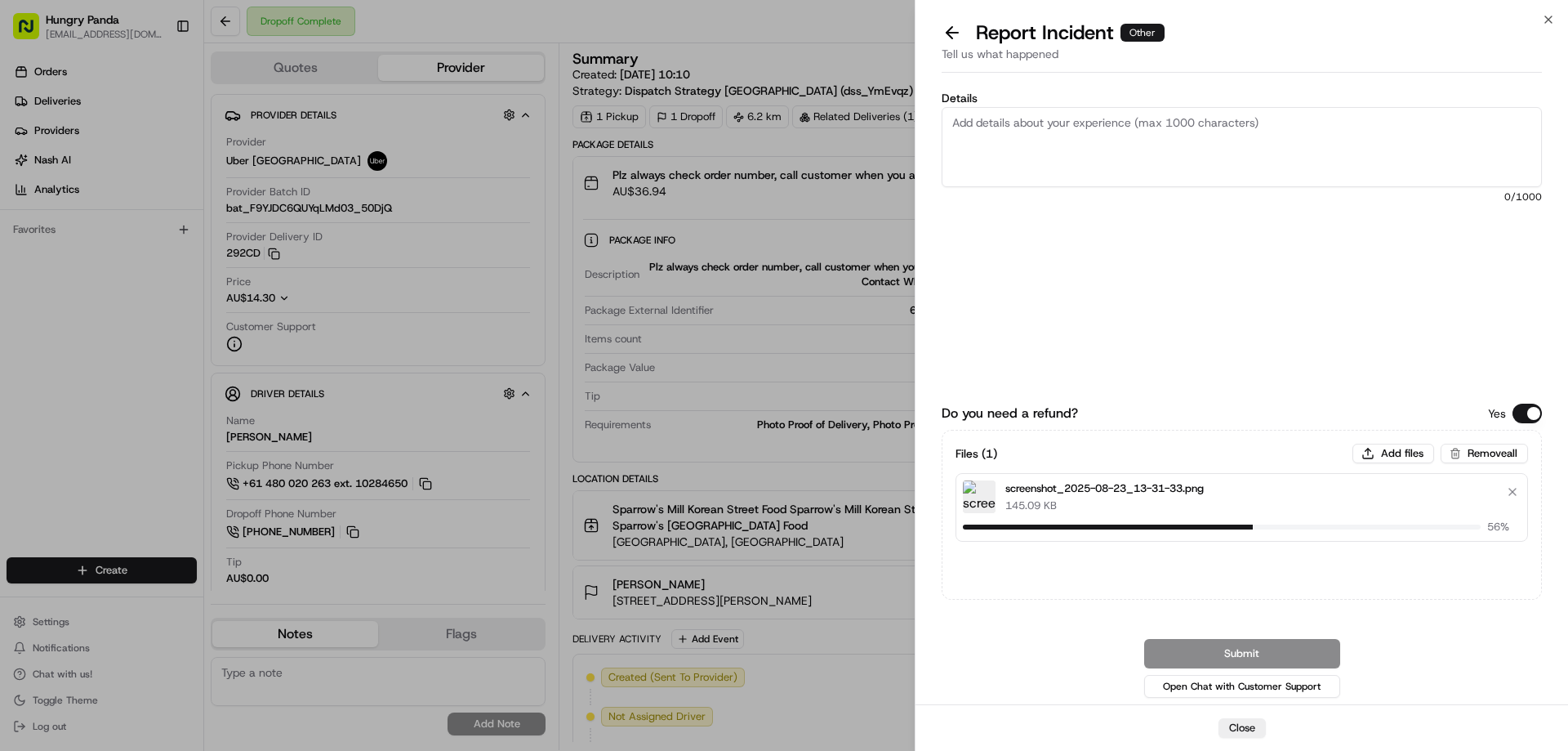
click at [1059, 136] on textarea "Details" at bounding box center [1241, 147] width 600 height 80
click at [1087, 176] on textarea "Details" at bounding box center [1241, 147] width 600 height 80
paste textarea "The customer reported that he did not receive the meal, the delivery photo take…"
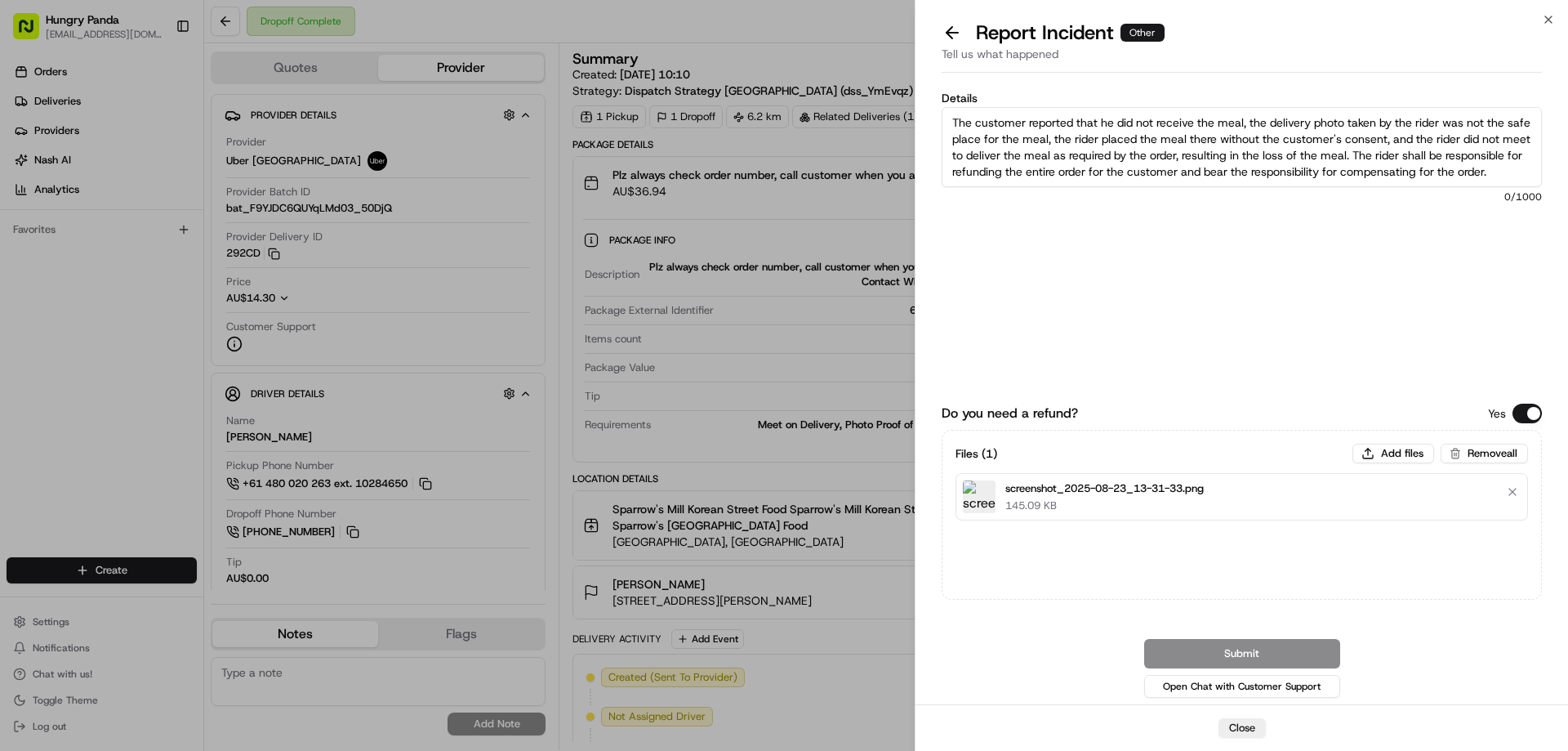
scroll to position [9, 0]
type textarea "The customer reported that he did not receive the meal, the delivery photo take…"
click at [1213, 640] on button "Submit" at bounding box center [1241, 654] width 196 height 30
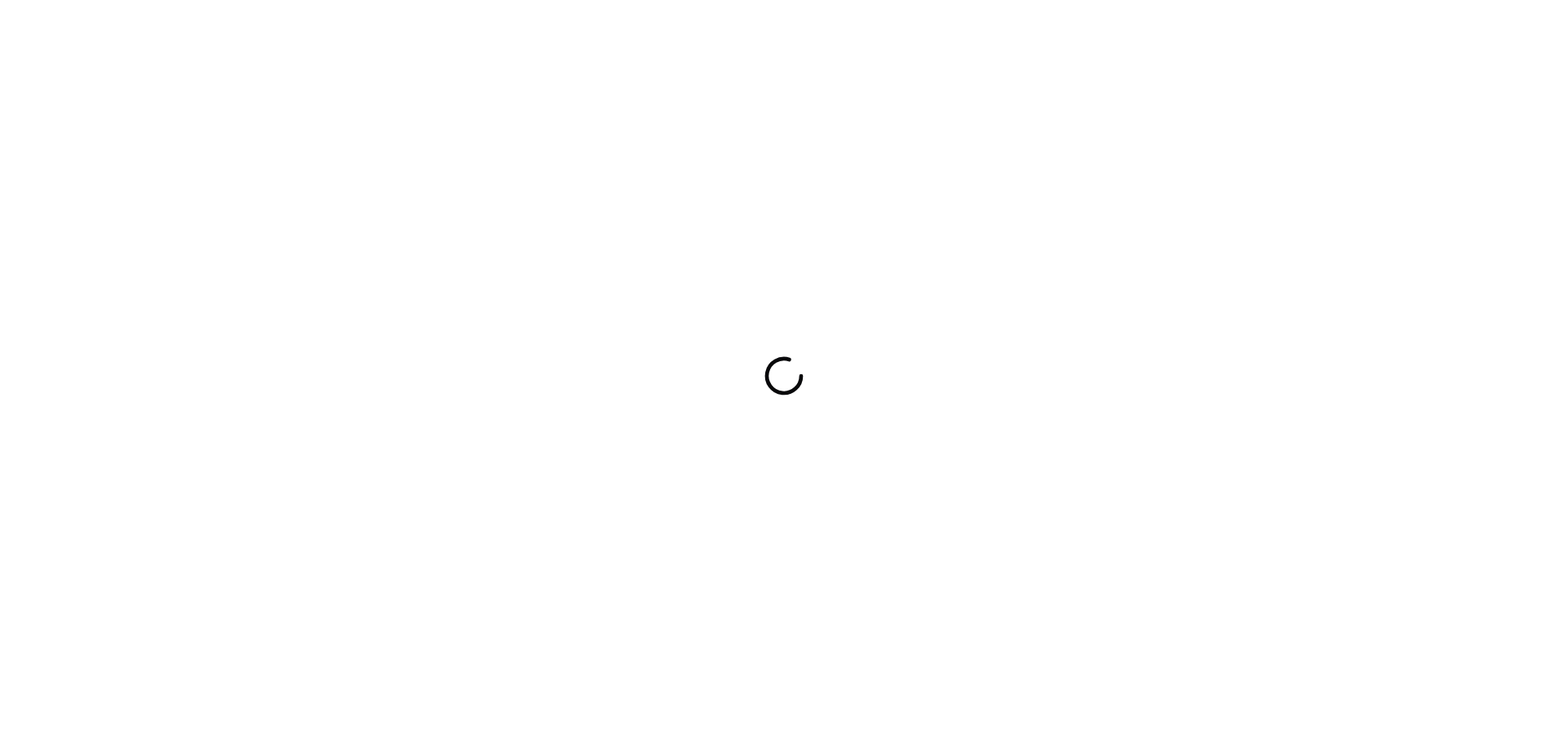
click at [1019, 374] on div at bounding box center [784, 376] width 1568 height 751
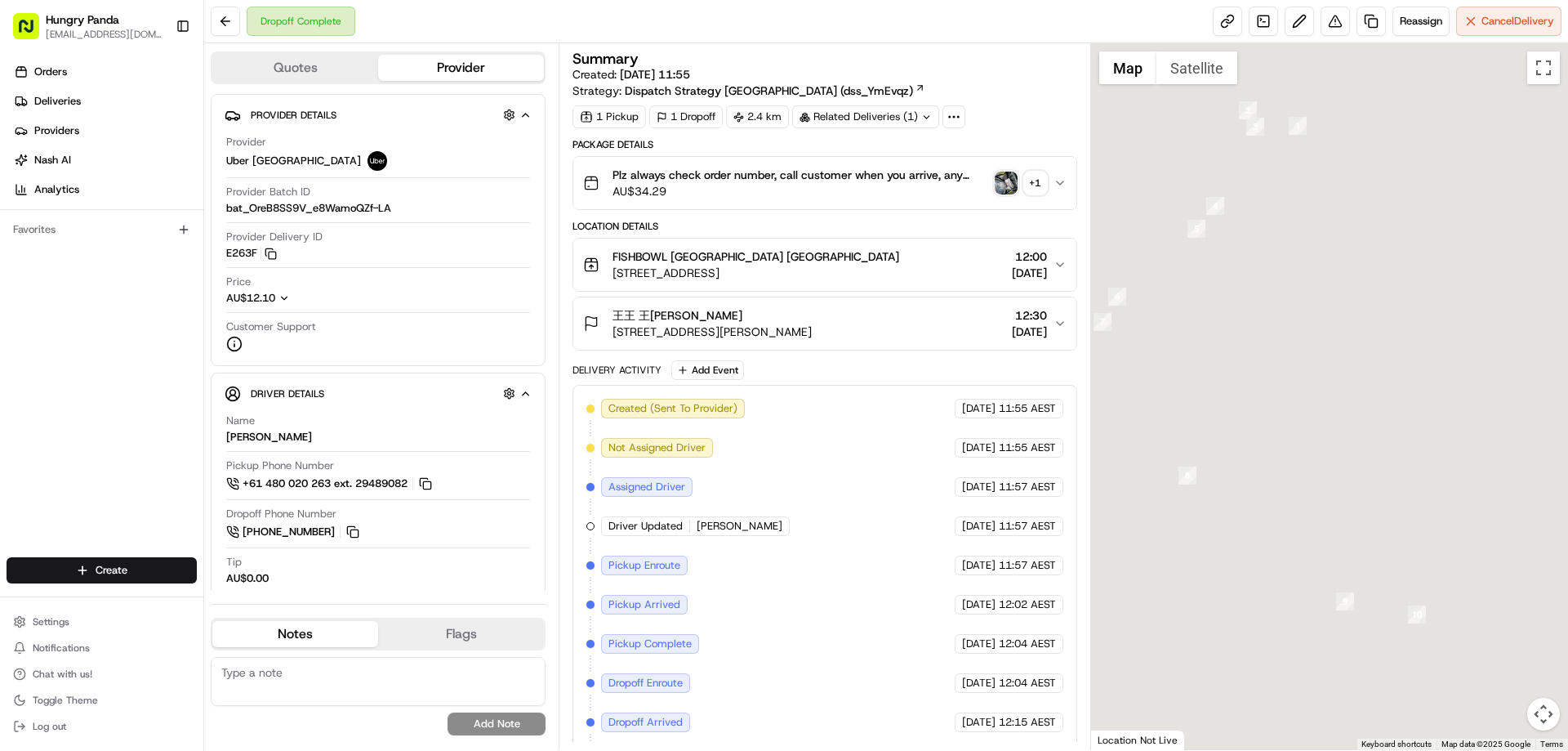
click at [1006, 184] on img "button" at bounding box center [1005, 182] width 23 height 23
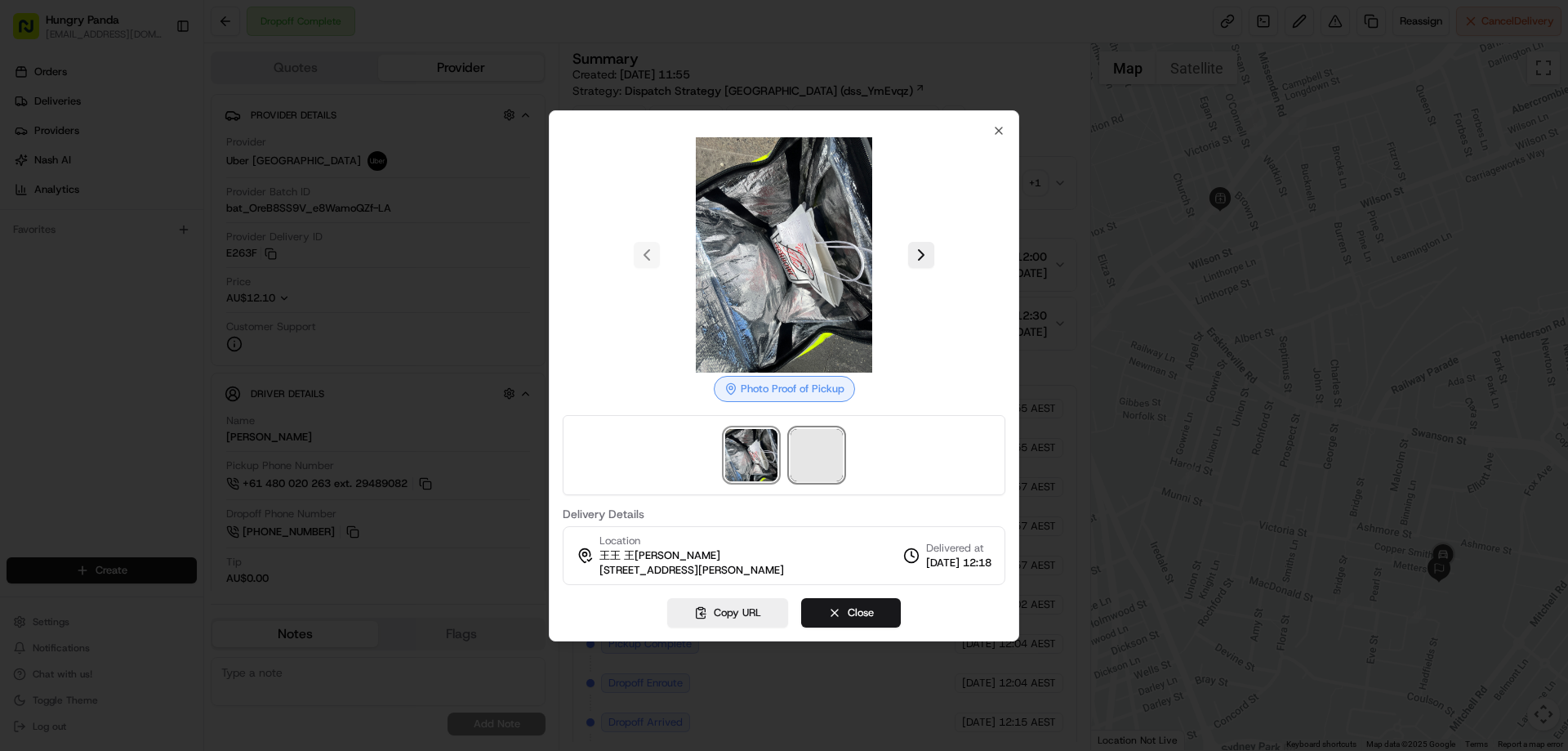
click at [809, 436] on span at bounding box center [816, 455] width 52 height 52
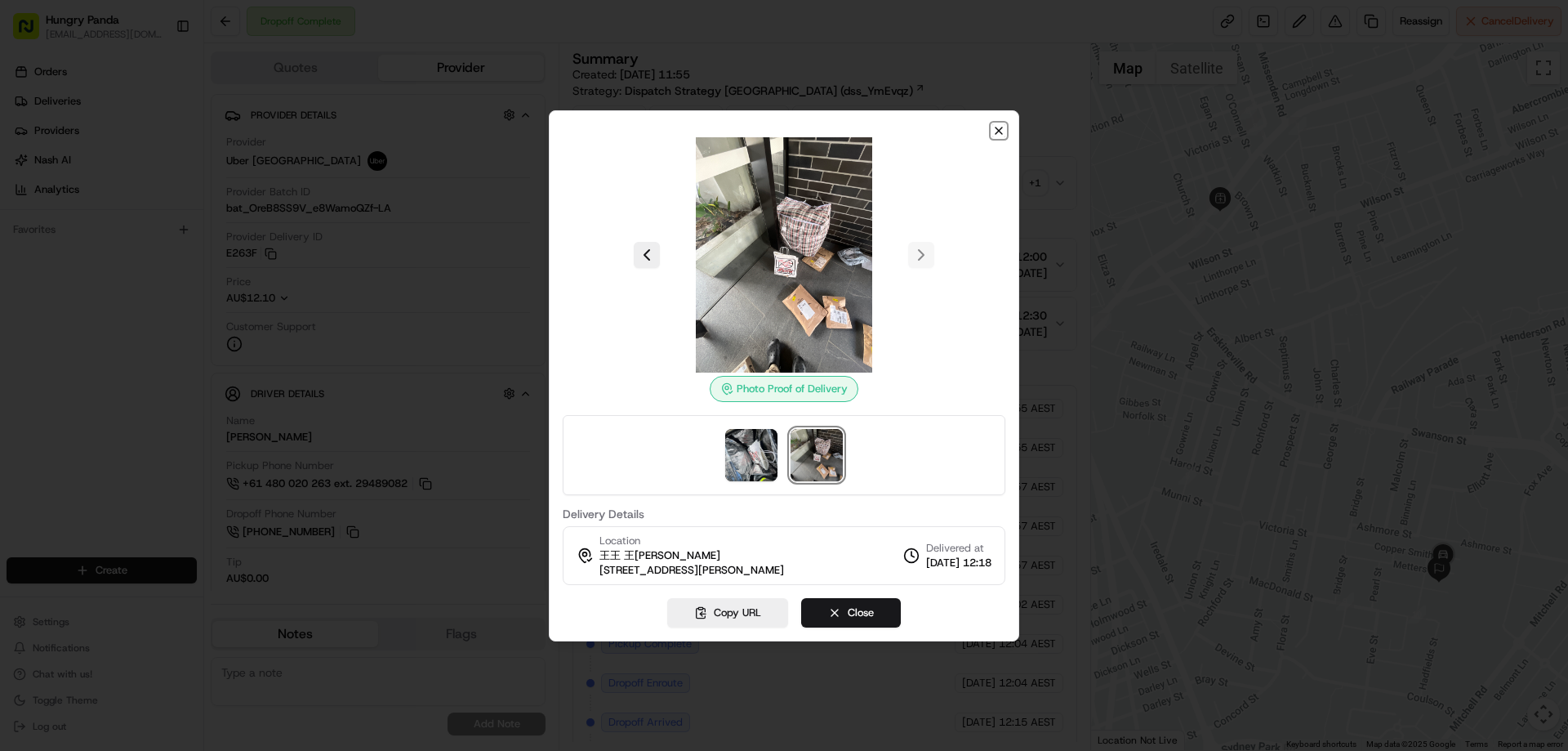
click at [995, 136] on icon "button" at bounding box center [999, 131] width 13 height 13
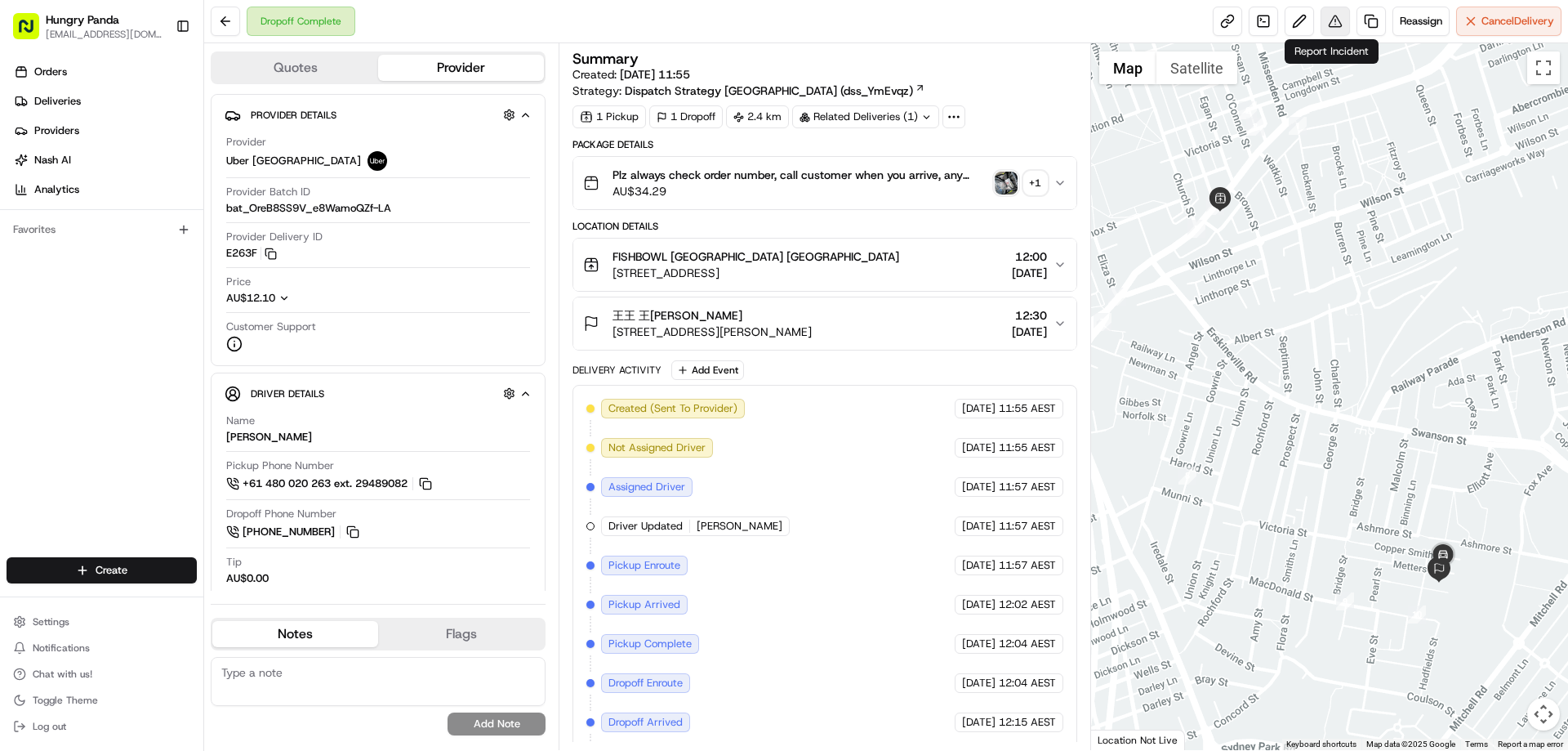
click at [1341, 17] on button at bounding box center [1334, 21] width 30 height 30
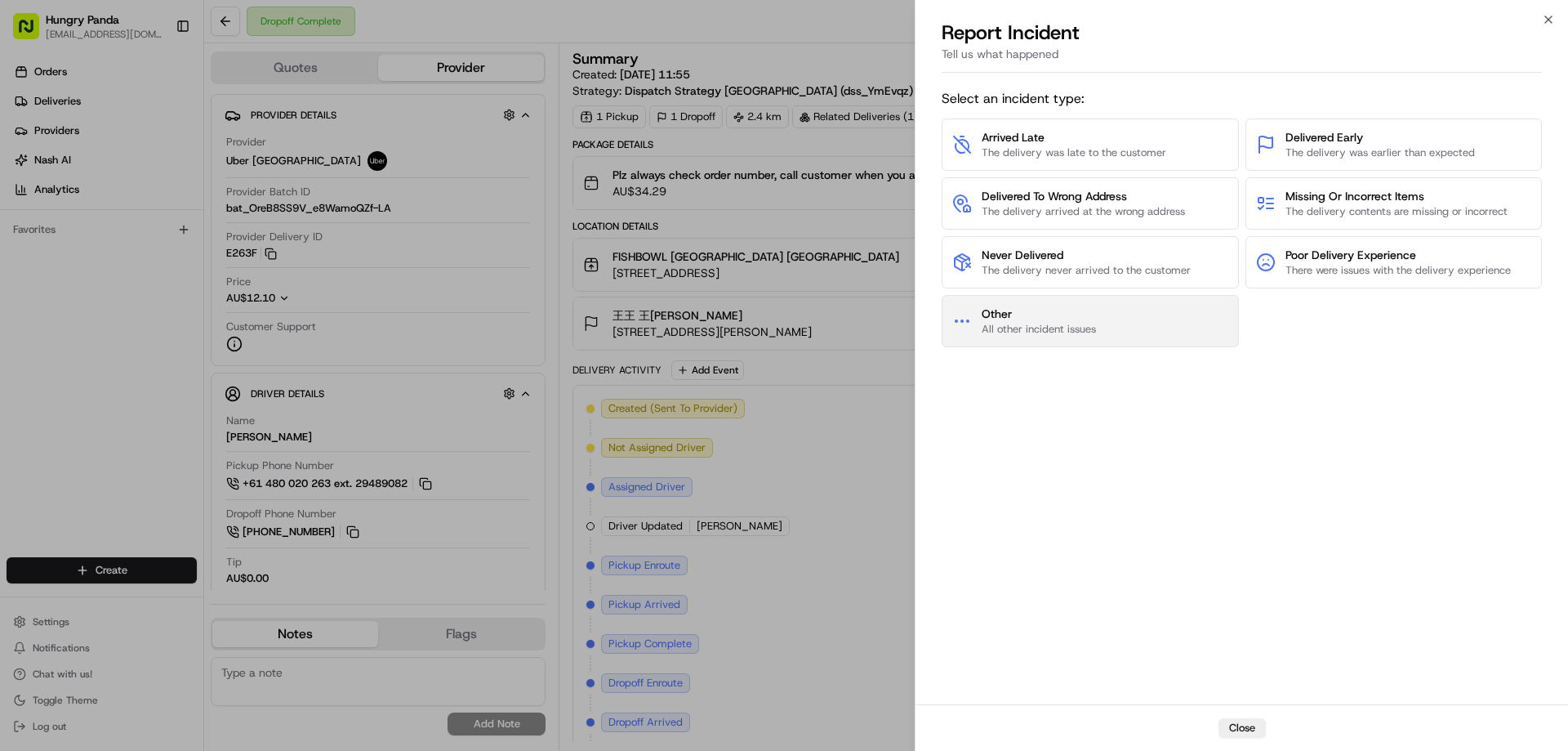
click at [1087, 321] on span "Other" at bounding box center [1038, 313] width 115 height 16
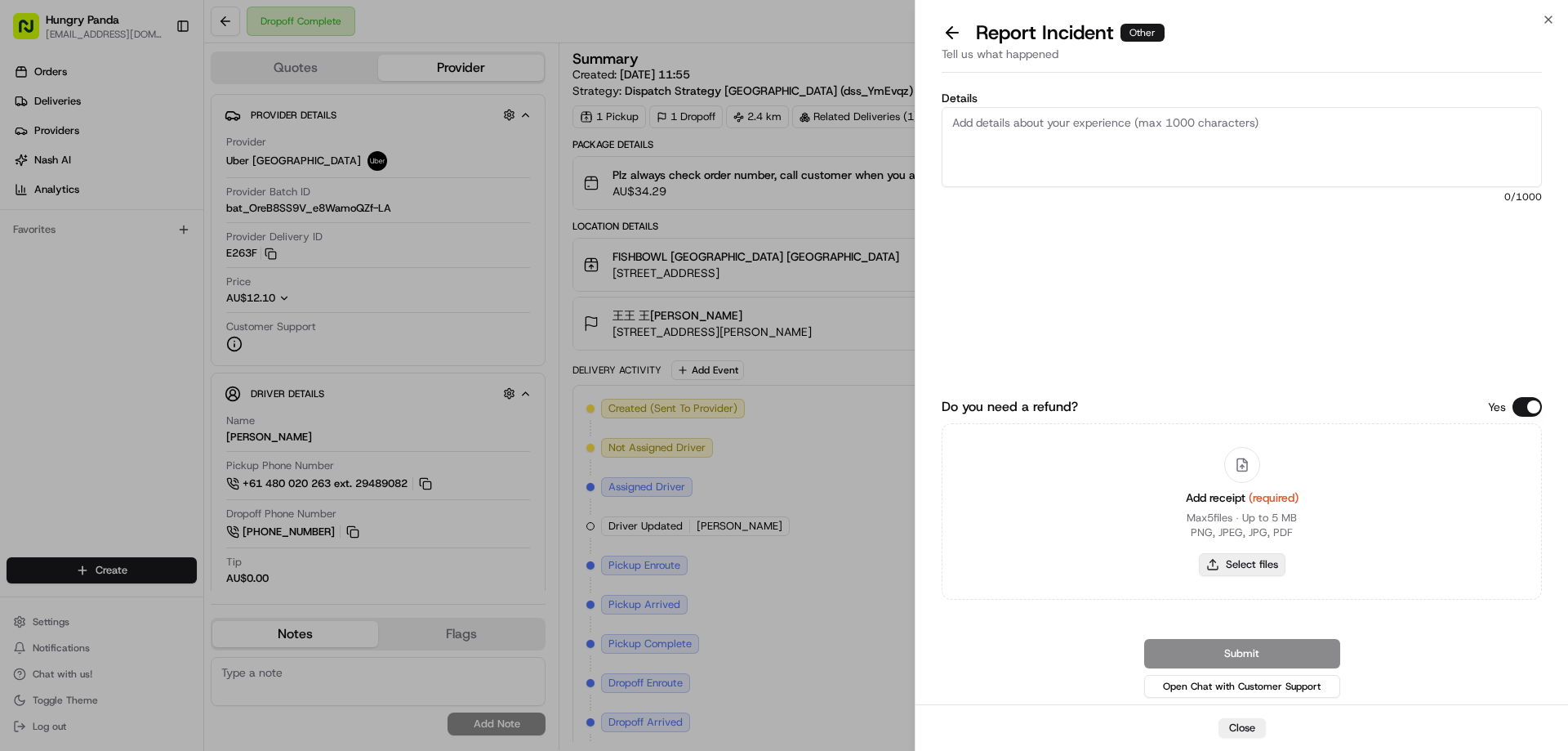
click at [1243, 559] on button "Select files" at bounding box center [1242, 564] width 87 height 23
type input "C:\fakepath\screenshot_2025-08-23_13-33-01.png"
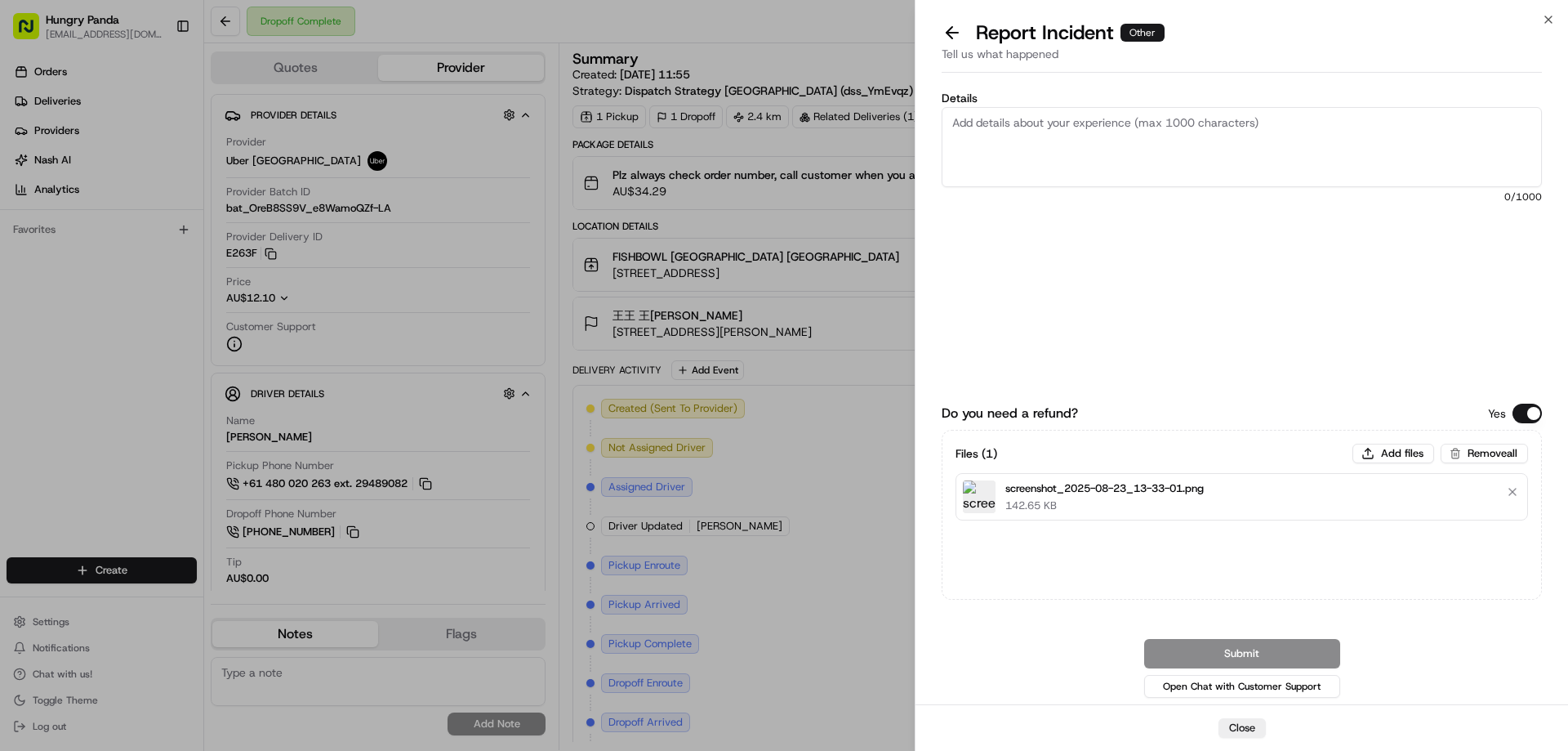
click at [1127, 148] on textarea "Details" at bounding box center [1241, 147] width 600 height 80
paste textarea "The customer reported that he did not receive the meal, the delivery photo take…"
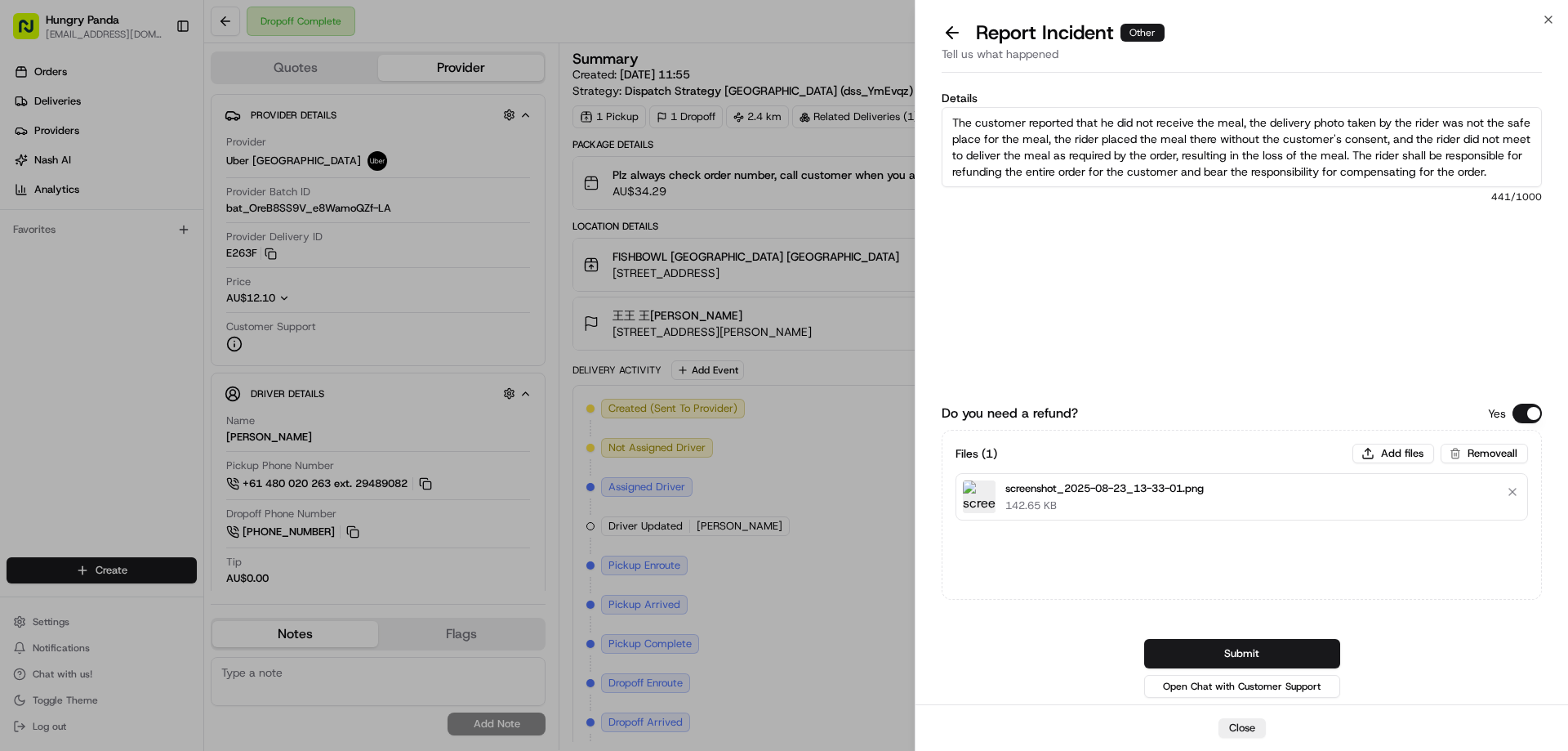
scroll to position [9, 0]
type textarea "The customer reported that he did not receive the meal, the delivery photo take…"
click at [1214, 645] on button "Submit" at bounding box center [1241, 654] width 196 height 30
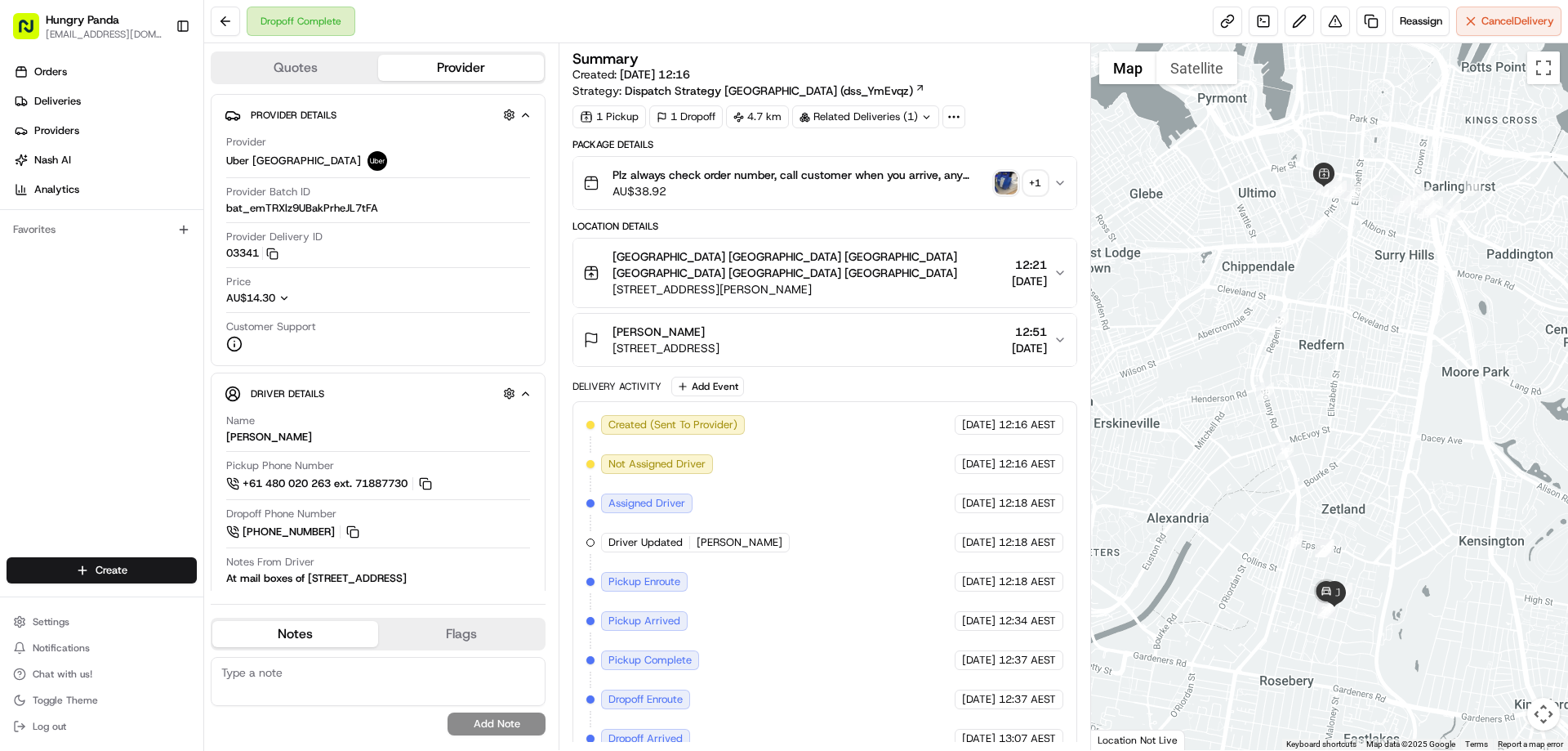
click at [1004, 184] on img "button" at bounding box center [1005, 182] width 23 height 23
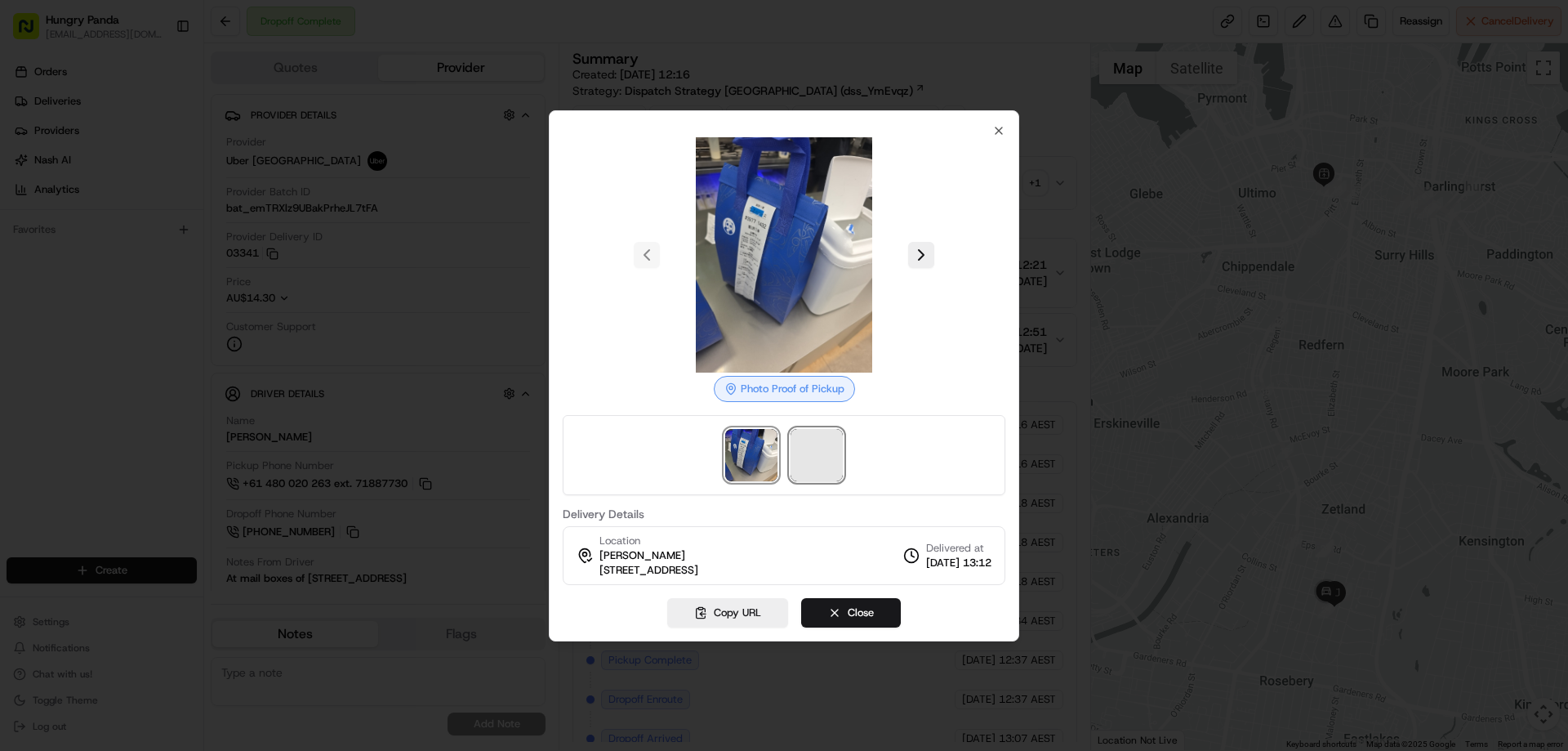
click at [819, 440] on span at bounding box center [816, 455] width 52 height 52
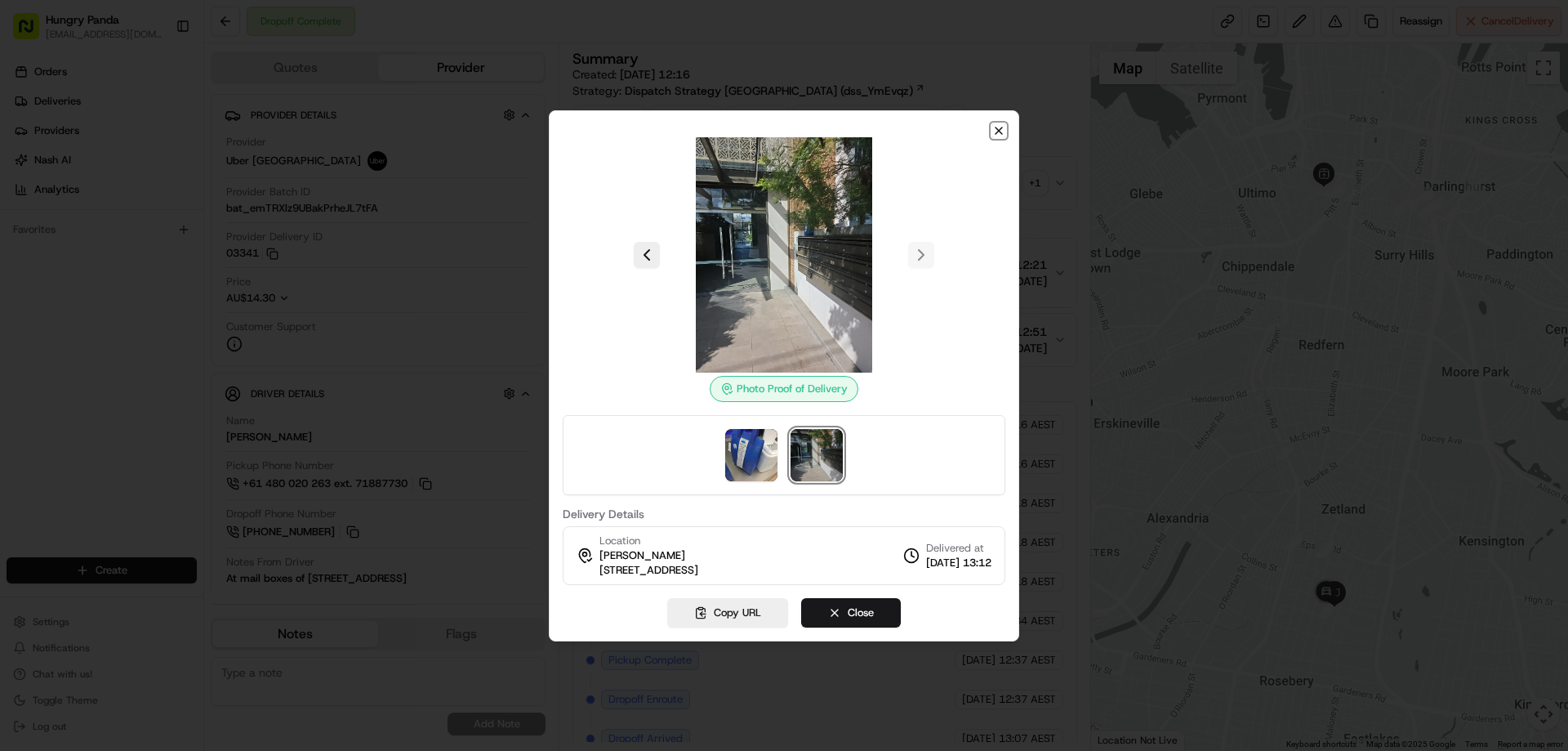
click at [998, 130] on icon "button" at bounding box center [998, 130] width 6 height 6
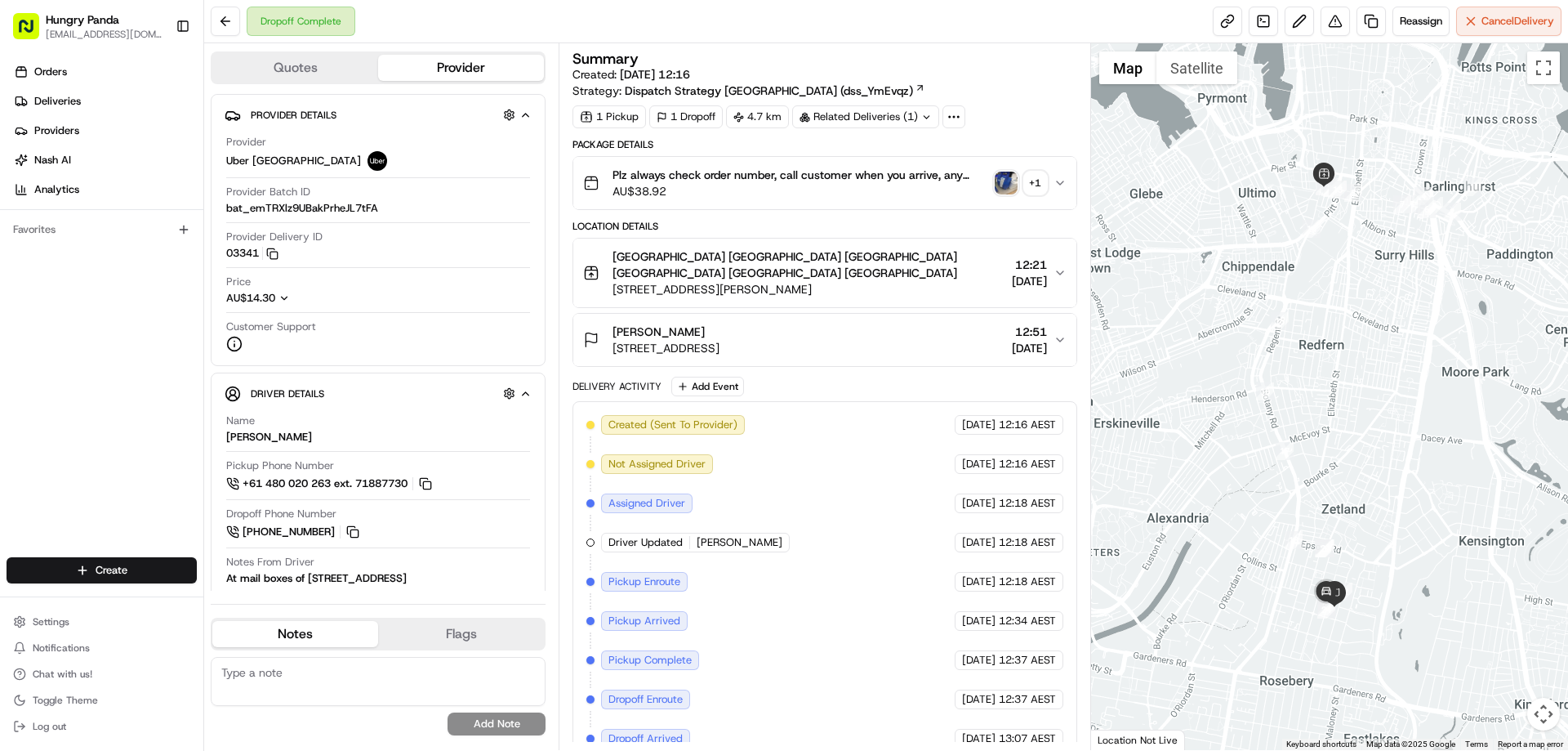
click at [1051, 170] on div "Plz always check order number, call customer when you arrive, any delivery issu…" at bounding box center [817, 183] width 469 height 32
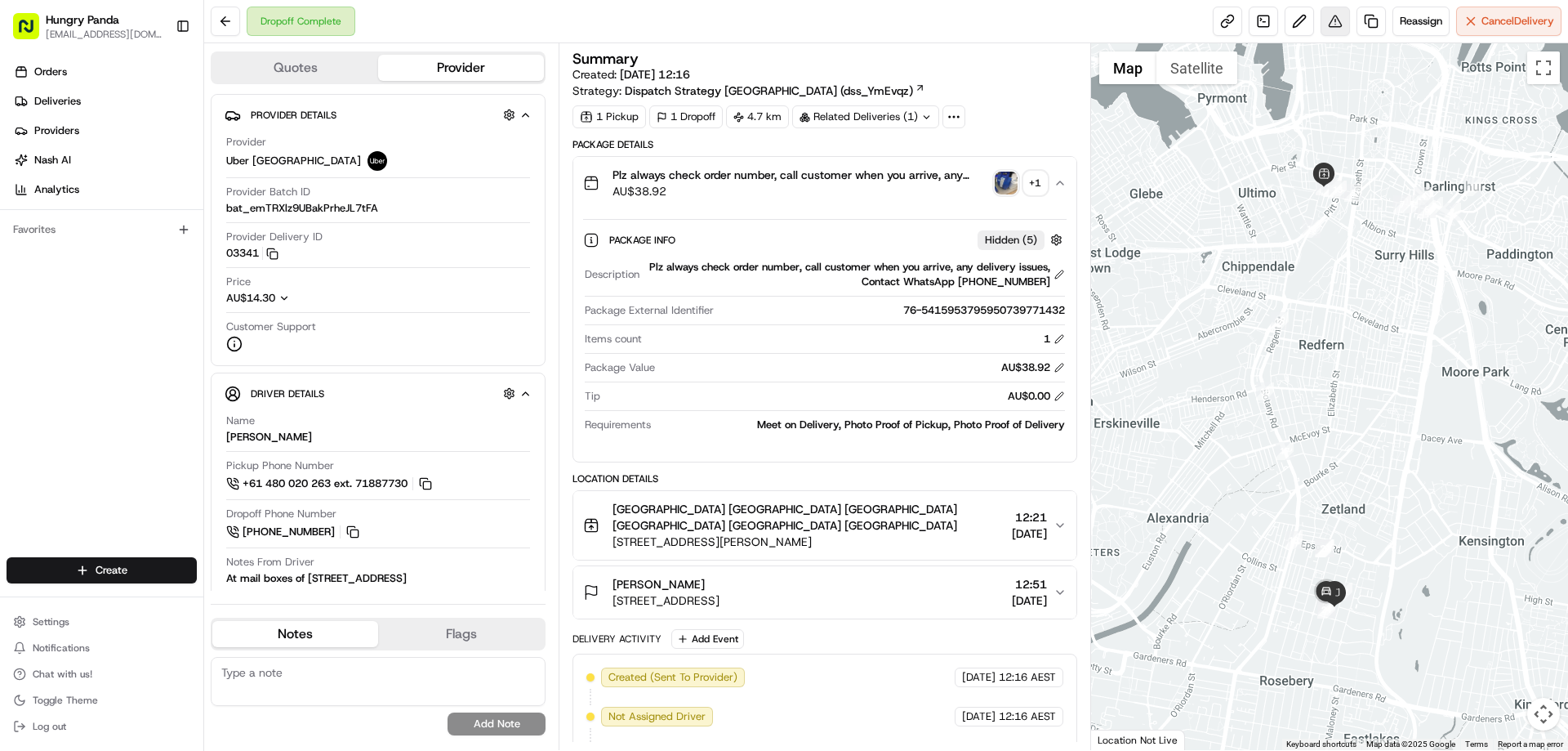
click at [1331, 29] on button at bounding box center [1334, 21] width 30 height 30
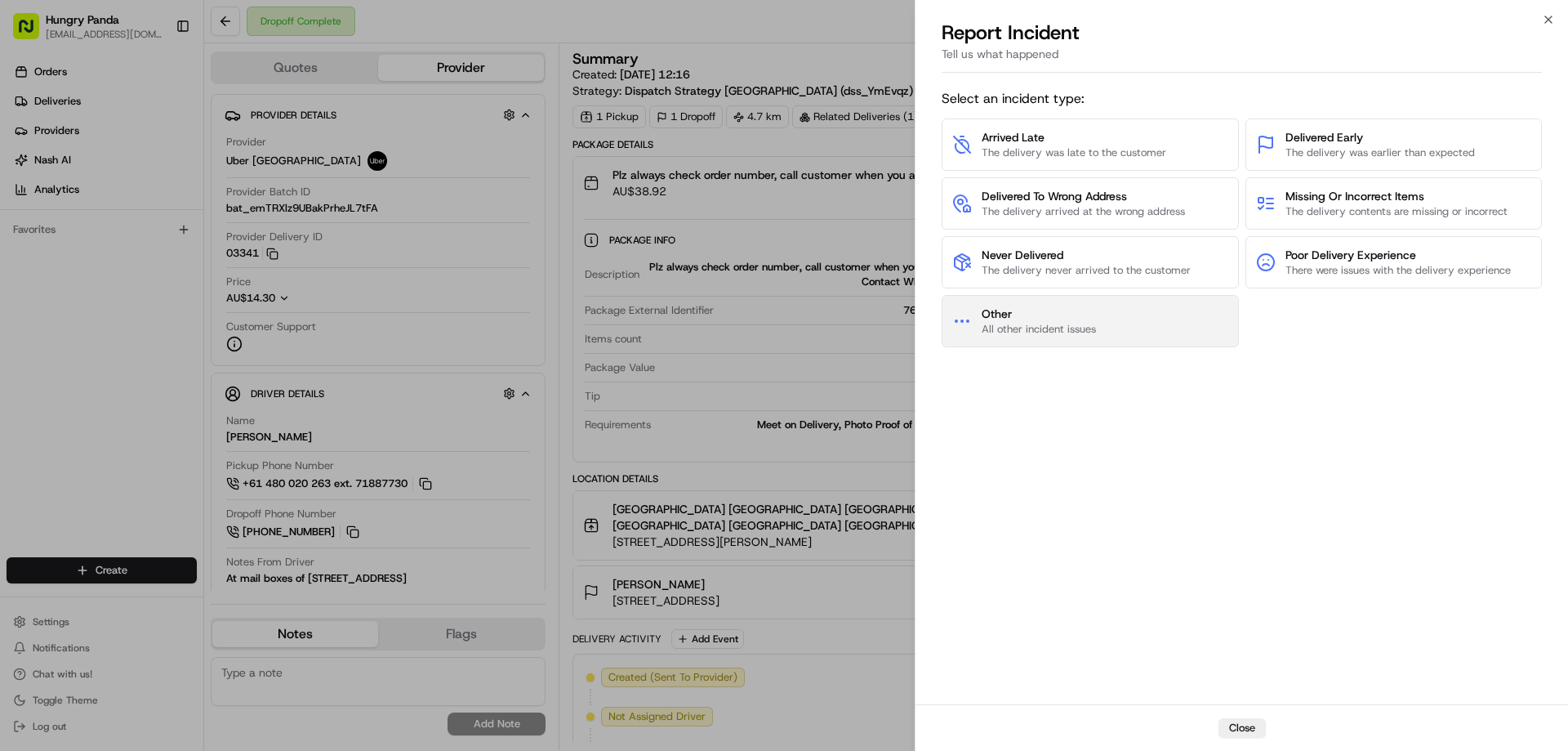
click at [1032, 327] on span "All other incident issues" at bounding box center [1038, 329] width 115 height 14
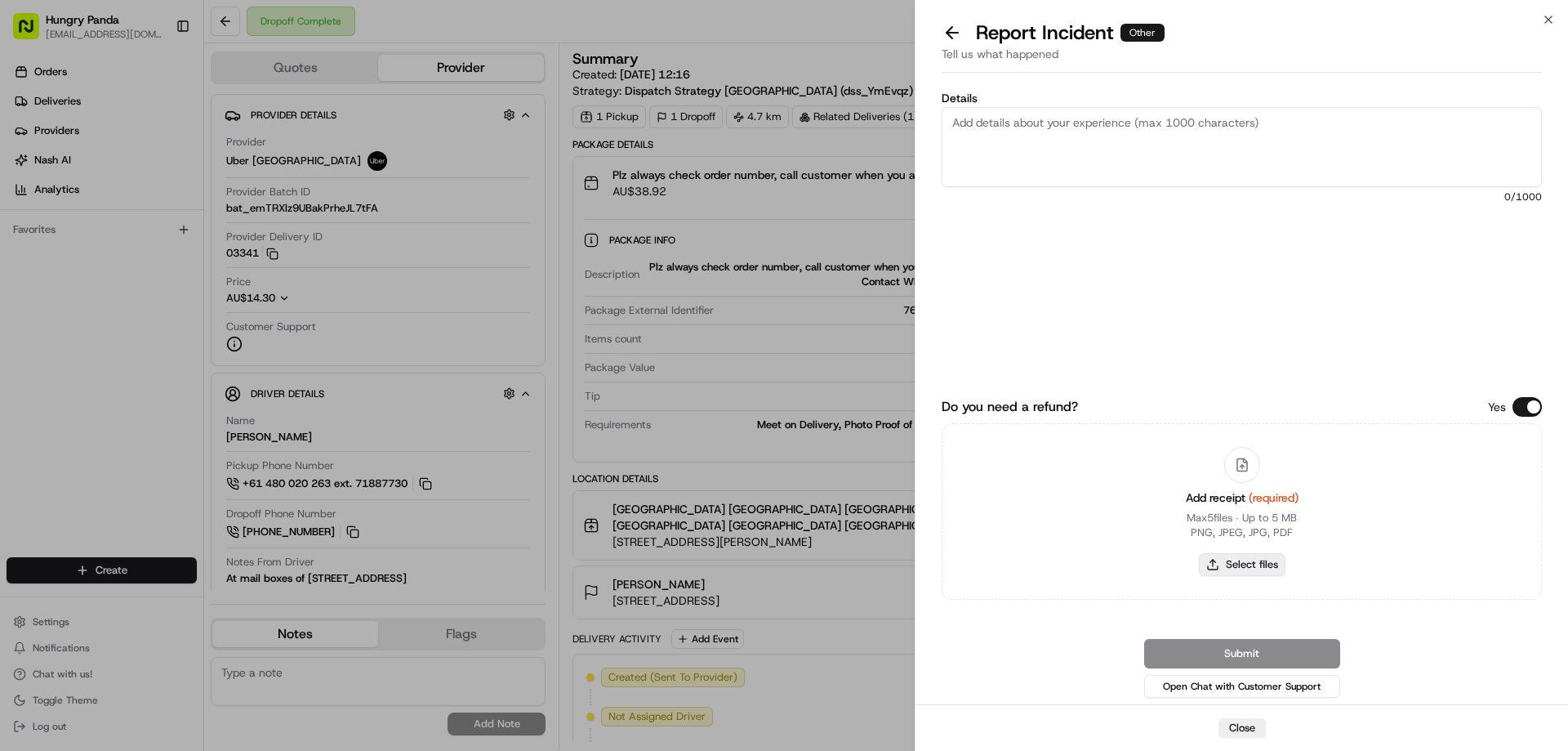
click at [1259, 563] on button "Select files" at bounding box center [1242, 564] width 87 height 23
type input "C:\fakepath\screenshot_2025-08-23_13-38-24.png"
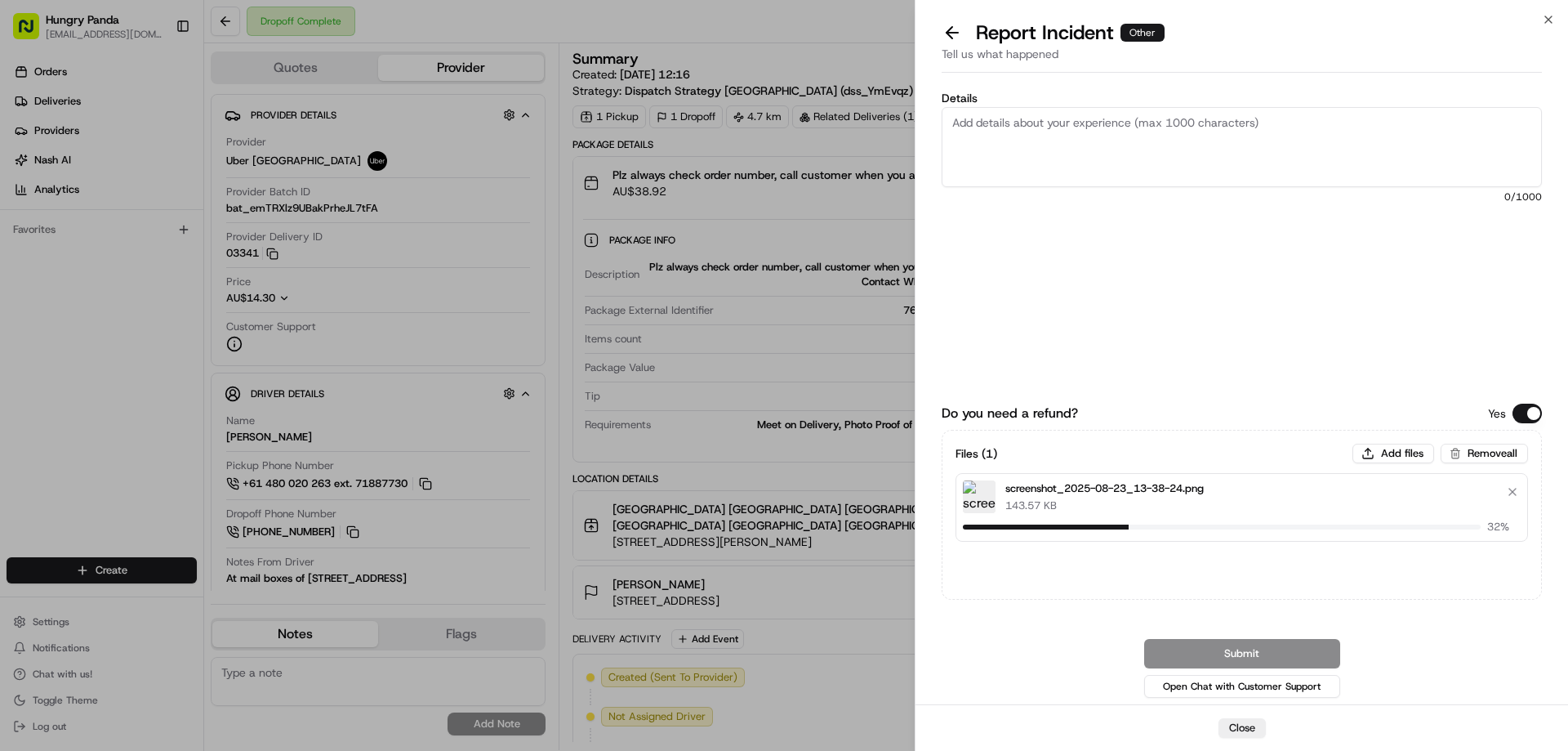
click at [1085, 187] on div "Details 0 /1000" at bounding box center [1241, 214] width 600 height 244
click at [1134, 148] on textarea "Details" at bounding box center [1241, 147] width 600 height 80
paste textarea "The customer reported that he did not receive the meal, the delivery photo take…"
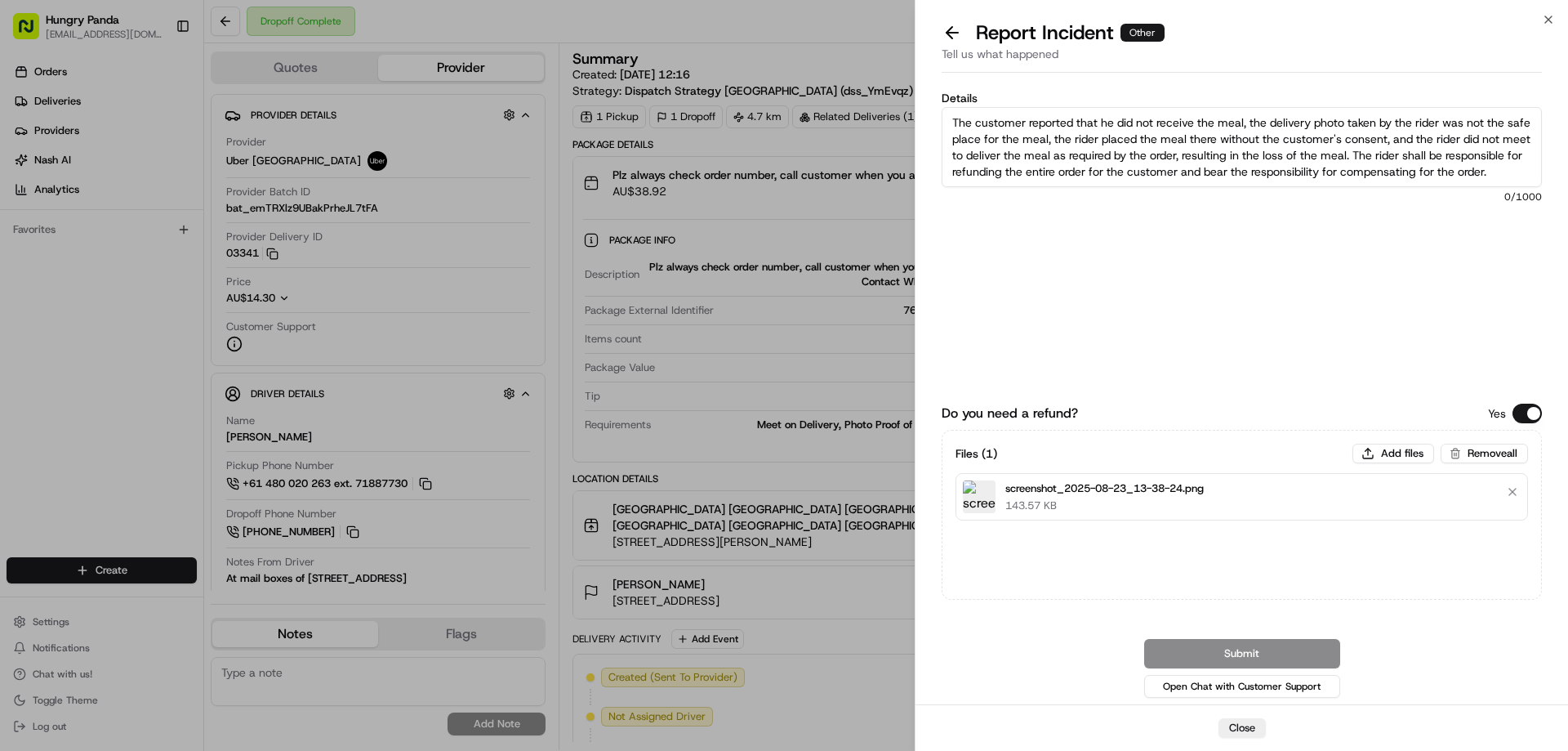
scroll to position [9, 0]
type textarea "The customer reported that he did not receive the meal, the delivery photo take…"
click at [1253, 654] on button "Submit" at bounding box center [1241, 654] width 196 height 30
